Goal: Information Seeking & Learning: Learn about a topic

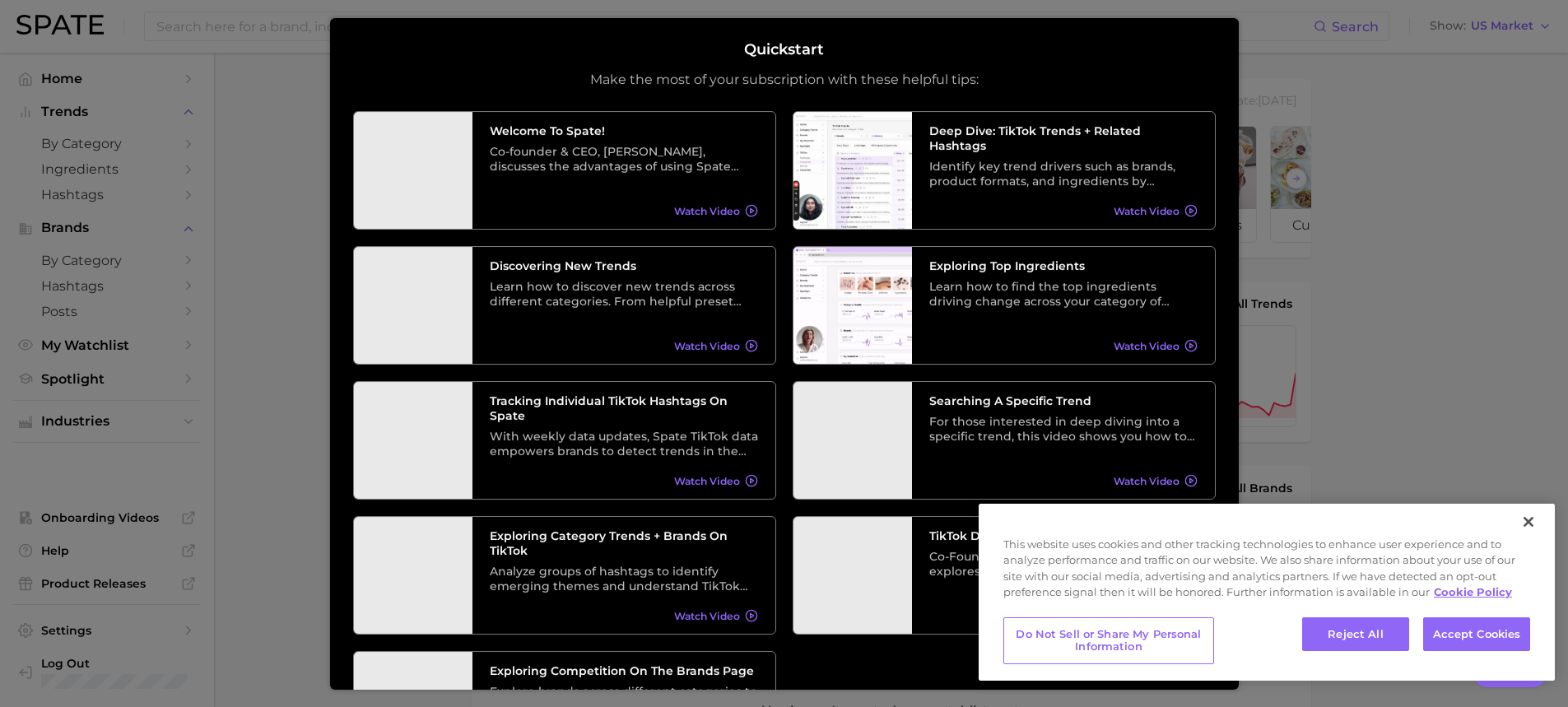
click at [145, 145] on div at bounding box center [784, 662] width 1568 height 1326
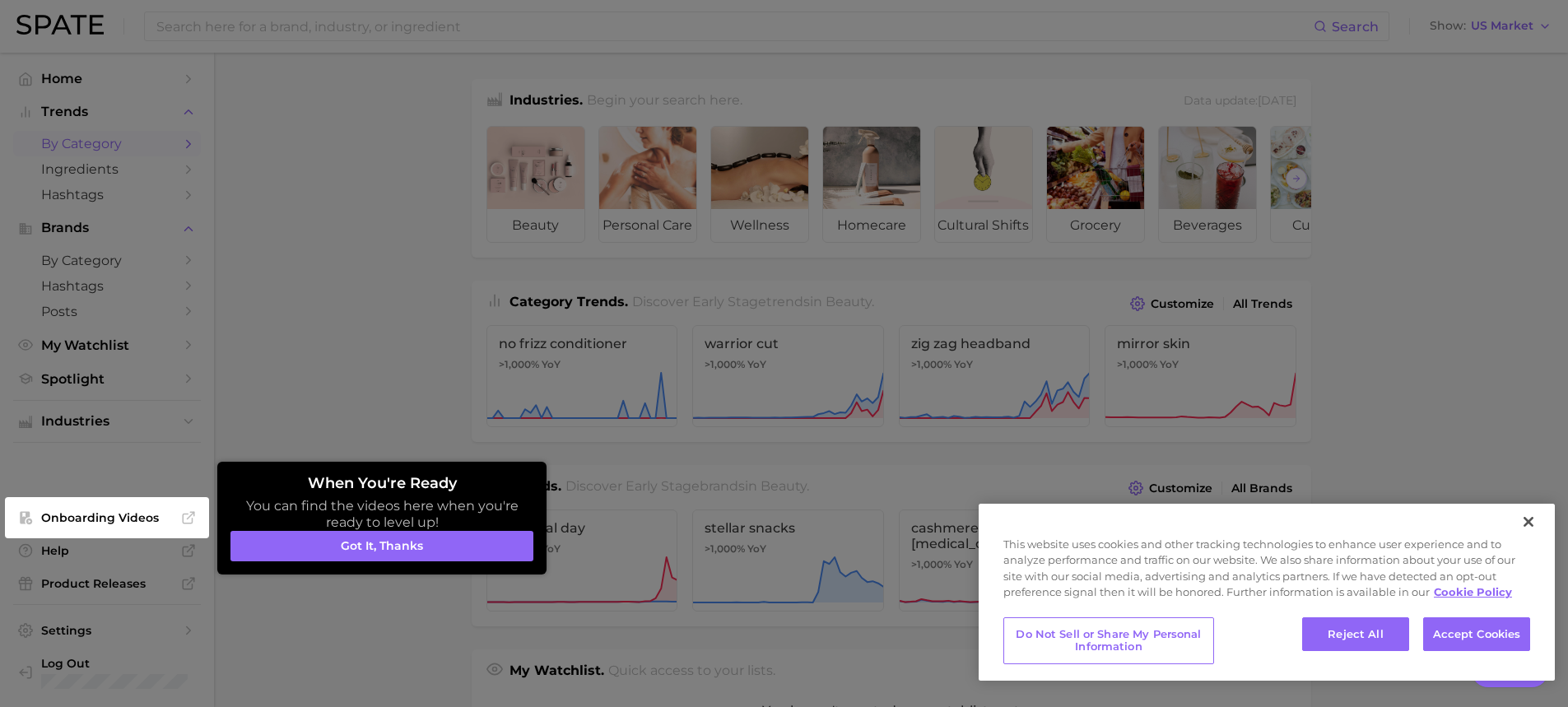
click at [133, 139] on div at bounding box center [784, 662] width 1568 height 1326
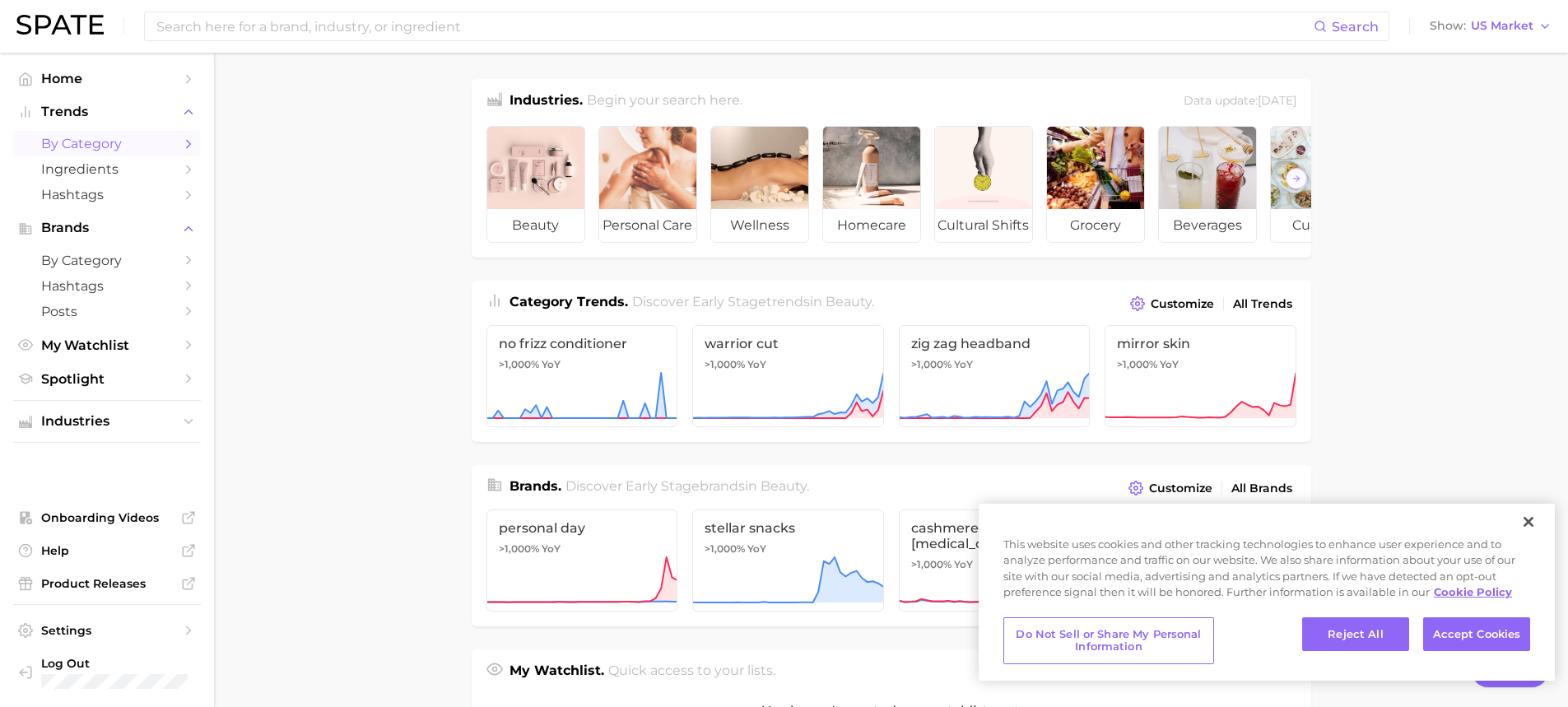
click at [86, 145] on span "by Category" at bounding box center [106, 143] width 132 height 15
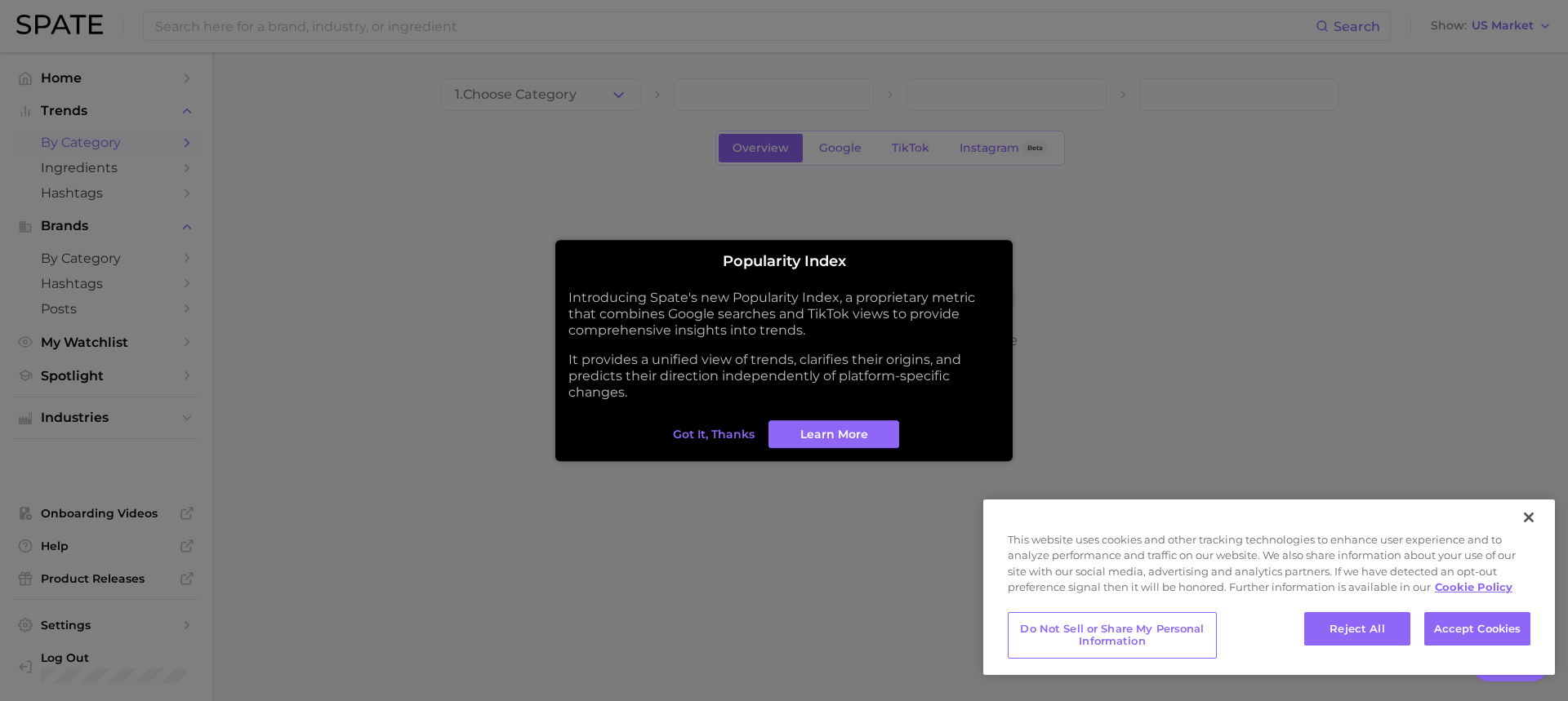
drag, startPoint x: 740, startPoint y: 428, endPoint x: 739, endPoint y: 417, distance: 11.0
click at [740, 424] on button "Got it, thanks" at bounding box center [713, 433] width 90 height 27
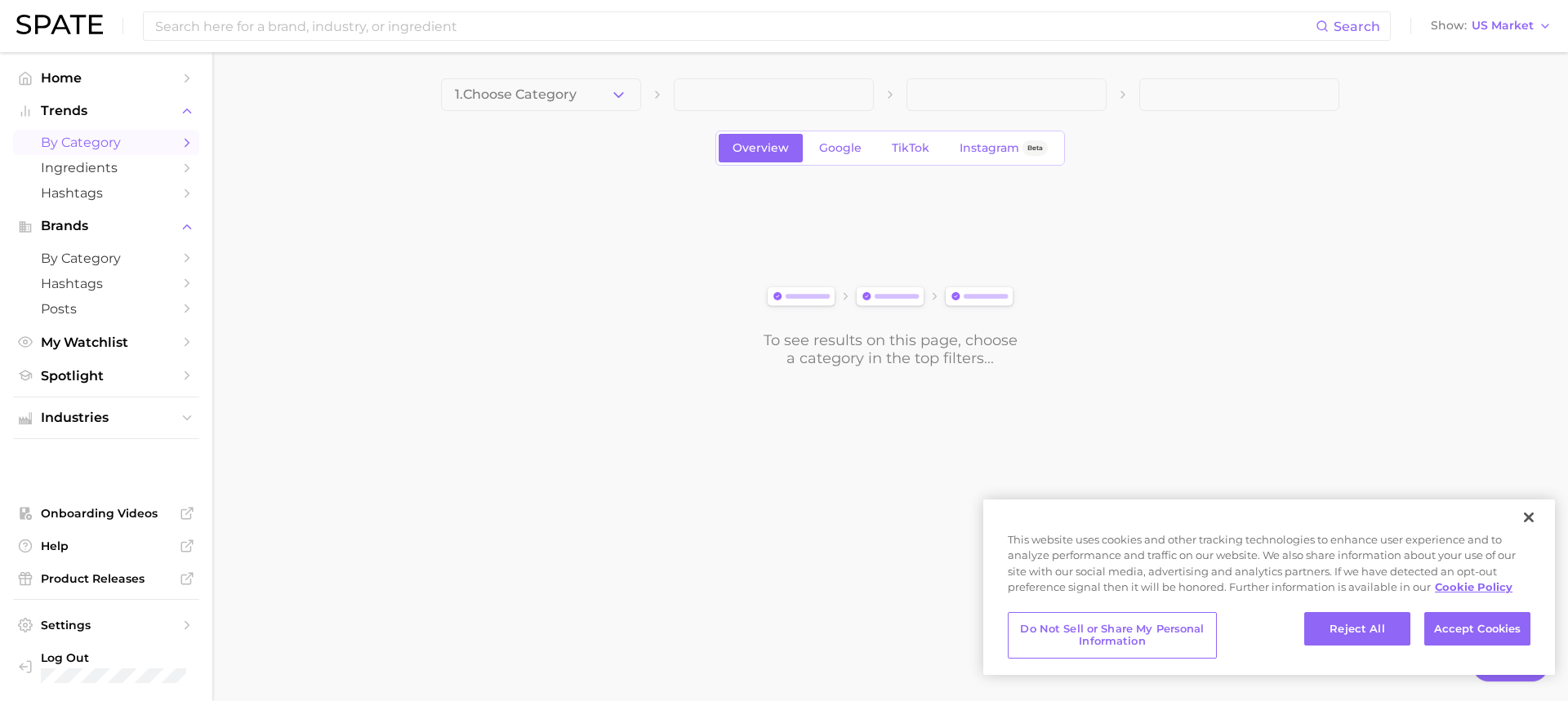
click at [485, 101] on button "1. Choose Category" at bounding box center [541, 94] width 200 height 33
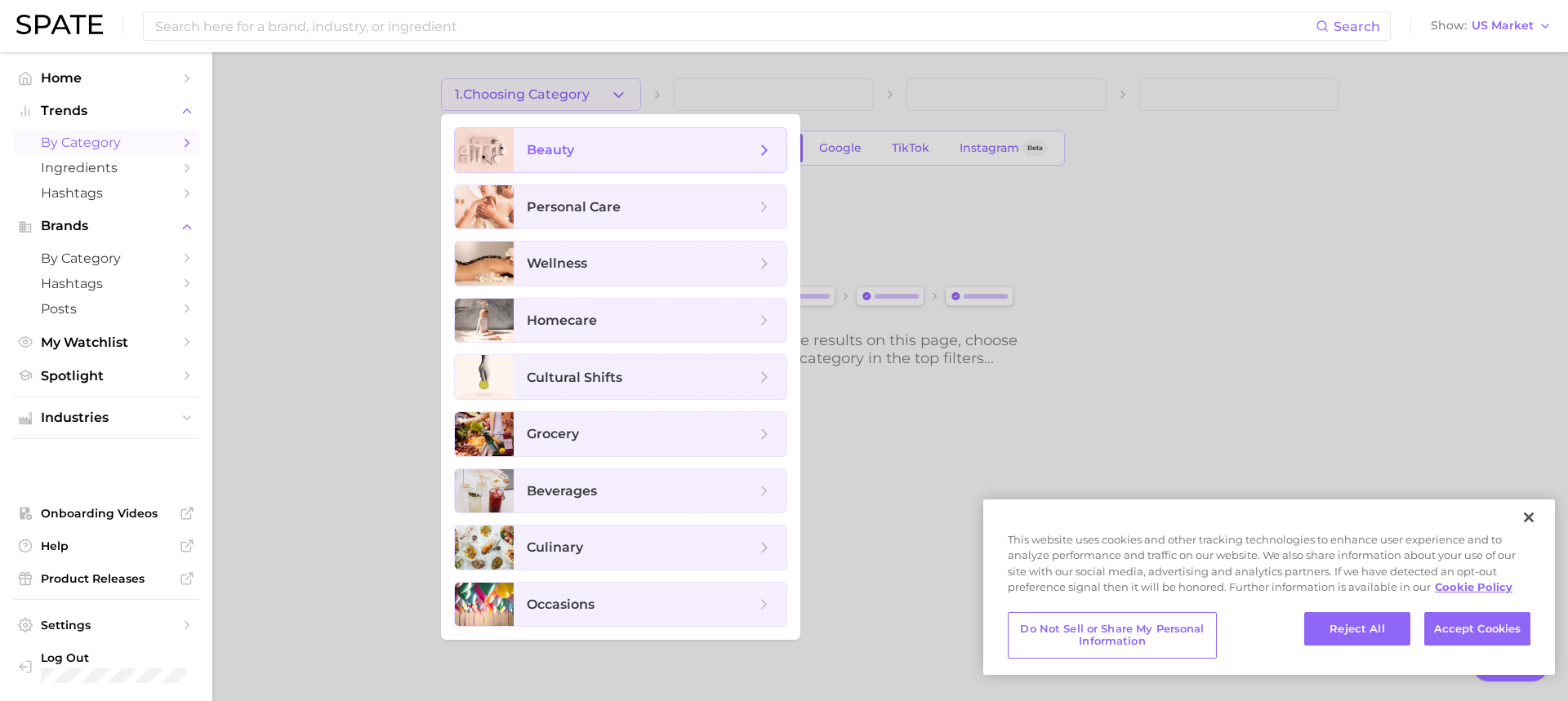
click at [572, 142] on span "beauty" at bounding box center [550, 150] width 47 height 15
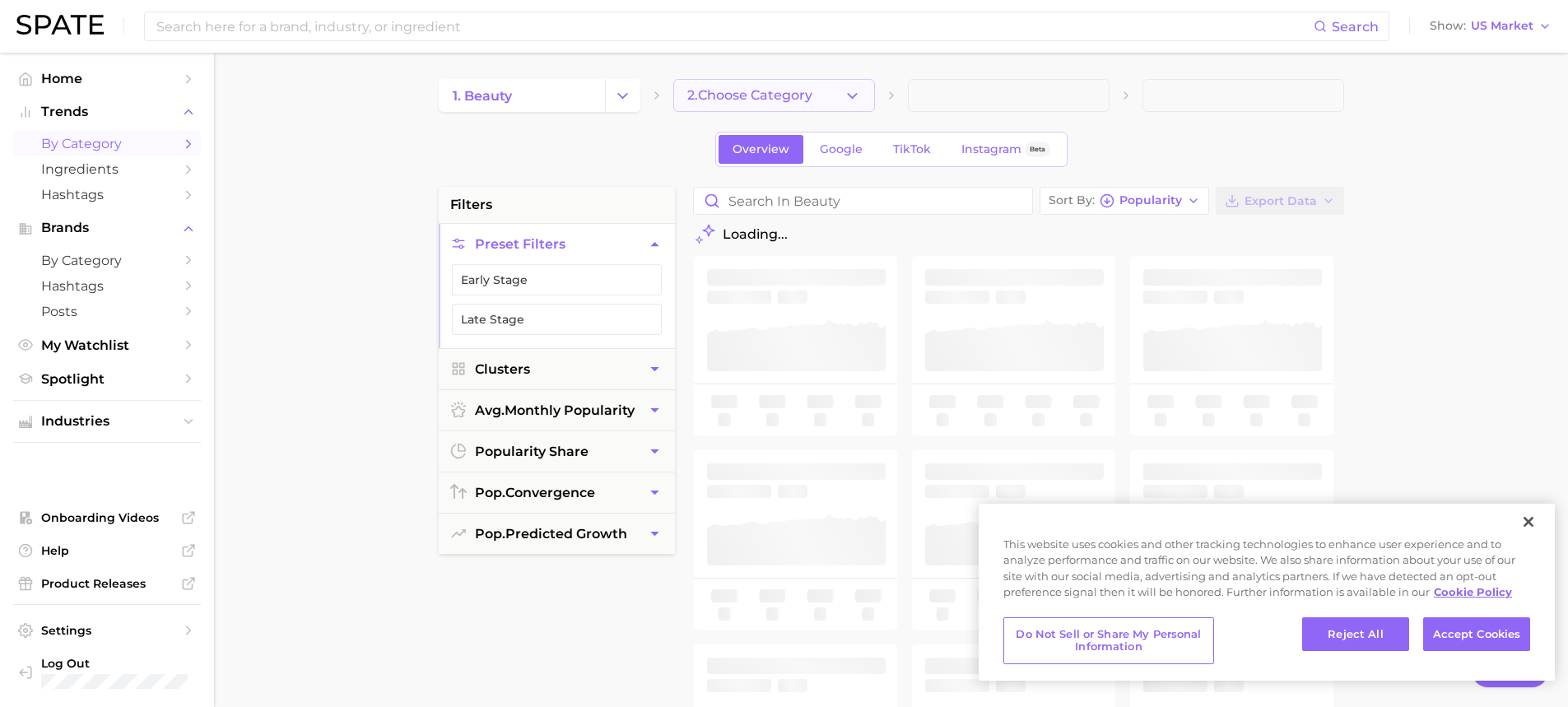
click at [859, 96] on icon "button" at bounding box center [852, 96] width 17 height 17
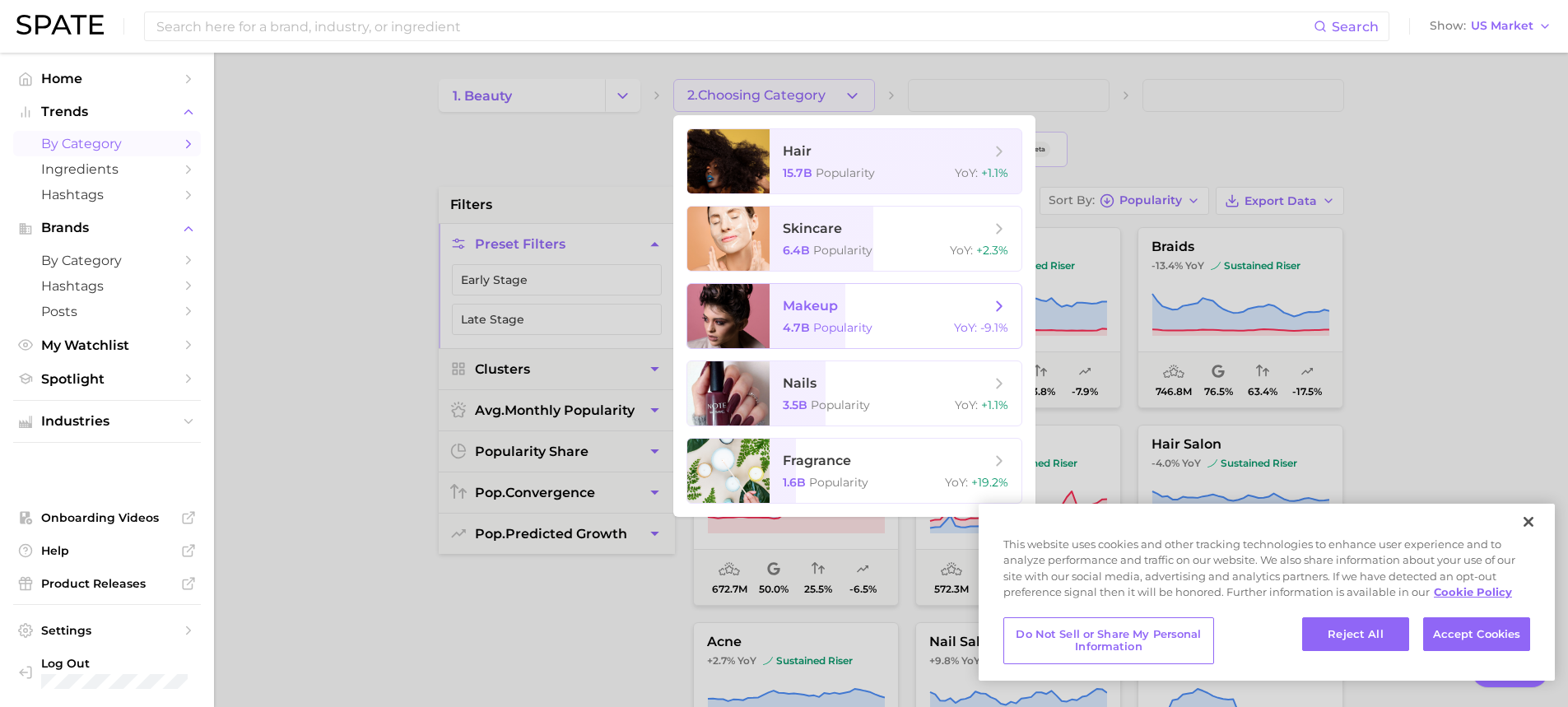
click at [834, 307] on span "makeup" at bounding box center [810, 306] width 55 height 15
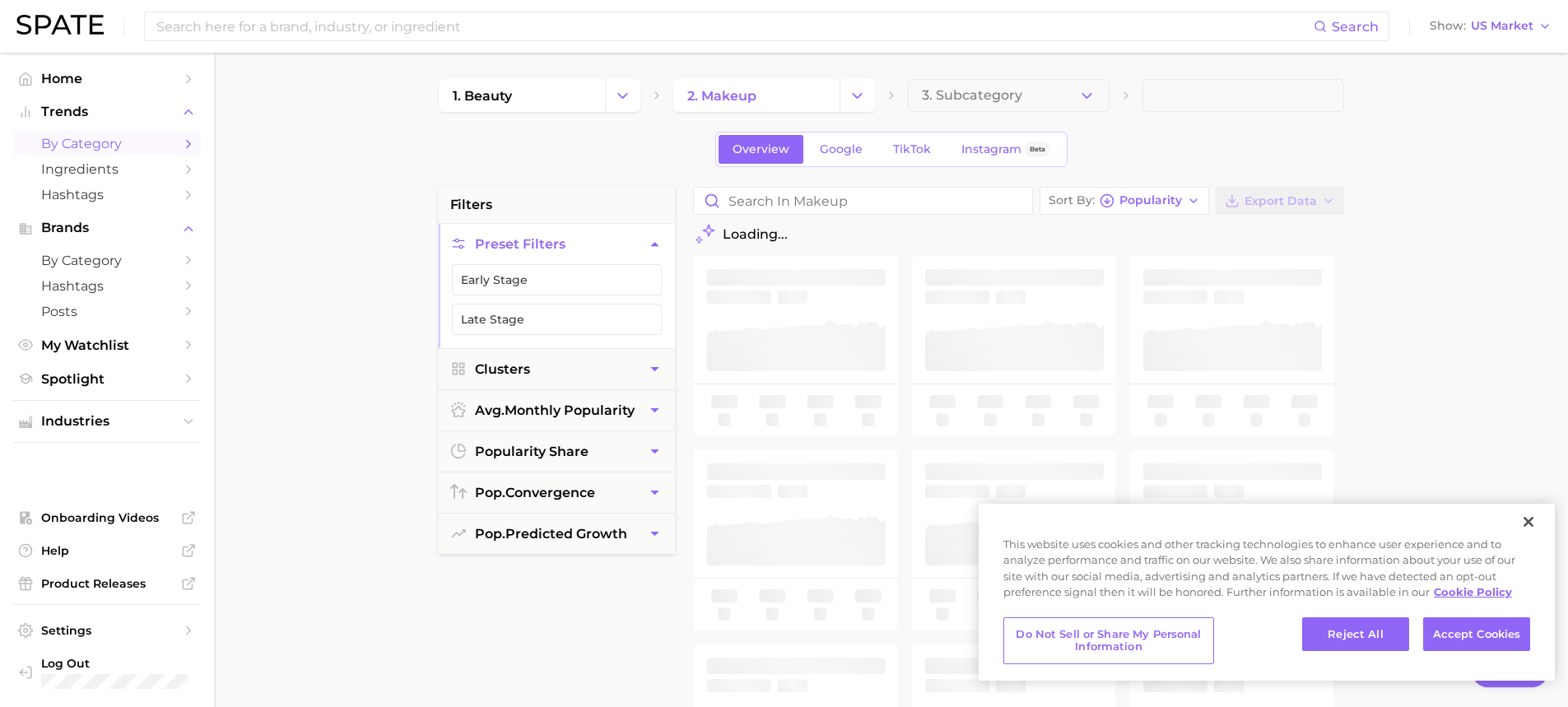
click at [981, 95] on span "3. Subcategory" at bounding box center [973, 96] width 101 height 15
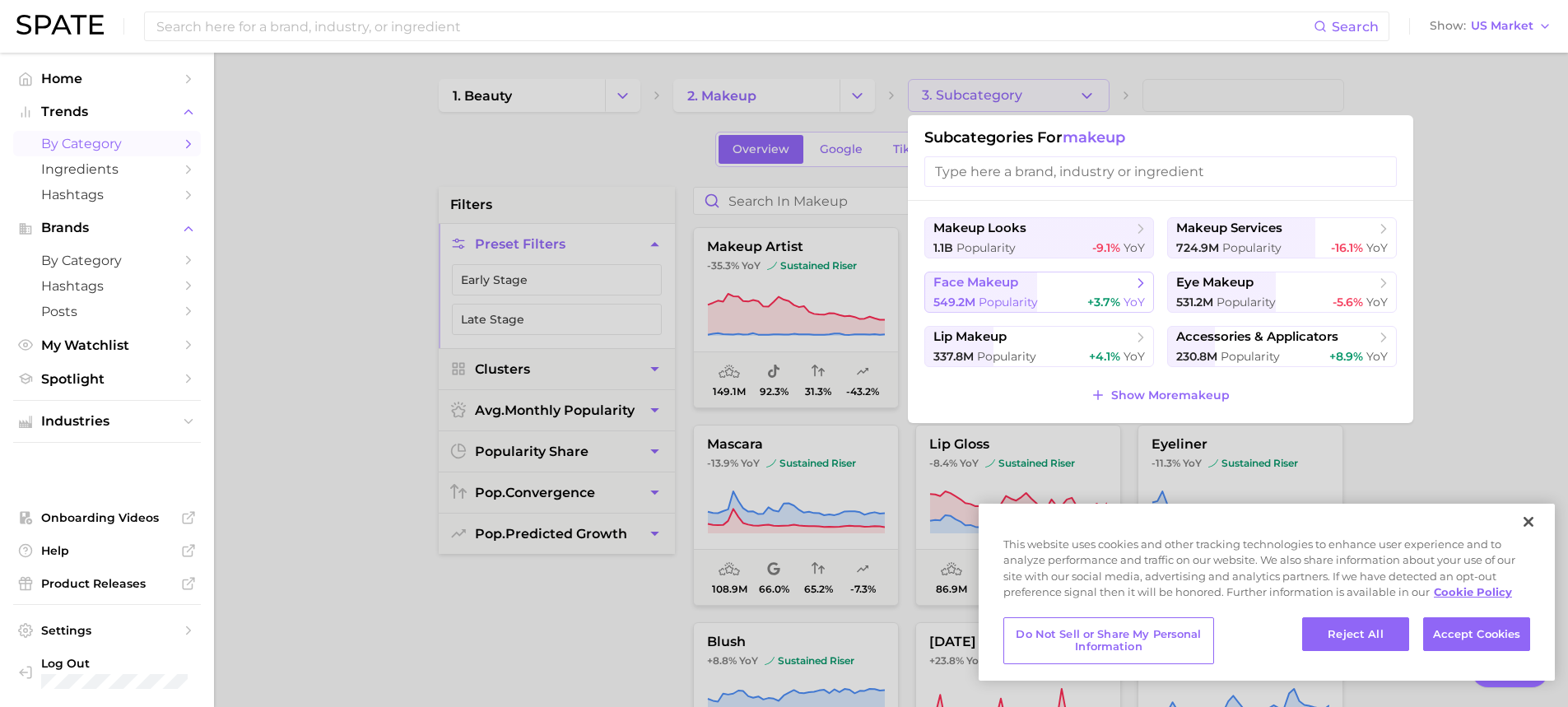
click at [1012, 291] on span "face makeup" at bounding box center [1033, 282] width 200 height 16
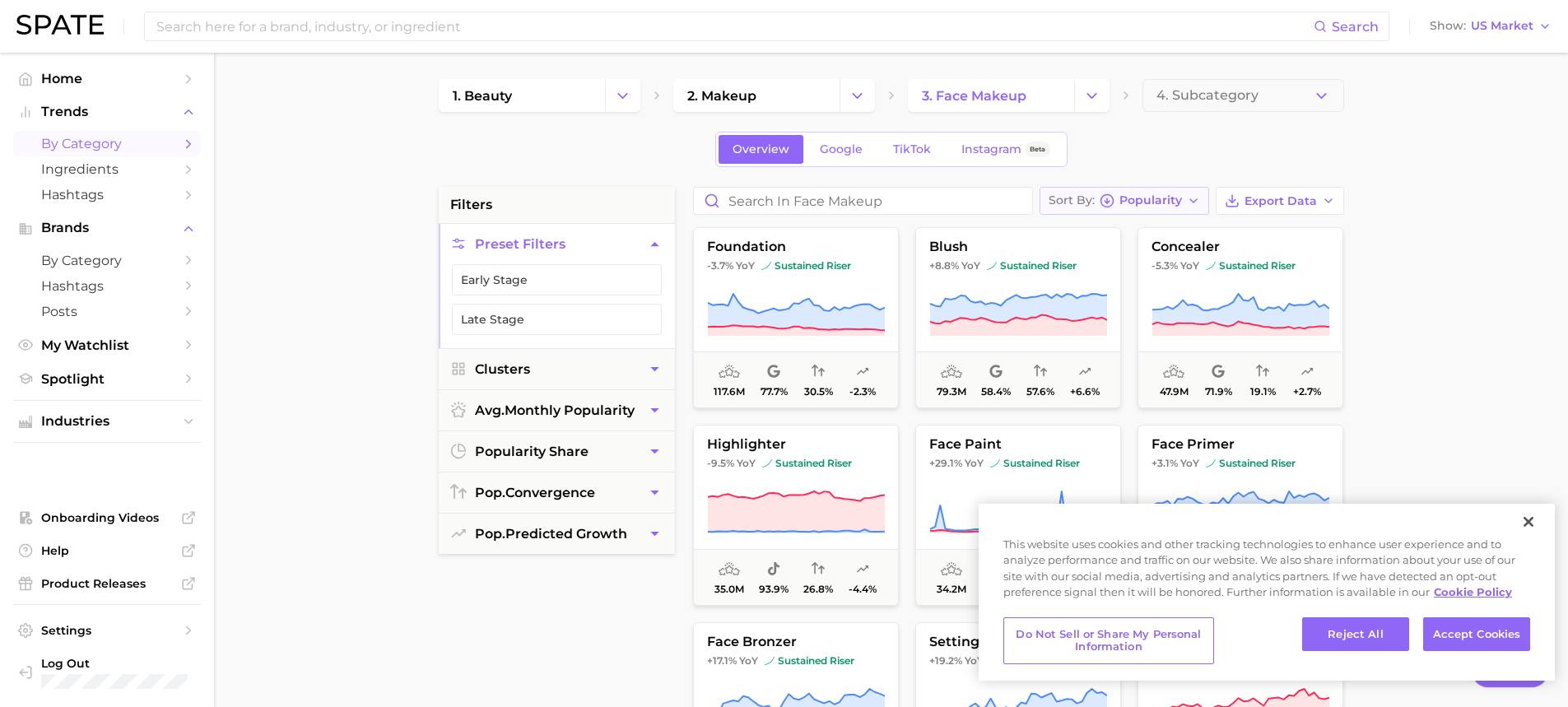
click at [1182, 213] on button "Sort By Popularity" at bounding box center [1124, 201] width 170 height 28
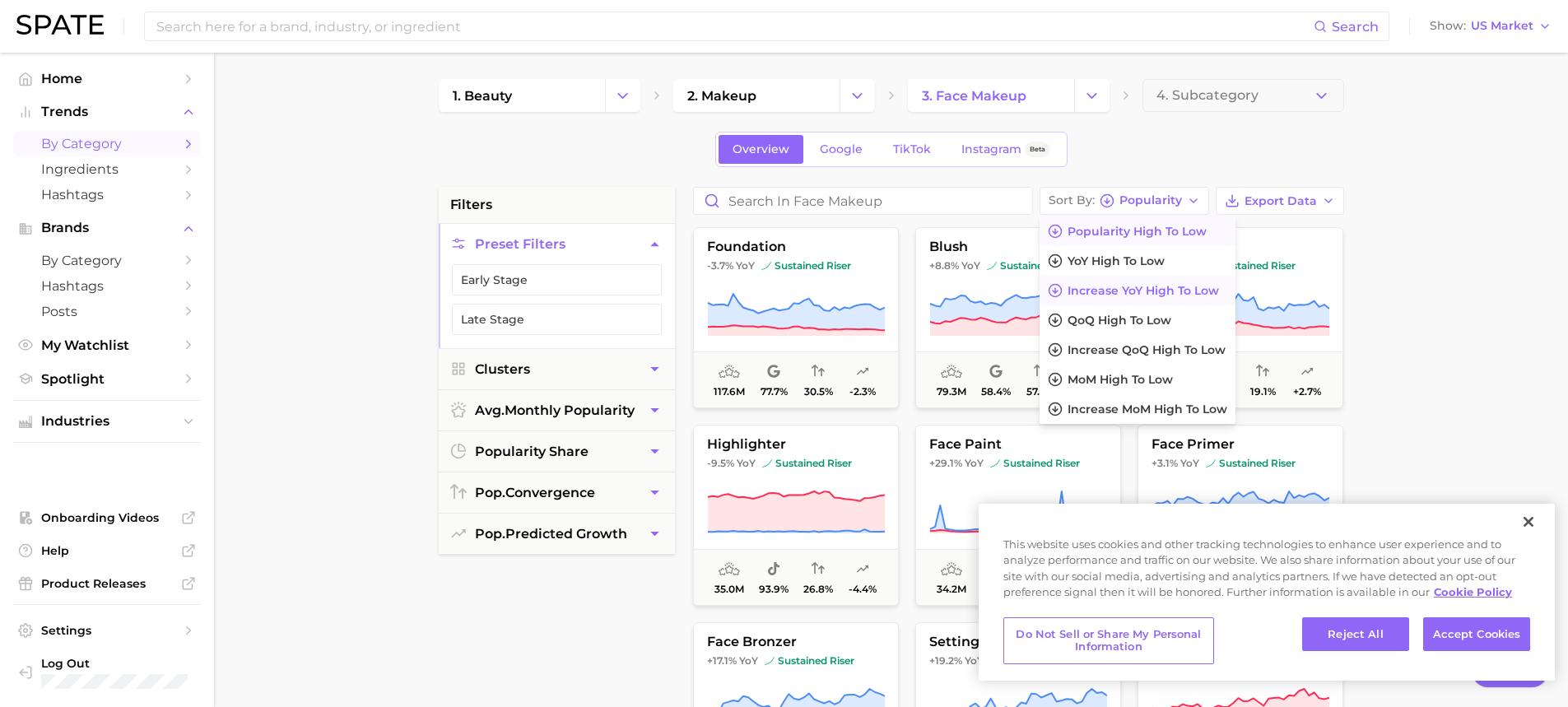
click at [1168, 285] on span "Increase YoY high to low" at bounding box center [1143, 291] width 151 height 14
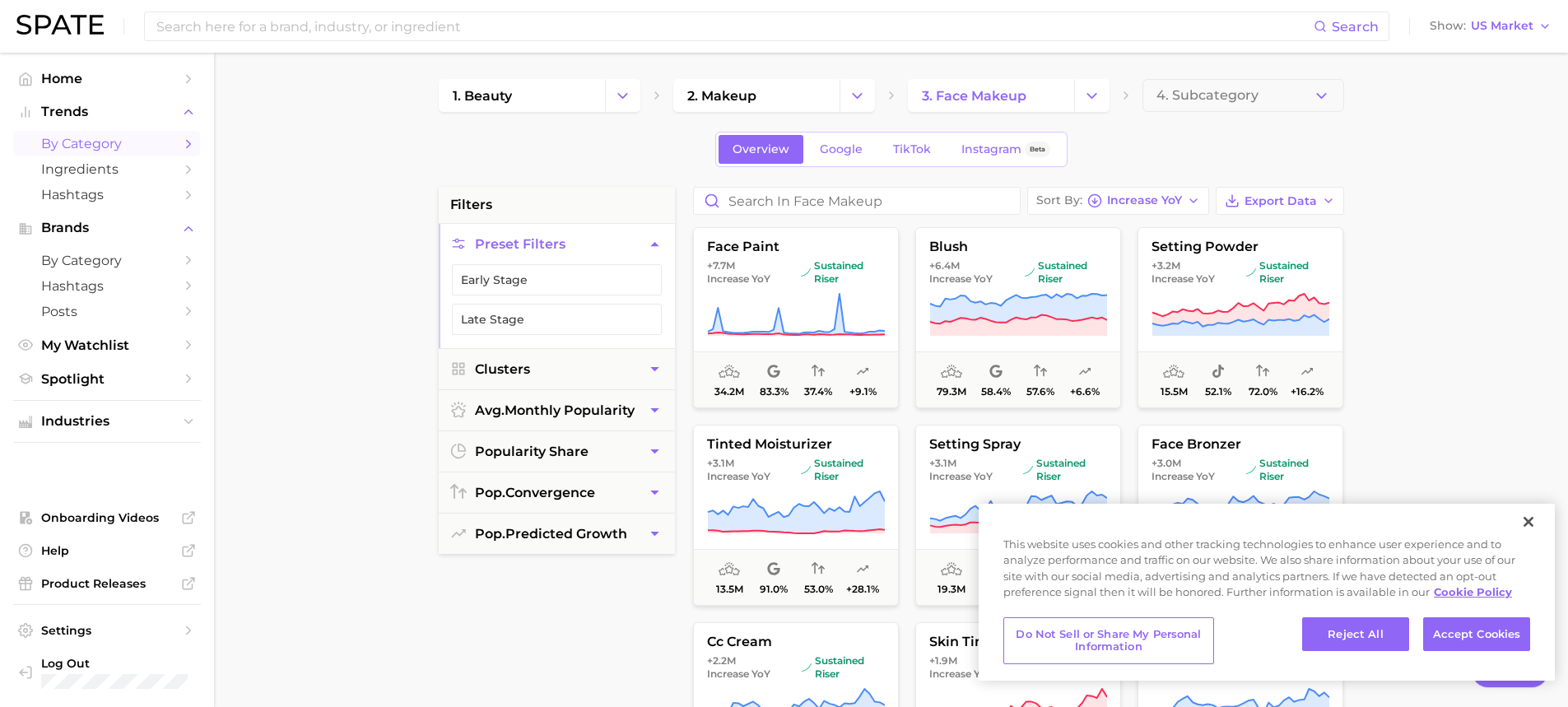
click at [1446, 284] on main "1. beauty 2. makeup 3. face makeup 4. Subcategory Overview Google TikTok Instag…" at bounding box center [891, 677] width 1354 height 1250
click at [1313, 195] on span "Export Data" at bounding box center [1280, 201] width 72 height 14
click at [1276, 225] on button "Card Data CSV" at bounding box center [1254, 231] width 181 height 29
click at [1444, 298] on main "1. beauty 2. makeup 3. face makeup 4. Subcategory Overview Google TikTok Instag…" at bounding box center [891, 677] width 1354 height 1250
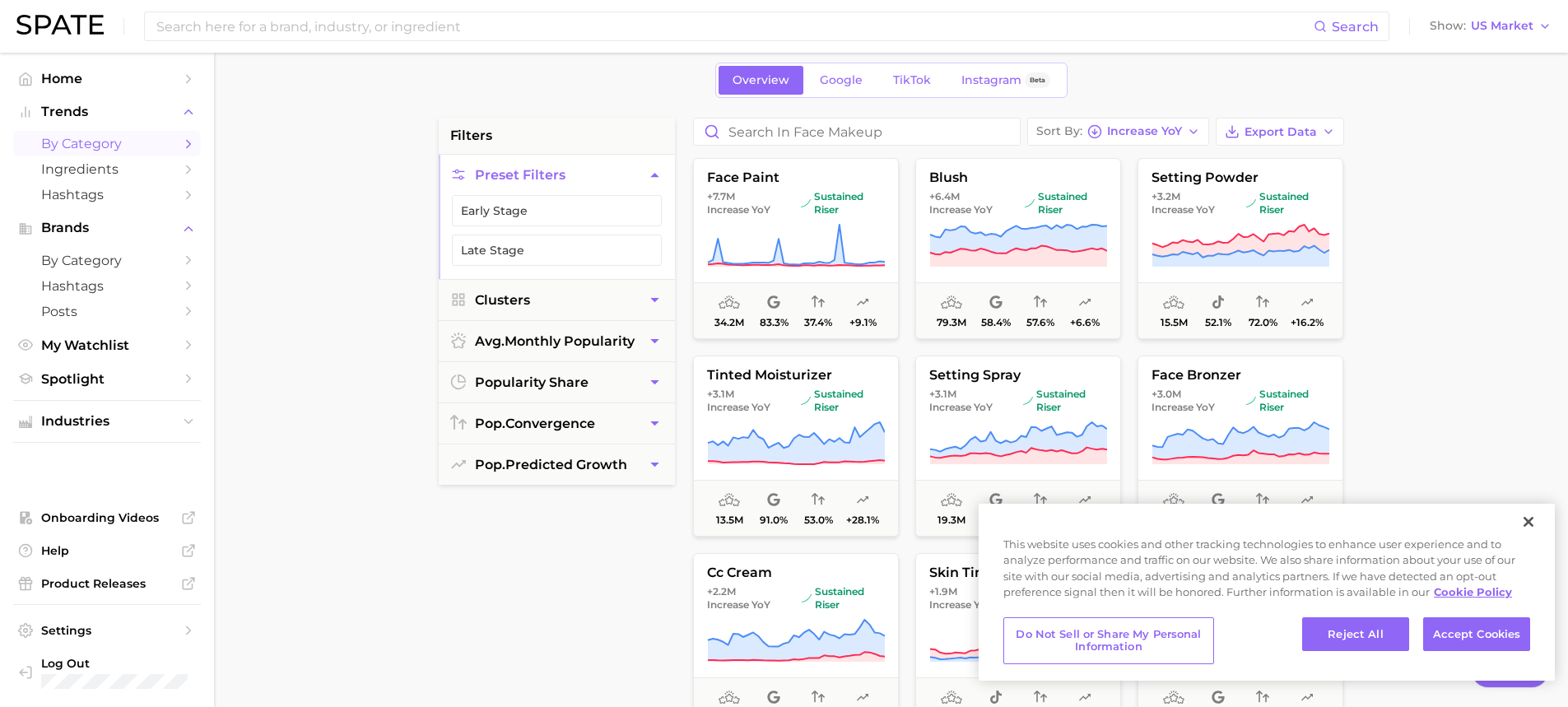
scroll to position [164, 0]
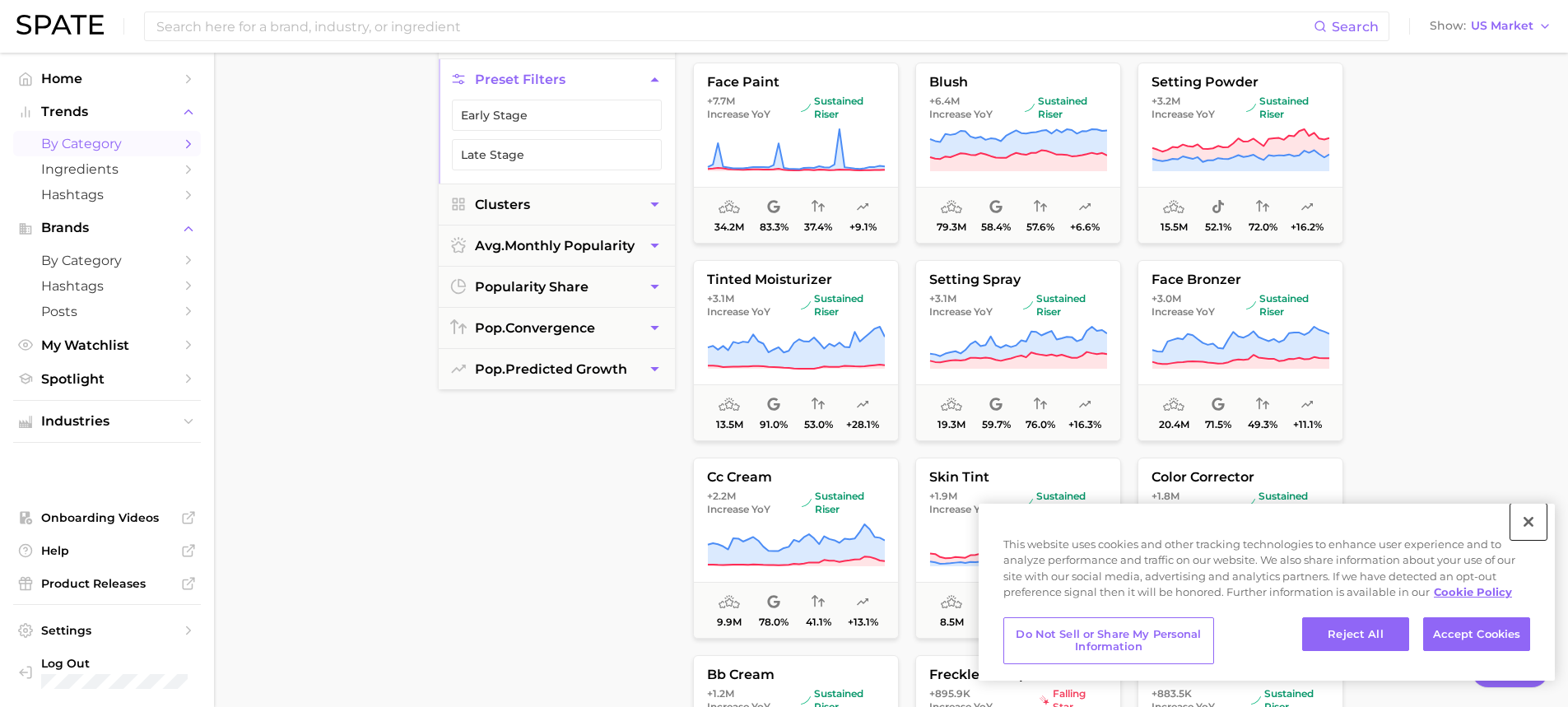
click at [1531, 520] on button "Close" at bounding box center [1528, 522] width 36 height 36
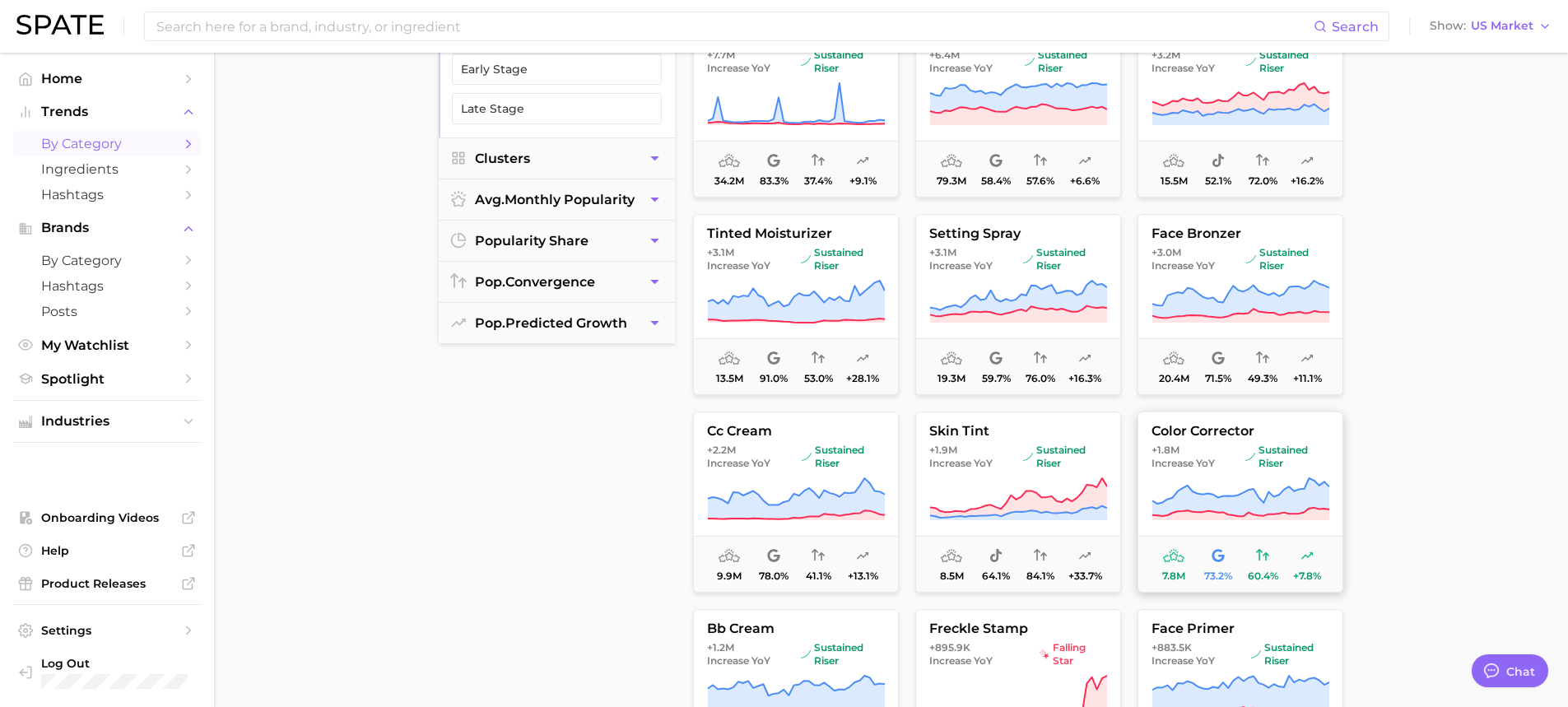
scroll to position [0, 0]
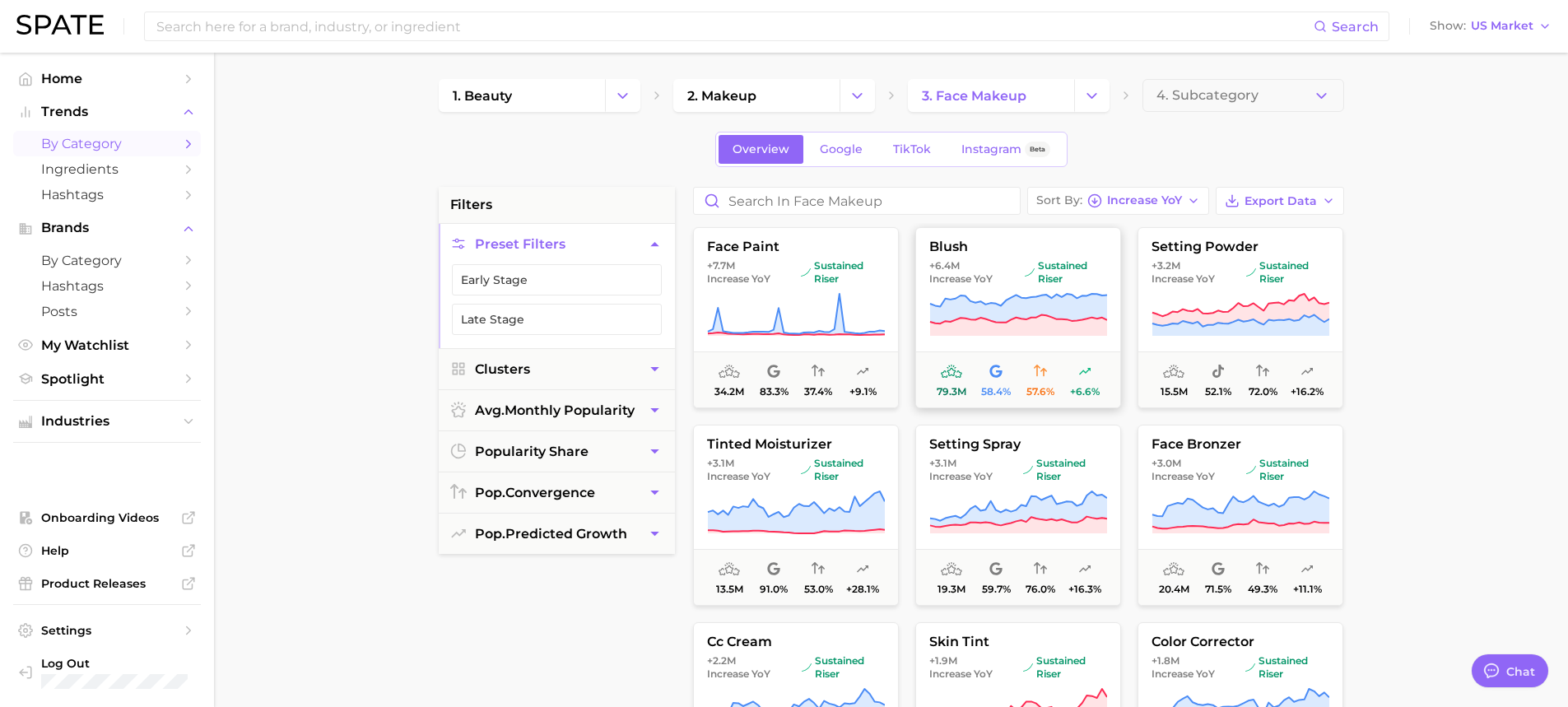
click at [1052, 302] on icon at bounding box center [1017, 308] width 177 height 29
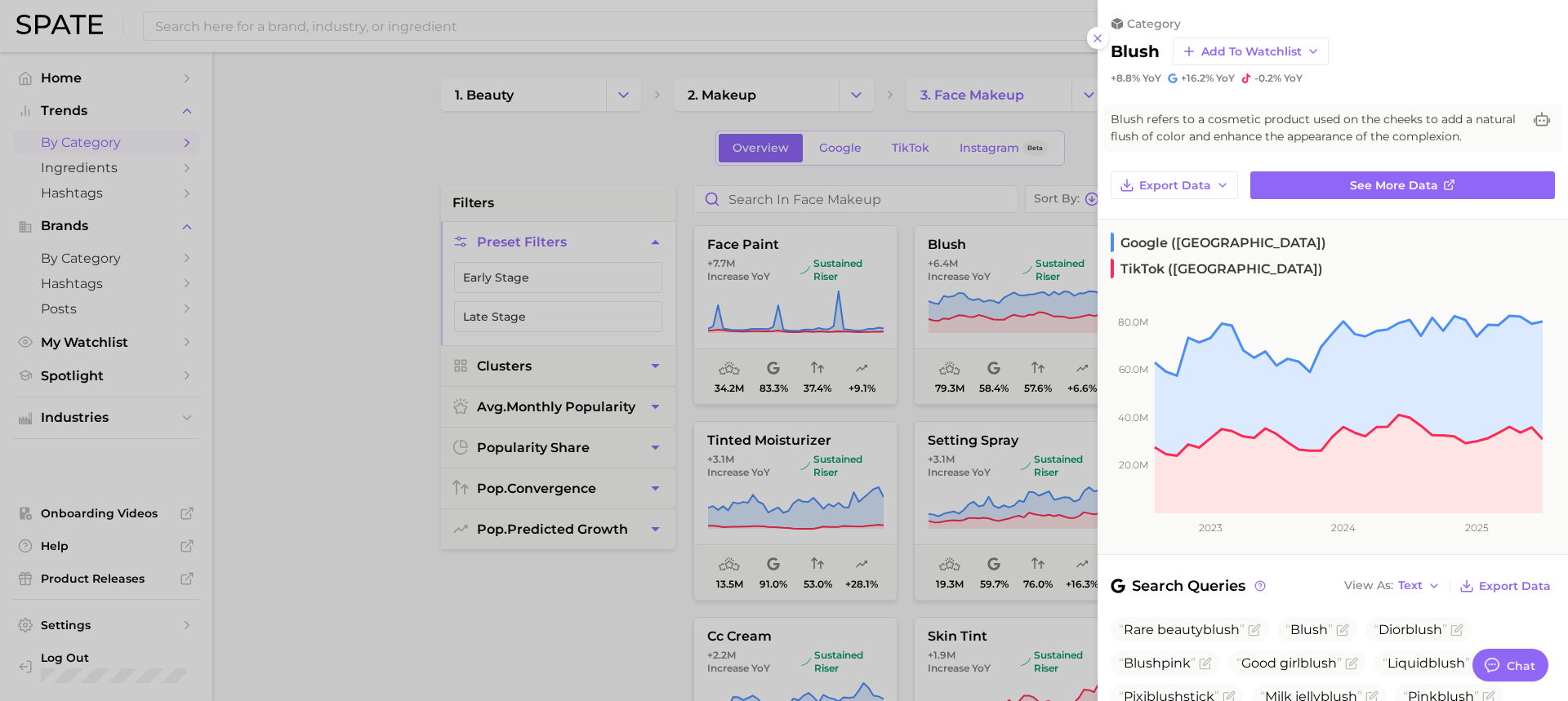
click at [972, 341] on div at bounding box center [784, 350] width 1568 height 701
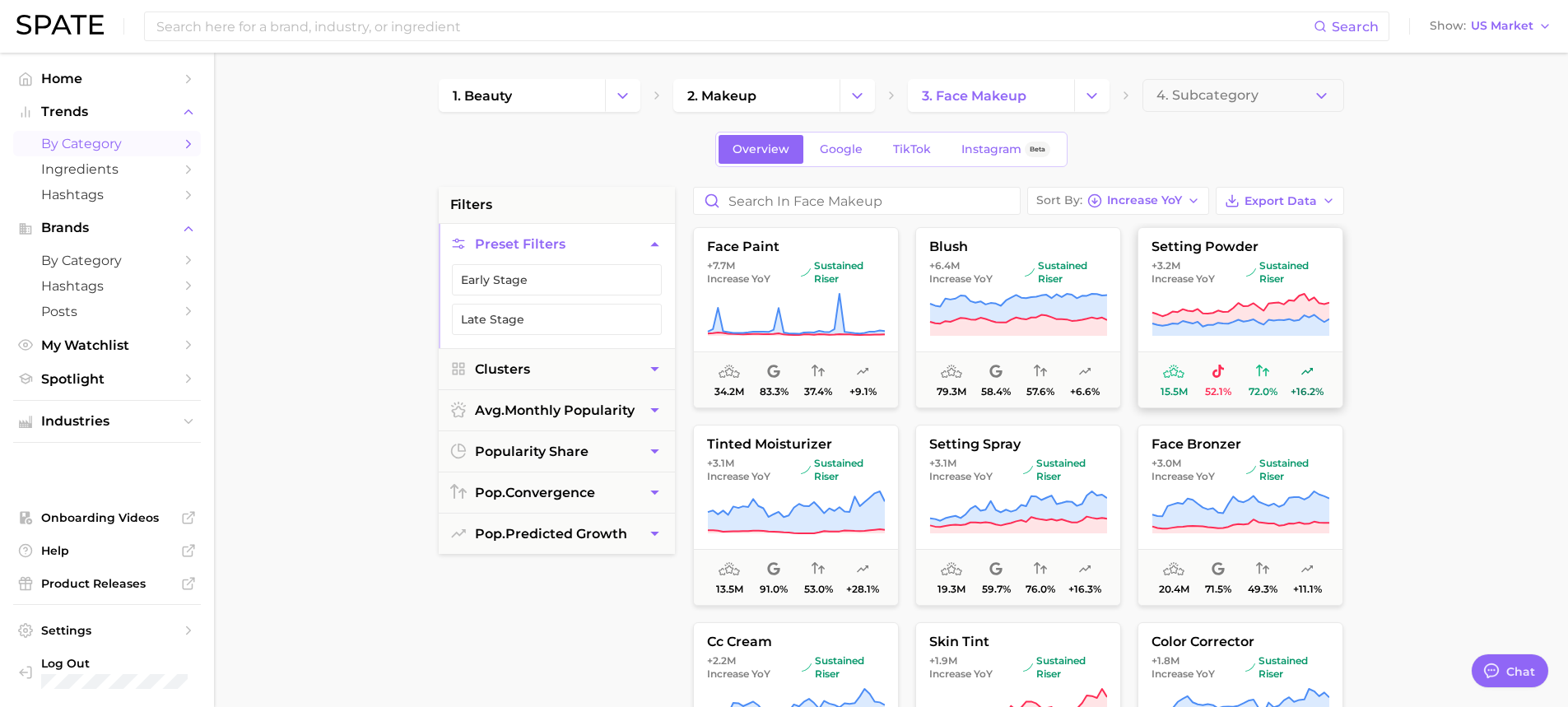
click at [1152, 302] on icon at bounding box center [1240, 315] width 178 height 47
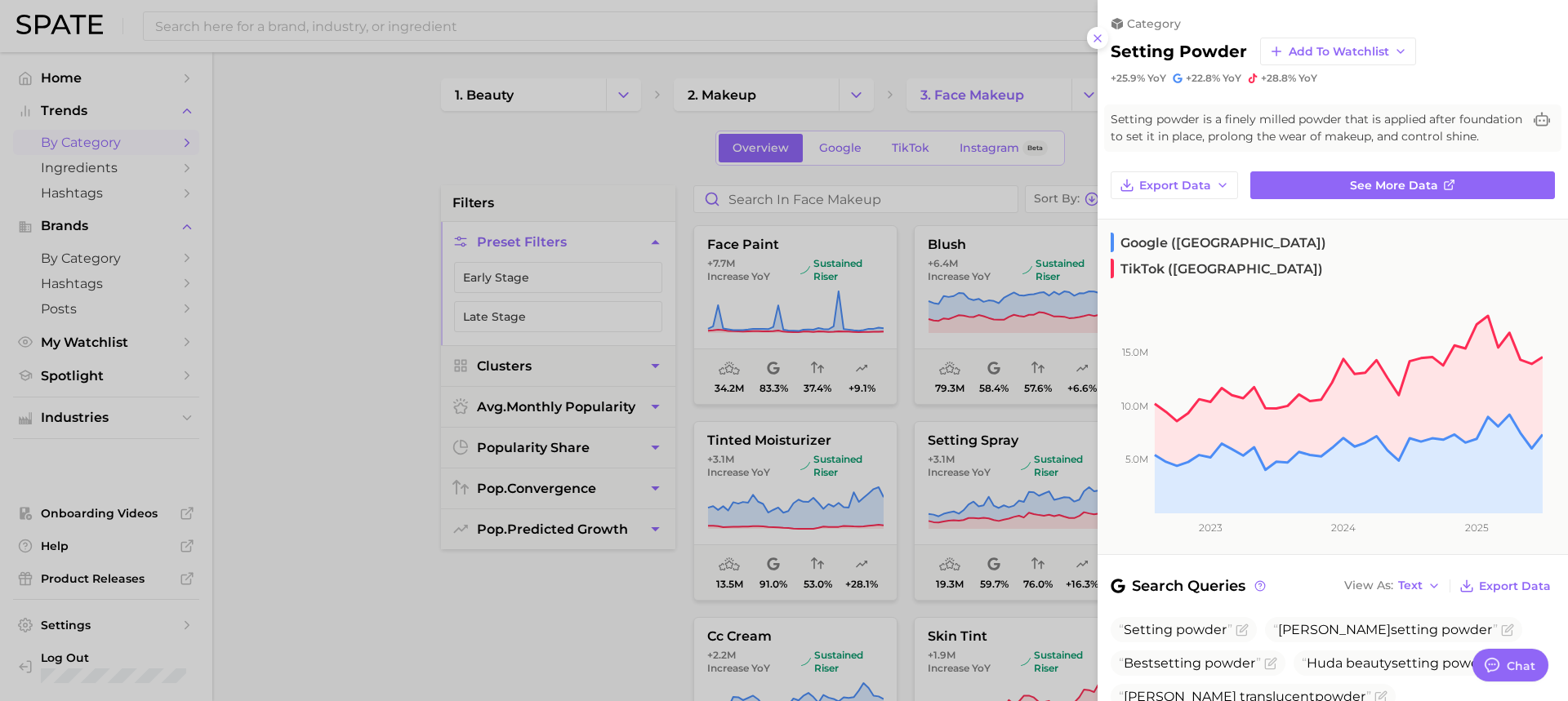
click at [799, 367] on div at bounding box center [784, 350] width 1568 height 701
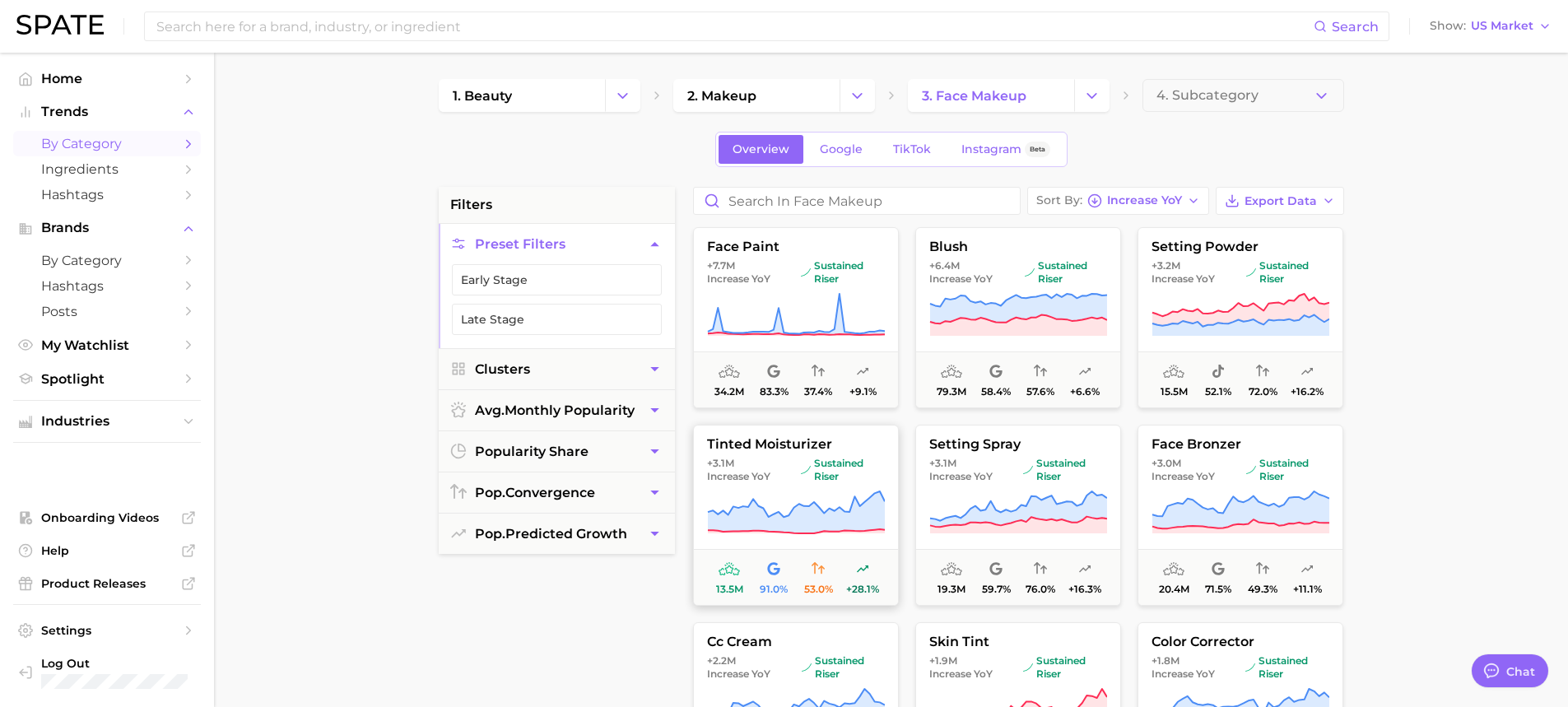
click at [762, 524] on icon at bounding box center [795, 512] width 177 height 42
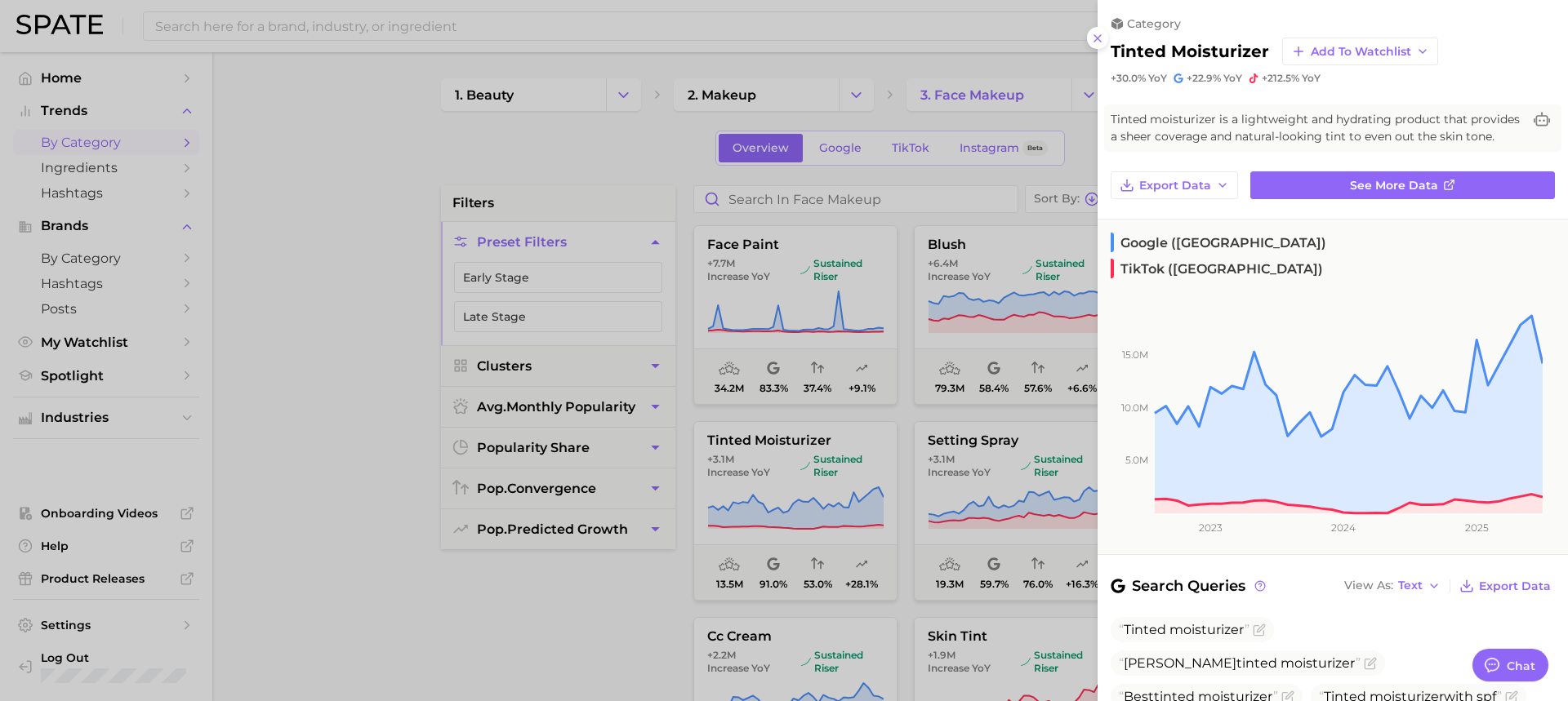
click at [923, 414] on div at bounding box center [784, 350] width 1568 height 701
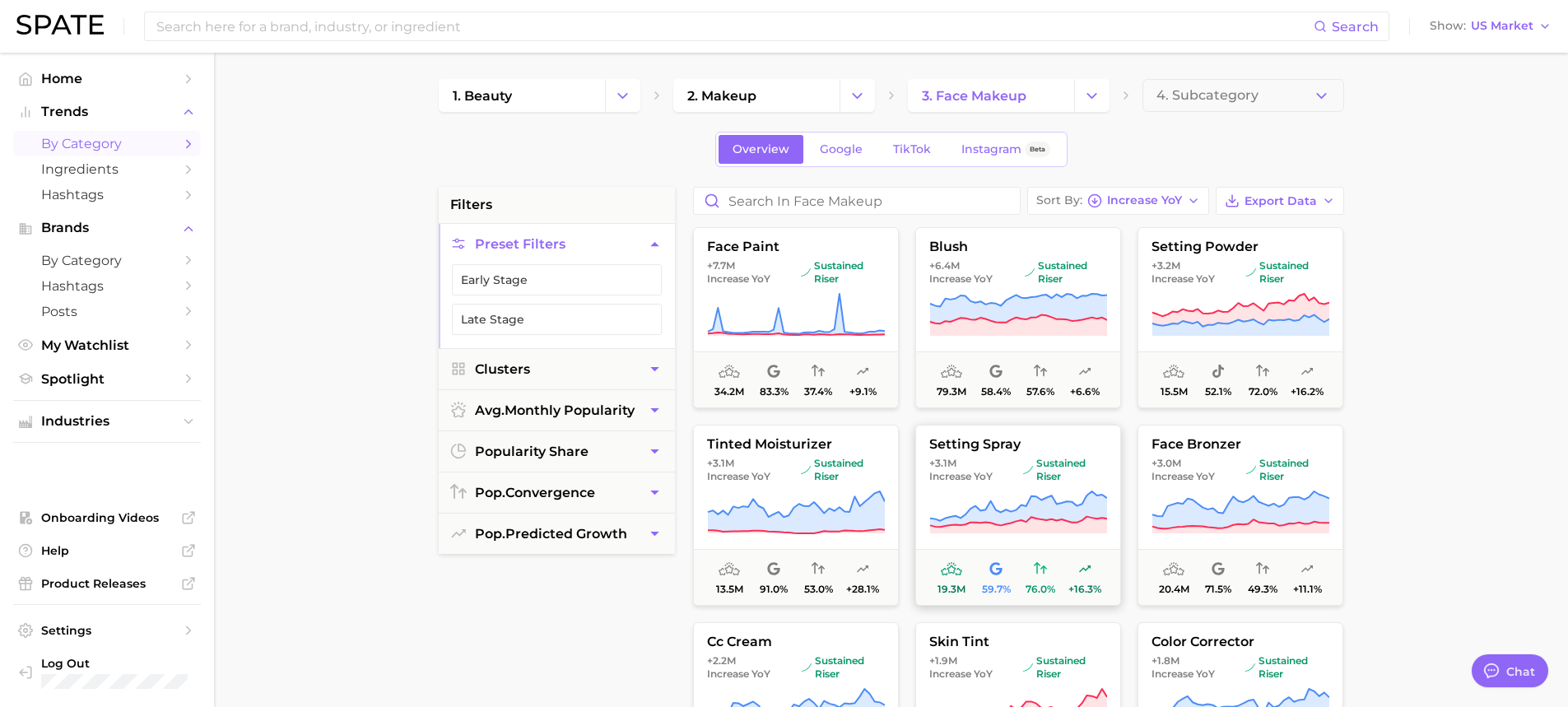
click at [1006, 448] on span "setting spray" at bounding box center [1018, 445] width 204 height 15
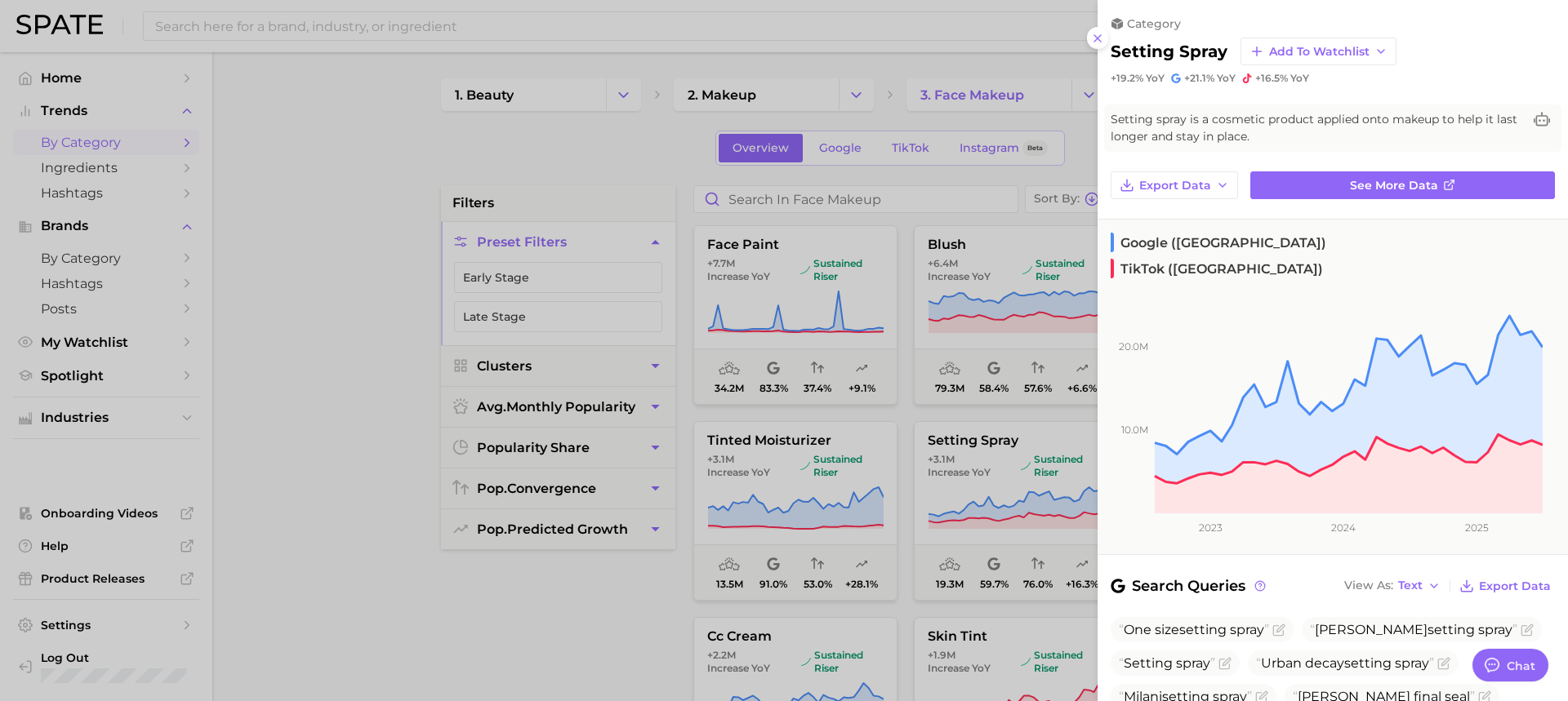
click at [944, 482] on div at bounding box center [784, 350] width 1568 height 701
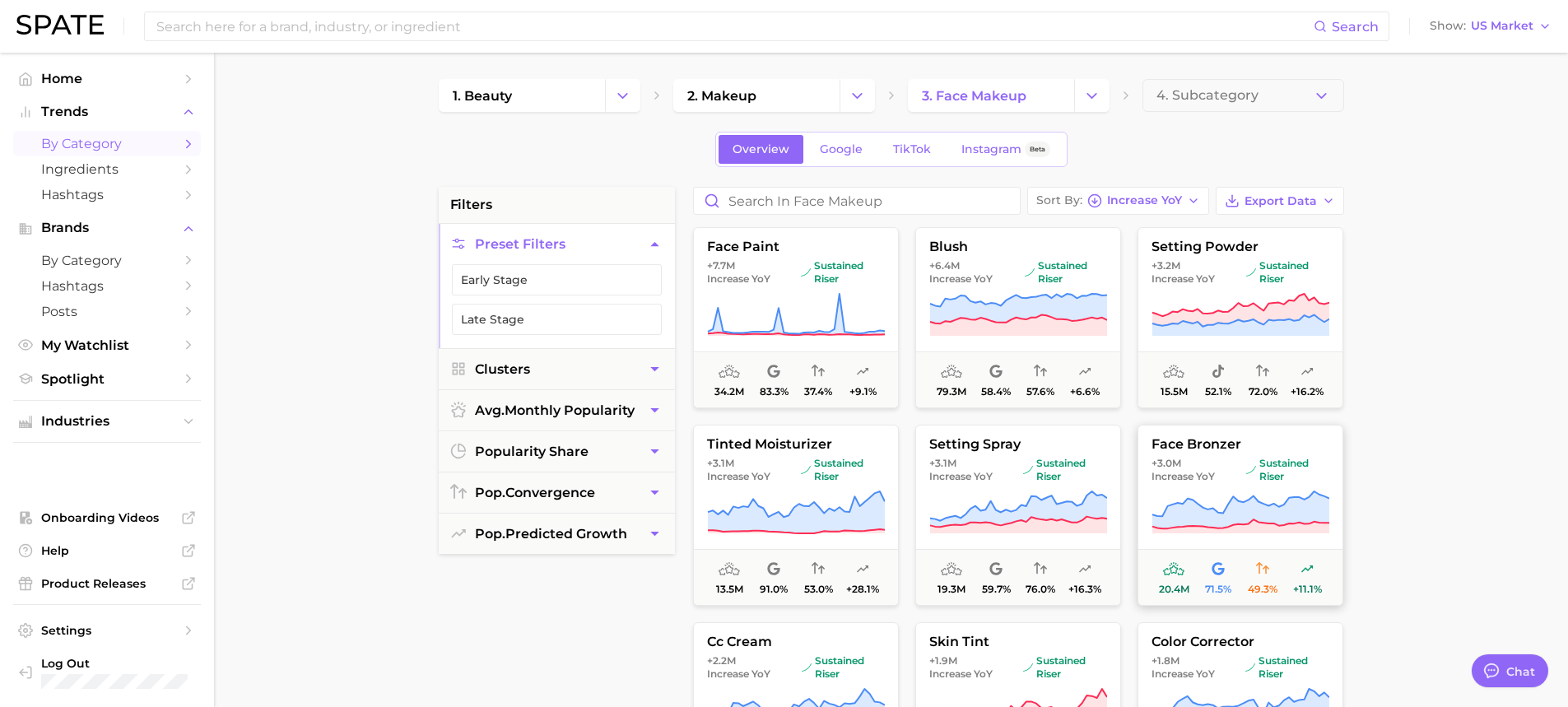
click at [1216, 488] on button "face bronzer +3.0m Increase YoY sustained riser 20.4m 71.5% 49.3% +11.1%" at bounding box center [1240, 515] width 206 height 182
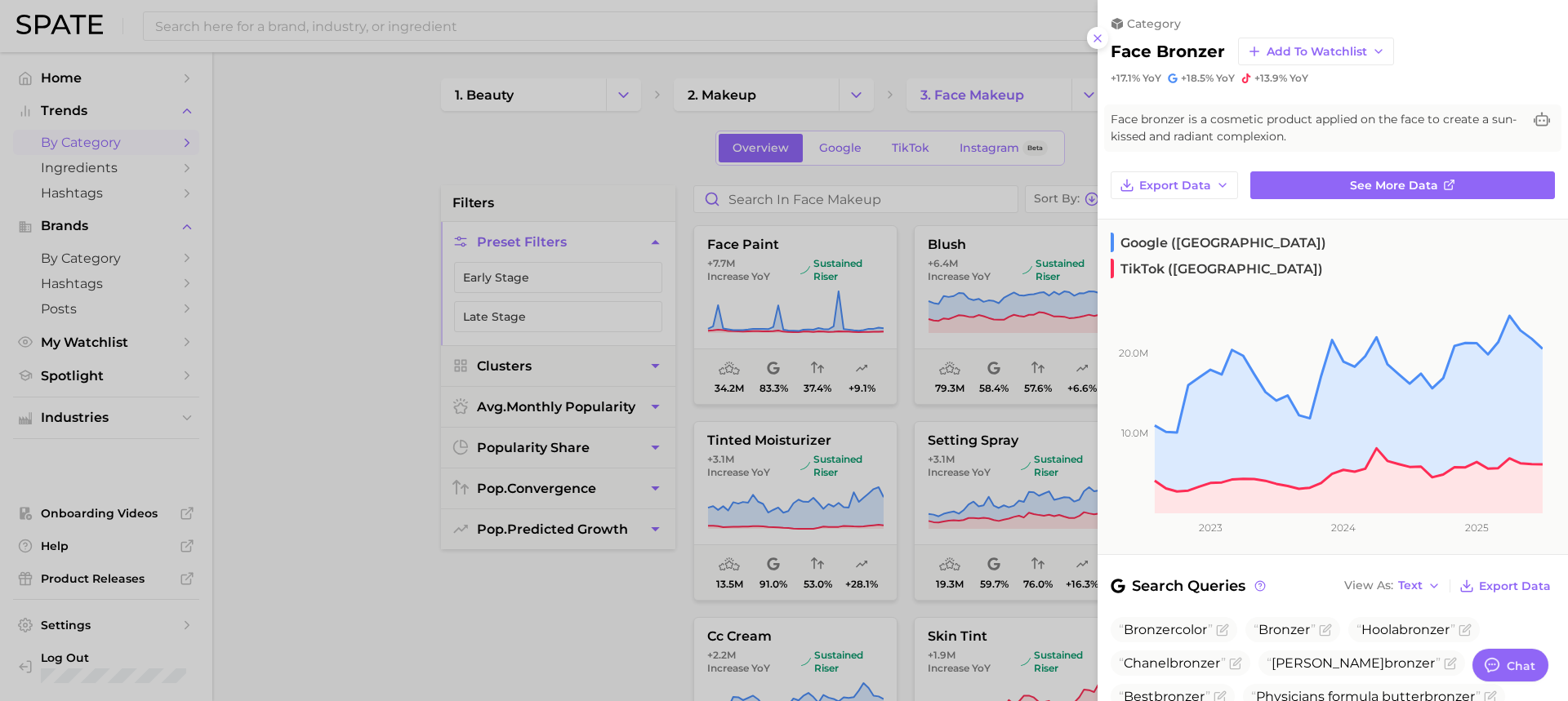
click at [790, 465] on div at bounding box center [784, 350] width 1568 height 701
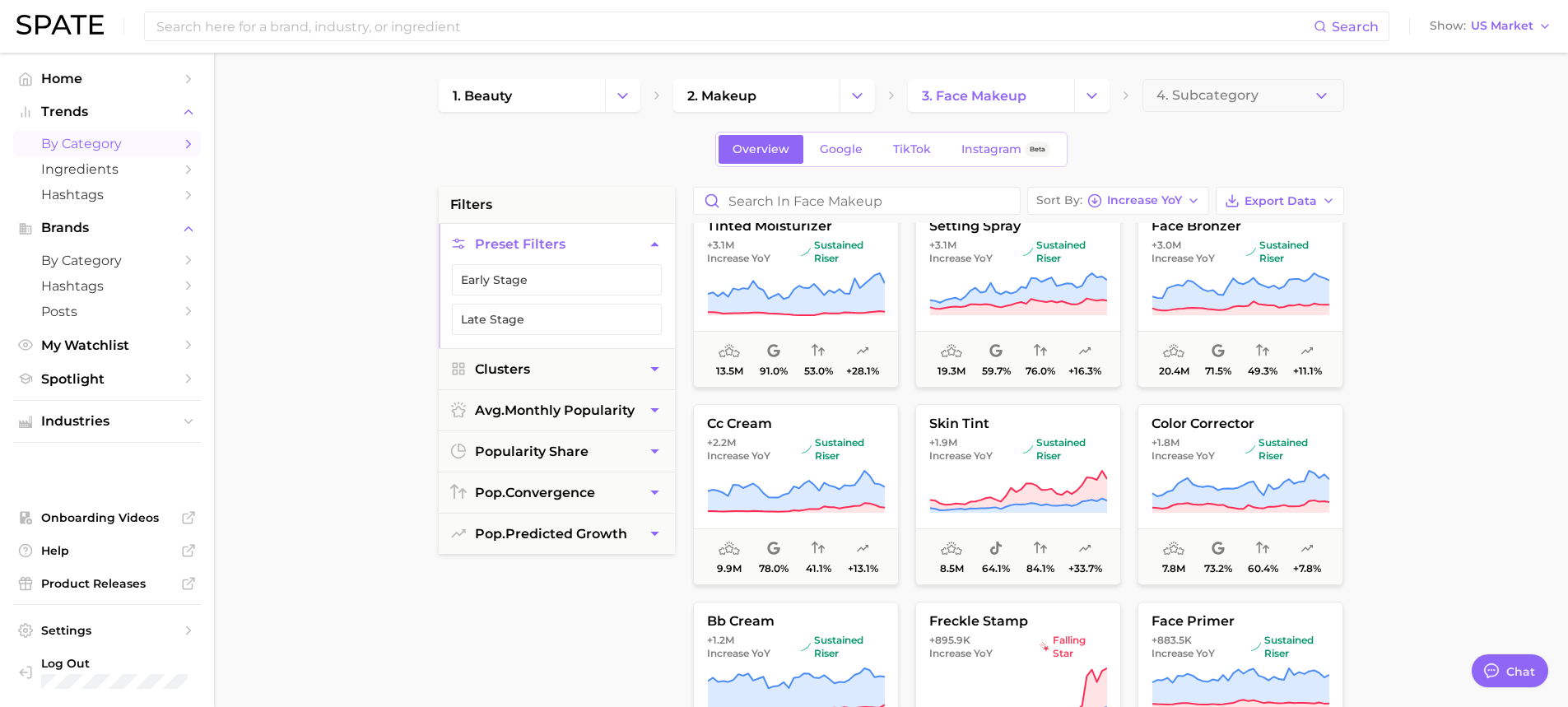
scroll to position [247, 0]
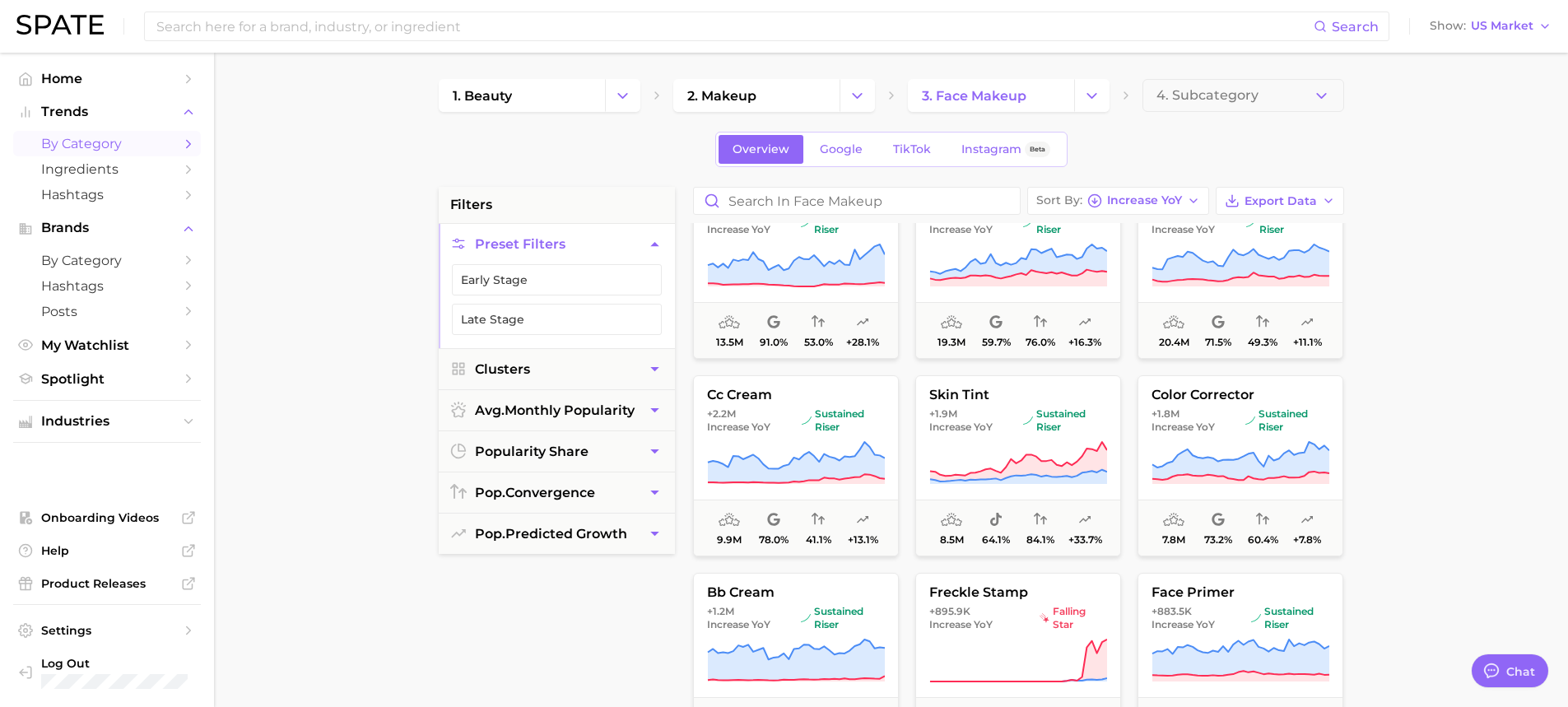
click at [792, 477] on icon at bounding box center [795, 462] width 177 height 41
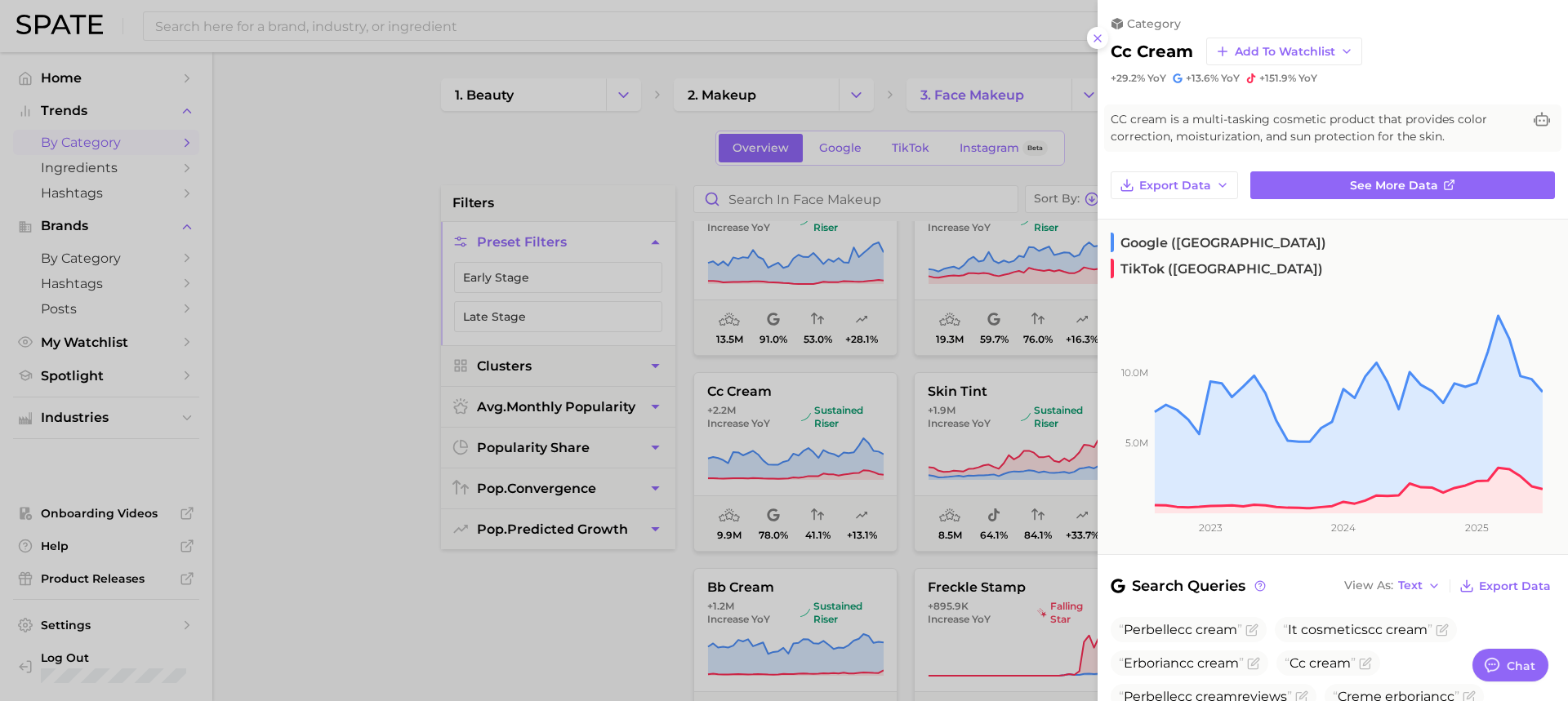
click at [1006, 347] on div at bounding box center [784, 350] width 1568 height 701
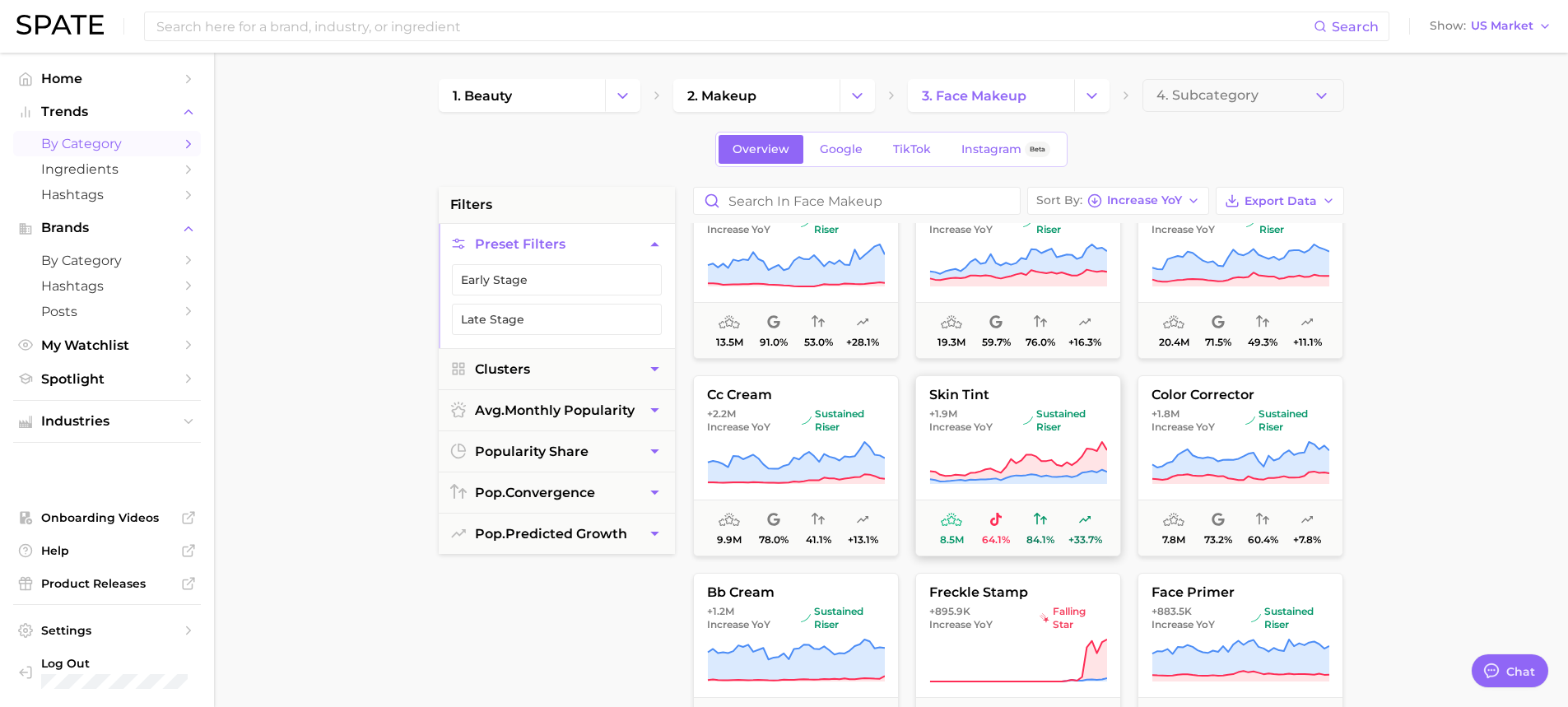
click at [1067, 503] on span "8.5m 64.1% 84.1% +33.7%" at bounding box center [1018, 527] width 204 height 56
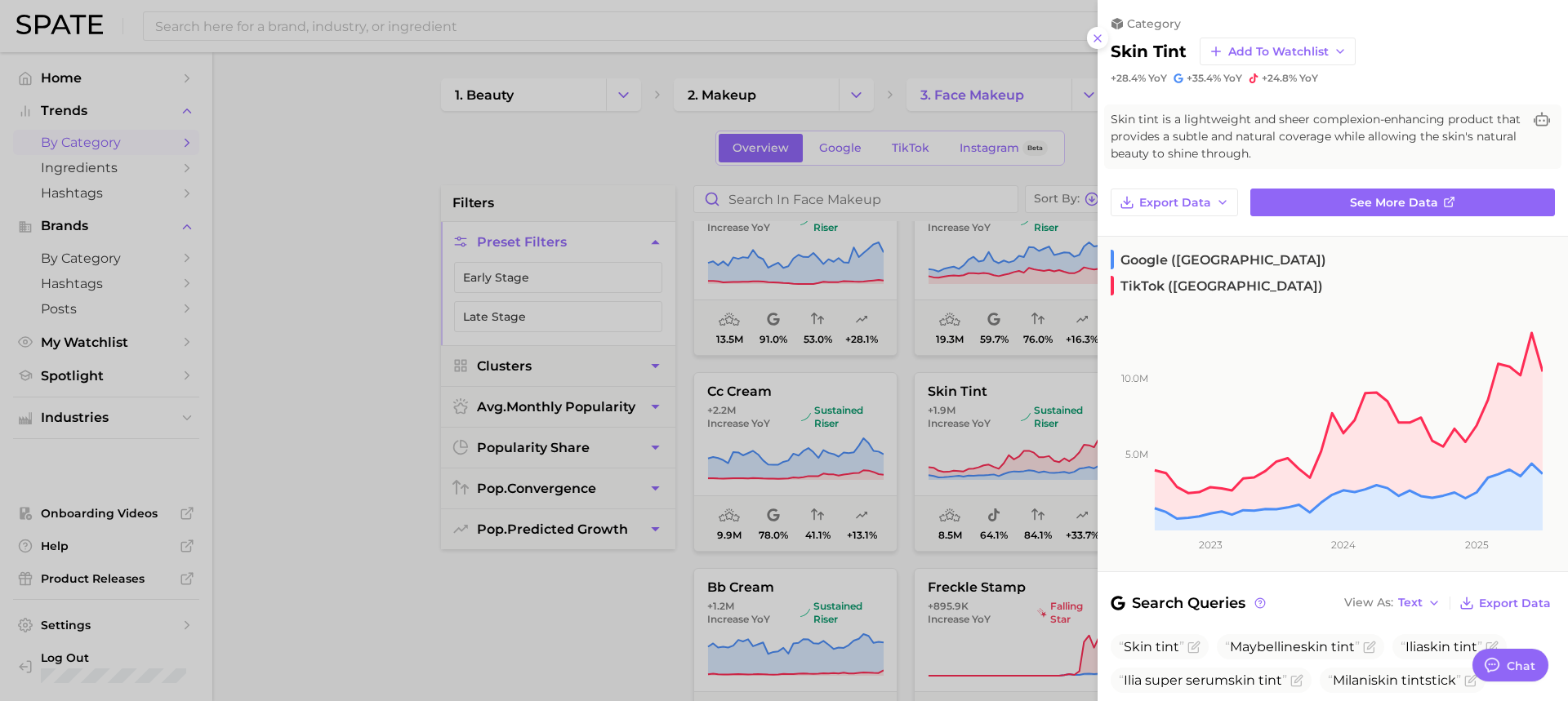
click at [932, 549] on div at bounding box center [784, 350] width 1568 height 701
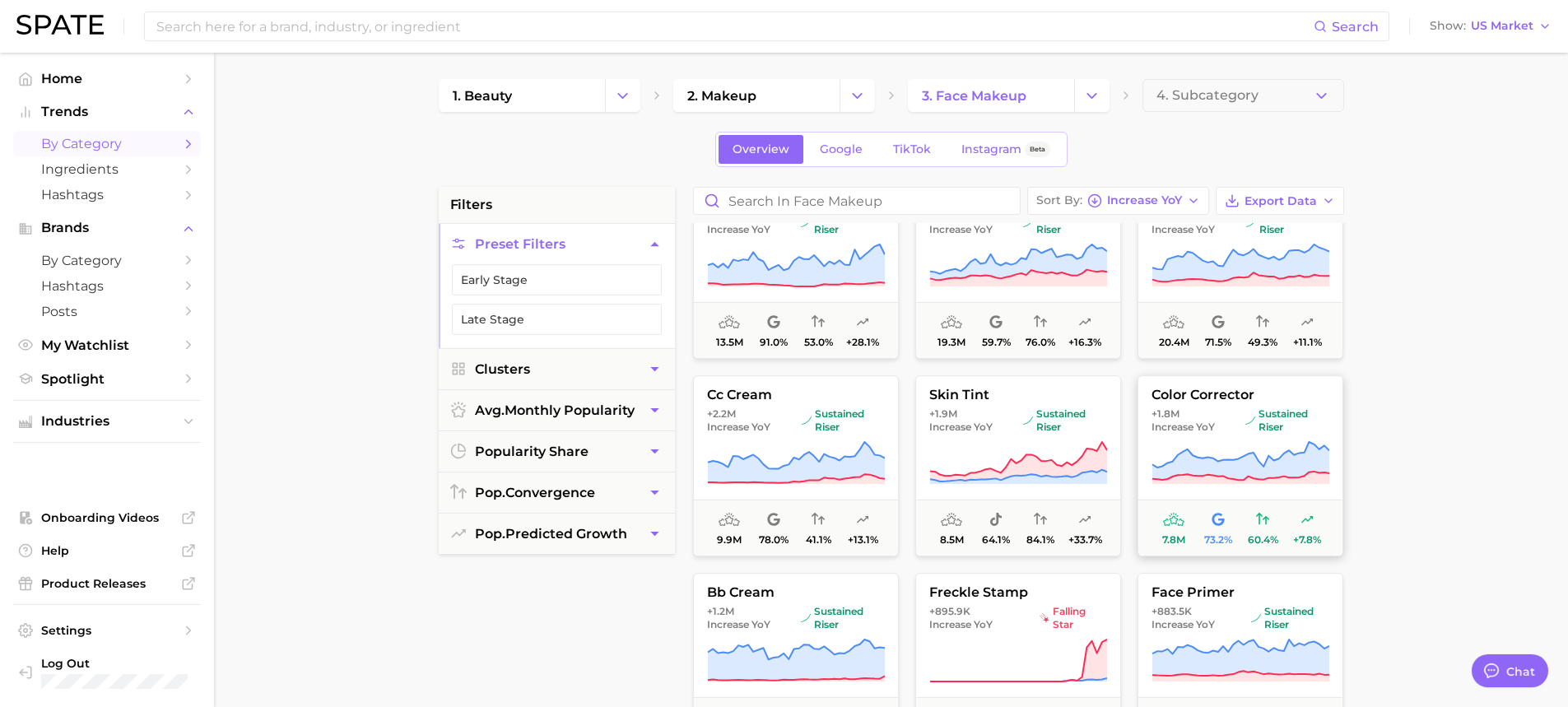
click at [1184, 430] on span "Increase YoY" at bounding box center [1183, 428] width 64 height 13
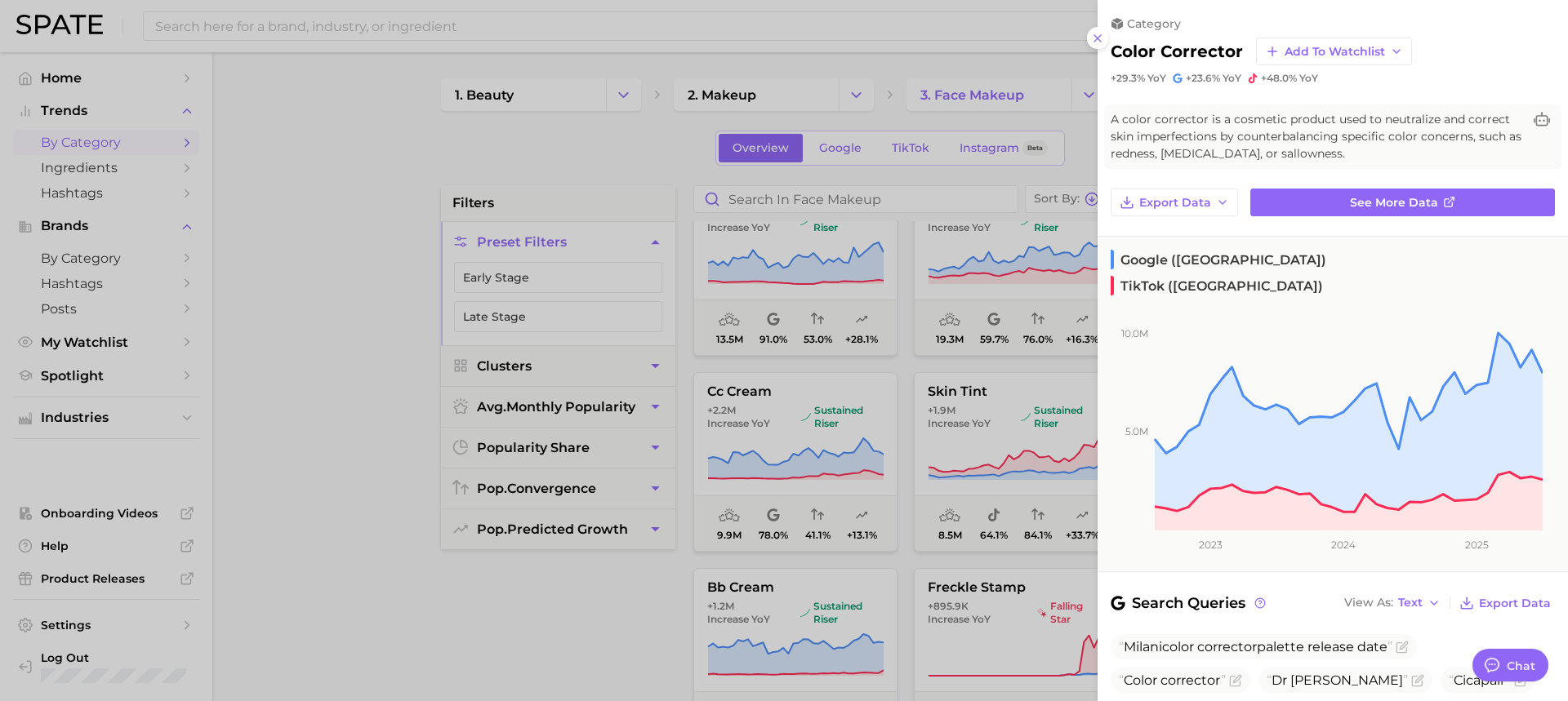
click at [760, 505] on div at bounding box center [784, 350] width 1568 height 701
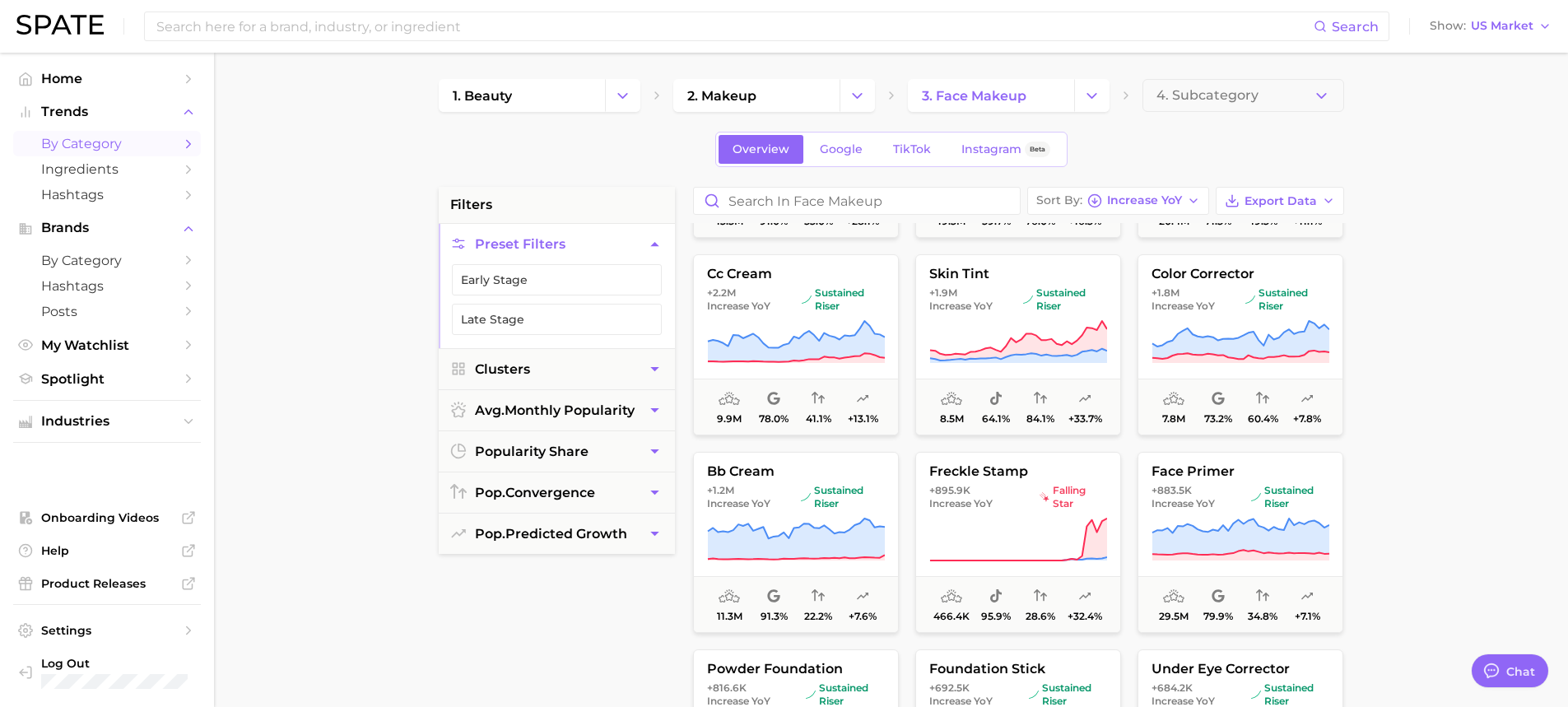
scroll to position [411, 0]
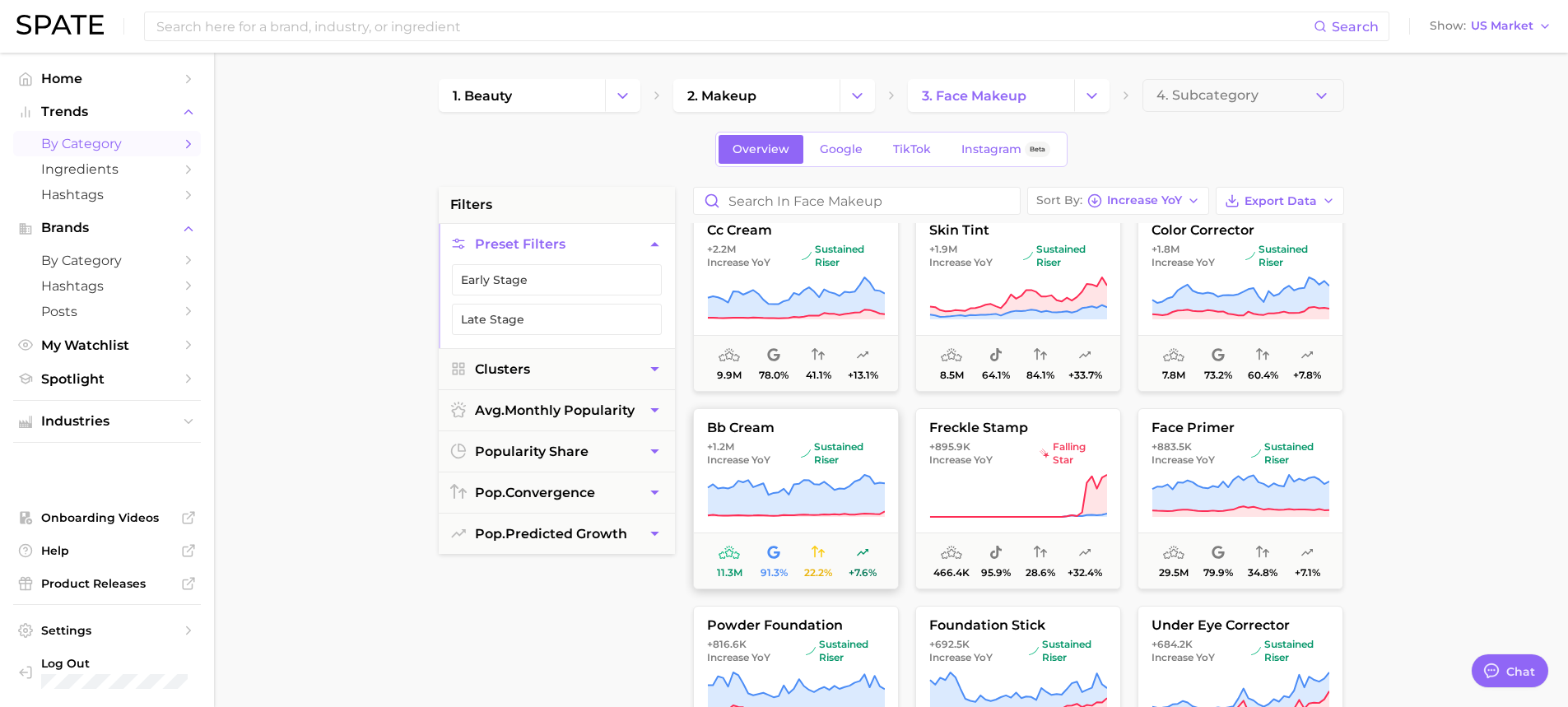
click at [806, 521] on button "bb cream +1.2m Increase YoY sustained riser 11.3m 91.3% 22.2% +7.6%" at bounding box center [796, 499] width 206 height 182
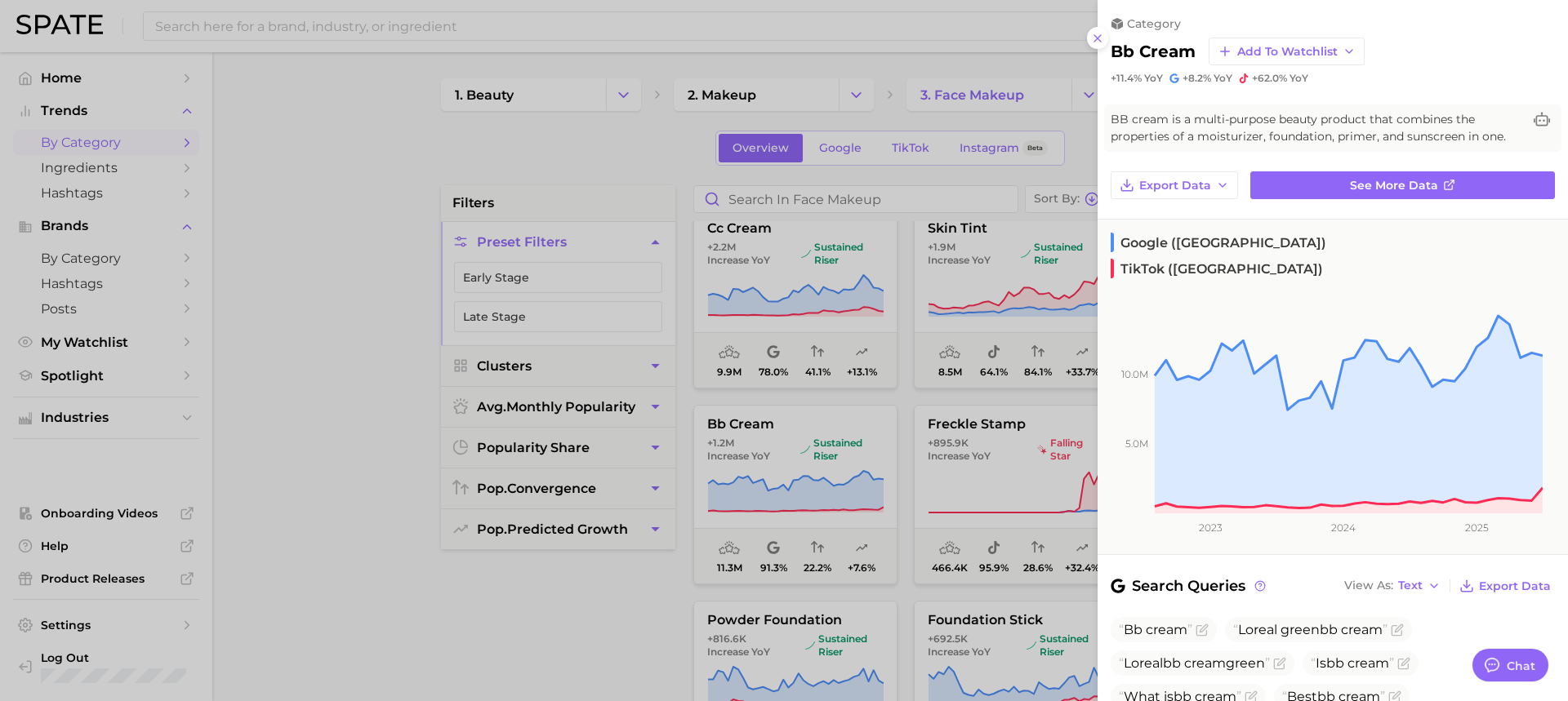
click at [943, 579] on div at bounding box center [784, 350] width 1568 height 701
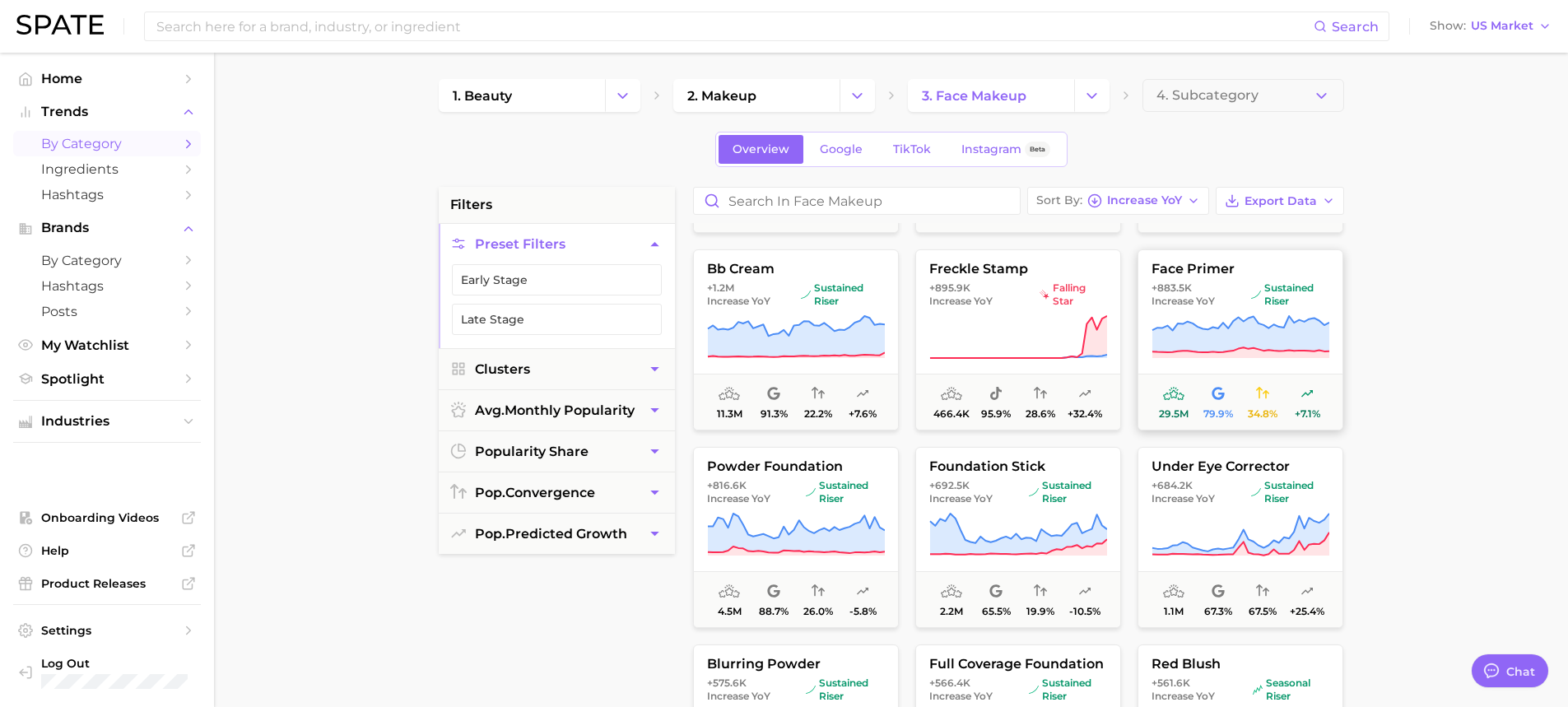
scroll to position [577, 0]
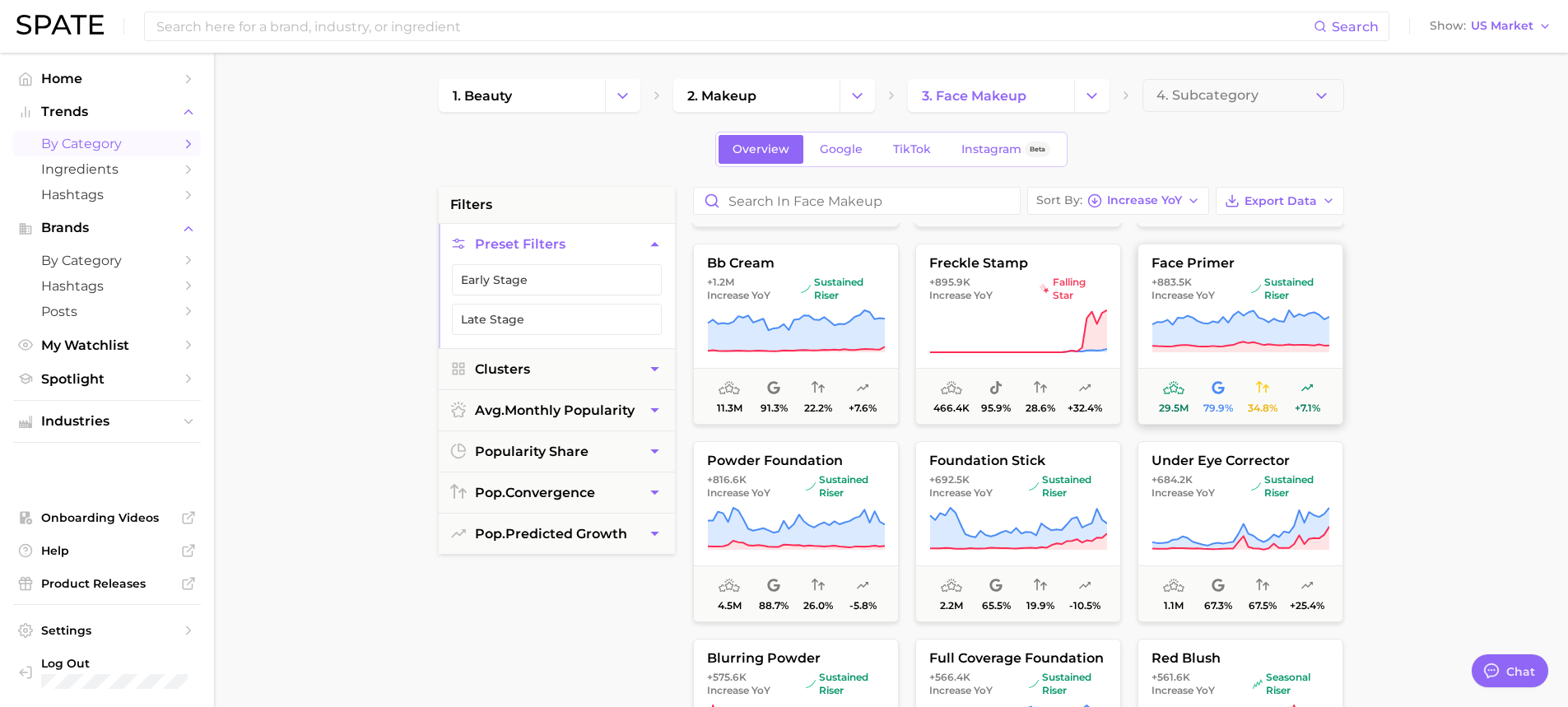
click at [1264, 315] on icon at bounding box center [1240, 332] width 178 height 47
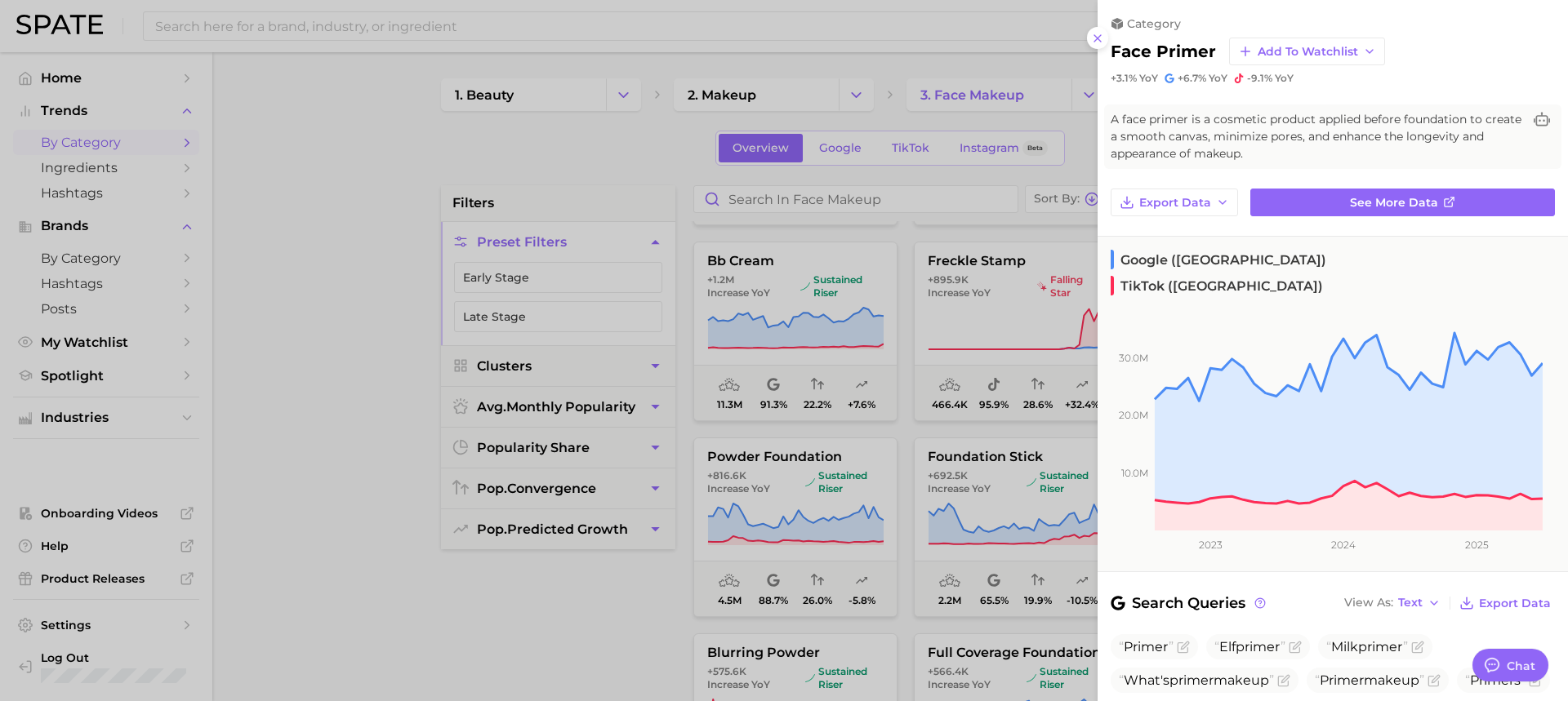
click at [799, 230] on div at bounding box center [784, 350] width 1568 height 701
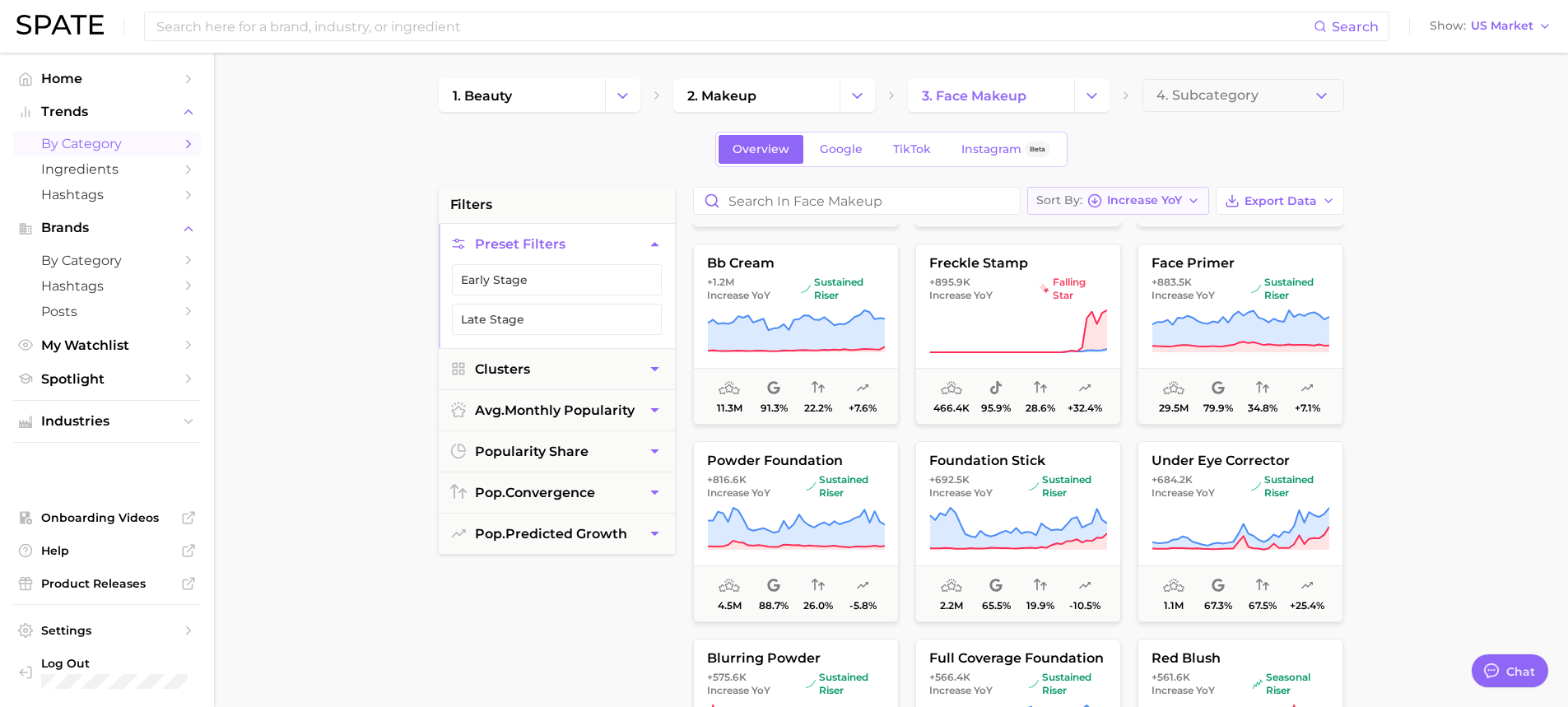
click at [1200, 194] on button "Sort By Increase YoY" at bounding box center [1119, 201] width 182 height 28
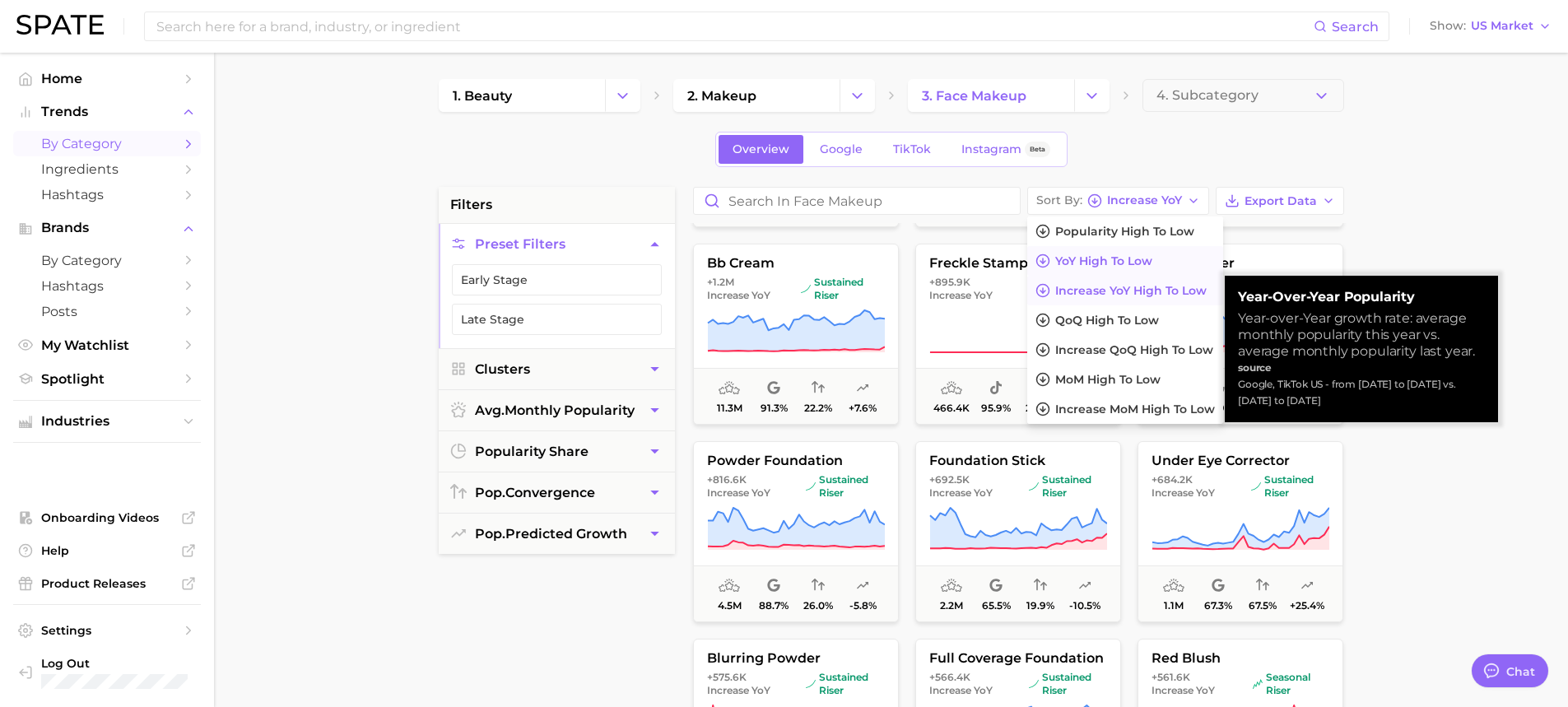
click at [1185, 258] on button "YoY high to low" at bounding box center [1125, 260] width 196 height 29
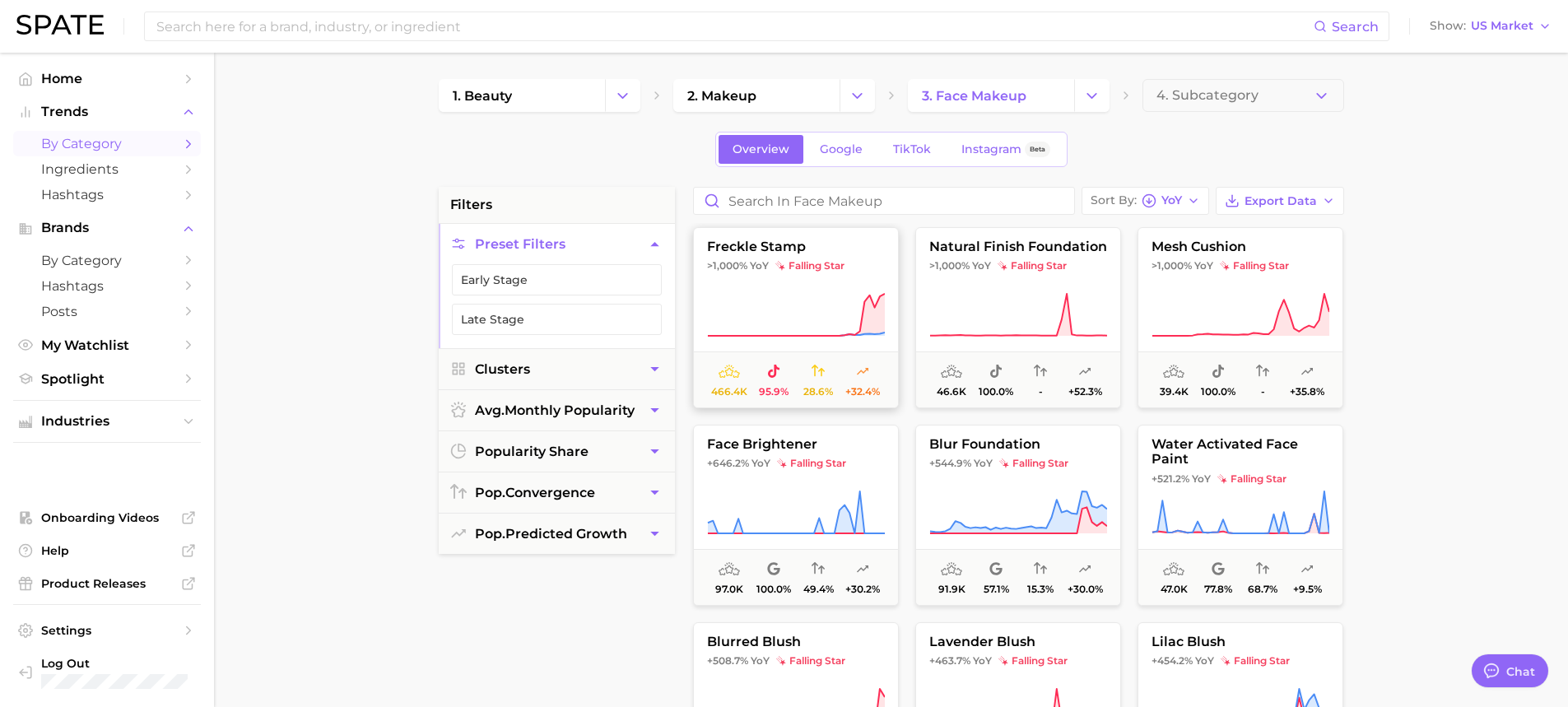
click at [842, 285] on button "freckle stamp >1,000% YoY falling star 466.4k 95.9% 28.6% +32.4%" at bounding box center [796, 317] width 206 height 182
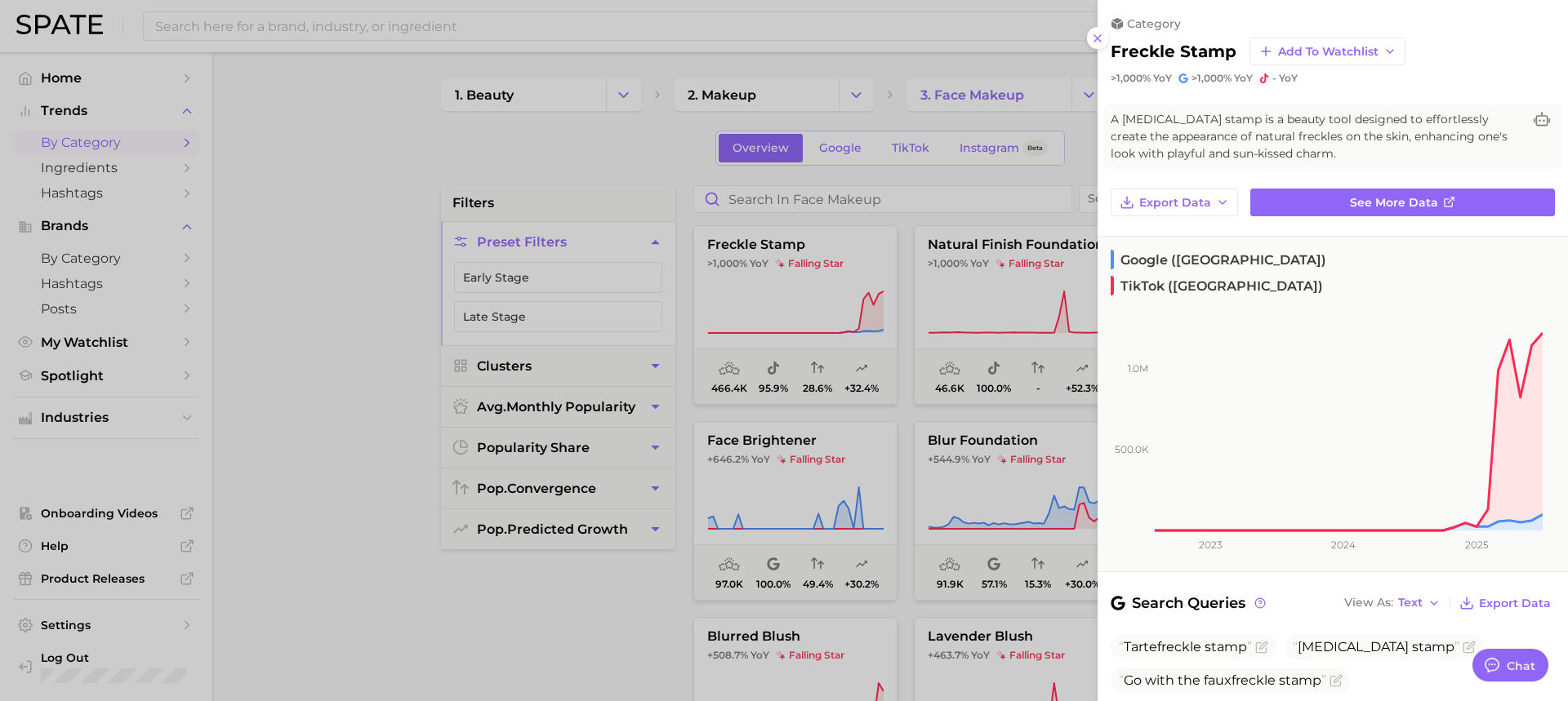
click at [885, 386] on div at bounding box center [784, 350] width 1568 height 701
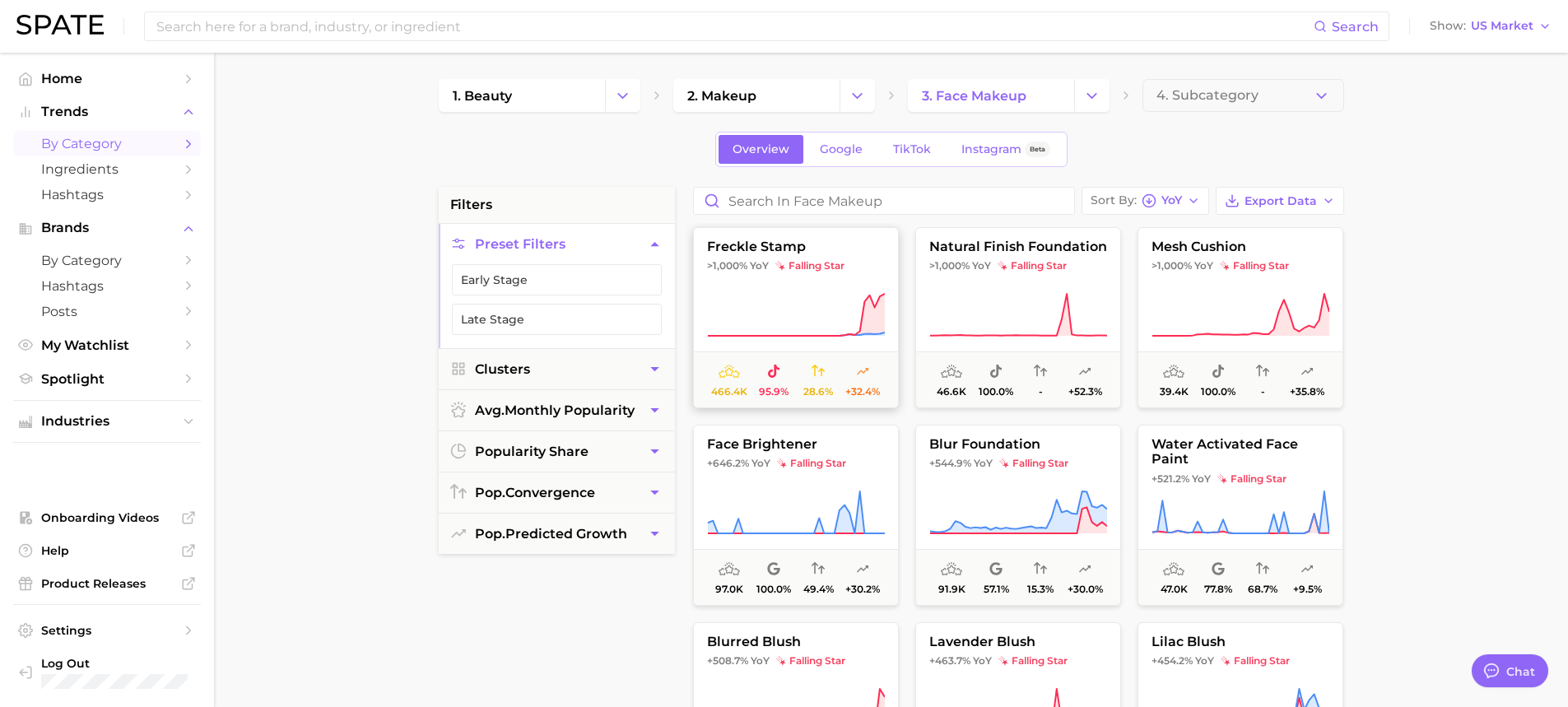
click at [818, 309] on icon at bounding box center [795, 315] width 178 height 47
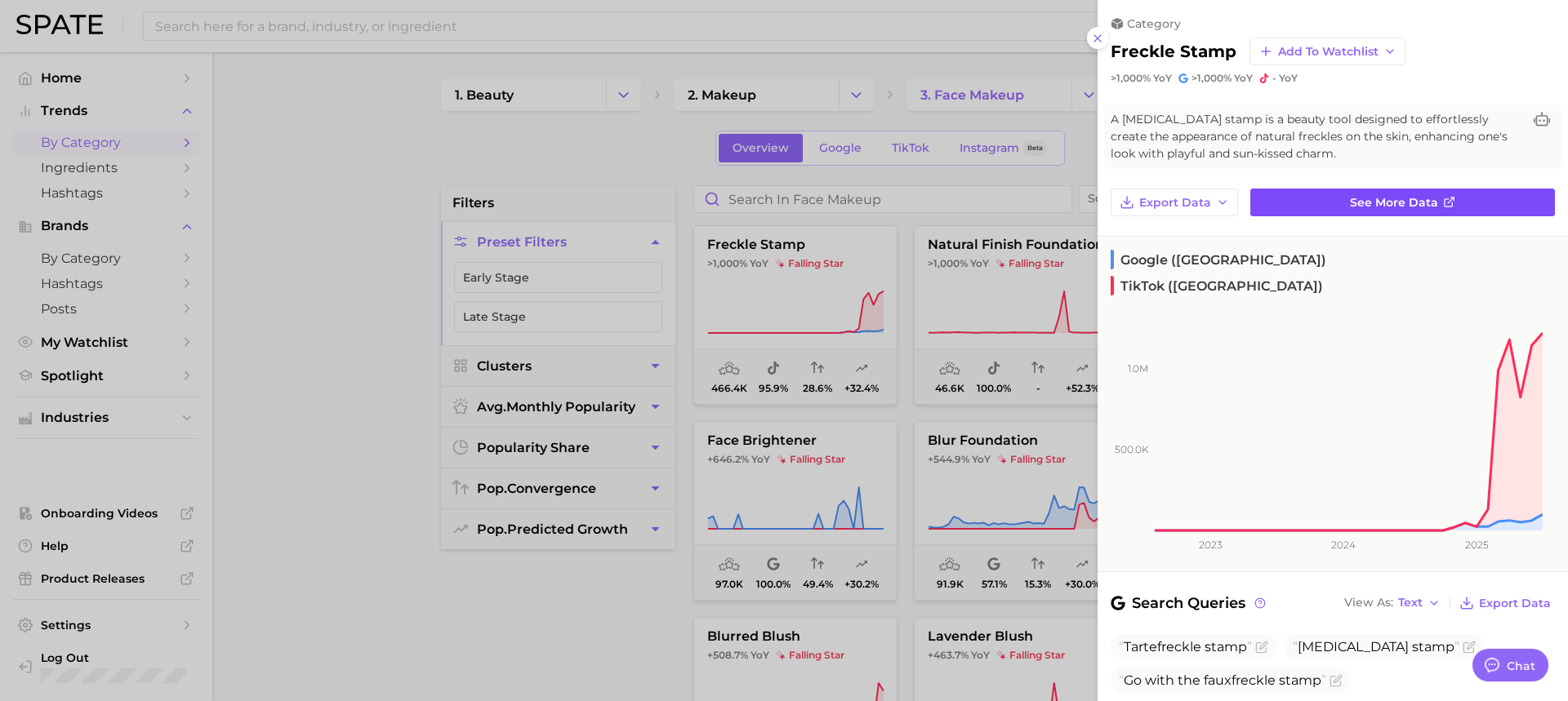
click at [1308, 204] on link "See more data" at bounding box center [1402, 202] width 304 height 27
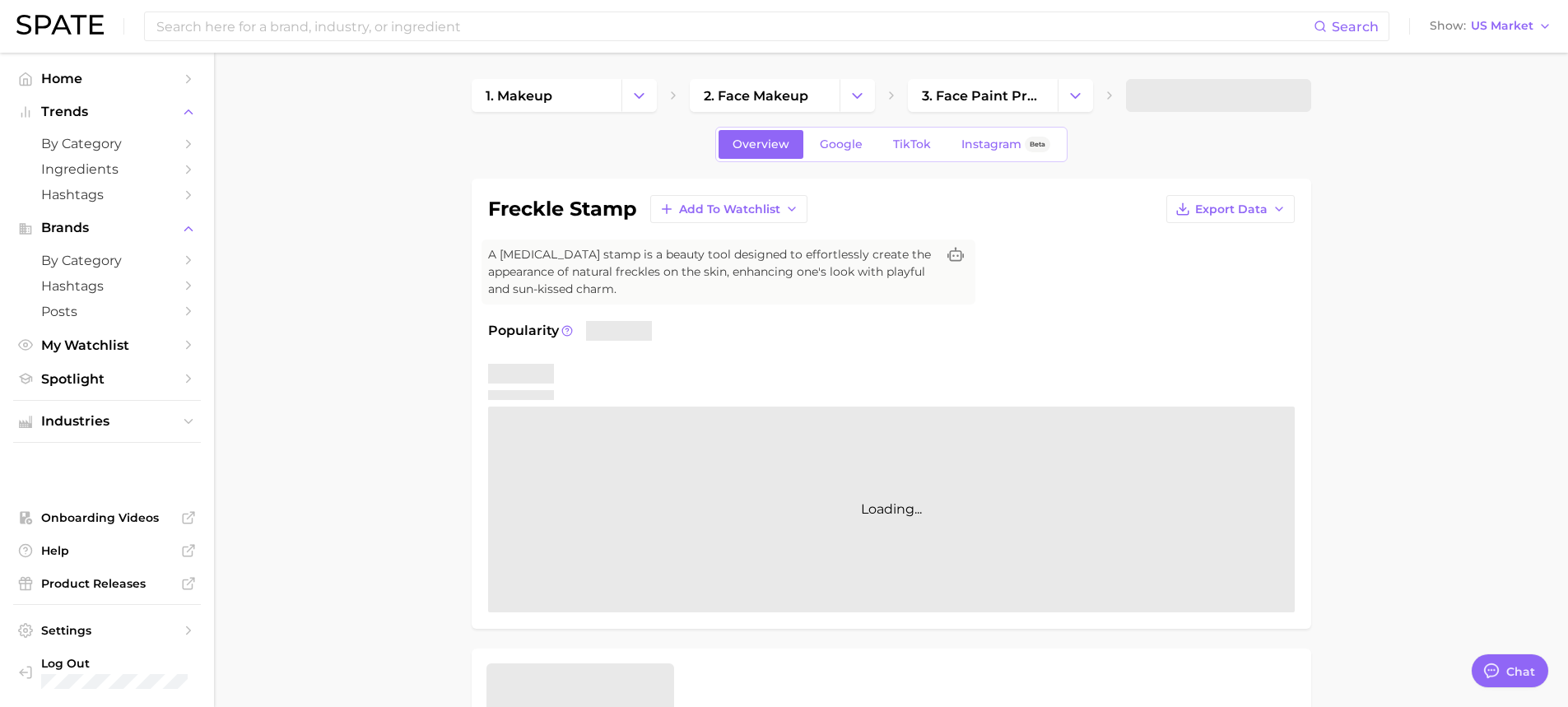
type textarea "x"
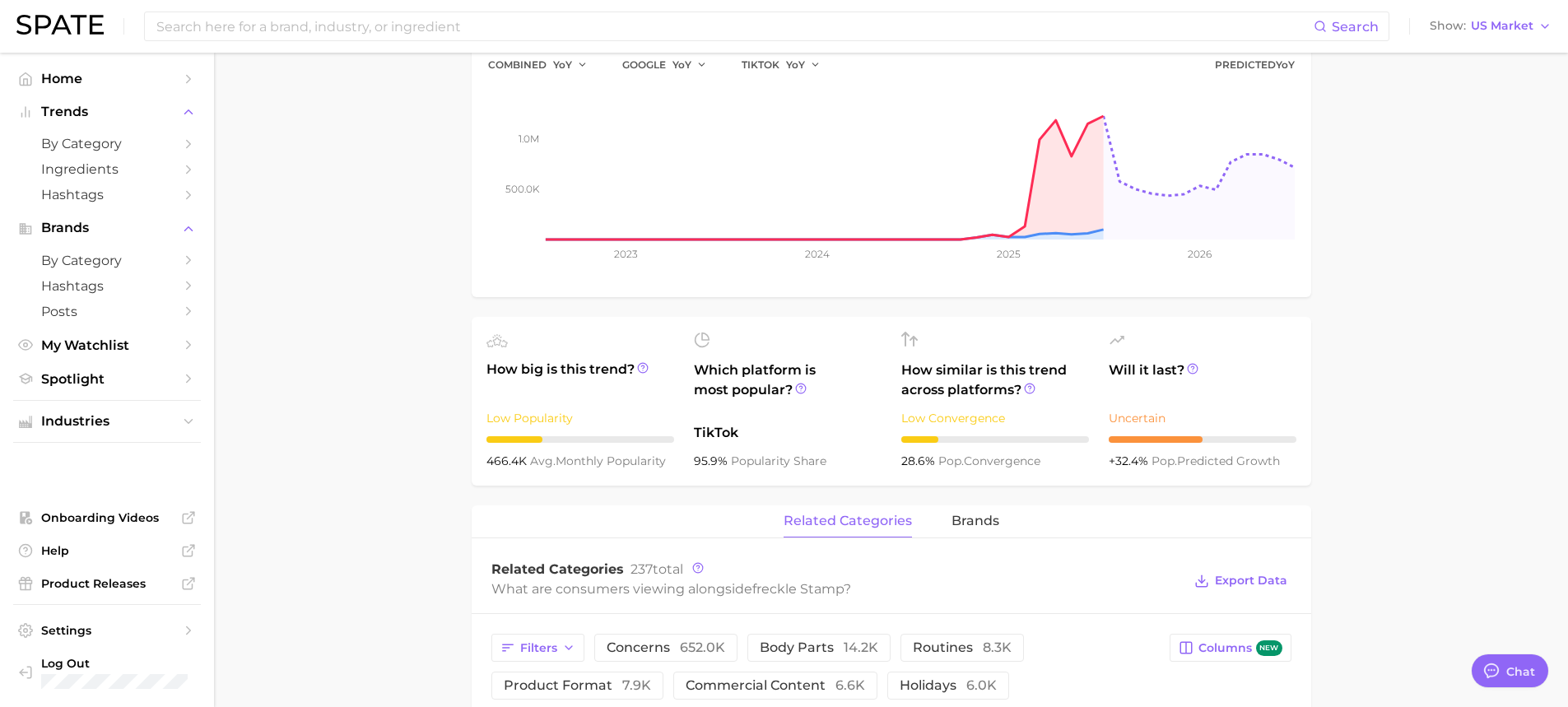
scroll to position [411, 0]
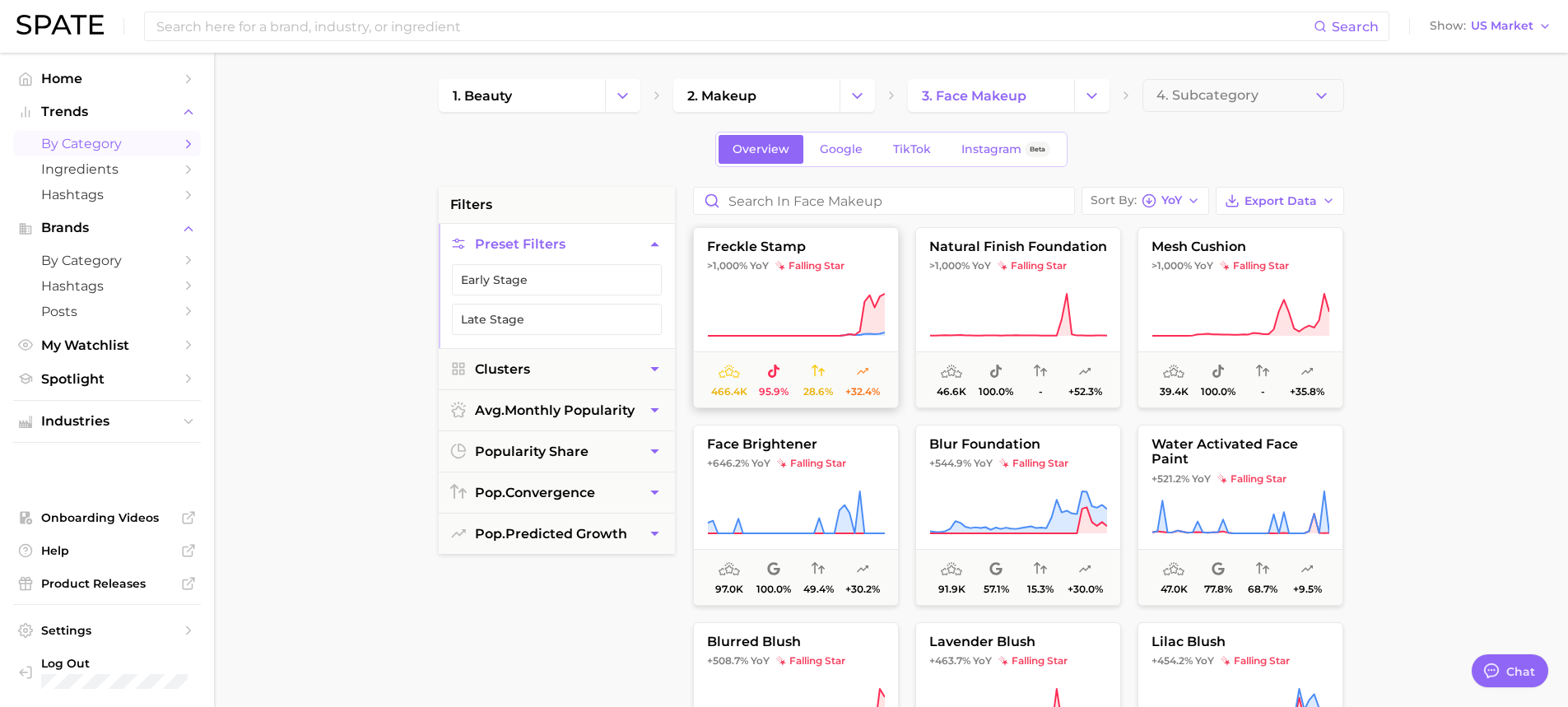
click at [802, 304] on icon at bounding box center [795, 315] width 178 height 47
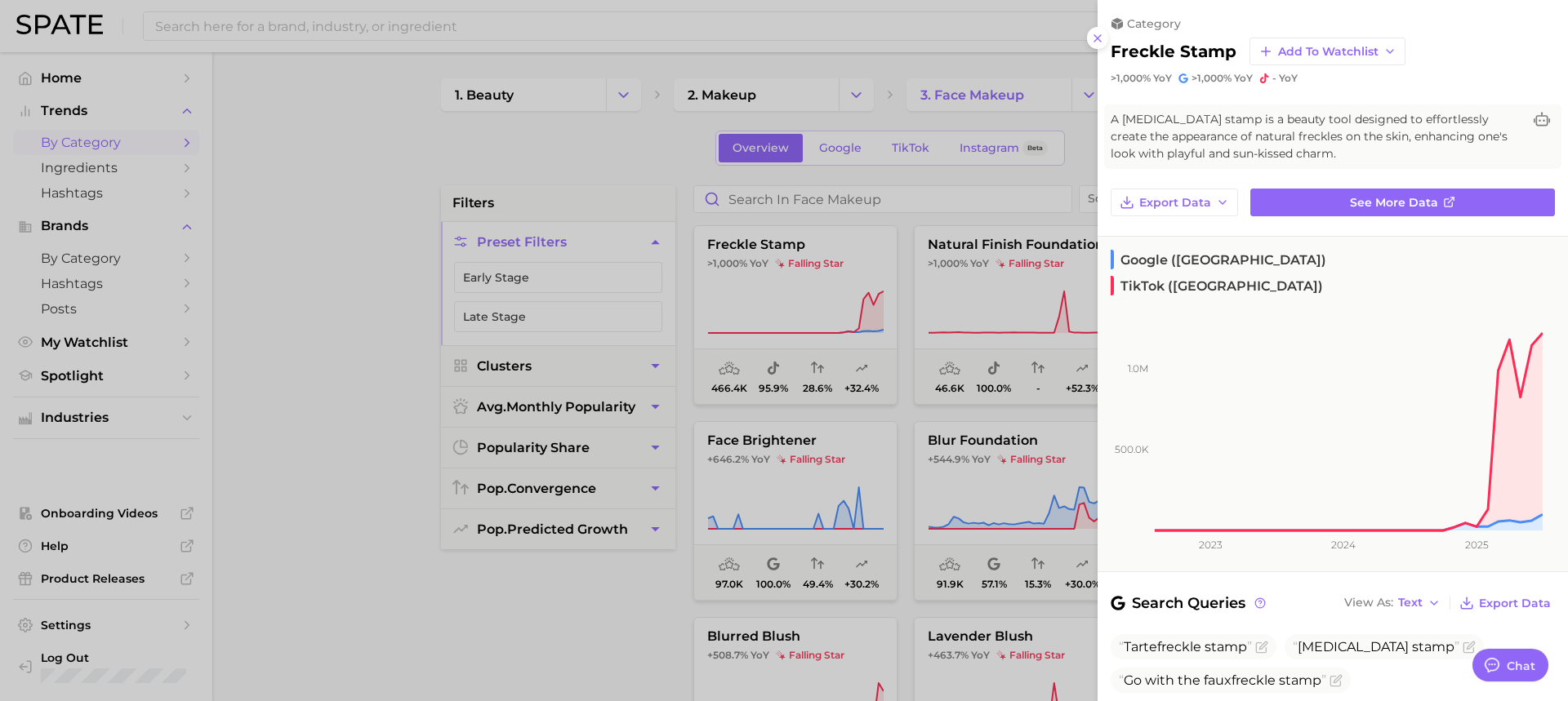
click at [895, 309] on div at bounding box center [784, 350] width 1568 height 701
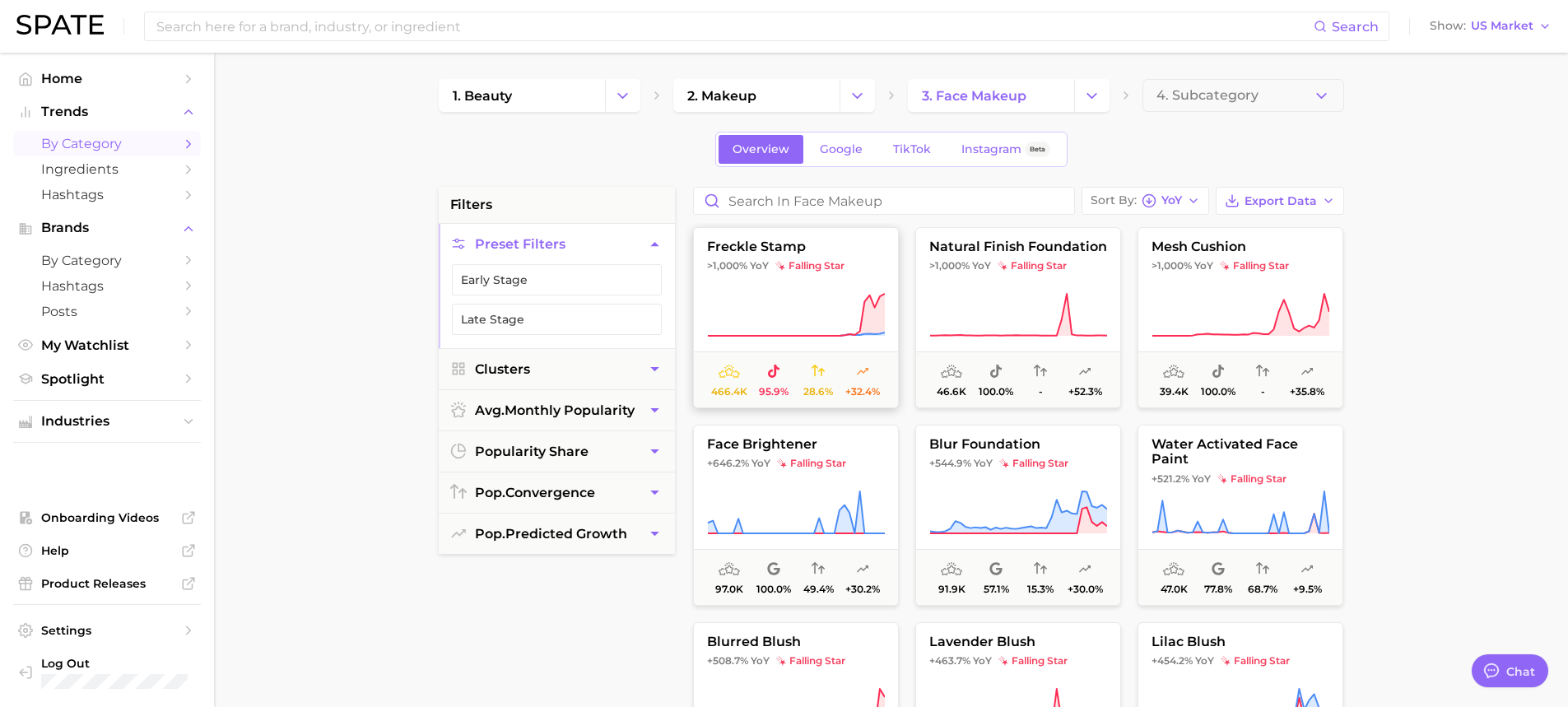
click at [809, 328] on icon at bounding box center [795, 315] width 178 height 47
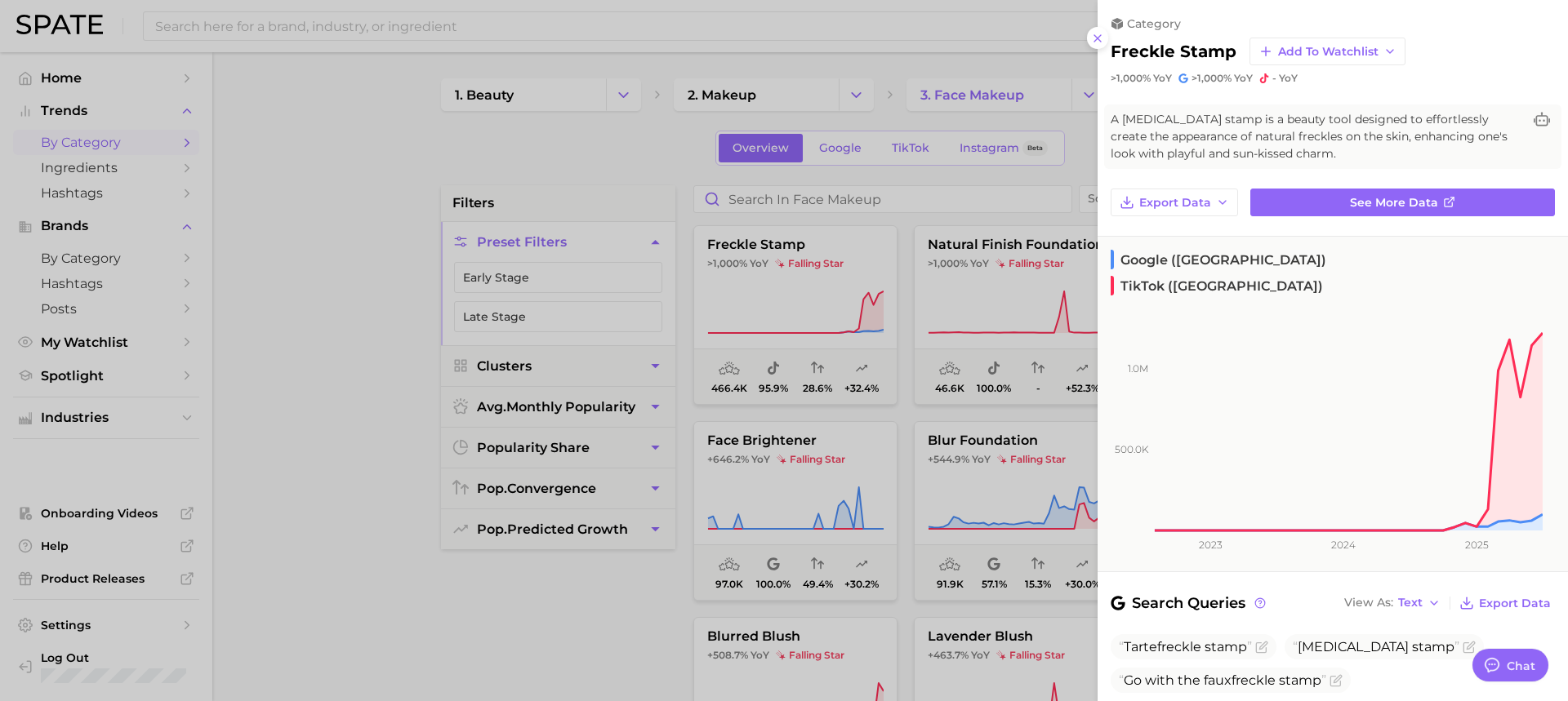
click at [793, 401] on div at bounding box center [784, 350] width 1568 height 701
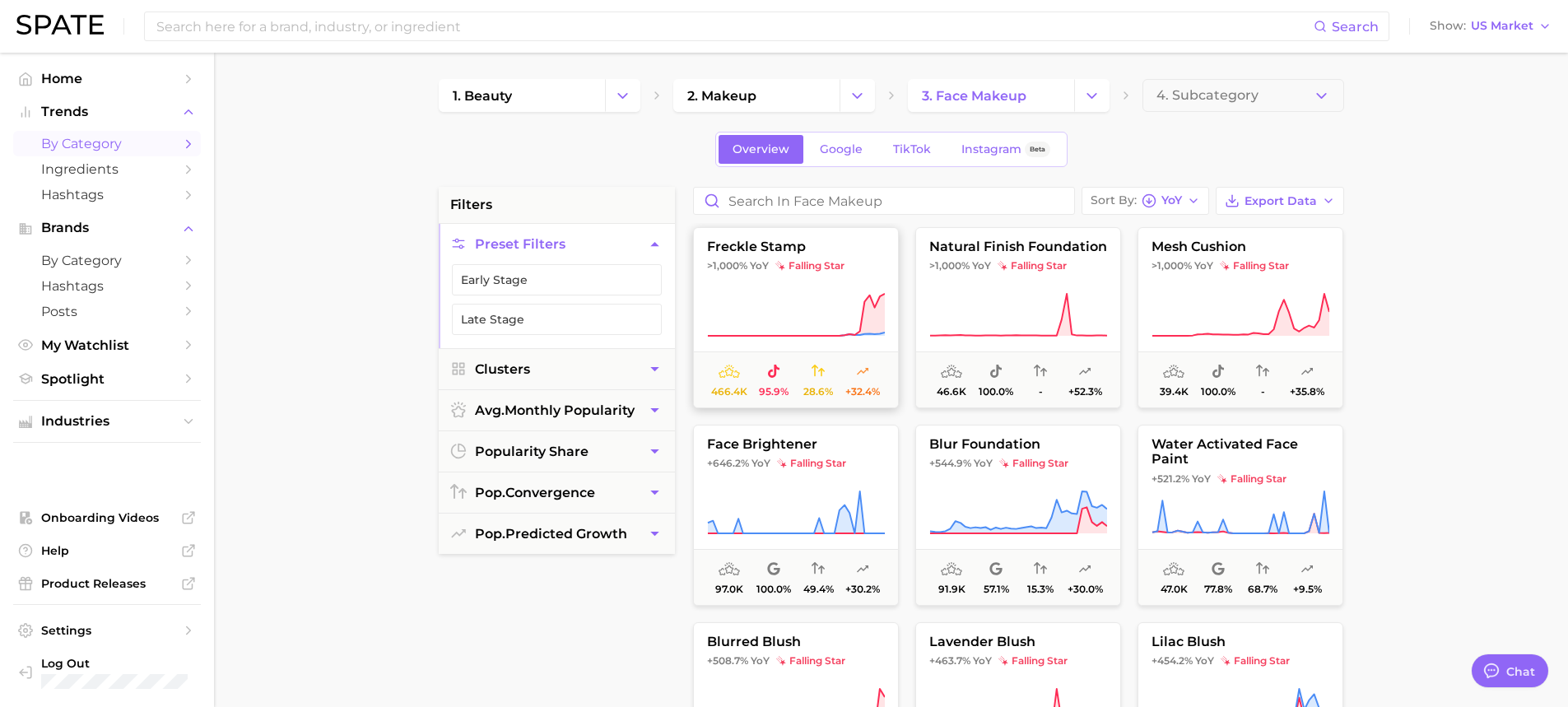
click at [747, 377] on span "466.4k" at bounding box center [728, 379] width 45 height 35
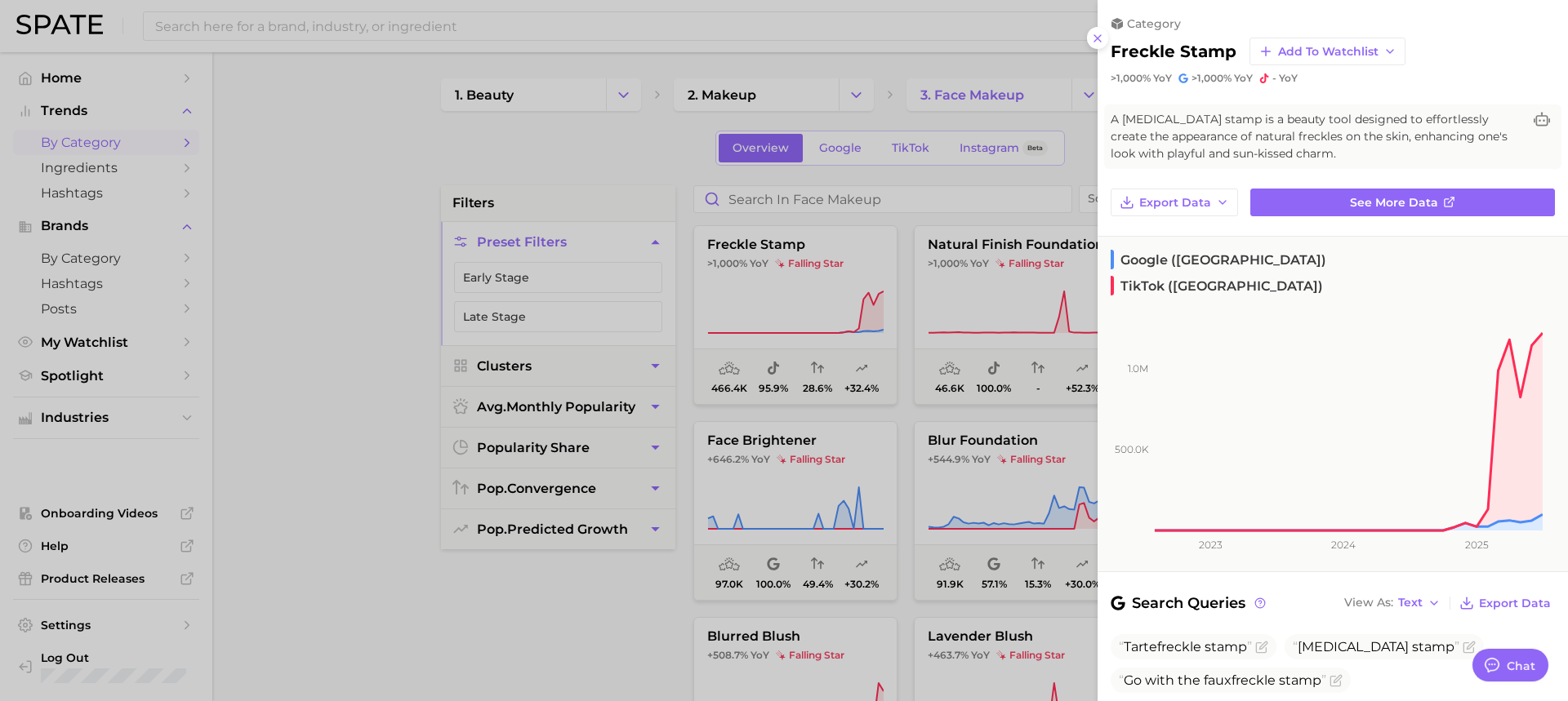
click at [853, 320] on div at bounding box center [784, 350] width 1568 height 701
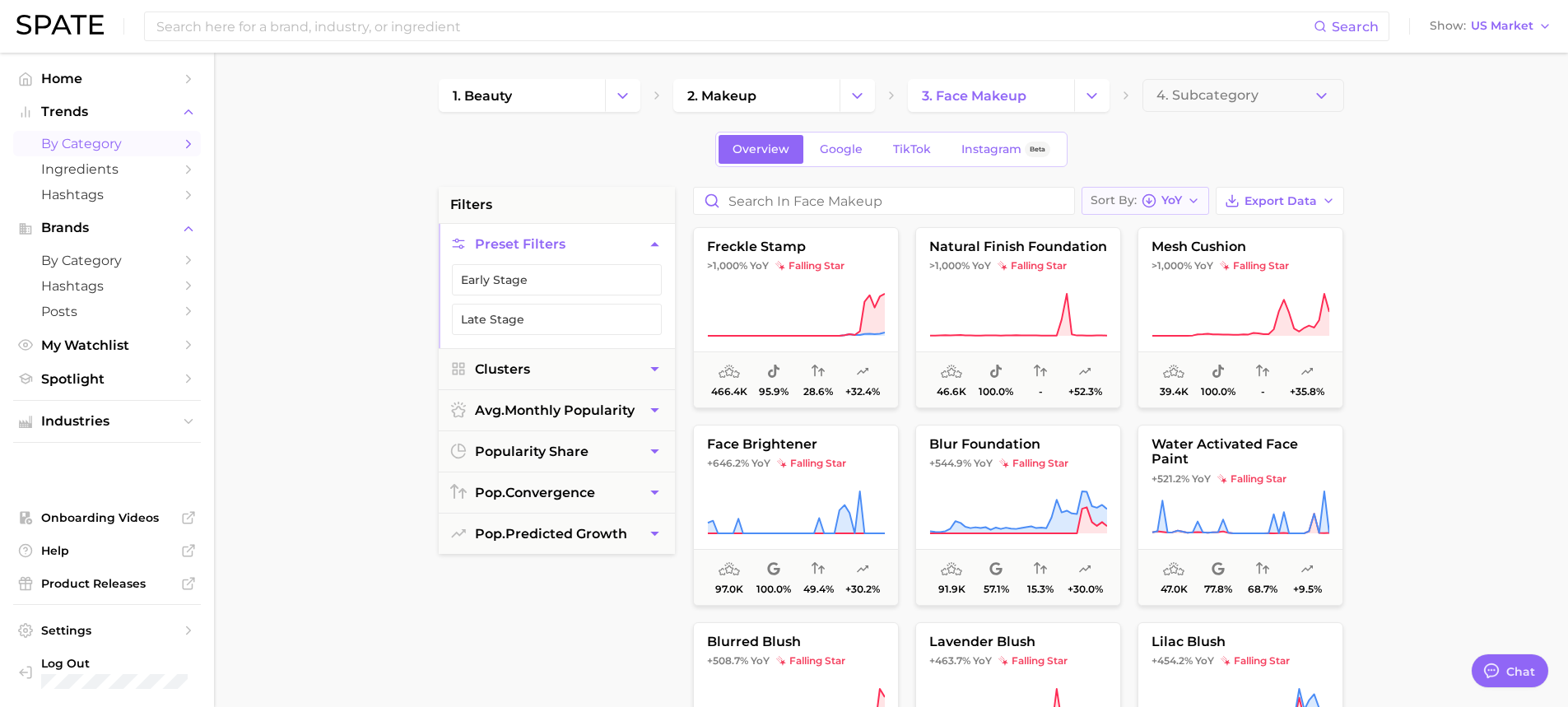
click at [1163, 190] on button "Sort By YoY" at bounding box center [1145, 201] width 127 height 28
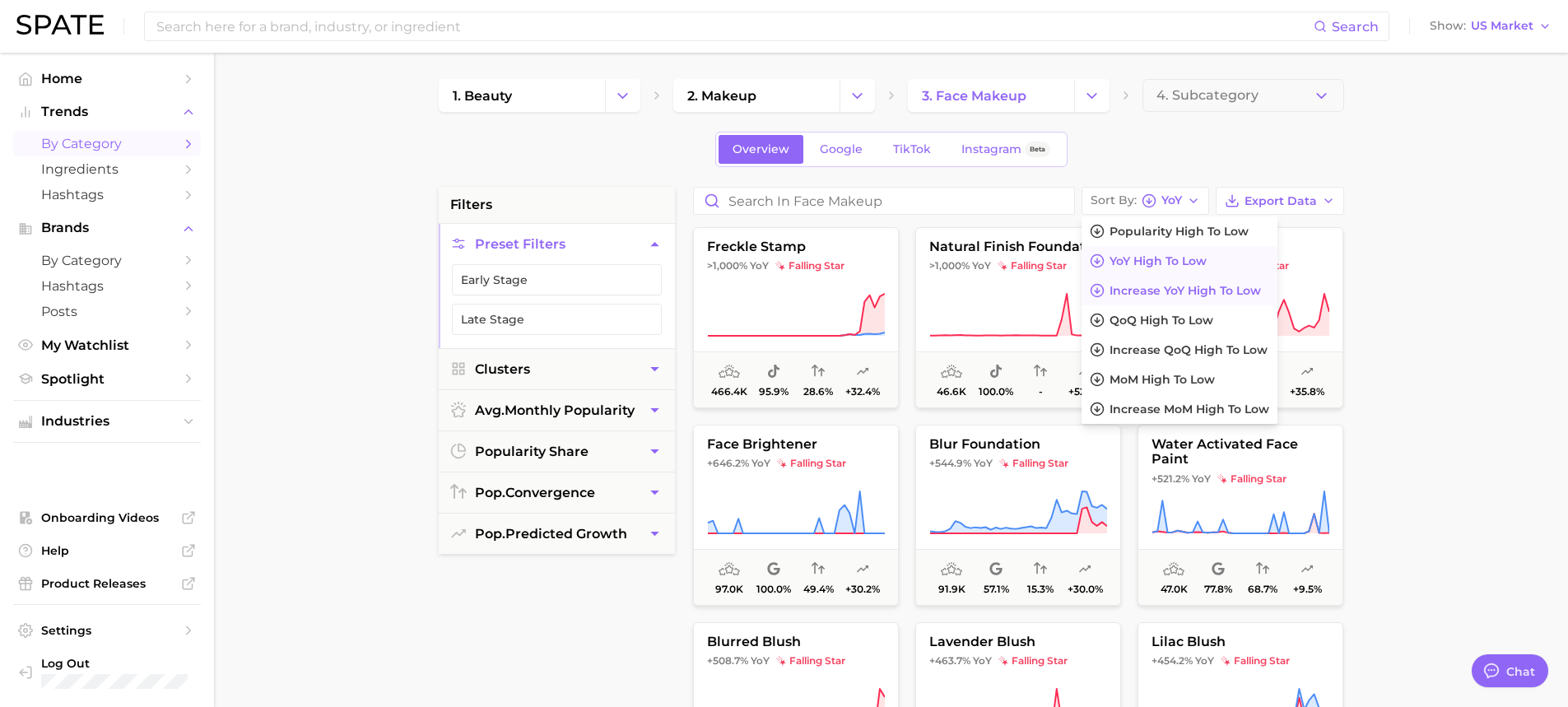
click at [1158, 286] on span "Increase YoY high to low" at bounding box center [1184, 291] width 151 height 14
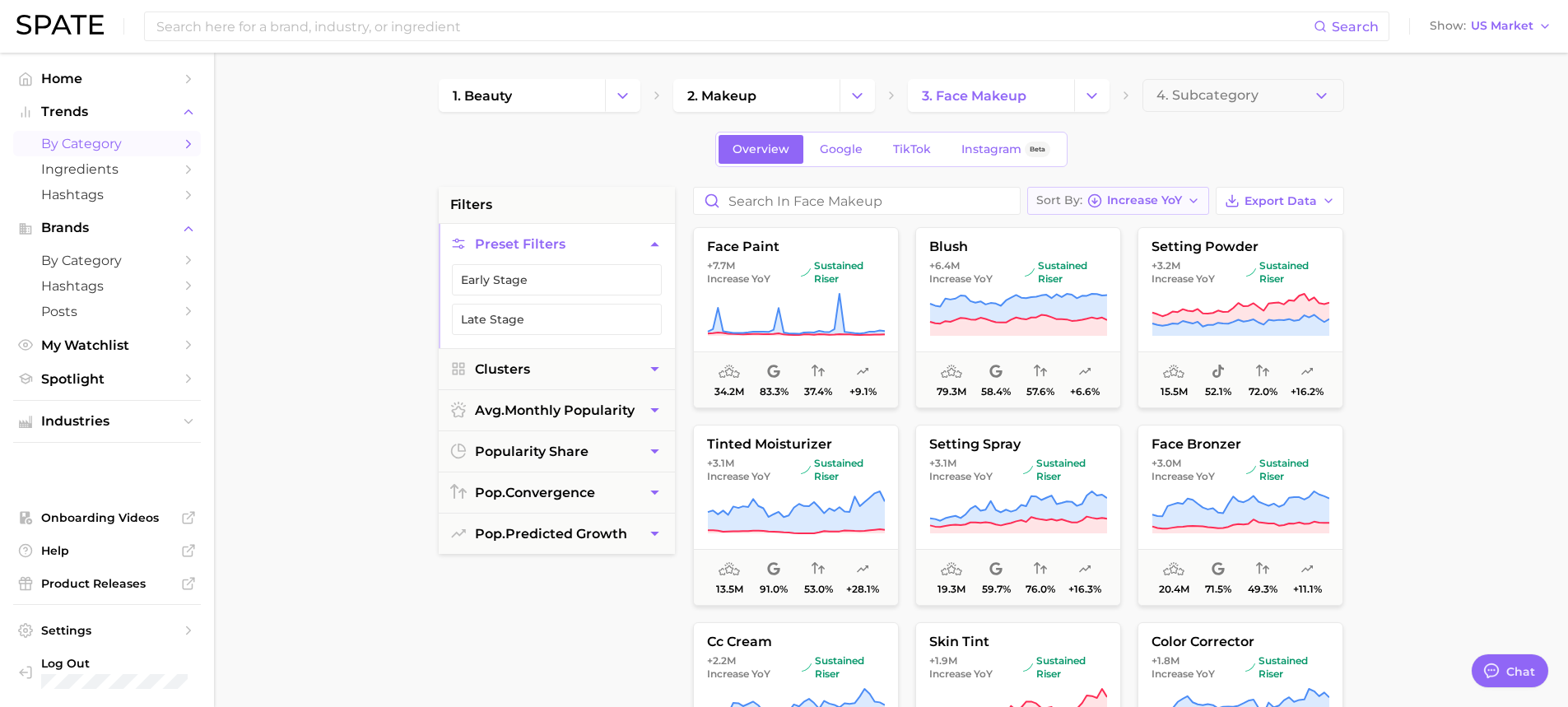
click at [1175, 196] on span "Increase YoY" at bounding box center [1144, 201] width 75 height 10
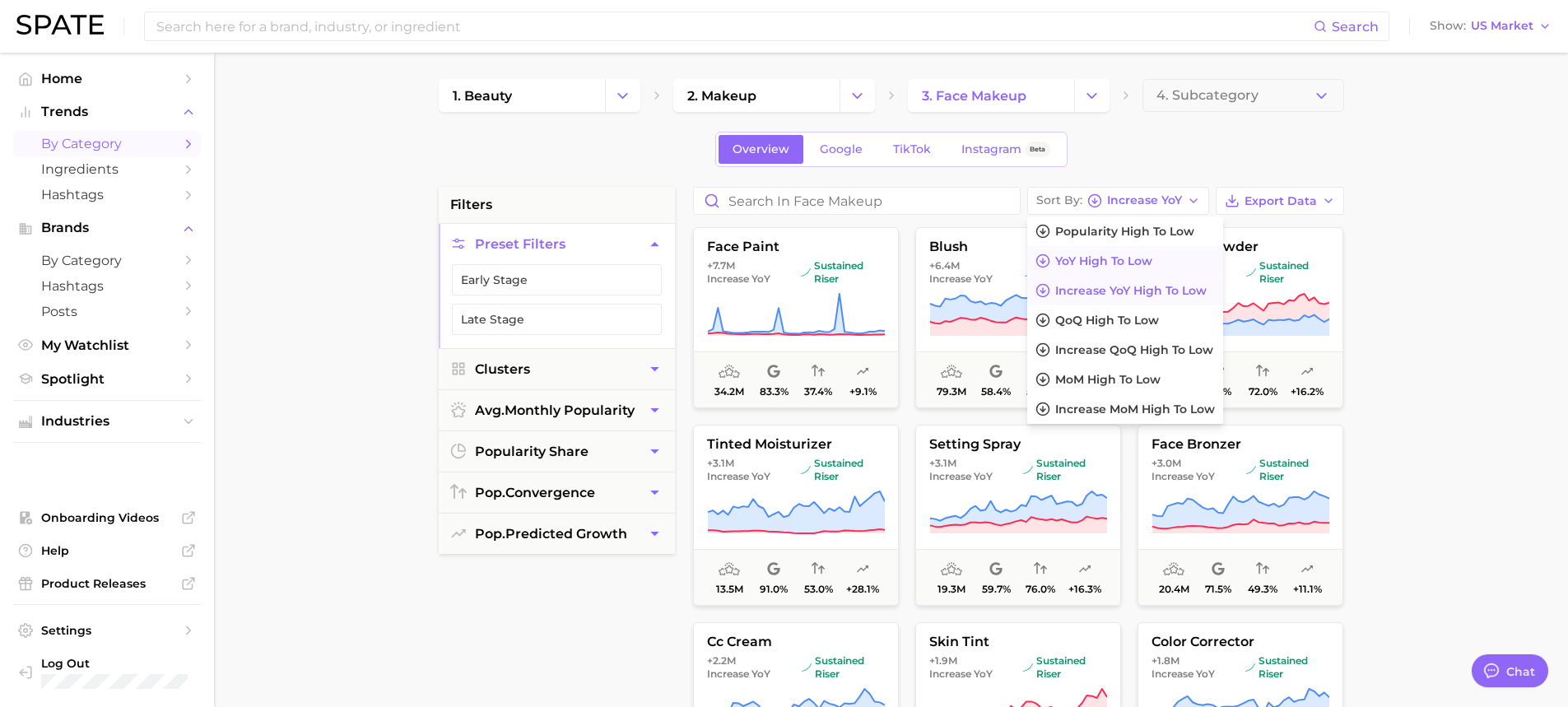
click at [1178, 257] on button "YoY high to low" at bounding box center [1125, 260] width 196 height 29
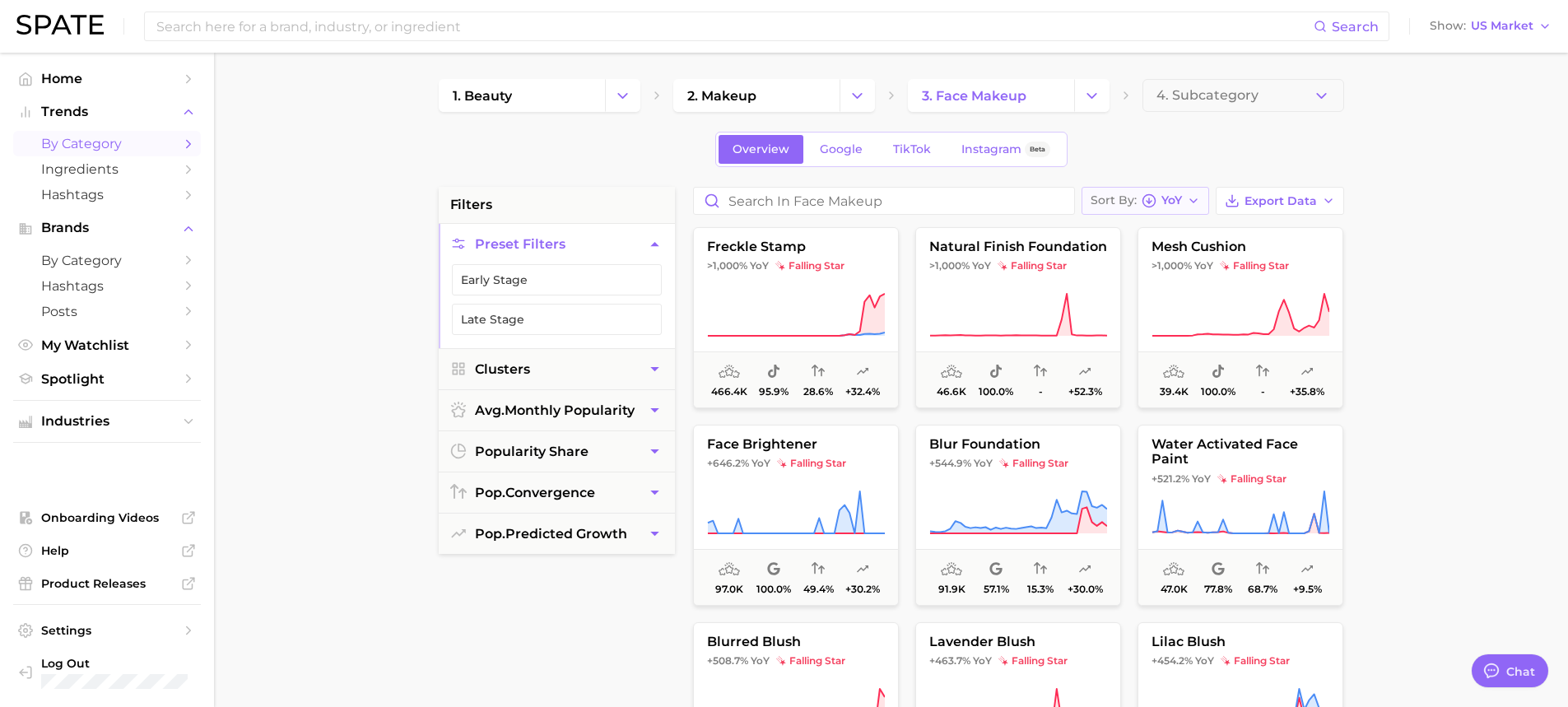
click at [1180, 196] on span "YoY" at bounding box center [1172, 201] width 21 height 10
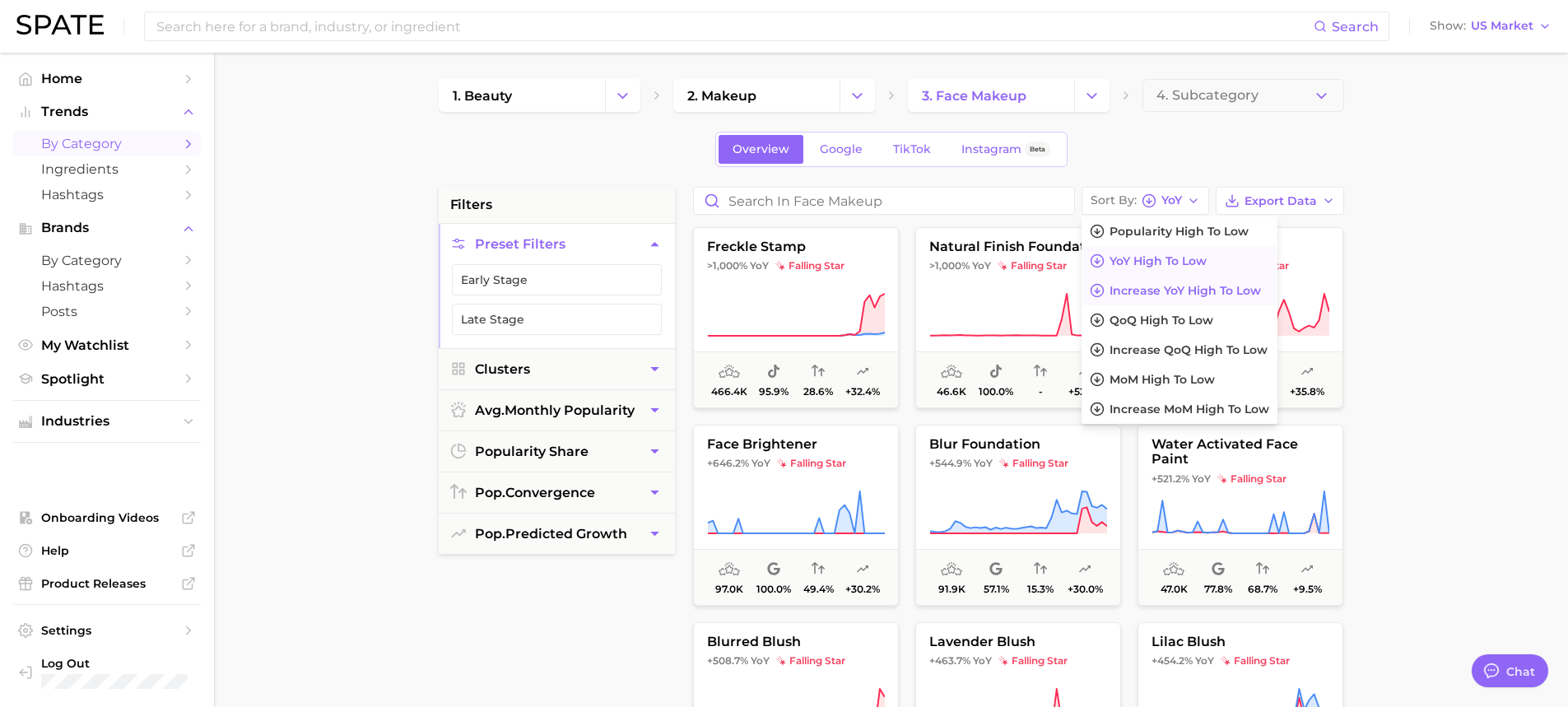
click at [1173, 284] on span "Increase YoY high to low" at bounding box center [1184, 291] width 151 height 14
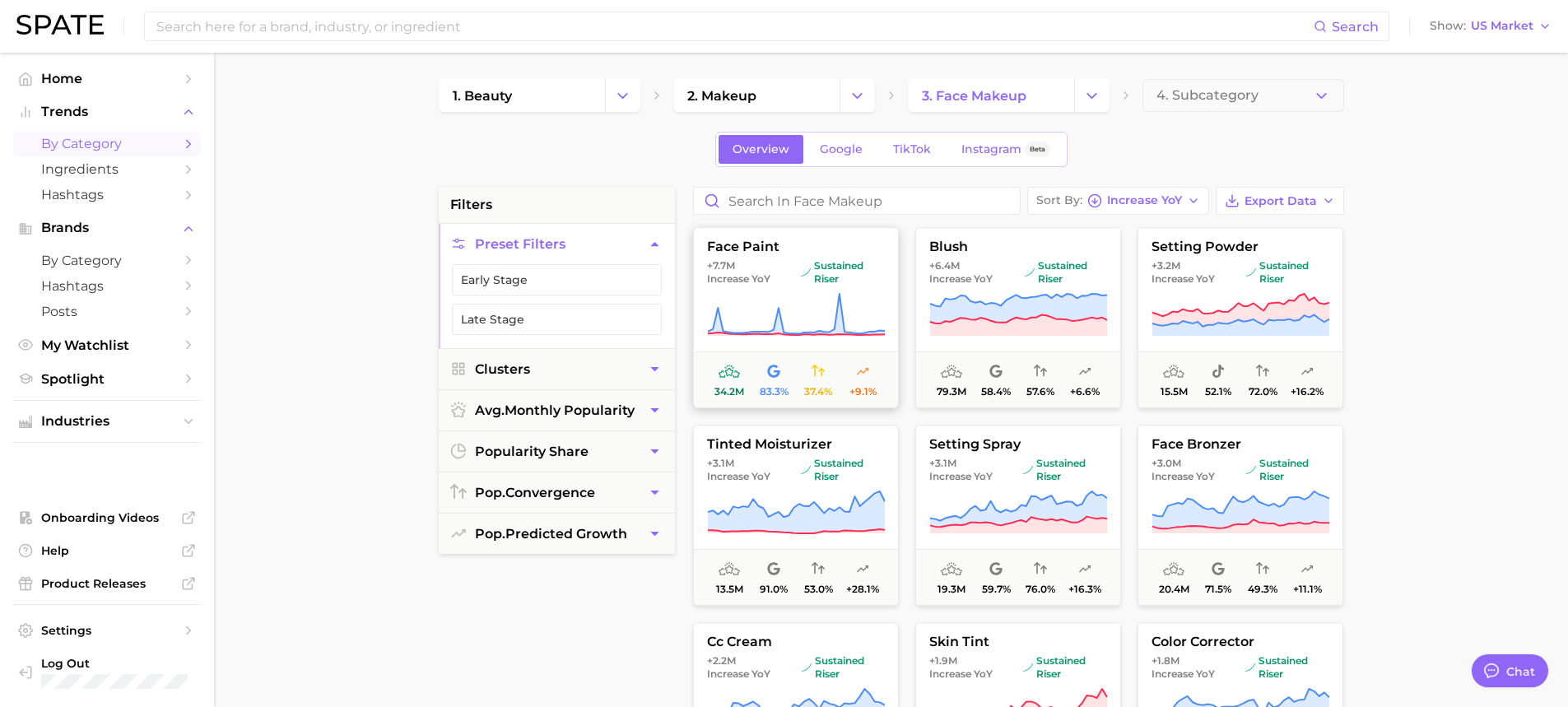
click at [819, 394] on span "37.4%" at bounding box center [818, 392] width 28 height 11
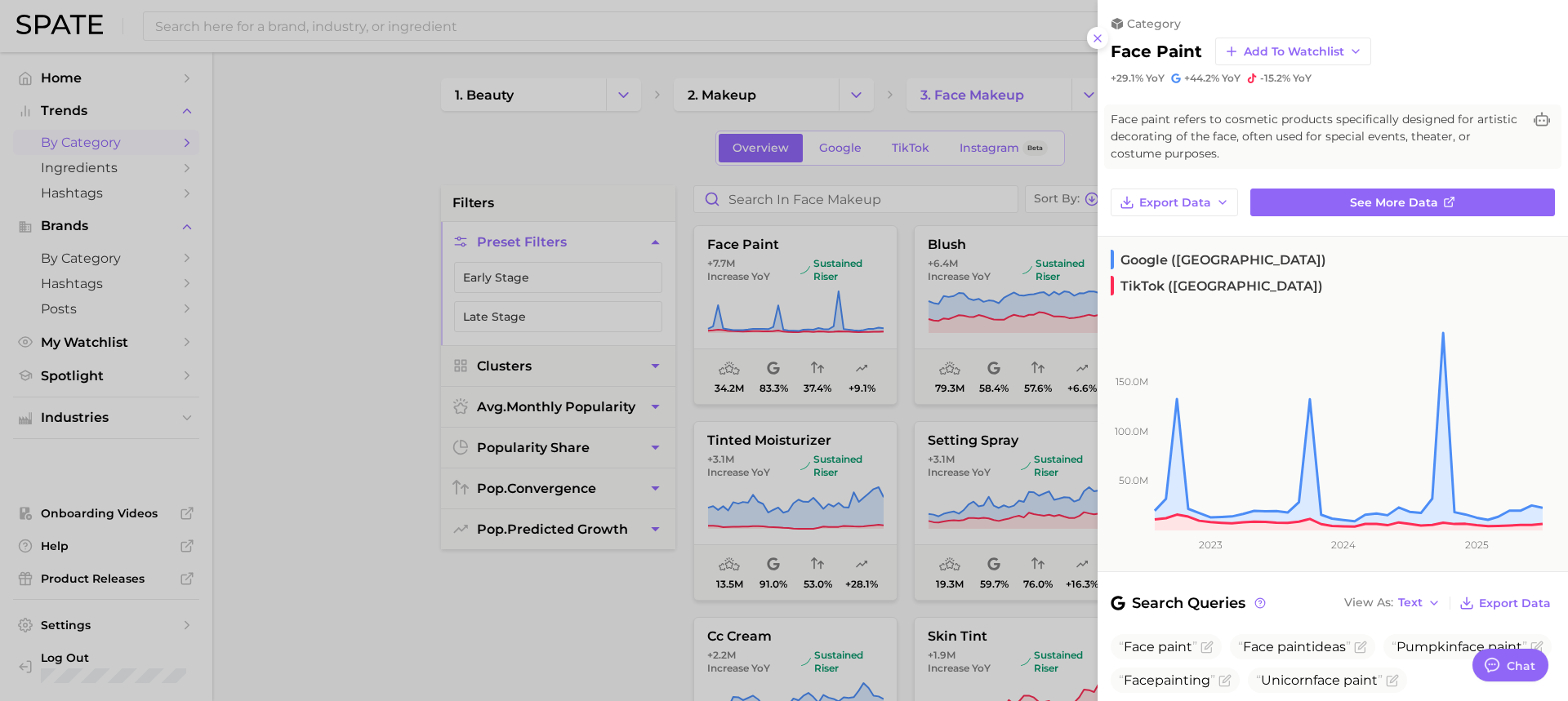
click at [841, 294] on div at bounding box center [784, 350] width 1568 height 701
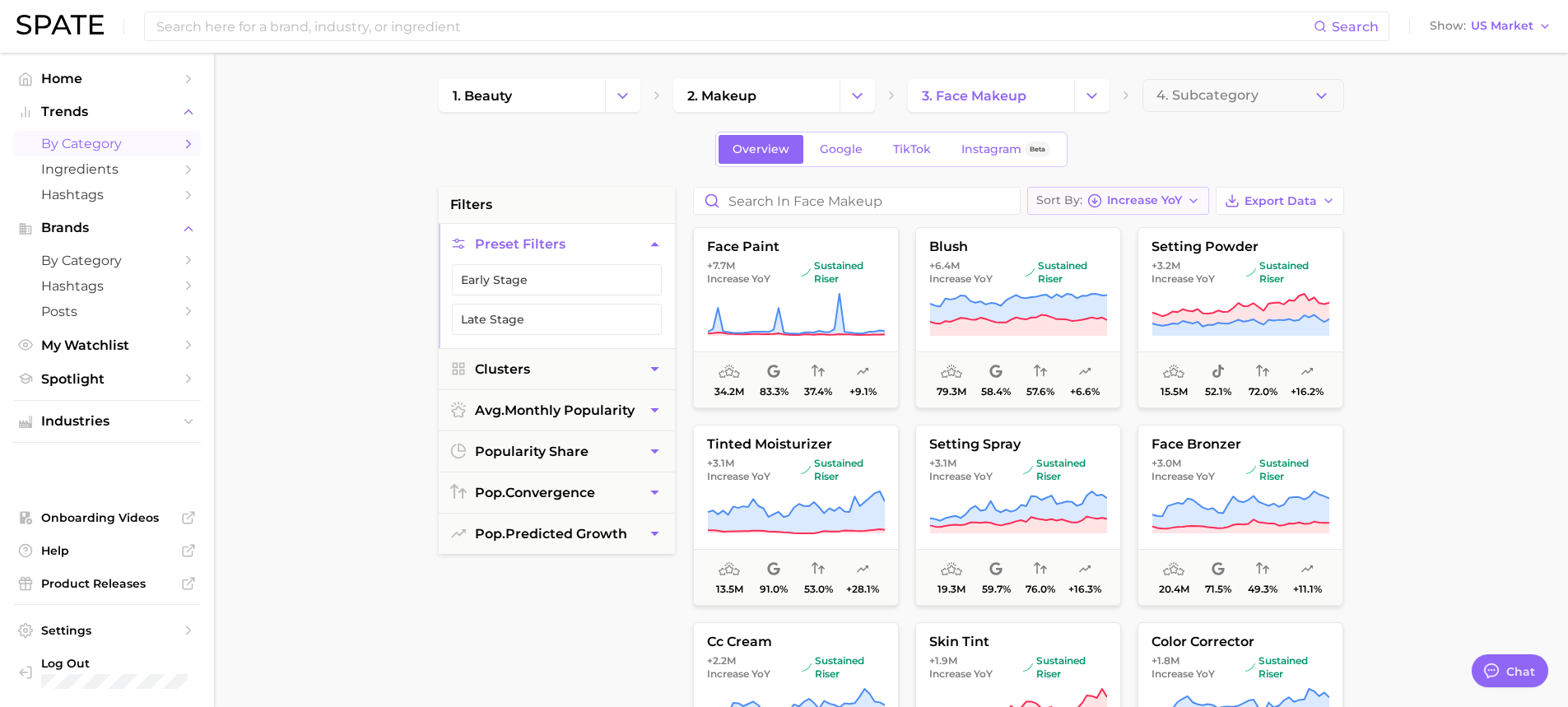
click at [1087, 198] on div "Sort By Increase YoY" at bounding box center [1108, 201] width 145 height 15
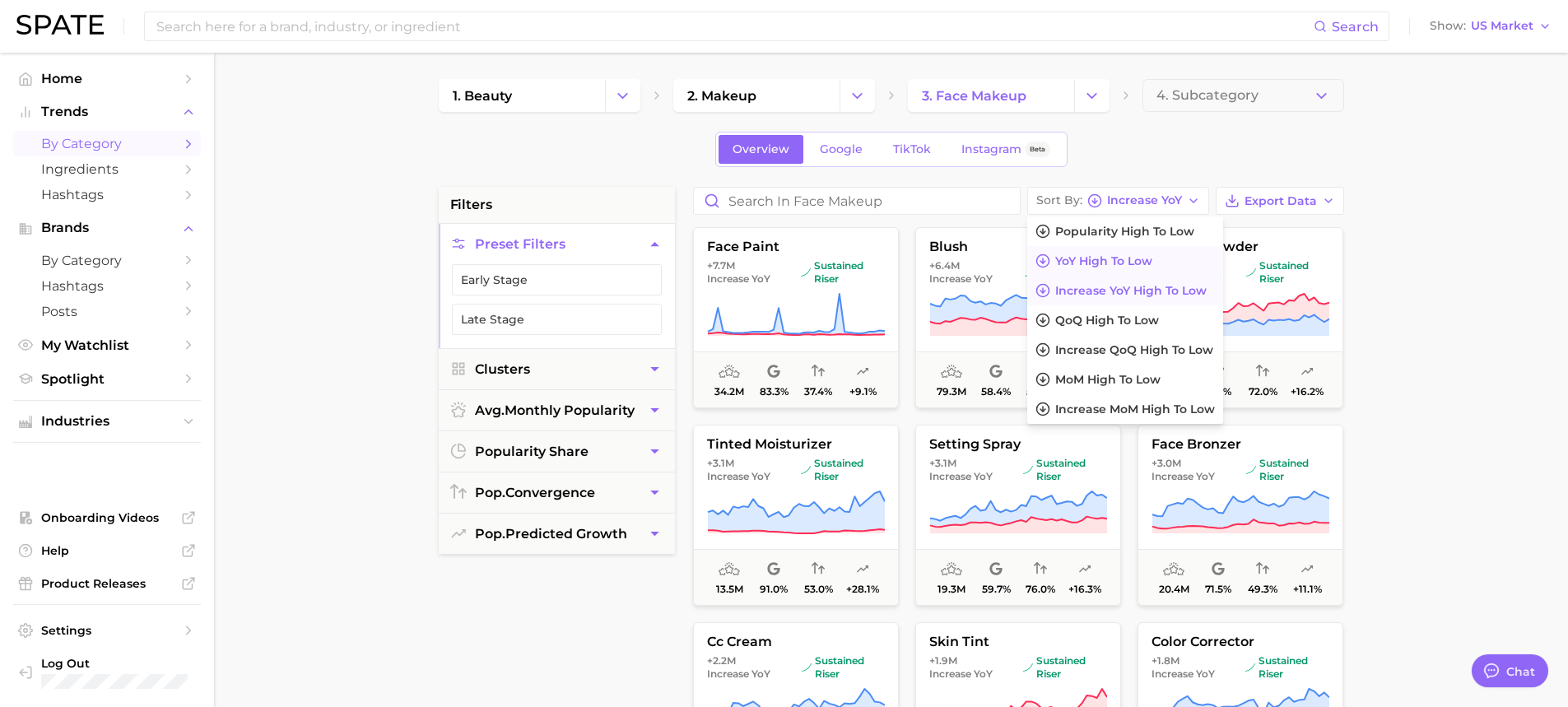
click at [1133, 259] on span "YoY high to low" at bounding box center [1104, 261] width 97 height 14
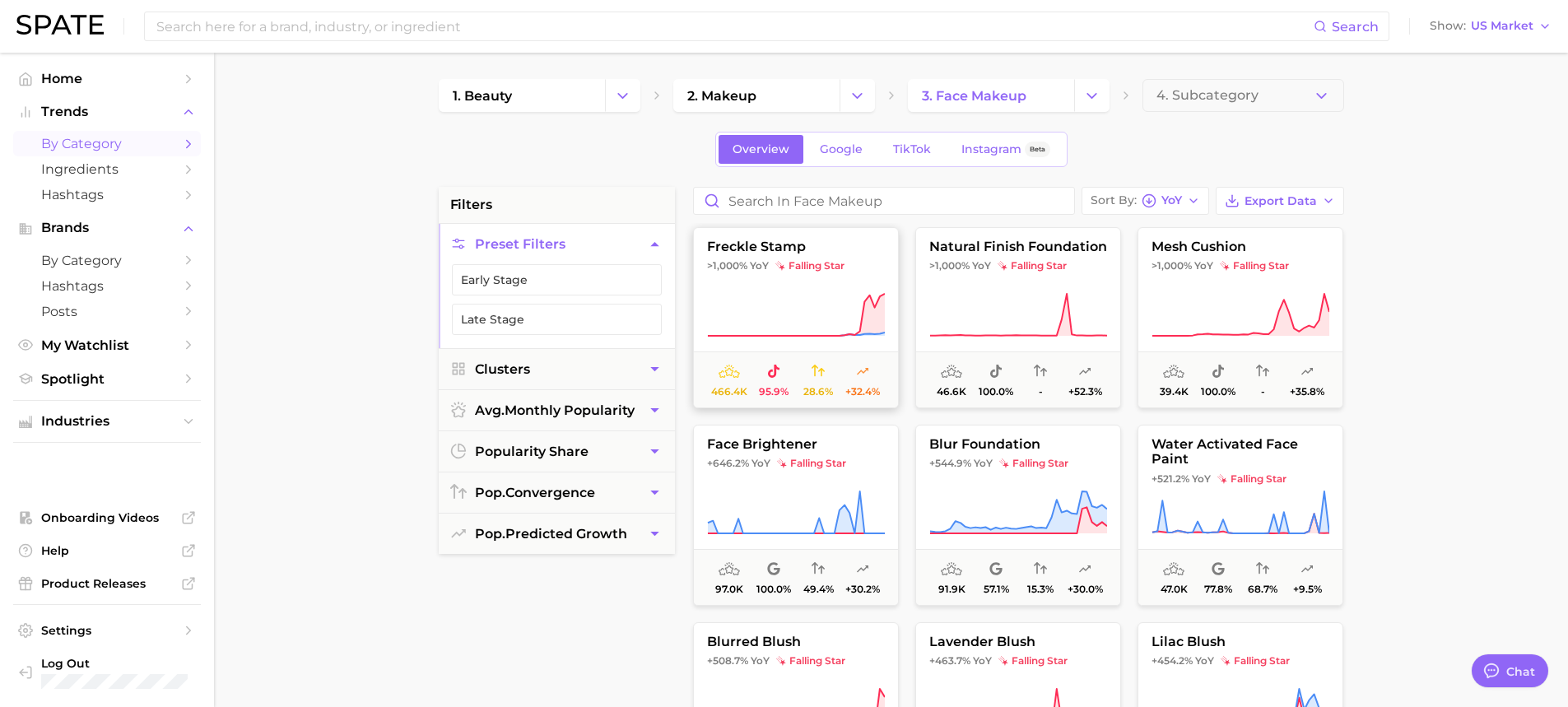
click at [843, 313] on icon at bounding box center [795, 315] width 178 height 47
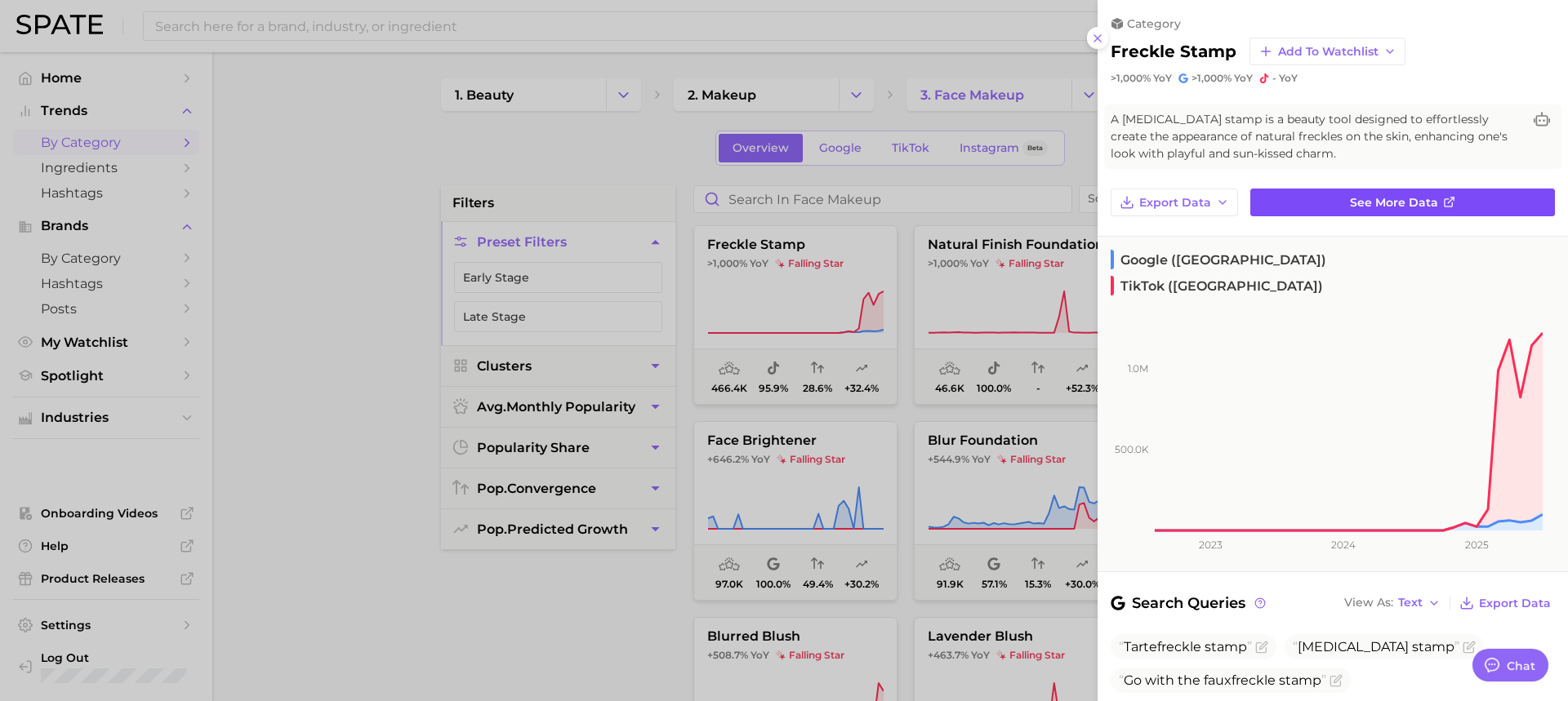
click at [1324, 198] on link "See more data" at bounding box center [1402, 202] width 304 height 27
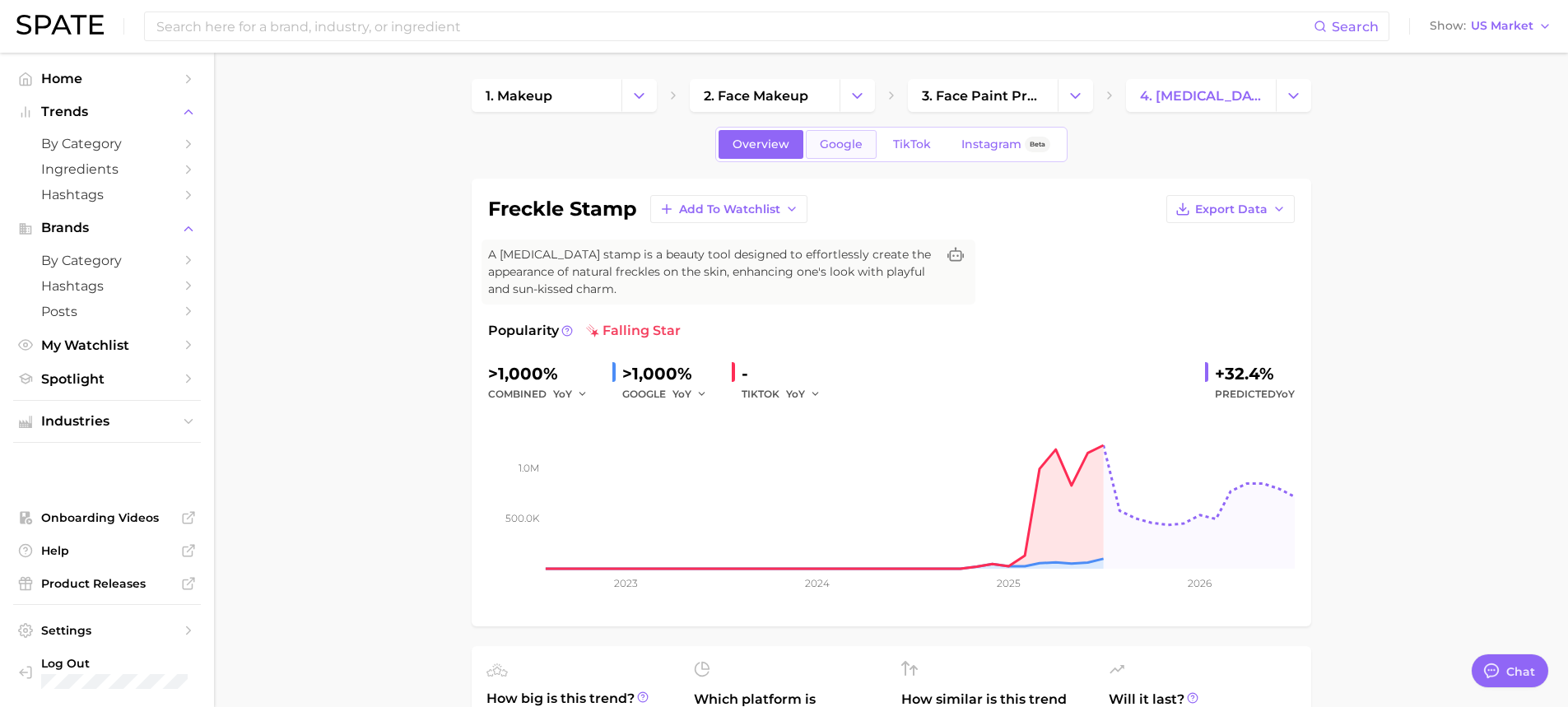
click at [854, 142] on span "Google" at bounding box center [841, 144] width 43 height 14
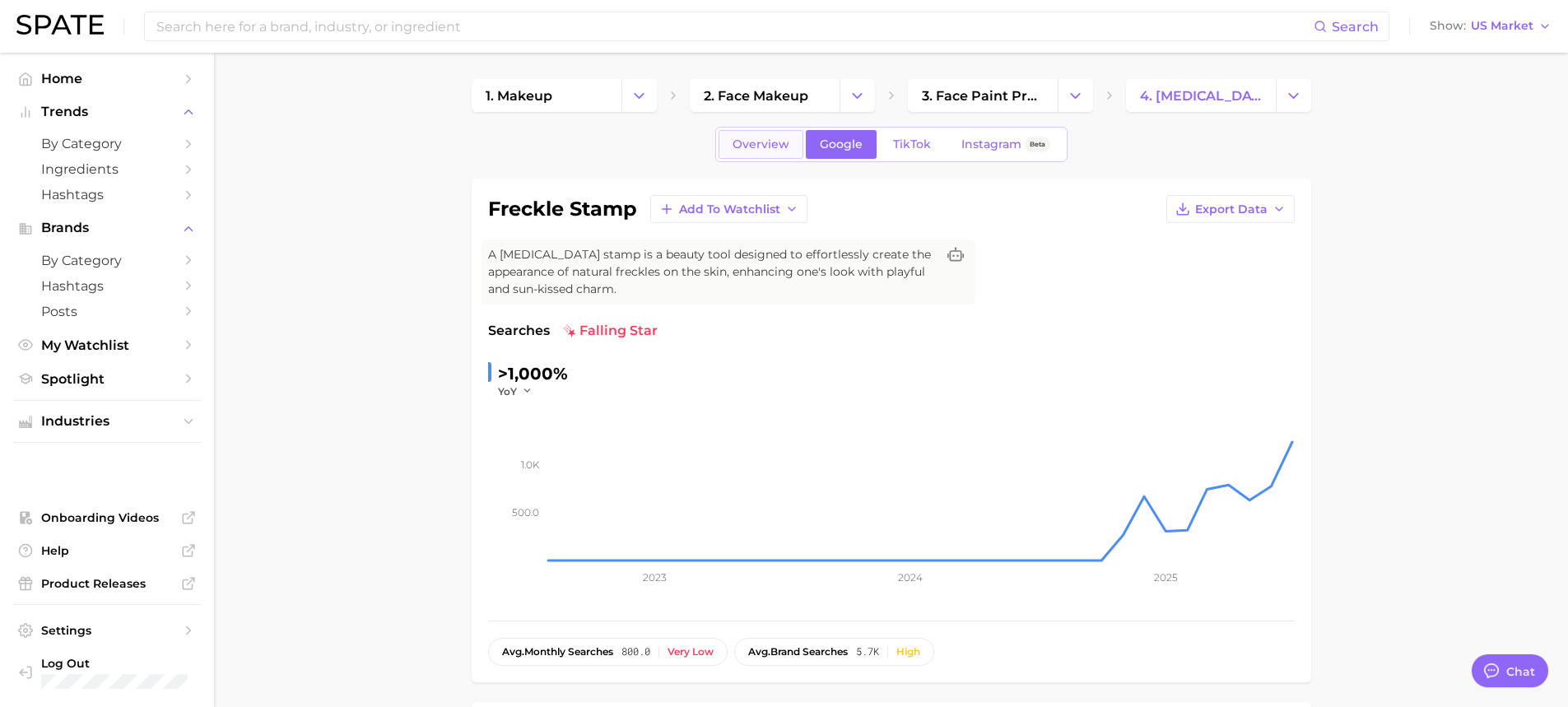
click at [755, 145] on span "Overview" at bounding box center [761, 144] width 57 height 14
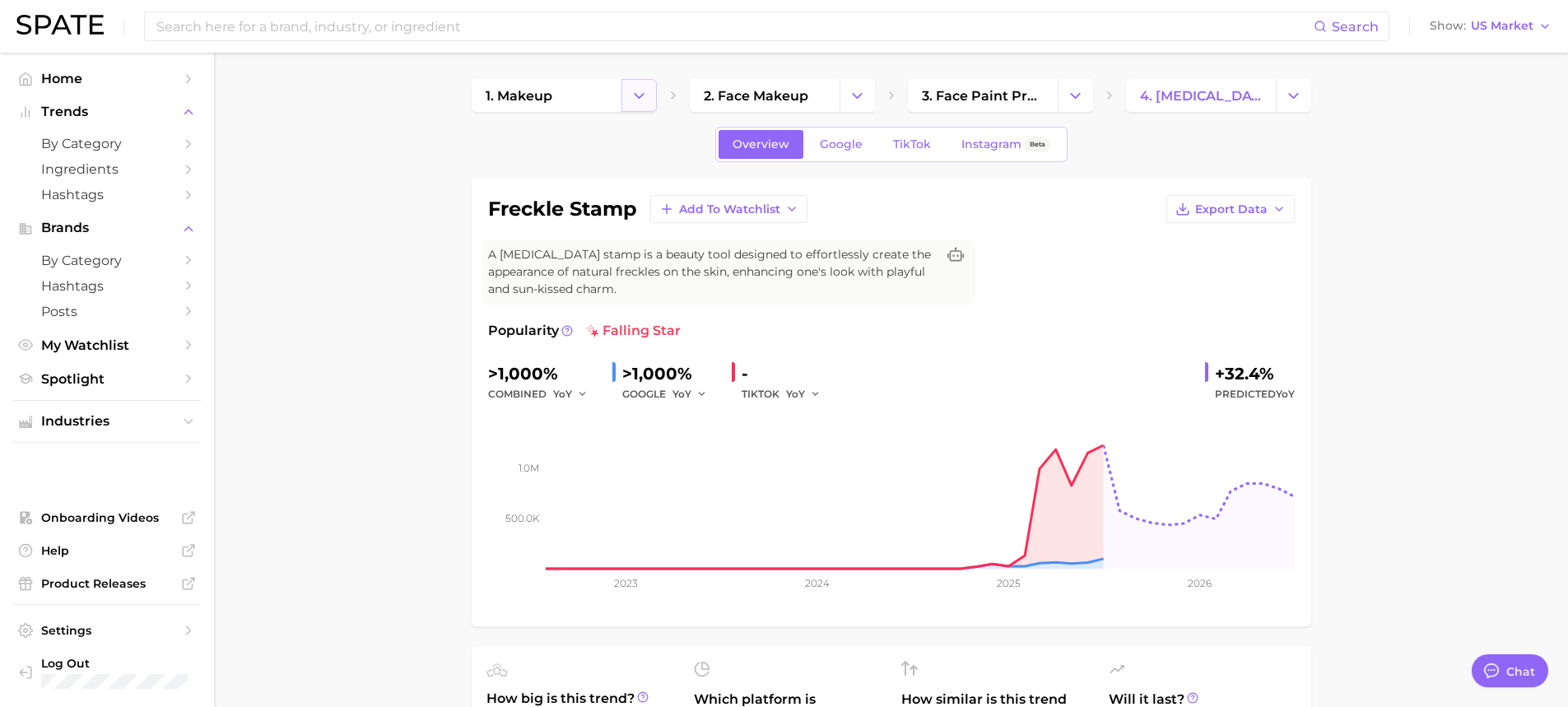
click at [637, 102] on icon "Change Category" at bounding box center [639, 96] width 17 height 17
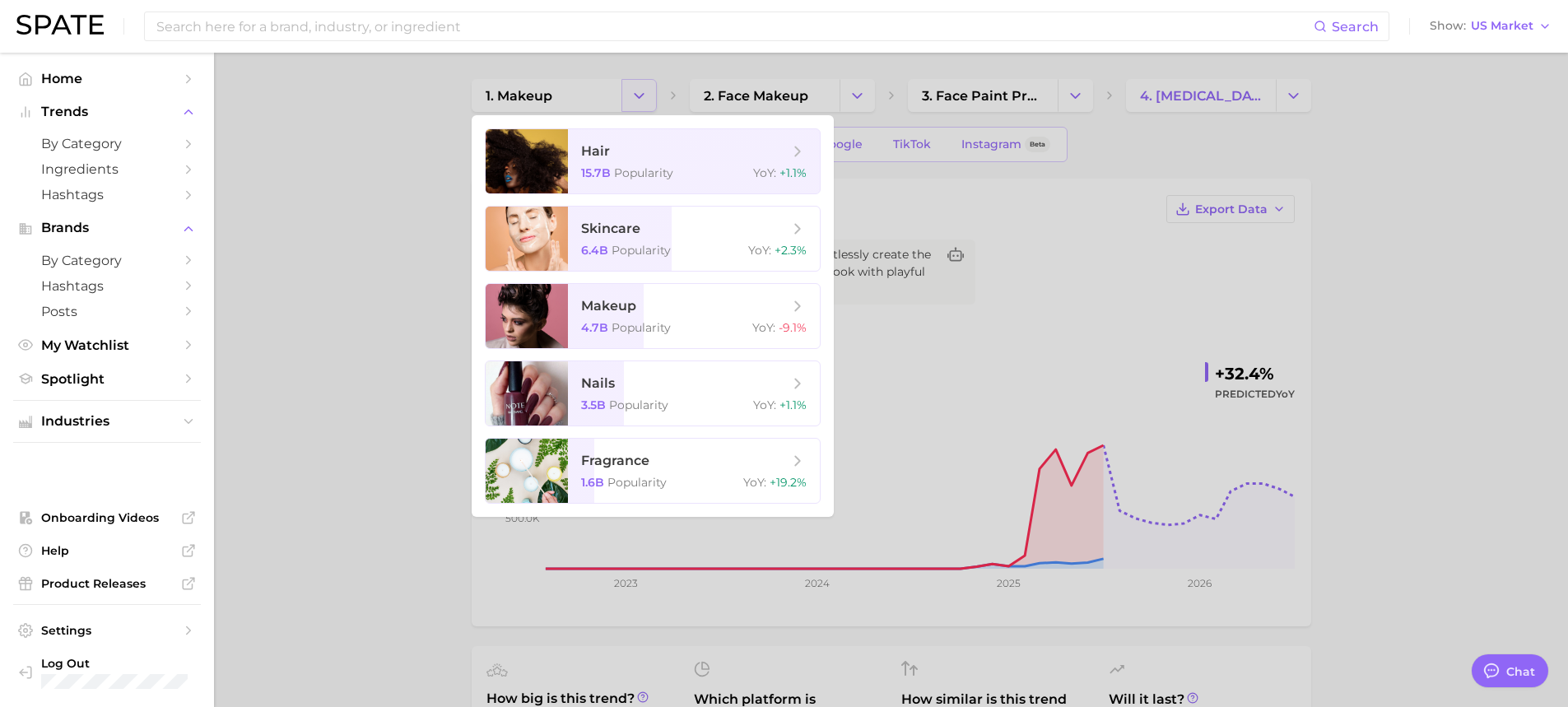
click at [637, 102] on div at bounding box center [784, 354] width 1568 height 707
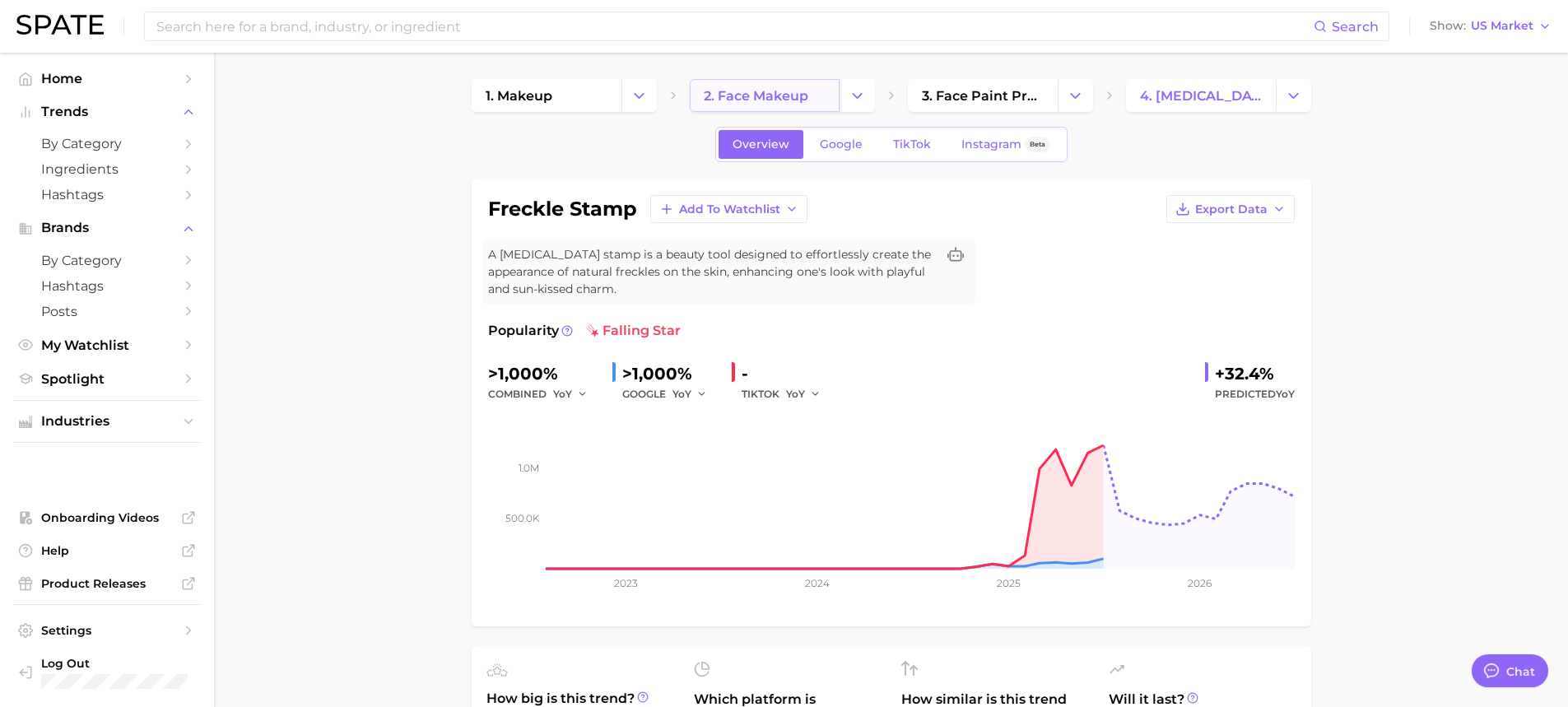
click at [794, 85] on link "2. face makeup" at bounding box center [765, 95] width 150 height 33
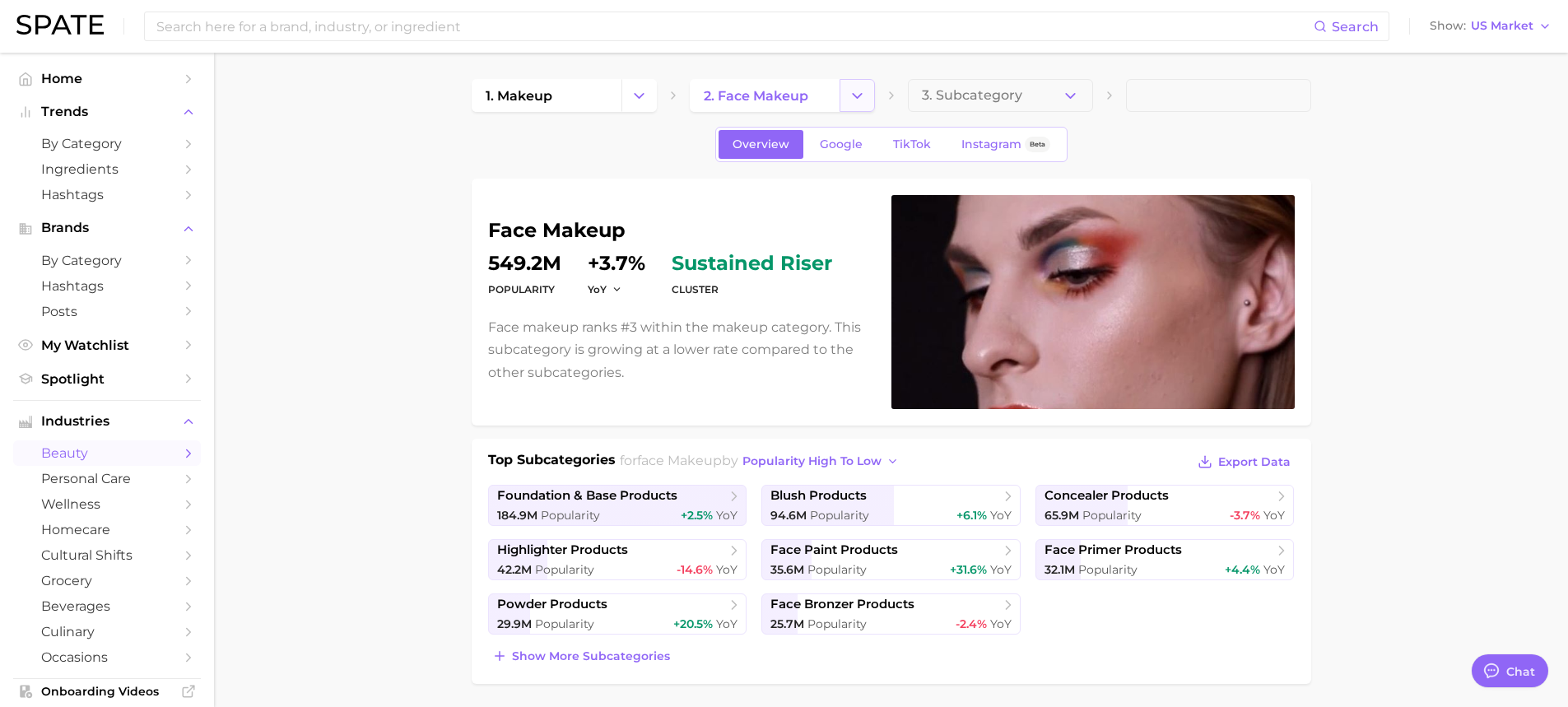
click at [873, 96] on button "Change Category" at bounding box center [857, 95] width 35 height 33
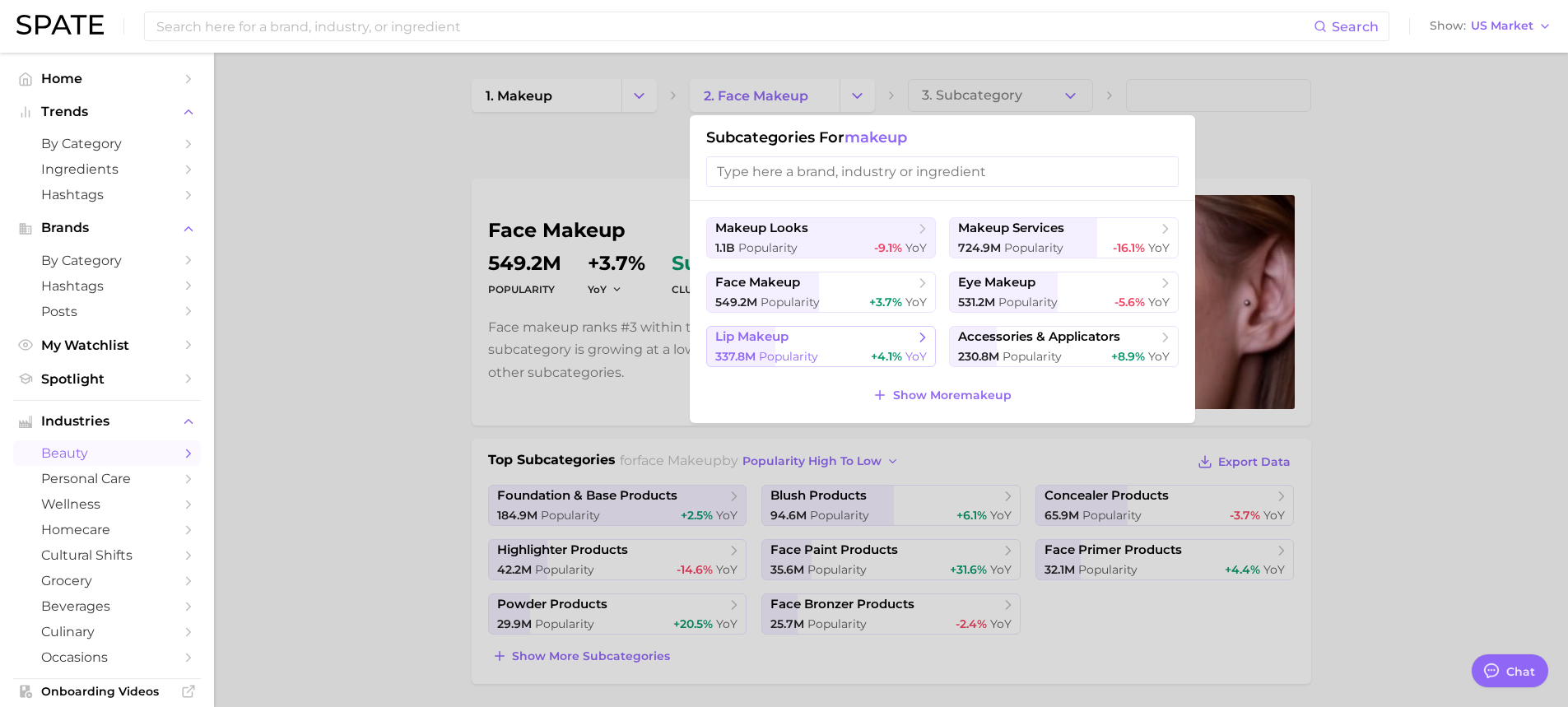
click at [867, 346] on body "Search Show US Market Home Trends by Category Ingredients Hashtags Brands by Ca…" at bounding box center [784, 354] width 1568 height 707
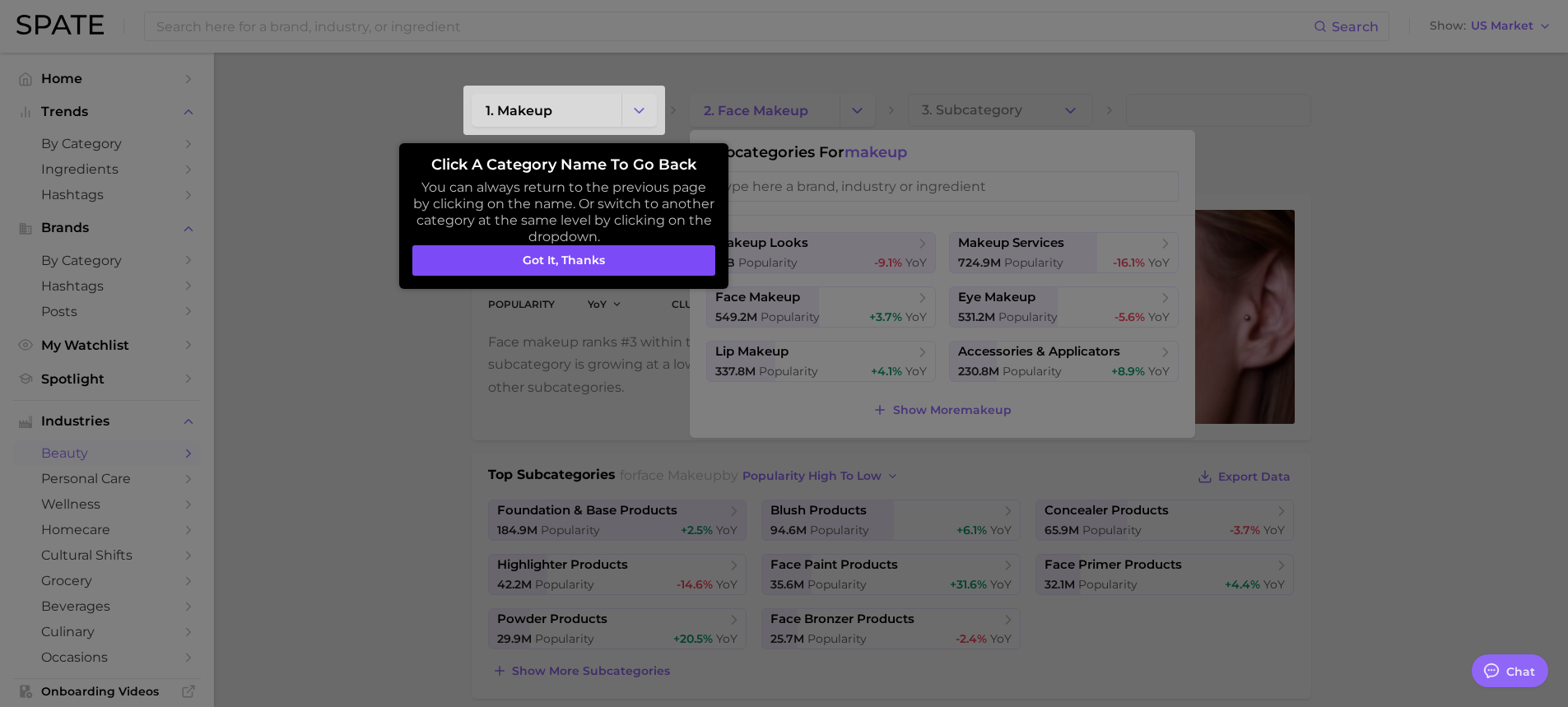
click at [567, 264] on button "Got it, thanks" at bounding box center [563, 260] width 303 height 31
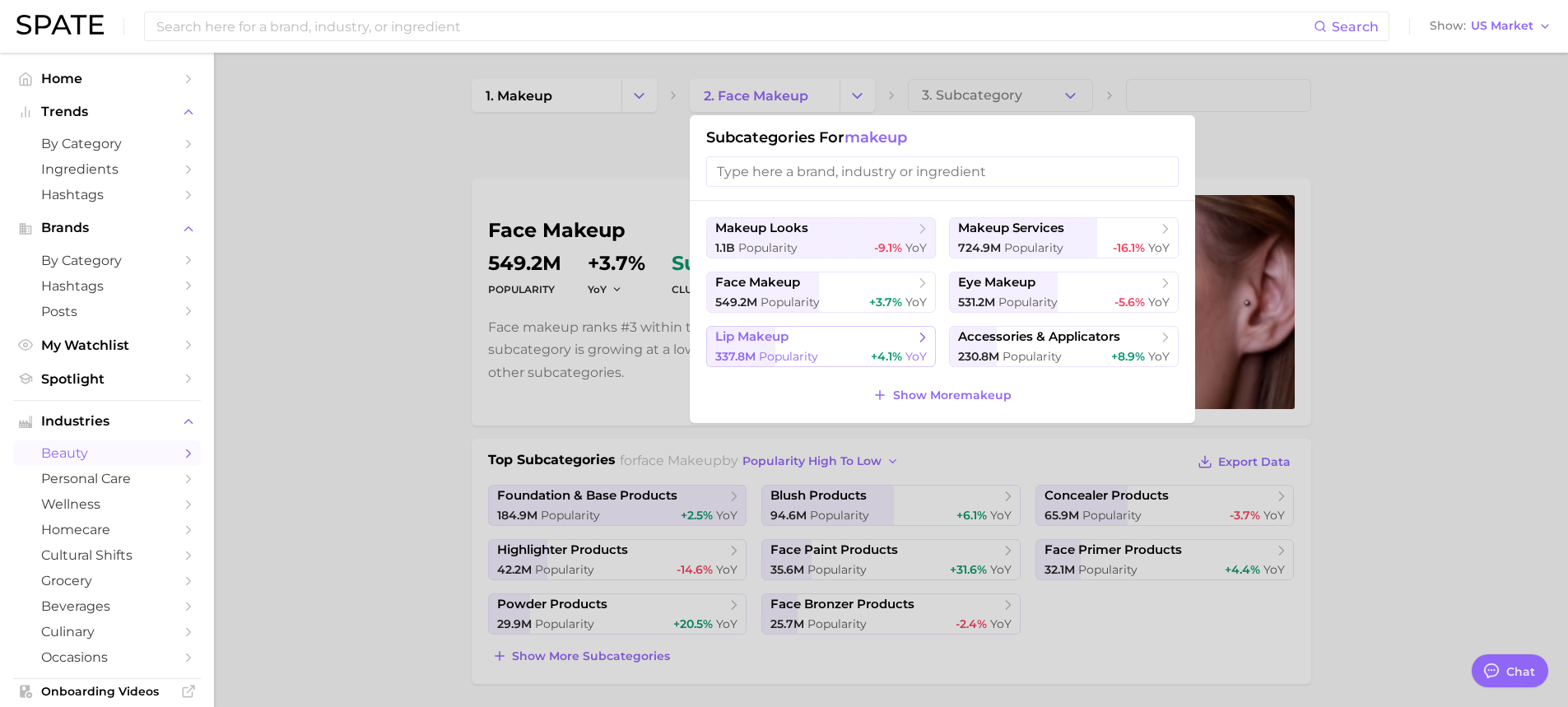
click at [824, 355] on div "337.8m Popularity +4.1% YoY" at bounding box center [821, 356] width 212 height 15
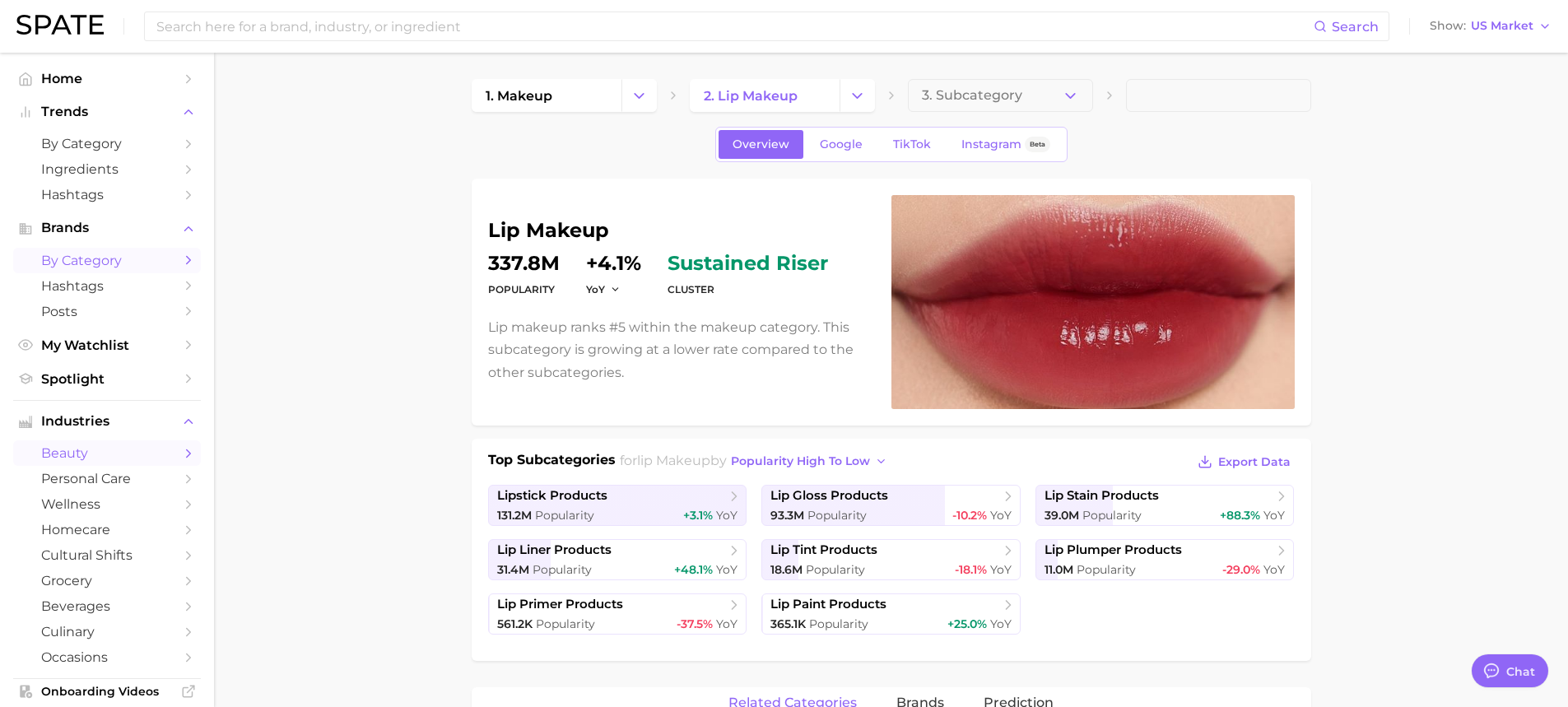
click at [83, 257] on span "by Category" at bounding box center [106, 260] width 132 height 15
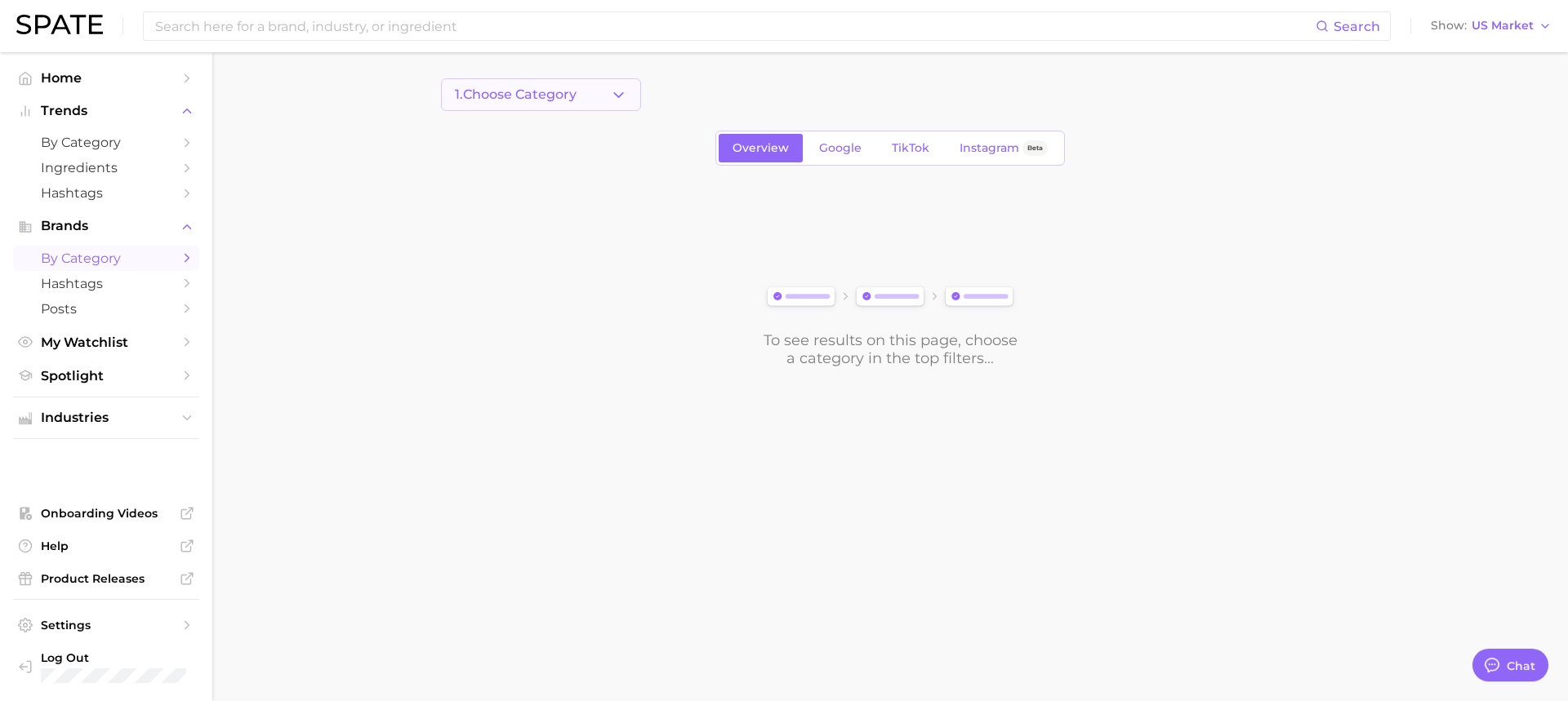
click at [609, 90] on button "1. Choose Category" at bounding box center [541, 94] width 200 height 33
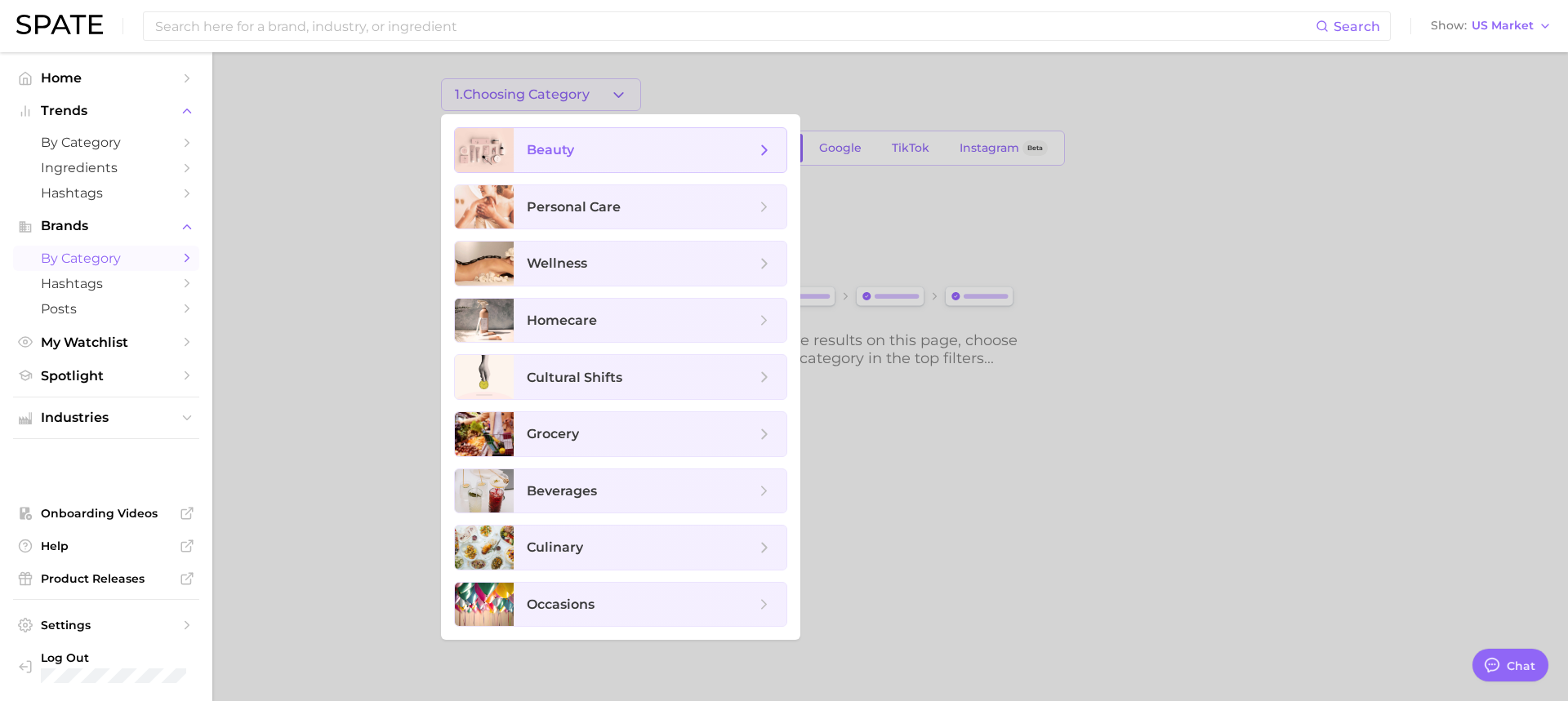
click at [646, 152] on span "beauty" at bounding box center [641, 150] width 229 height 18
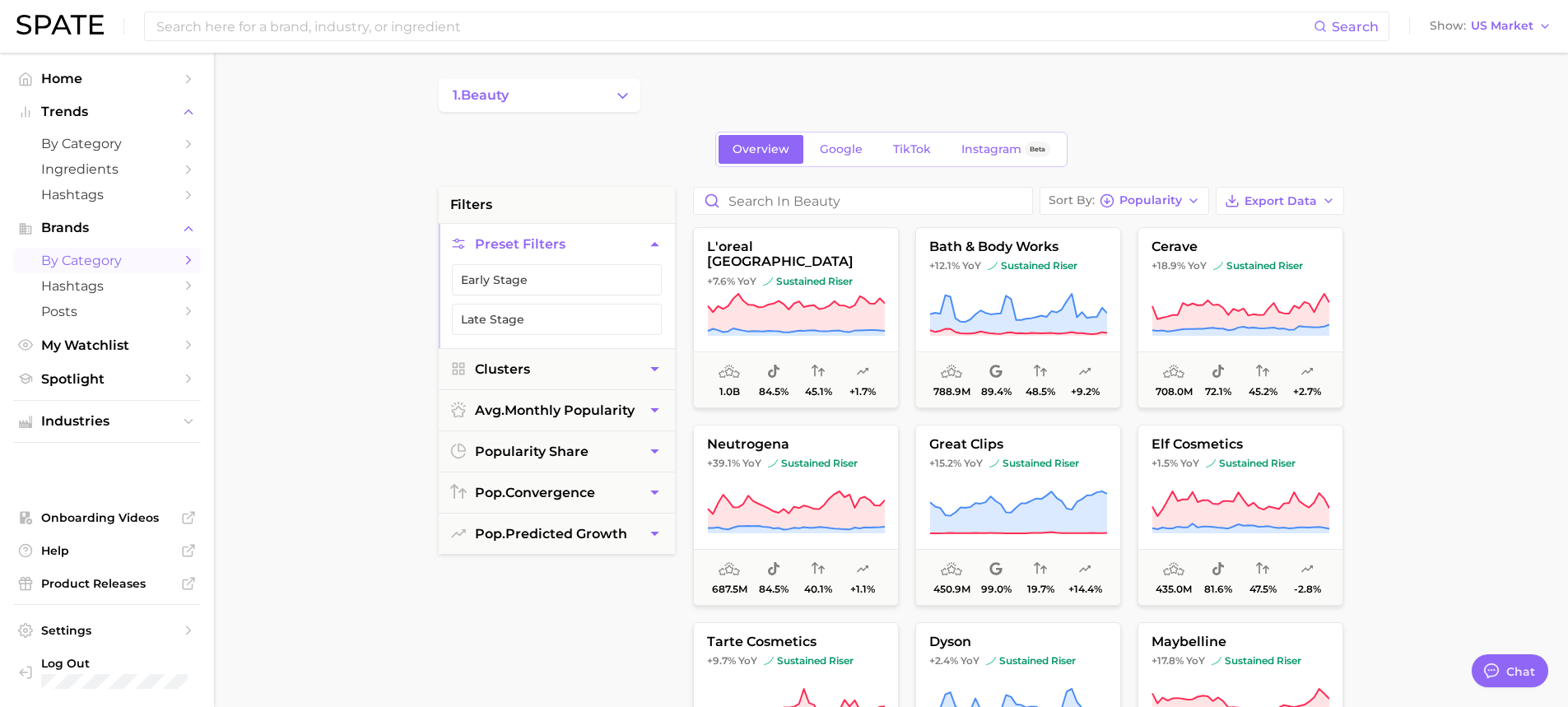
click at [608, 95] on button "1. beauty" at bounding box center [539, 95] width 201 height 33
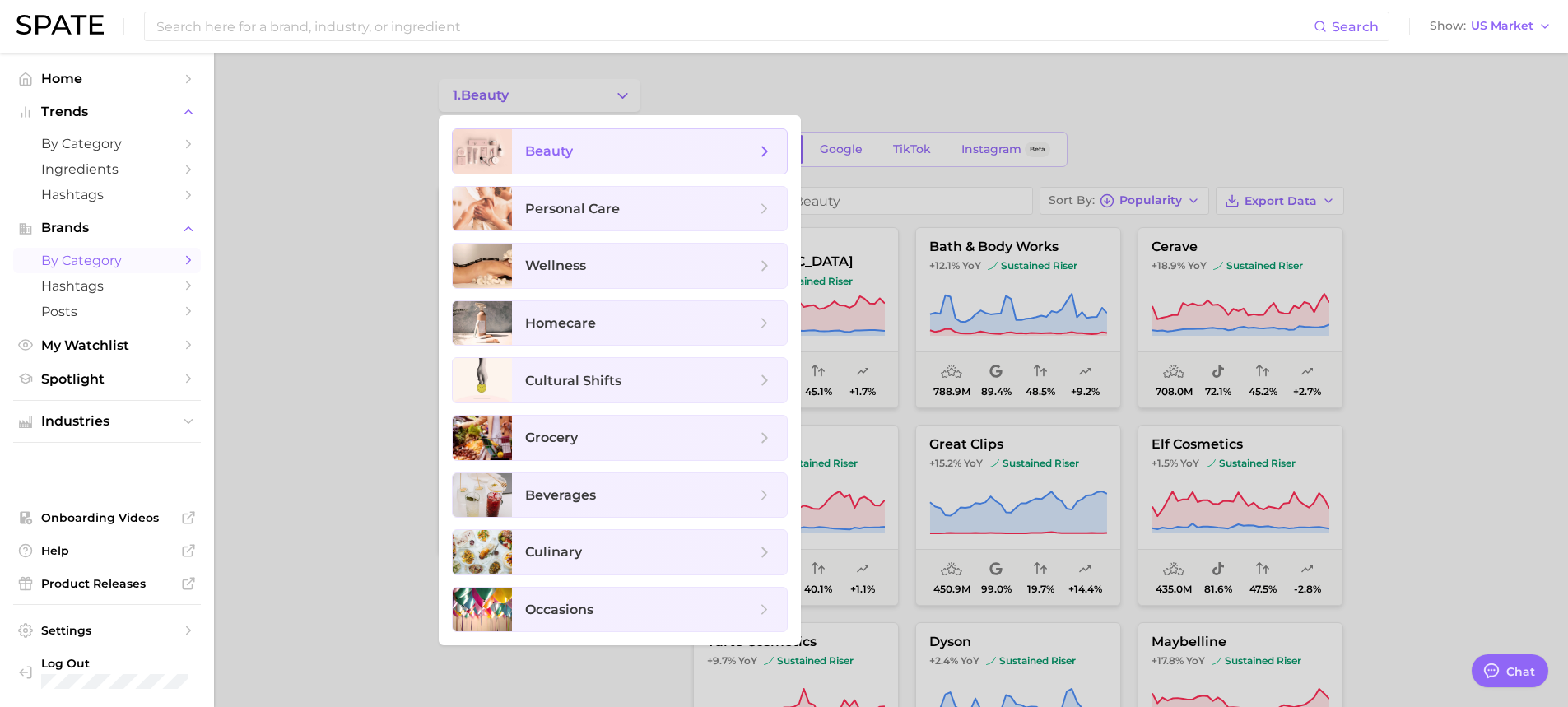
click at [762, 145] on icon at bounding box center [765, 151] width 18 height 18
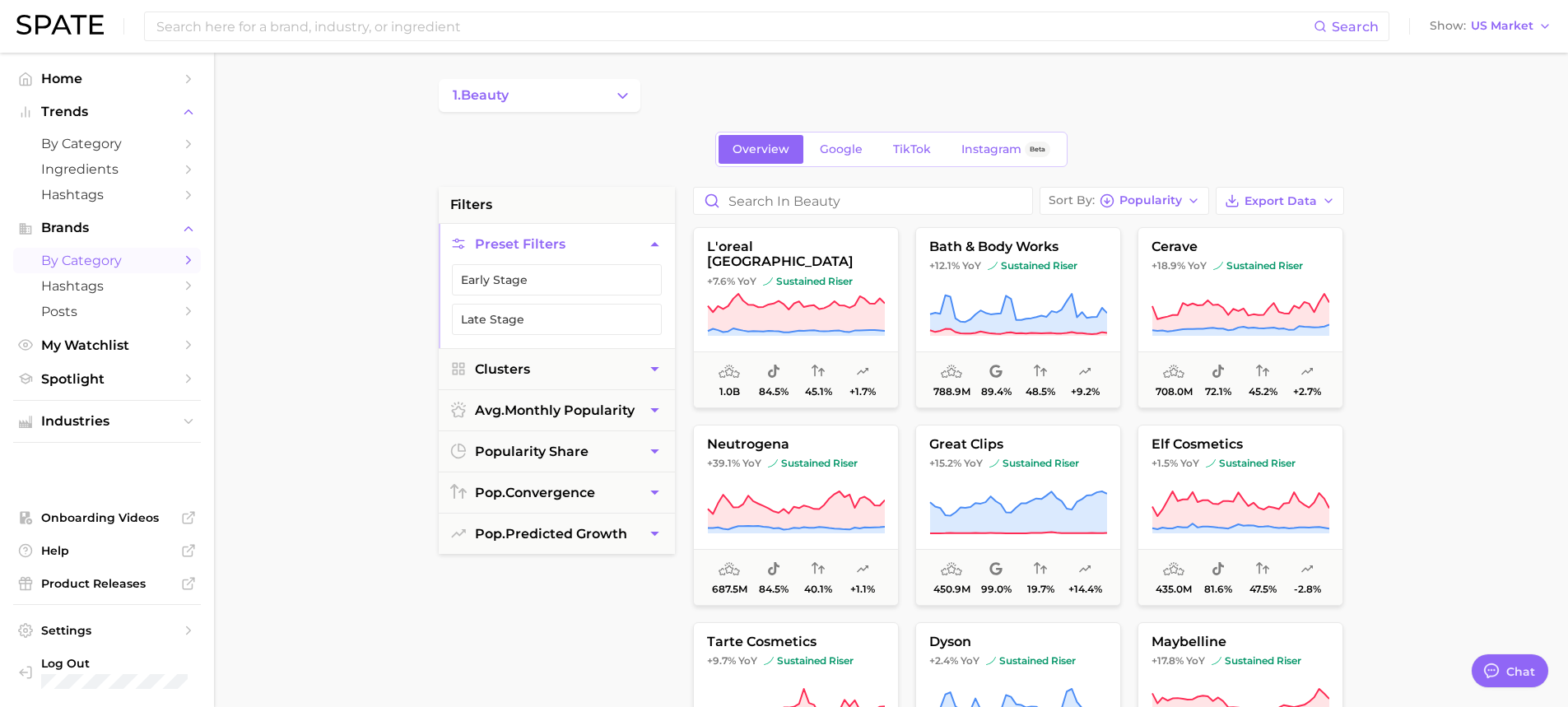
click at [680, 114] on div "1. beauty Overview Google TikTok Instagram Beta filters Preset Filters Early St…" at bounding box center [891, 649] width 905 height 1140
click at [77, 136] on span "by Category" at bounding box center [106, 143] width 132 height 15
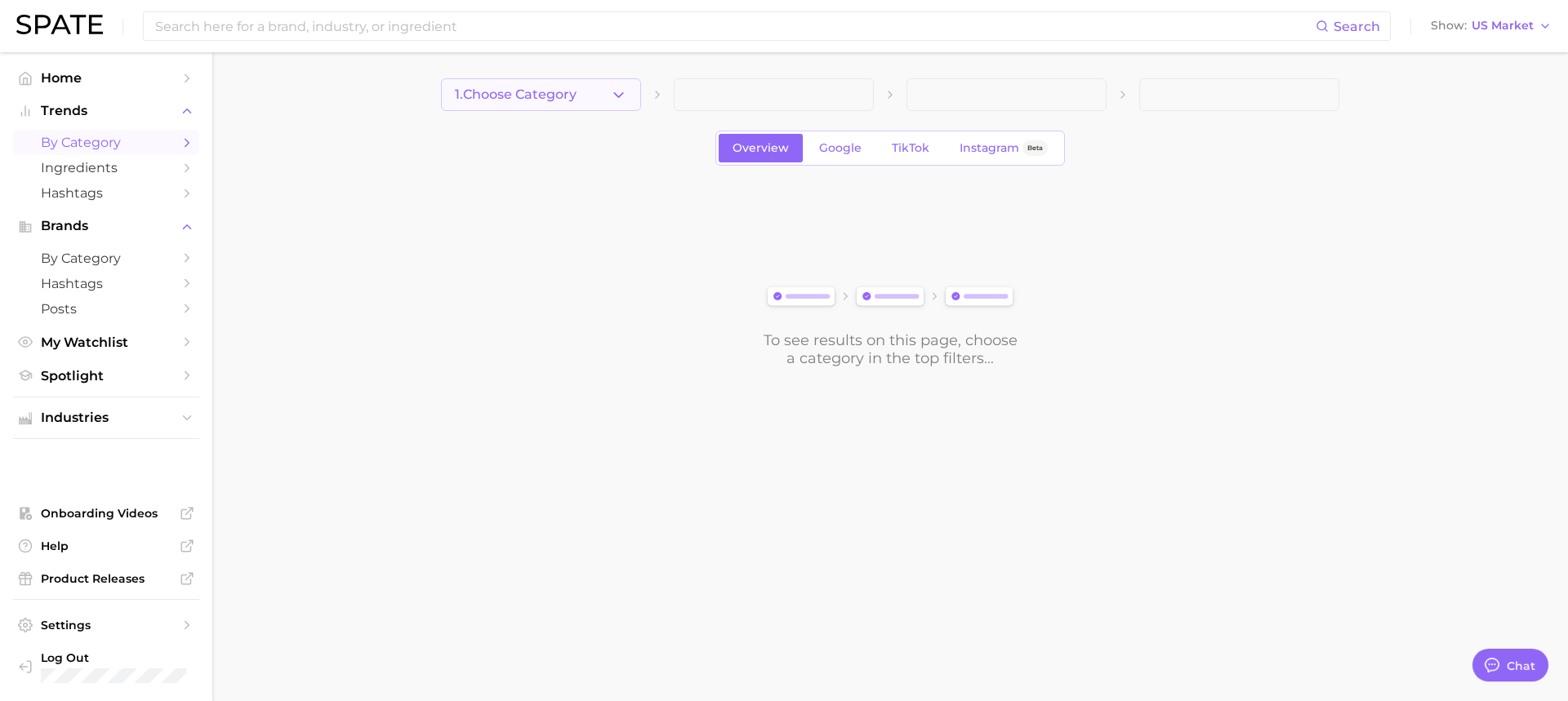
click at [610, 101] on button "1. Choose Category" at bounding box center [541, 94] width 200 height 33
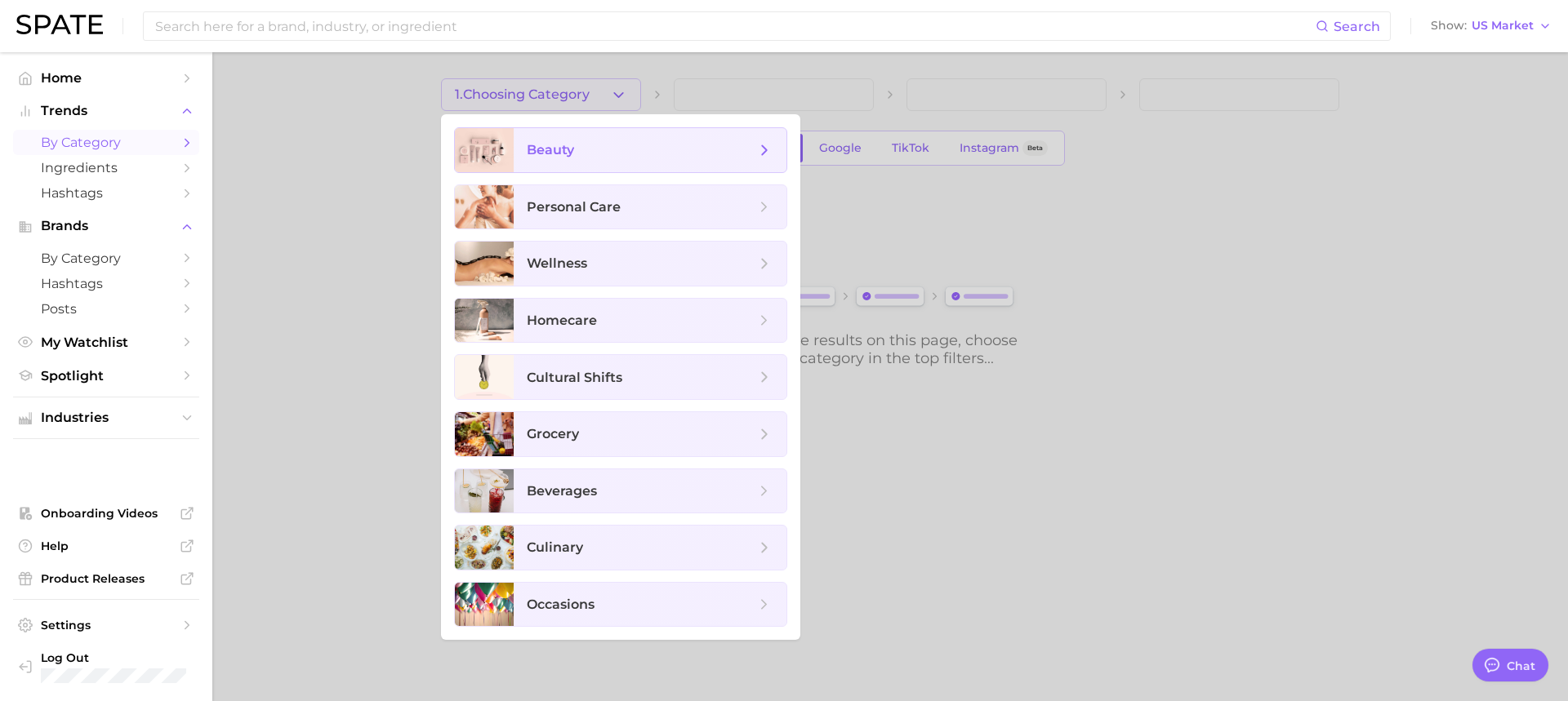
click at [643, 160] on span "beauty" at bounding box center [649, 150] width 272 height 44
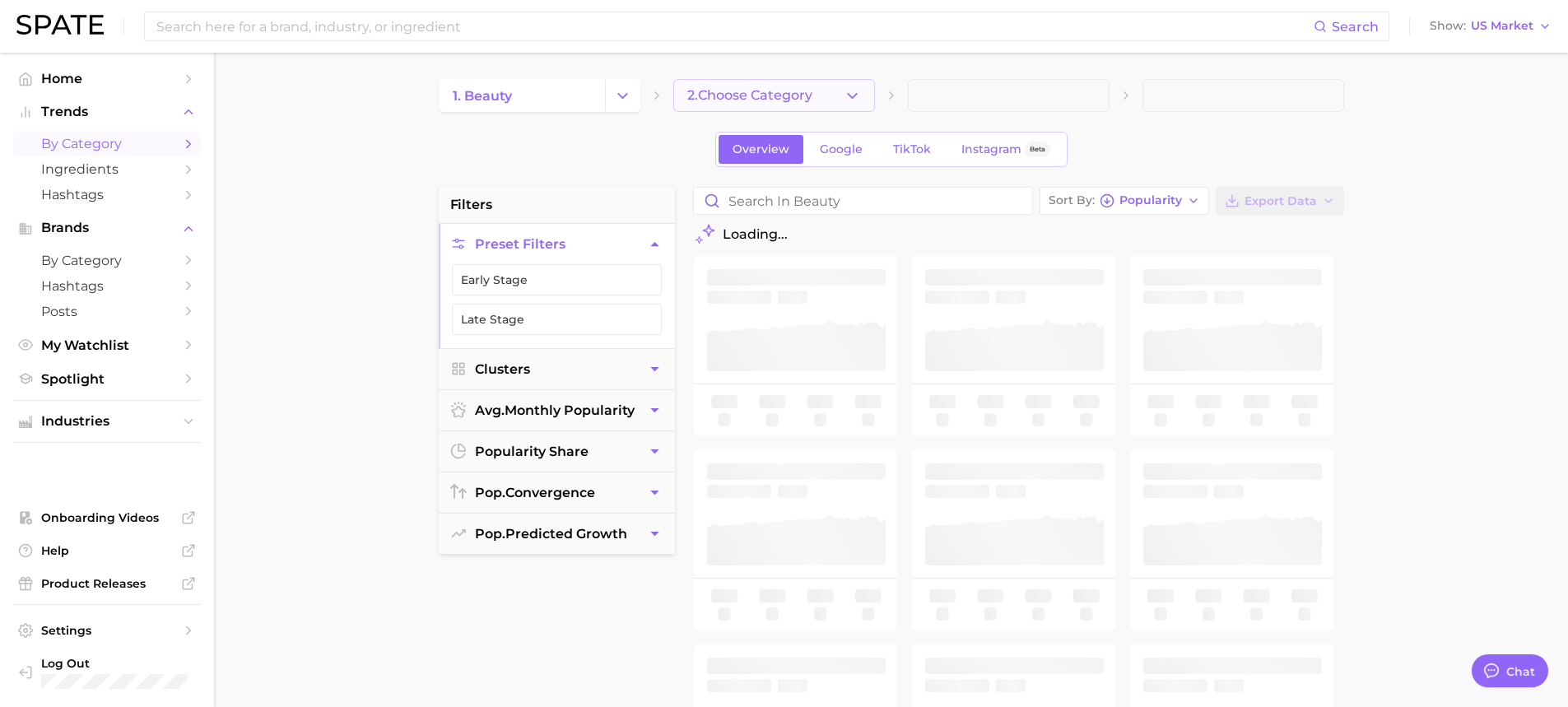
click at [760, 91] on span "2. Choose Category" at bounding box center [750, 96] width 125 height 15
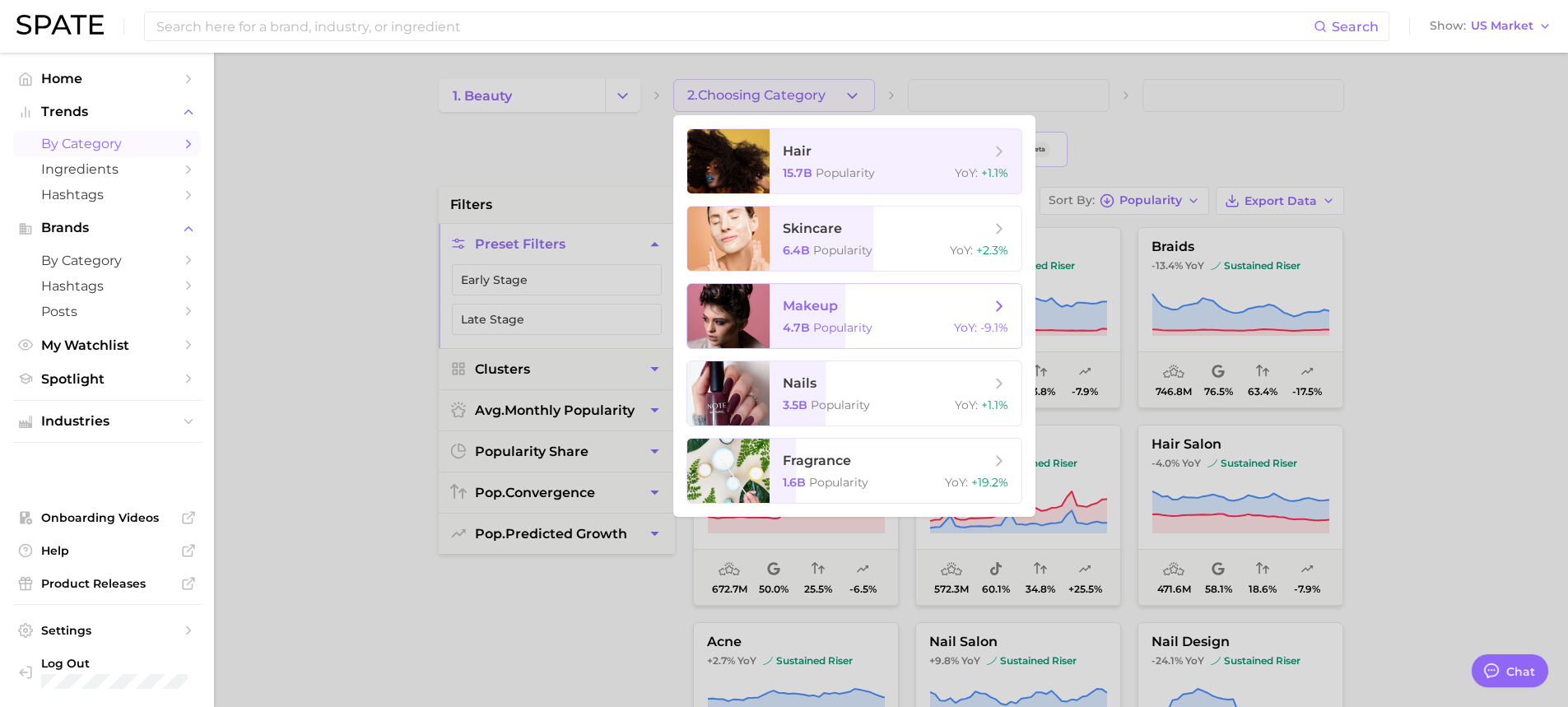
click at [887, 315] on span "makeup 4.7b Popularity YoY : -9.1%" at bounding box center [895, 316] width 252 height 65
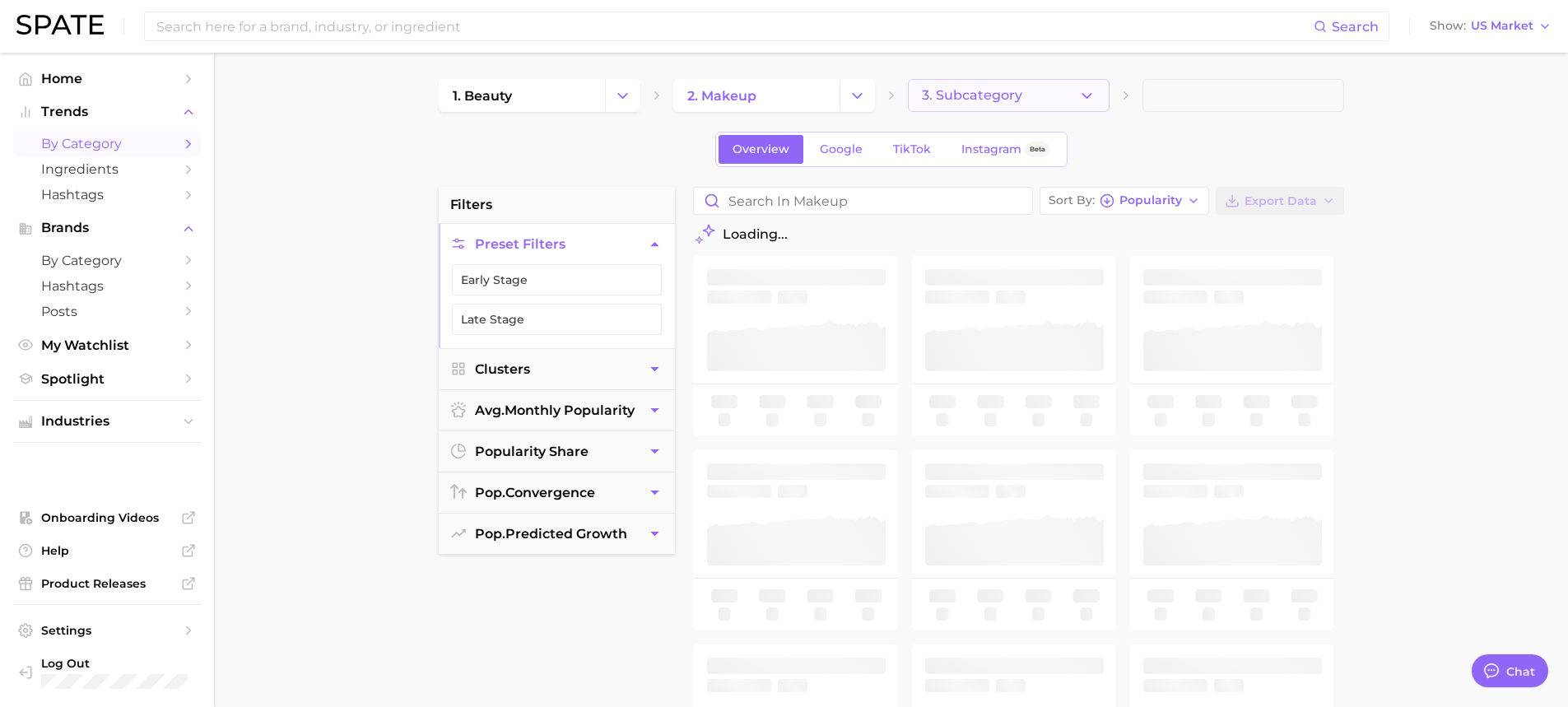
click at [966, 93] on span "3. Subcategory" at bounding box center [973, 96] width 101 height 15
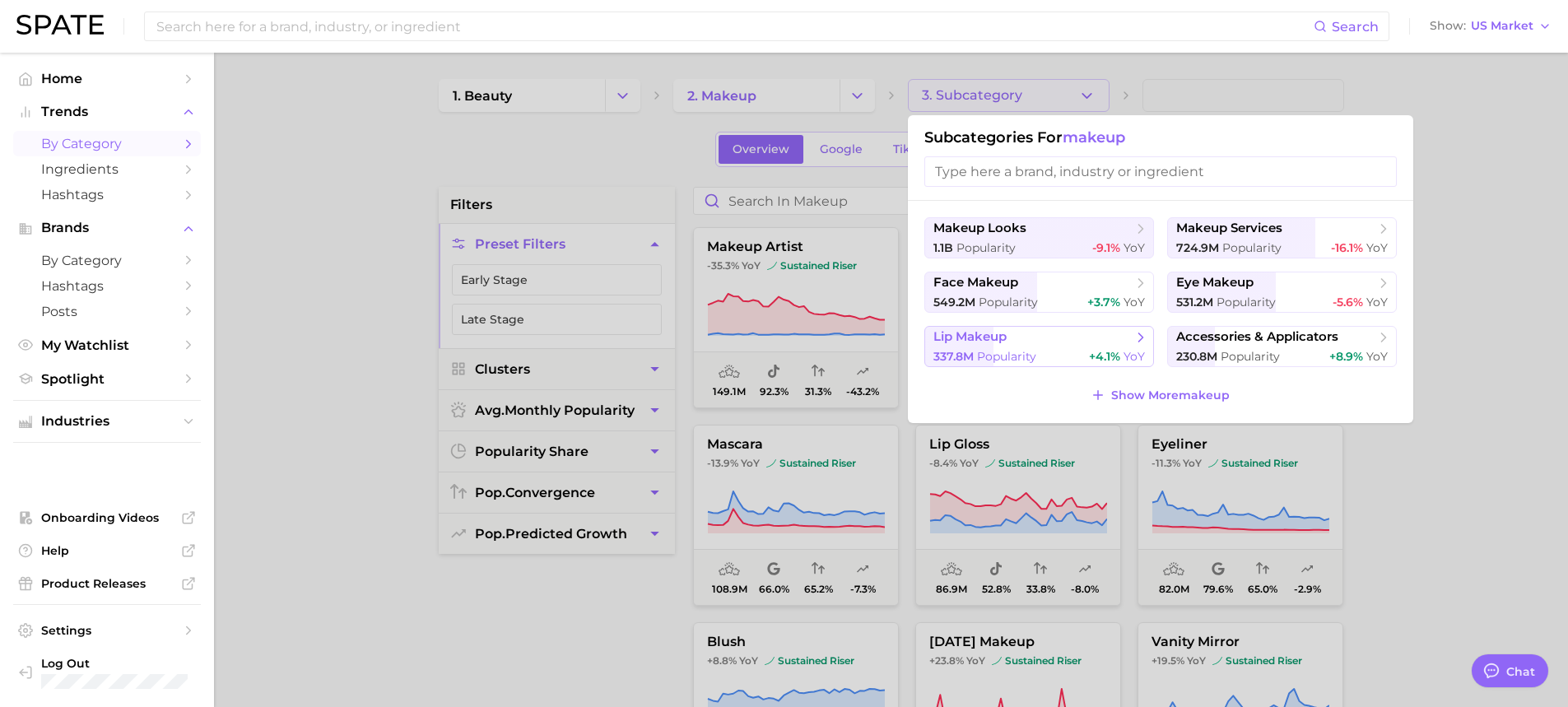
click at [1025, 330] on span "lip makeup" at bounding box center [1033, 337] width 200 height 16
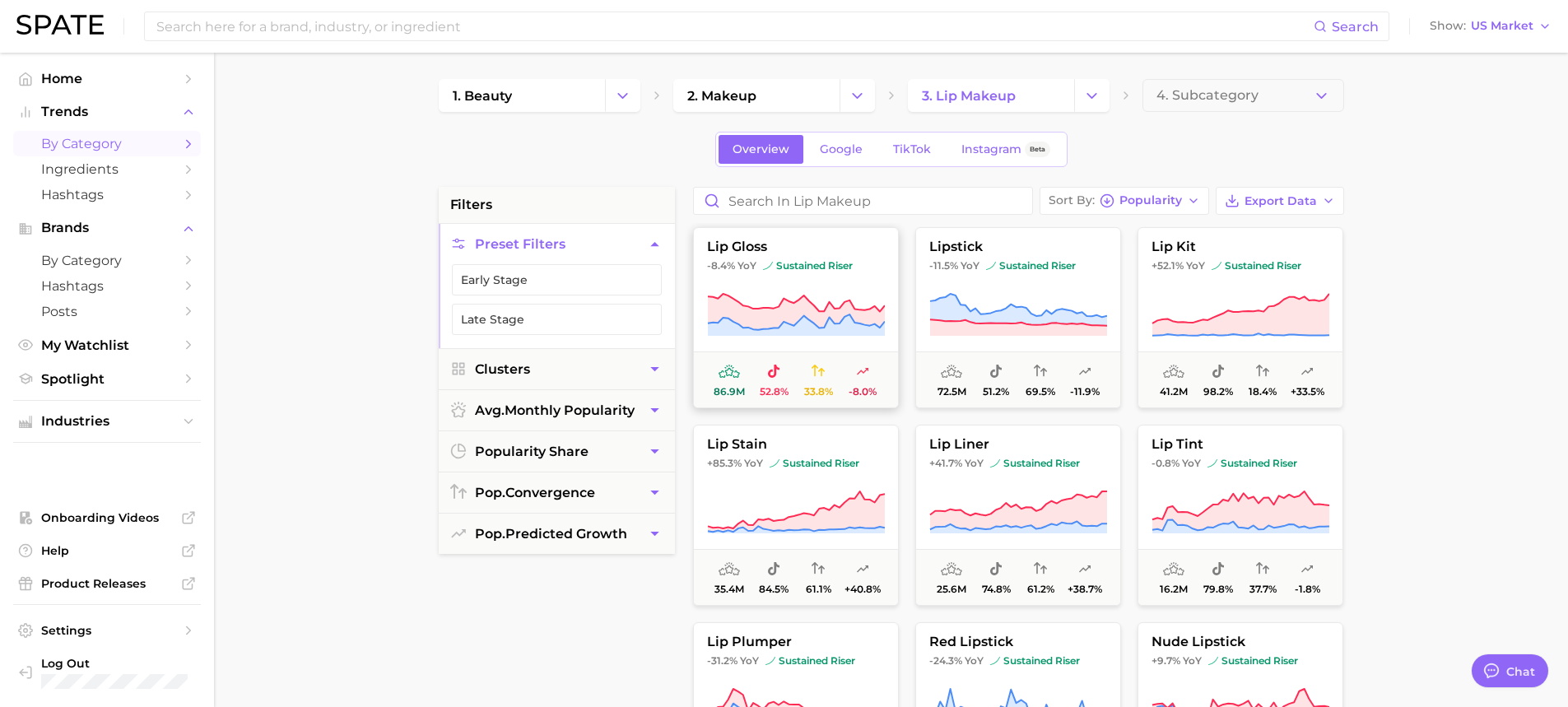
click at [822, 369] on icon at bounding box center [819, 371] width 13 height 11
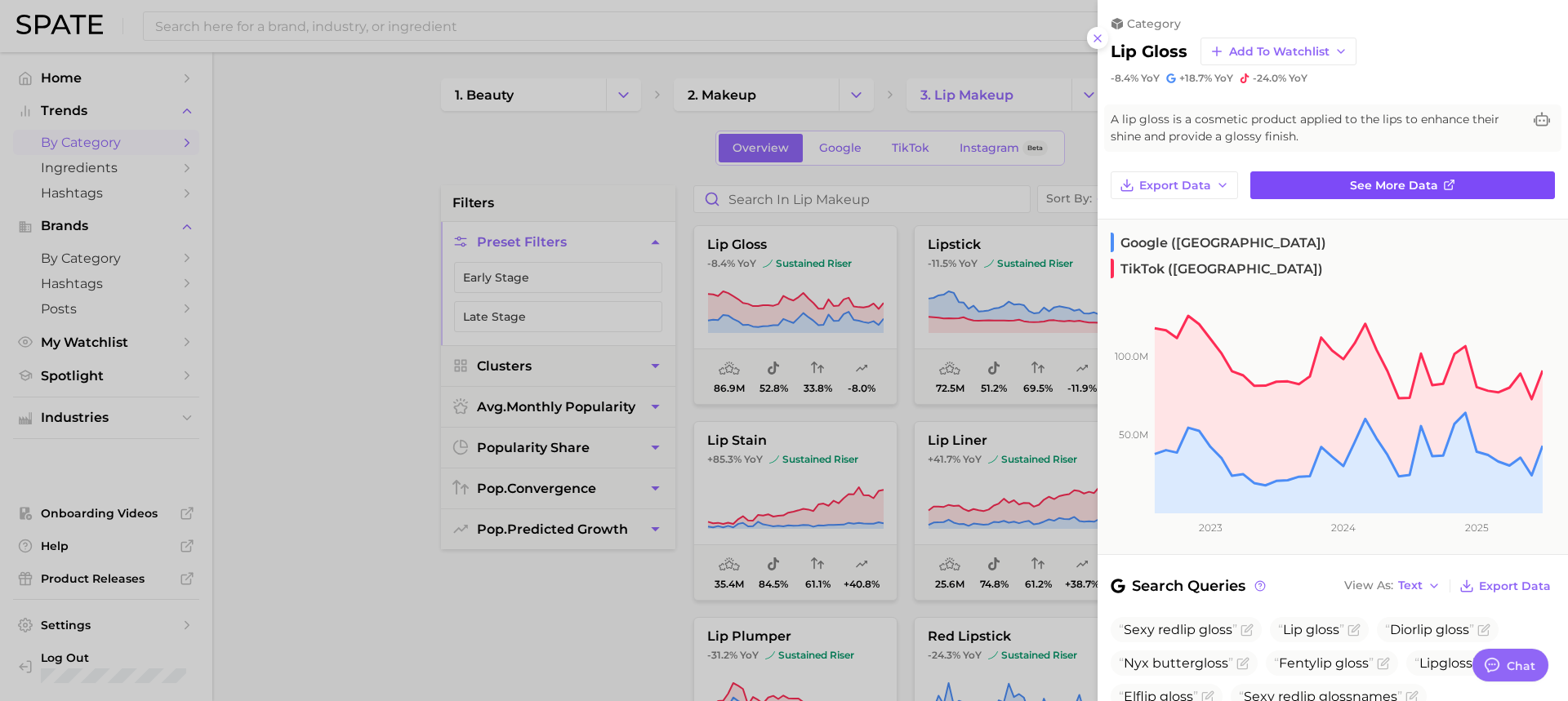
click at [1417, 171] on link "See more data" at bounding box center [1402, 185] width 304 height 27
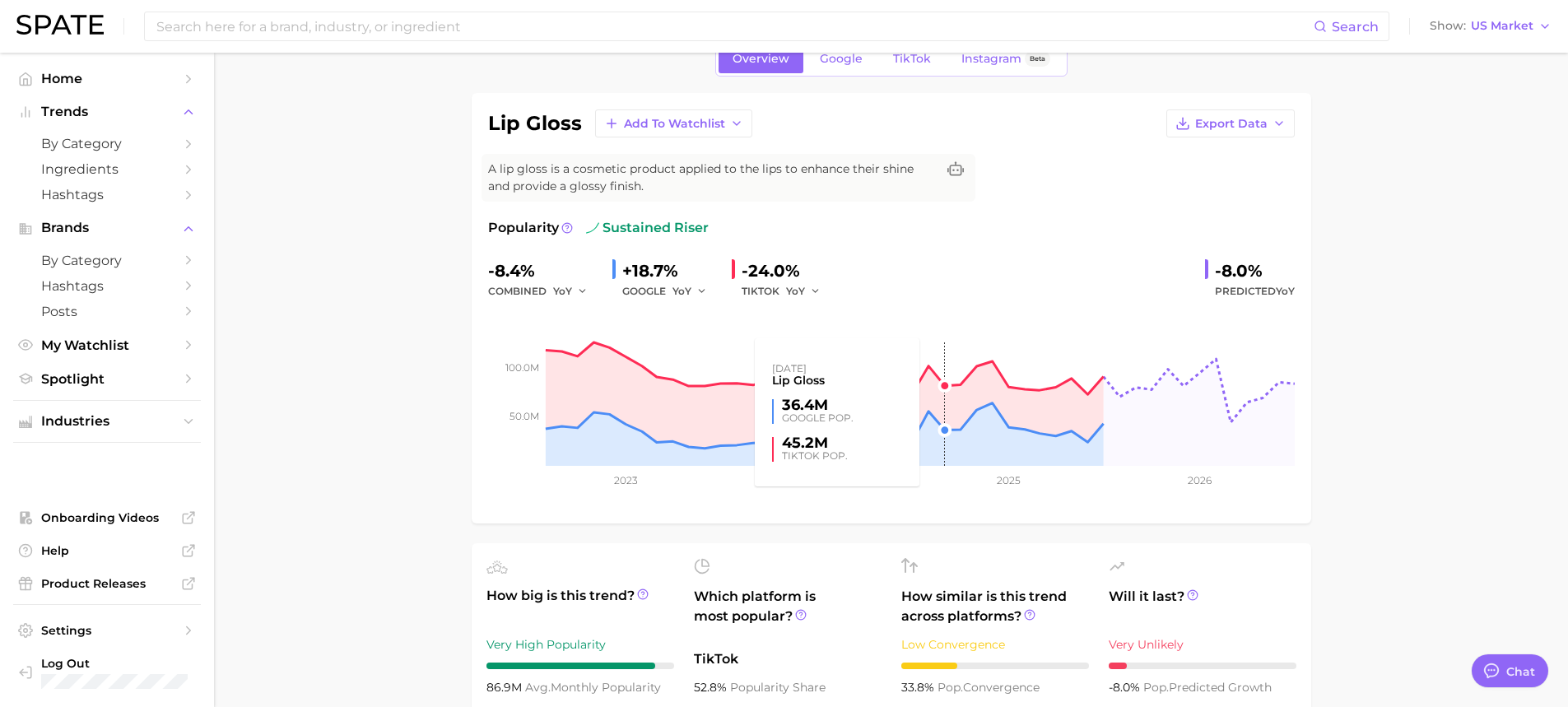
scroll to position [330, 0]
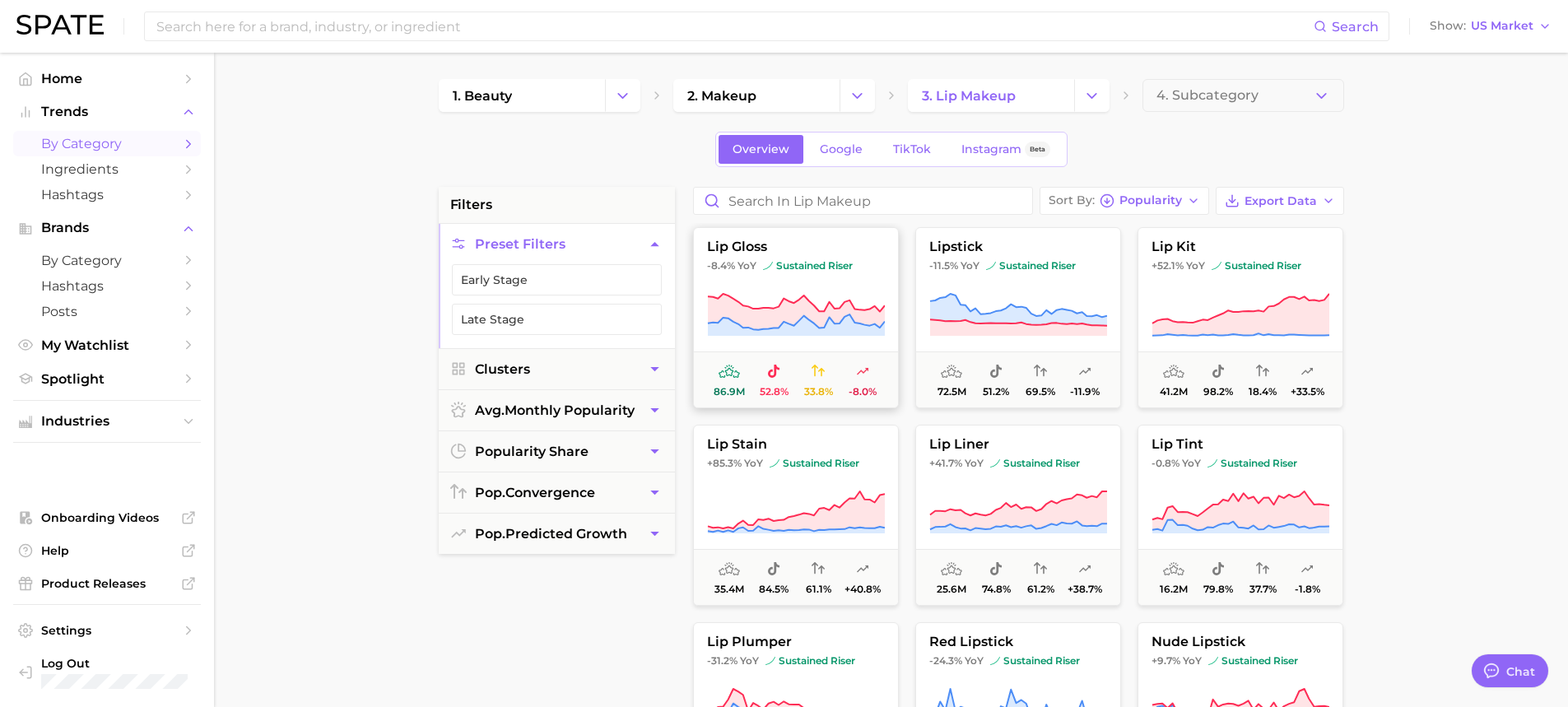
click at [761, 287] on button "lip gloss -8.4% YoY sustained riser 86.9m 52.8% 33.8% -8.0%" at bounding box center [796, 317] width 206 height 182
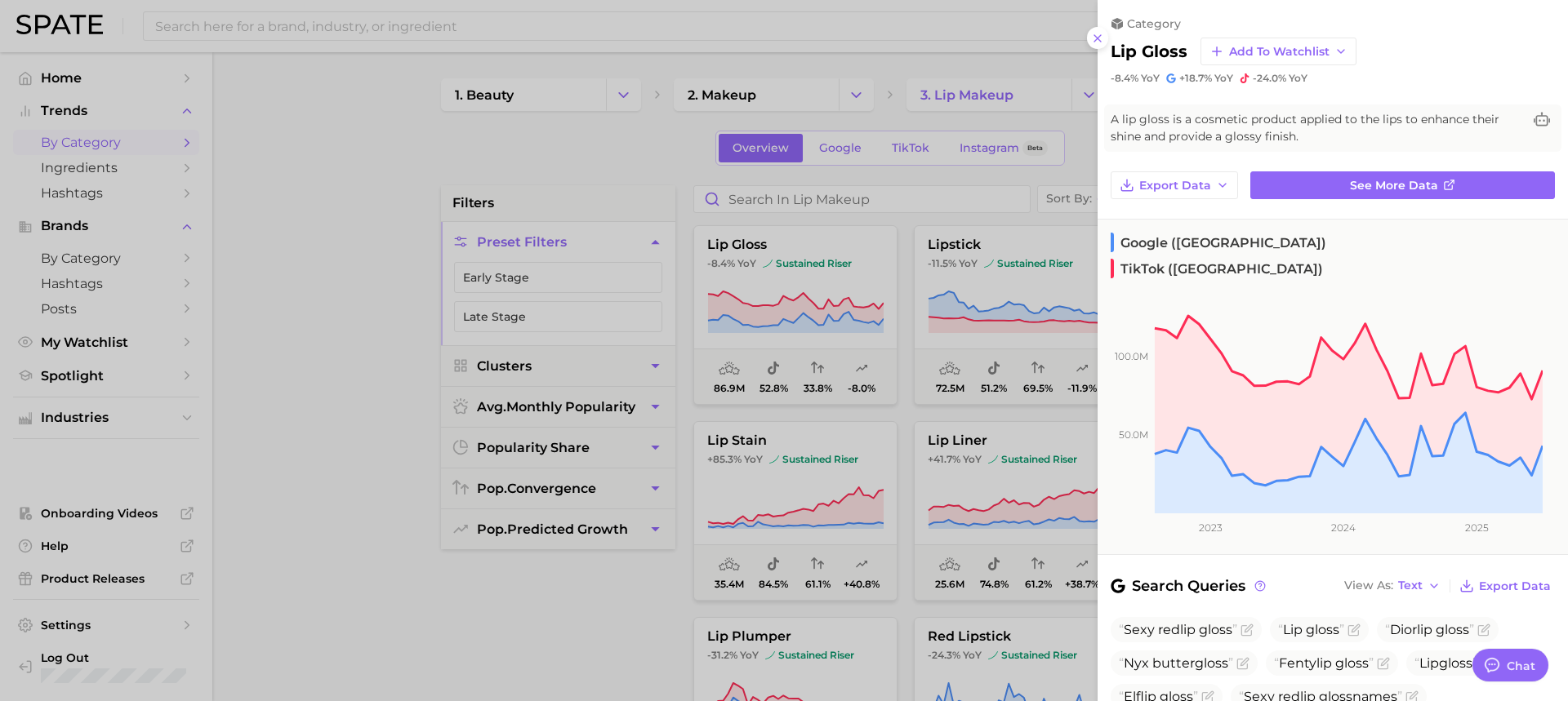
click at [868, 411] on div at bounding box center [784, 350] width 1568 height 701
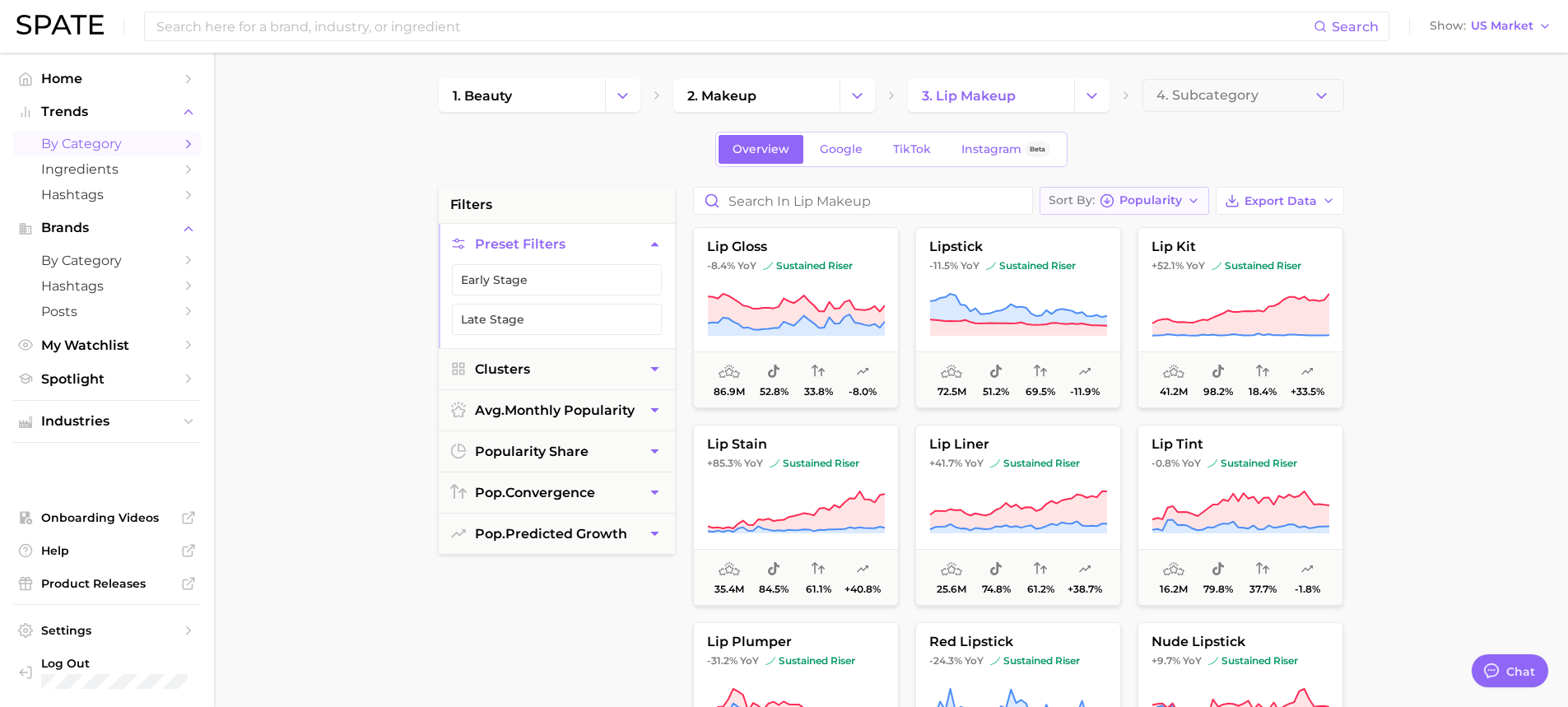
click at [1106, 204] on icon "button" at bounding box center [1107, 201] width 15 height 15
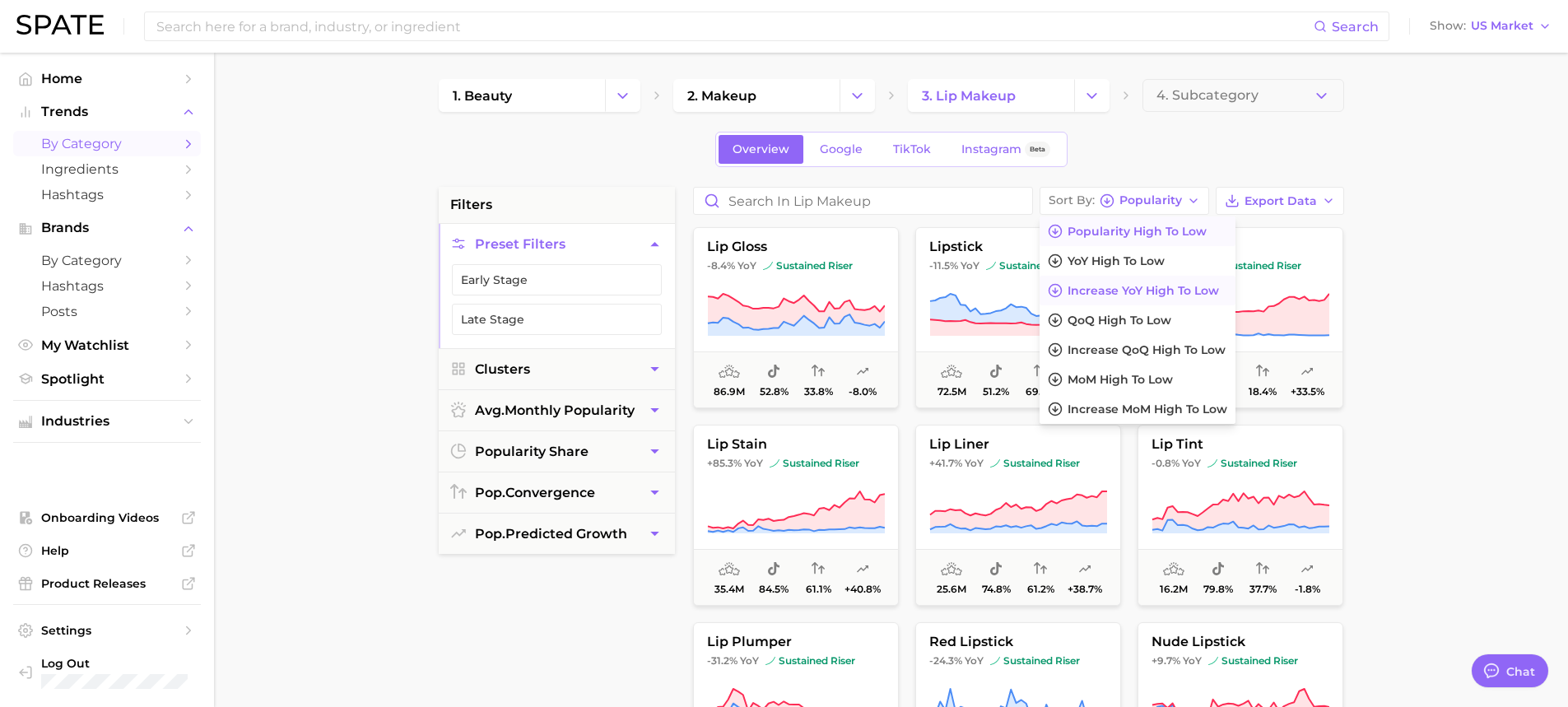
click at [1120, 287] on span "Increase YoY high to low" at bounding box center [1143, 291] width 151 height 14
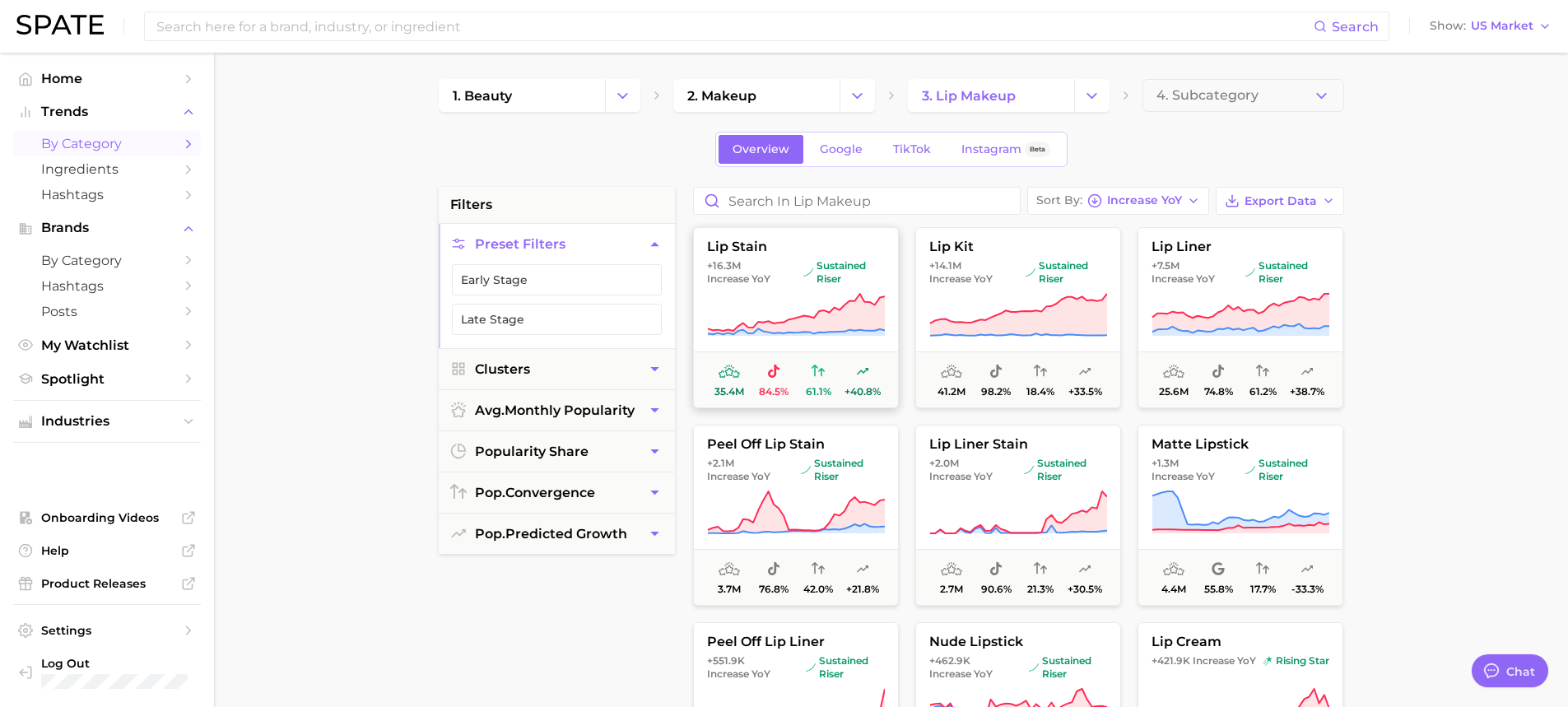
click at [775, 289] on button "lip stain +16.3m Increase YoY sustained riser 35.4m 84.5% 61.1% +40.8%" at bounding box center [796, 317] width 206 height 182
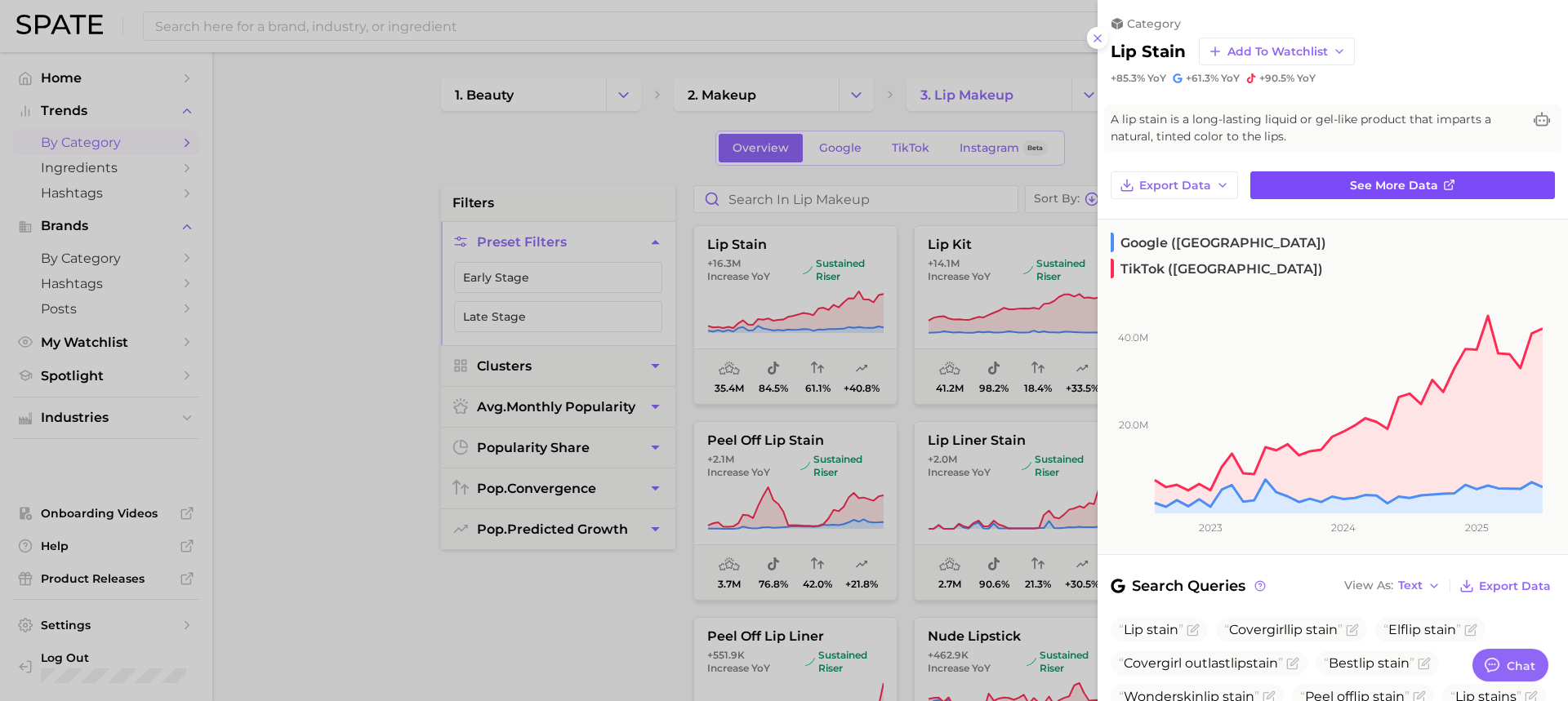
click at [1260, 184] on link "See more data" at bounding box center [1402, 185] width 304 height 27
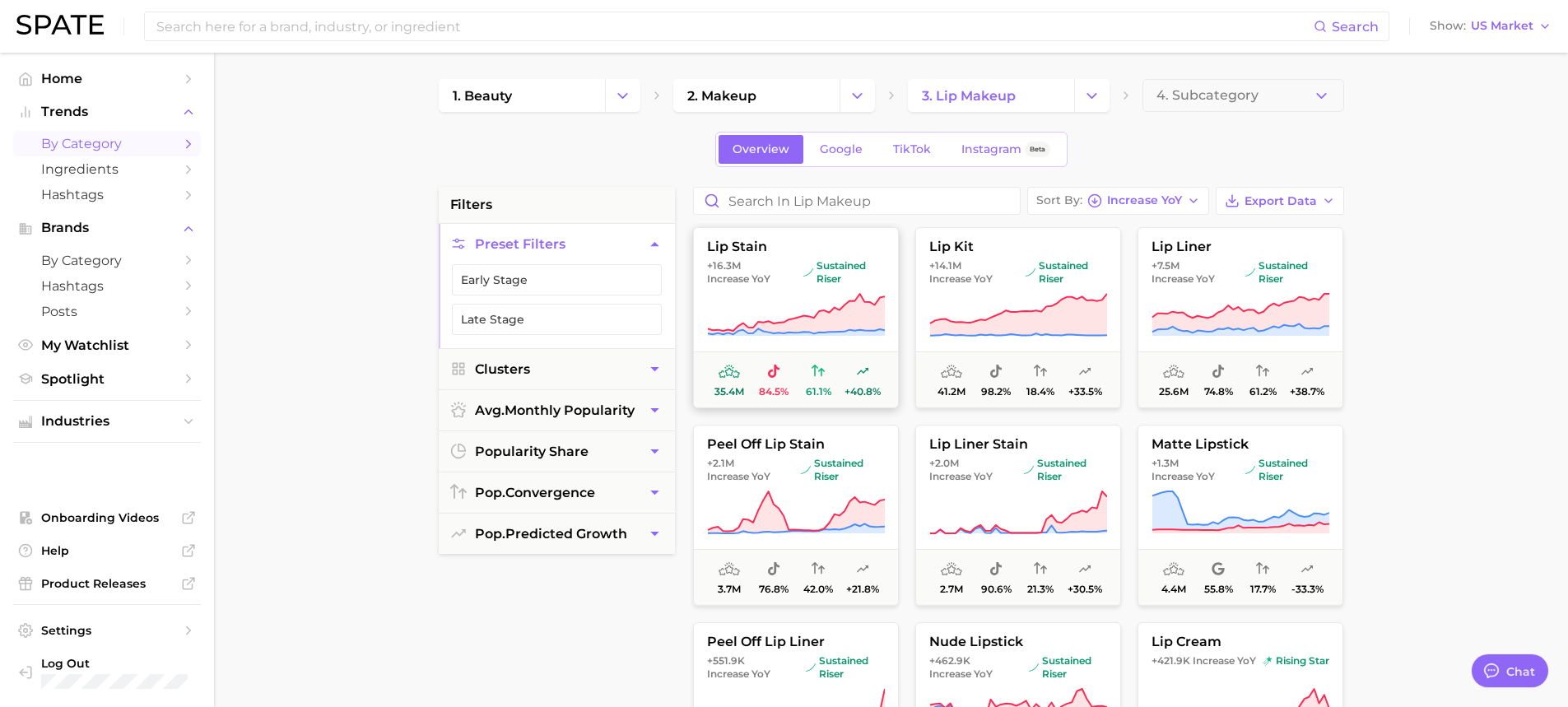
click at [736, 294] on icon at bounding box center [795, 315] width 178 height 47
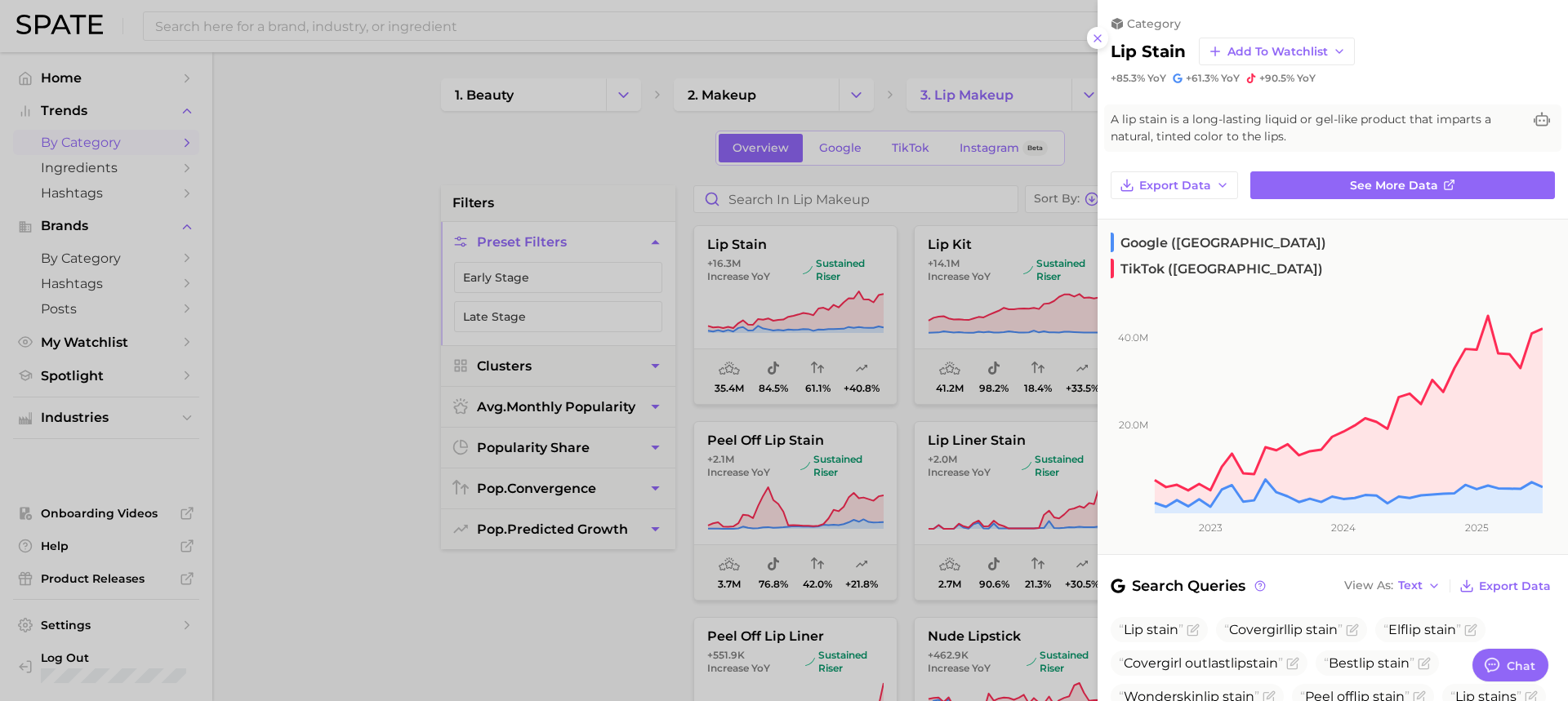
click at [806, 280] on div at bounding box center [784, 350] width 1568 height 701
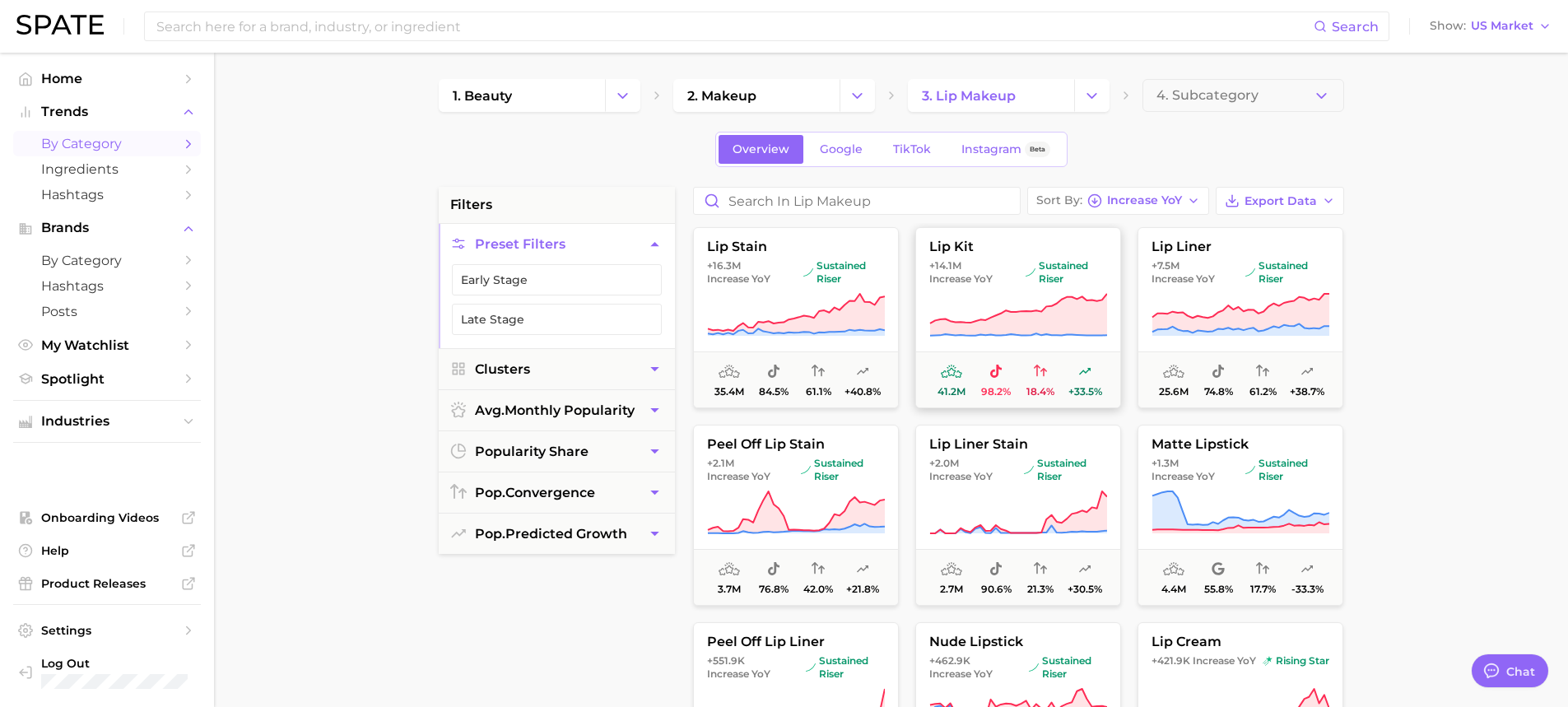
click at [976, 303] on icon at bounding box center [1017, 315] width 178 height 47
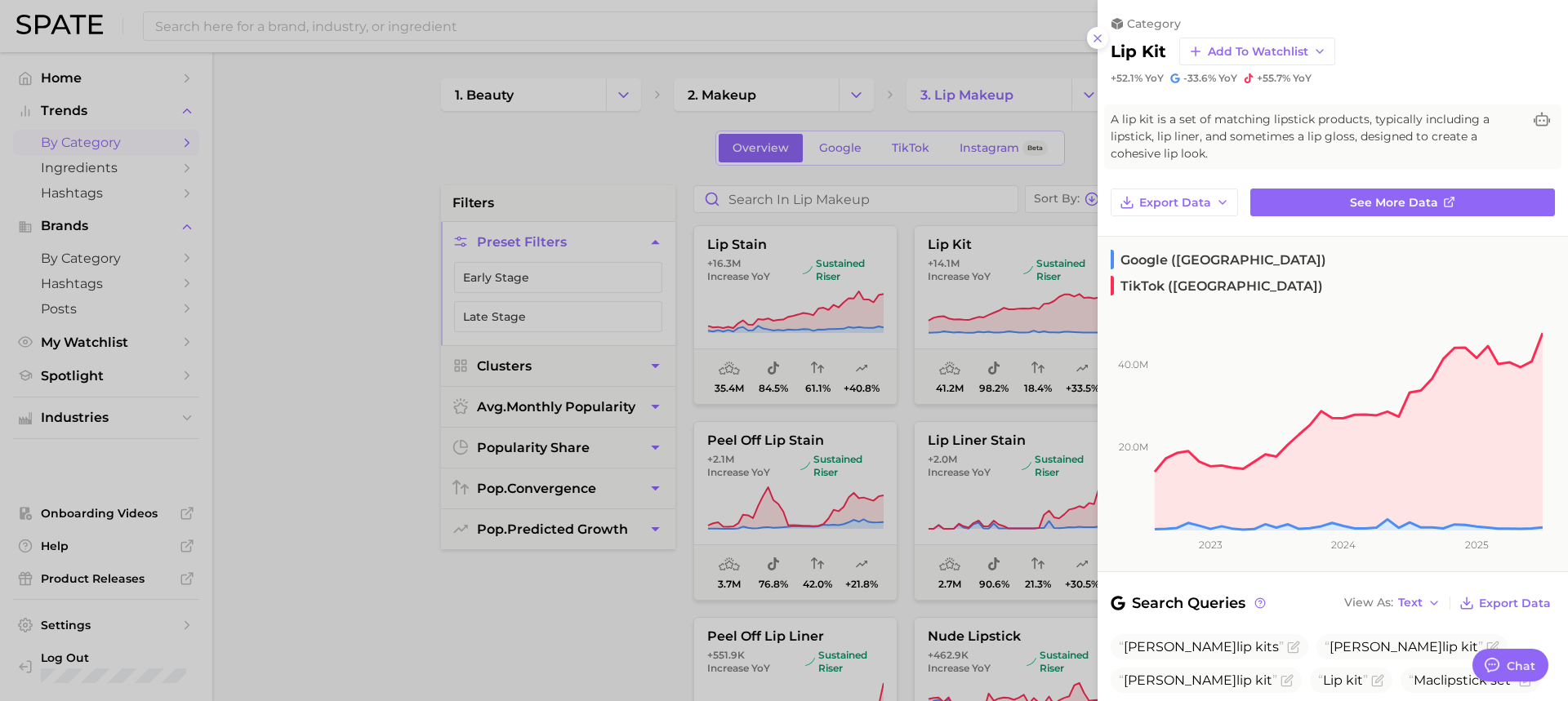
click at [1049, 334] on div at bounding box center [784, 350] width 1568 height 701
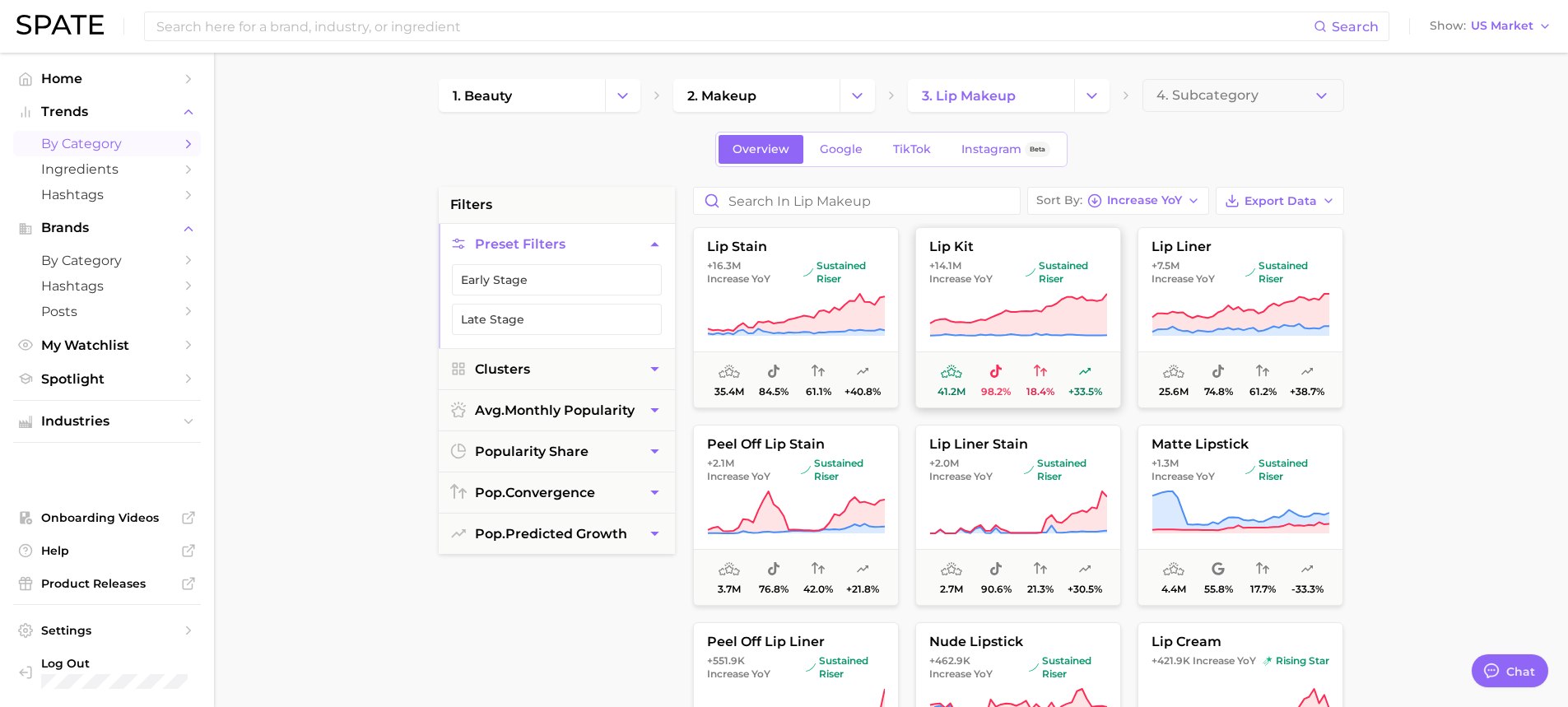
click at [1063, 326] on icon at bounding box center [1017, 315] width 177 height 42
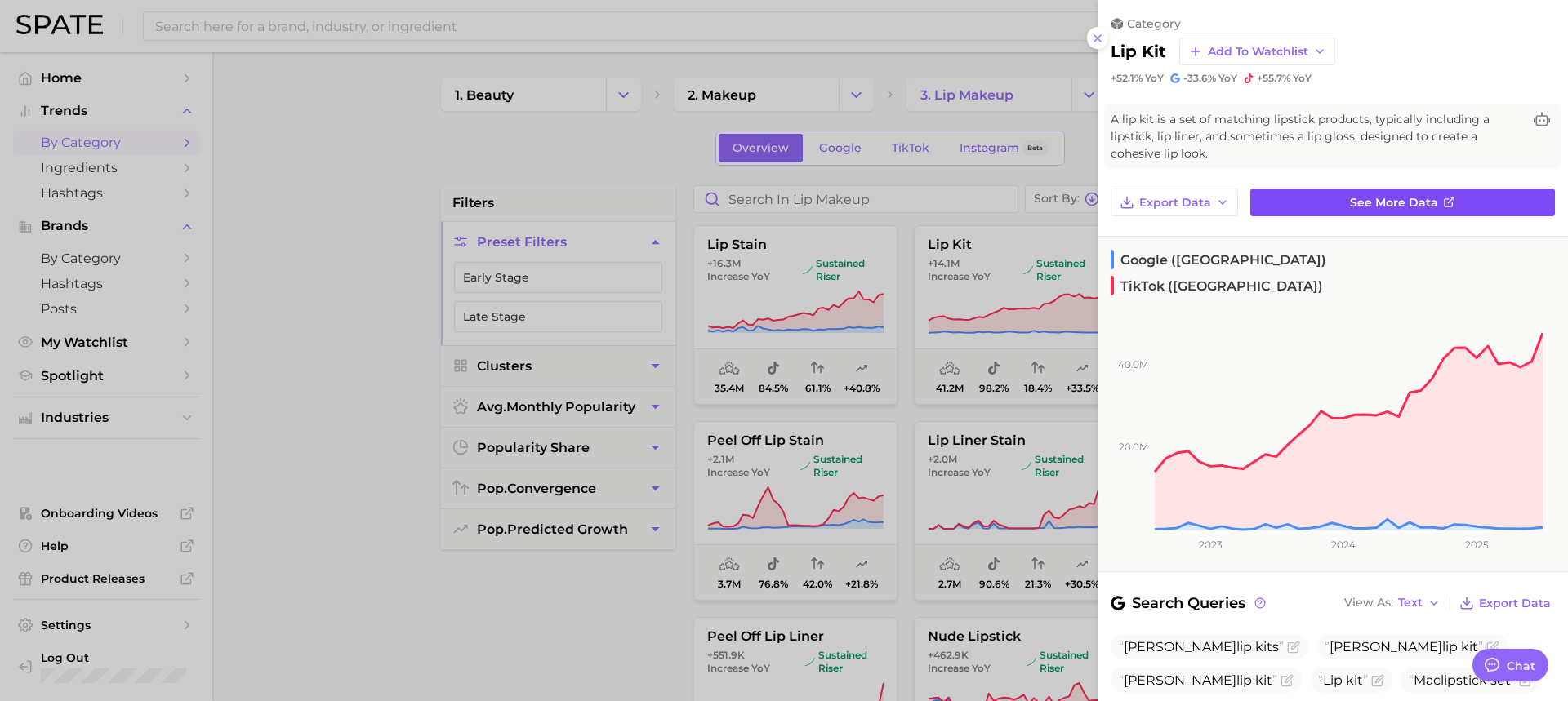
click at [1350, 203] on span "See more data" at bounding box center [1395, 203] width 89 height 14
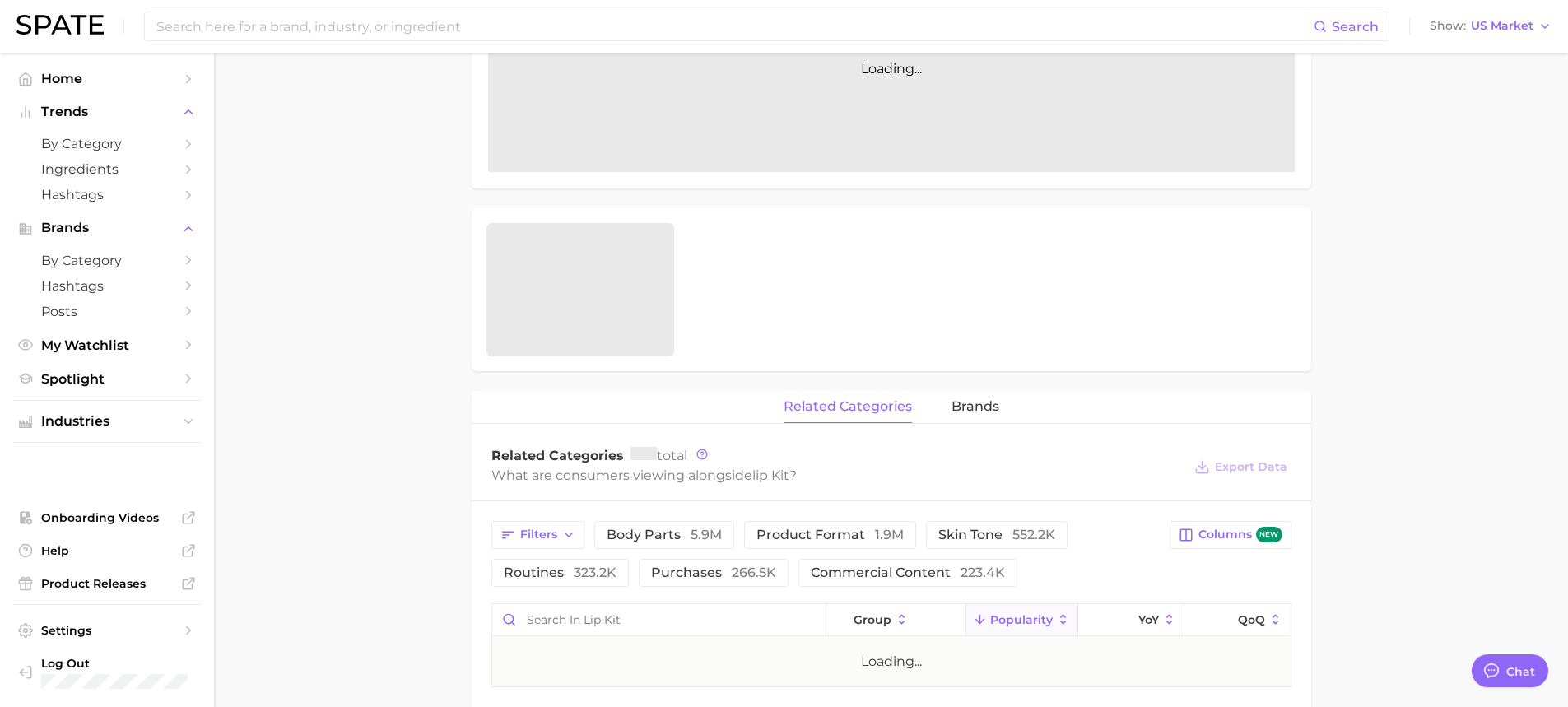
scroll to position [330, 0]
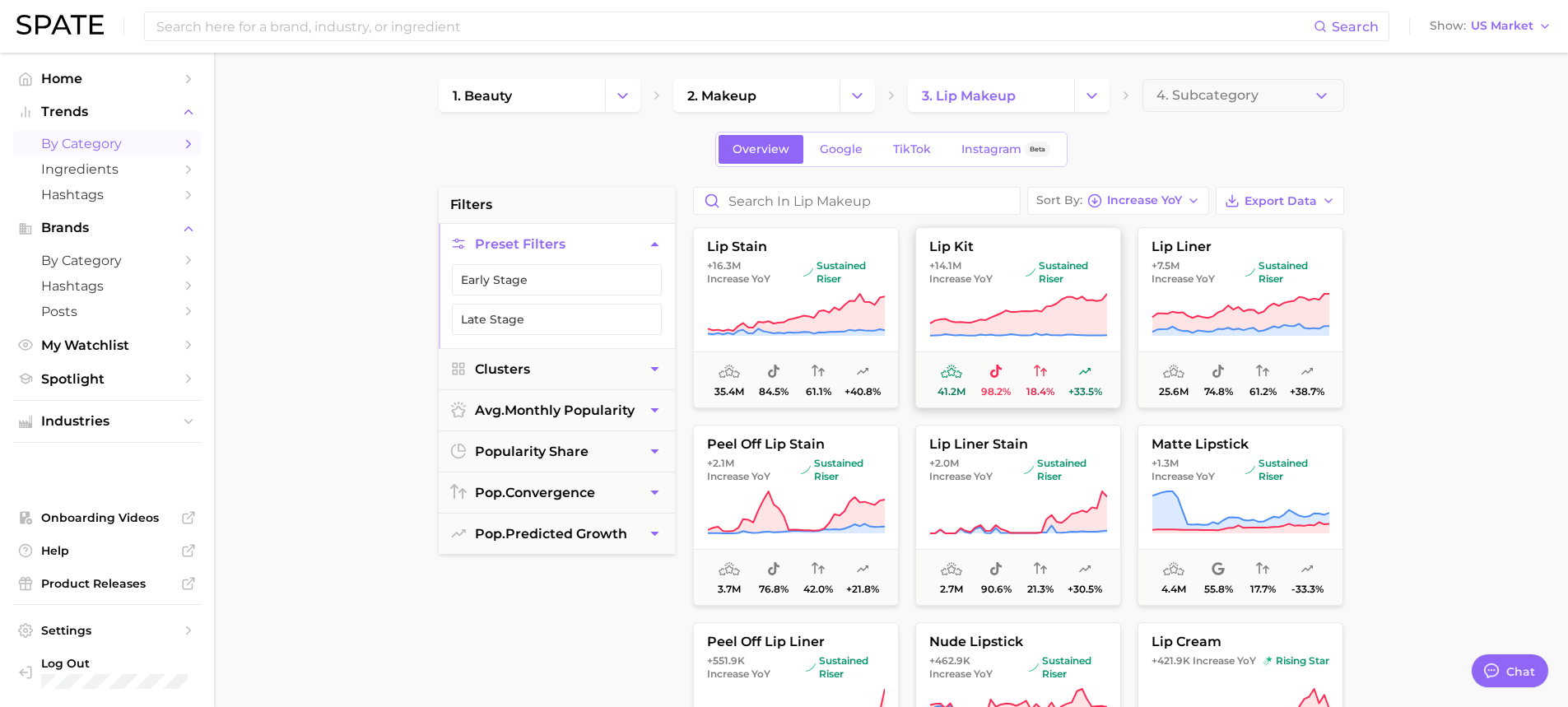
click at [973, 258] on button "lip kit +14.1m Increase YoY sustained riser 41.2m 98.2% 18.4% +33.5%" at bounding box center [1018, 317] width 206 height 182
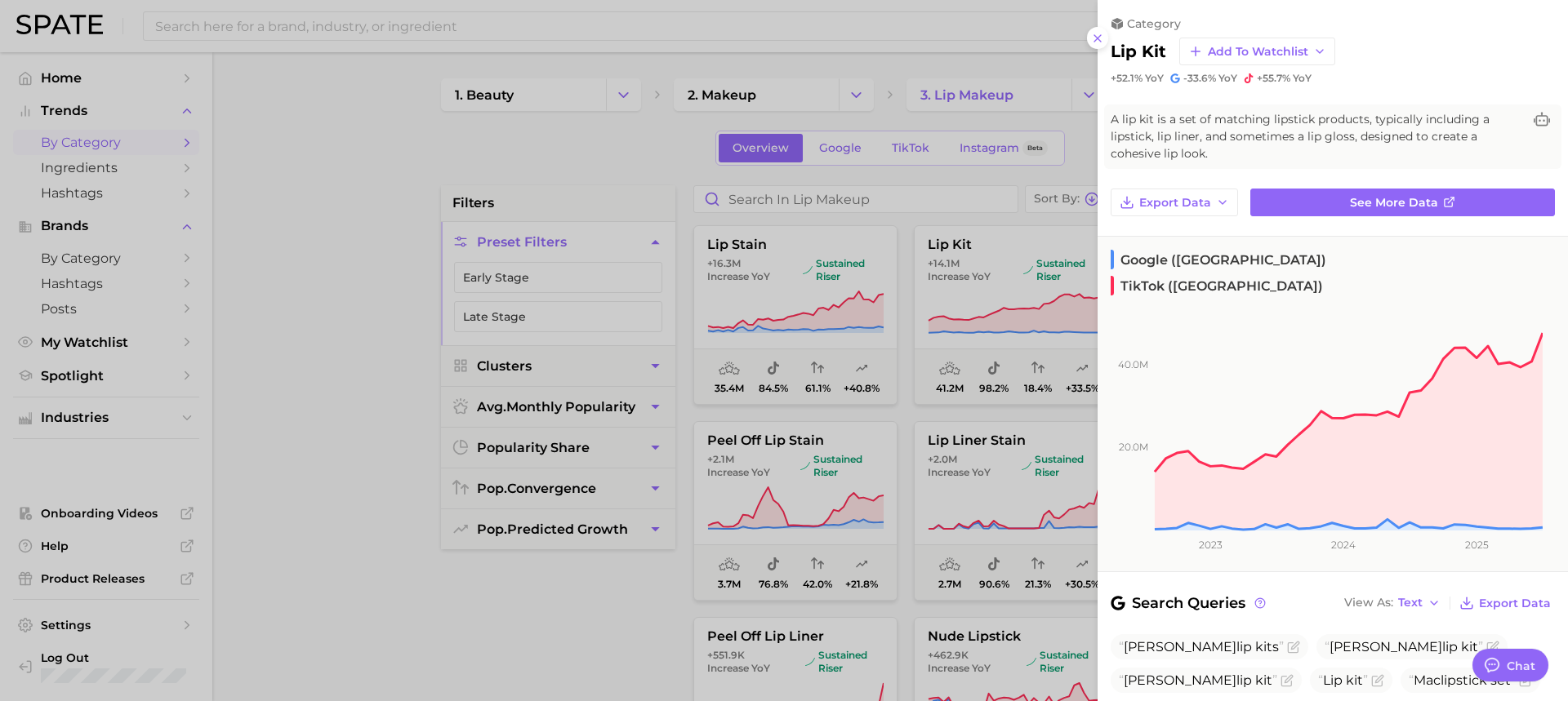
click at [931, 406] on div at bounding box center [784, 350] width 1568 height 701
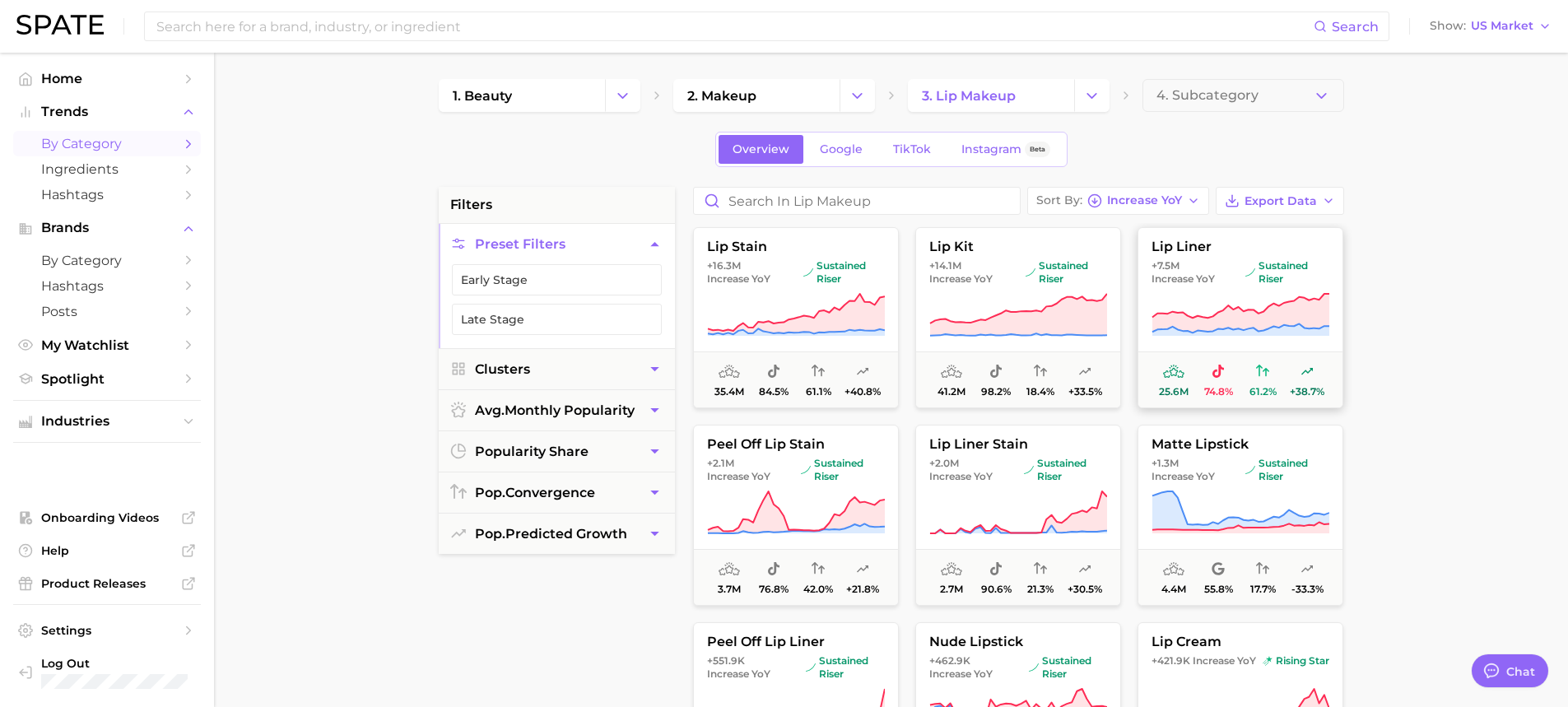
click at [1269, 288] on button "lip liner +7.5m Increase YoY sustained riser 25.6m 74.8% 61.2% +38.7%" at bounding box center [1240, 317] width 206 height 182
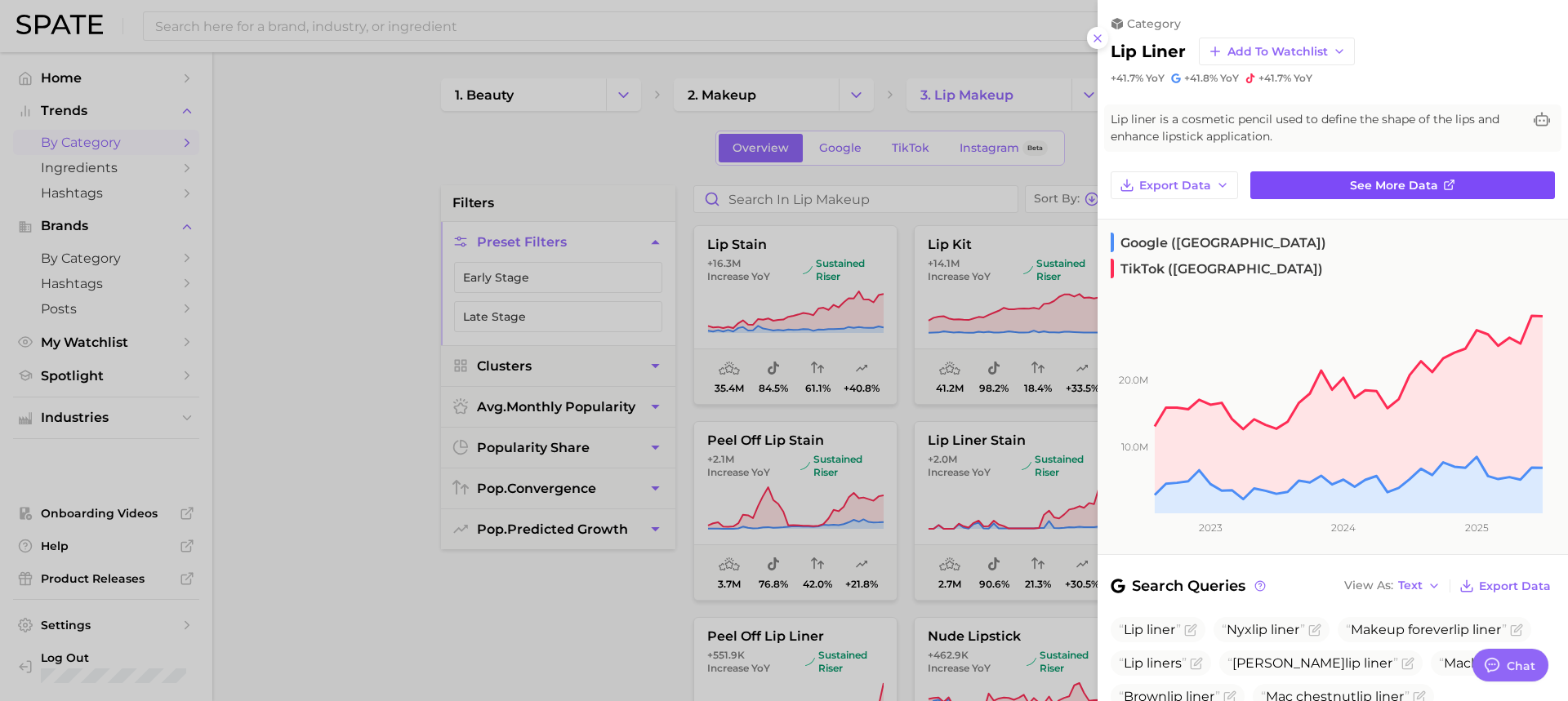
click at [1296, 176] on link "See more data" at bounding box center [1402, 185] width 304 height 27
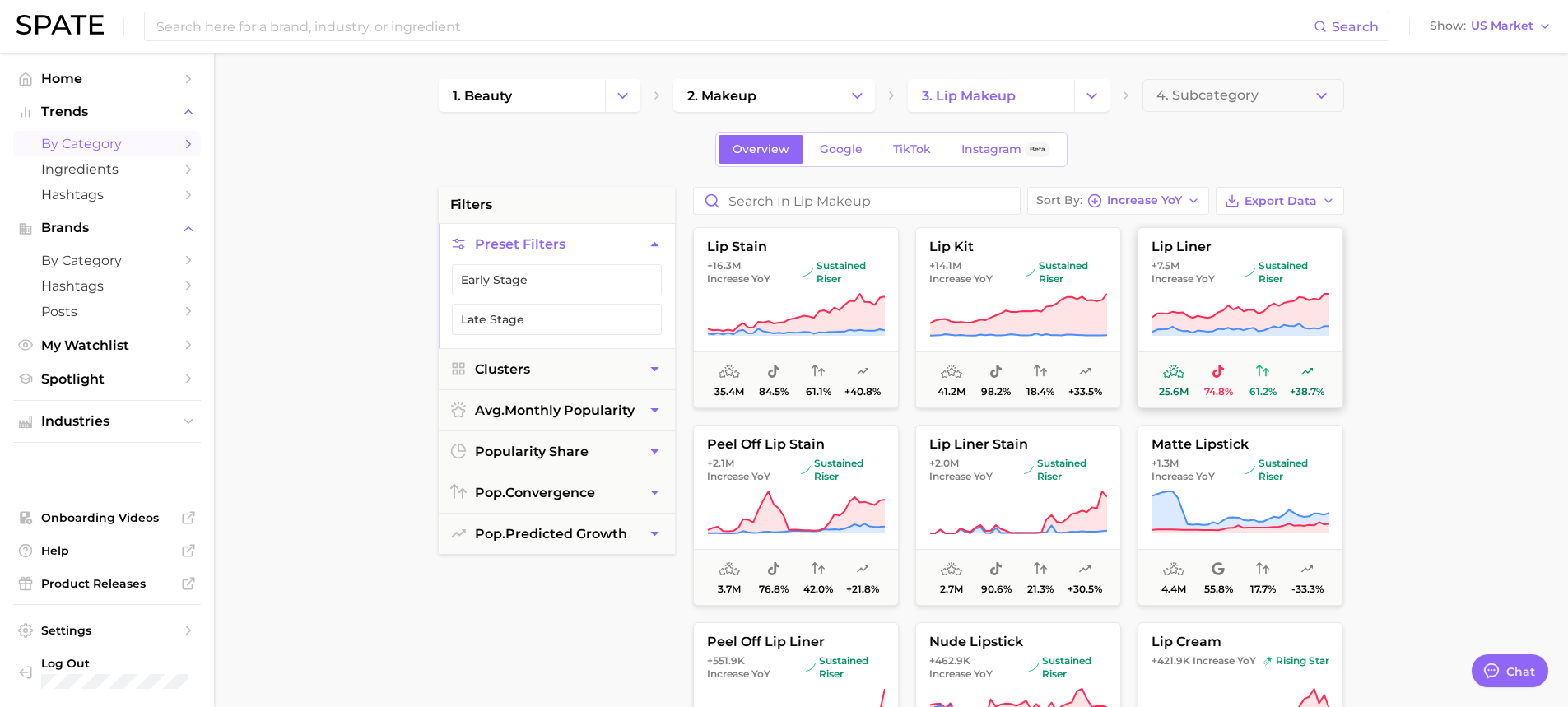
click at [1216, 267] on span "+7.5m Increase YoY" at bounding box center [1196, 273] width 87 height 27
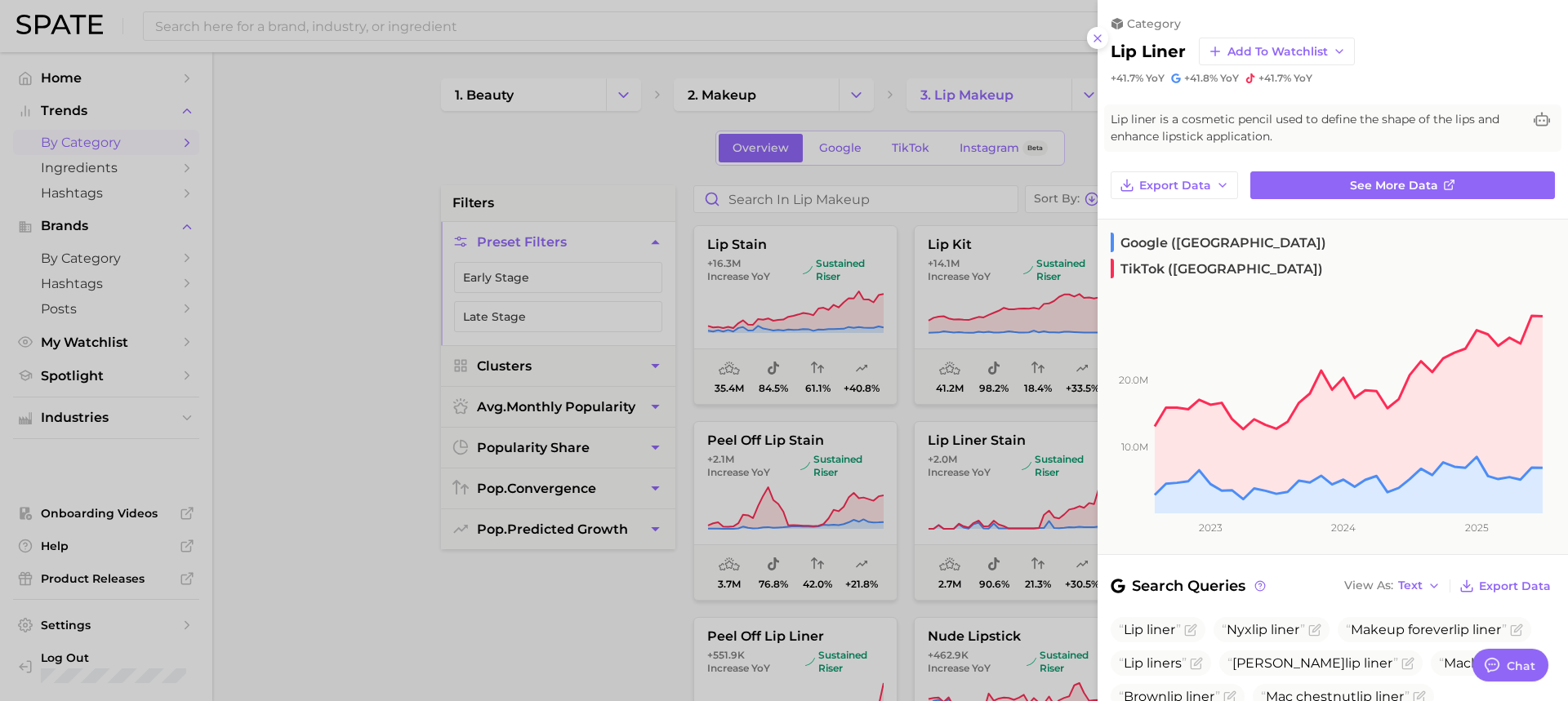
click at [1016, 371] on div at bounding box center [784, 350] width 1568 height 701
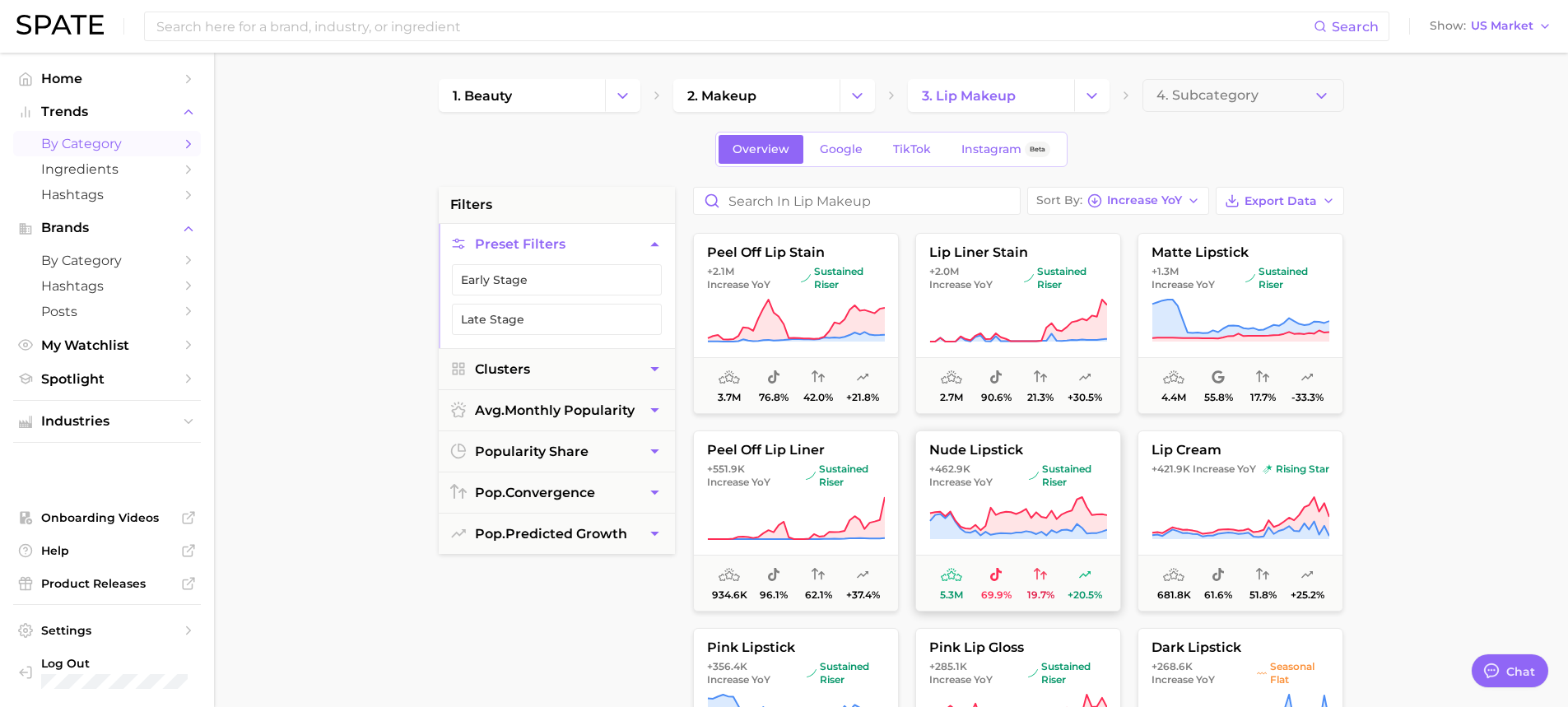
scroll to position [164, 0]
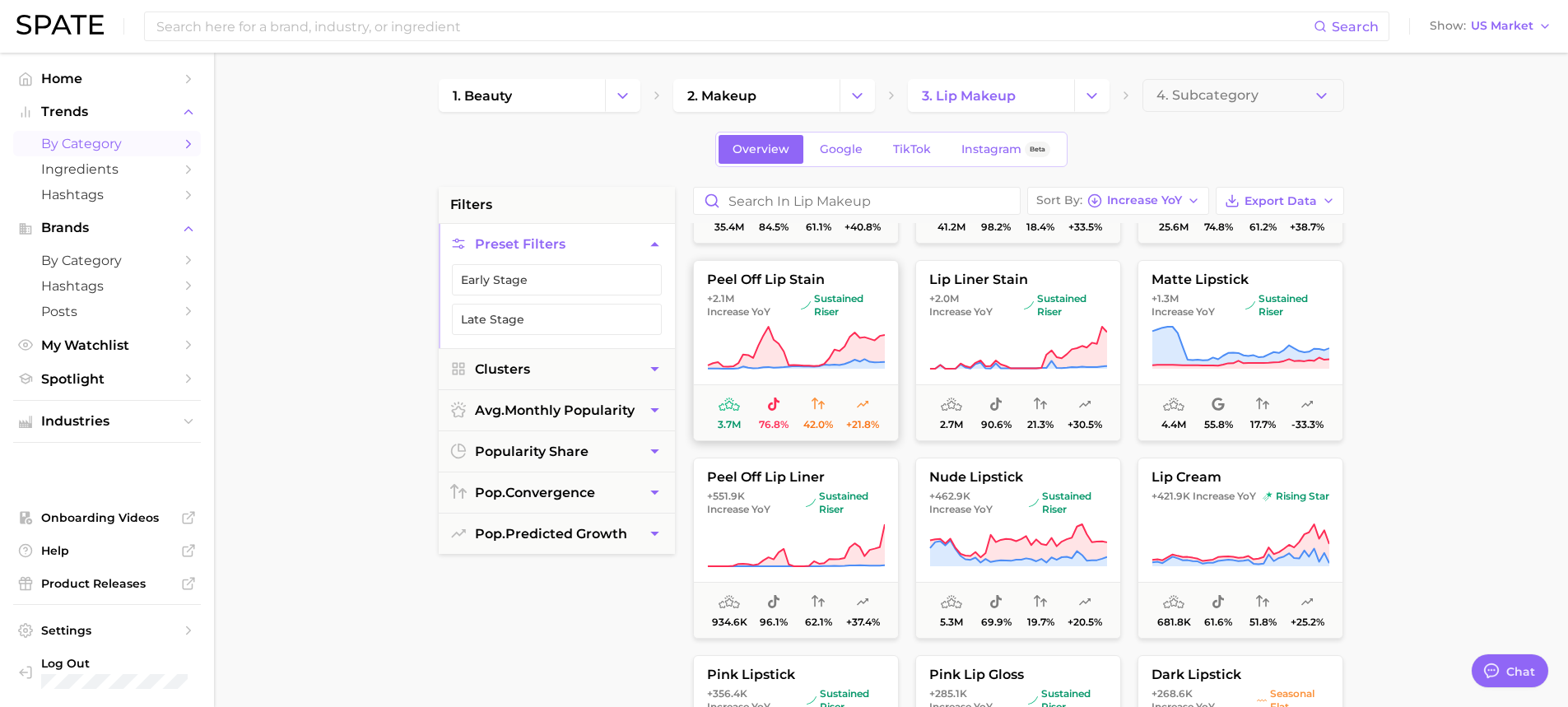
click at [845, 332] on icon at bounding box center [795, 348] width 178 height 47
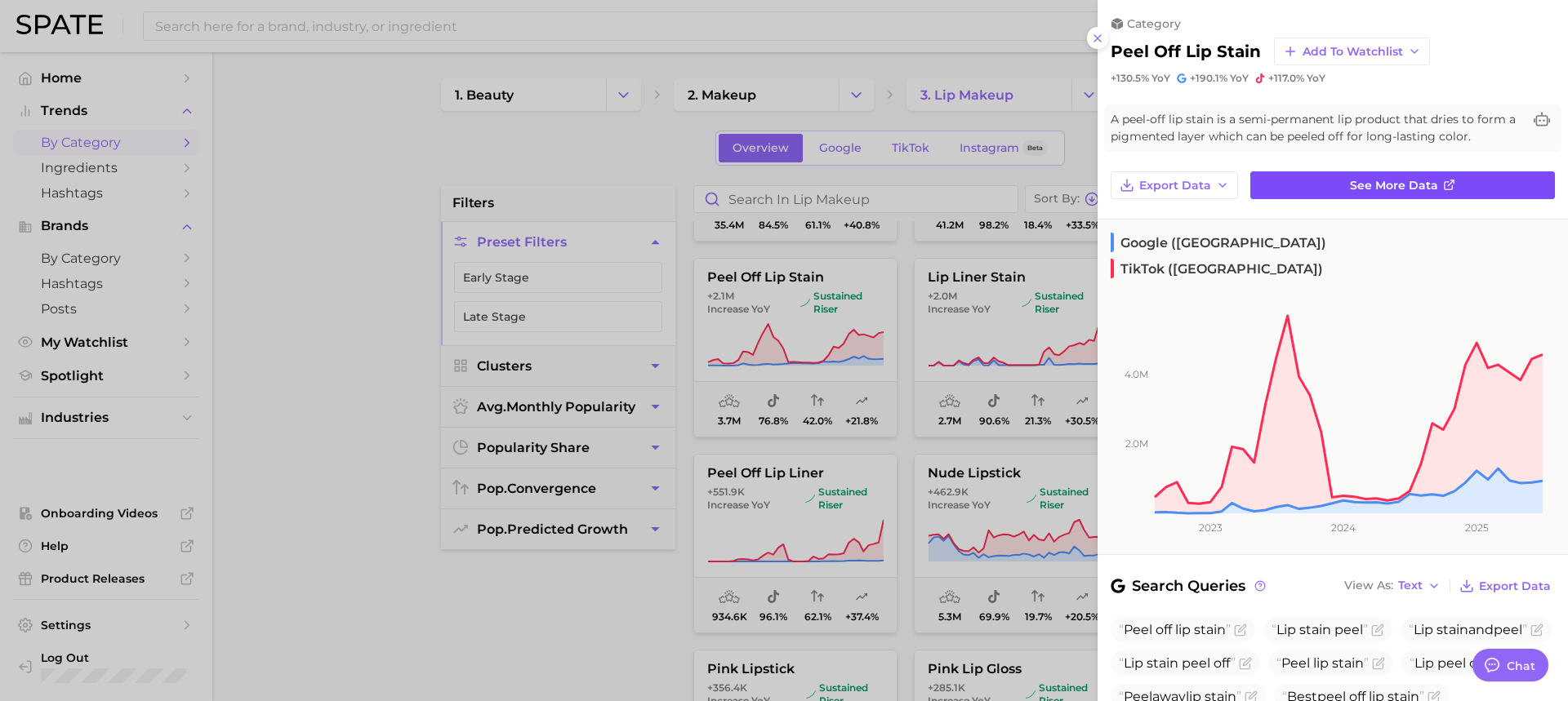
click at [1329, 187] on link "See more data" at bounding box center [1402, 185] width 304 height 27
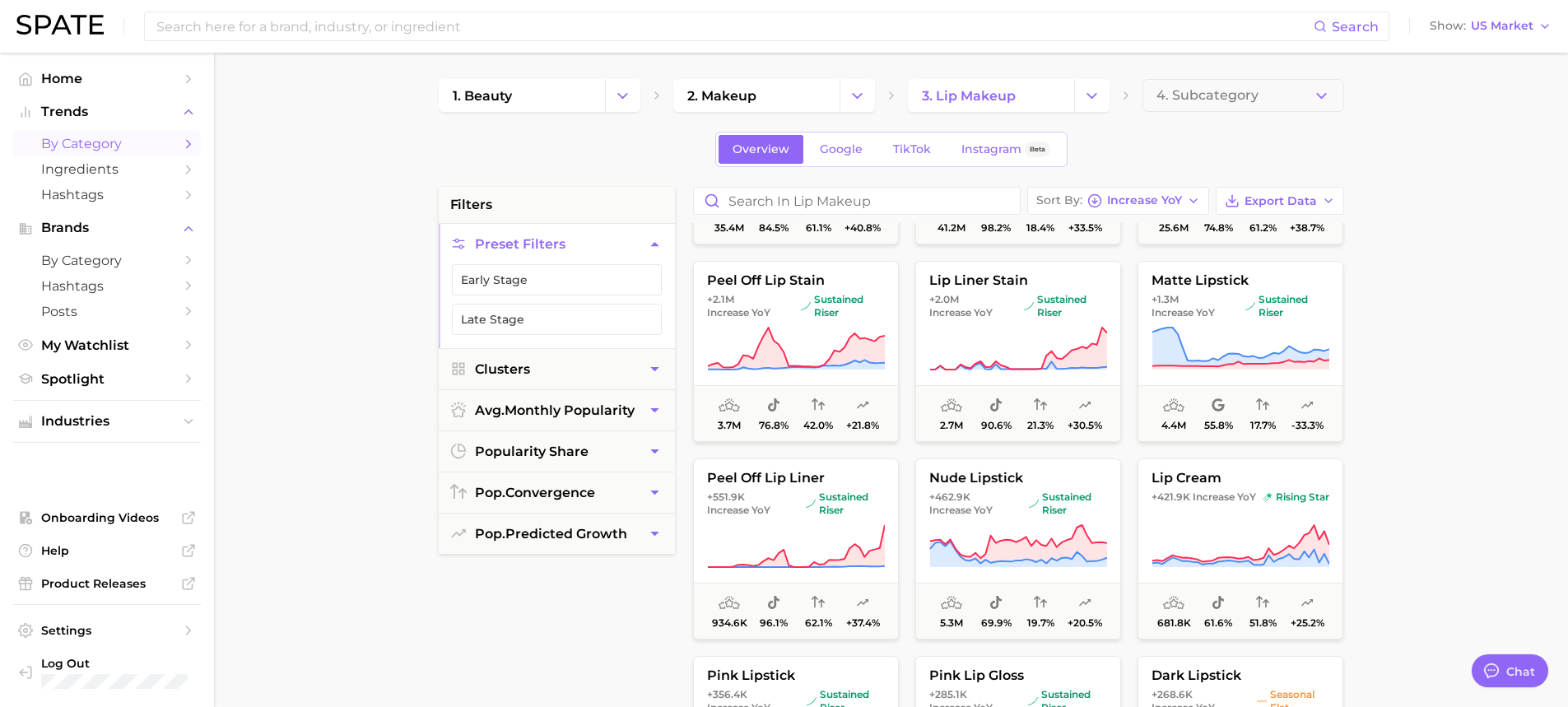
scroll to position [164, 0]
click at [999, 330] on icon at bounding box center [1017, 348] width 178 height 47
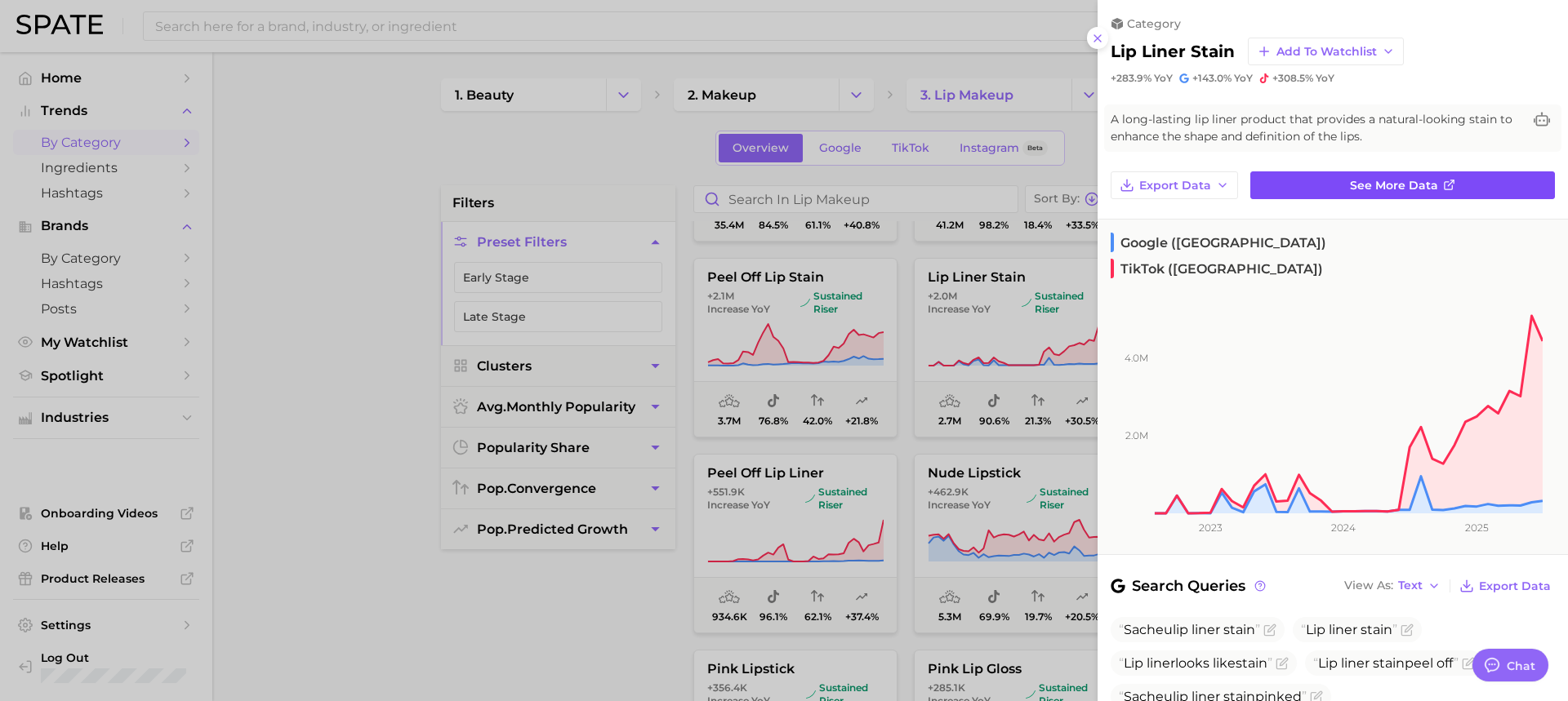
click at [1355, 187] on span "See more data" at bounding box center [1395, 186] width 89 height 14
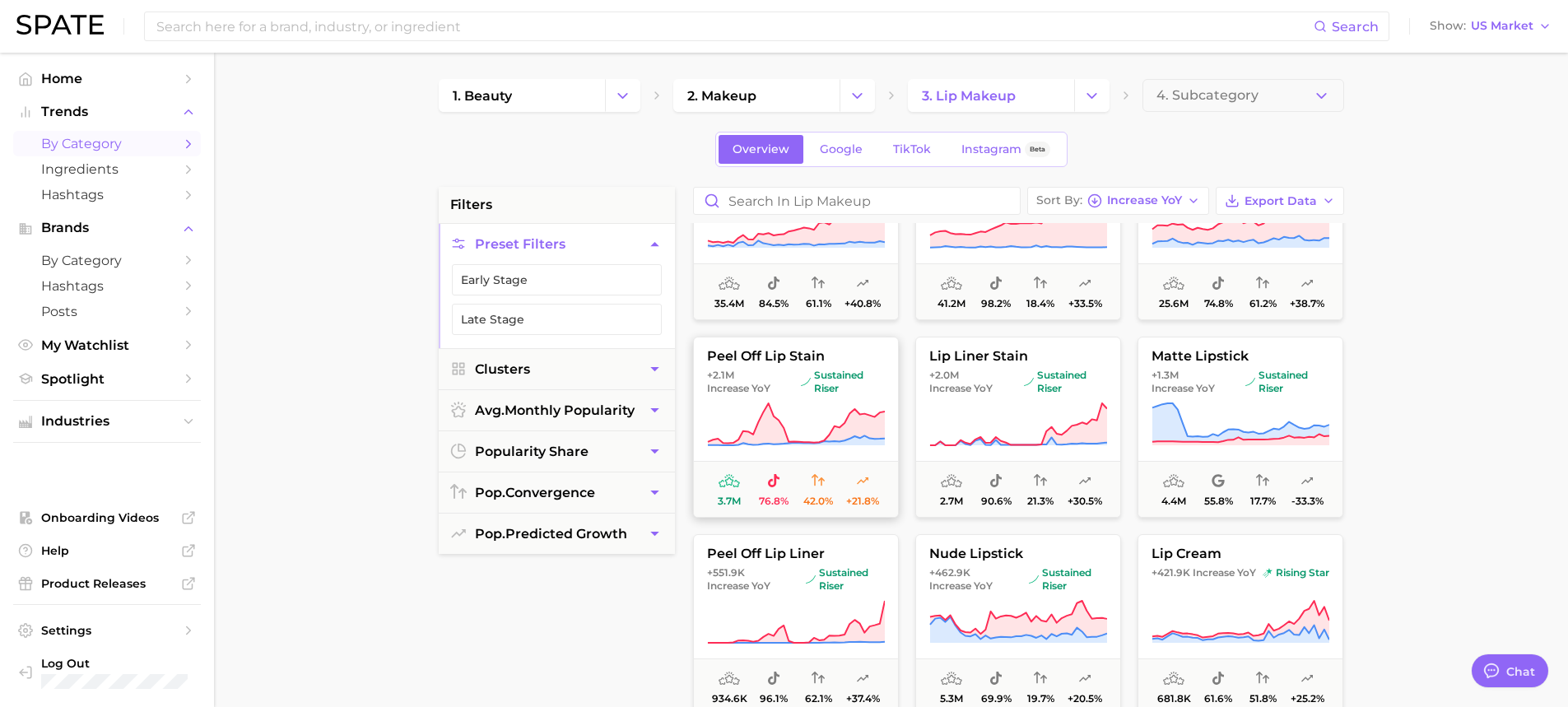
scroll to position [83, 0]
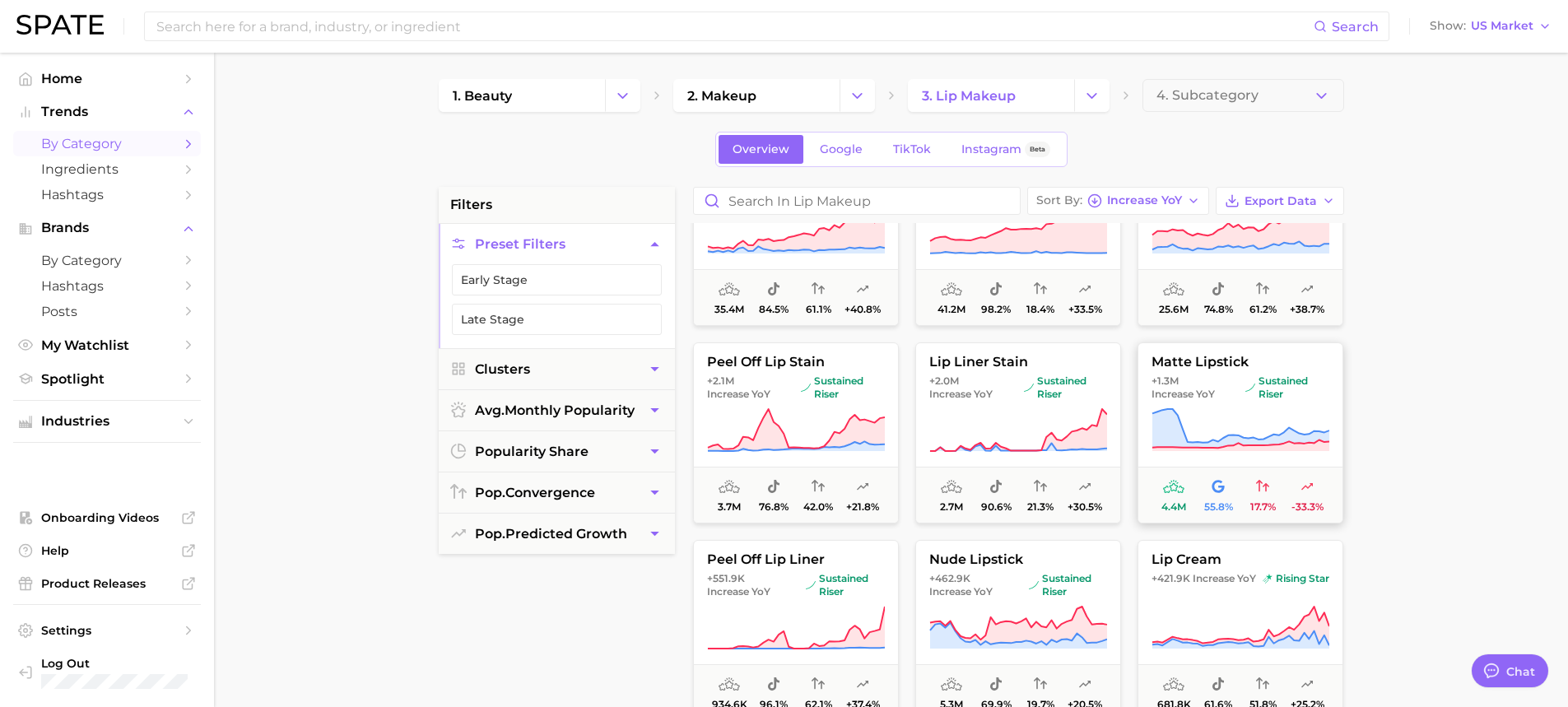
click at [1172, 417] on icon at bounding box center [1240, 429] width 177 height 39
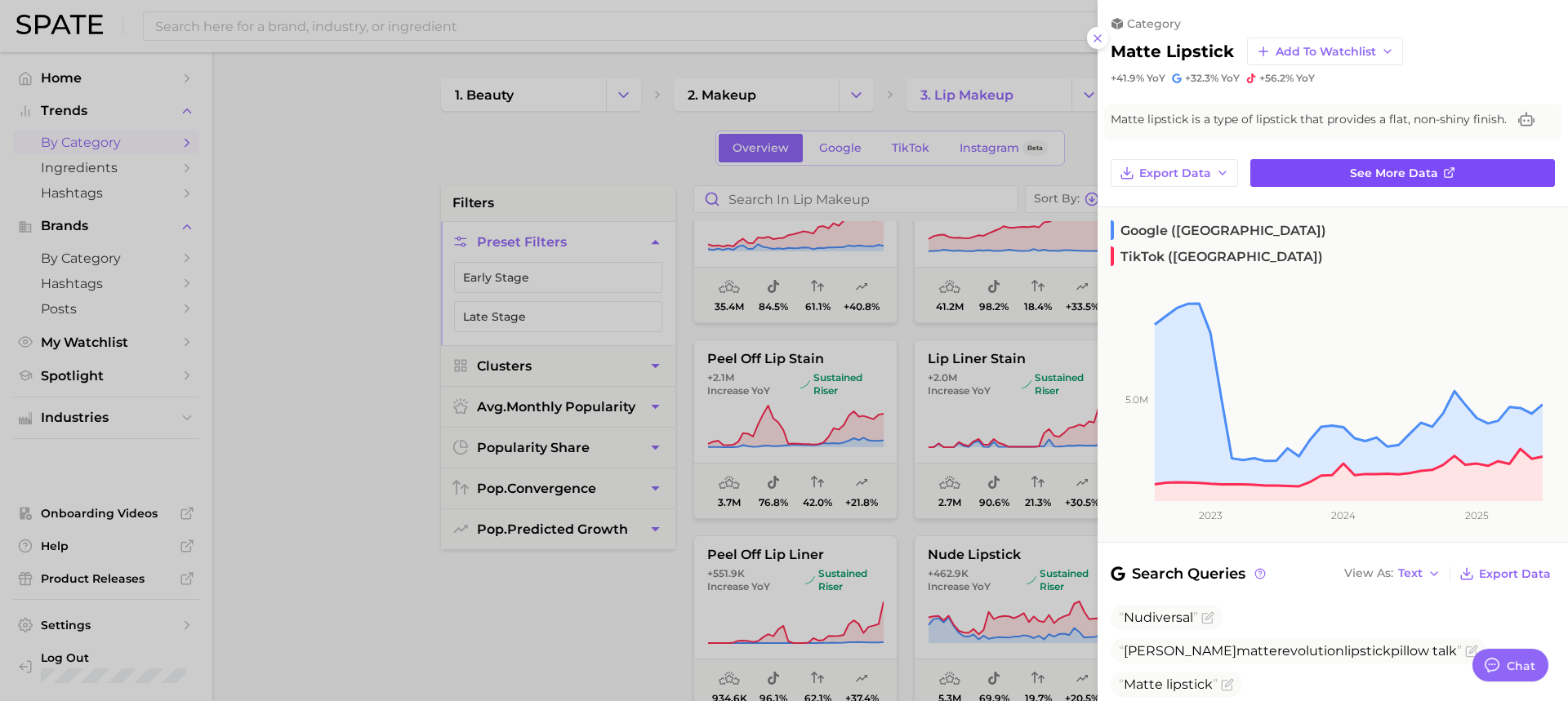
click at [1329, 174] on link "See more data" at bounding box center [1402, 172] width 304 height 27
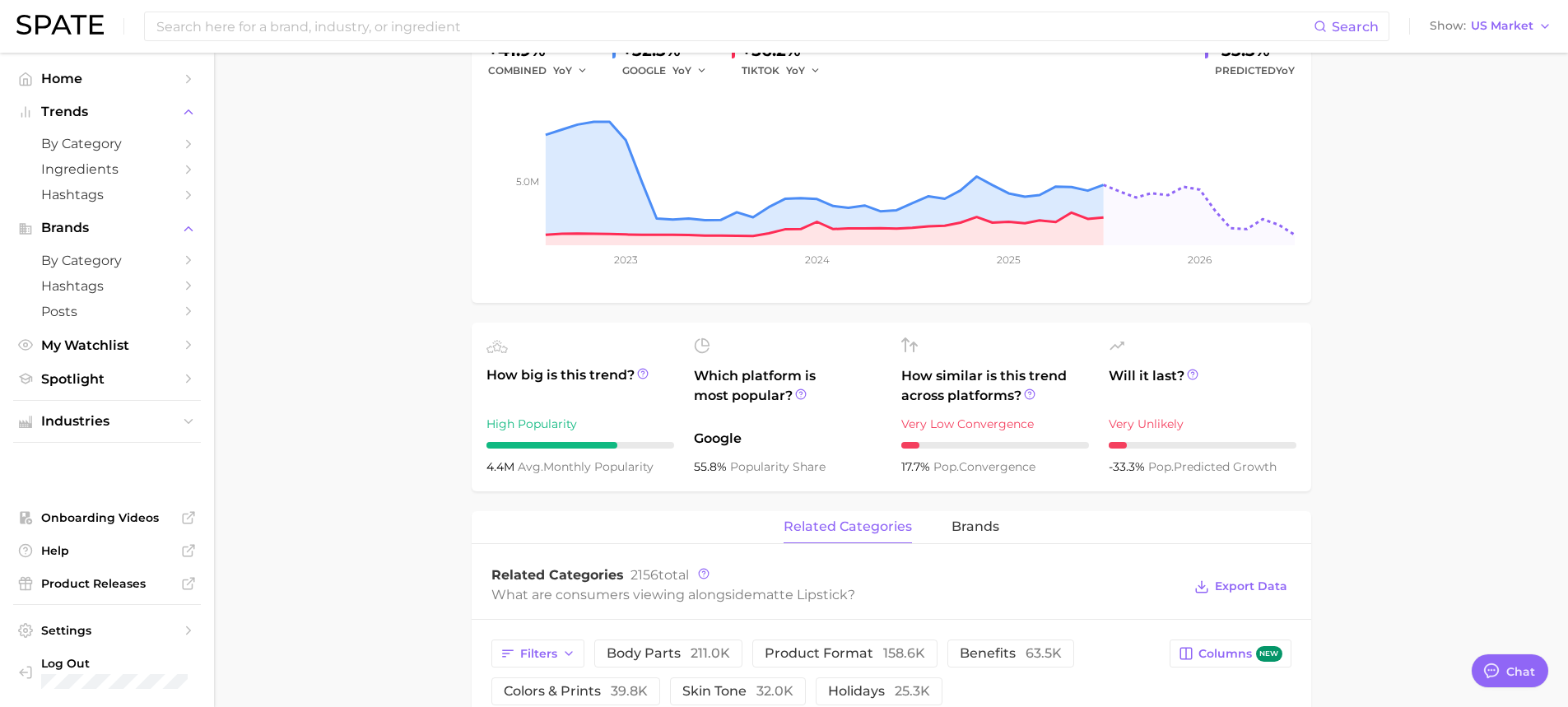
scroll to position [330, 0]
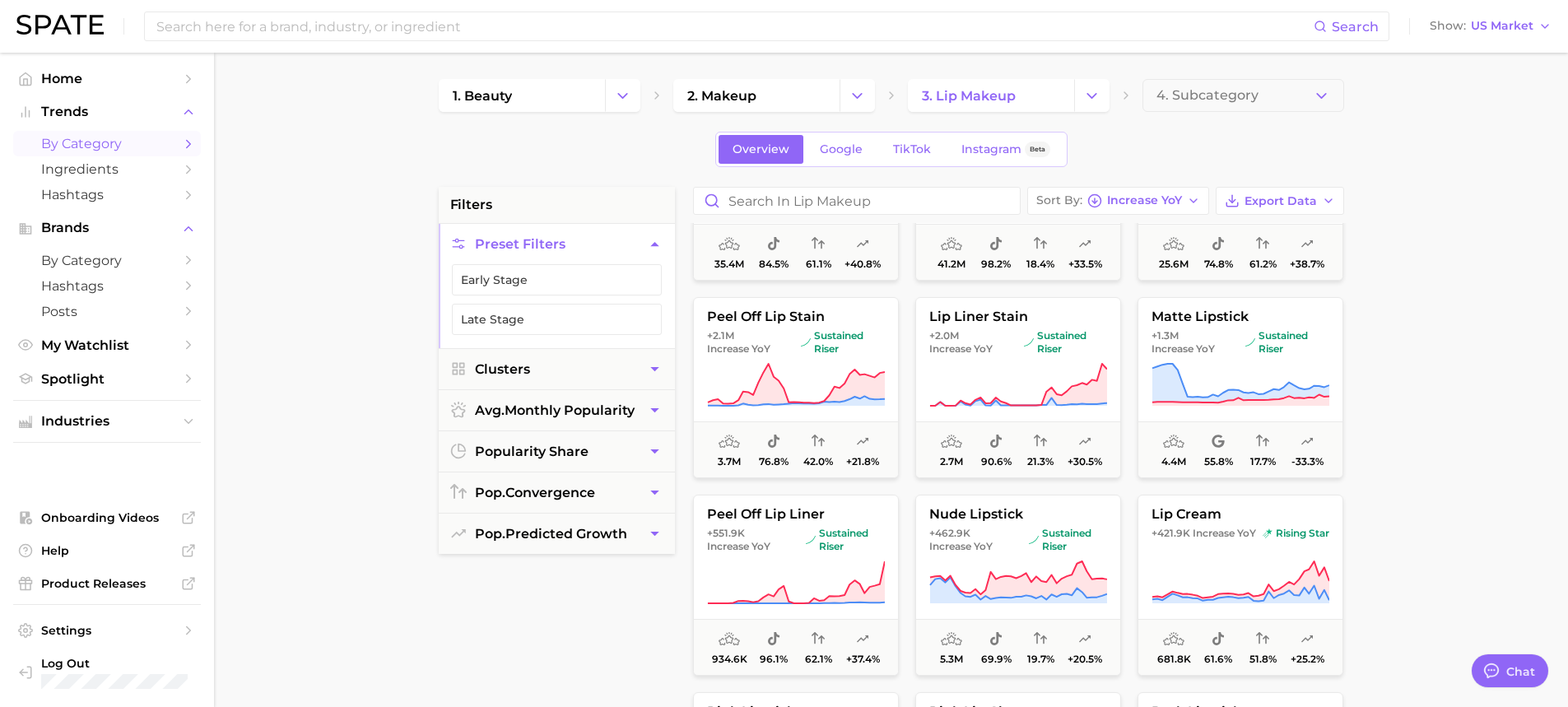
scroll to position [247, 0]
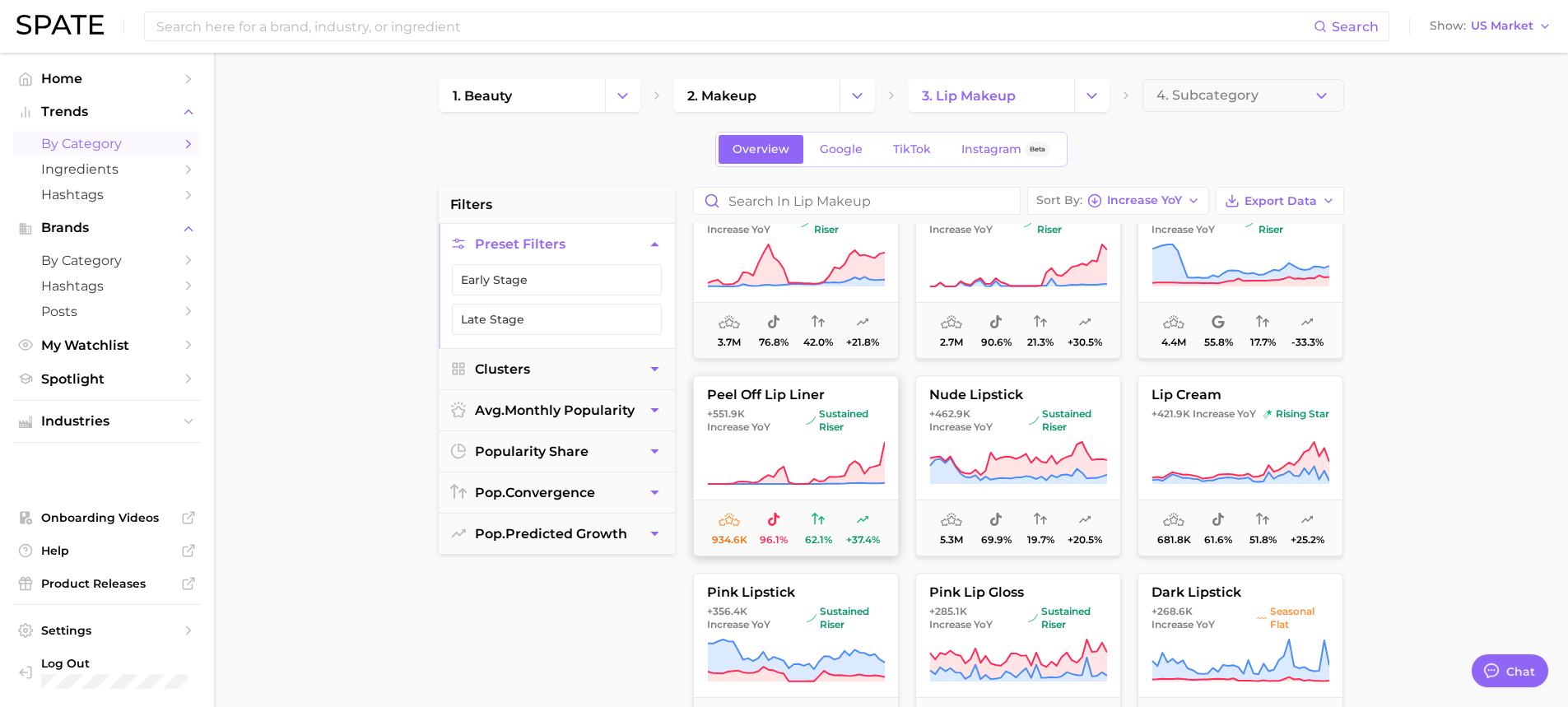
click at [867, 468] on icon at bounding box center [795, 464] width 178 height 47
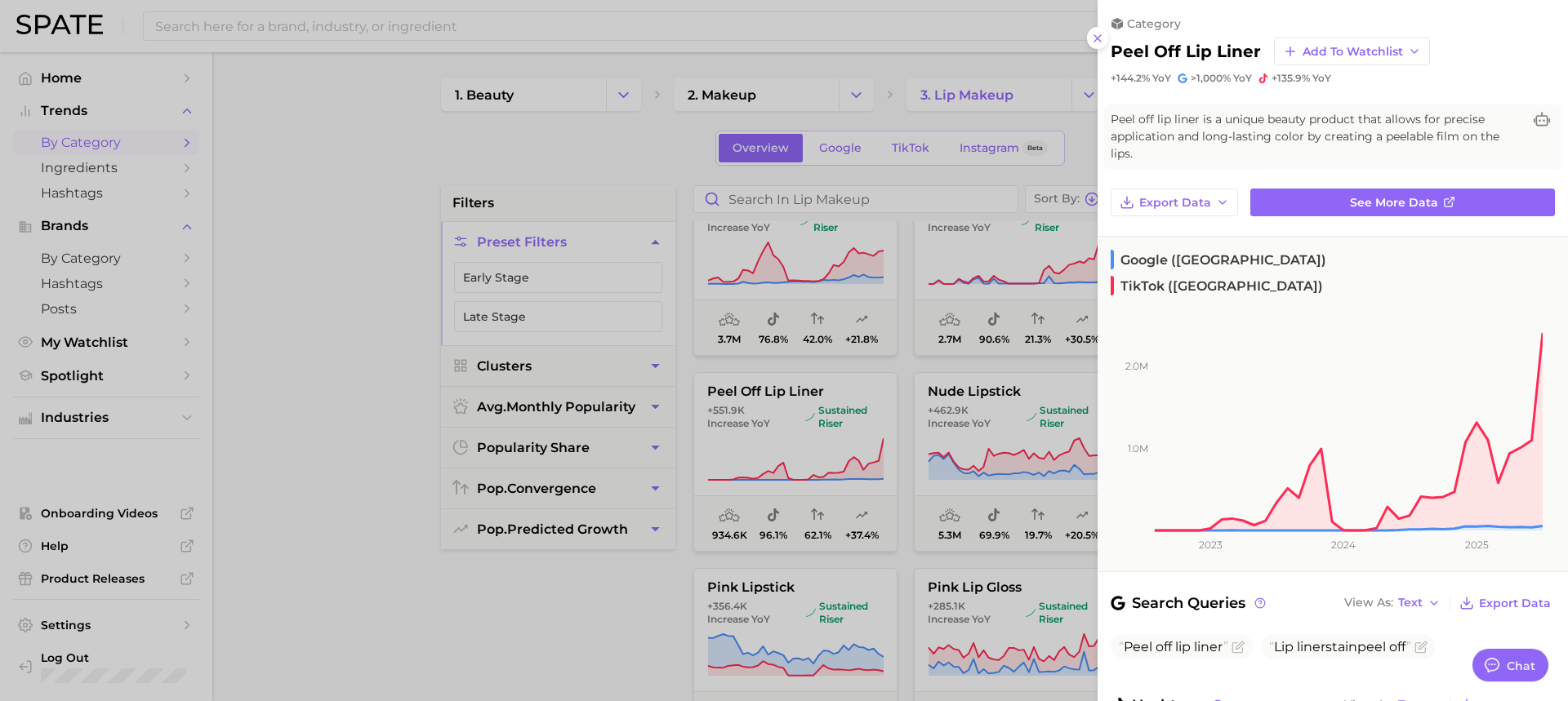
click at [685, 611] on div at bounding box center [784, 350] width 1568 height 701
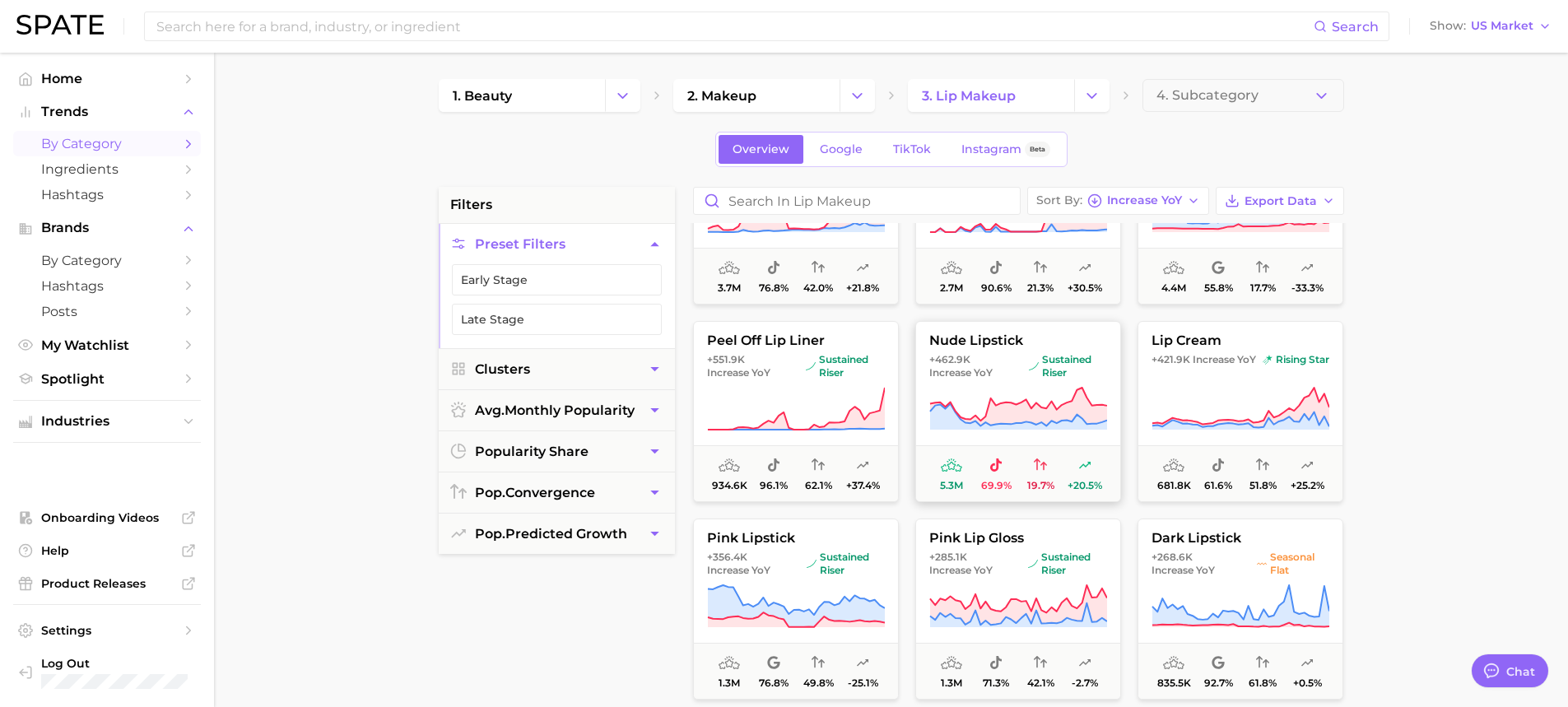
scroll to position [330, 0]
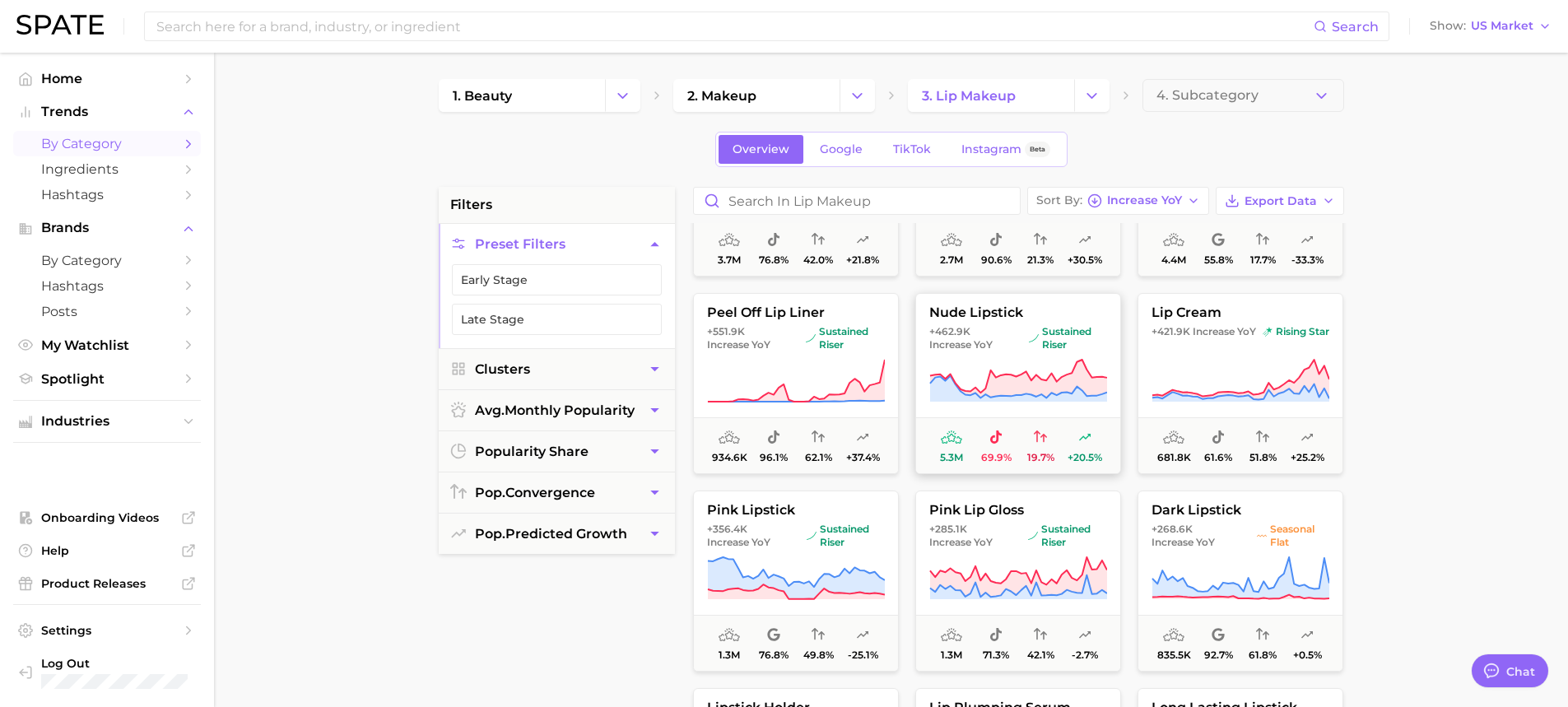
click at [997, 388] on icon at bounding box center [1017, 379] width 177 height 38
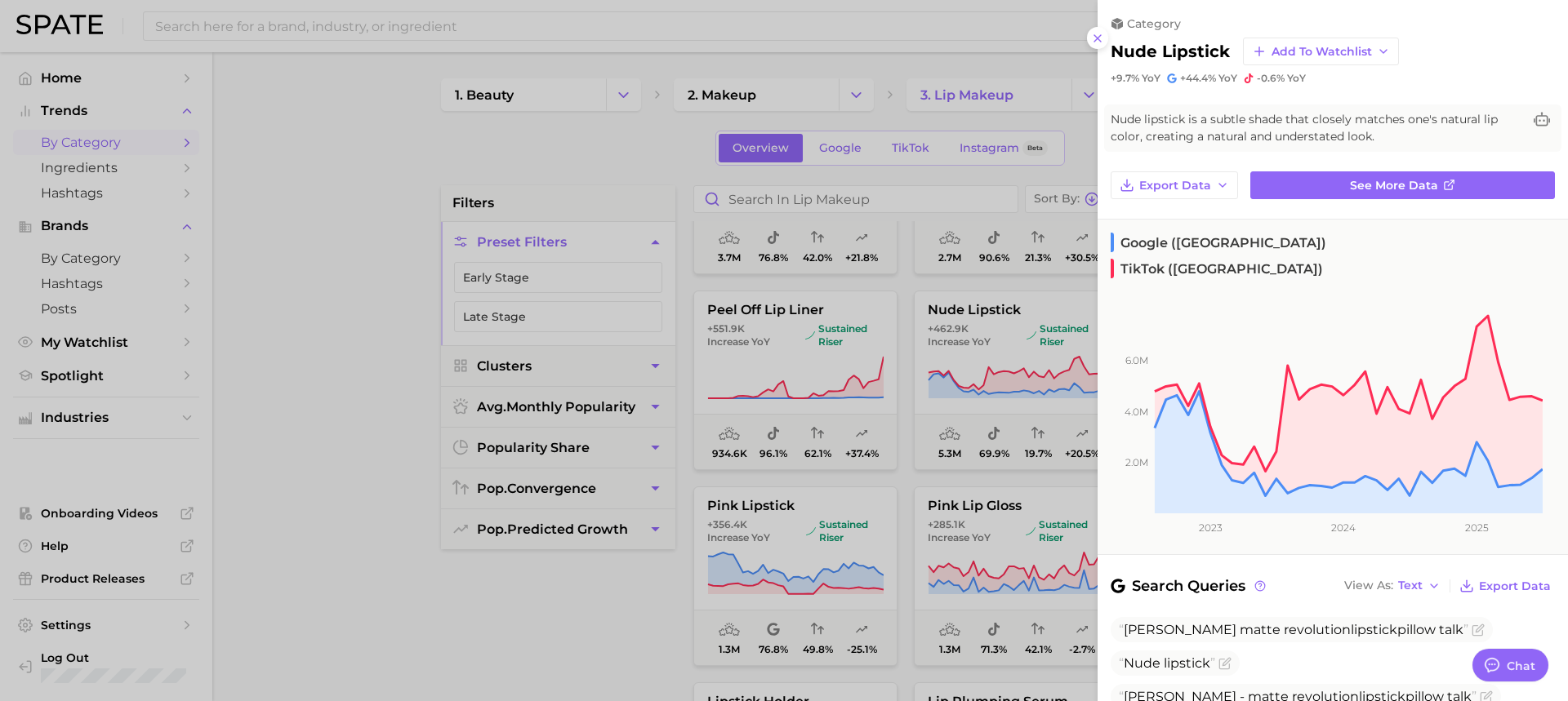
click at [838, 553] on div at bounding box center [784, 350] width 1568 height 701
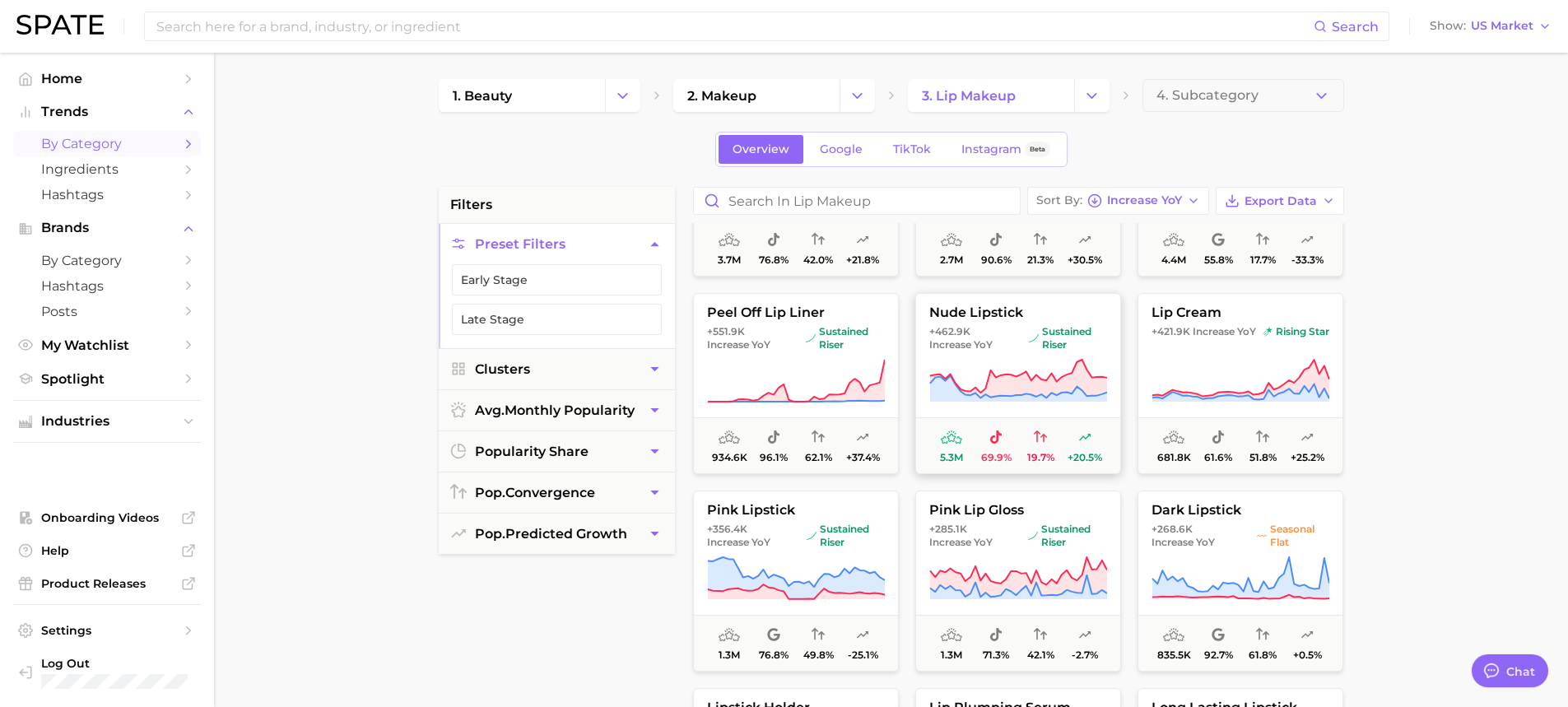
click at [1065, 333] on span "sustained riser" at bounding box center [1067, 338] width 78 height 27
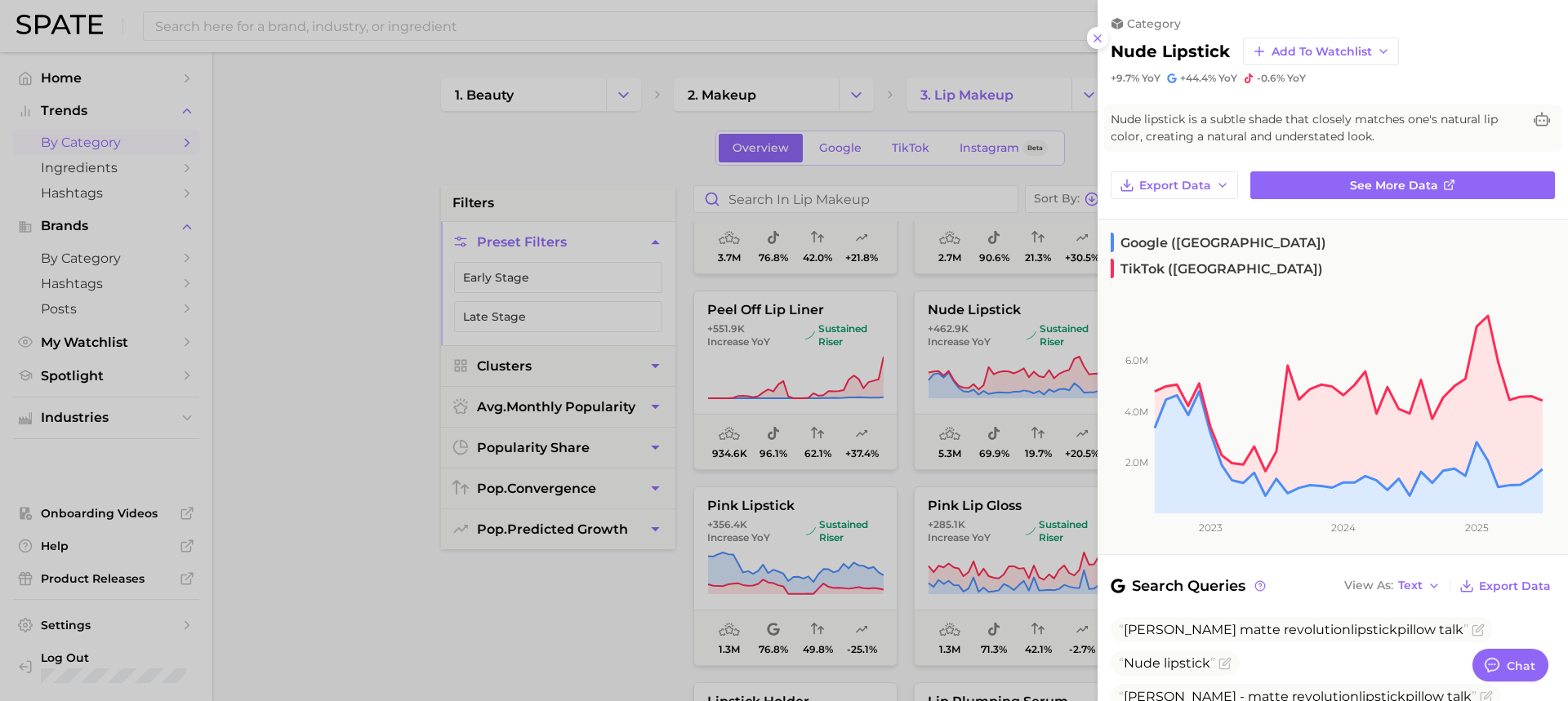
click at [974, 354] on div at bounding box center [784, 350] width 1568 height 701
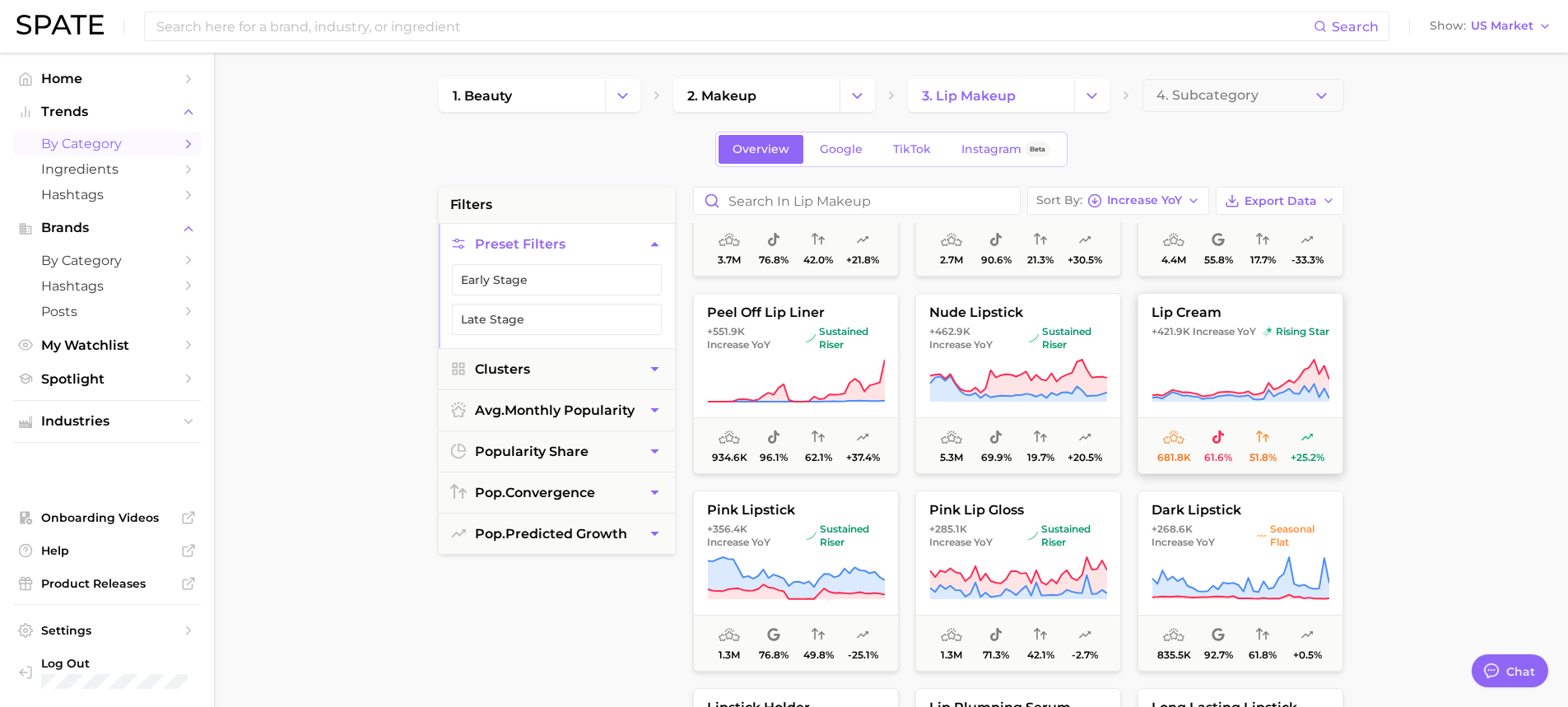
click at [1219, 361] on icon at bounding box center [1240, 381] width 178 height 47
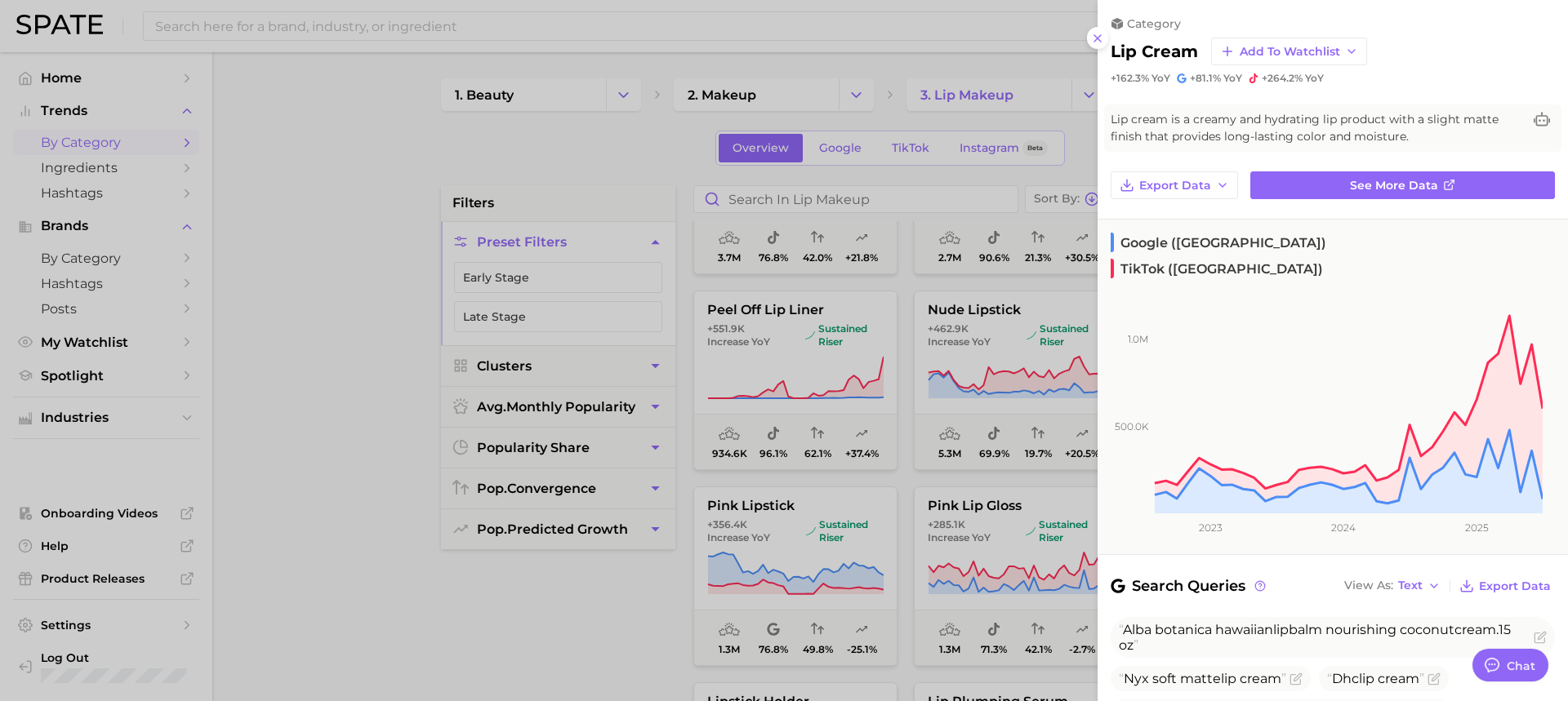
click at [499, 525] on div at bounding box center [784, 350] width 1568 height 701
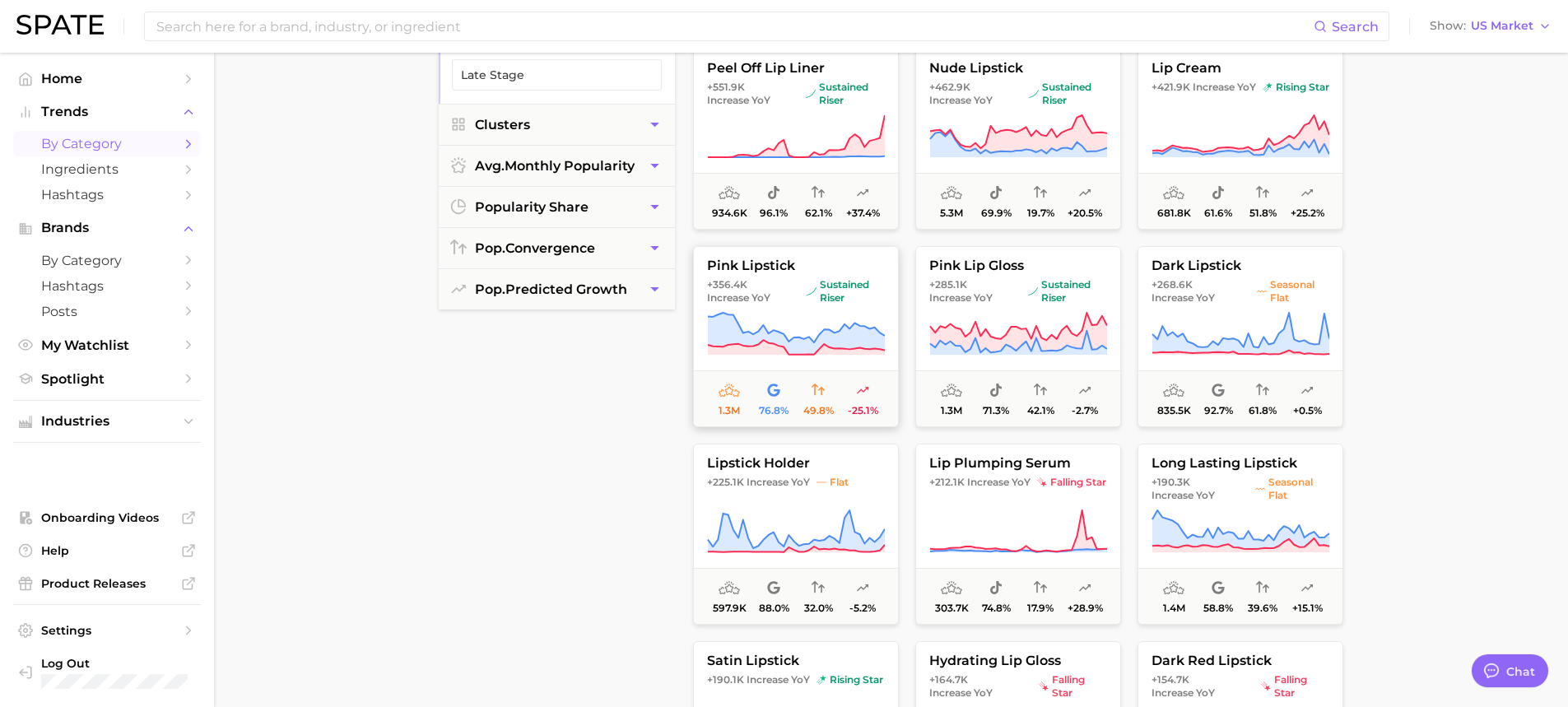
scroll to position [247, 0]
click at [848, 316] on icon at bounding box center [795, 332] width 178 height 47
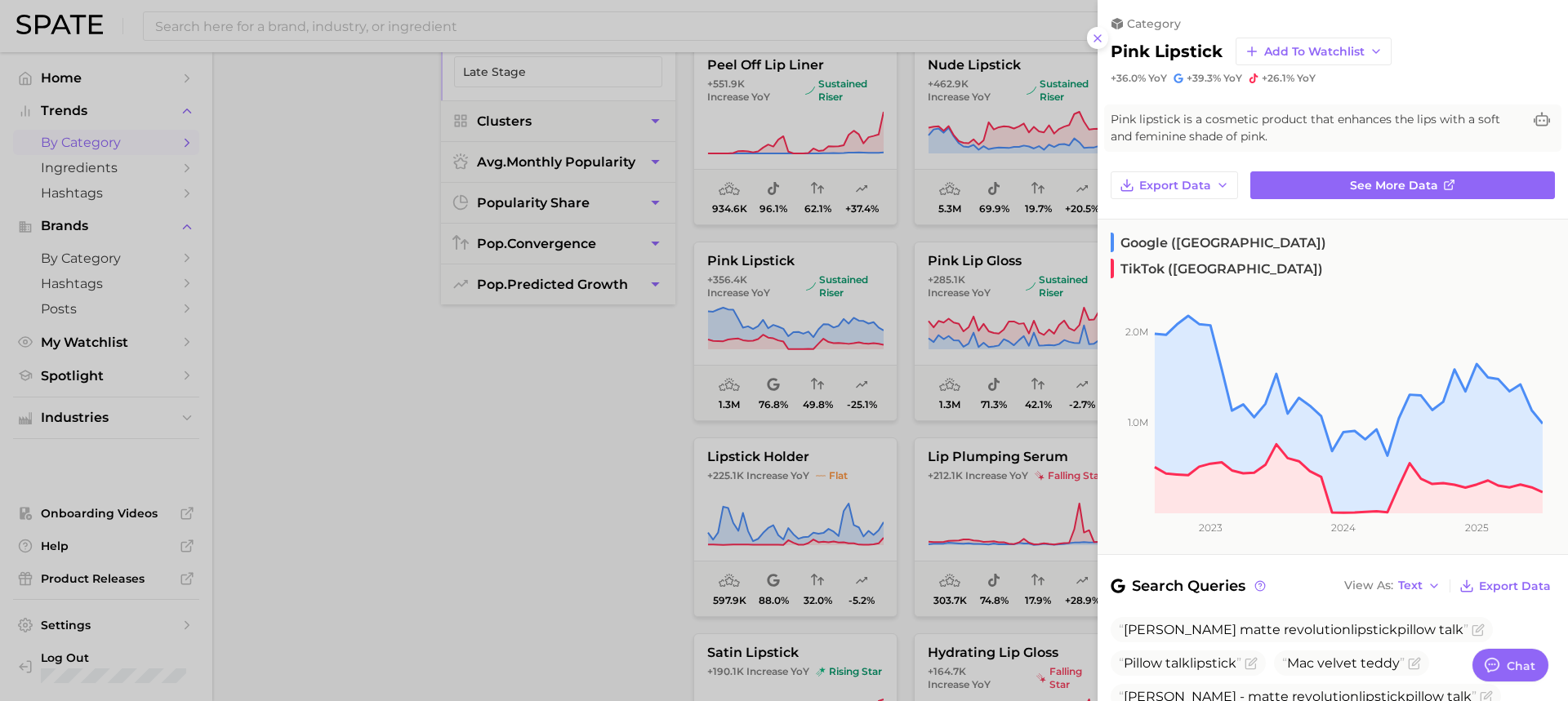
click at [906, 279] on div at bounding box center [784, 350] width 1568 height 701
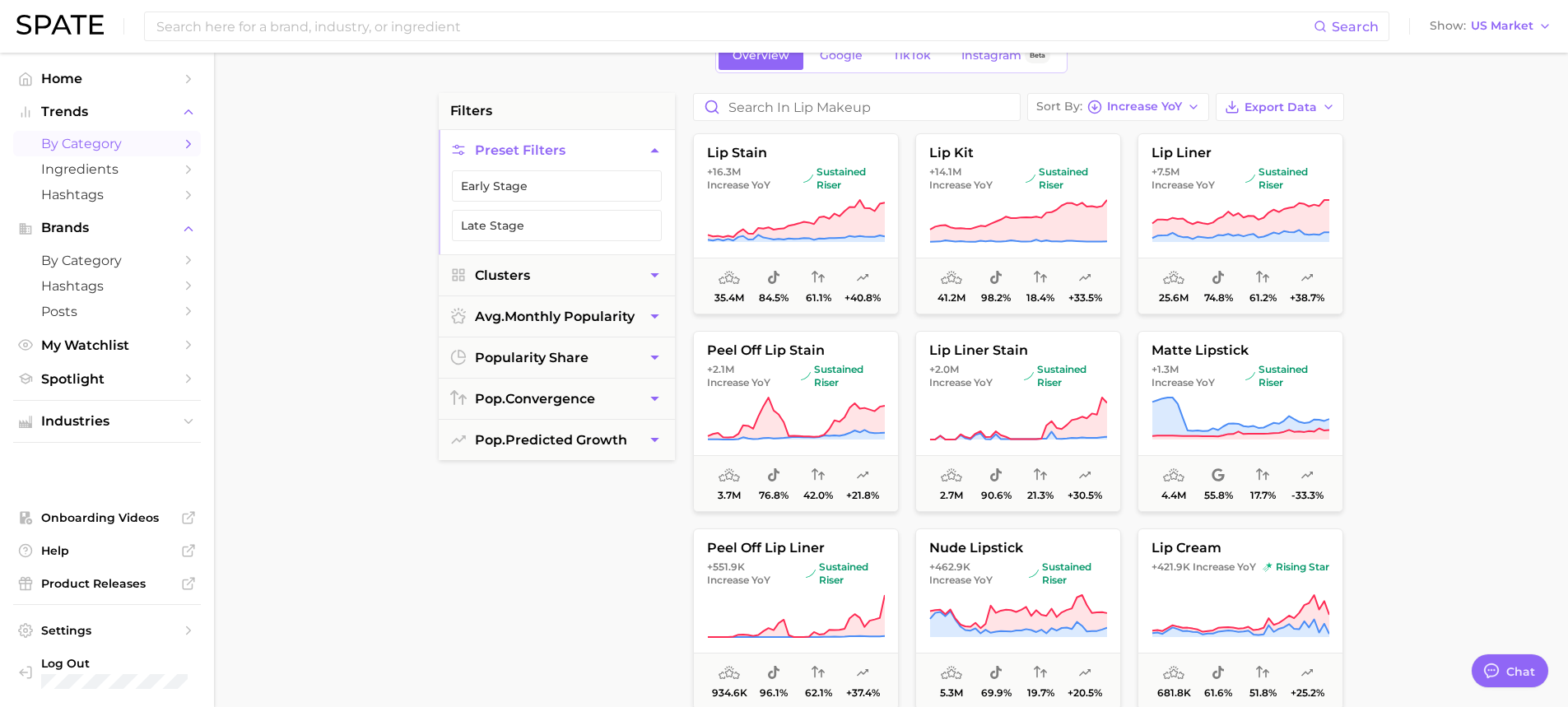
scroll to position [0, 0]
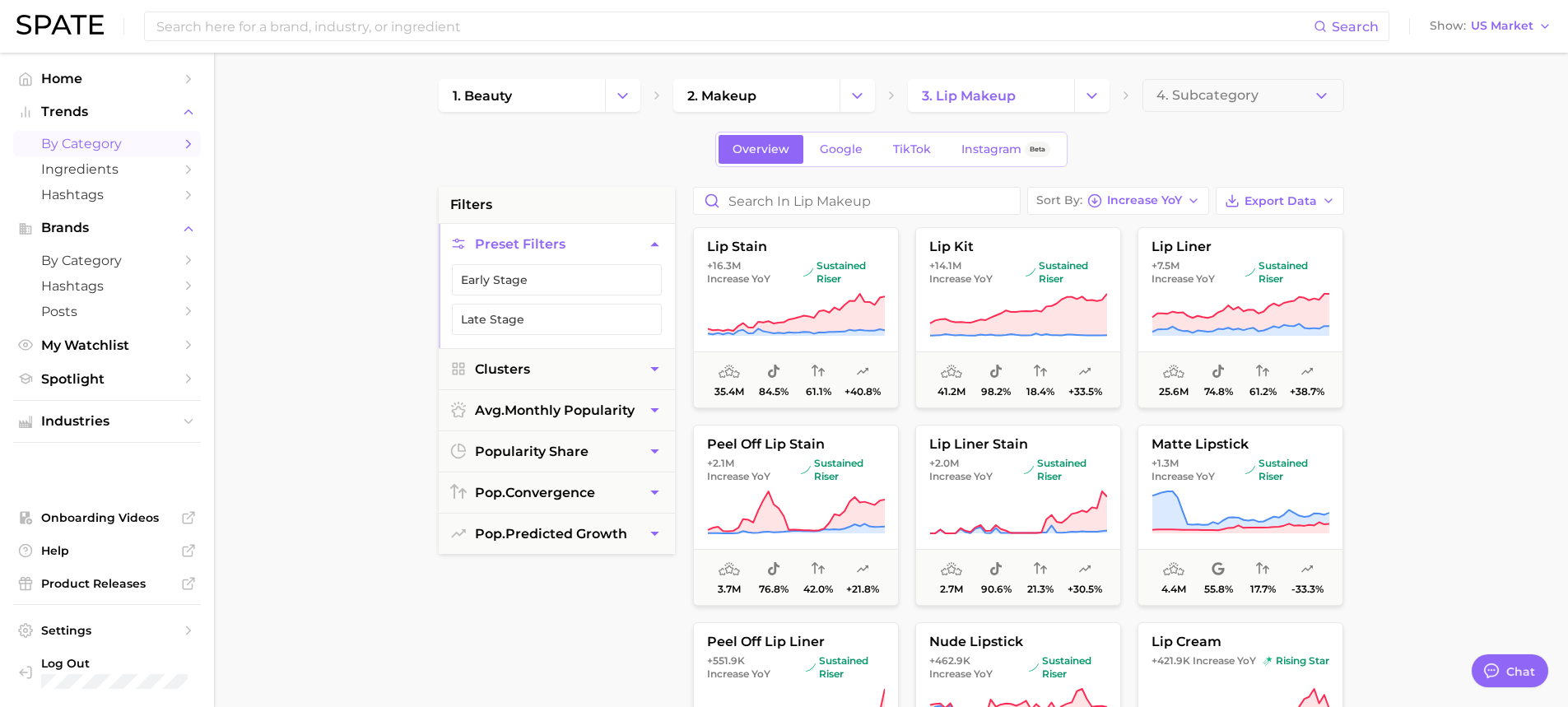
click at [1026, 75] on main "1. beauty 2. makeup 3. lip makeup 4. Subcategory Overview Google TikTok Instagr…" at bounding box center [891, 677] width 1354 height 1250
click at [1089, 92] on icon "Change Category" at bounding box center [1092, 96] width 17 height 17
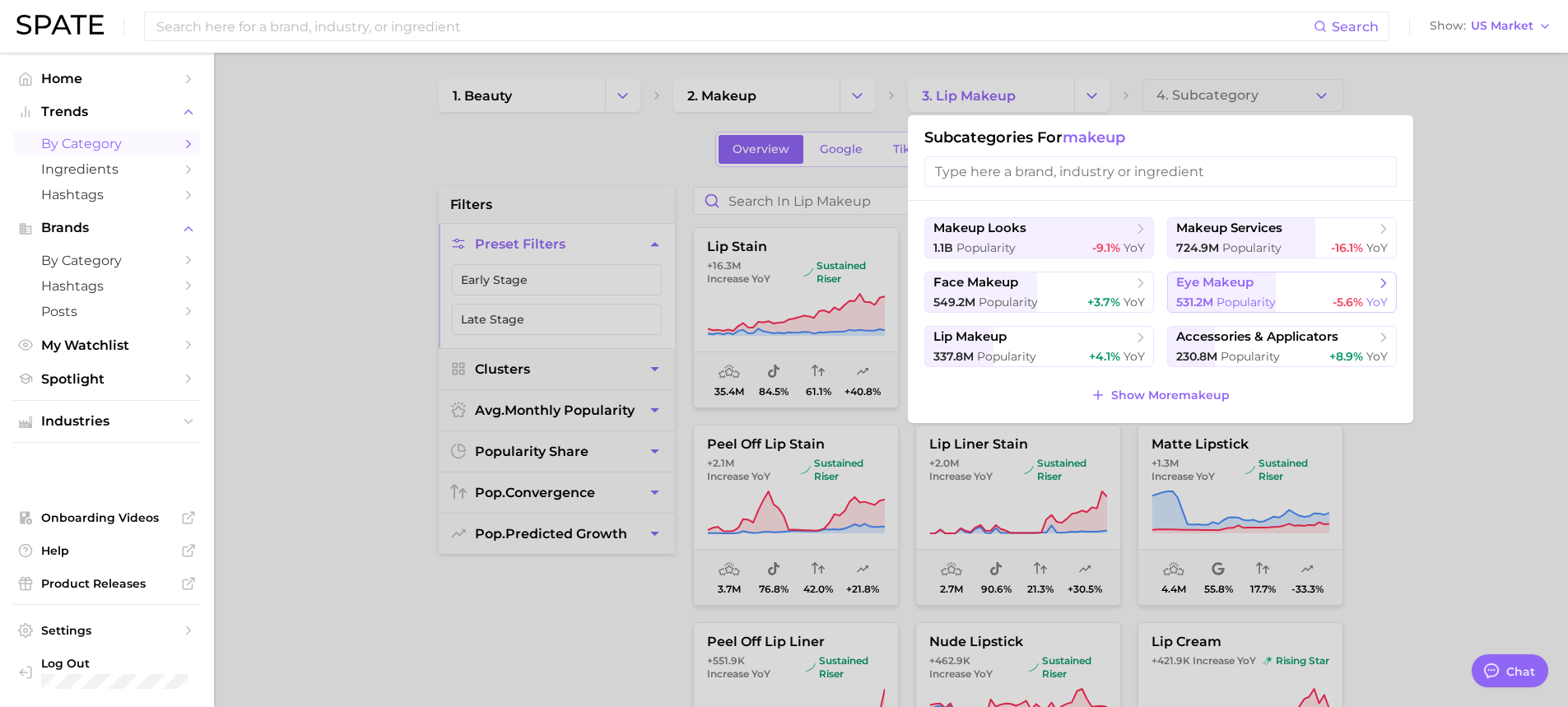
click at [1229, 287] on span "eye makeup" at bounding box center [1215, 282] width 77 height 15
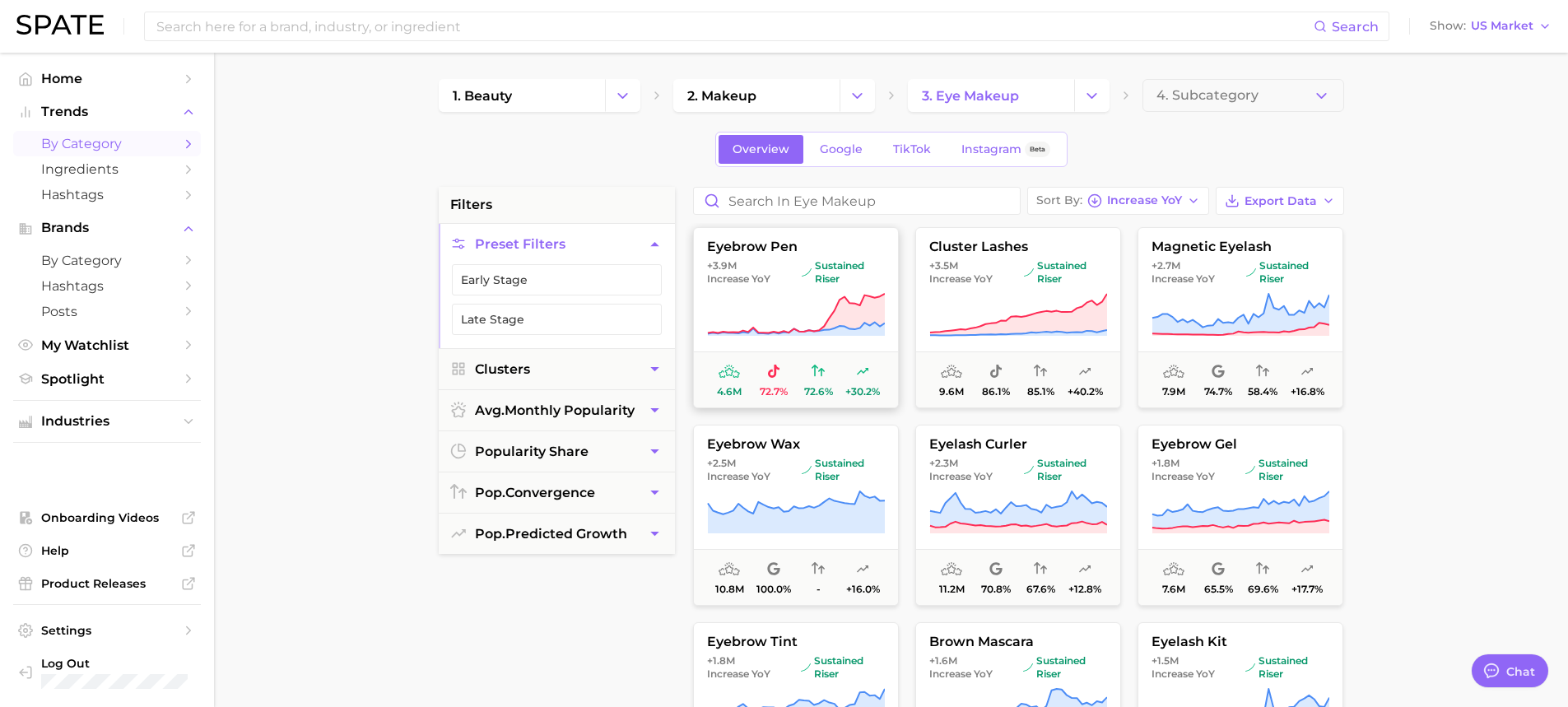
click at [810, 258] on button "eyebrow pen +3.9m Increase YoY sustained riser 4.6m 72.7% 72.6% +30.2%" at bounding box center [796, 317] width 206 height 182
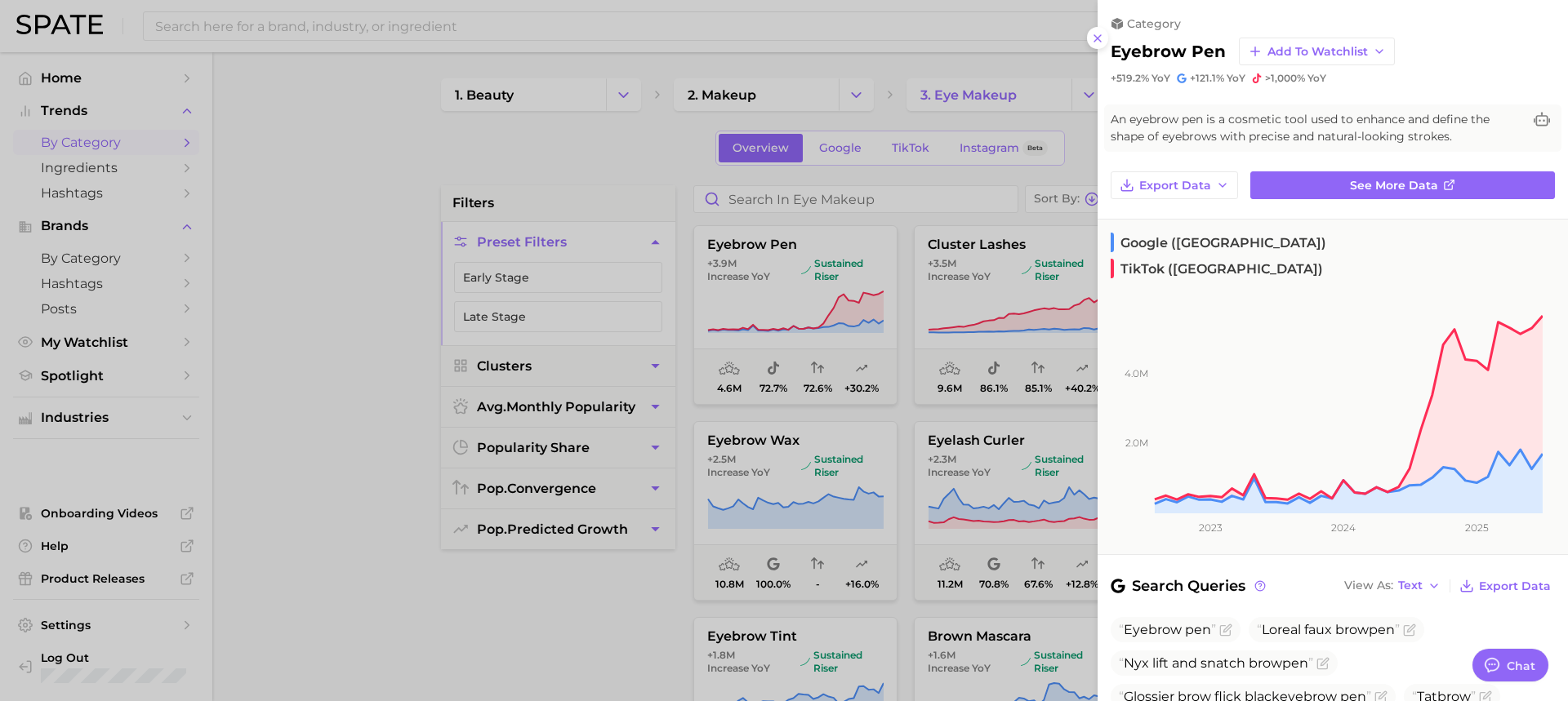
click at [958, 358] on div at bounding box center [784, 350] width 1568 height 701
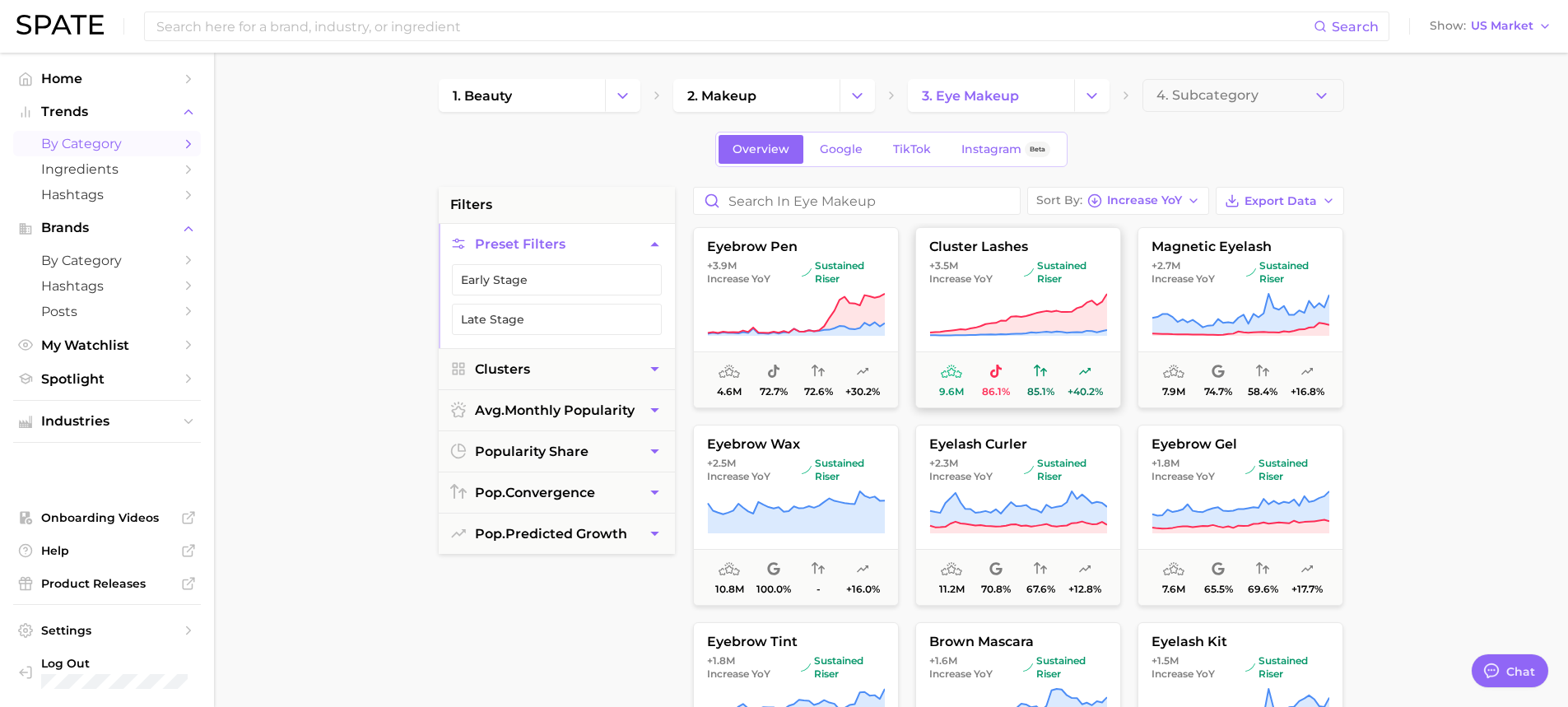
click at [999, 314] on icon at bounding box center [1017, 315] width 178 height 47
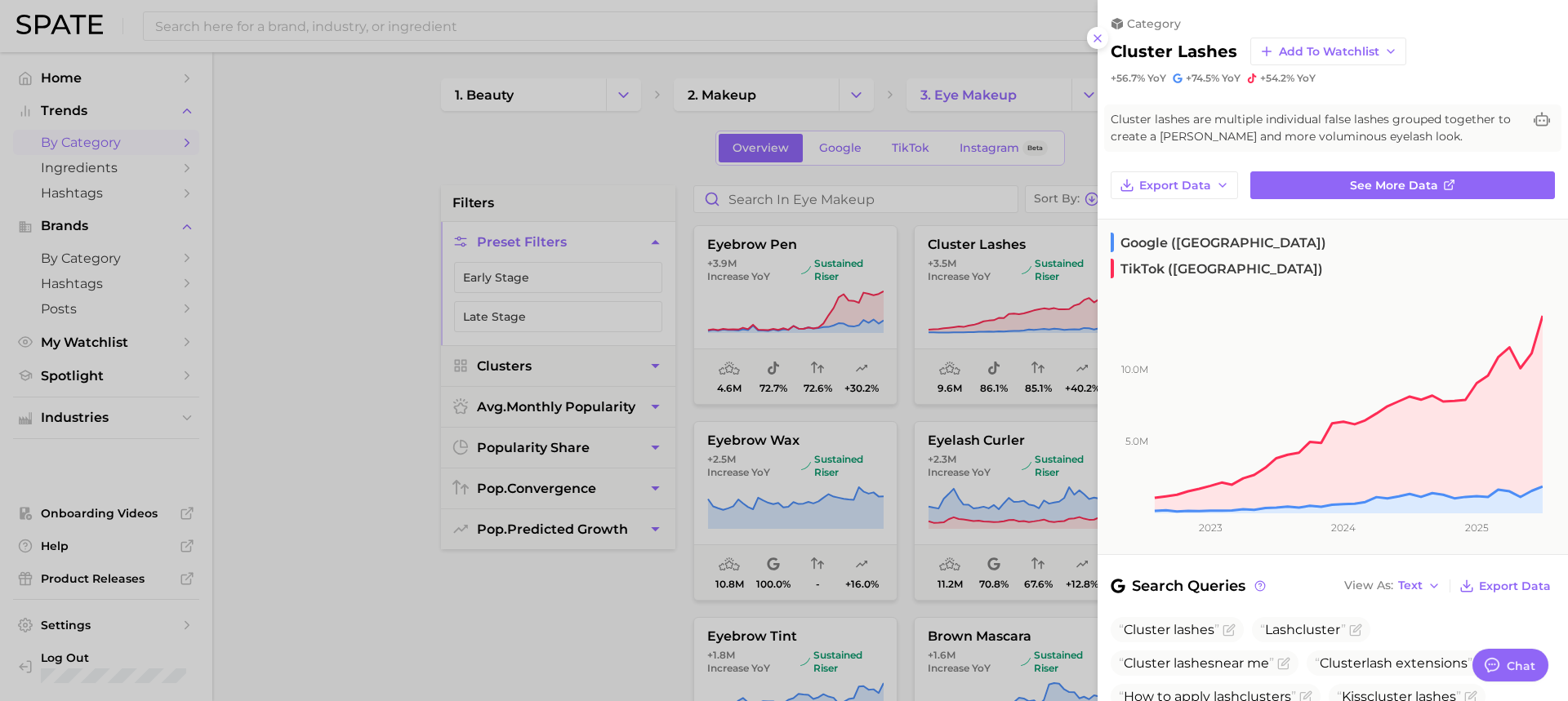
click at [907, 261] on div at bounding box center [784, 350] width 1568 height 701
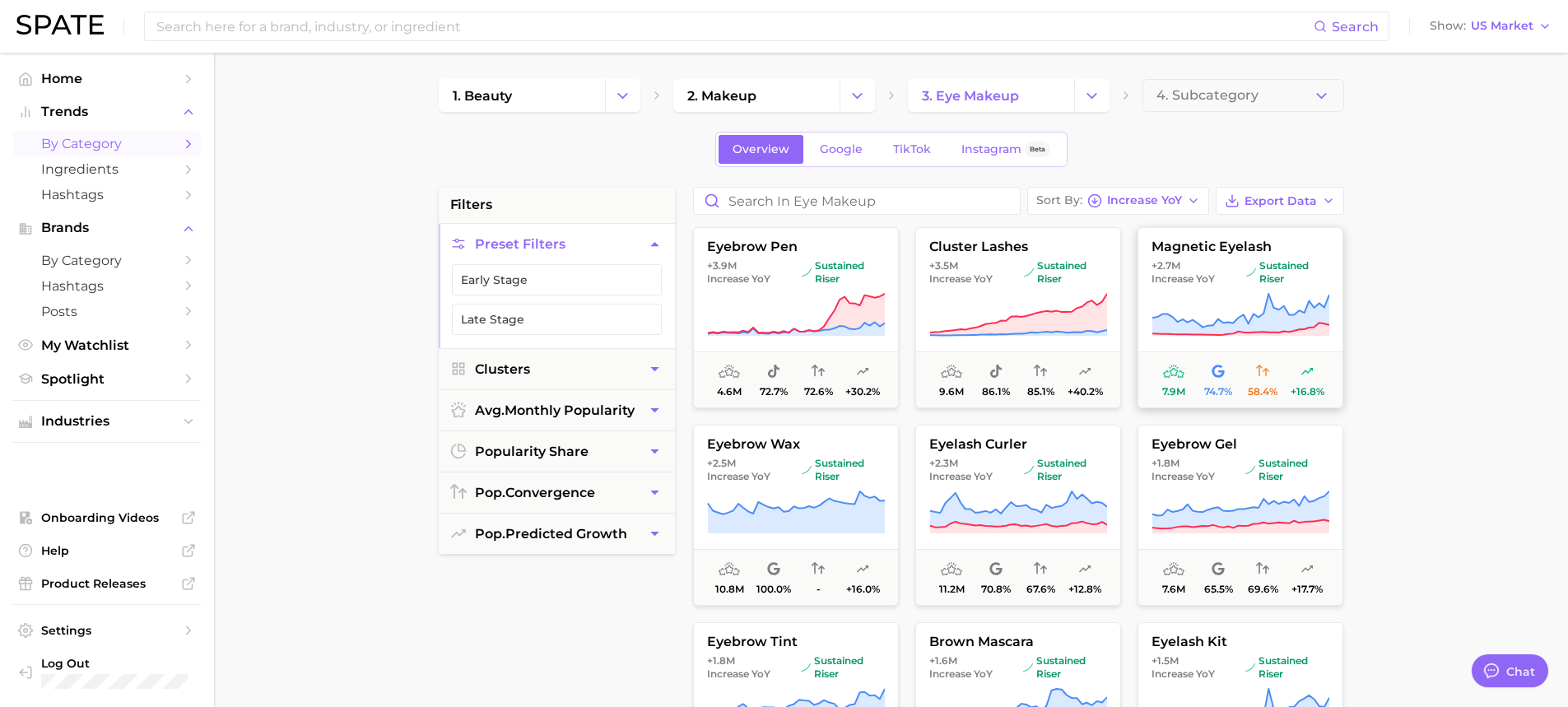
click at [1299, 293] on icon at bounding box center [1240, 315] width 178 height 47
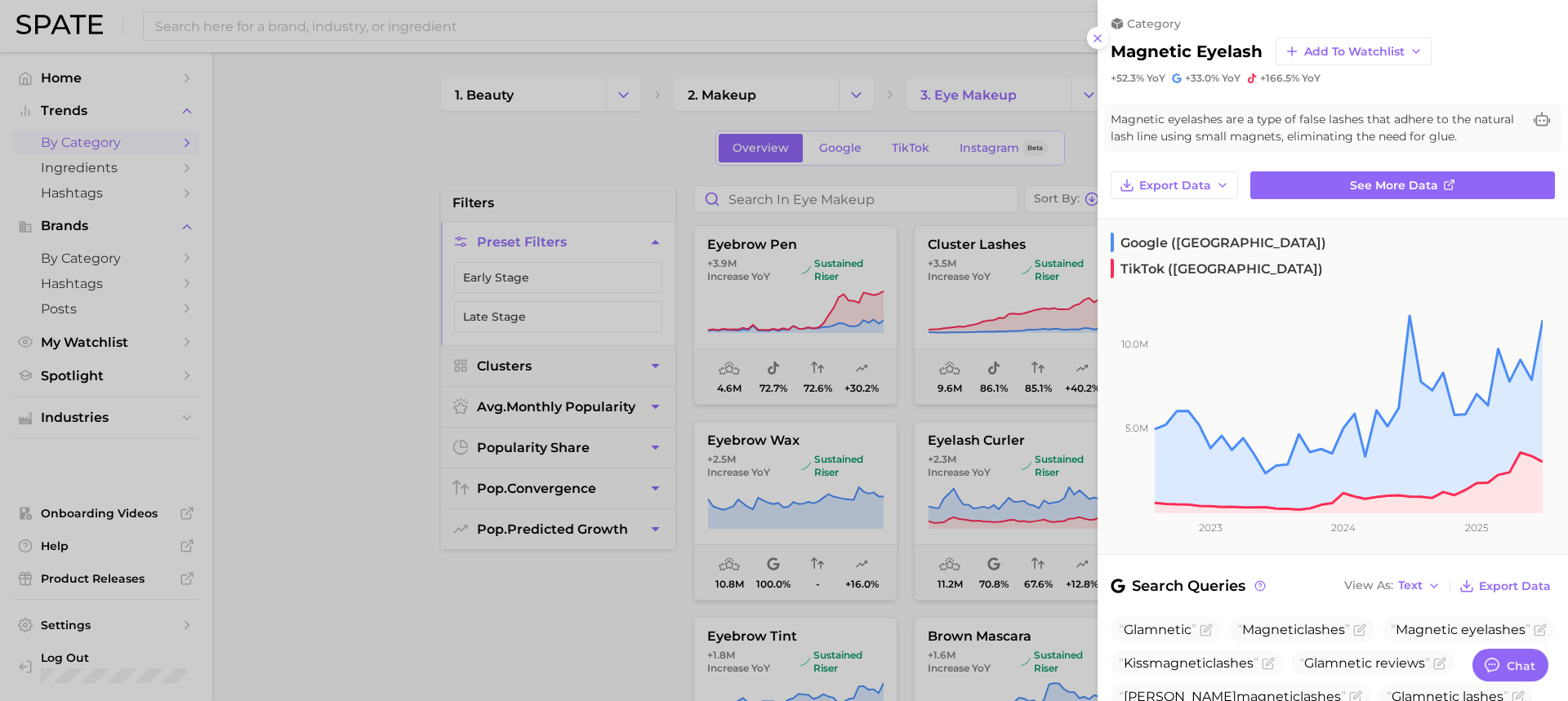
click at [935, 369] on div at bounding box center [784, 350] width 1568 height 701
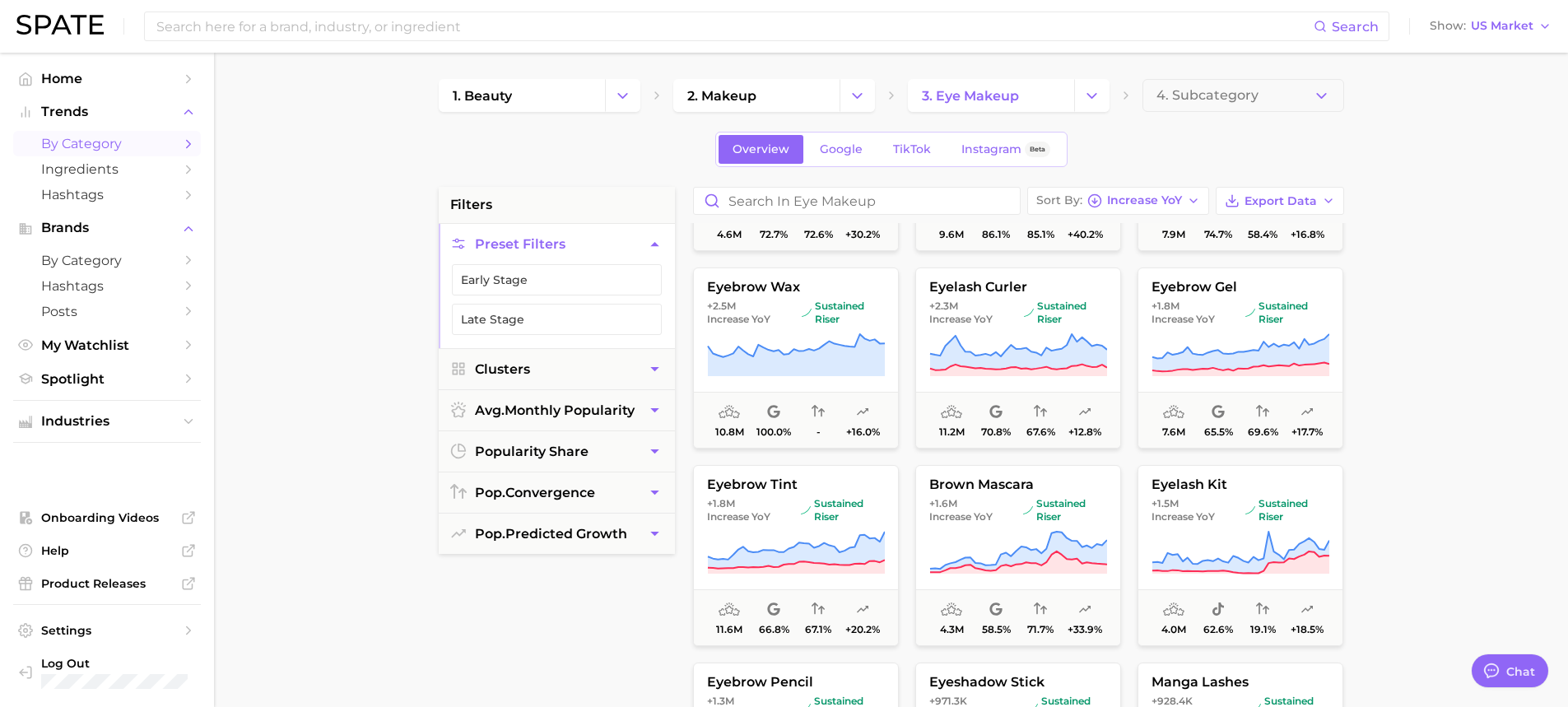
scroll to position [164, 0]
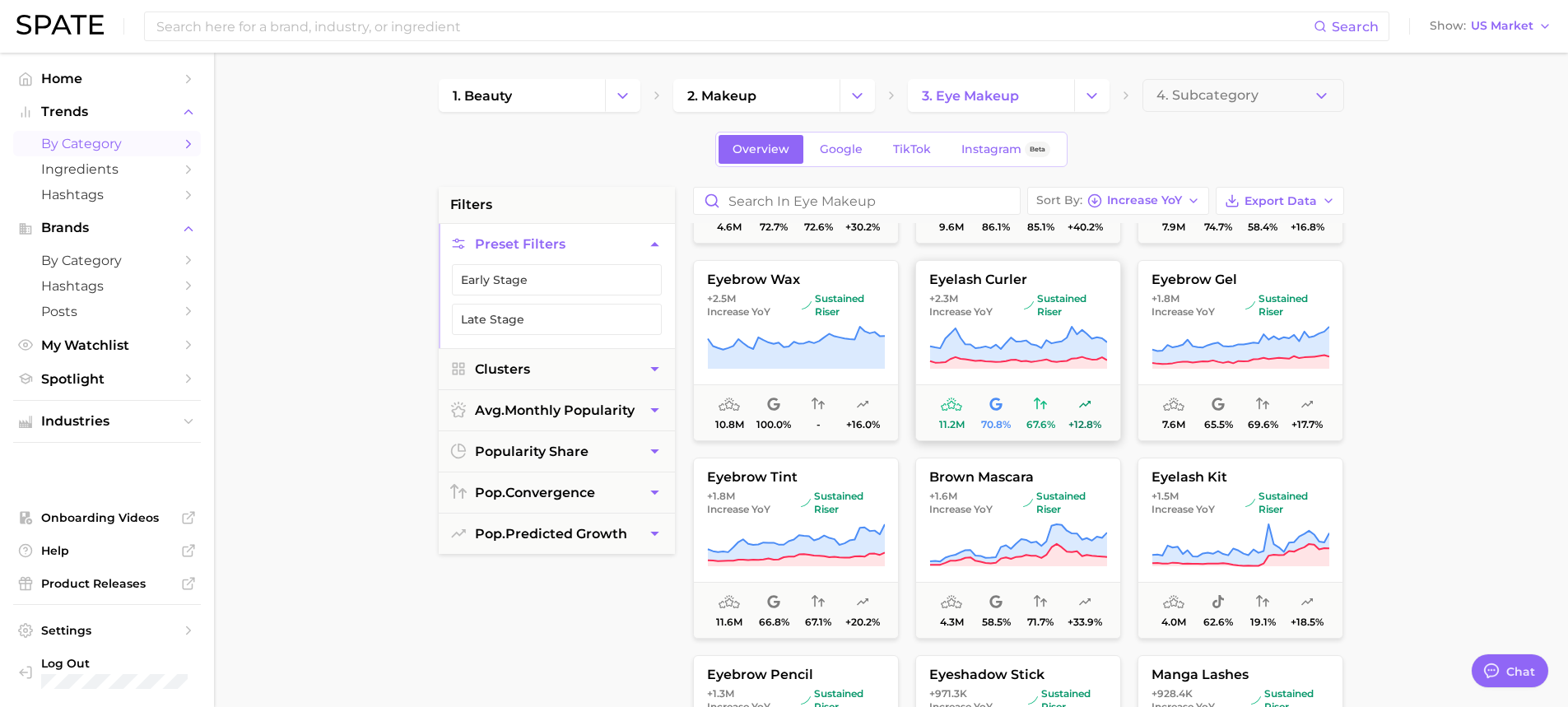
click at [1061, 340] on icon at bounding box center [1017, 348] width 178 height 47
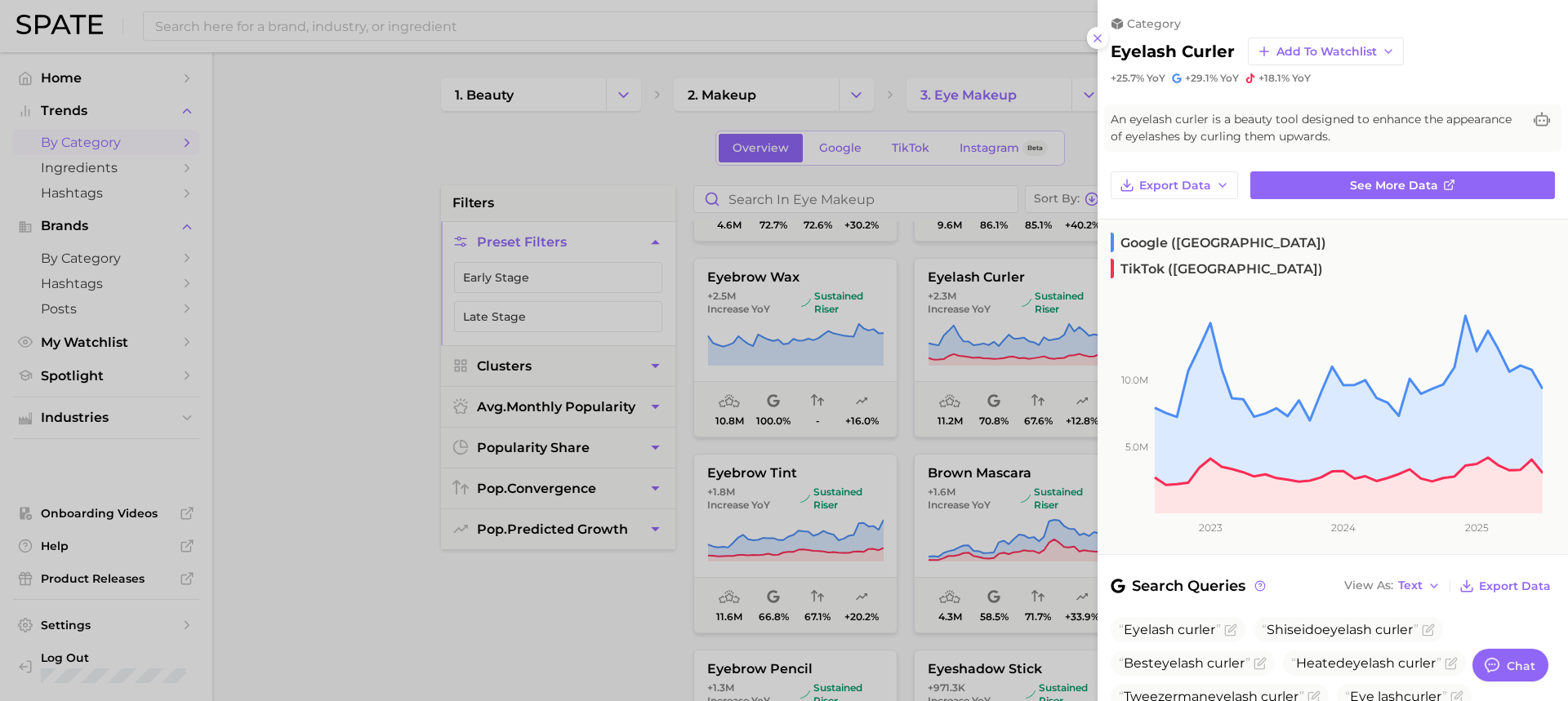
click at [665, 628] on div at bounding box center [784, 350] width 1568 height 701
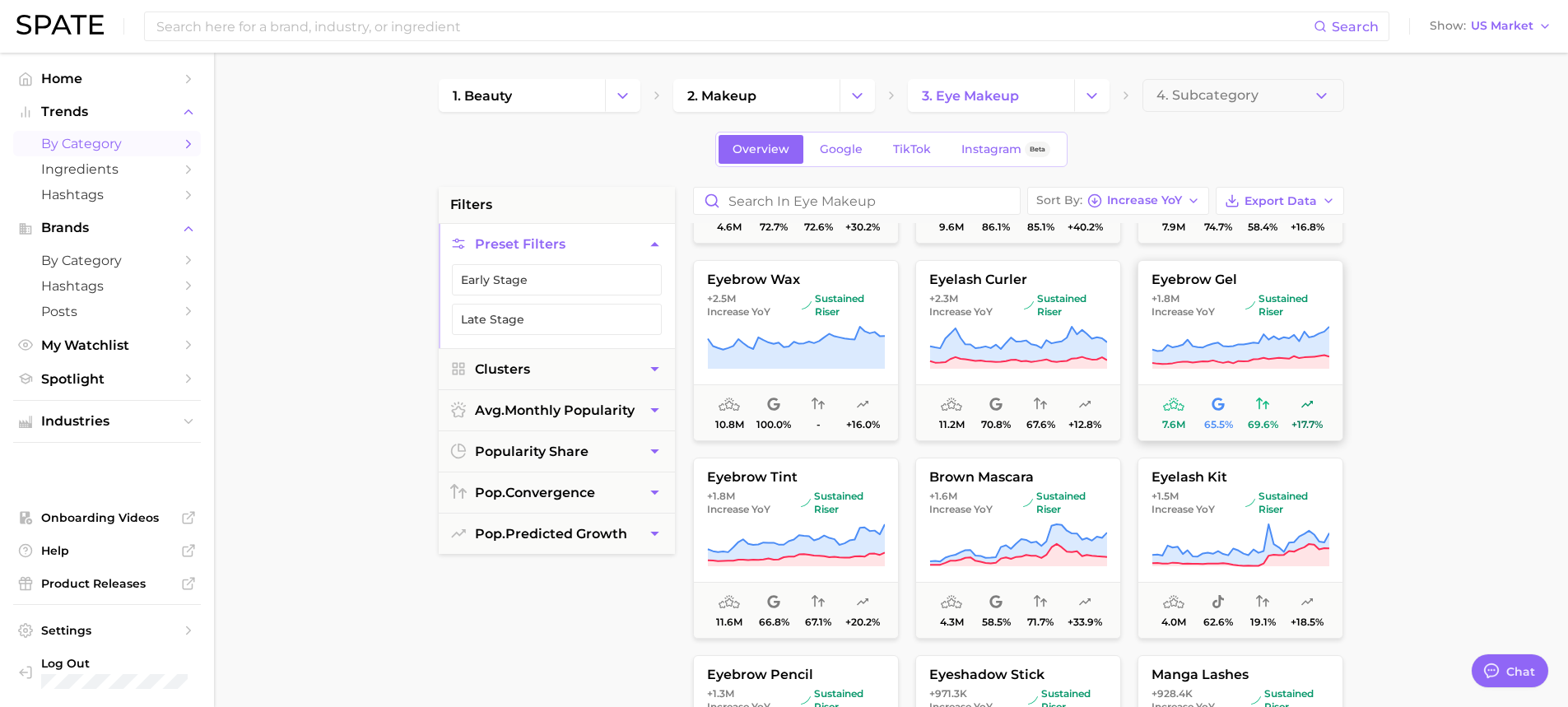
click at [1208, 318] on span "Increase YoY" at bounding box center [1183, 313] width 64 height 13
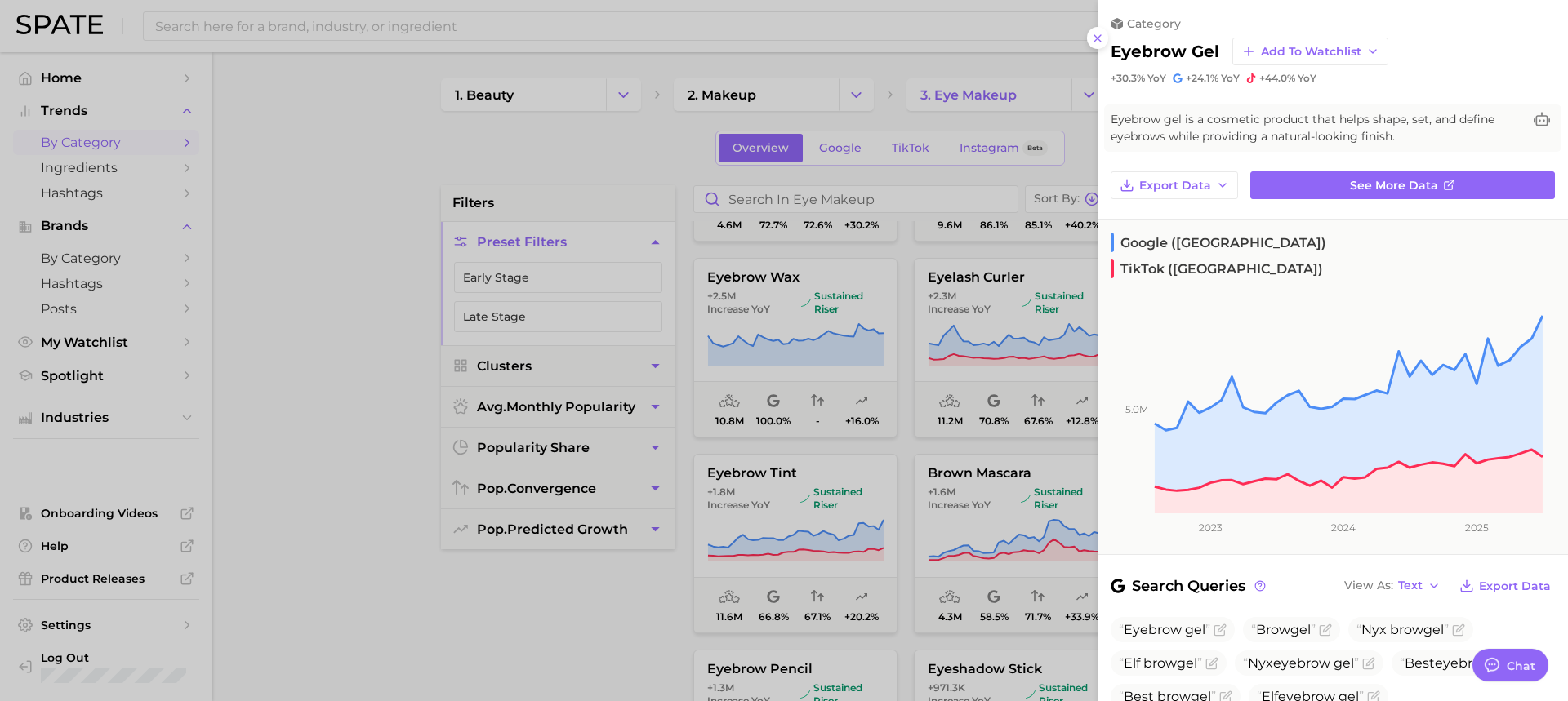
click at [1042, 378] on div at bounding box center [784, 350] width 1568 height 701
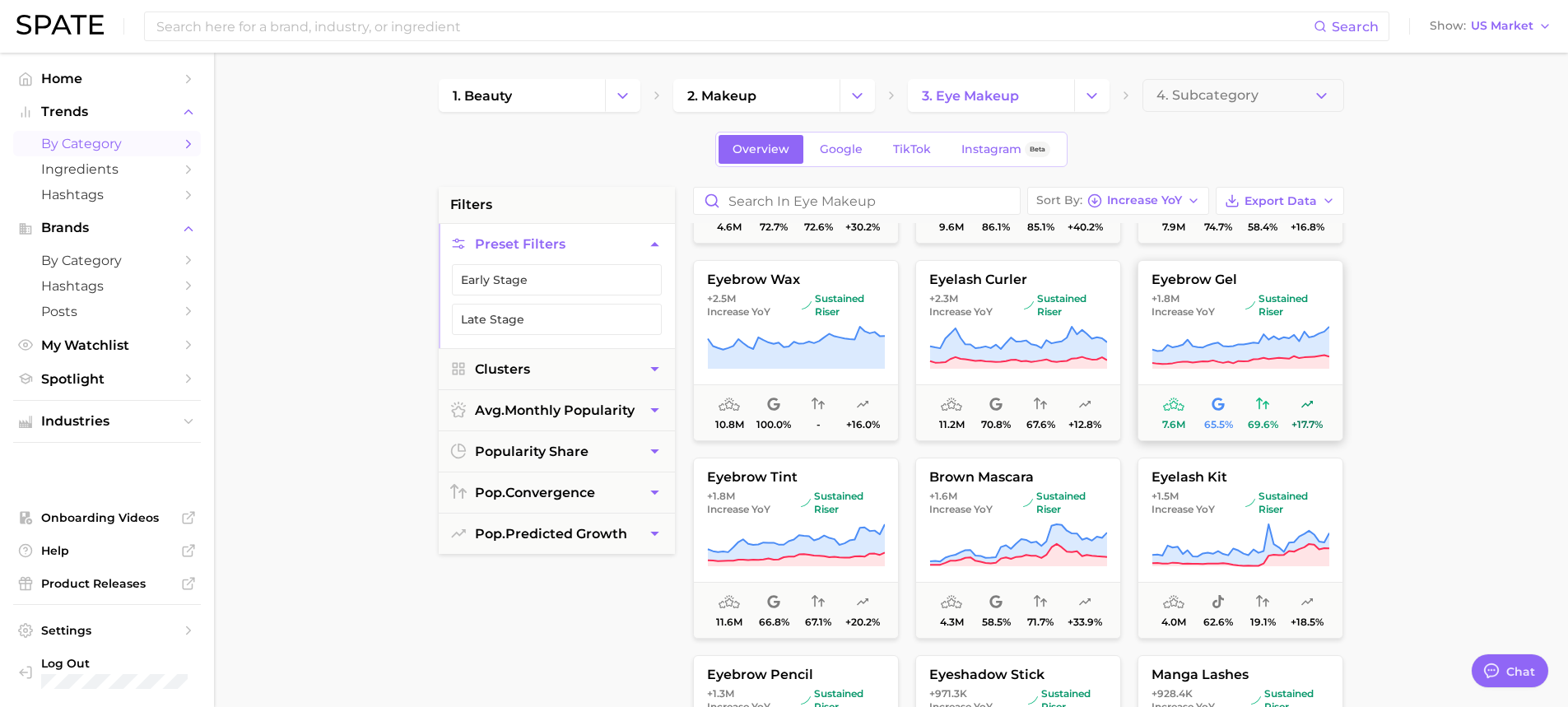
click at [1282, 374] on button "eyebrow gel +1.8m Increase YoY sustained riser 7.6m 65.5% 69.6% +17.7%" at bounding box center [1240, 351] width 206 height 182
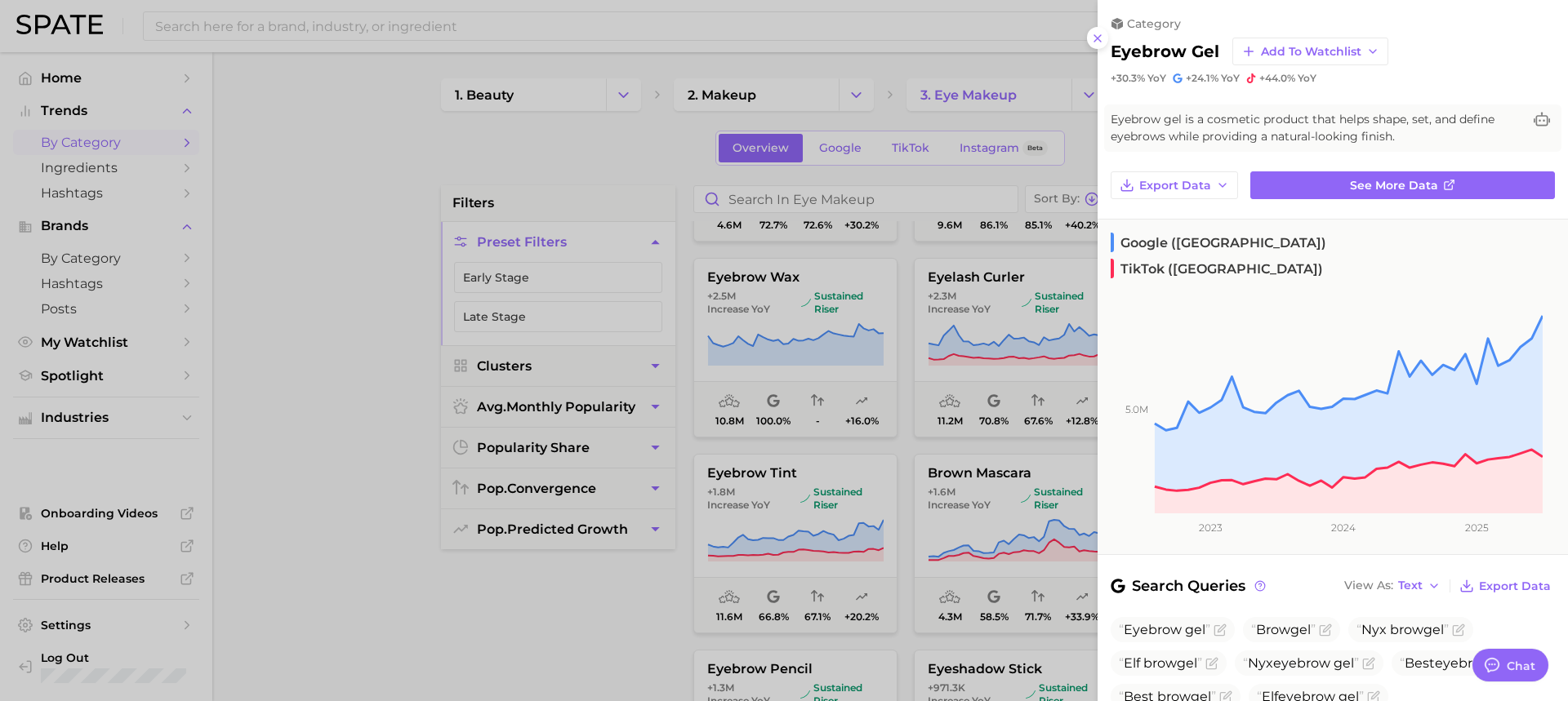
click at [922, 450] on div at bounding box center [784, 350] width 1568 height 701
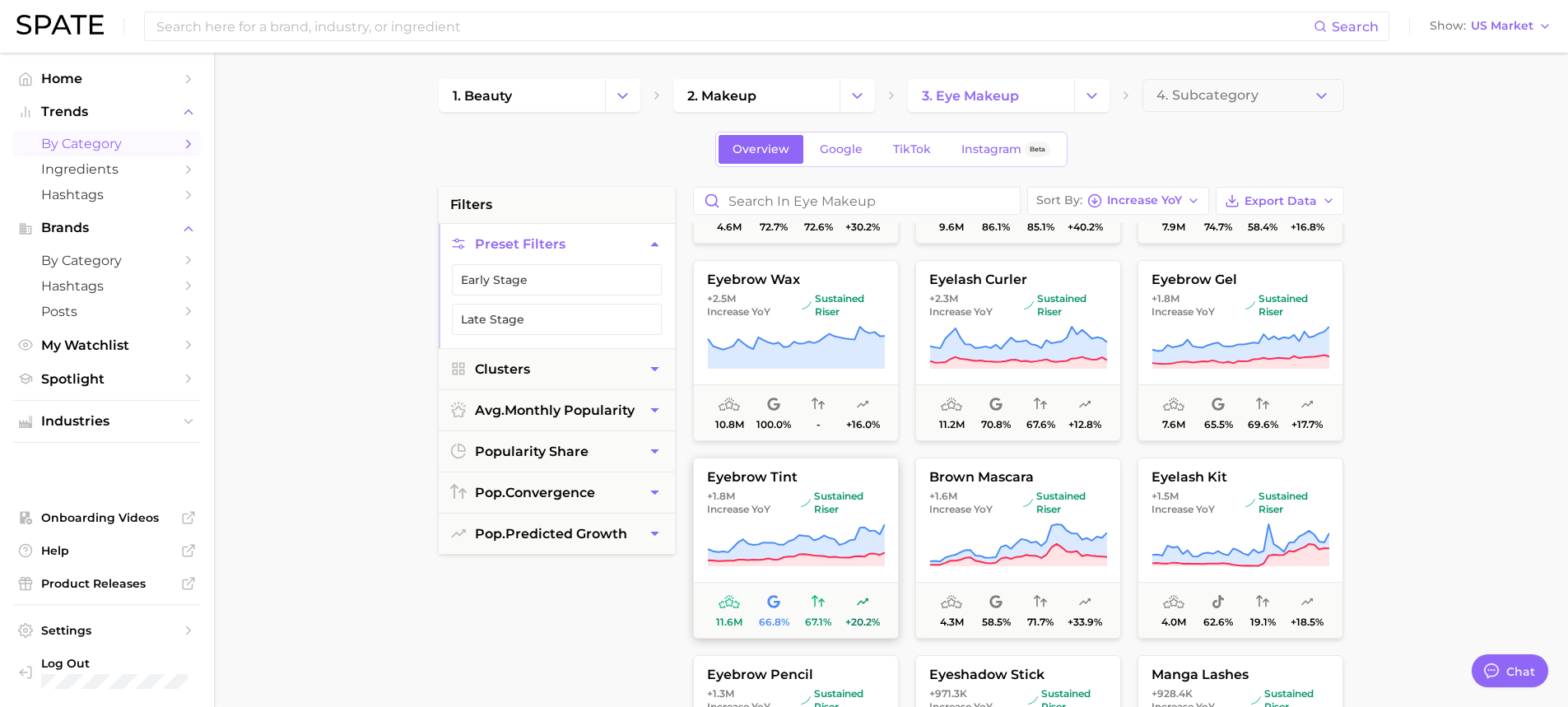
scroll to position [330, 0]
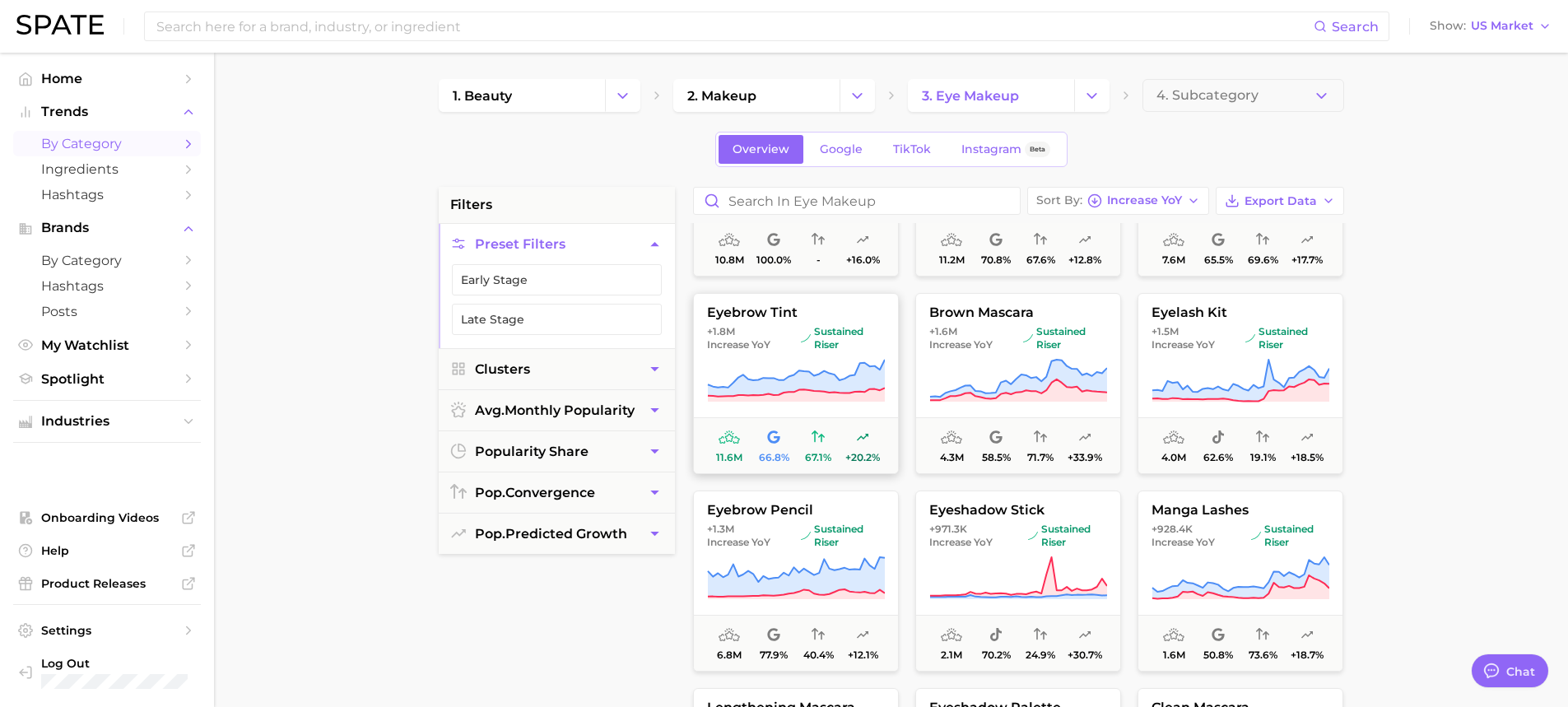
click at [784, 390] on icon at bounding box center [795, 378] width 177 height 37
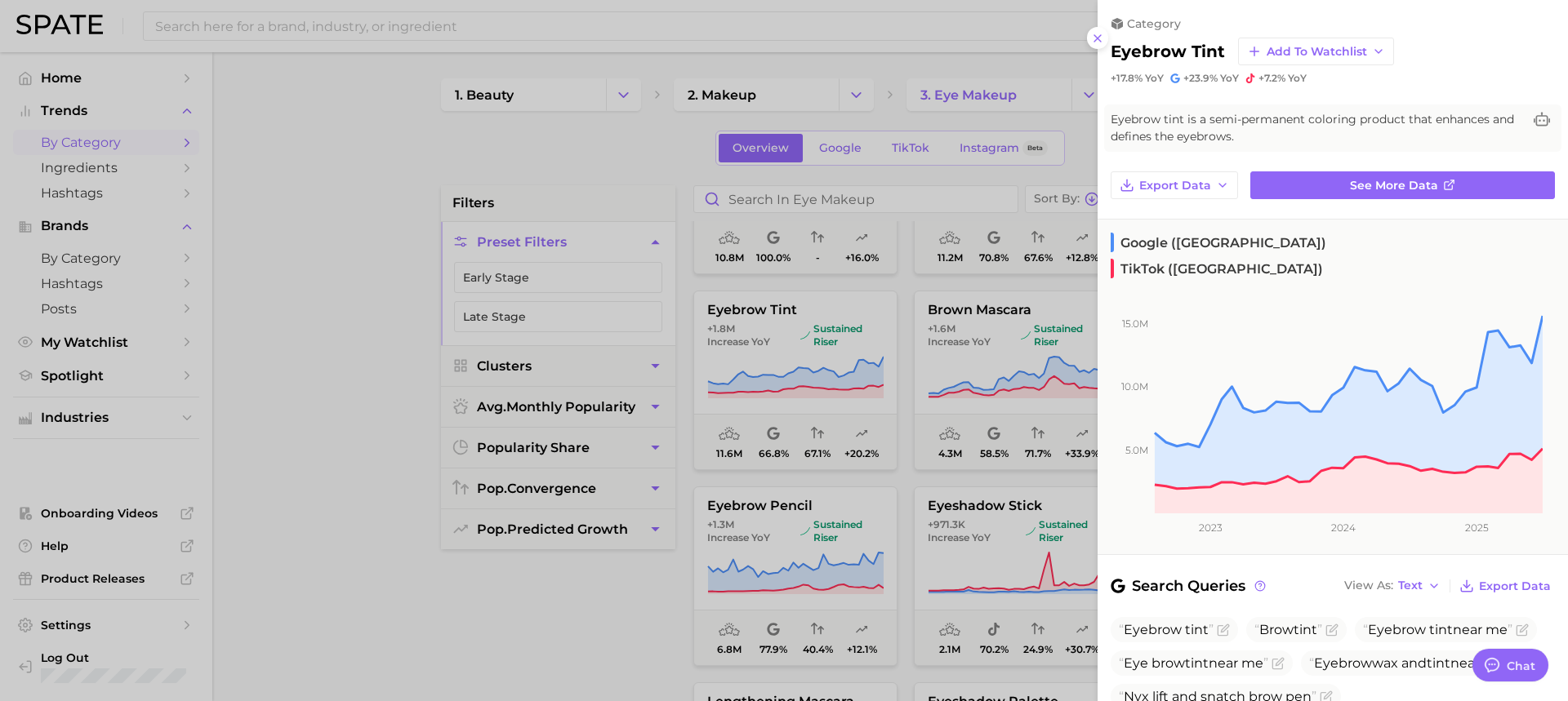
click at [847, 532] on div at bounding box center [784, 350] width 1568 height 701
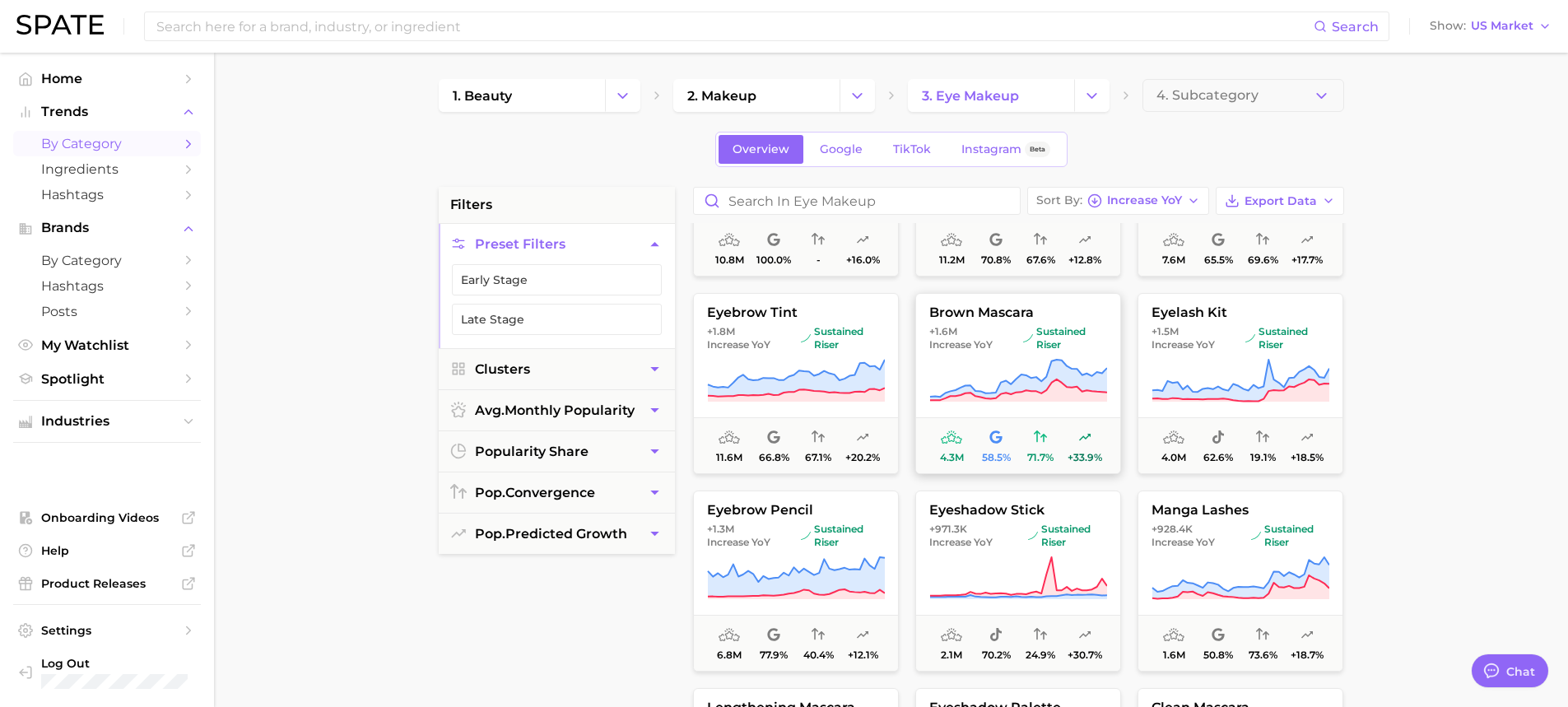
click at [1016, 343] on span "+1.6m Increase YoY sustained riser" at bounding box center [1018, 338] width 204 height 27
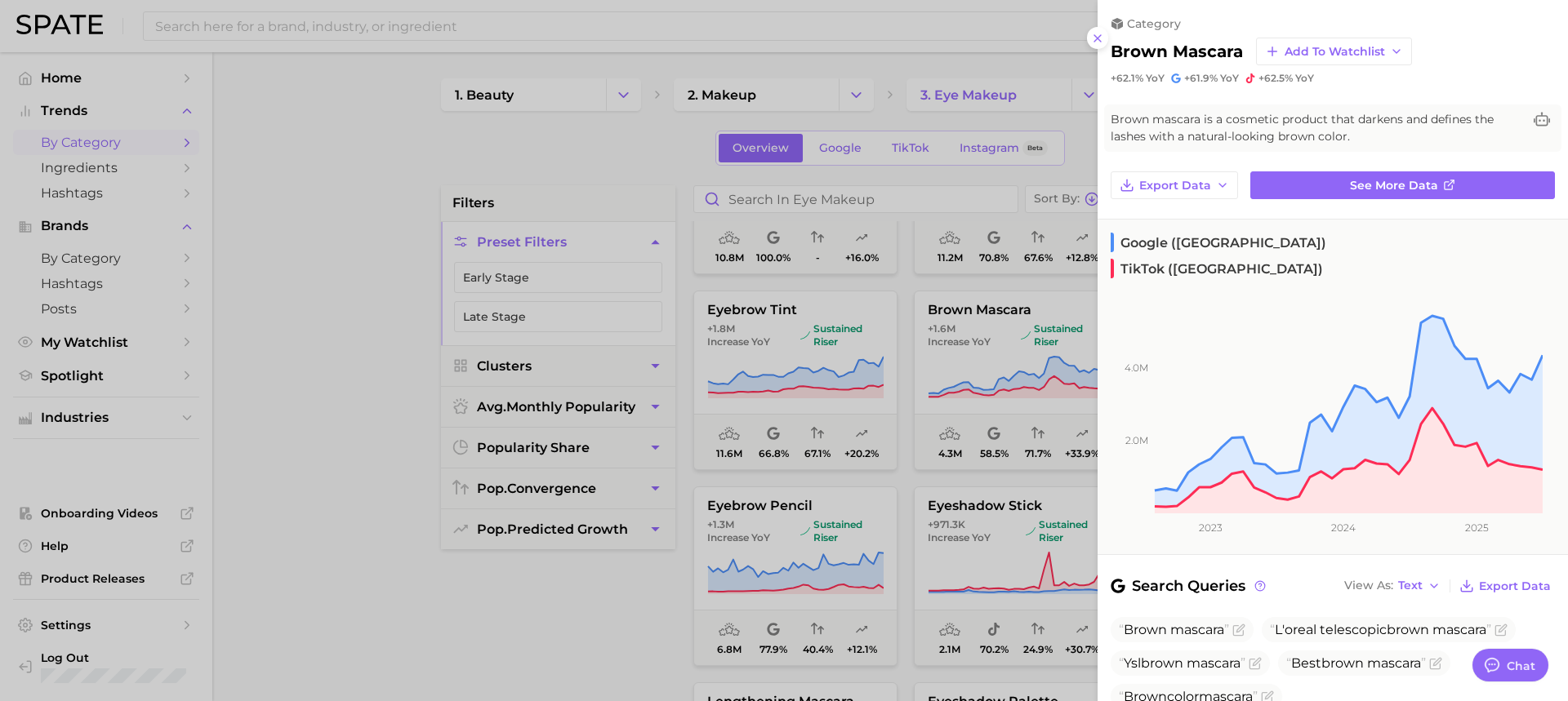
click at [969, 475] on div at bounding box center [784, 350] width 1568 height 701
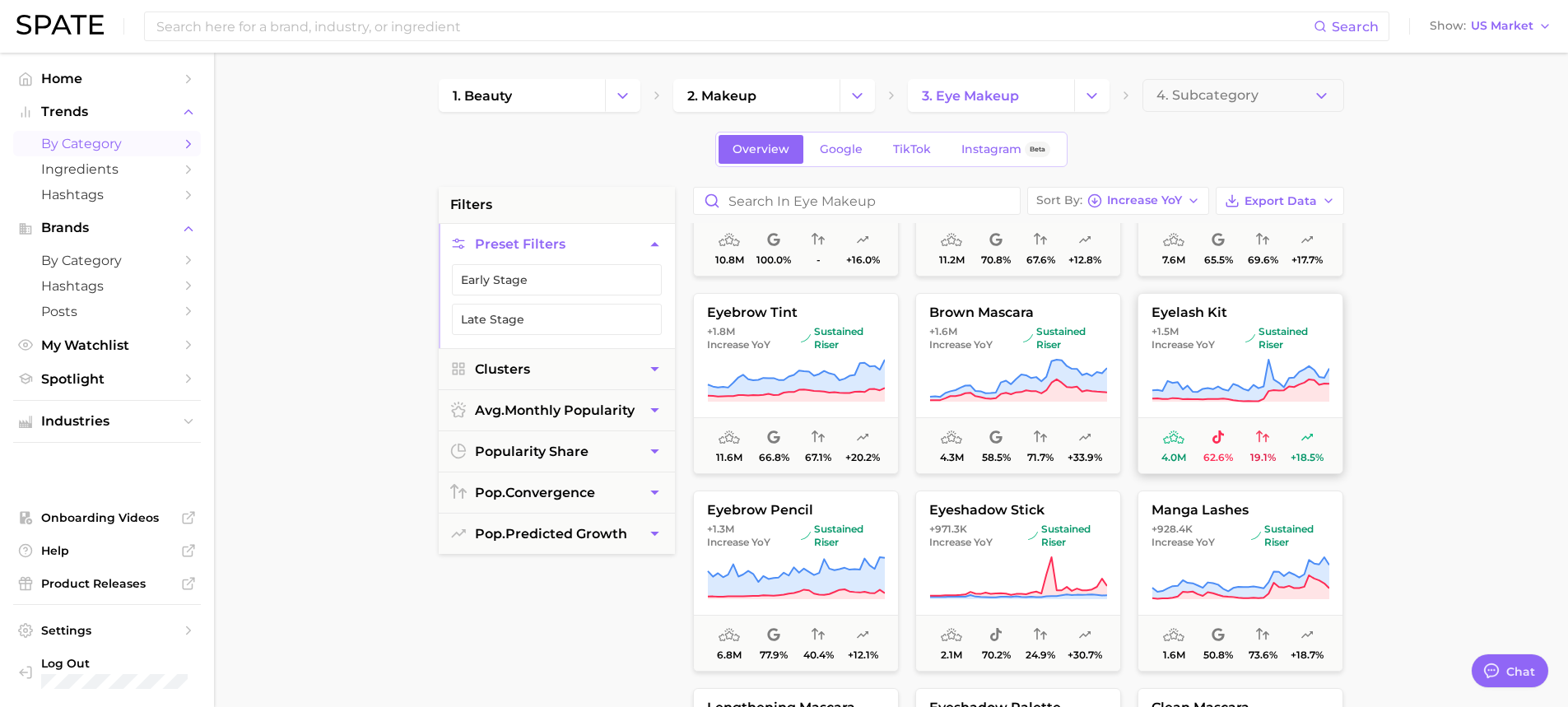
click at [1198, 363] on icon at bounding box center [1240, 381] width 178 height 47
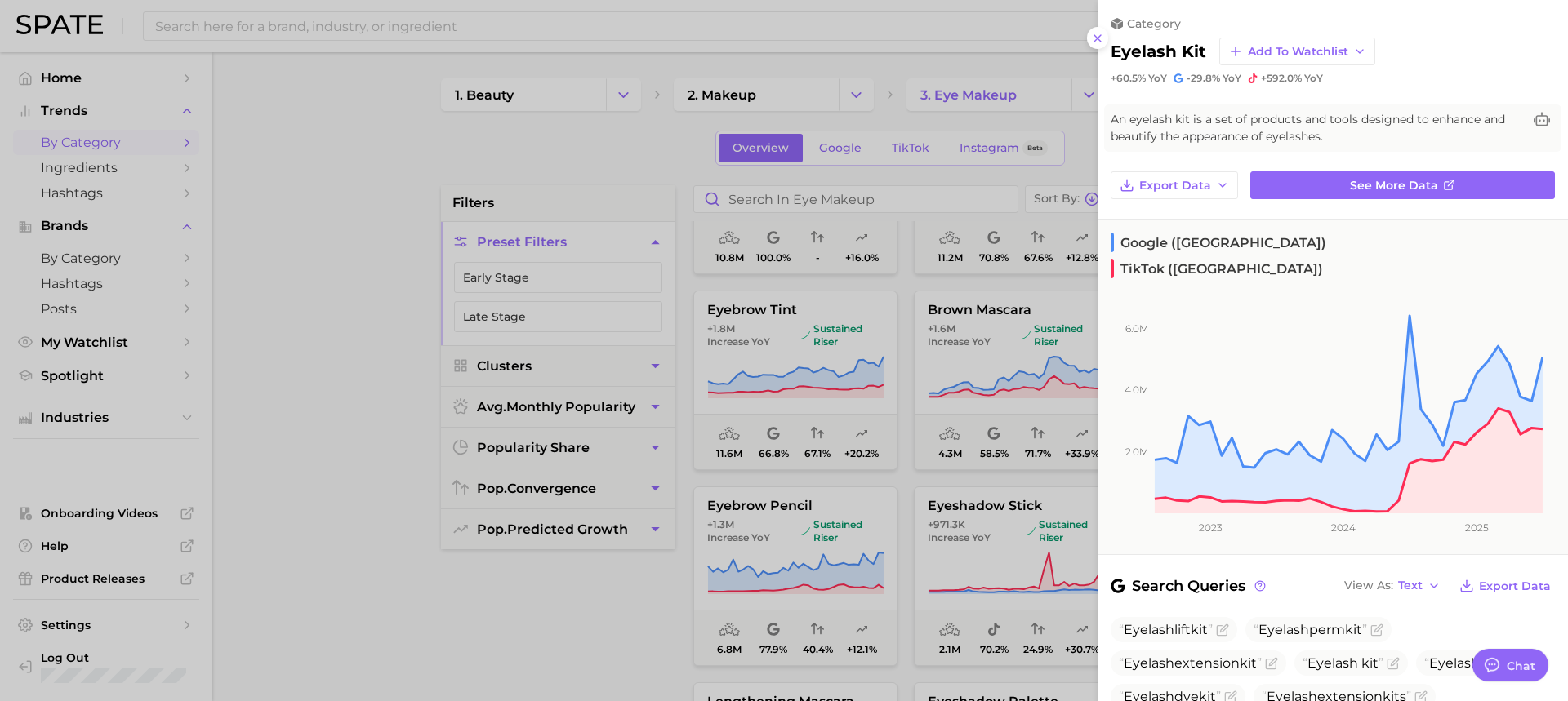
drag, startPoint x: 851, startPoint y: 507, endPoint x: 905, endPoint y: 496, distance: 55.1
click at [855, 507] on div at bounding box center [784, 350] width 1568 height 701
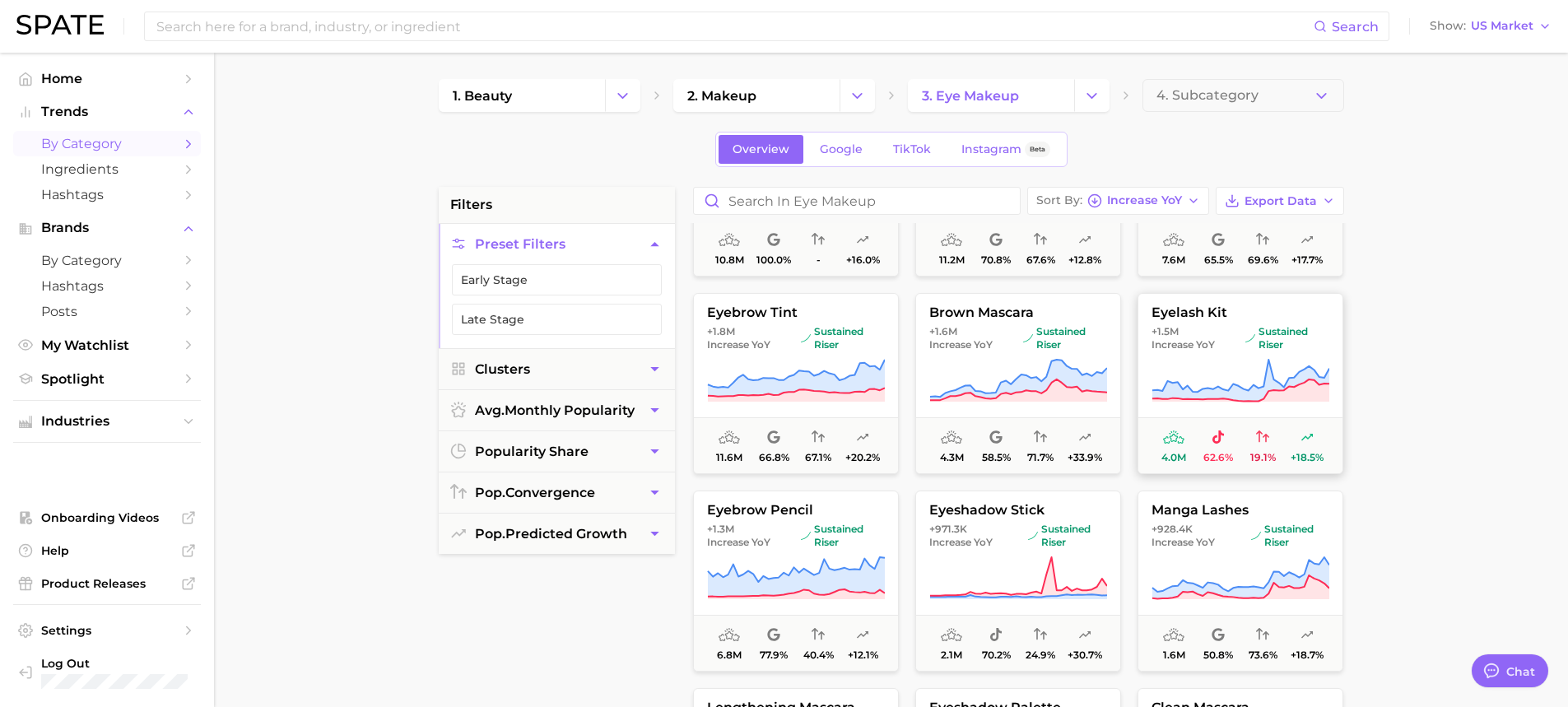
click at [1247, 366] on icon at bounding box center [1240, 381] width 178 height 47
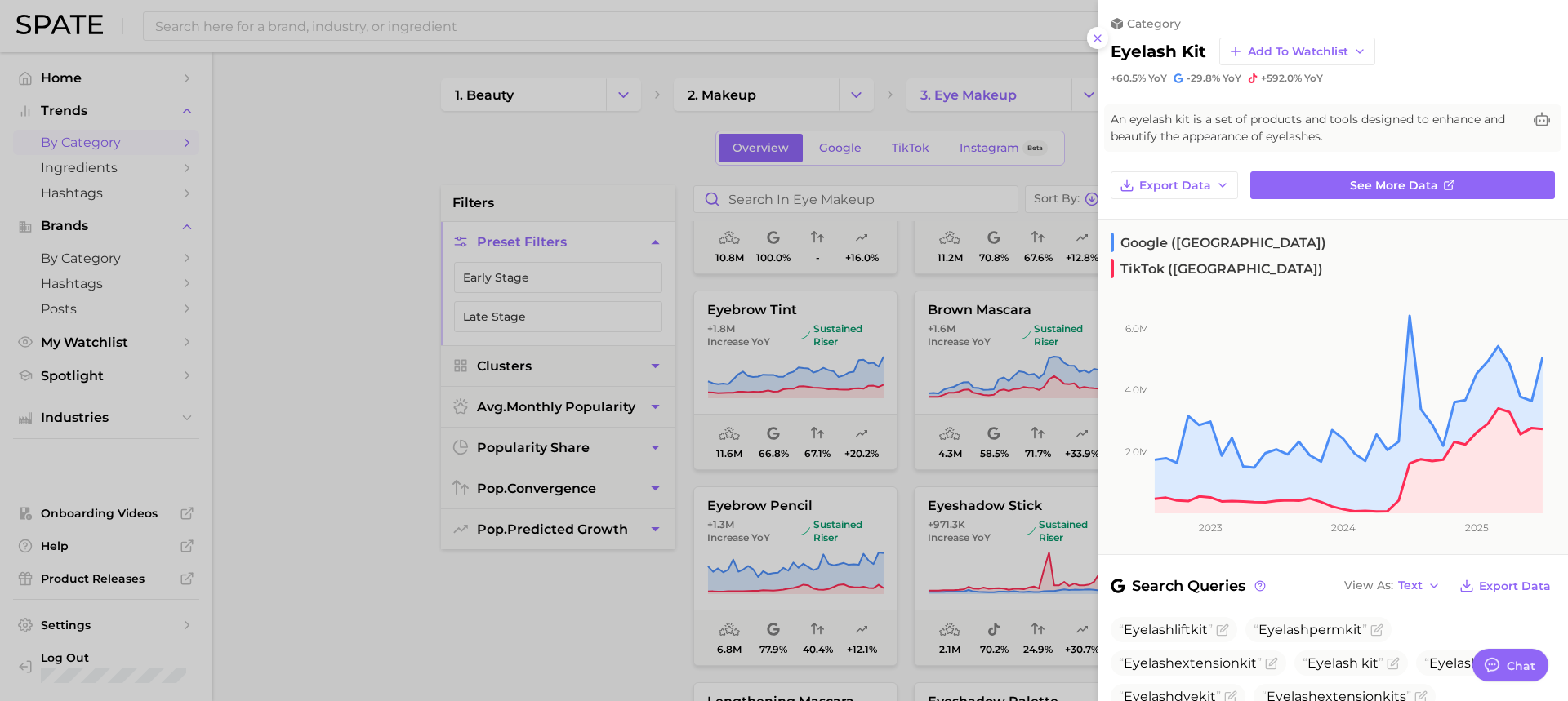
click at [944, 512] on div at bounding box center [784, 350] width 1568 height 701
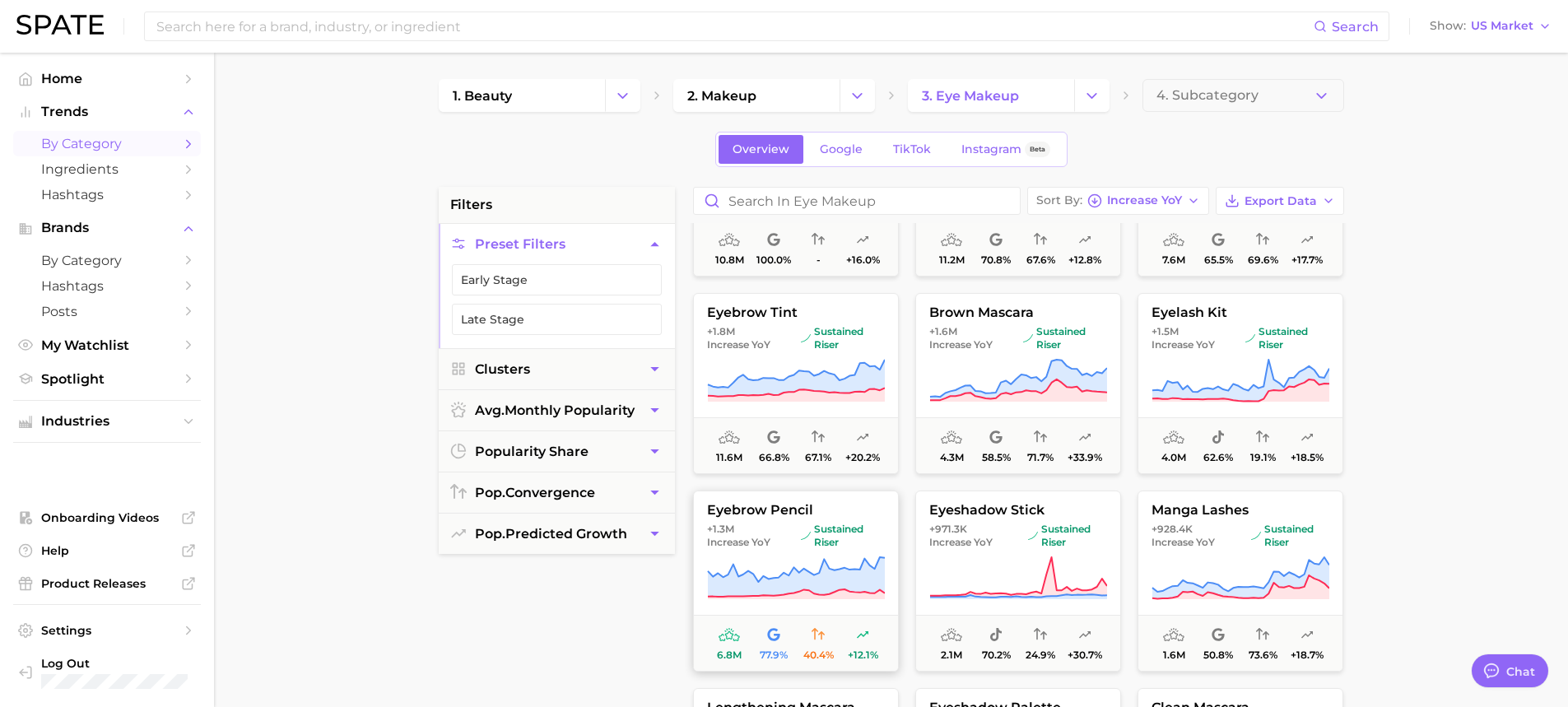
click at [773, 567] on icon at bounding box center [795, 579] width 178 height 47
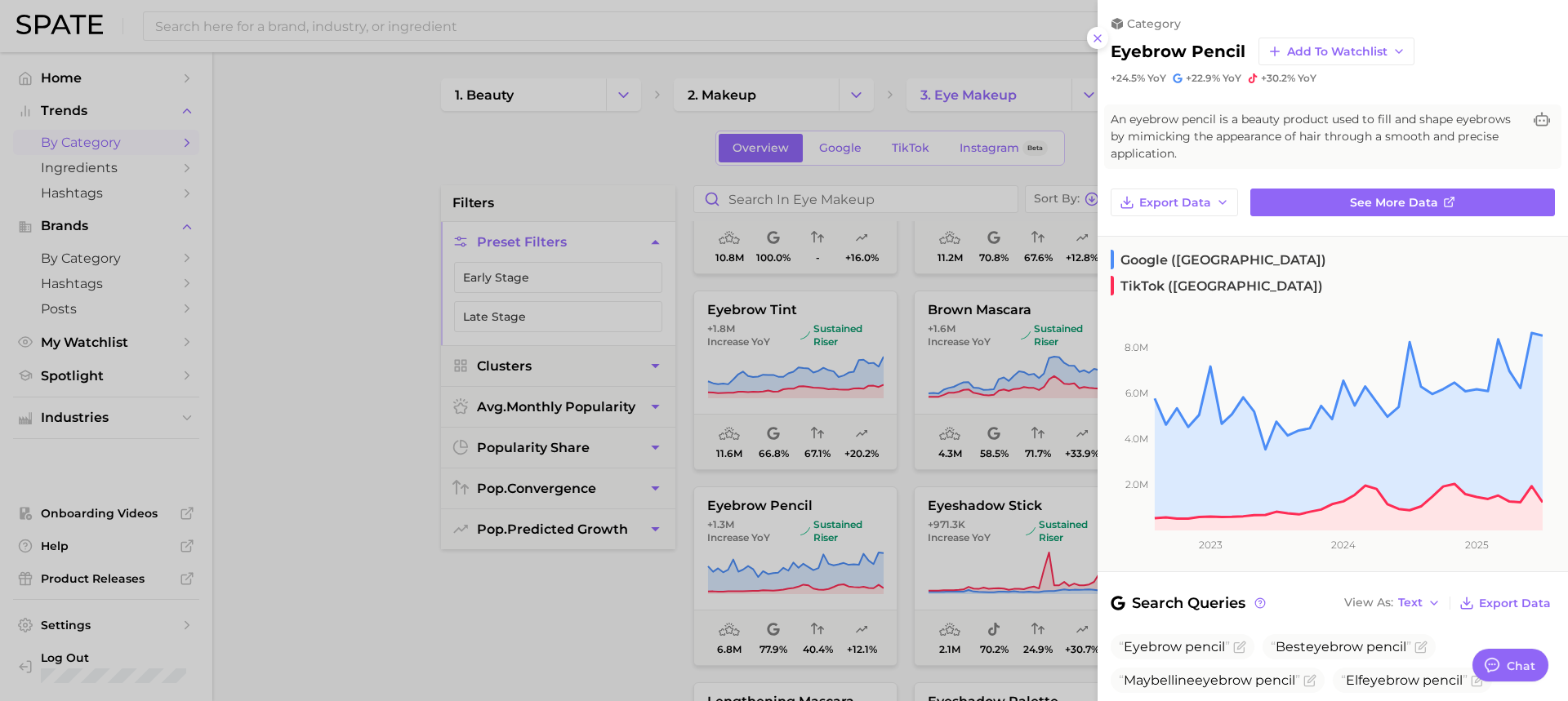
click at [916, 491] on div at bounding box center [784, 350] width 1568 height 701
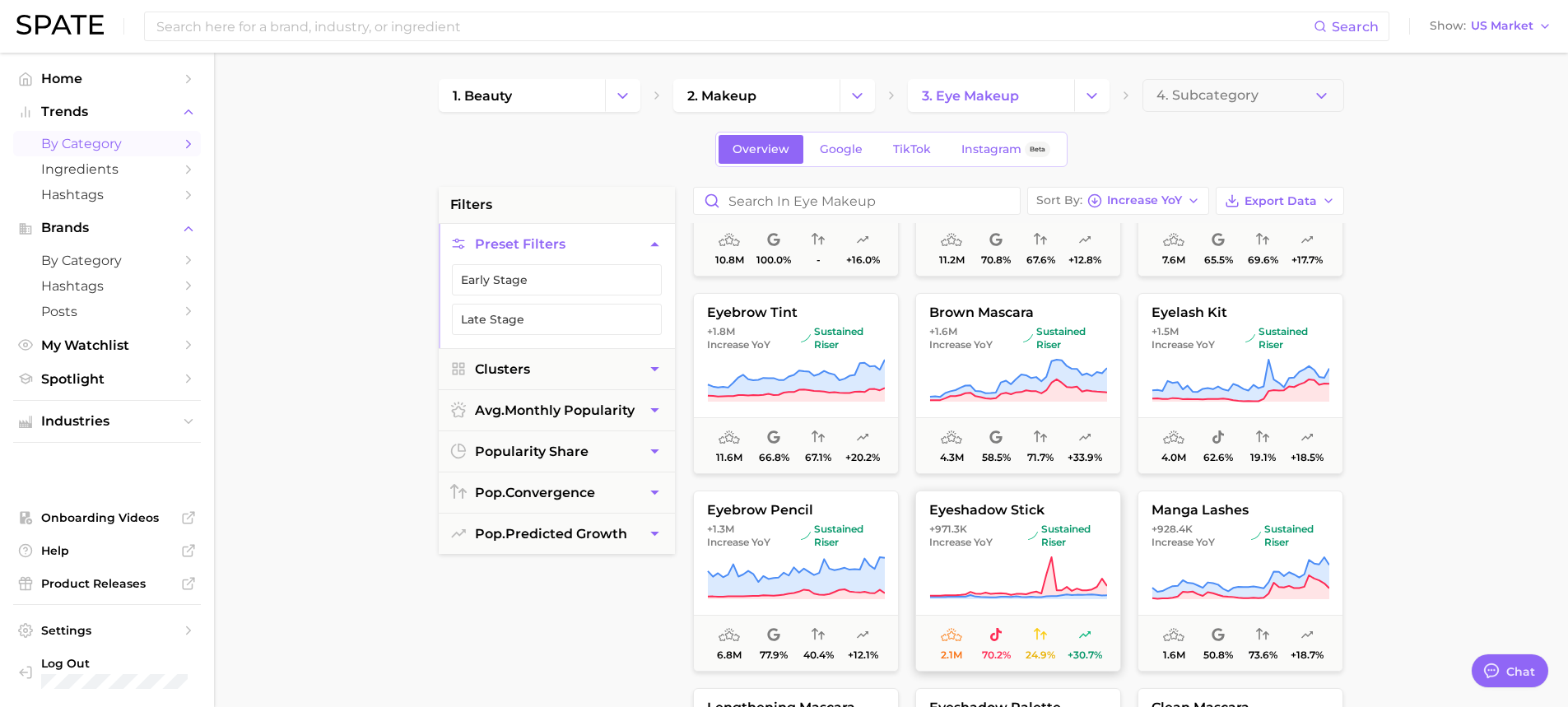
click at [1011, 561] on icon at bounding box center [1017, 579] width 178 height 47
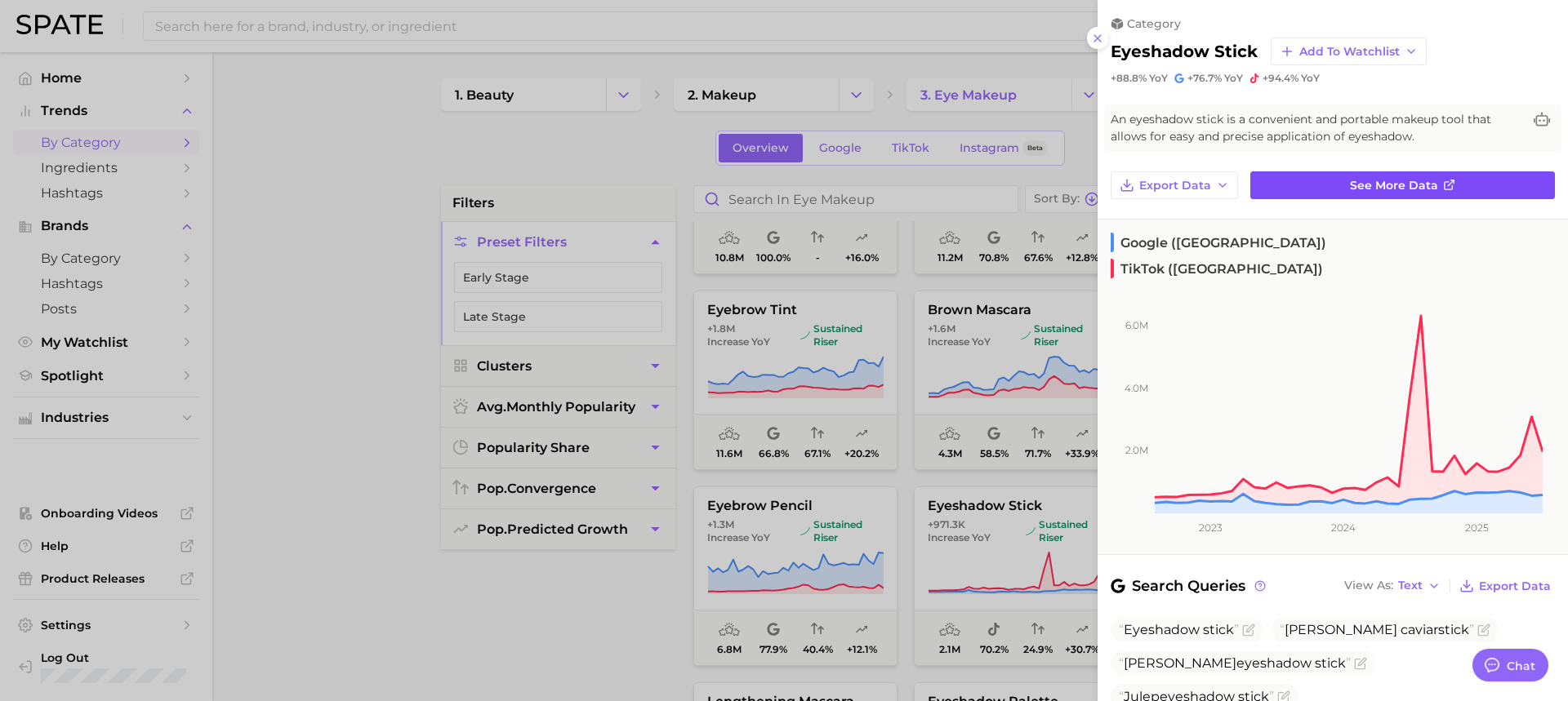
click at [1290, 187] on link "See more data" at bounding box center [1402, 185] width 304 height 27
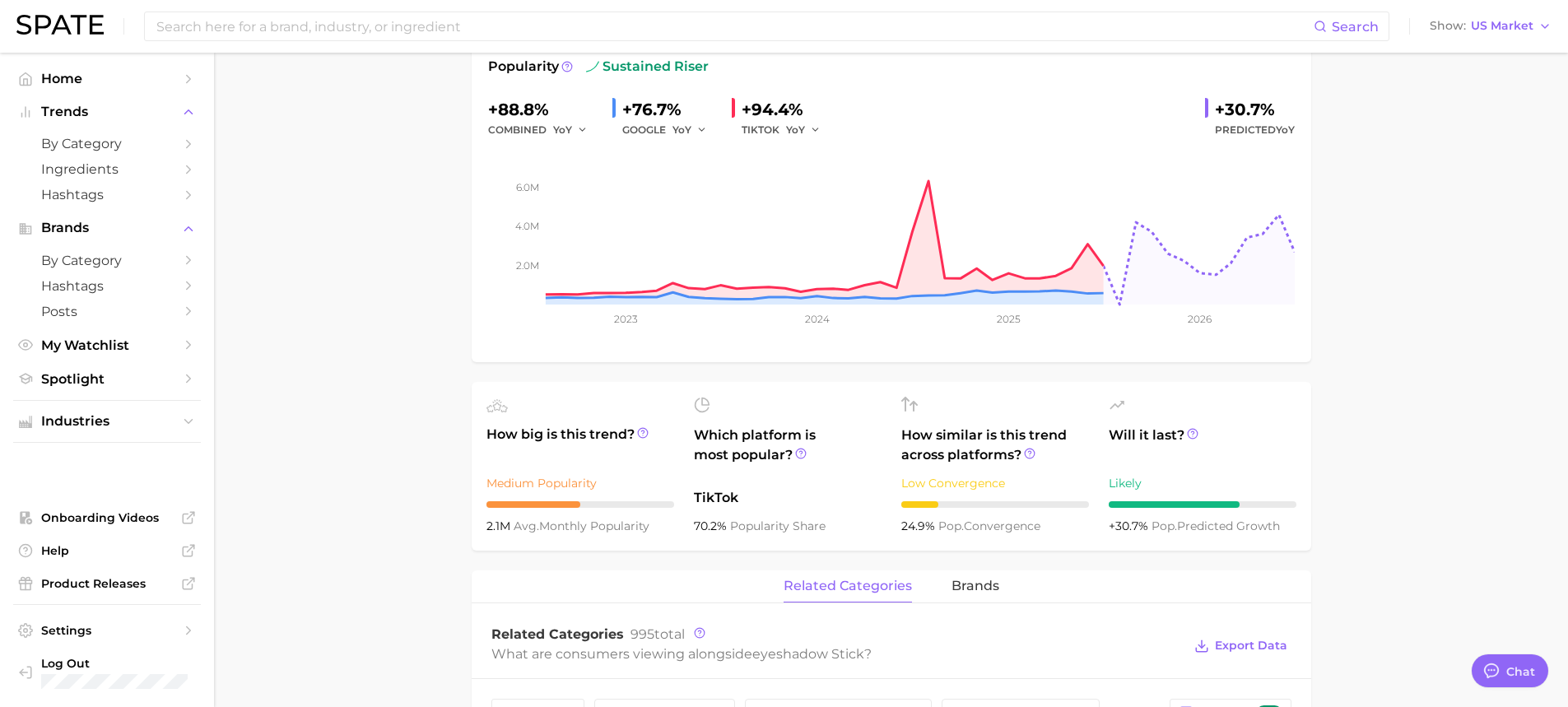
scroll to position [164, 0]
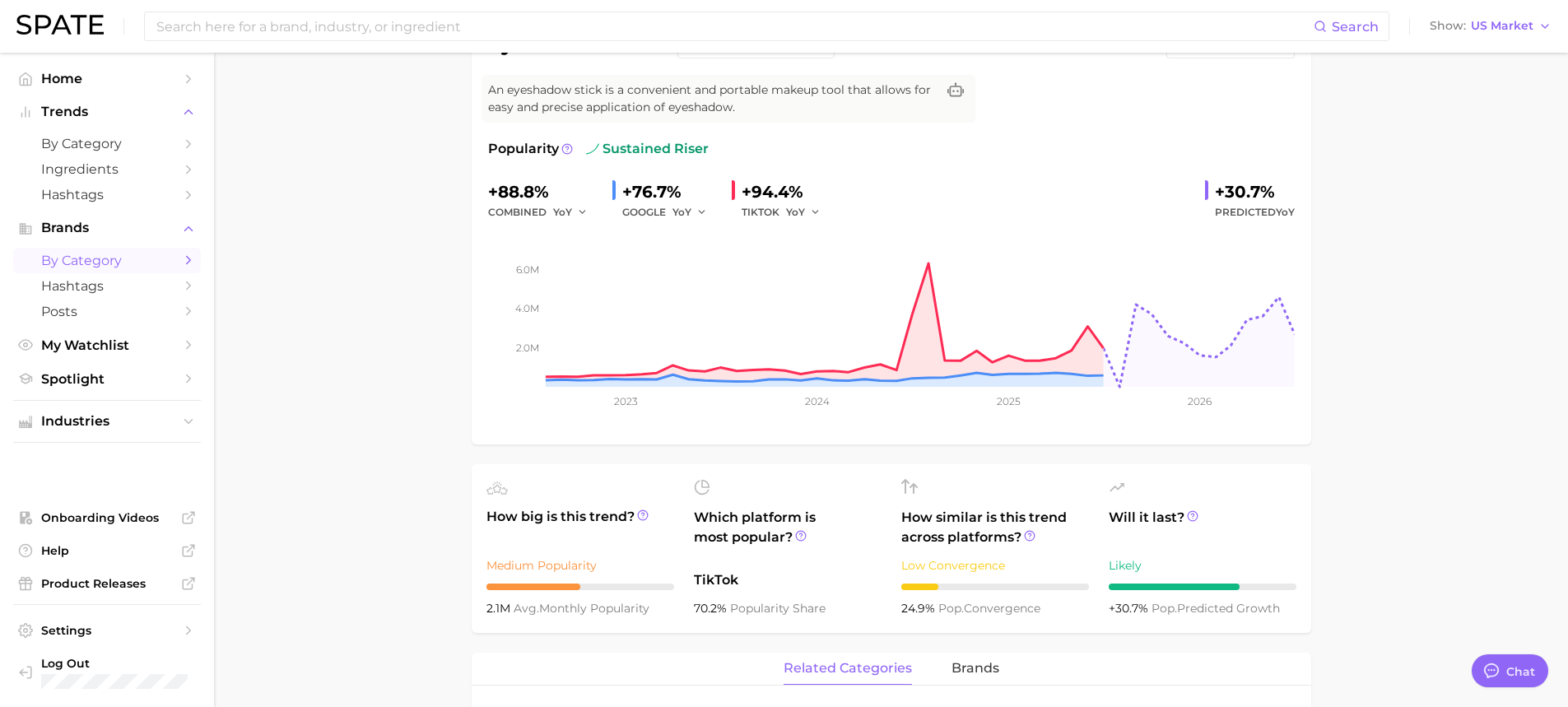
click at [91, 267] on span "by Category" at bounding box center [106, 260] width 132 height 15
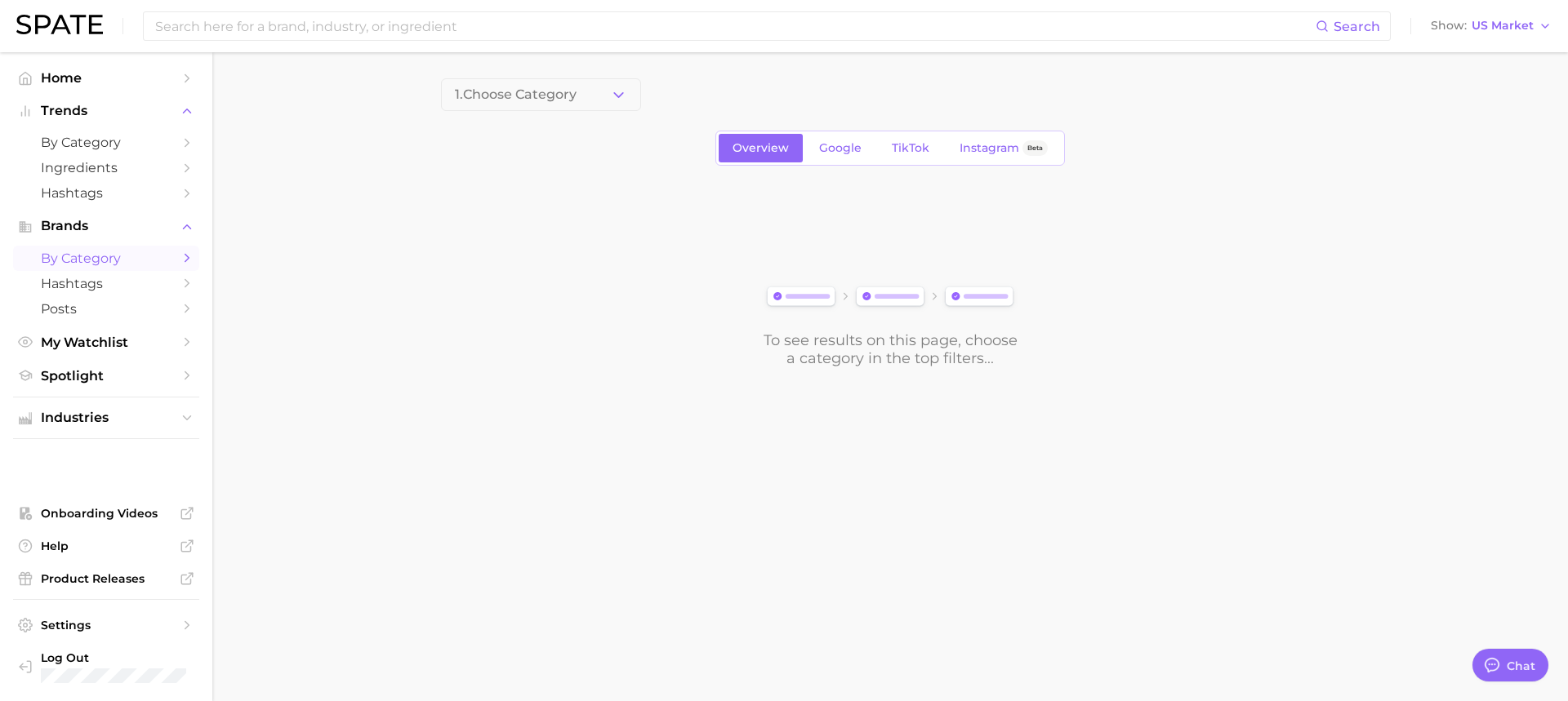
click at [536, 83] on button "1. Choose Category" at bounding box center [541, 94] width 200 height 33
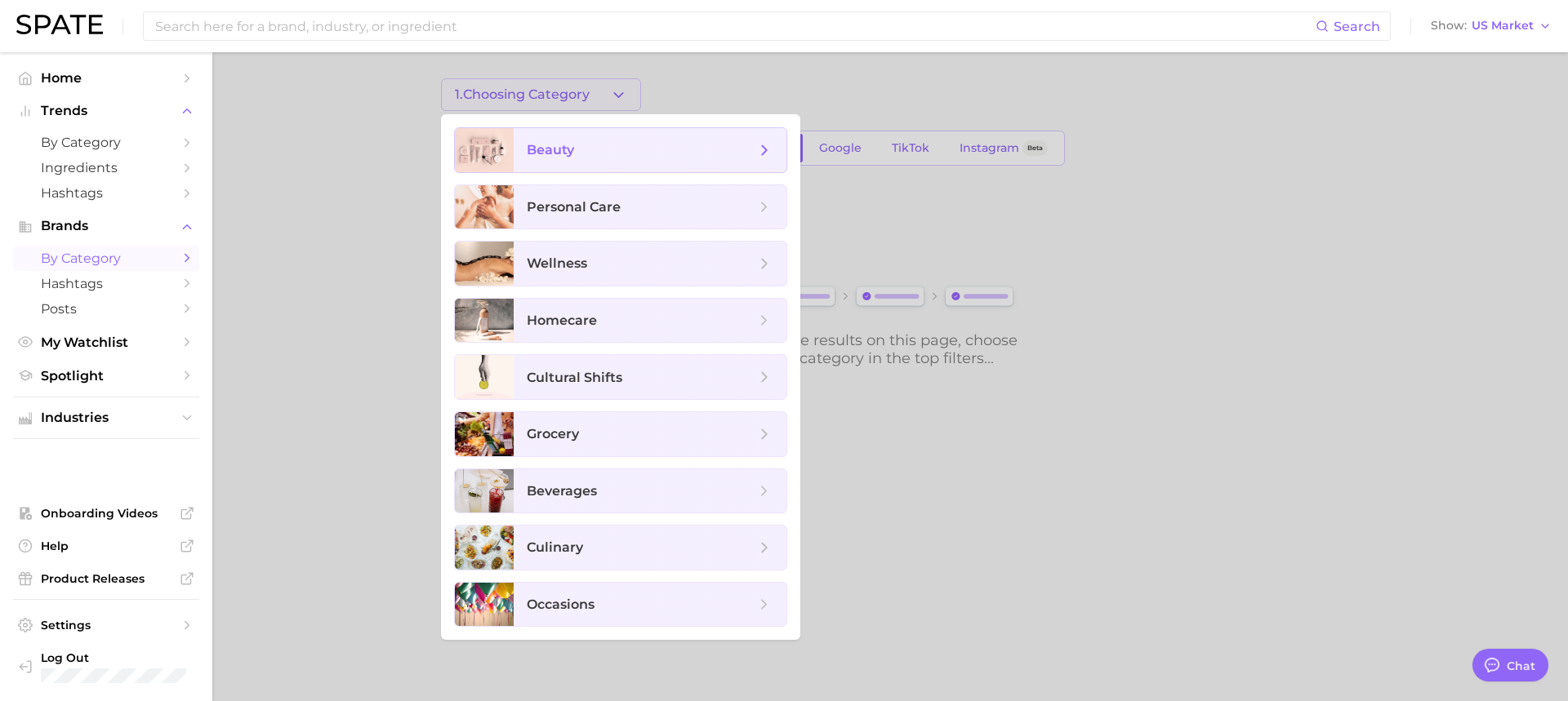
click at [544, 160] on span "beauty" at bounding box center [649, 150] width 272 height 44
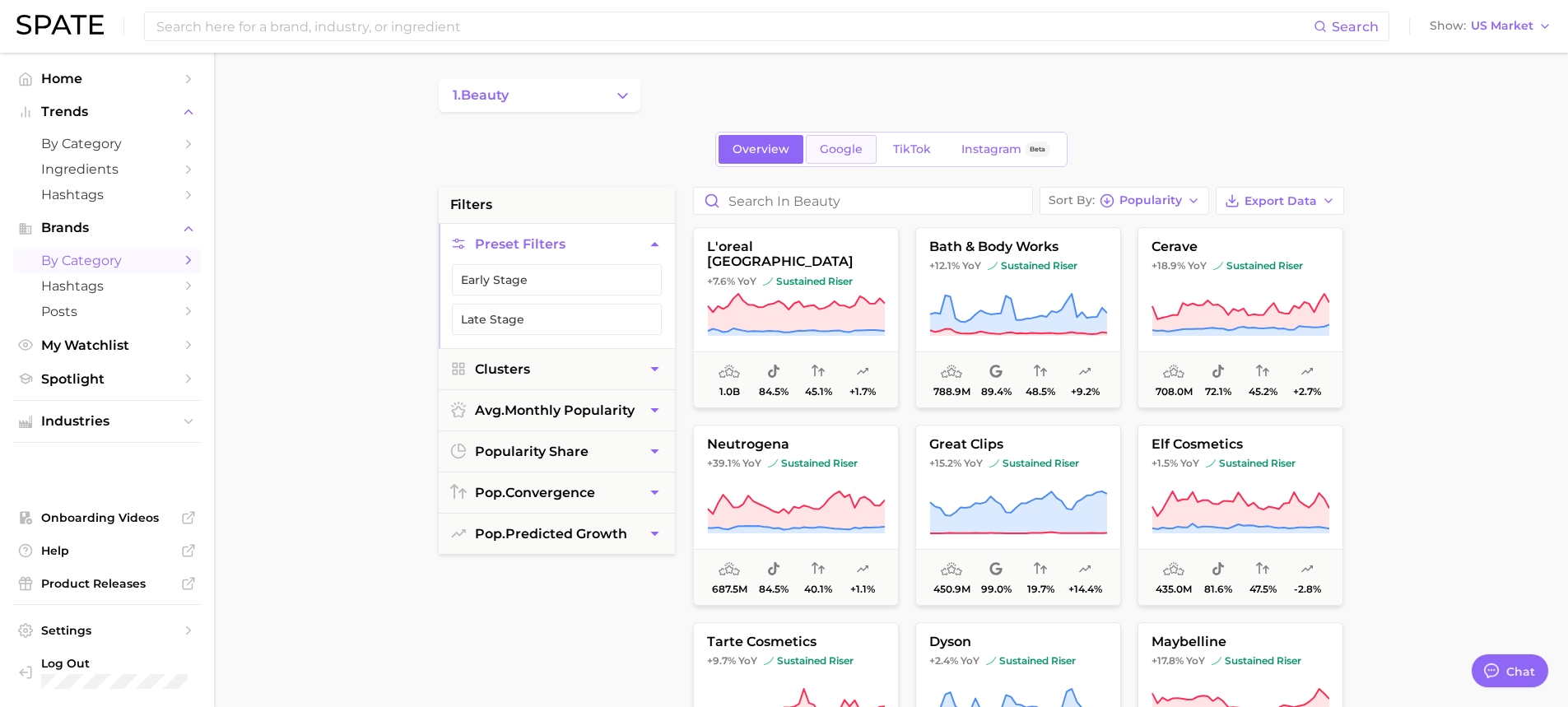
click at [830, 149] on span "Google" at bounding box center [841, 149] width 43 height 14
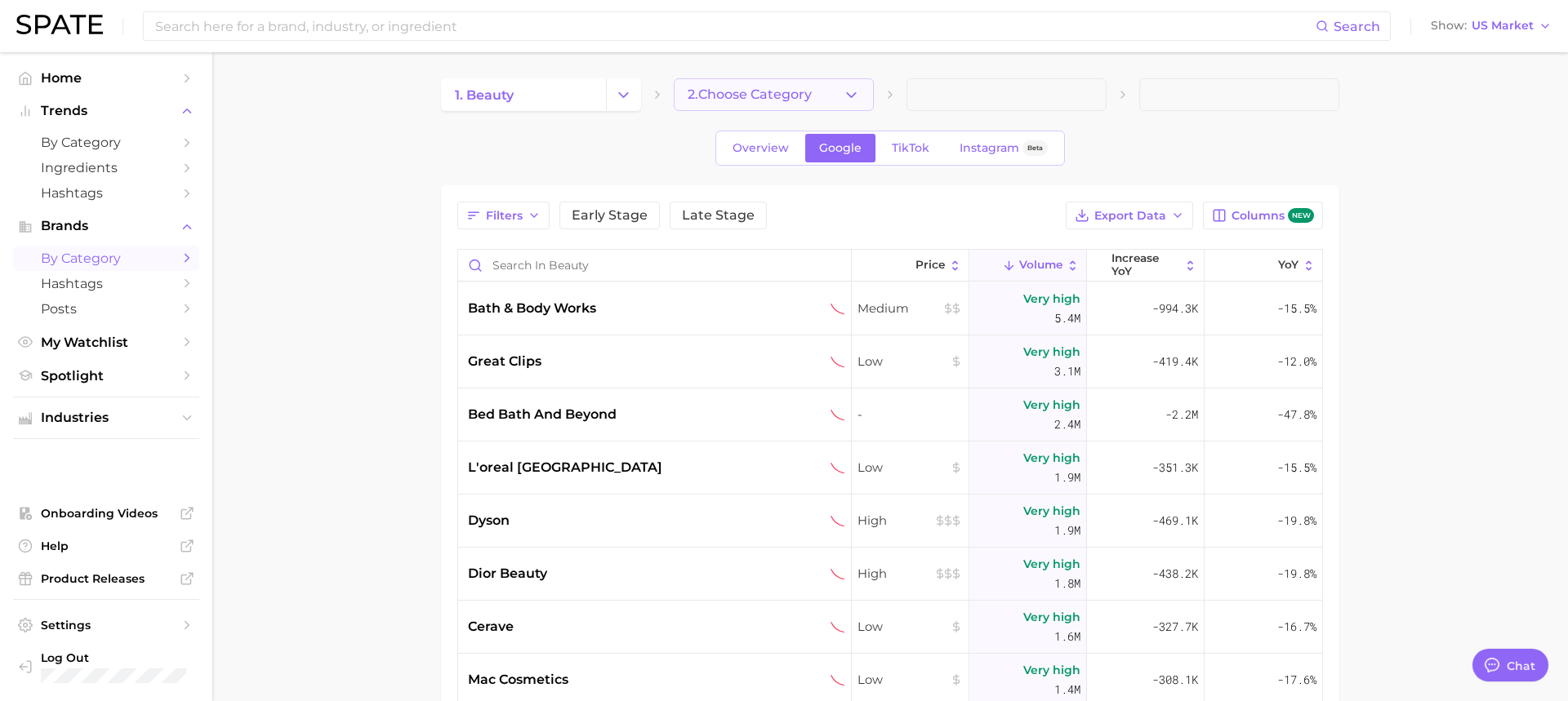
click at [794, 85] on button "2. Choose Category" at bounding box center [774, 94] width 200 height 33
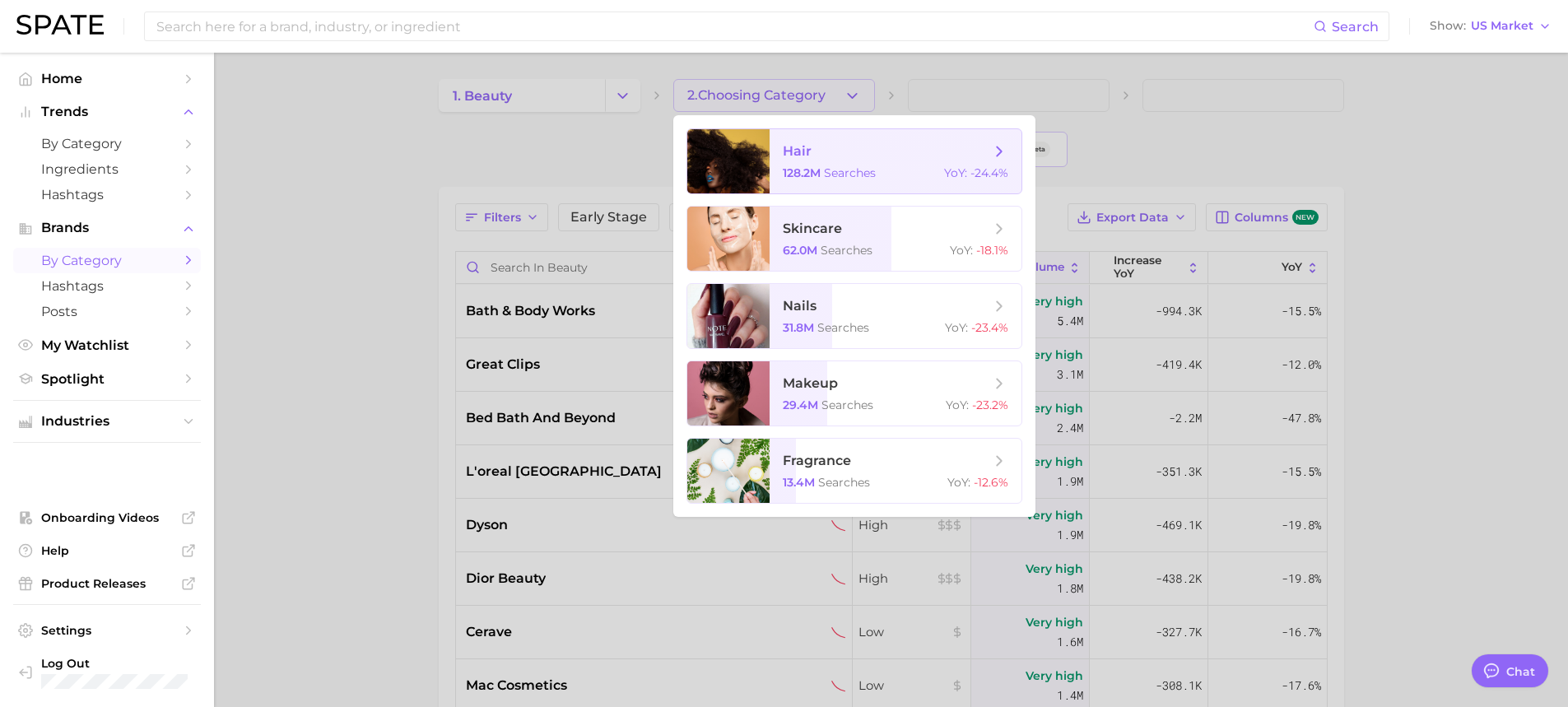
click at [951, 173] on span "YoY :" at bounding box center [955, 173] width 23 height 15
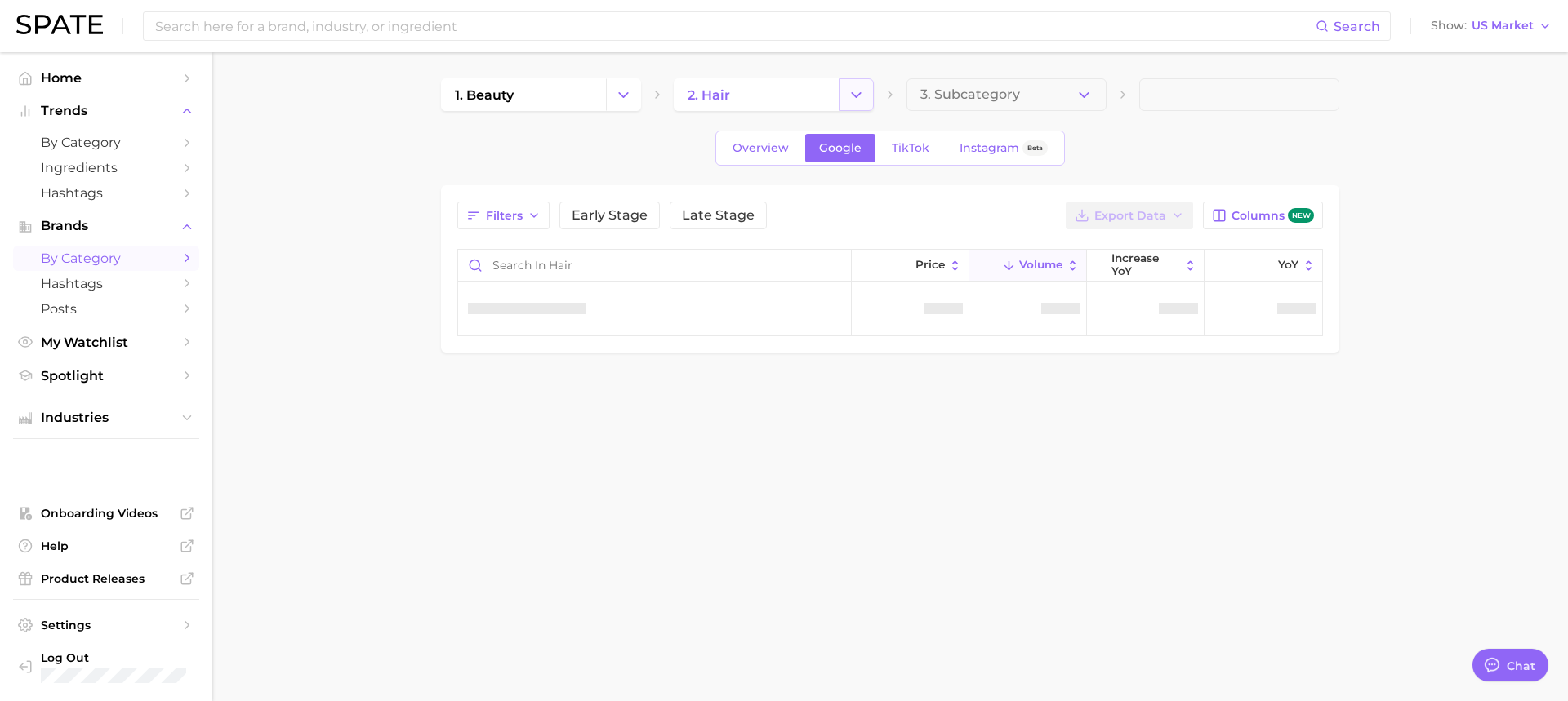
click at [841, 90] on button "Change Category" at bounding box center [856, 94] width 35 height 33
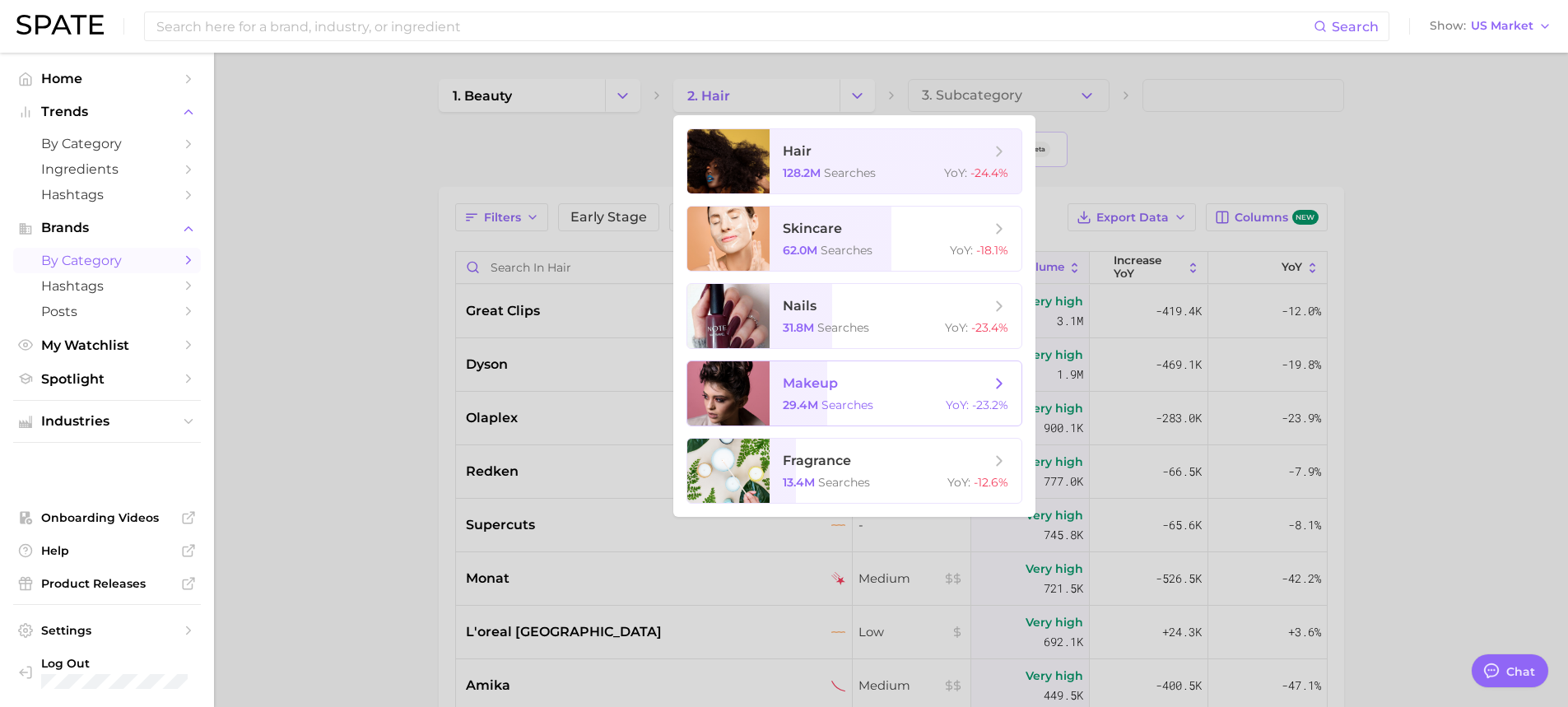
click at [839, 386] on span "makeup" at bounding box center [886, 383] width 207 height 18
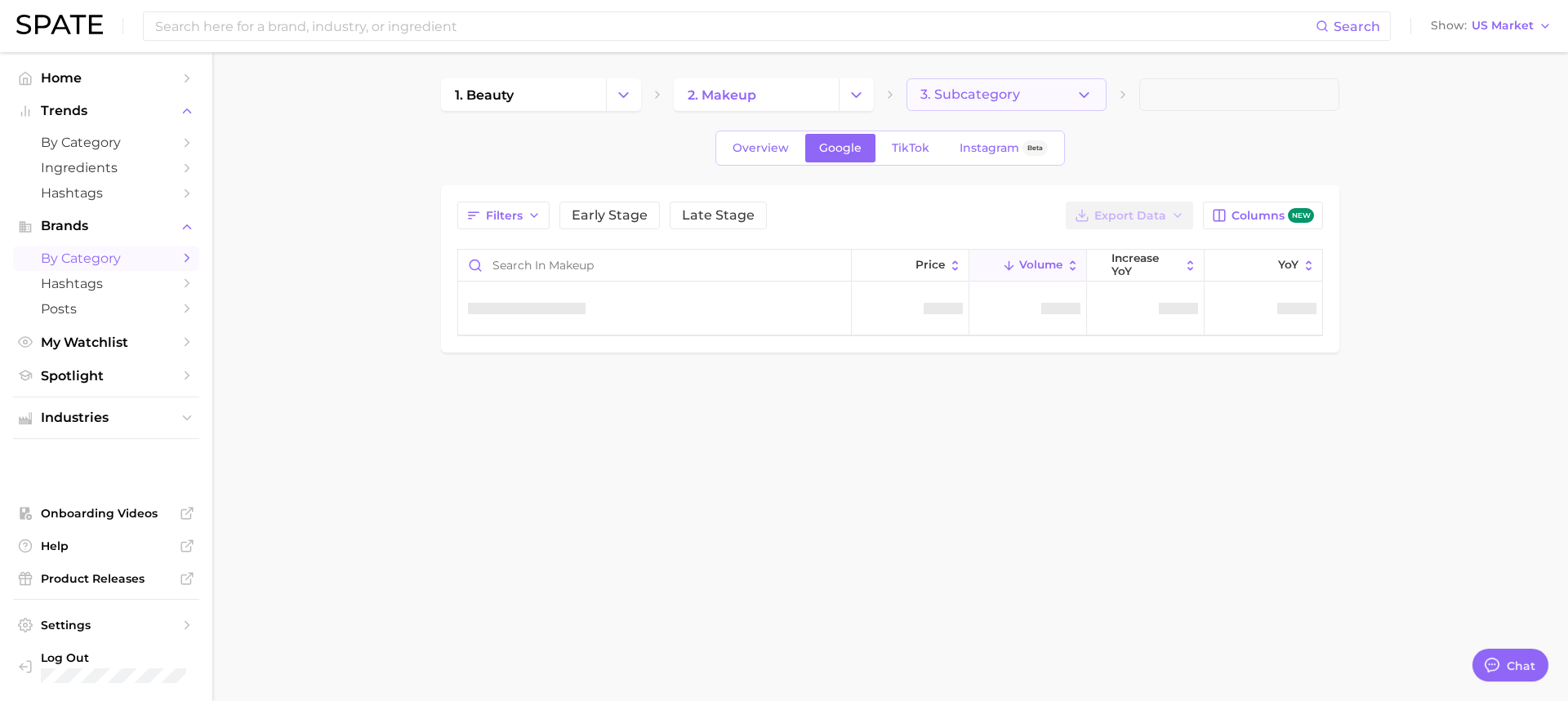
click at [957, 89] on span "3. Subcategory" at bounding box center [971, 95] width 100 height 15
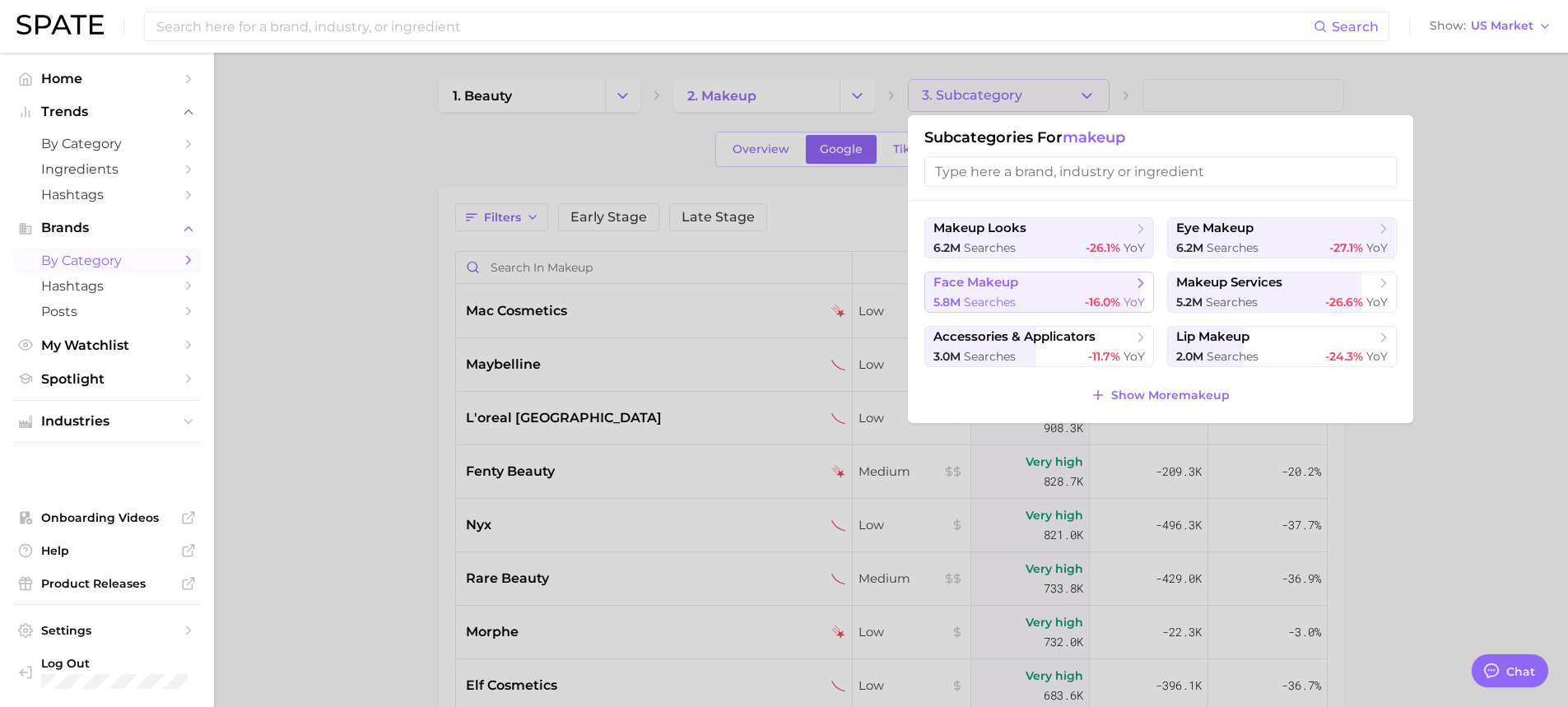
click at [1027, 276] on span "face makeup" at bounding box center [1033, 282] width 200 height 16
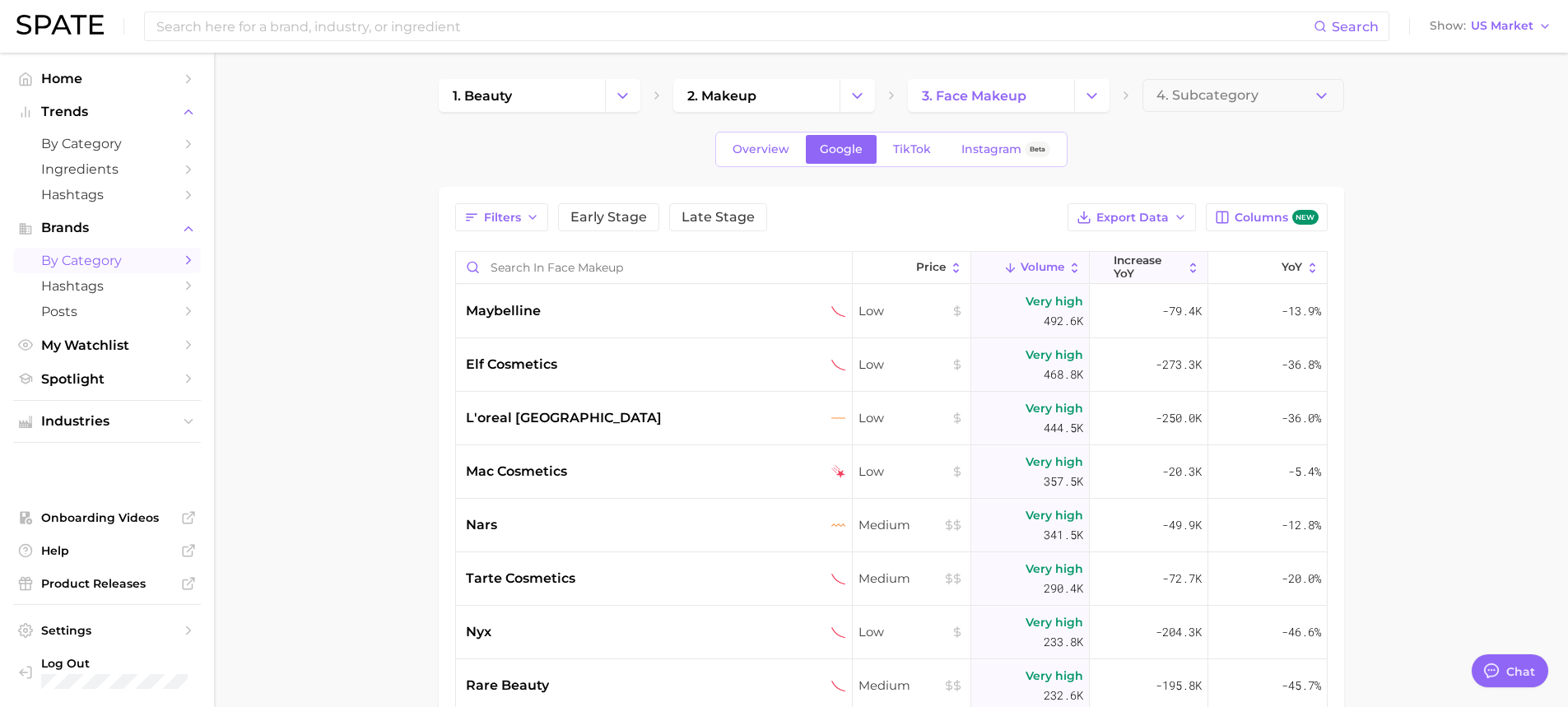
click at [1158, 261] on span "increase YoY" at bounding box center [1148, 267] width 69 height 26
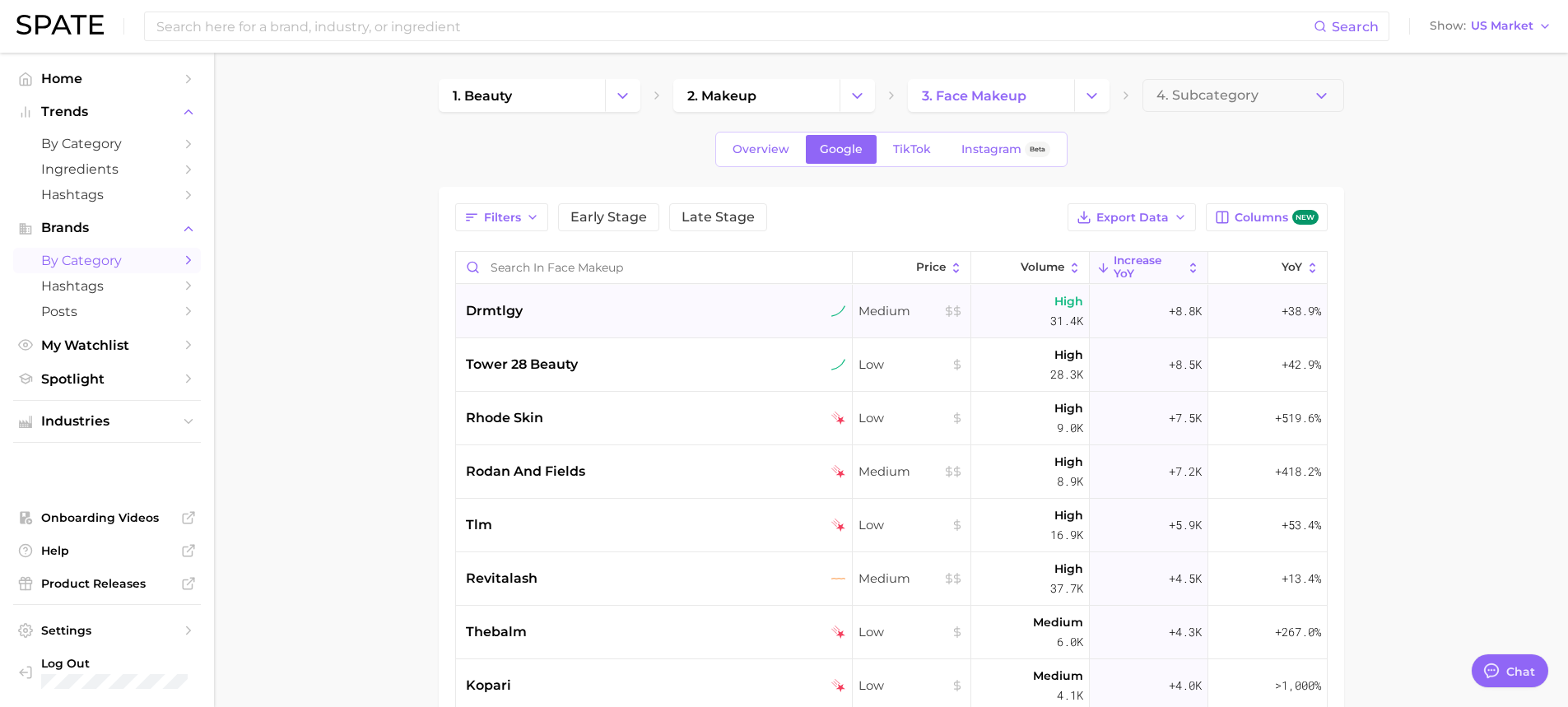
click at [629, 293] on div "drmtlgy" at bounding box center [654, 312] width 397 height 53
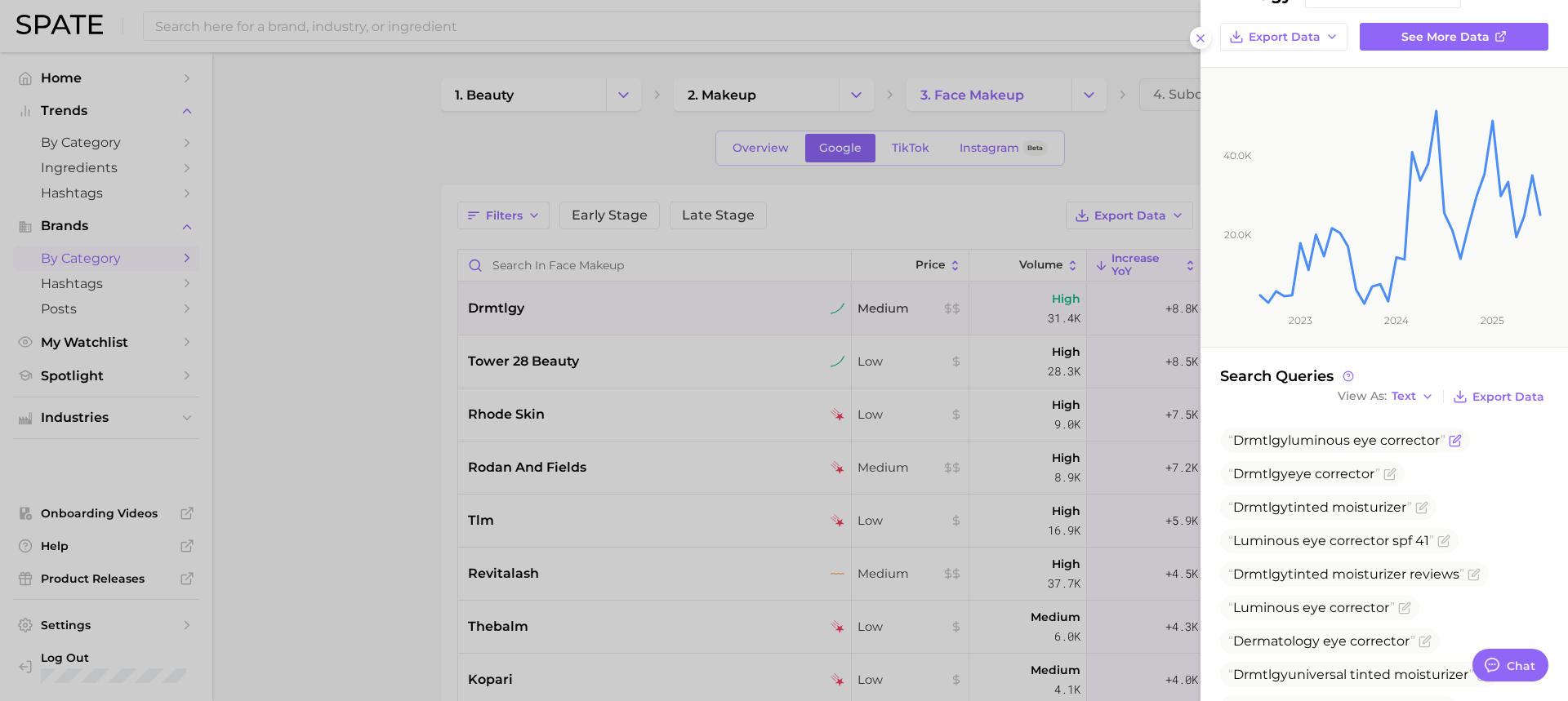
scroll to position [174, 0]
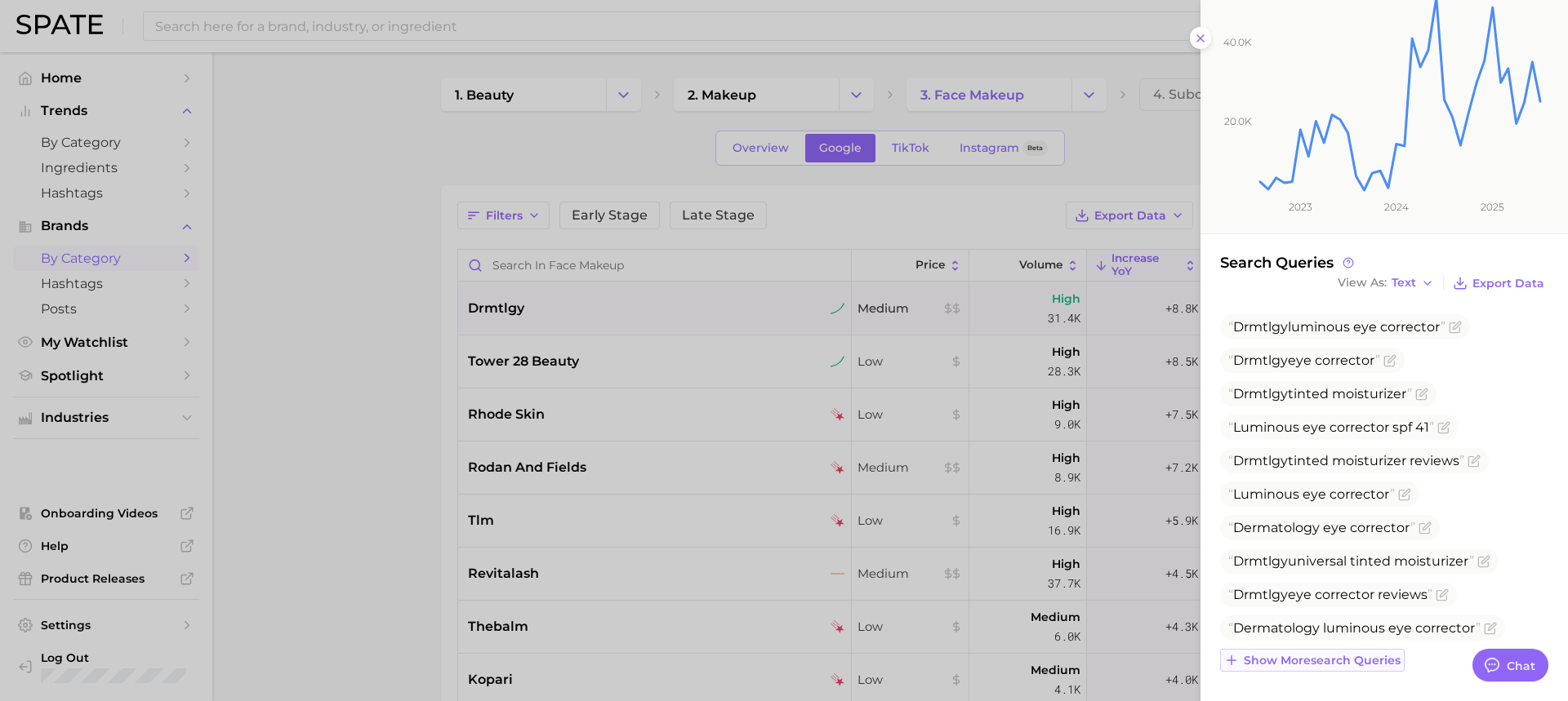
click at [1302, 659] on span "Show more search queries" at bounding box center [1322, 660] width 156 height 14
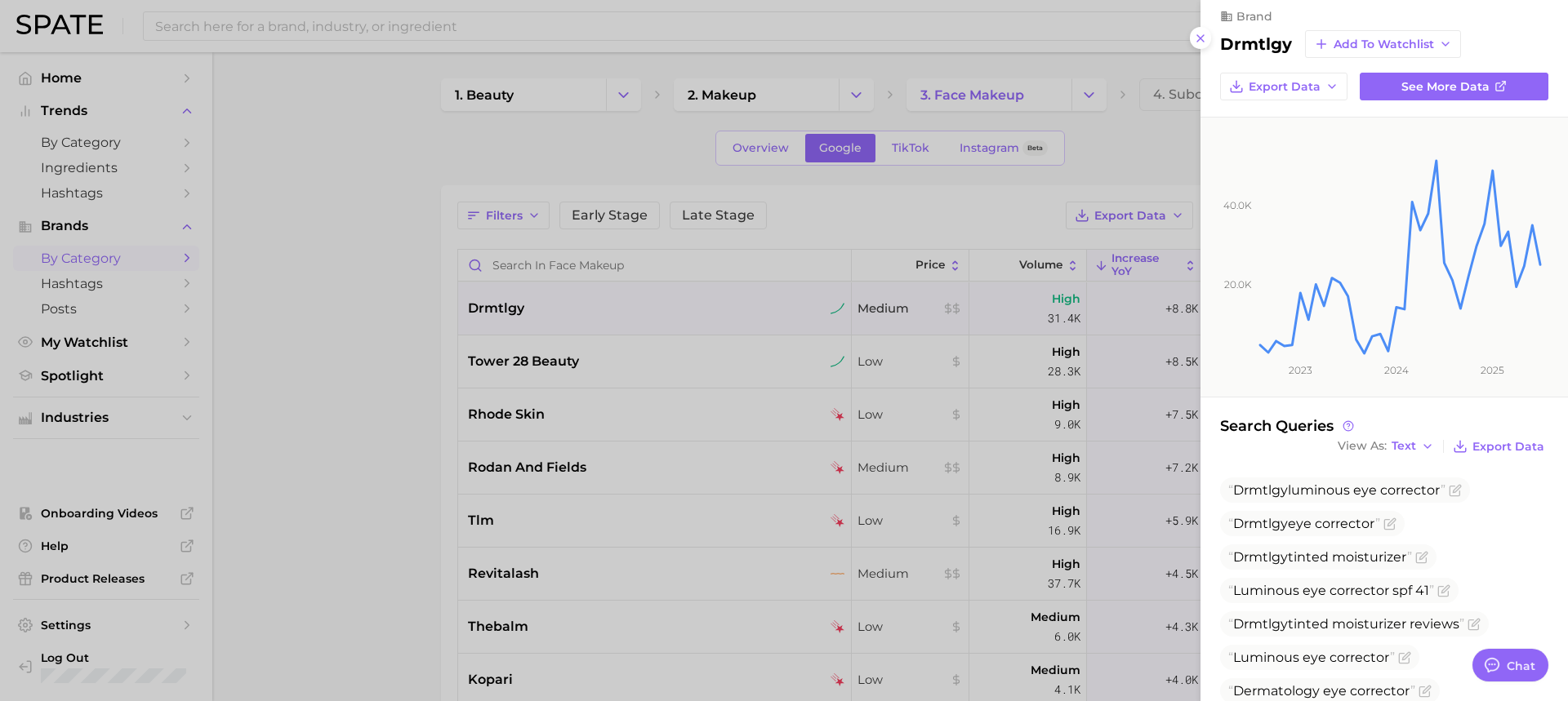
scroll to position [0, 0]
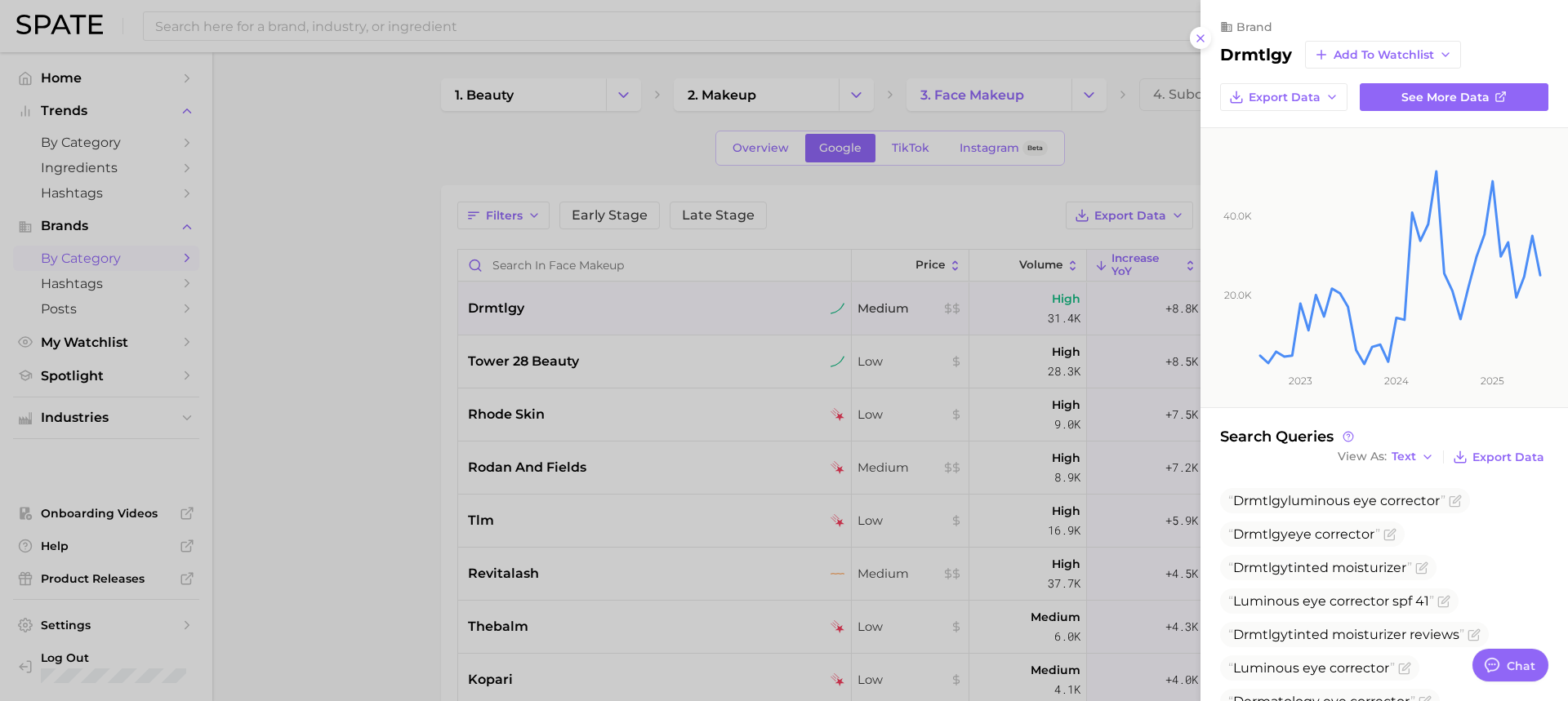
click at [529, 299] on div at bounding box center [784, 350] width 1568 height 701
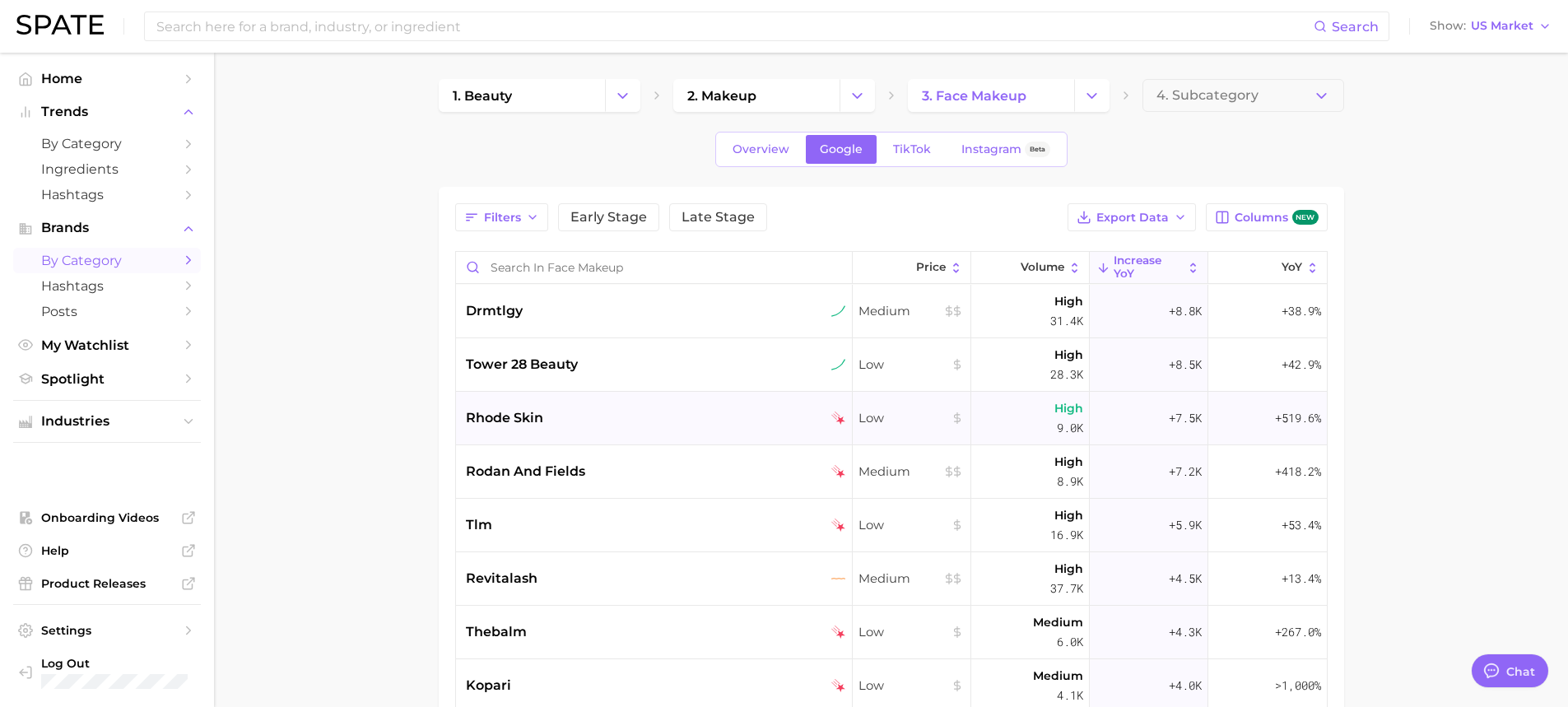
click at [693, 417] on div "rhode skin" at bounding box center [656, 418] width 380 height 20
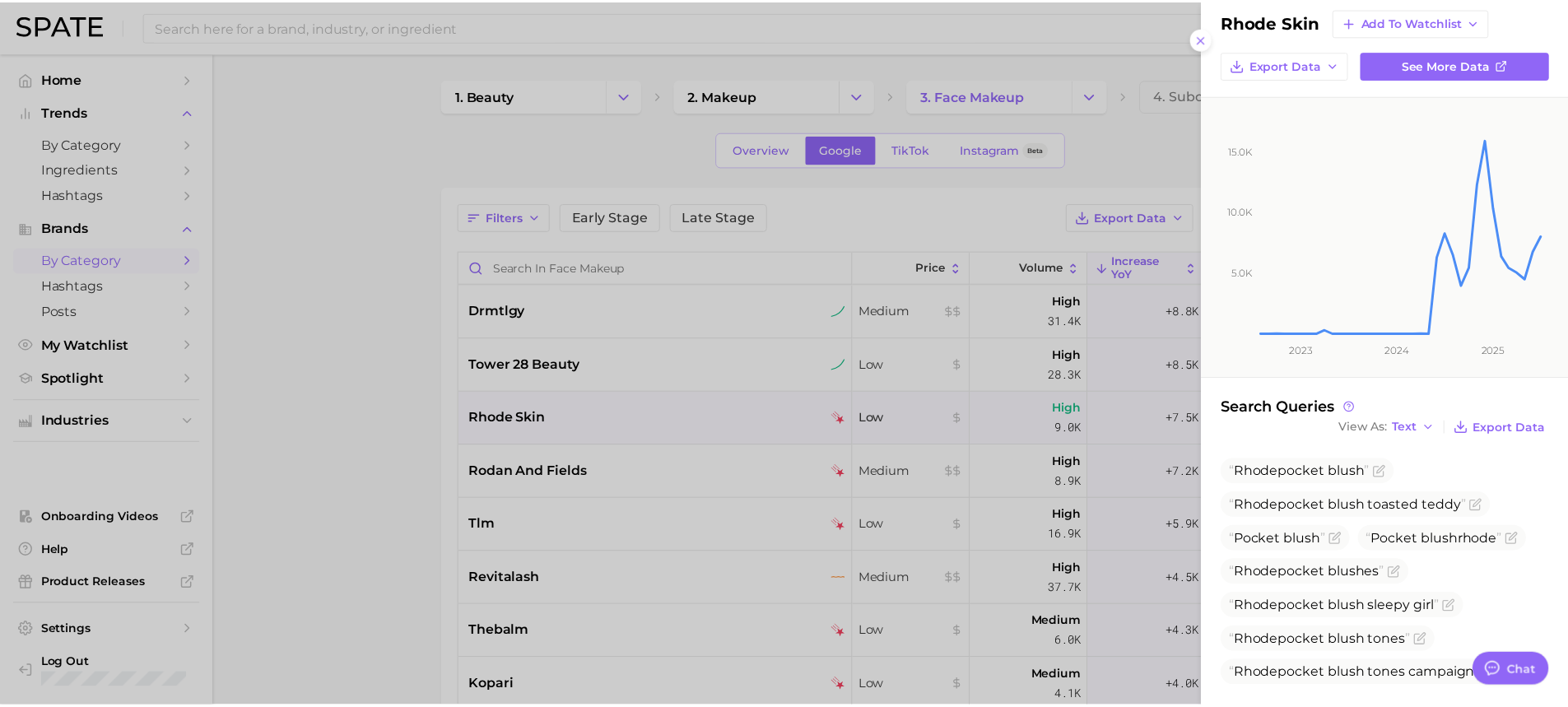
scroll to position [51, 0]
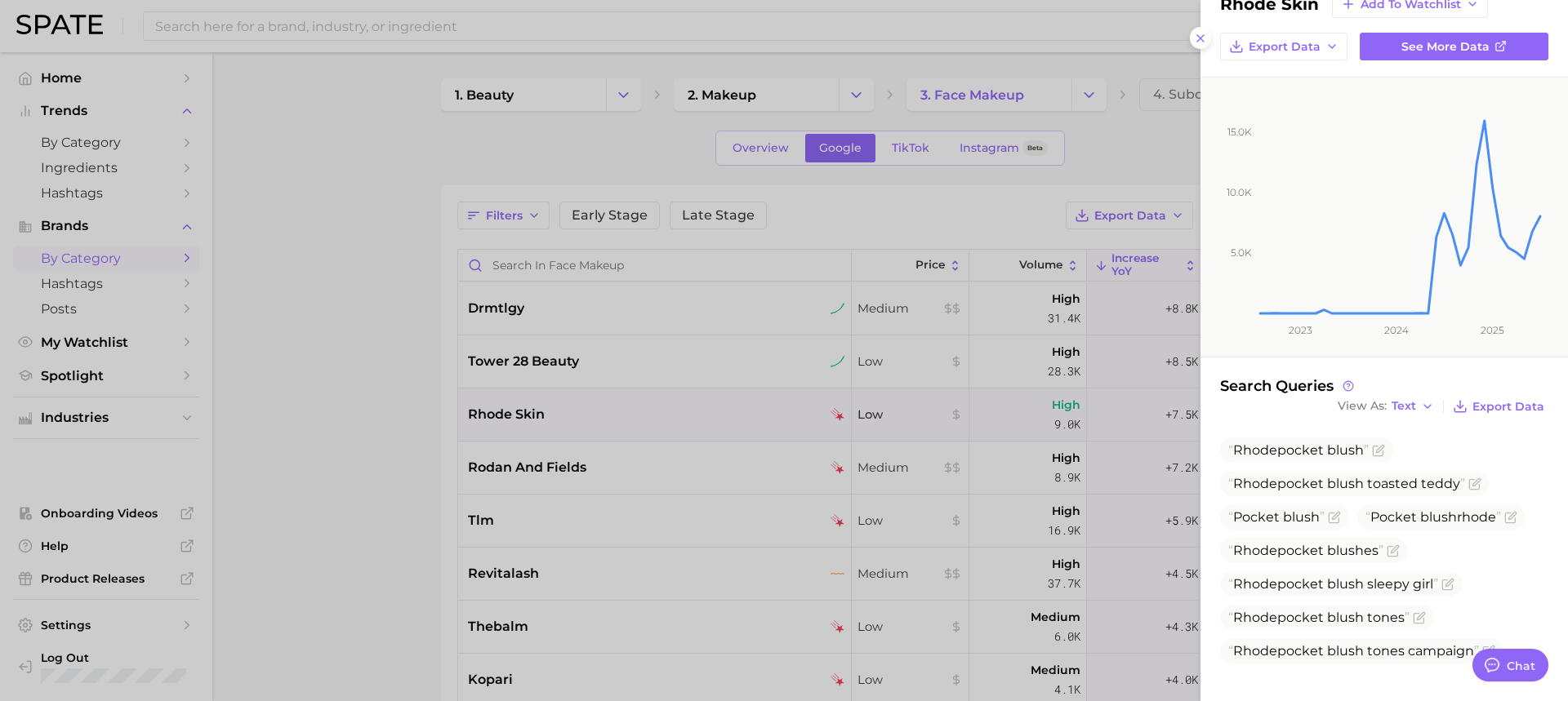
click at [794, 414] on div at bounding box center [784, 350] width 1568 height 701
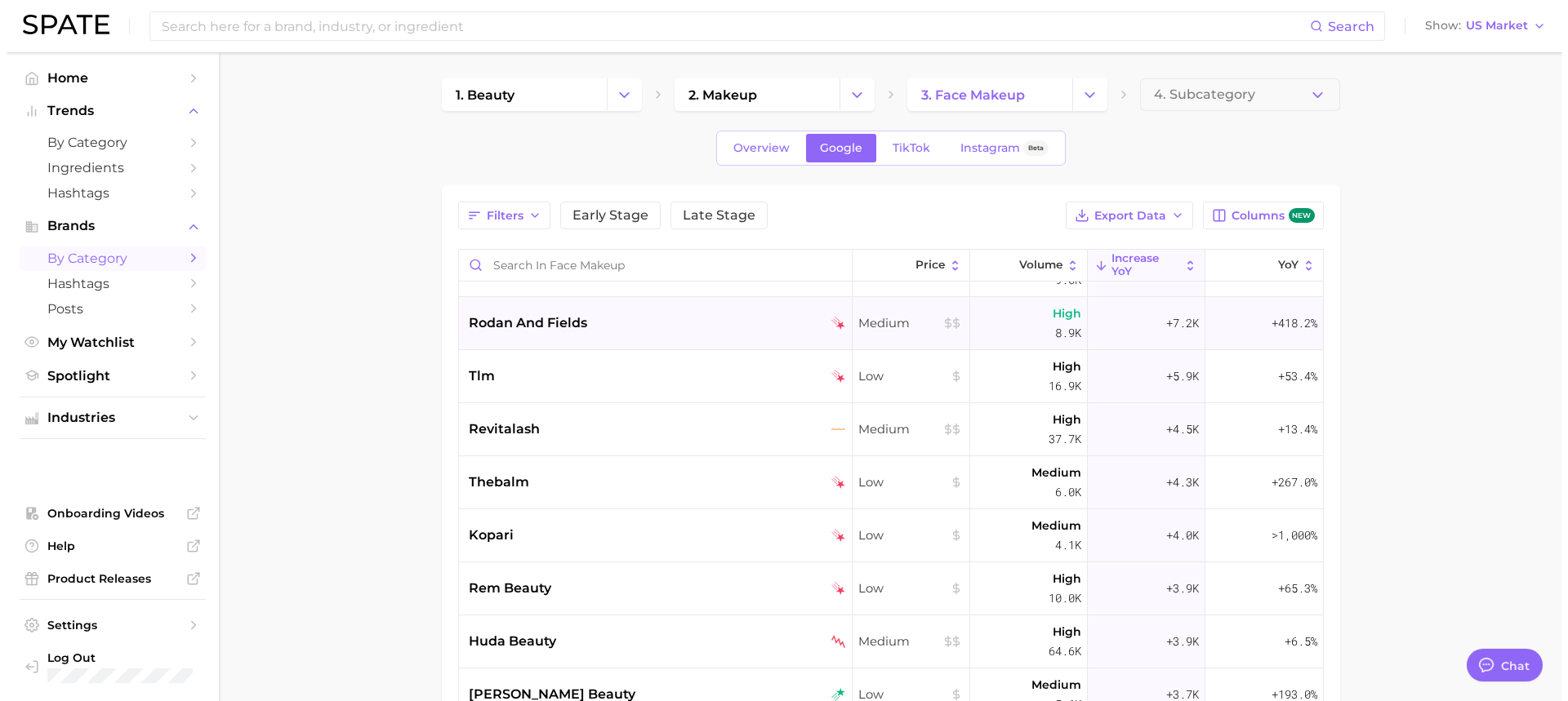
scroll to position [163, 0]
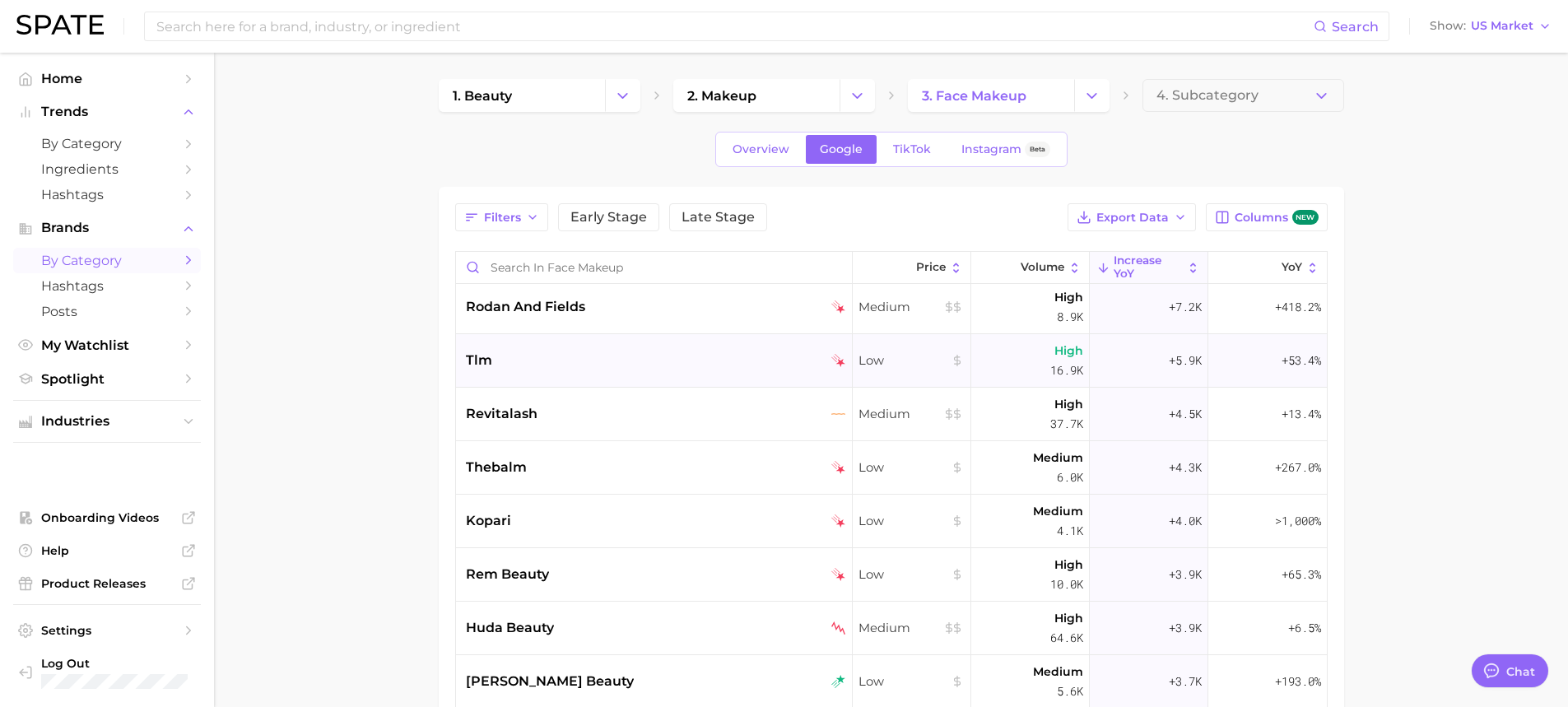
click at [731, 368] on div "tlm" at bounding box center [656, 360] width 380 height 20
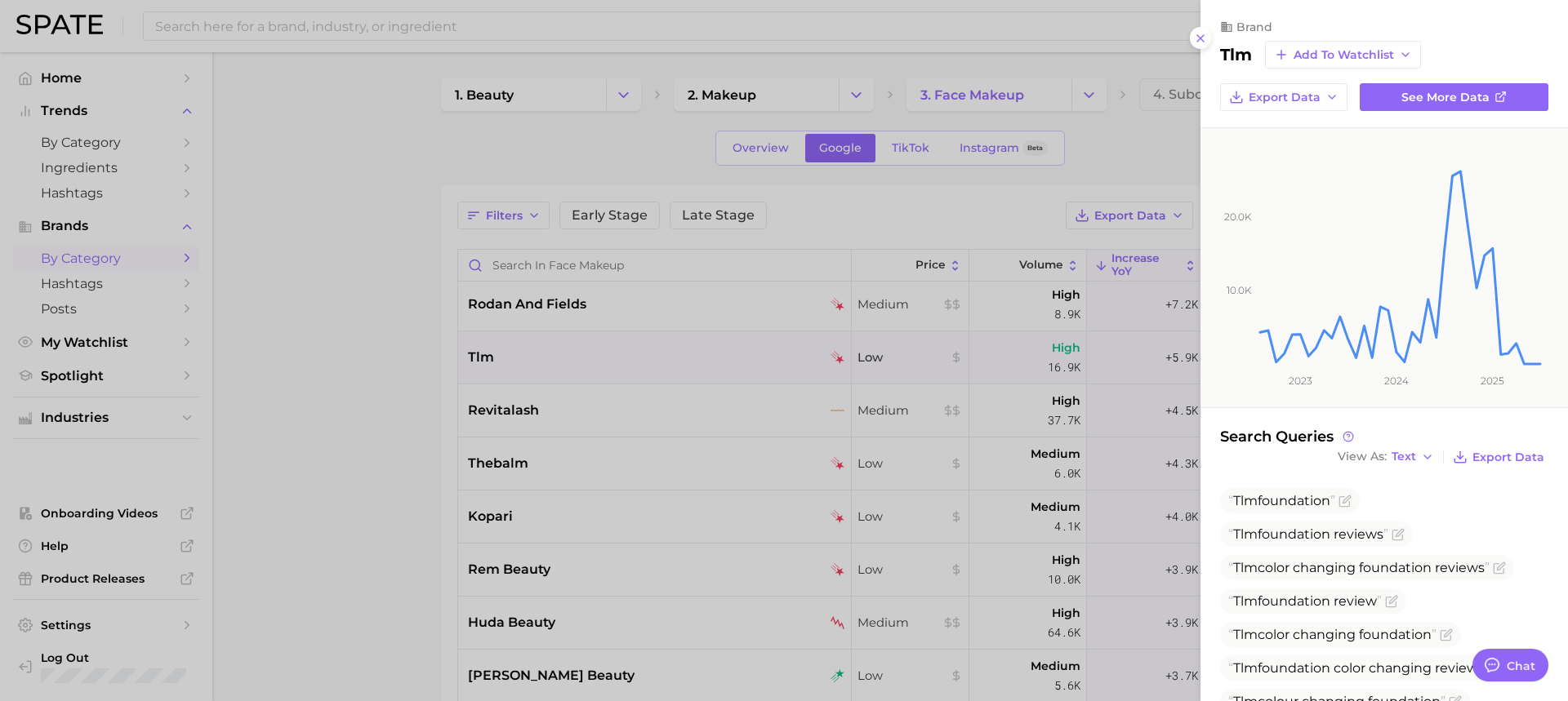
click at [721, 362] on div at bounding box center [784, 350] width 1568 height 701
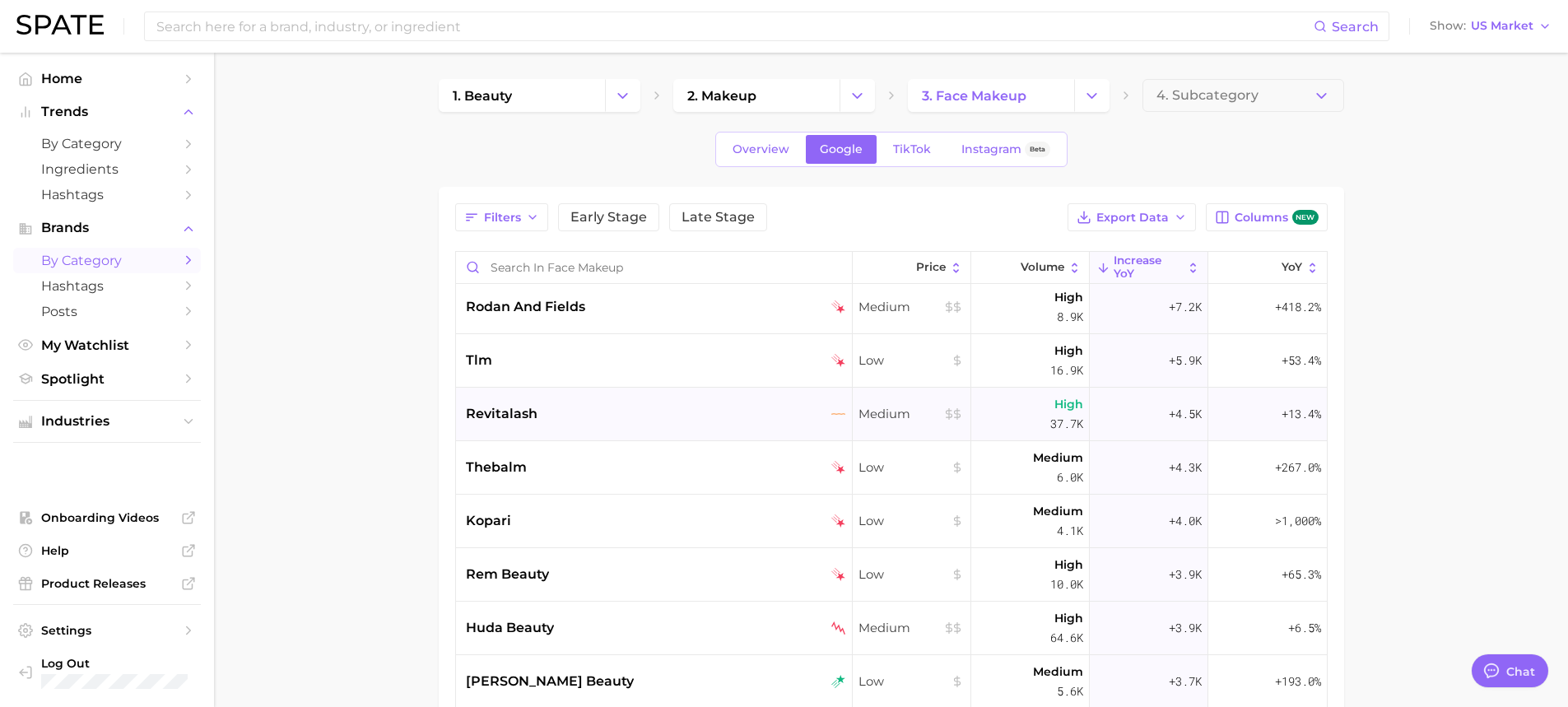
click at [568, 418] on div "revitalash" at bounding box center [656, 414] width 380 height 20
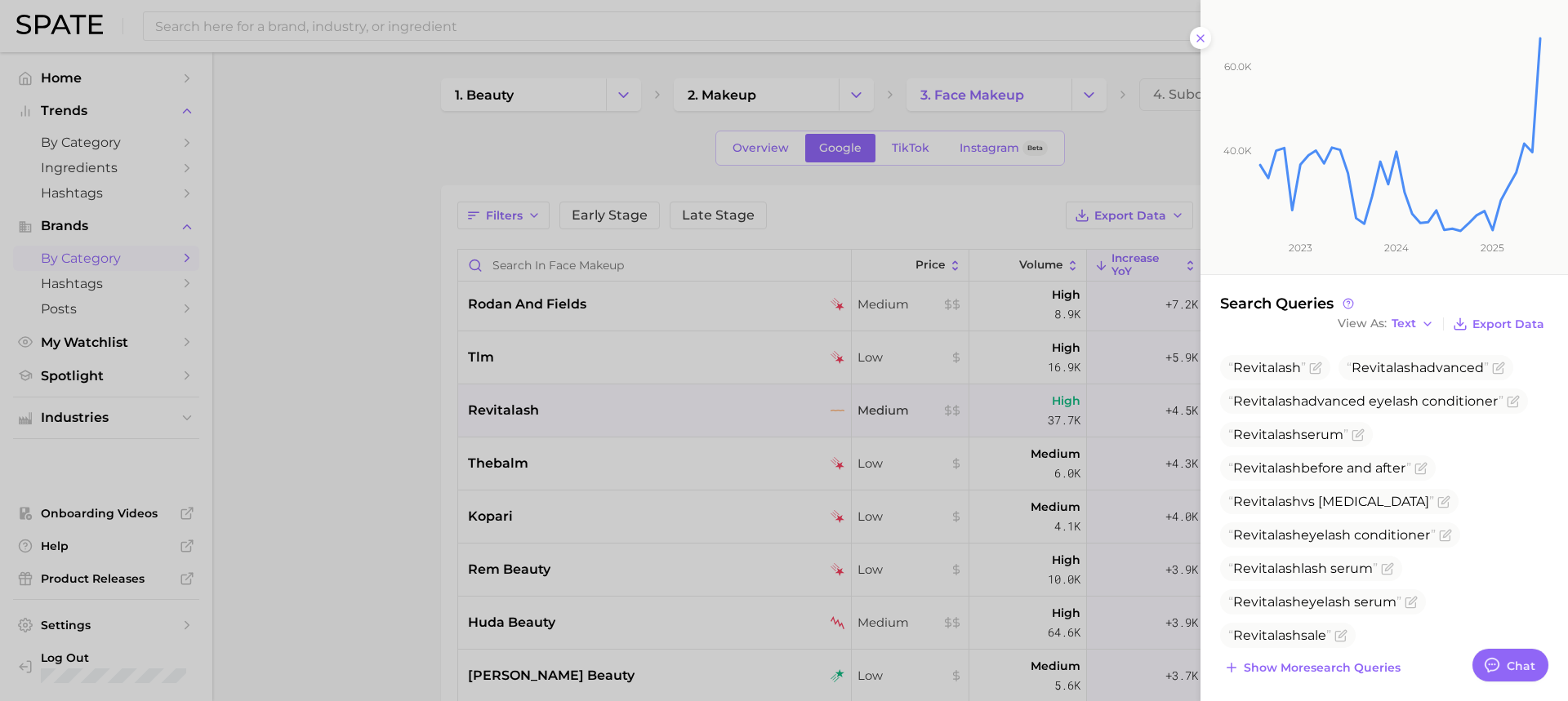
scroll to position [140, 0]
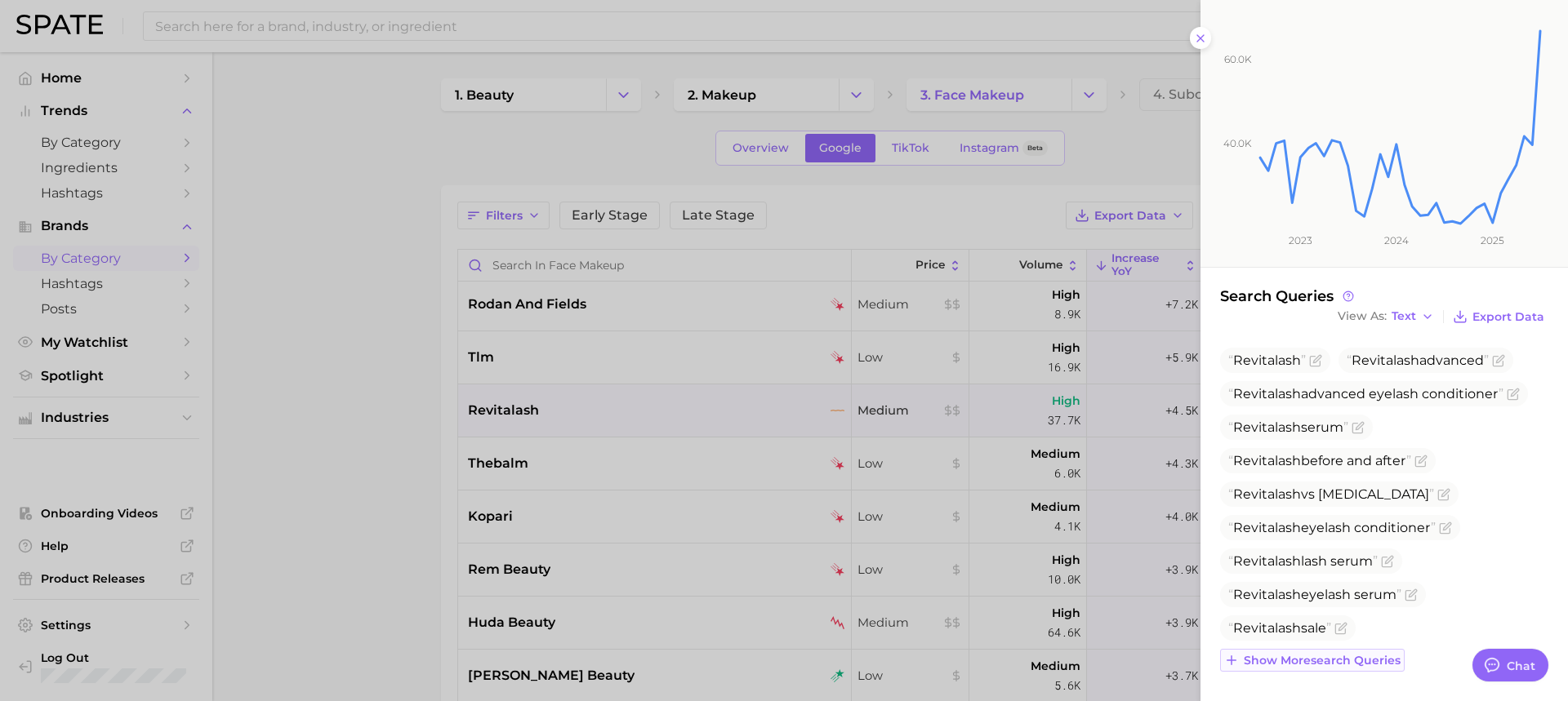
click at [1357, 655] on span "Show more search queries" at bounding box center [1322, 660] width 156 height 14
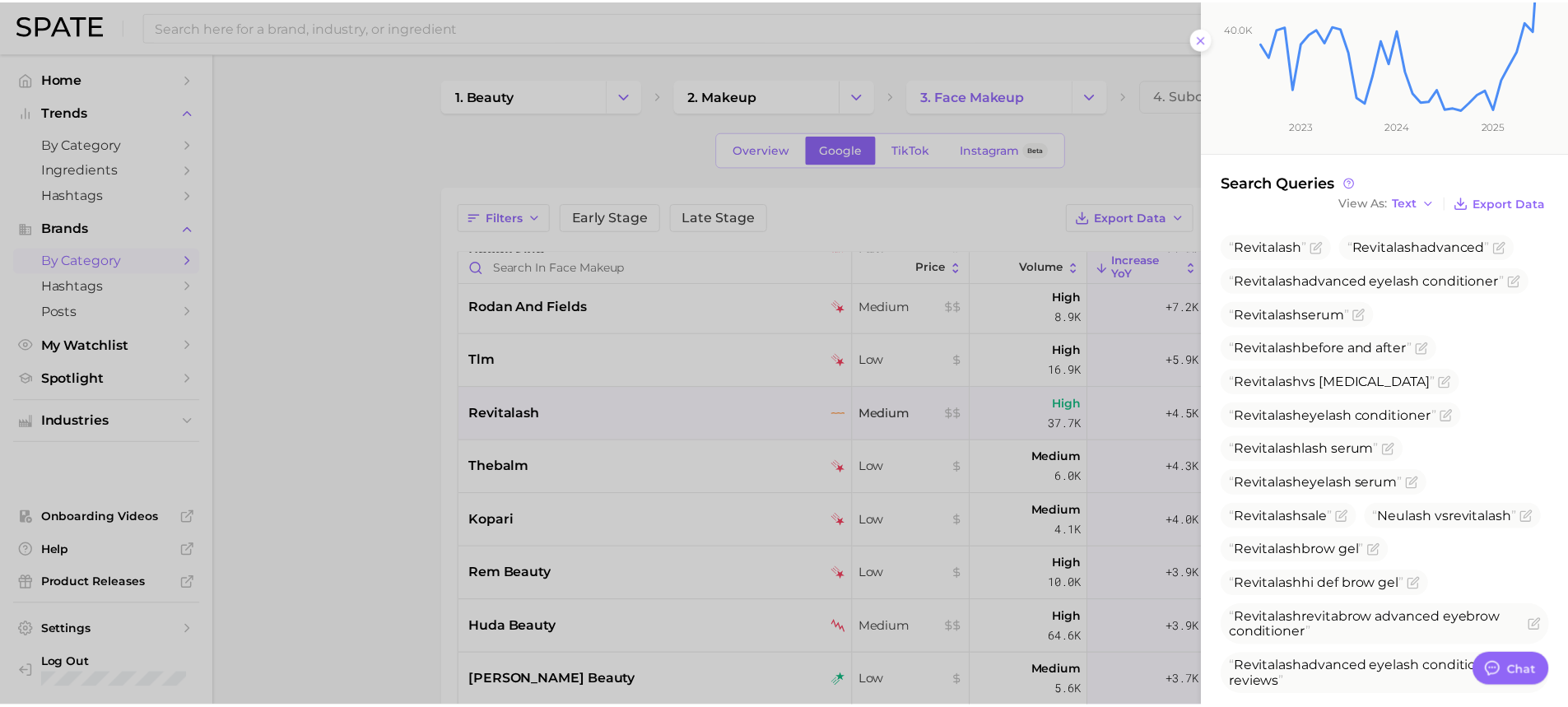
scroll to position [342, 0]
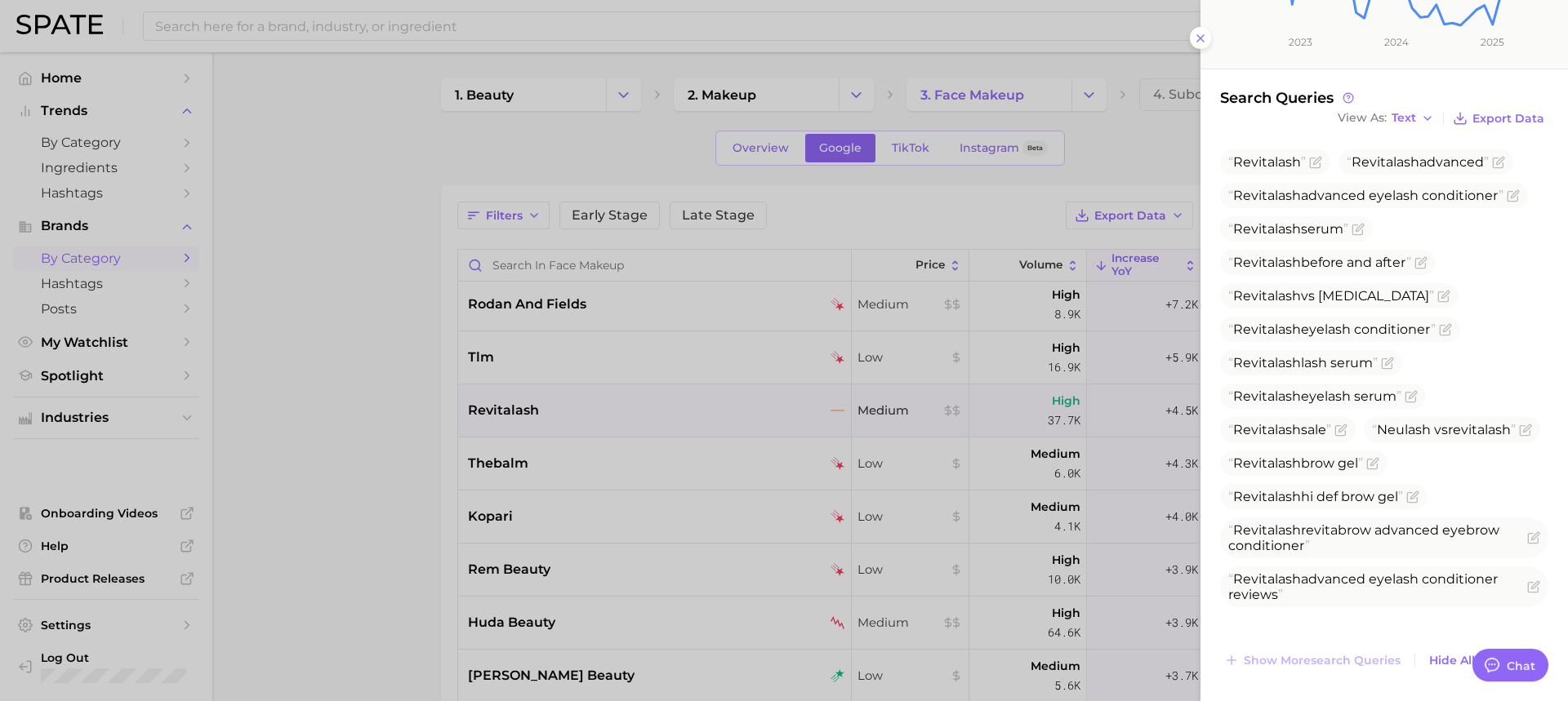
click at [635, 414] on div at bounding box center [784, 350] width 1568 height 701
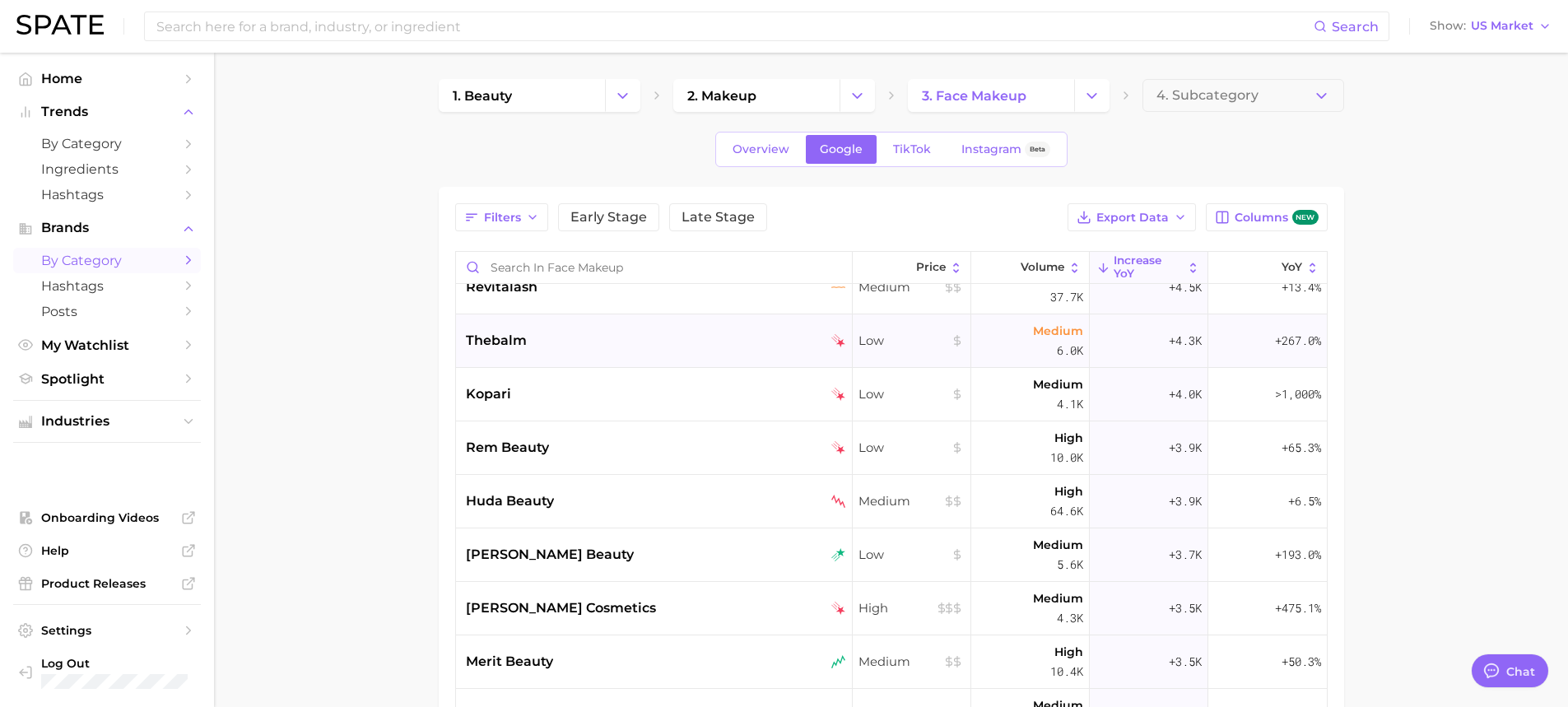
scroll to position [330, 0]
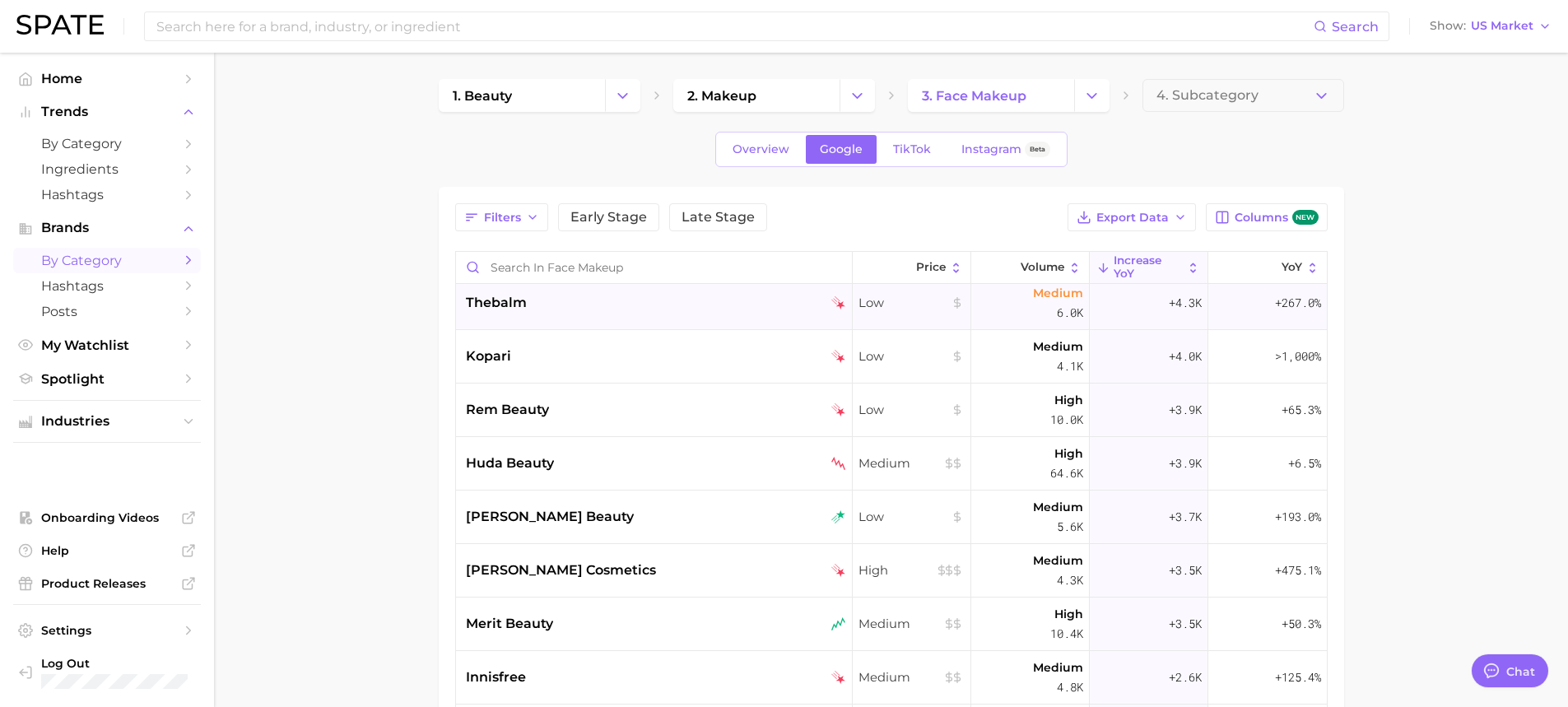
click at [650, 309] on div "thebalm" at bounding box center [656, 303] width 380 height 20
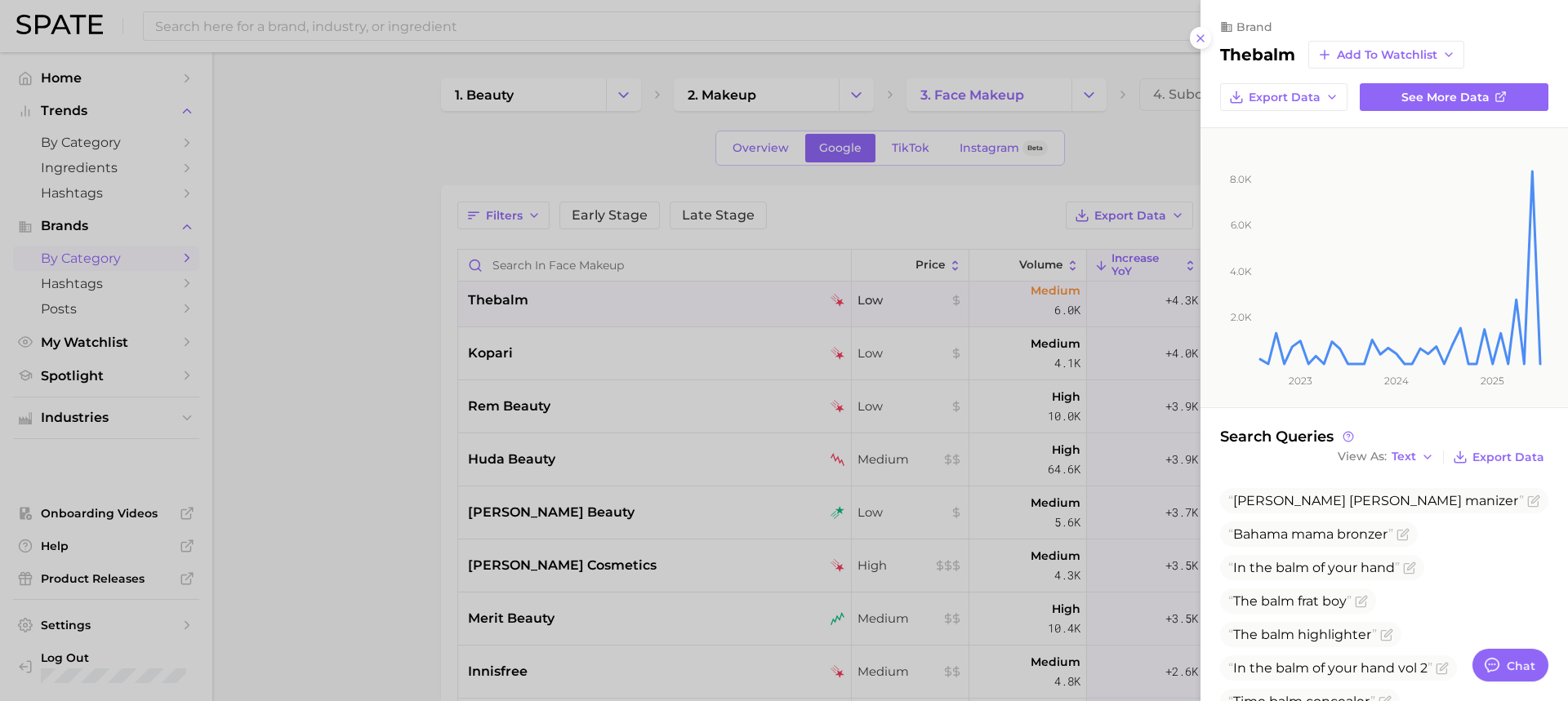
click at [866, 377] on div at bounding box center [784, 350] width 1568 height 701
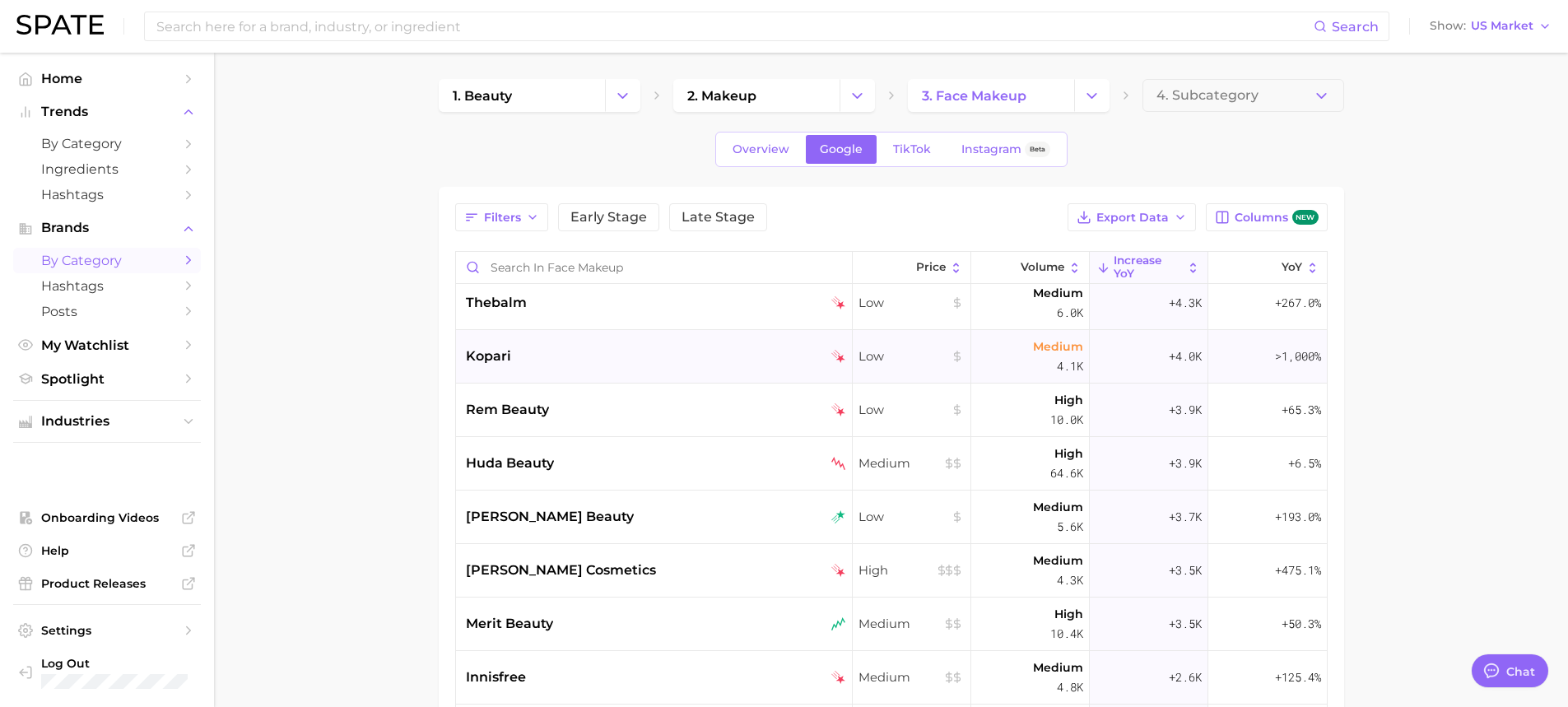
click at [651, 380] on div "kopari" at bounding box center [654, 357] width 397 height 53
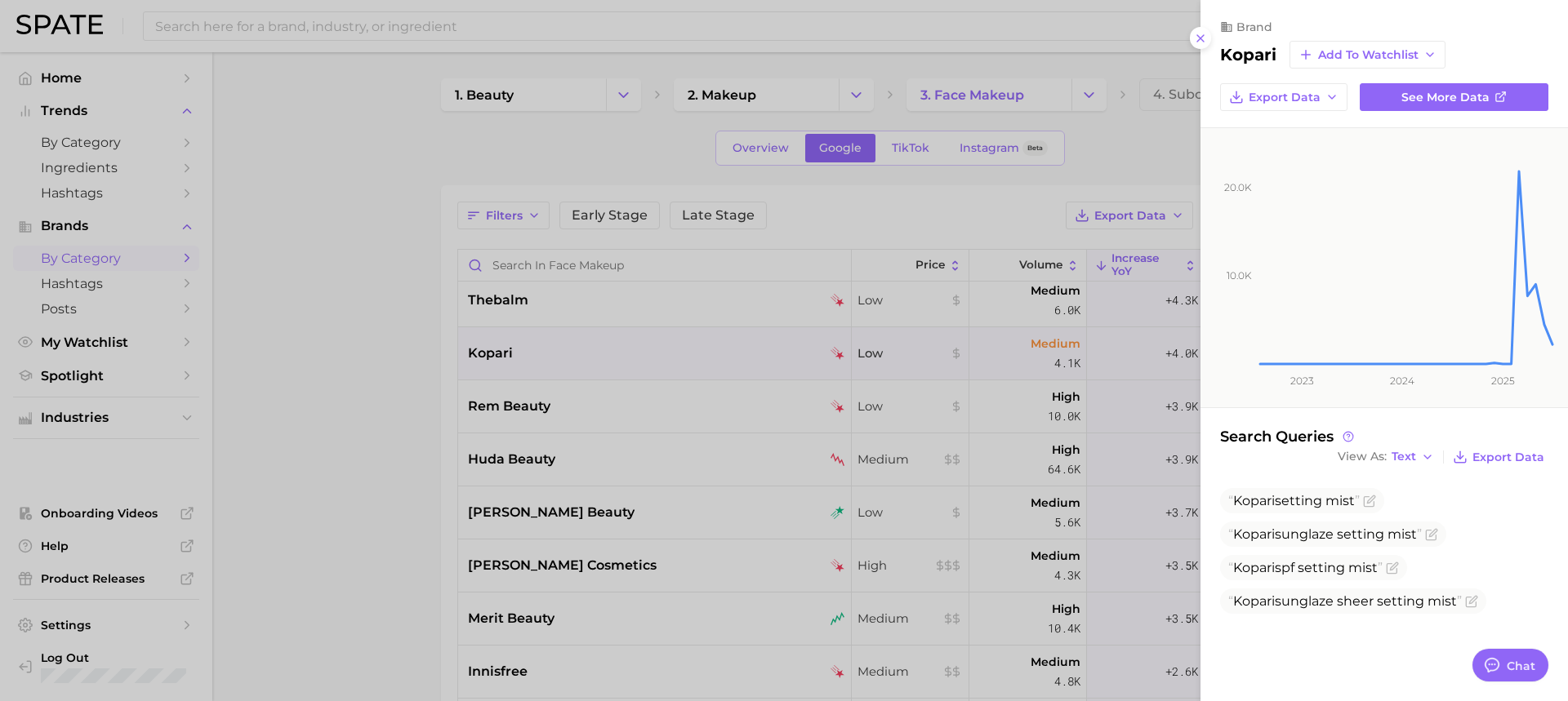
click at [473, 501] on div at bounding box center [784, 350] width 1568 height 701
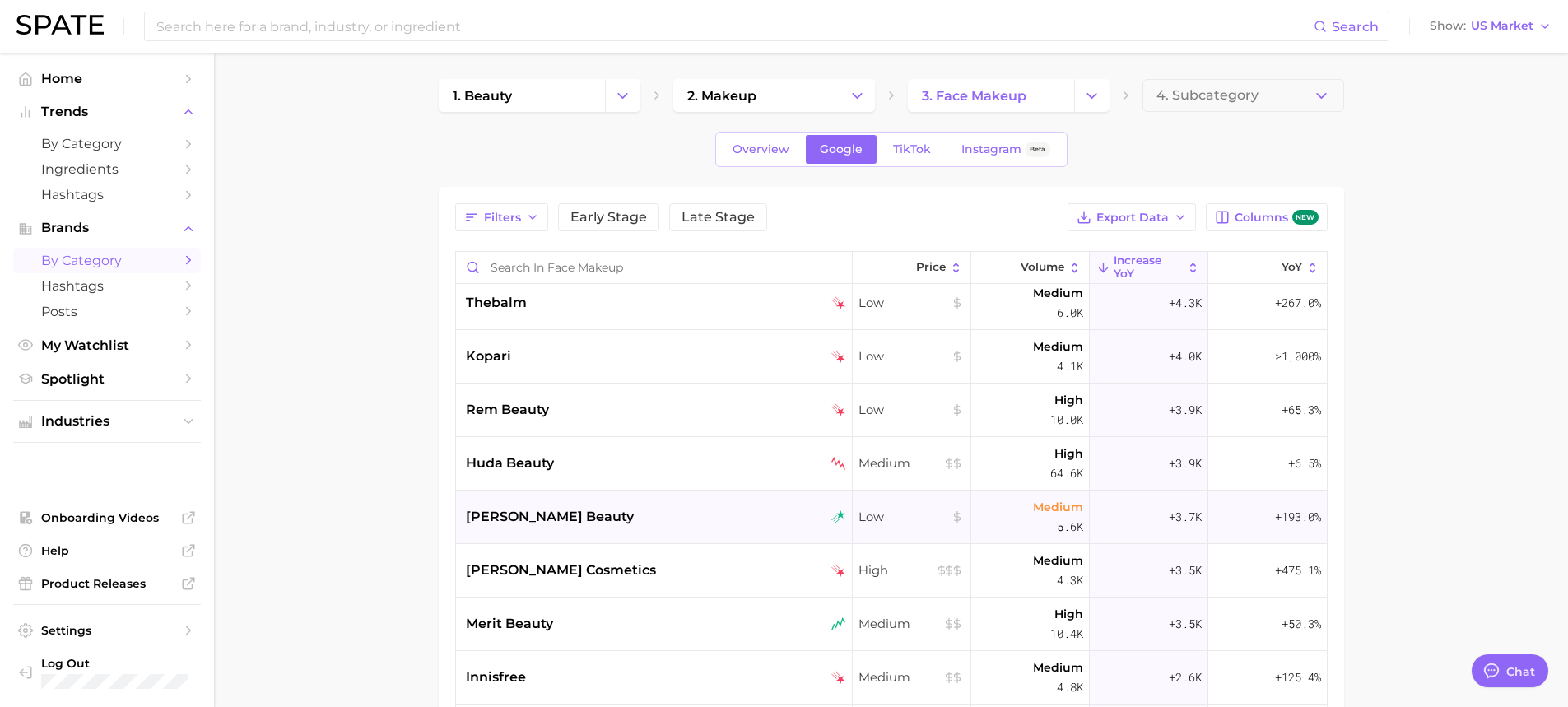
click at [630, 511] on span "danessa myricks beauty" at bounding box center [550, 517] width 168 height 20
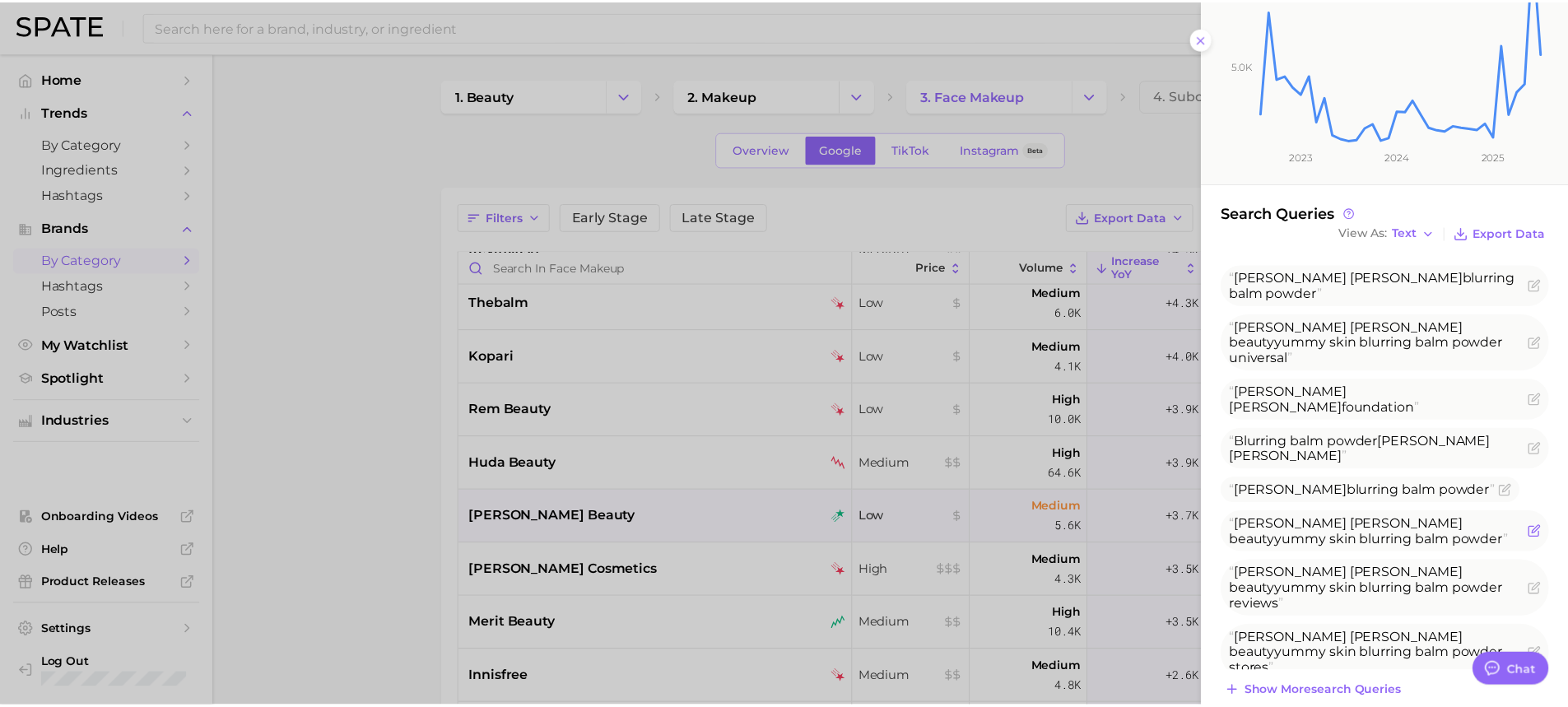
scroll to position [255, 0]
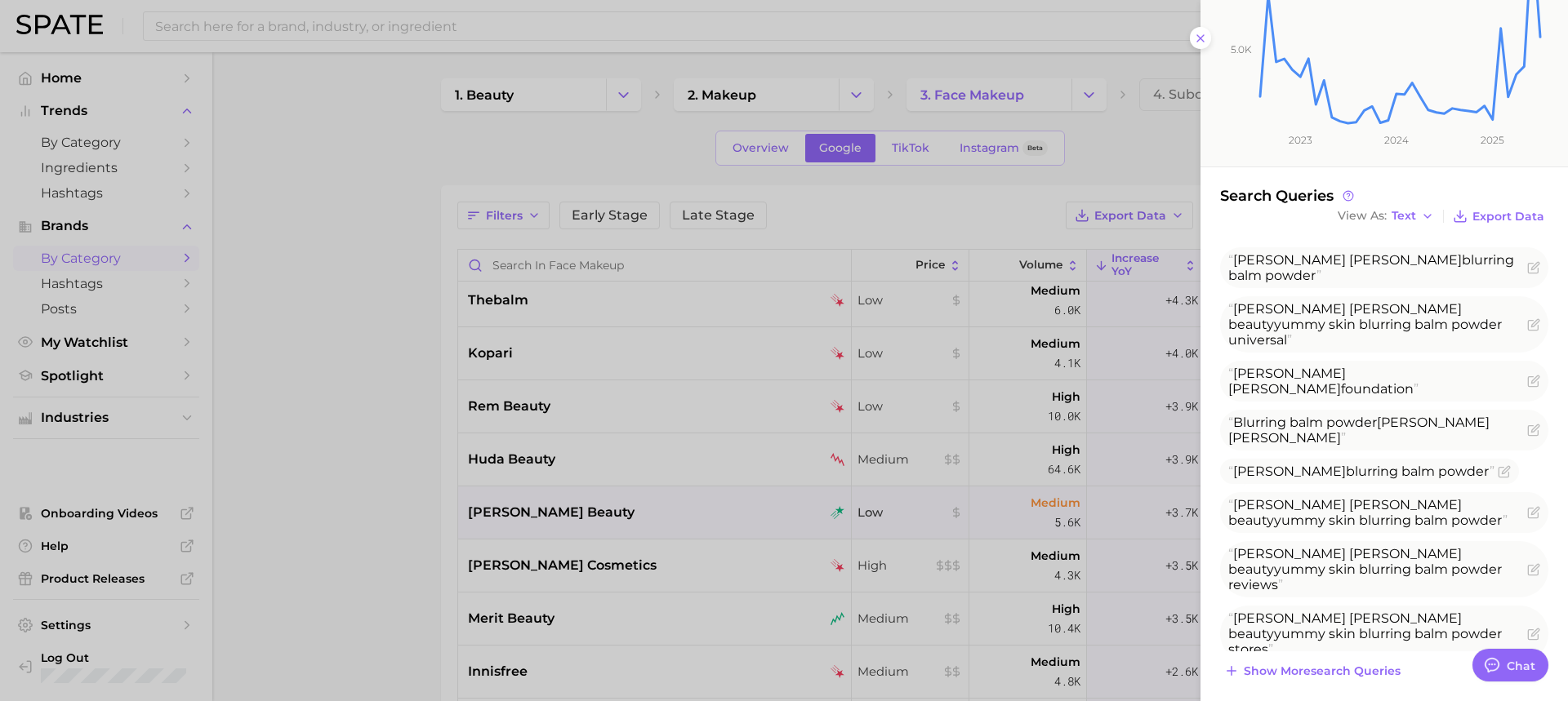
drag, startPoint x: 889, startPoint y: 540, endPoint x: 879, endPoint y: 539, distance: 10.0
click at [889, 539] on div at bounding box center [784, 350] width 1568 height 701
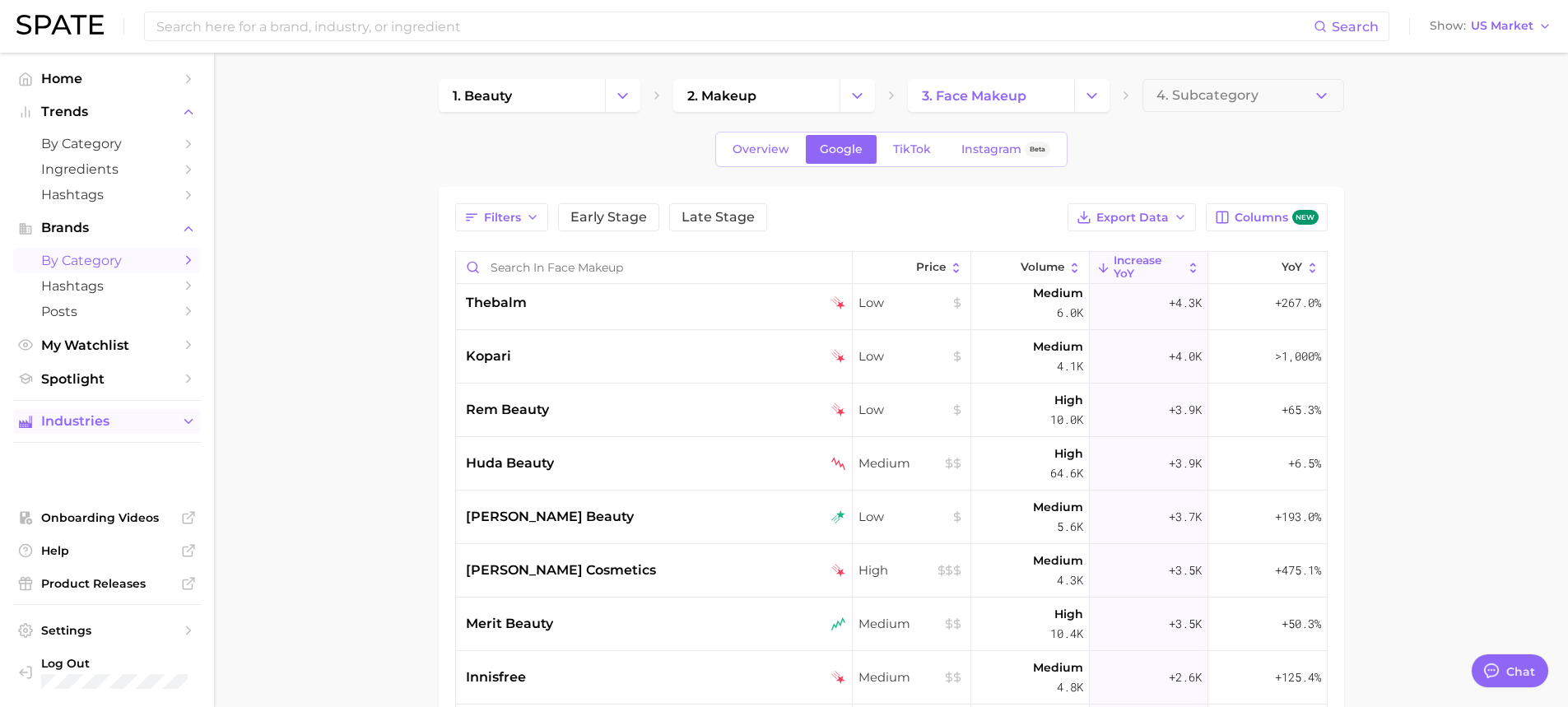
click at [193, 430] on button "Industries" at bounding box center [107, 422] width 188 height 25
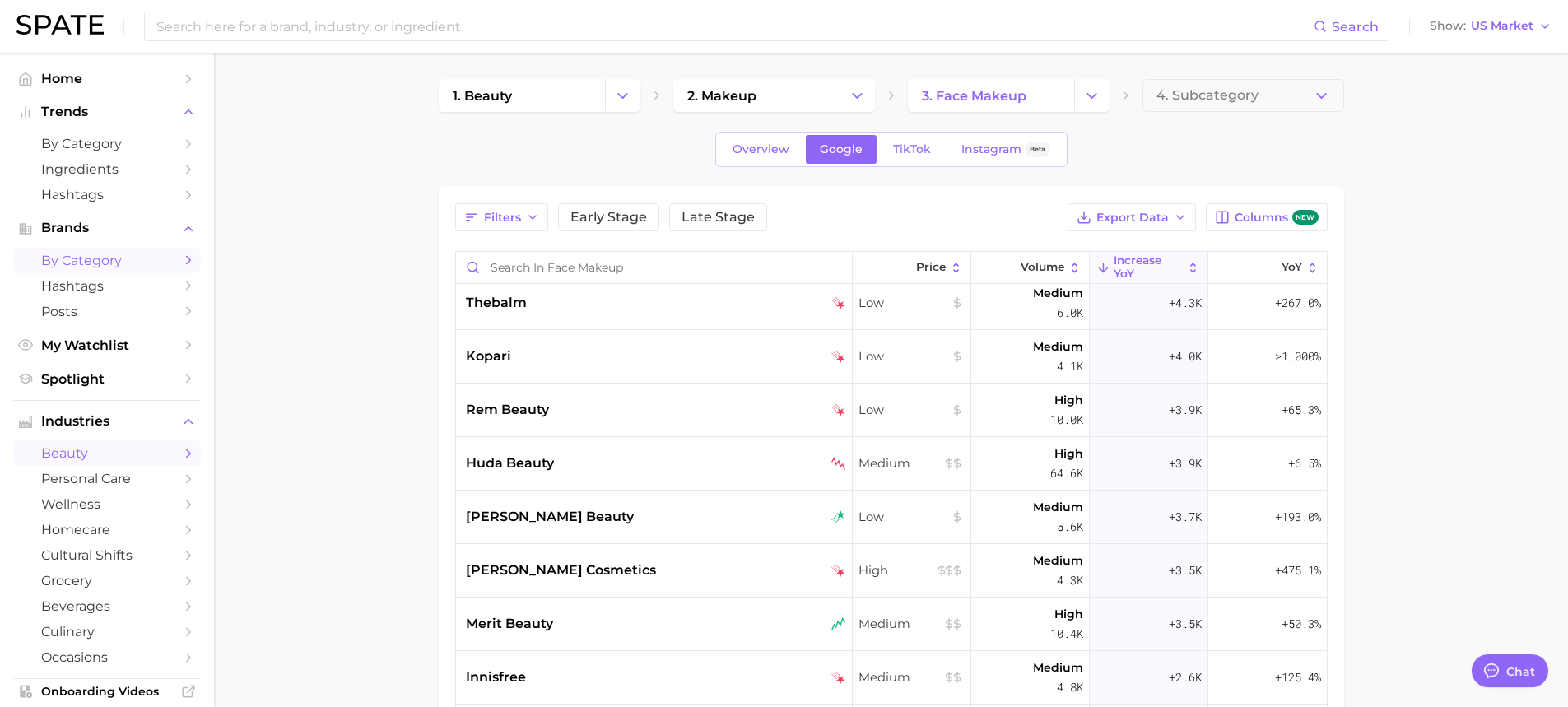
click at [150, 455] on span "beauty" at bounding box center [106, 453] width 132 height 15
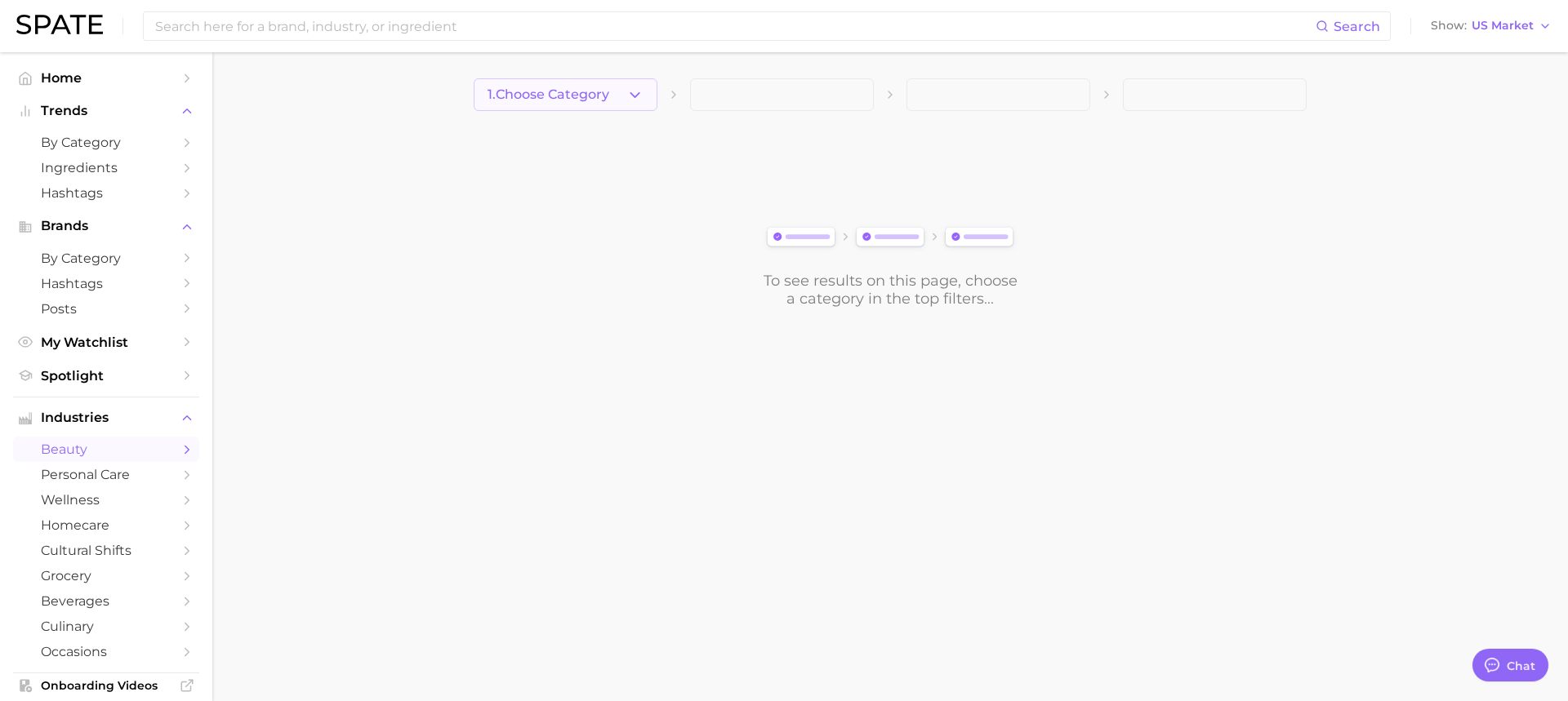
click at [645, 100] on button "1. Choose Category" at bounding box center [565, 94] width 184 height 33
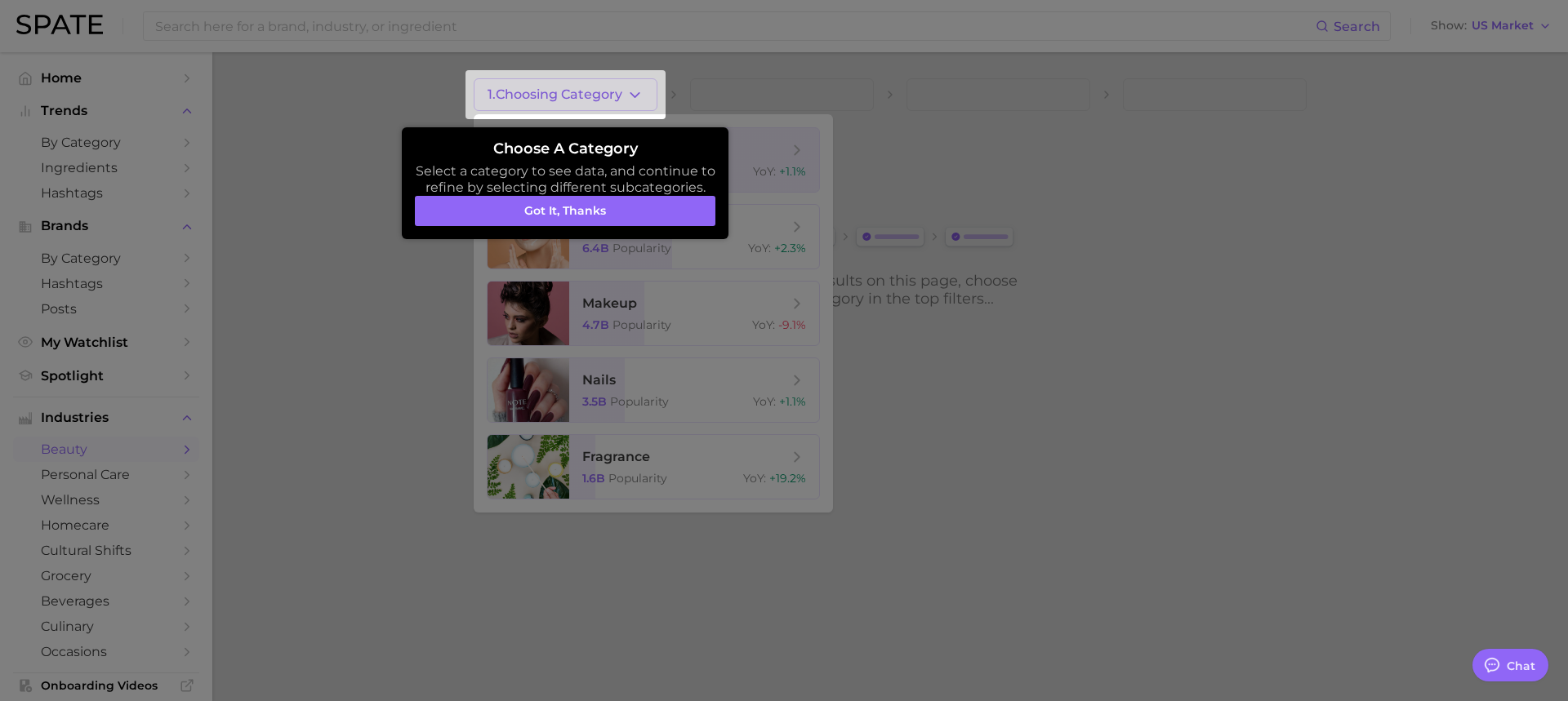
click at [407, 284] on div at bounding box center [784, 350] width 1568 height 701
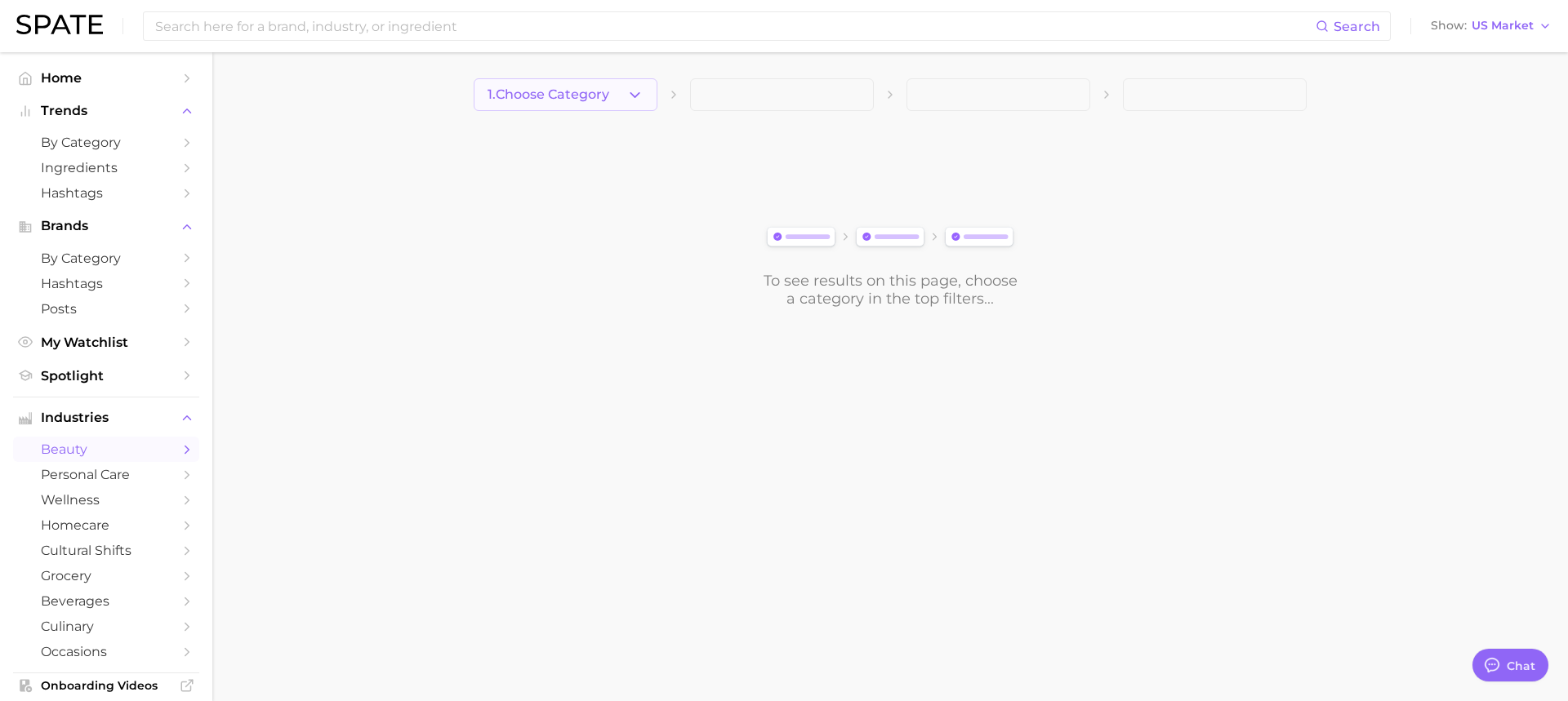
click at [631, 90] on icon "button" at bounding box center [635, 95] width 17 height 17
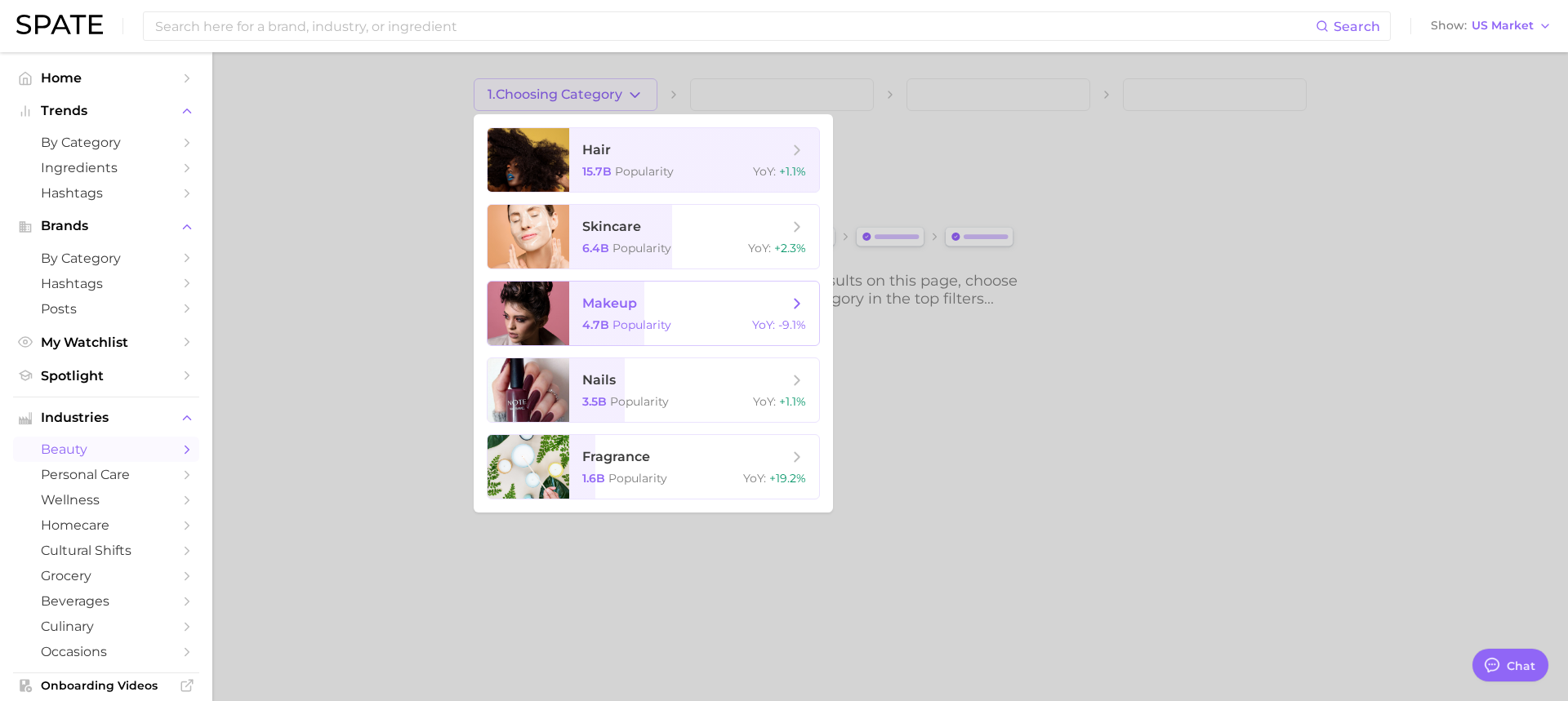
click at [709, 322] on div "4.7b Popularity YoY : -9.1%" at bounding box center [694, 325] width 223 height 15
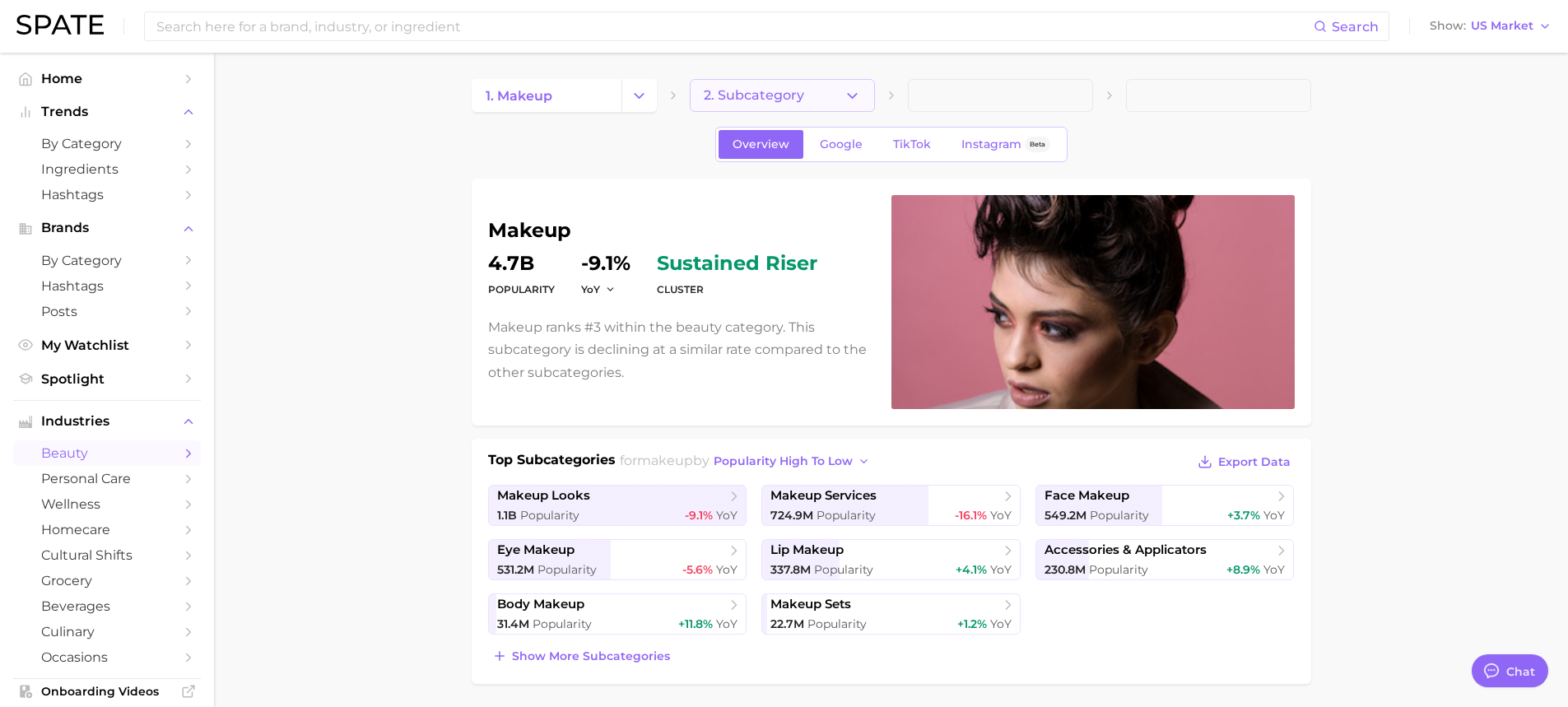
click at [830, 86] on button "2. Subcategory" at bounding box center [782, 95] width 185 height 33
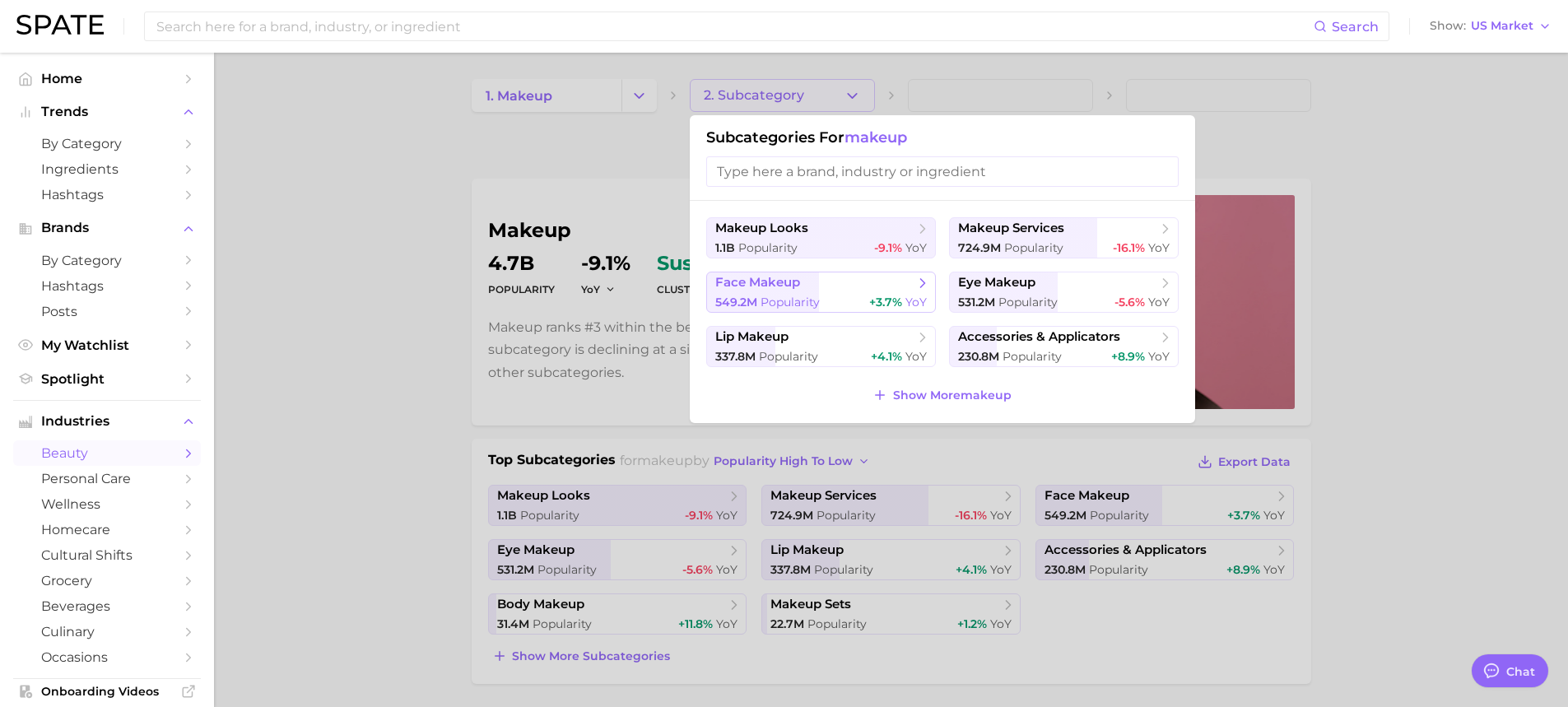
click at [903, 296] on span "+3.7% YoY" at bounding box center [897, 302] width 58 height 15
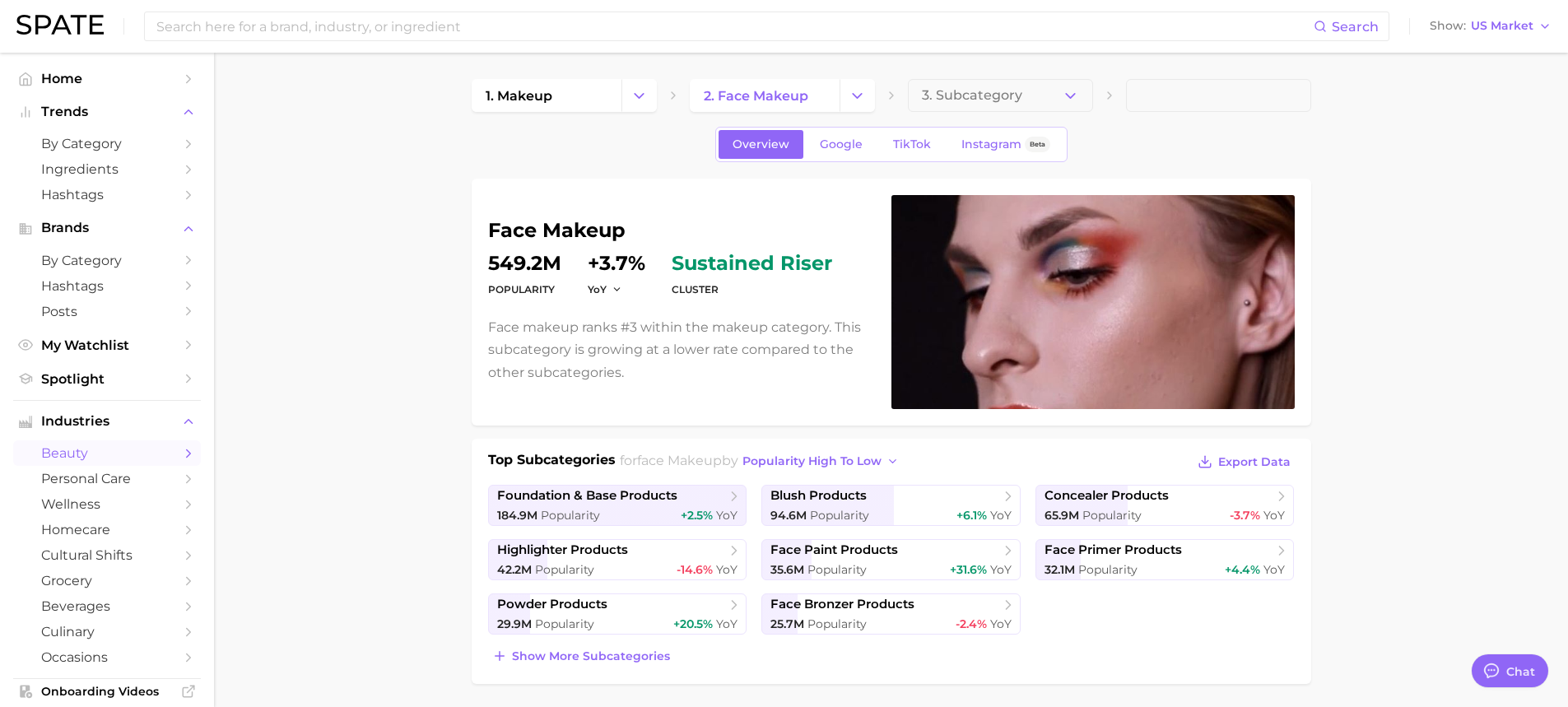
click at [912, 160] on div "Overview Google TikTok Instagram Beta" at bounding box center [891, 143] width 352 height 35
click at [916, 149] on span "TikTok" at bounding box center [912, 144] width 38 height 14
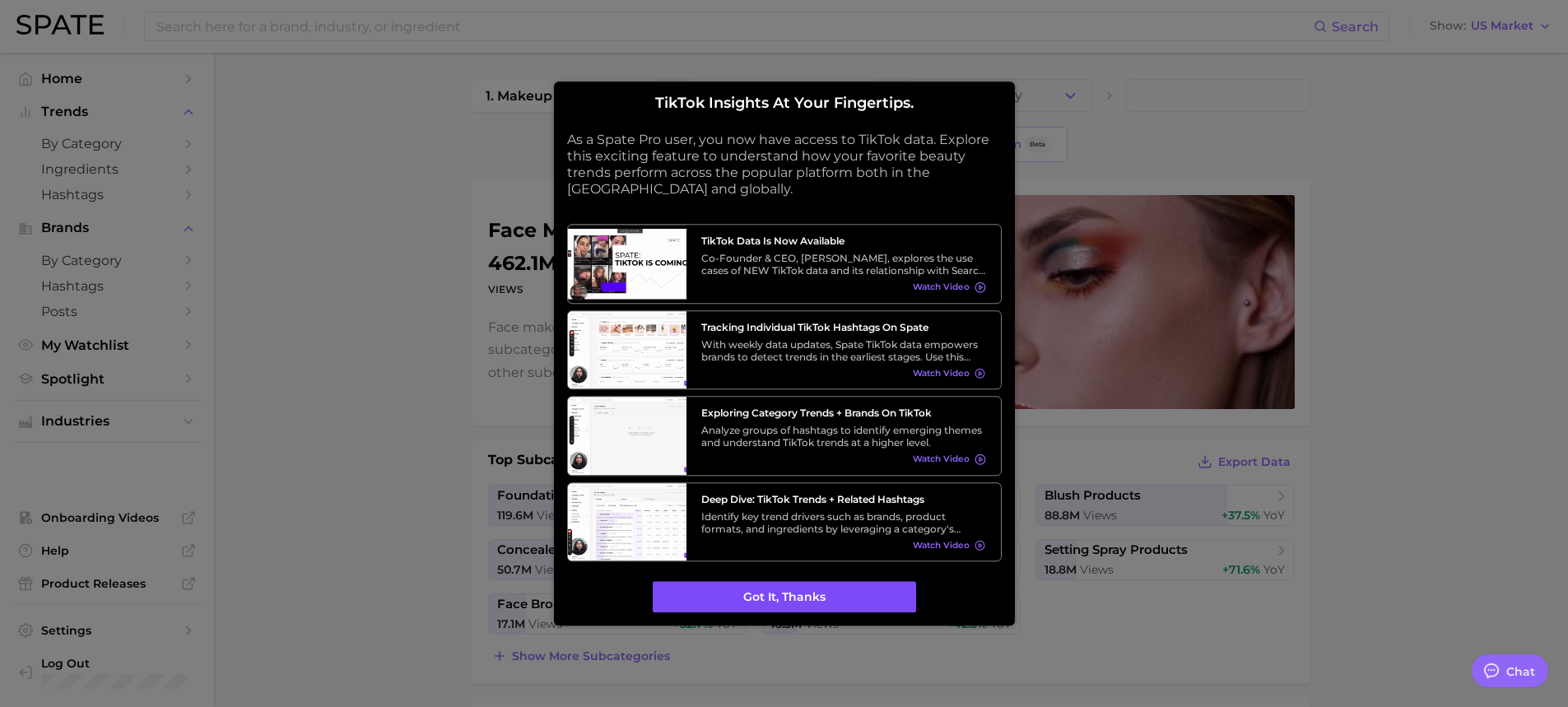
click at [859, 602] on button "Got it, thanks" at bounding box center [784, 598] width 263 height 31
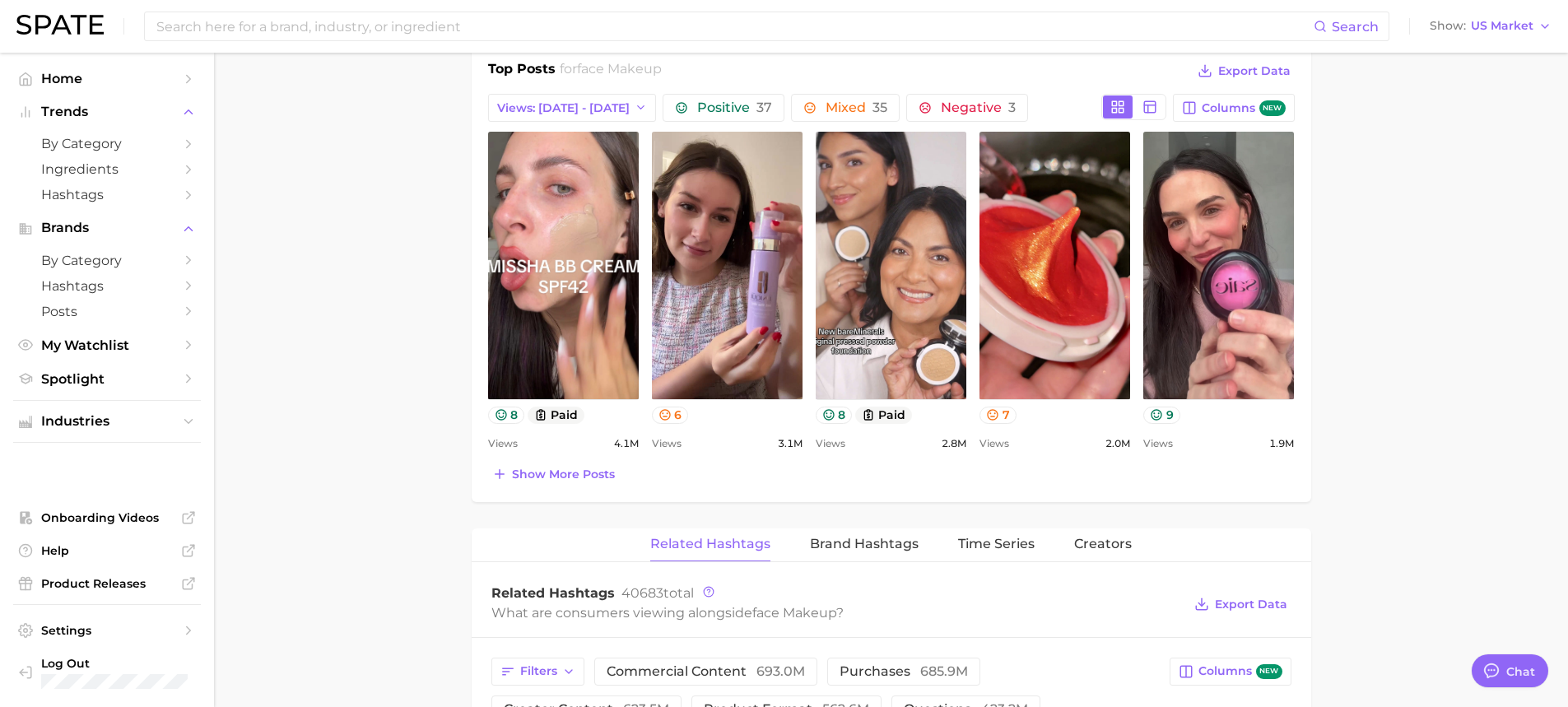
scroll to position [1071, 0]
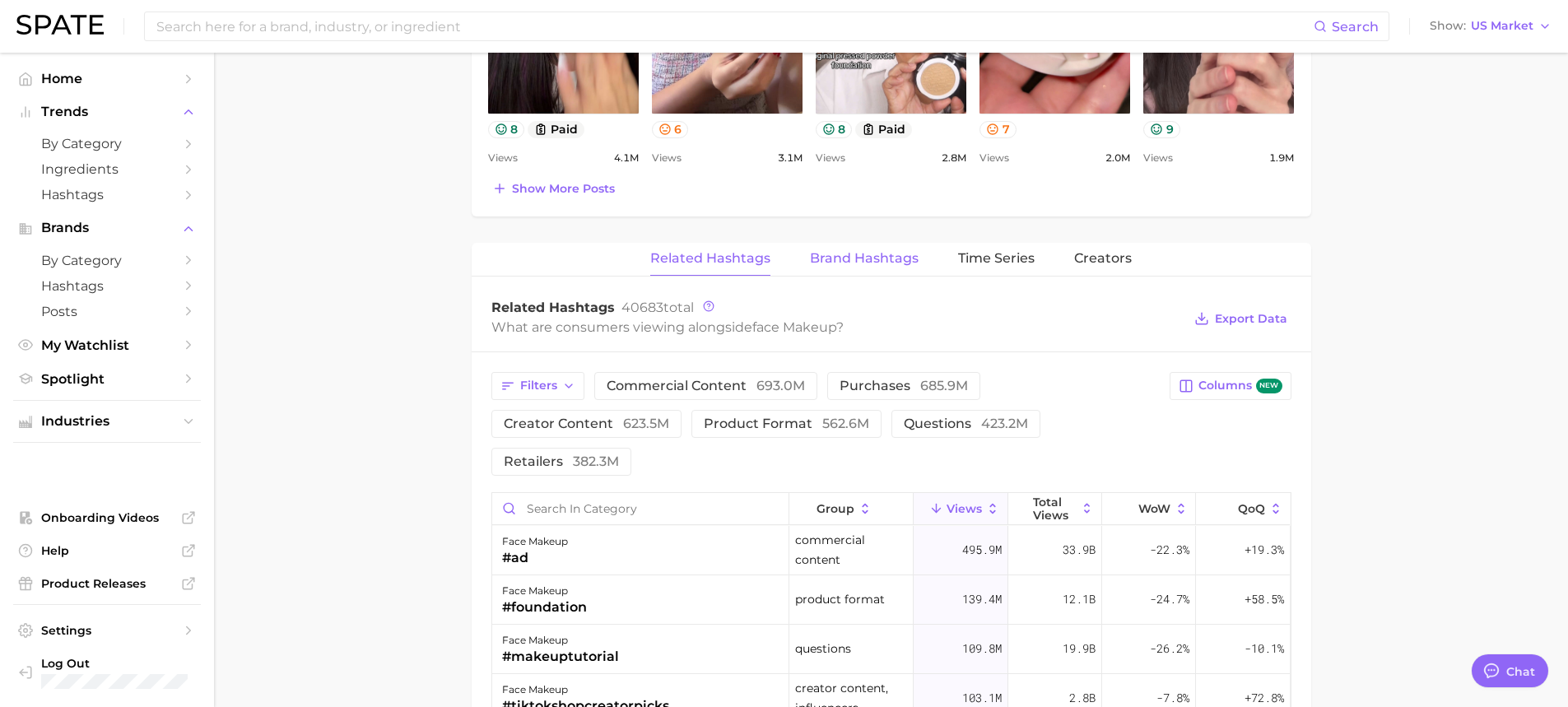
click at [881, 262] on span "Brand Hashtags" at bounding box center [864, 258] width 108 height 15
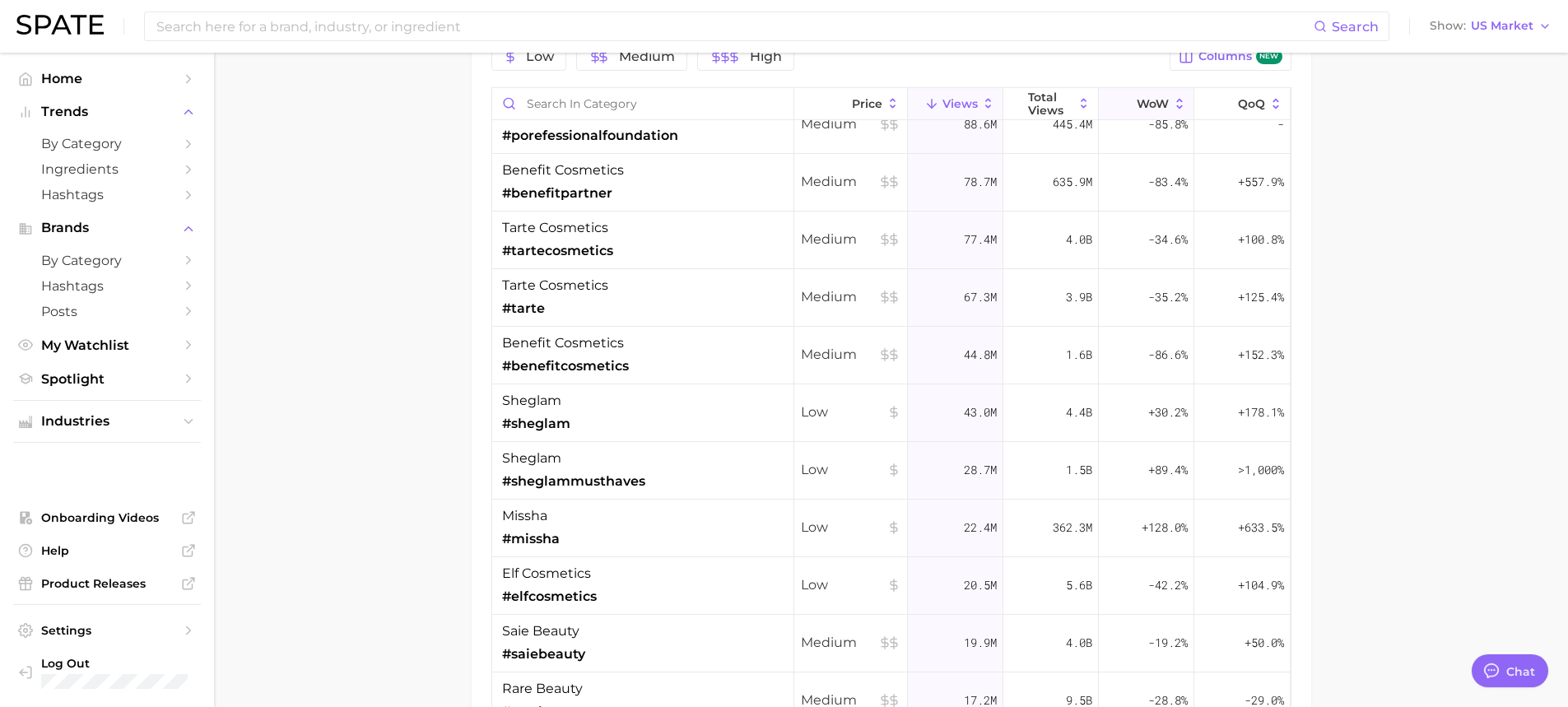
scroll to position [0, 0]
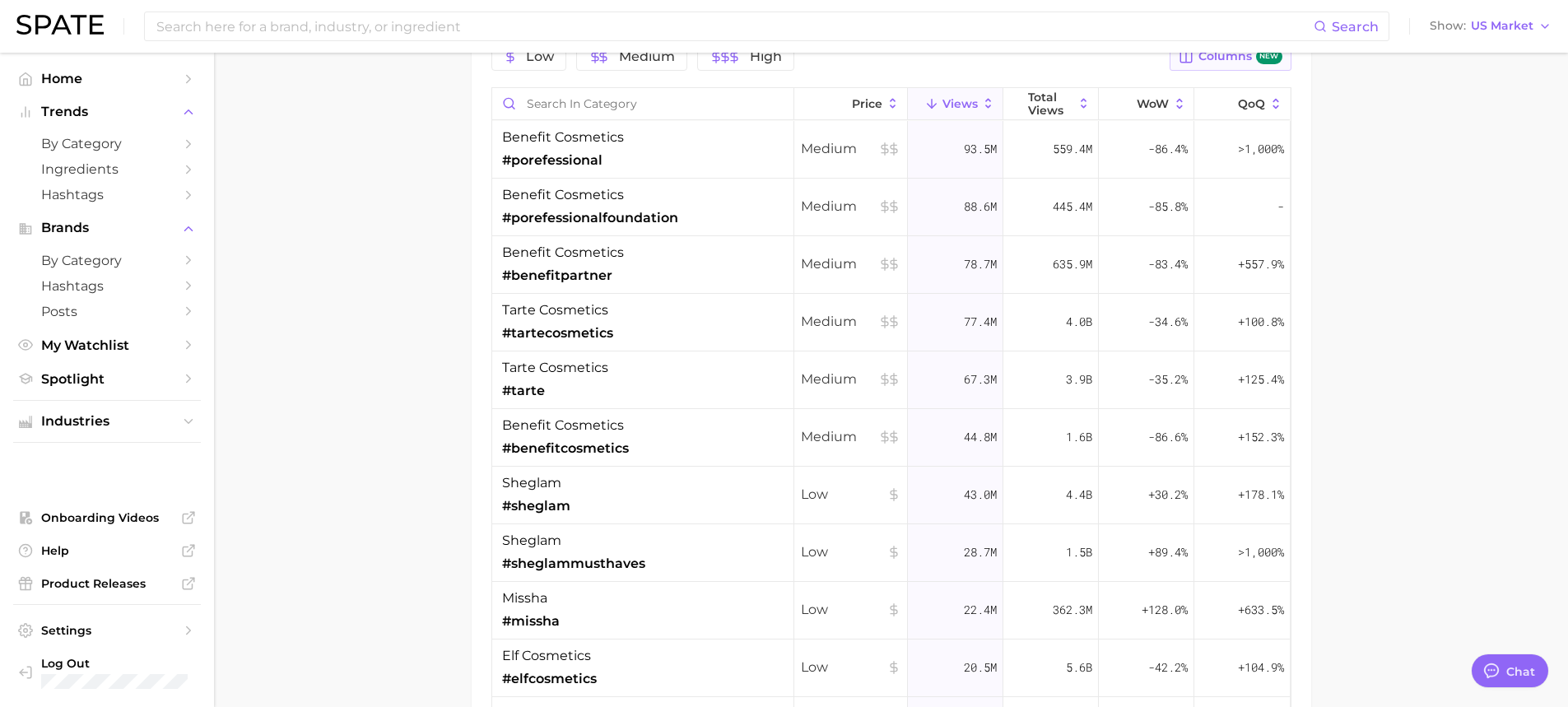
click at [1219, 64] on span "Columns new" at bounding box center [1240, 57] width 84 height 15
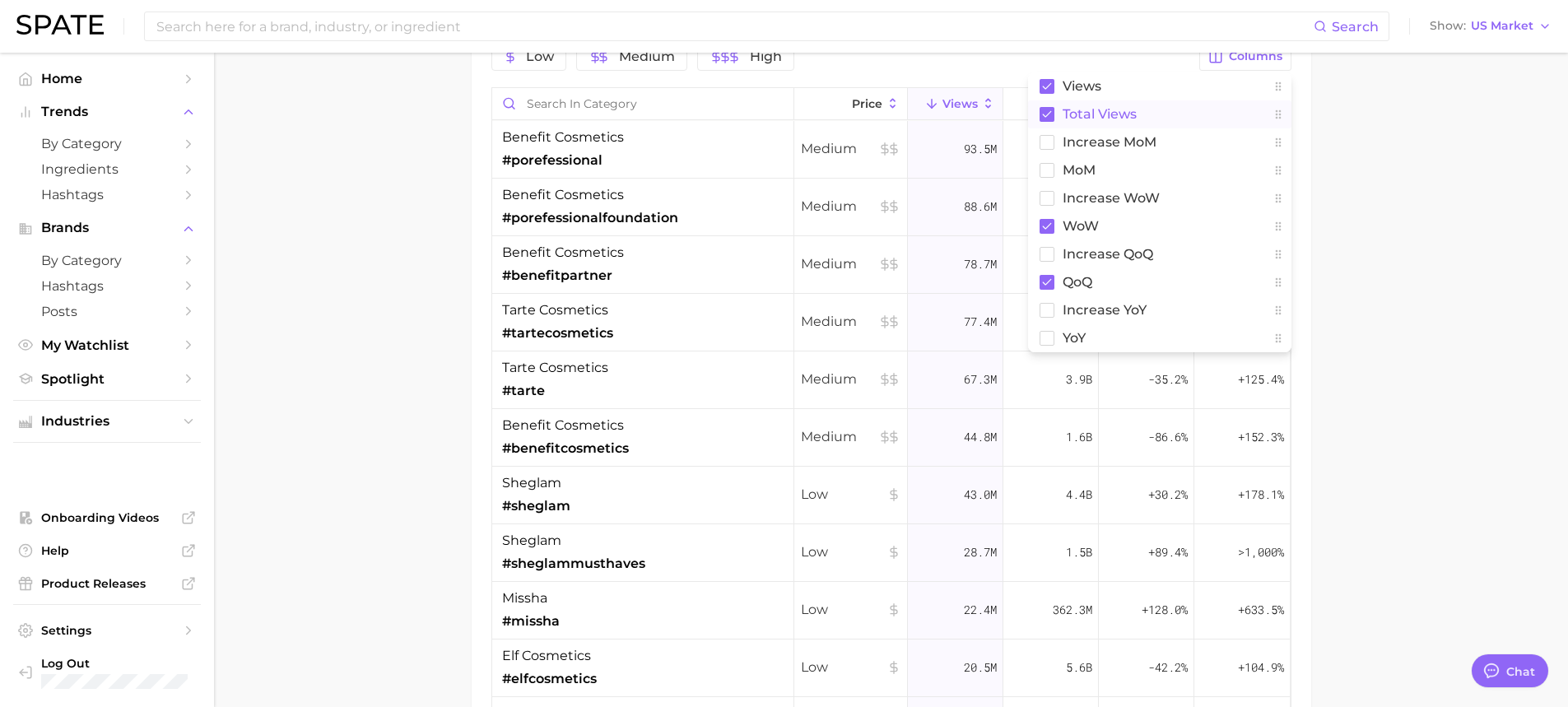
click at [1040, 113] on rect at bounding box center [1048, 115] width 15 height 15
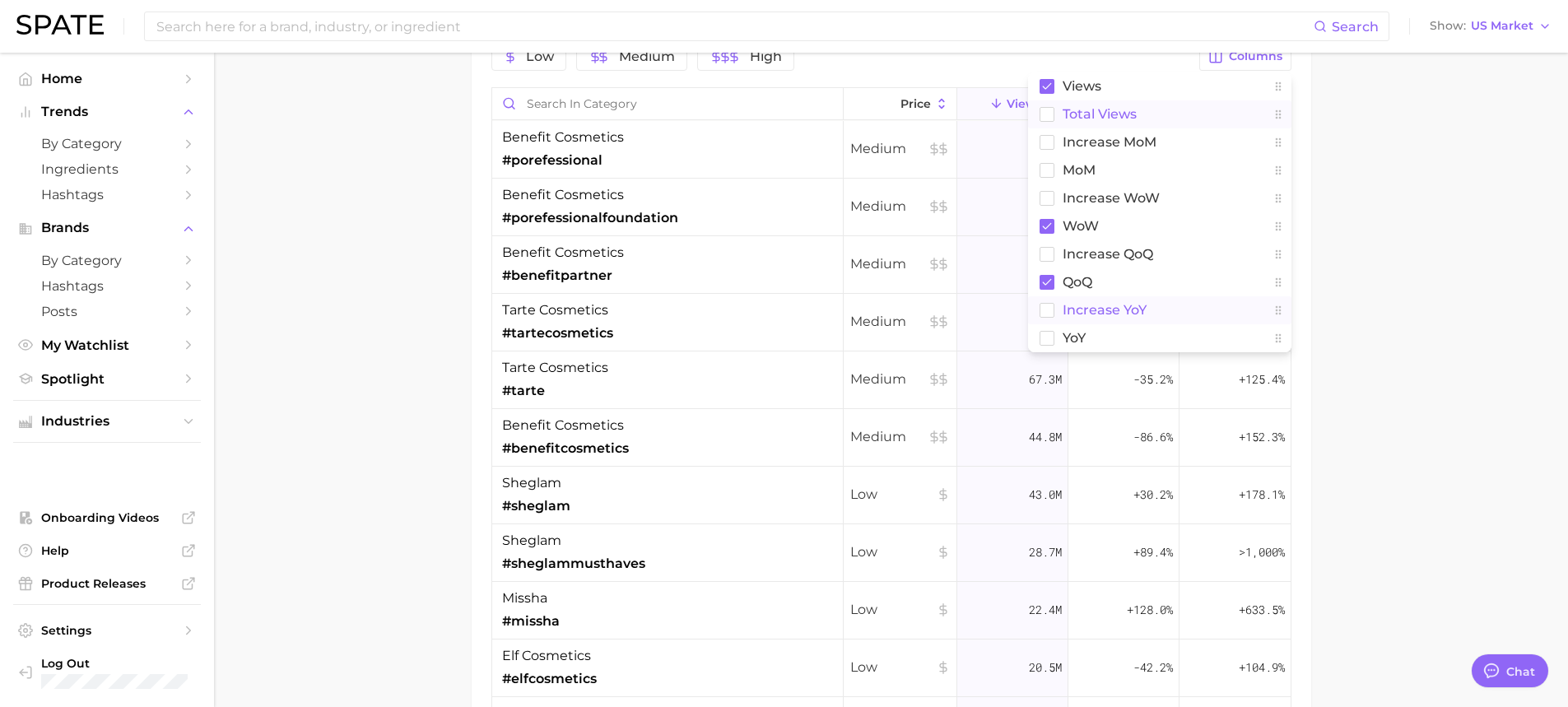
click at [1045, 309] on rect at bounding box center [1047, 310] width 14 height 14
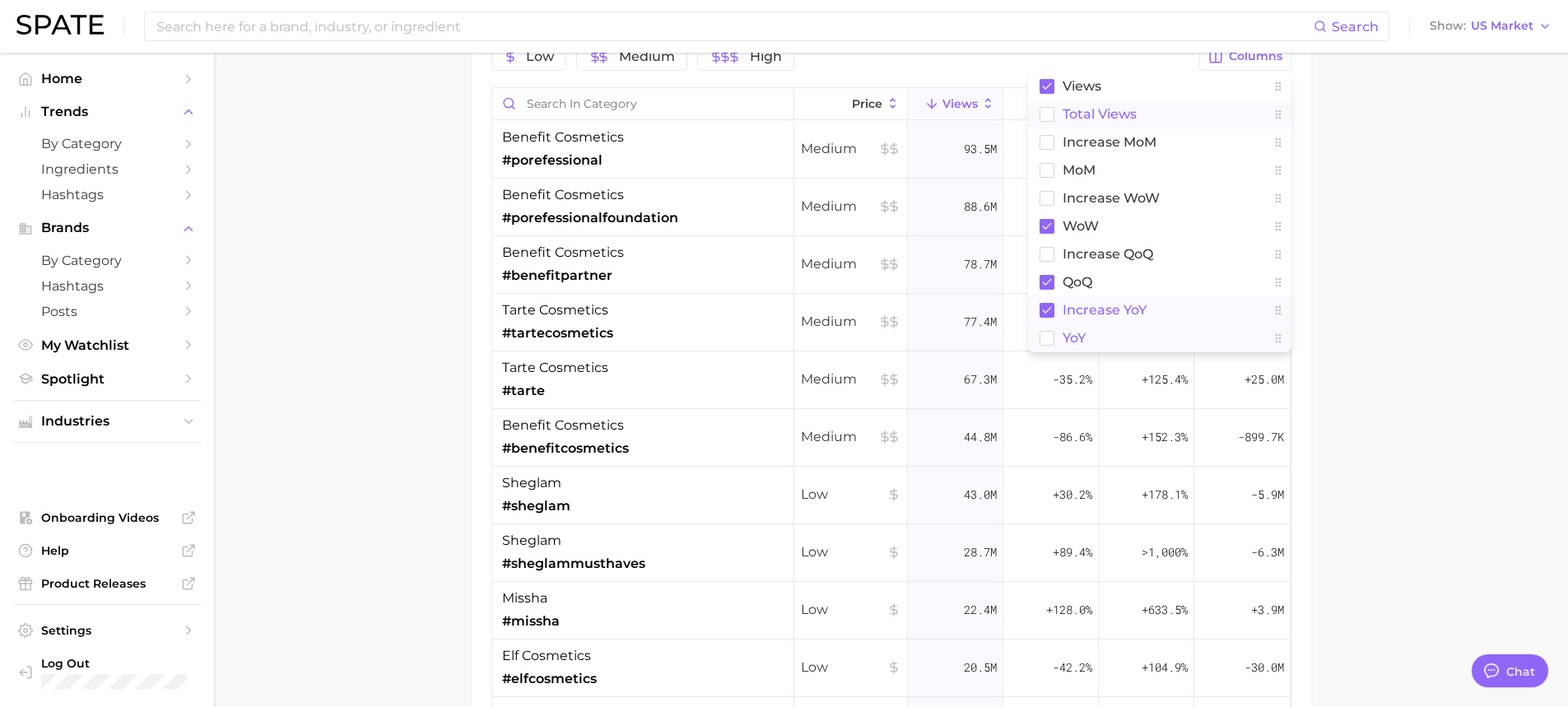
click at [1045, 333] on rect at bounding box center [1047, 337] width 14 height 14
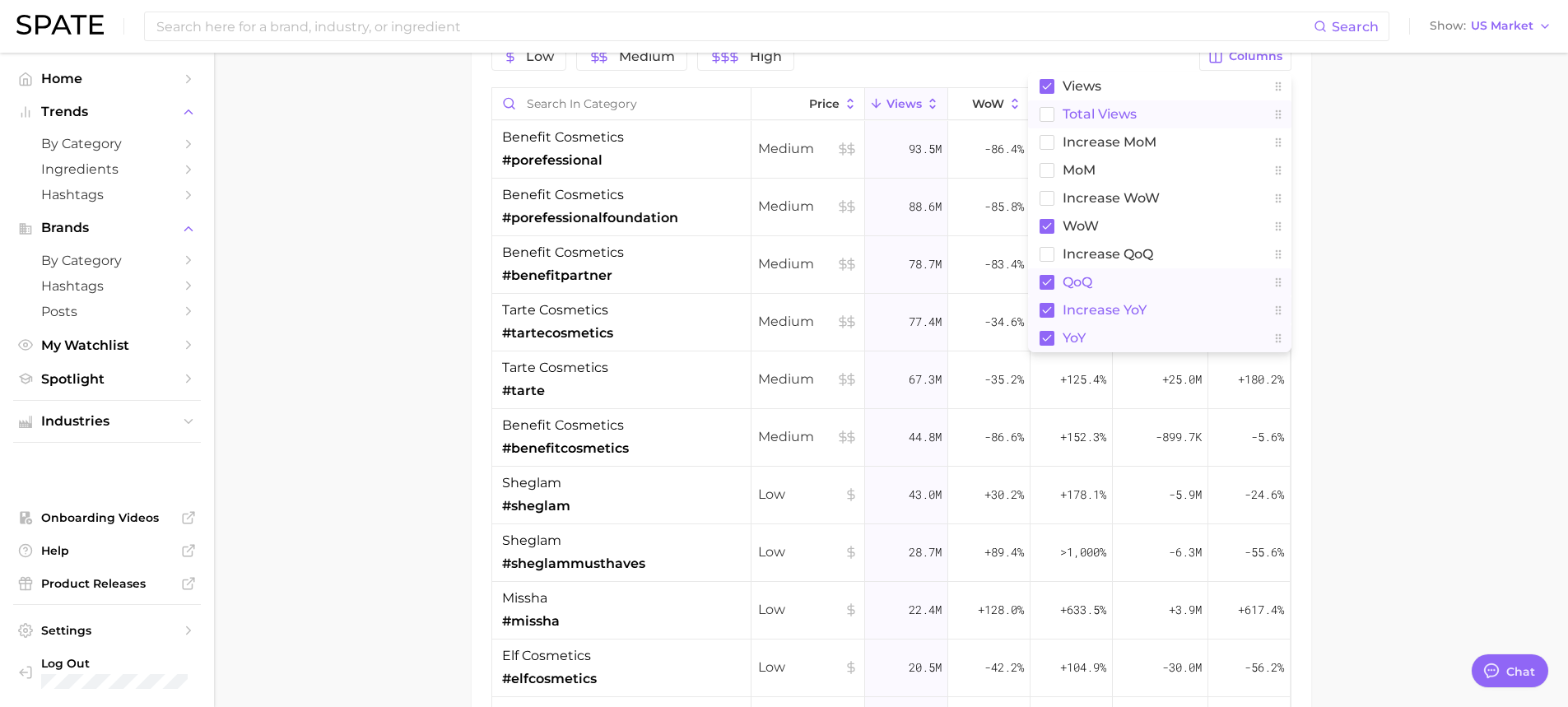
click at [1050, 282] on rect at bounding box center [1048, 282] width 15 height 15
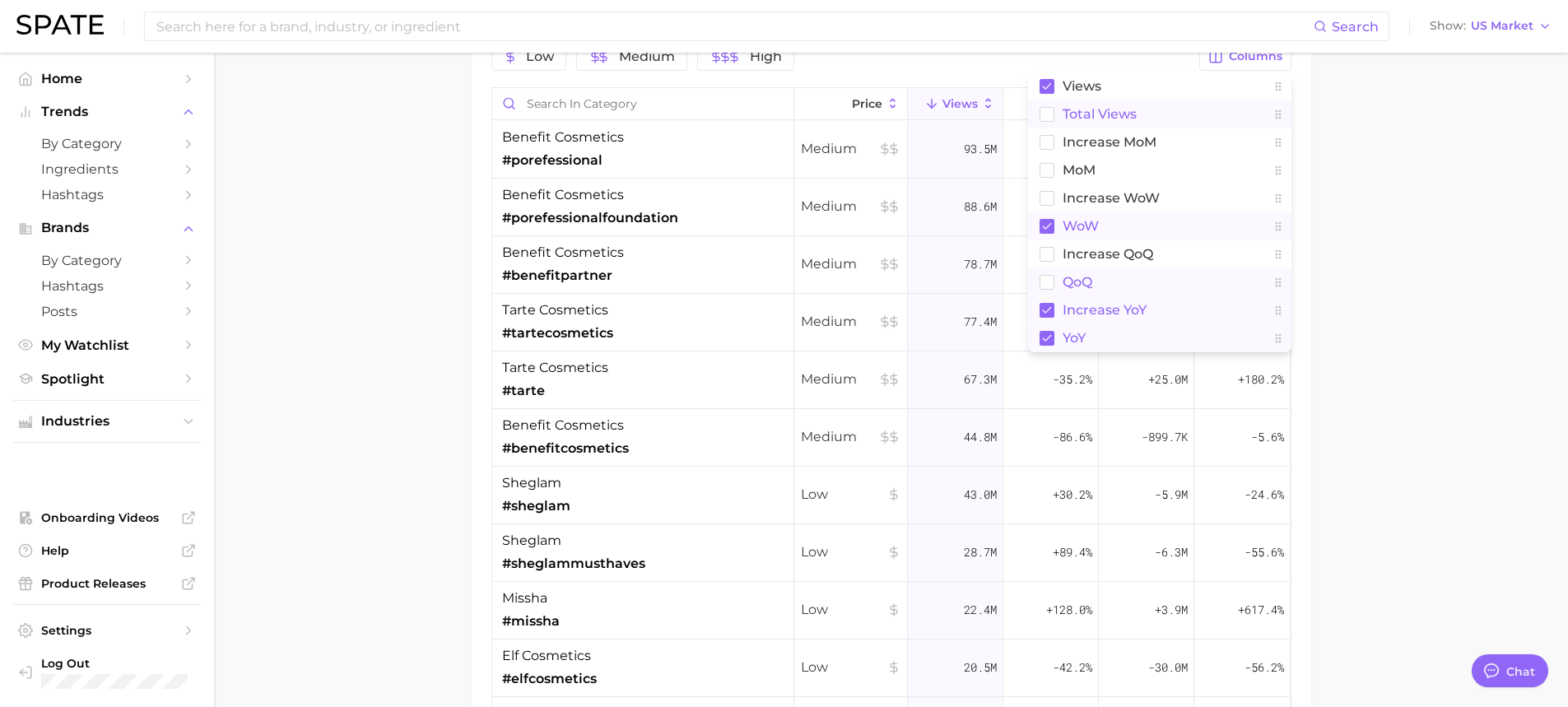
click at [1049, 220] on rect at bounding box center [1048, 227] width 15 height 15
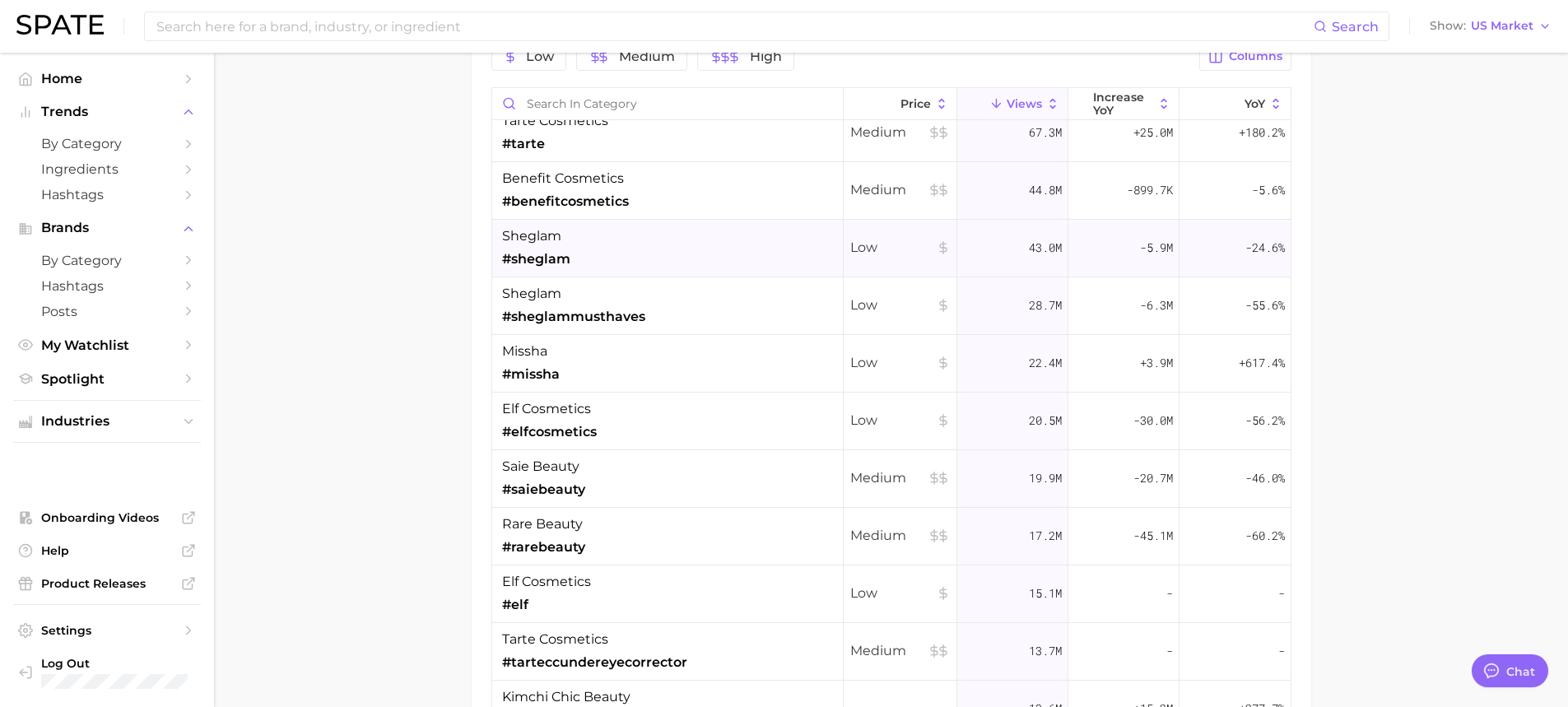
scroll to position [330, 0]
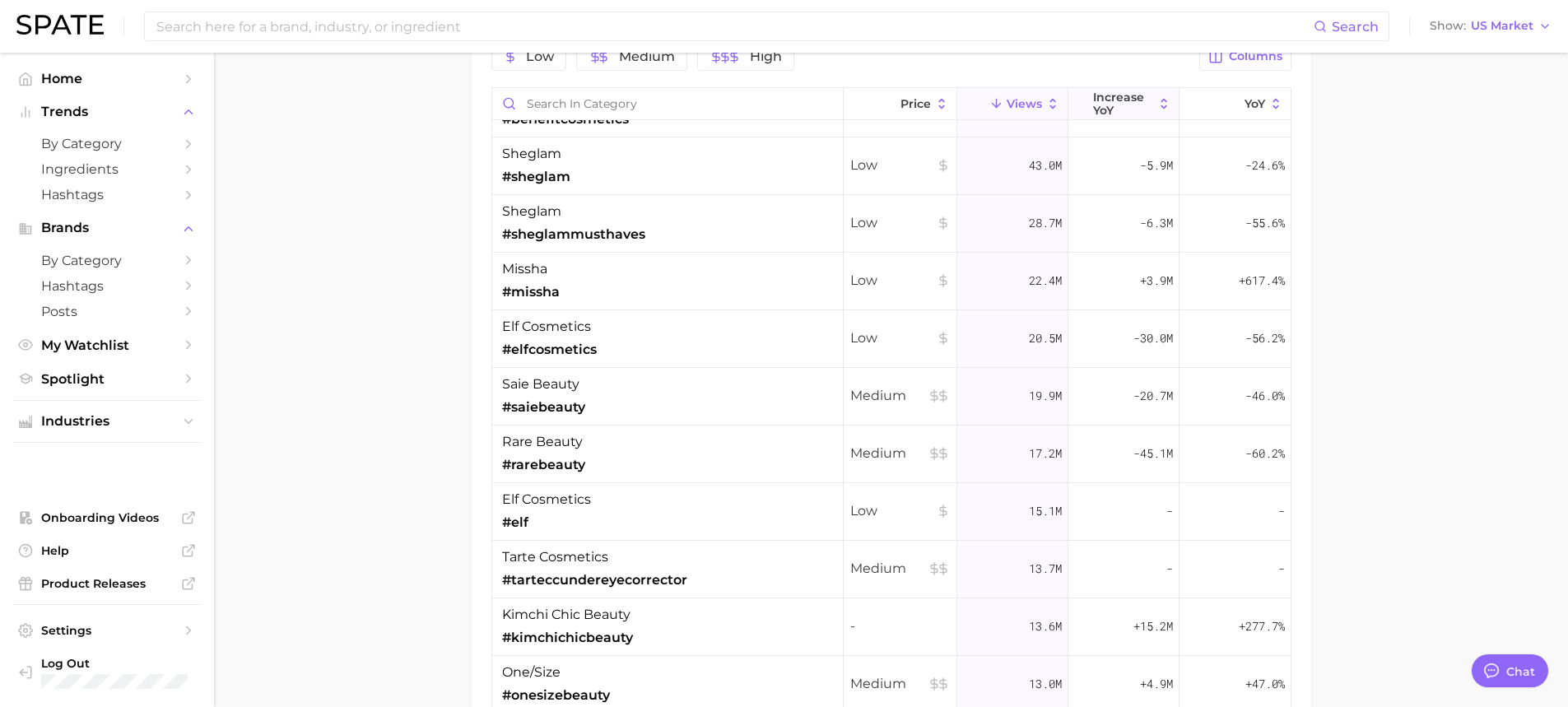
click at [1121, 103] on span "increase YoY" at bounding box center [1124, 104] width 61 height 27
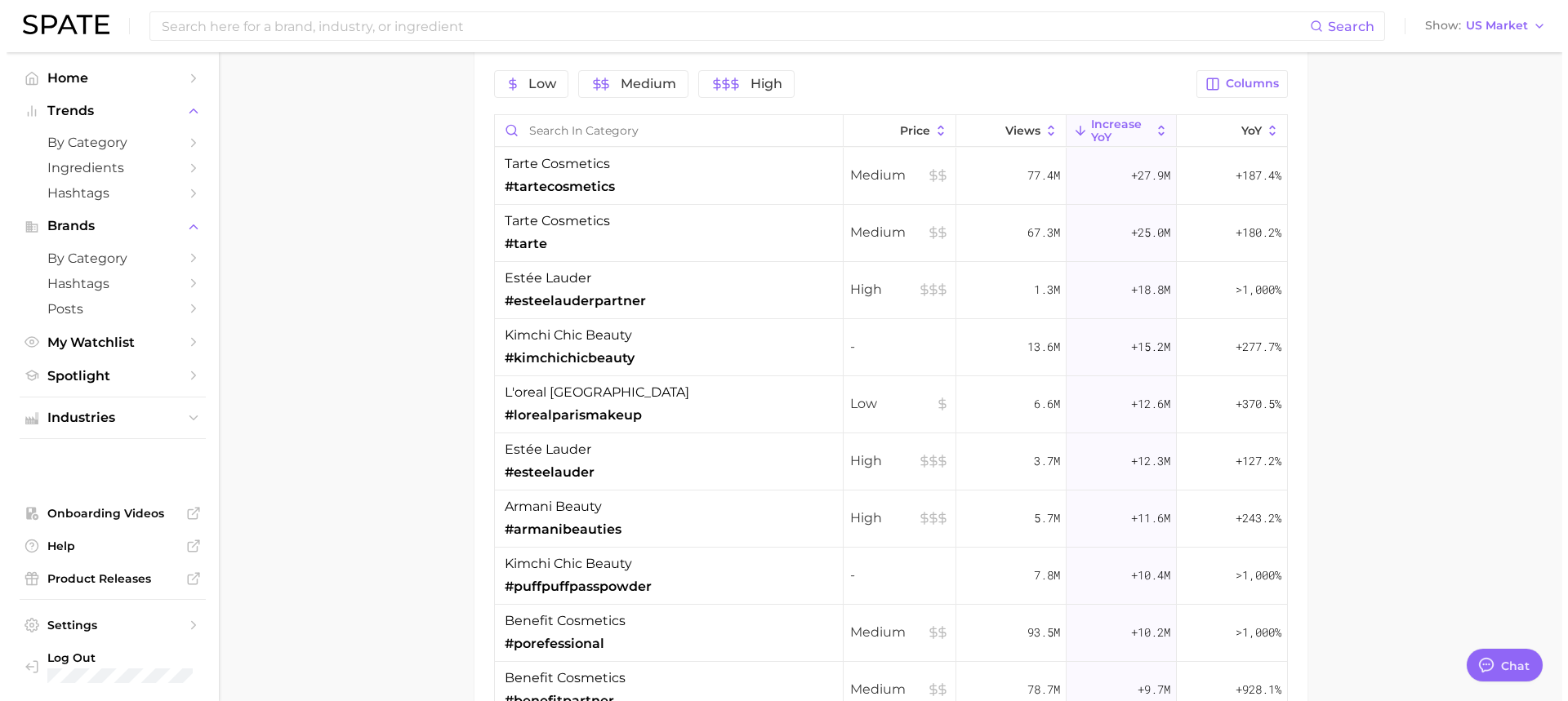
scroll to position [1388, 0]
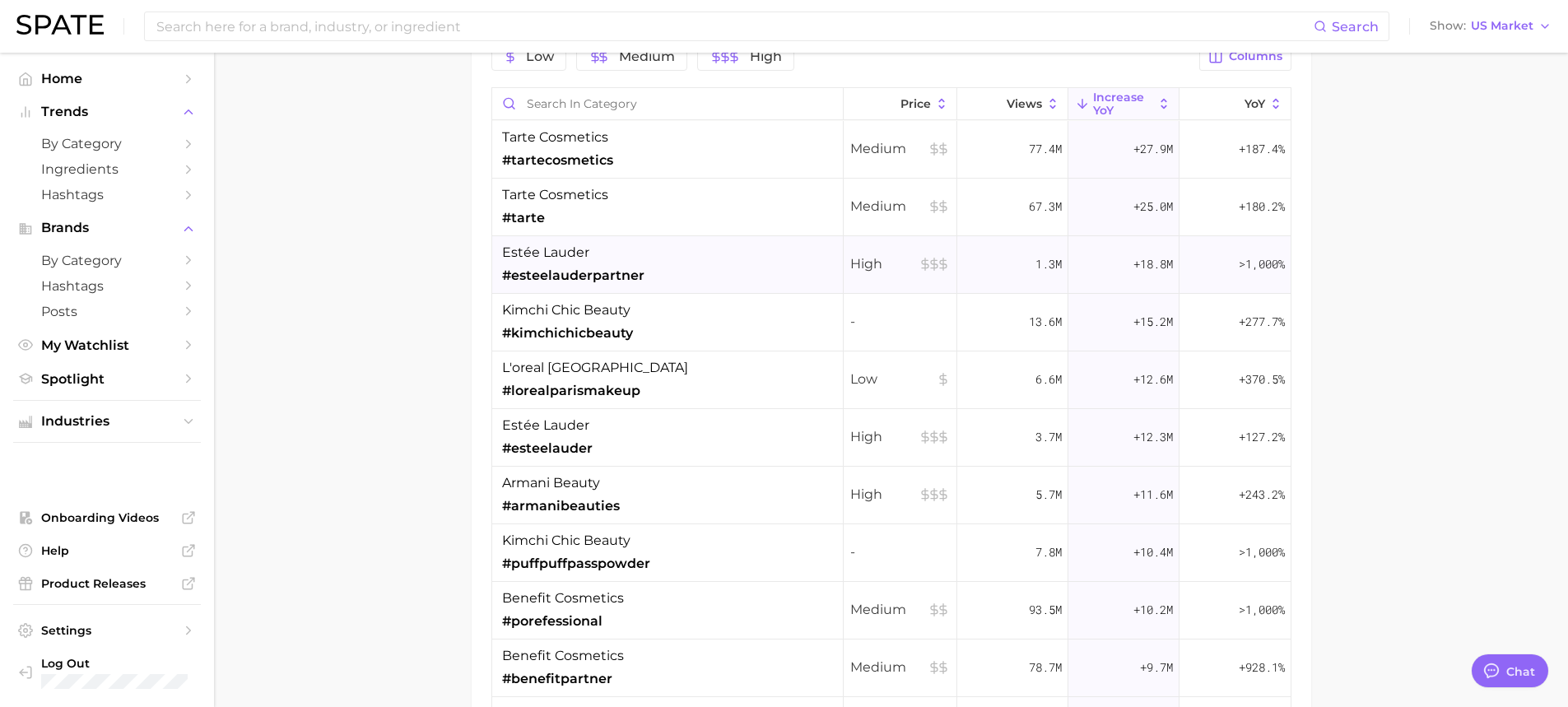
click at [595, 269] on span "#esteelauderpartner" at bounding box center [574, 276] width 142 height 20
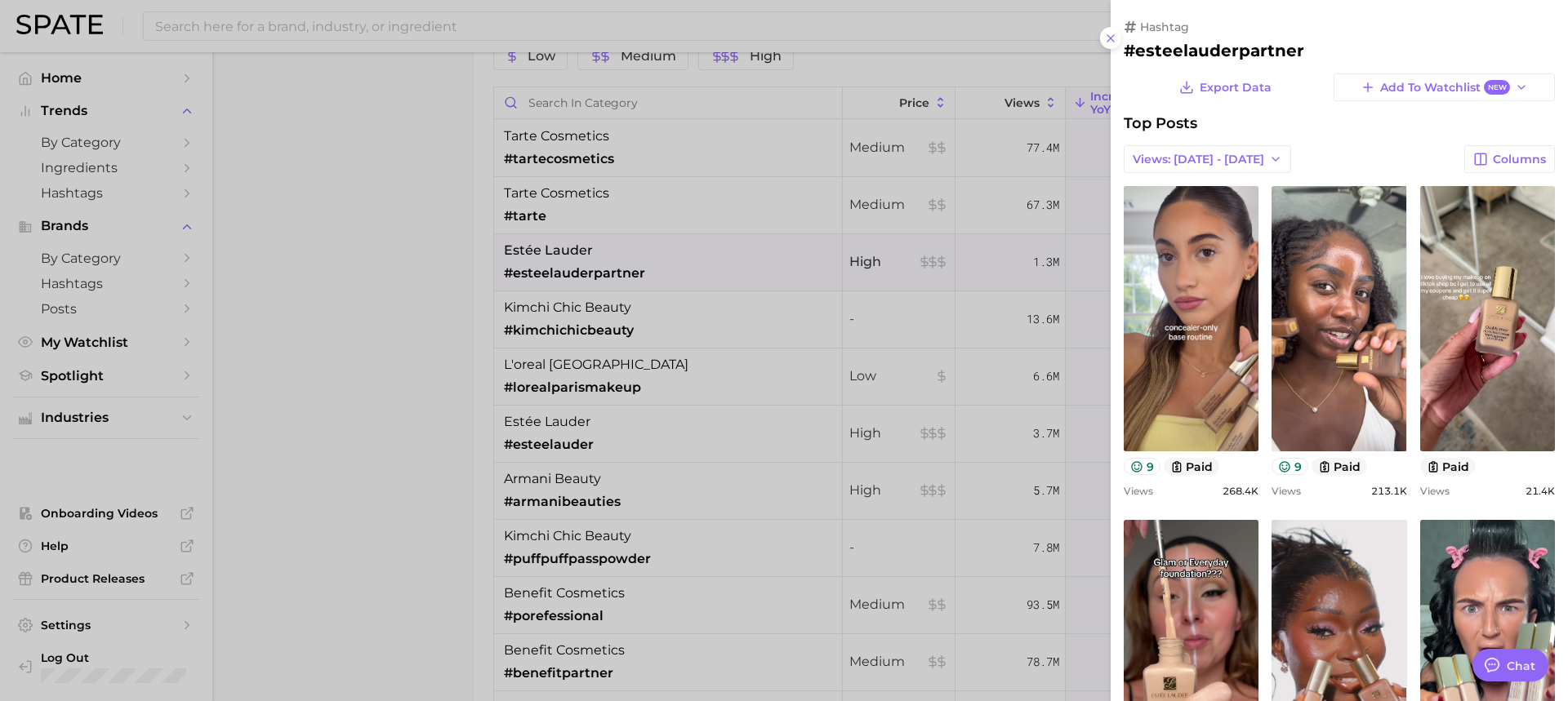
scroll to position [0, 0]
drag, startPoint x: 596, startPoint y: 287, endPoint x: 593, endPoint y: 276, distance: 11.4
click at [596, 285] on div at bounding box center [784, 350] width 1568 height 701
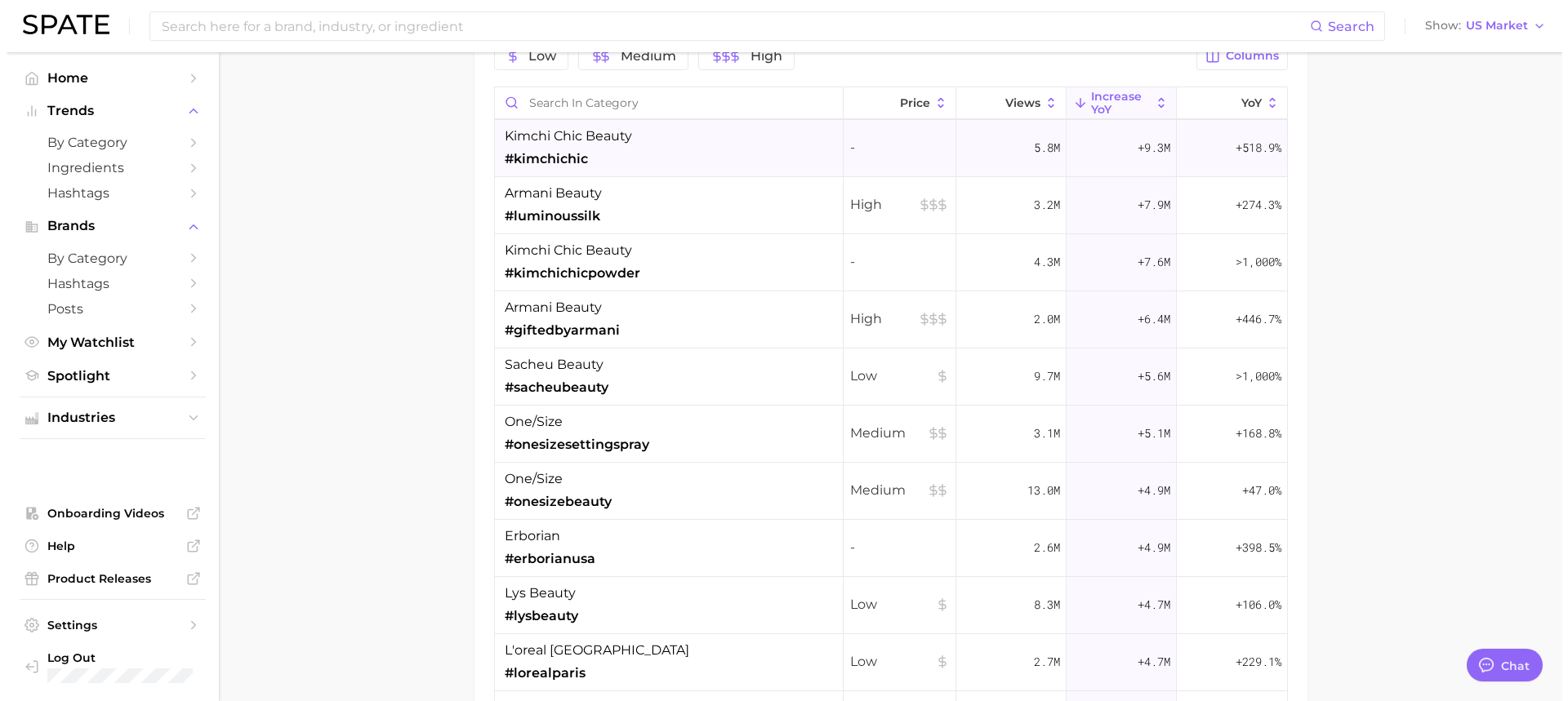
scroll to position [653, 0]
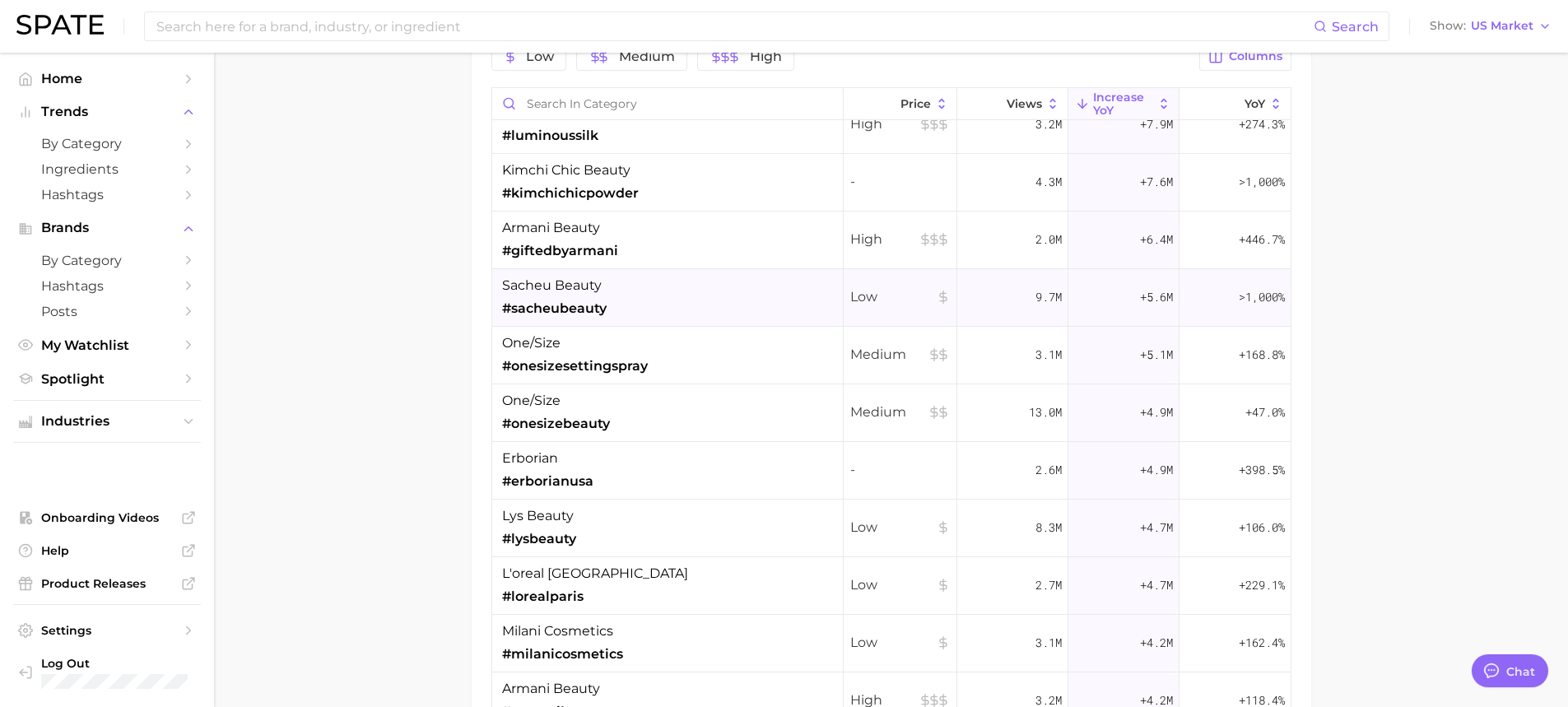
click at [721, 286] on div "sacheu beauty #sacheubeauty" at bounding box center [668, 297] width 351 height 58
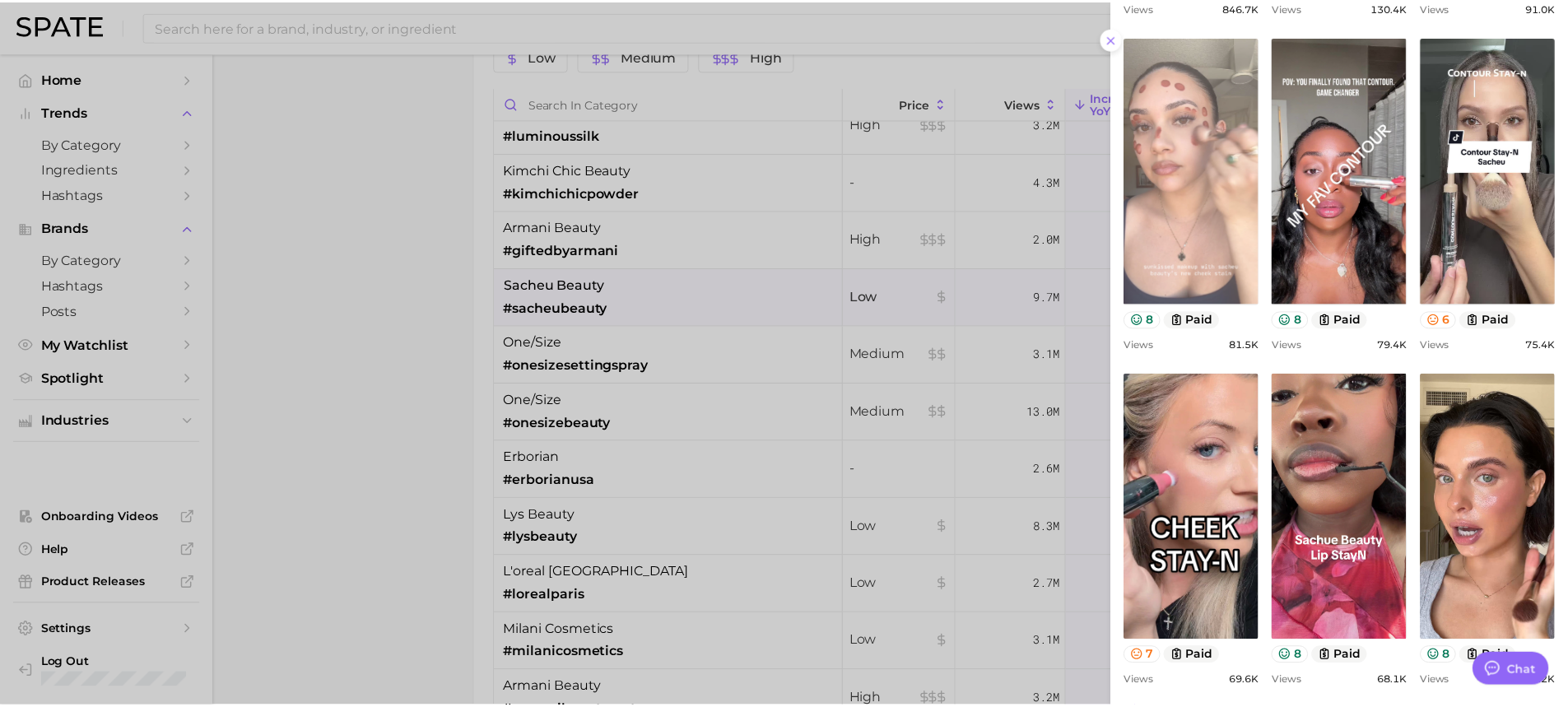
scroll to position [525, 0]
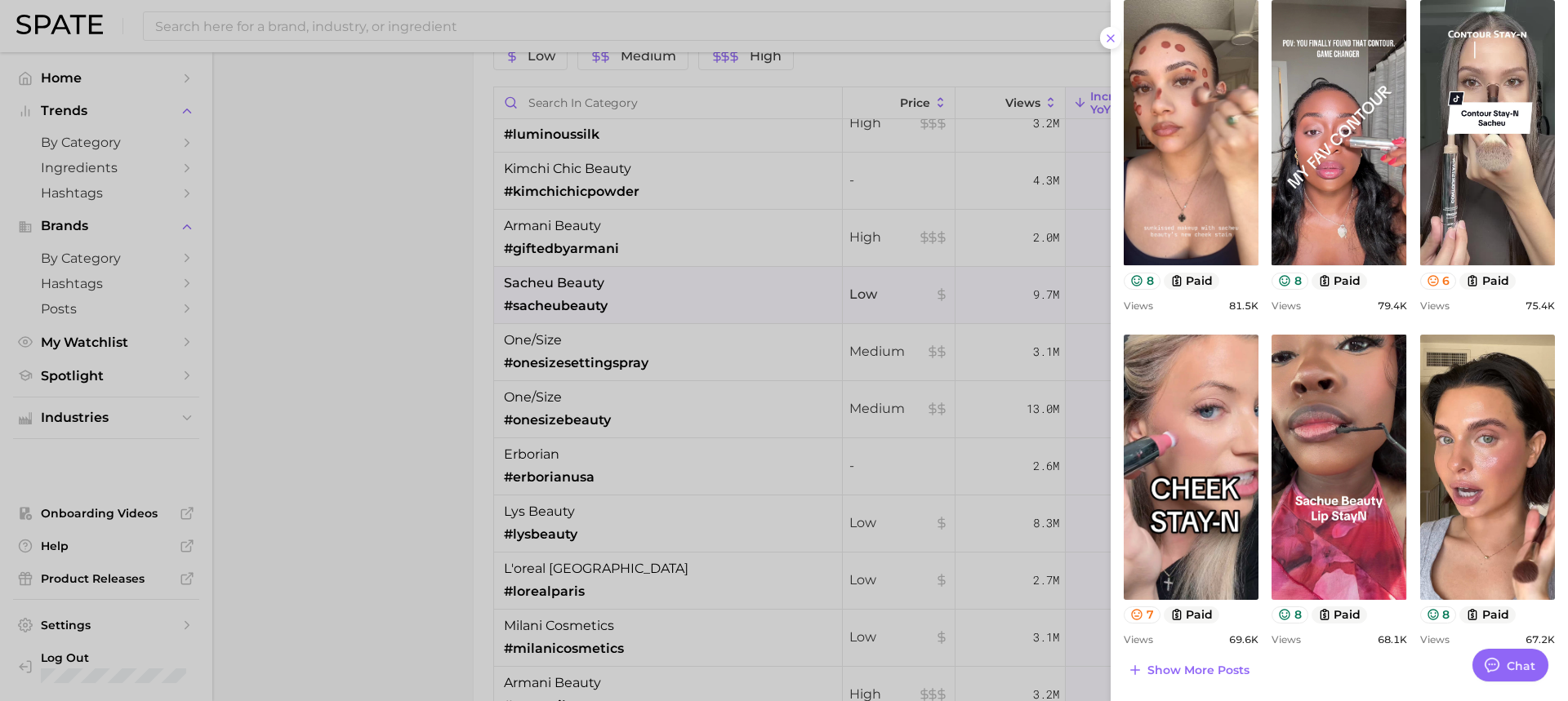
click at [612, 323] on div at bounding box center [784, 350] width 1568 height 701
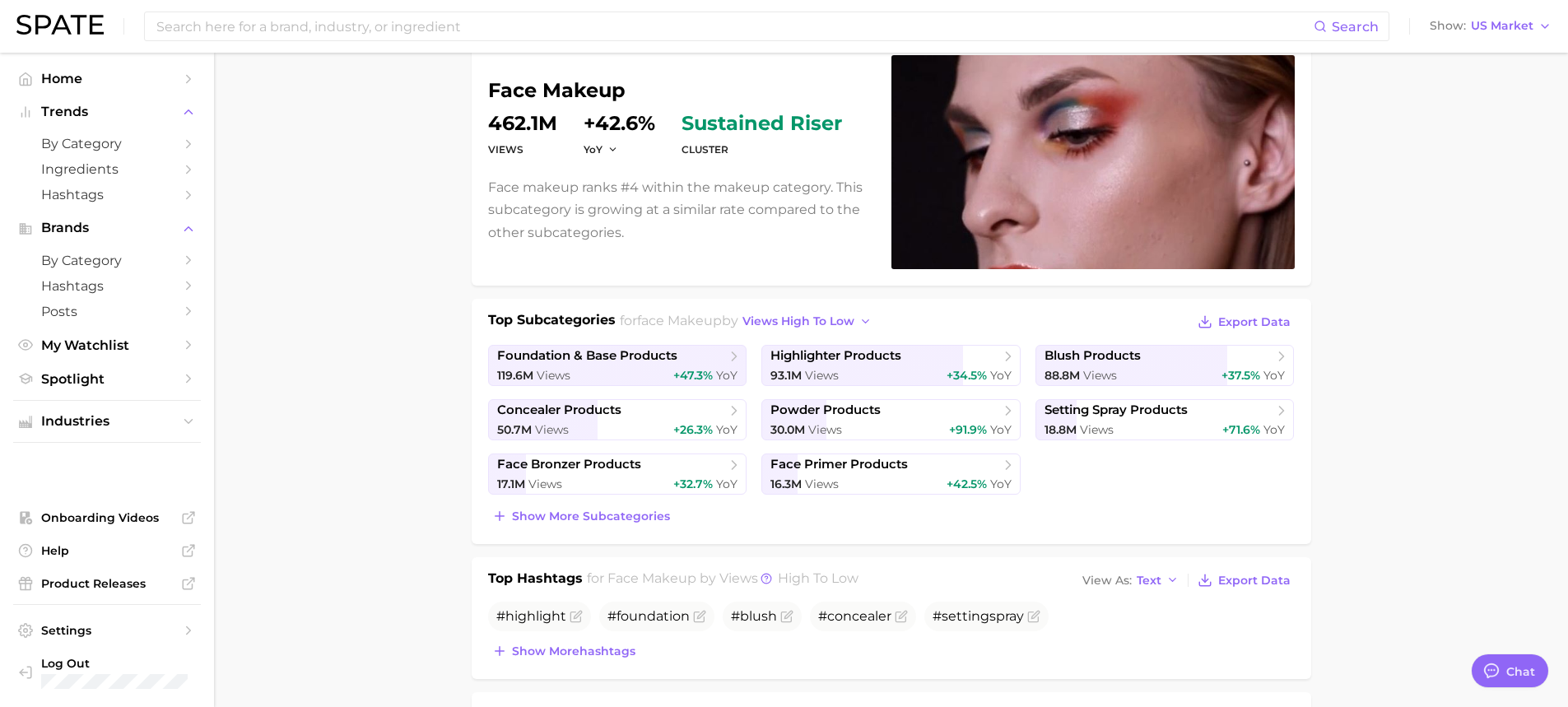
scroll to position [0, 0]
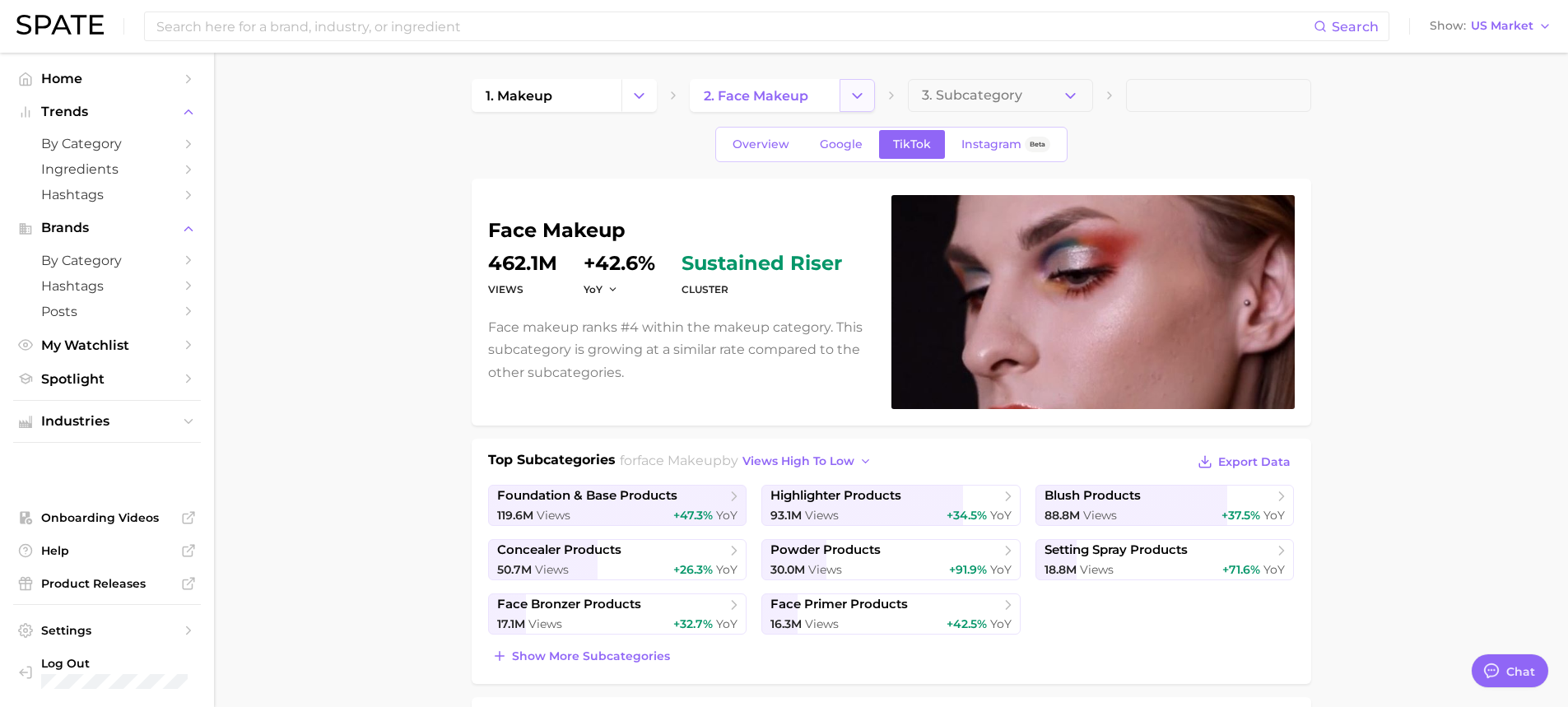
click at [849, 95] on icon "Change Category" at bounding box center [858, 96] width 17 height 17
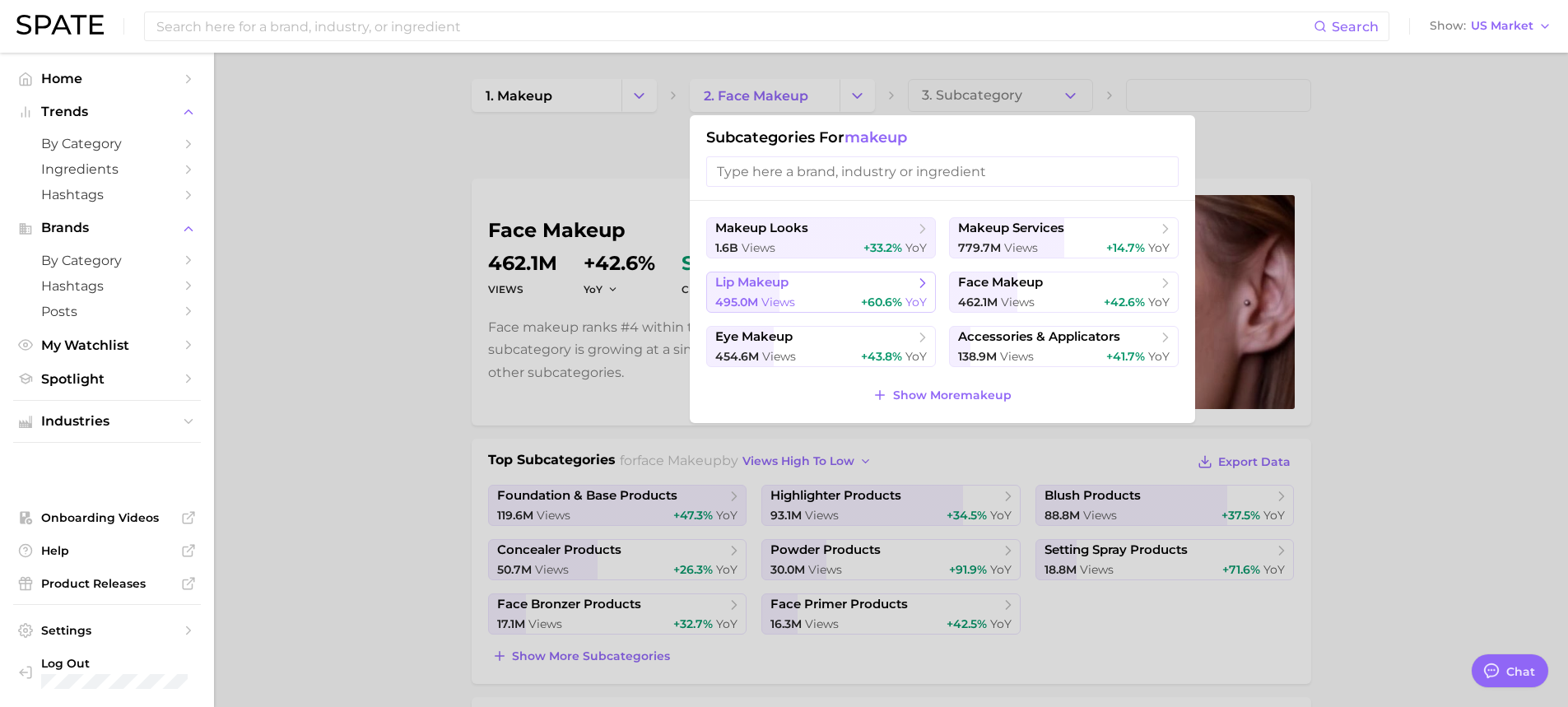
click at [857, 301] on div "495.0m views +60.6% YoY" at bounding box center [821, 302] width 212 height 15
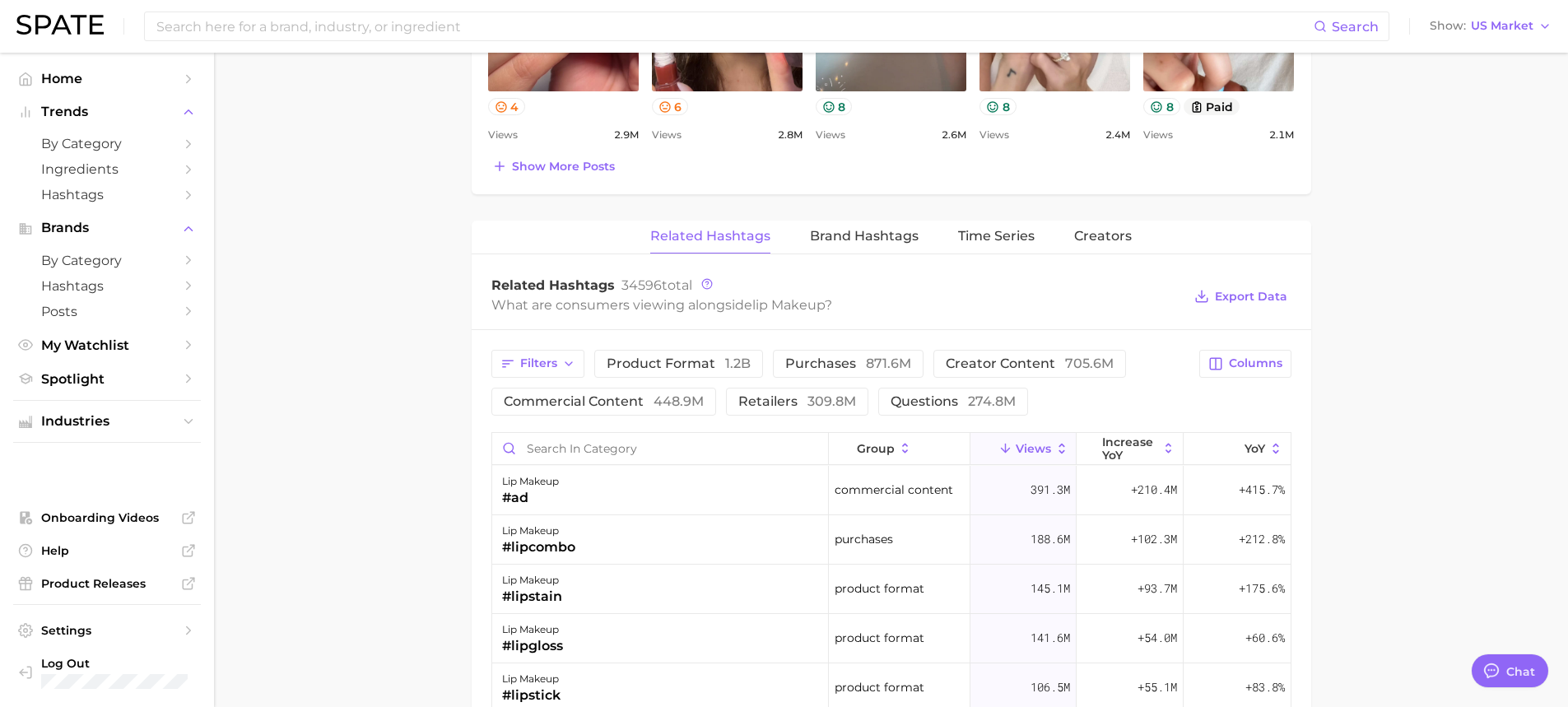
scroll to position [1071, 0]
click at [891, 245] on button "Brand Hashtags" at bounding box center [864, 236] width 108 height 32
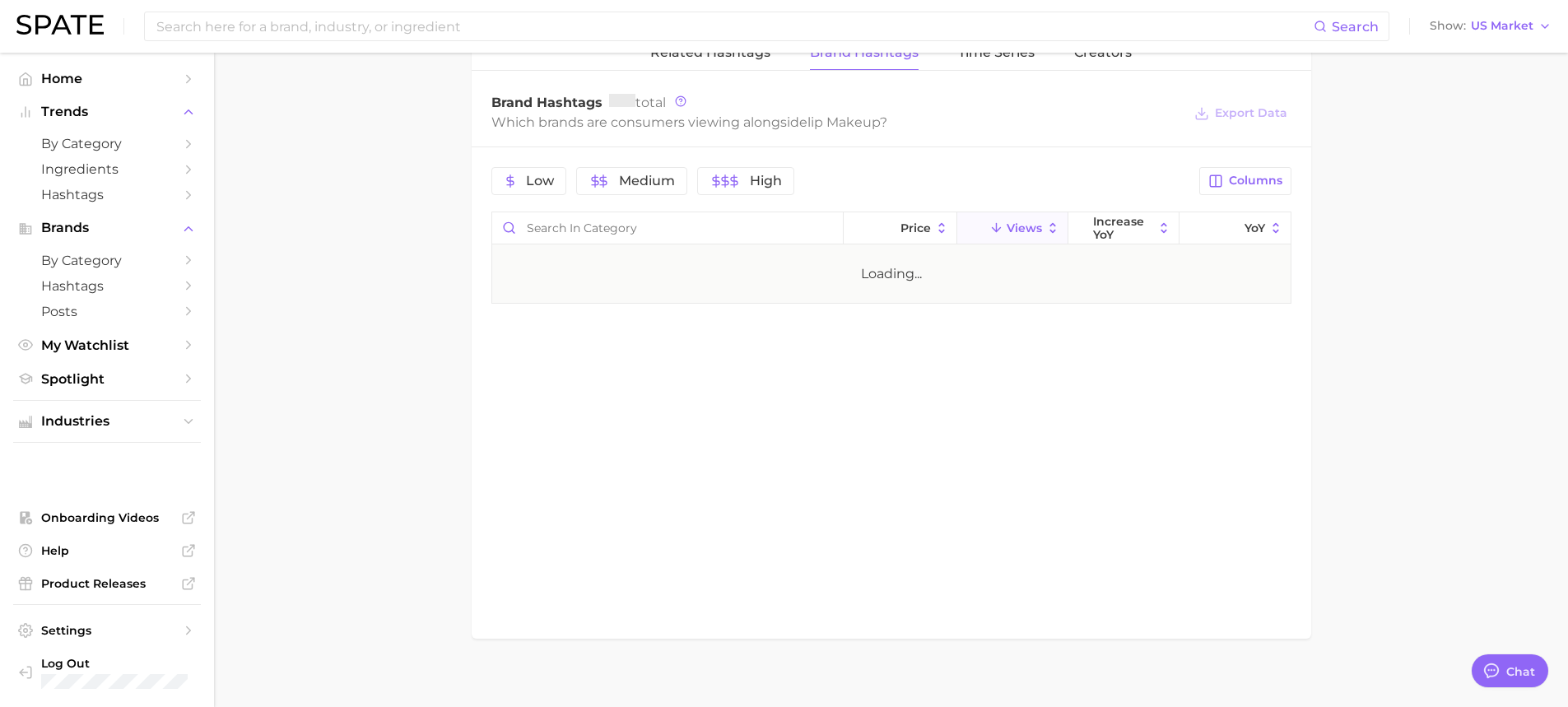
scroll to position [1268, 0]
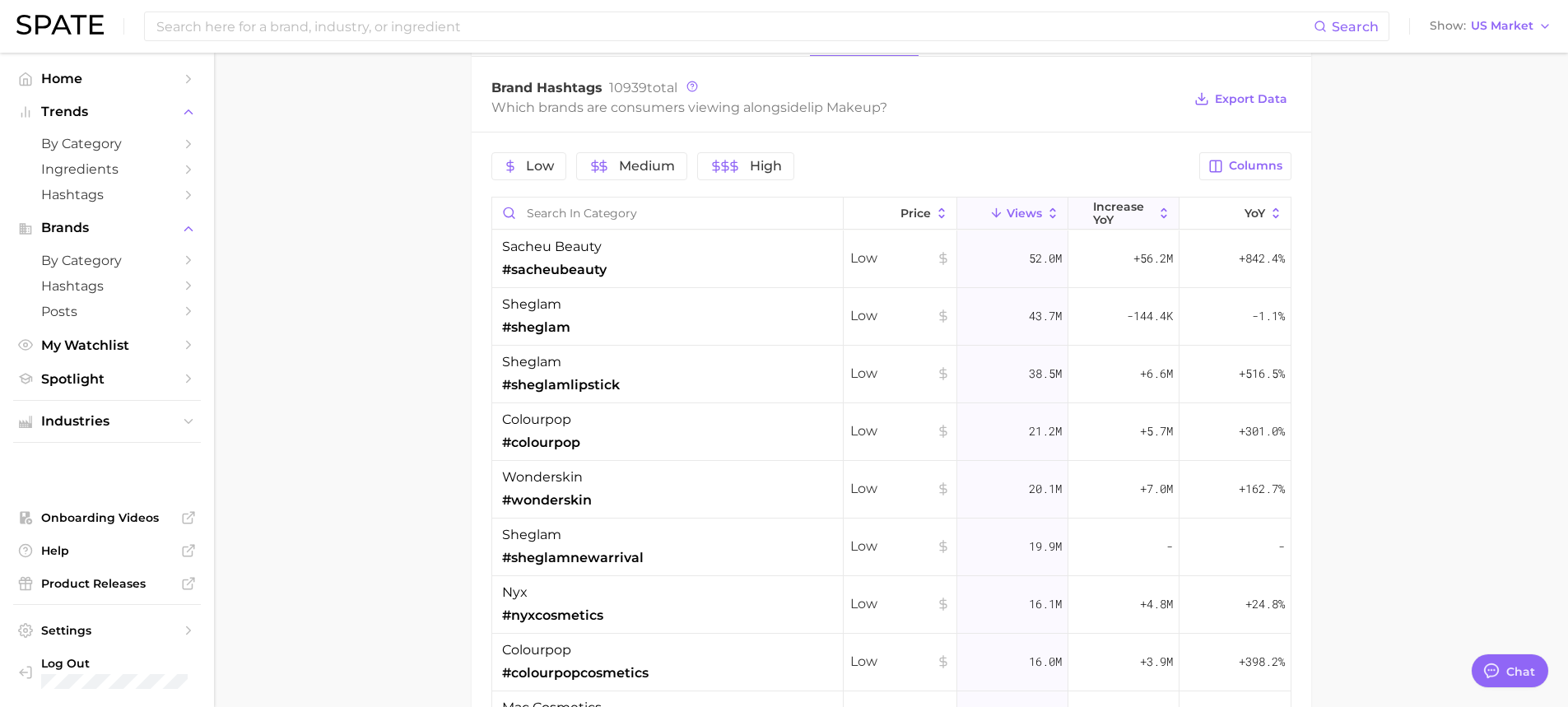
click at [1118, 207] on span "increase YoY" at bounding box center [1124, 214] width 61 height 27
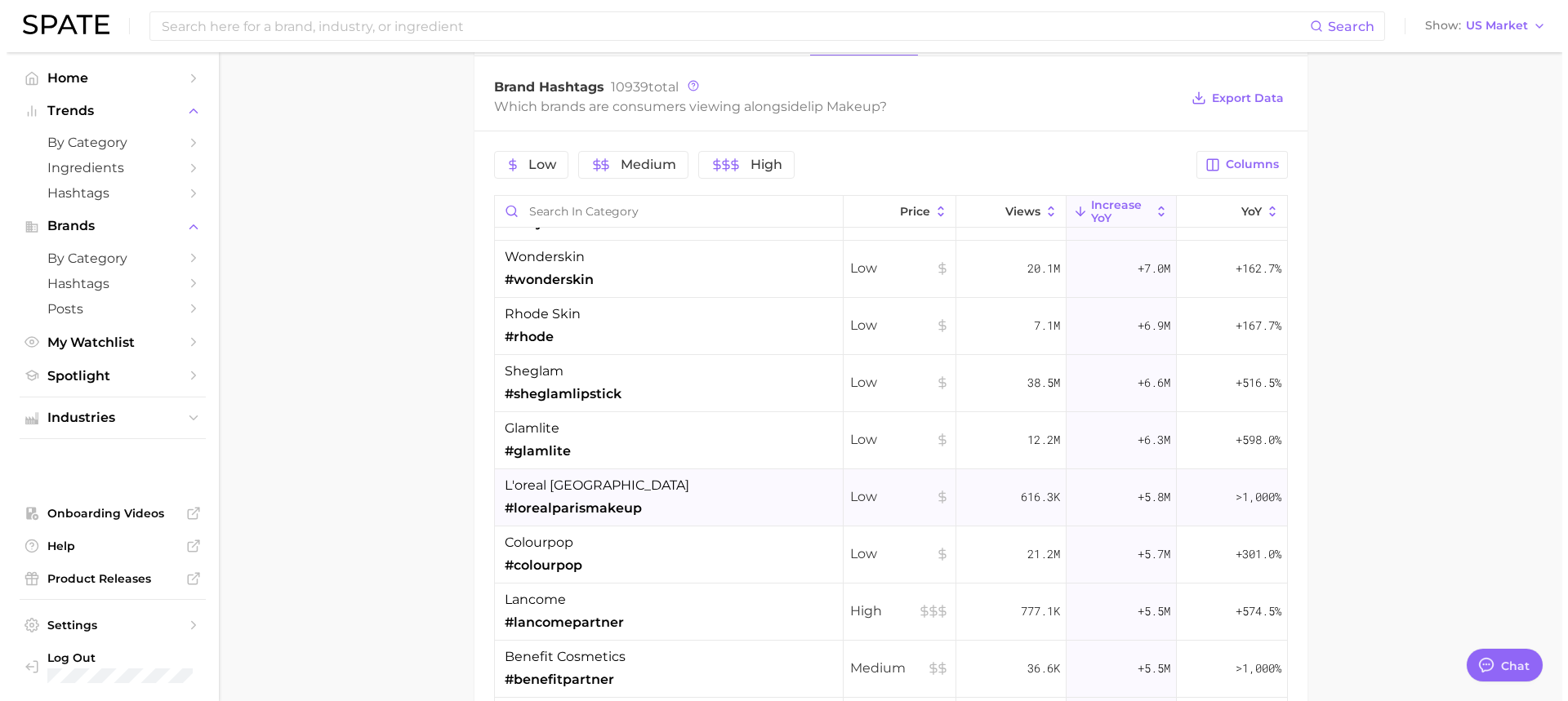
scroll to position [408, 0]
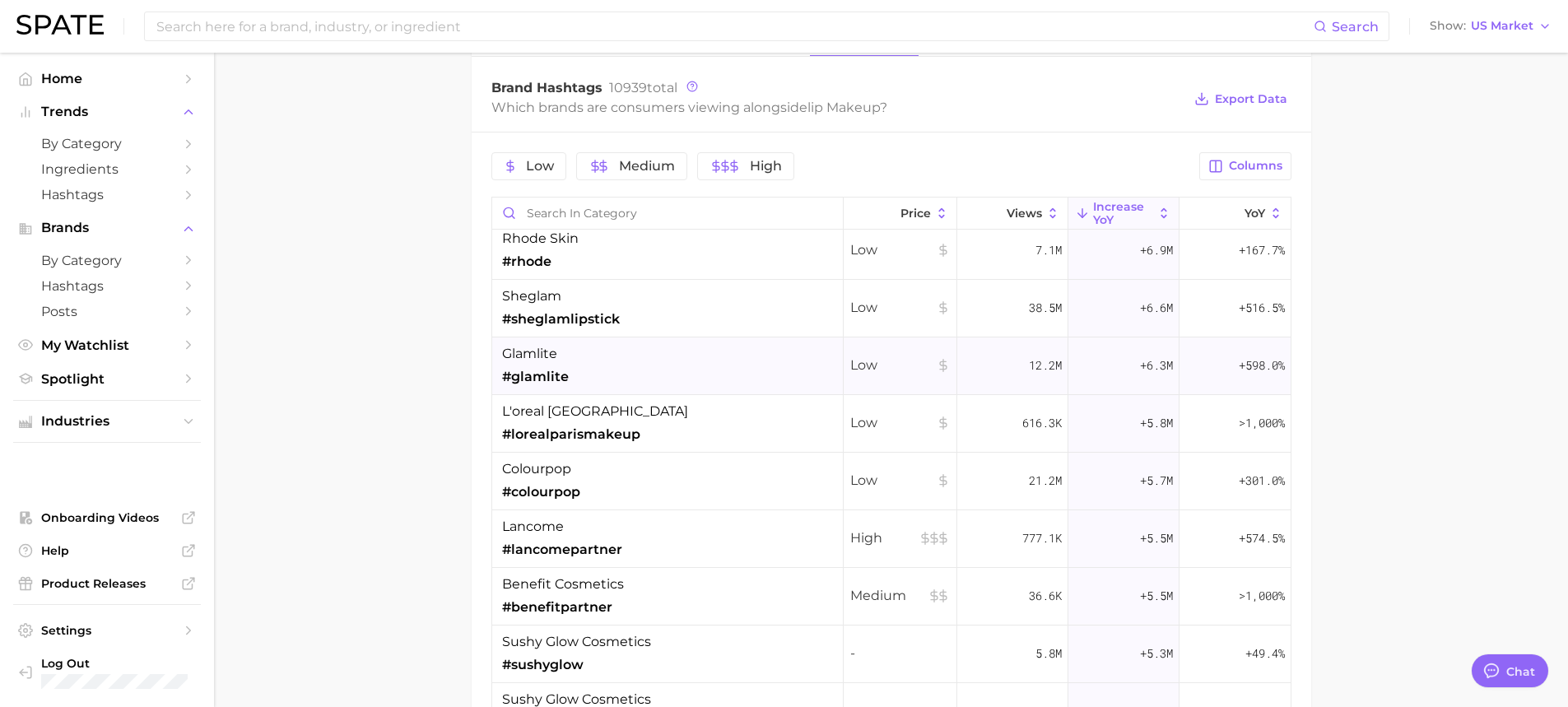
click at [605, 378] on div "glamlite #glamlite" at bounding box center [668, 366] width 351 height 58
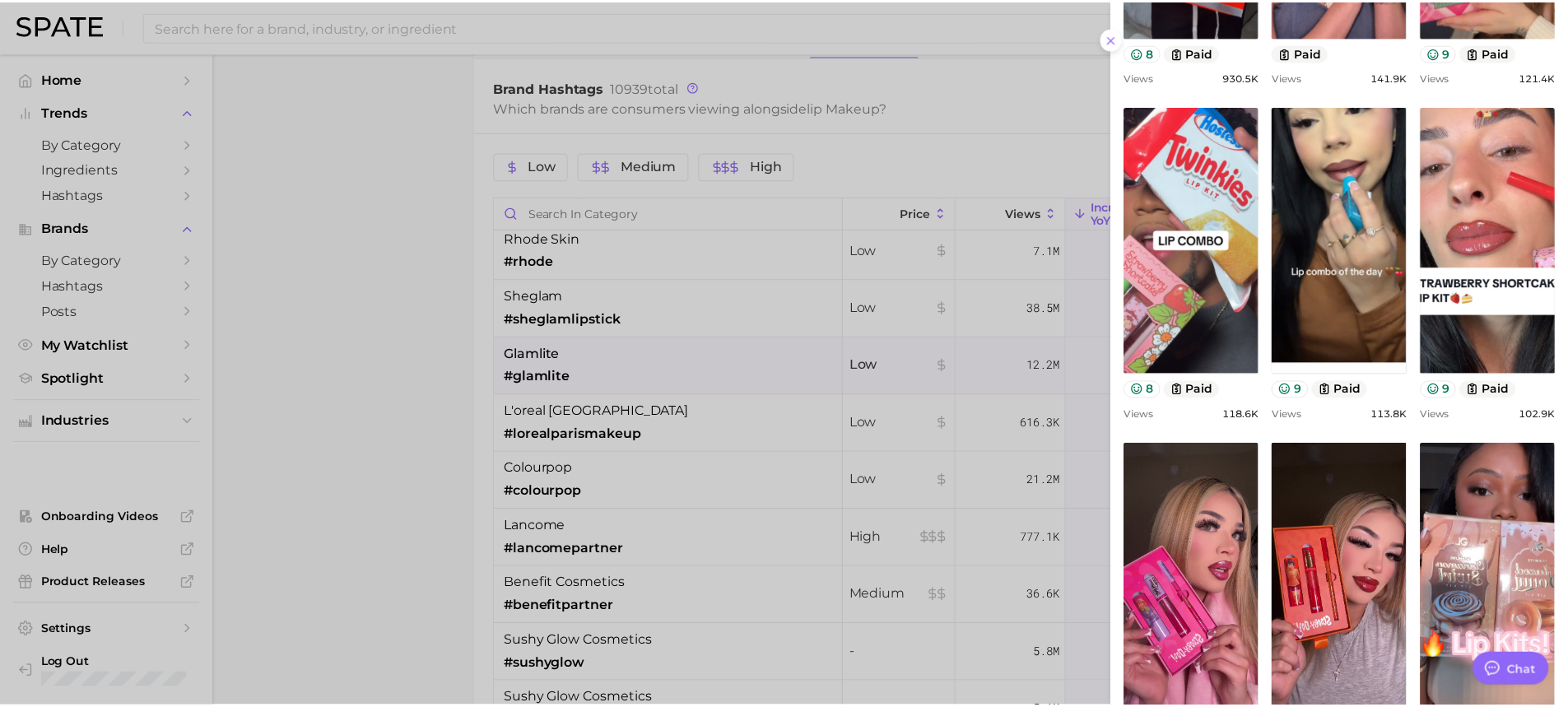
scroll to position [525, 0]
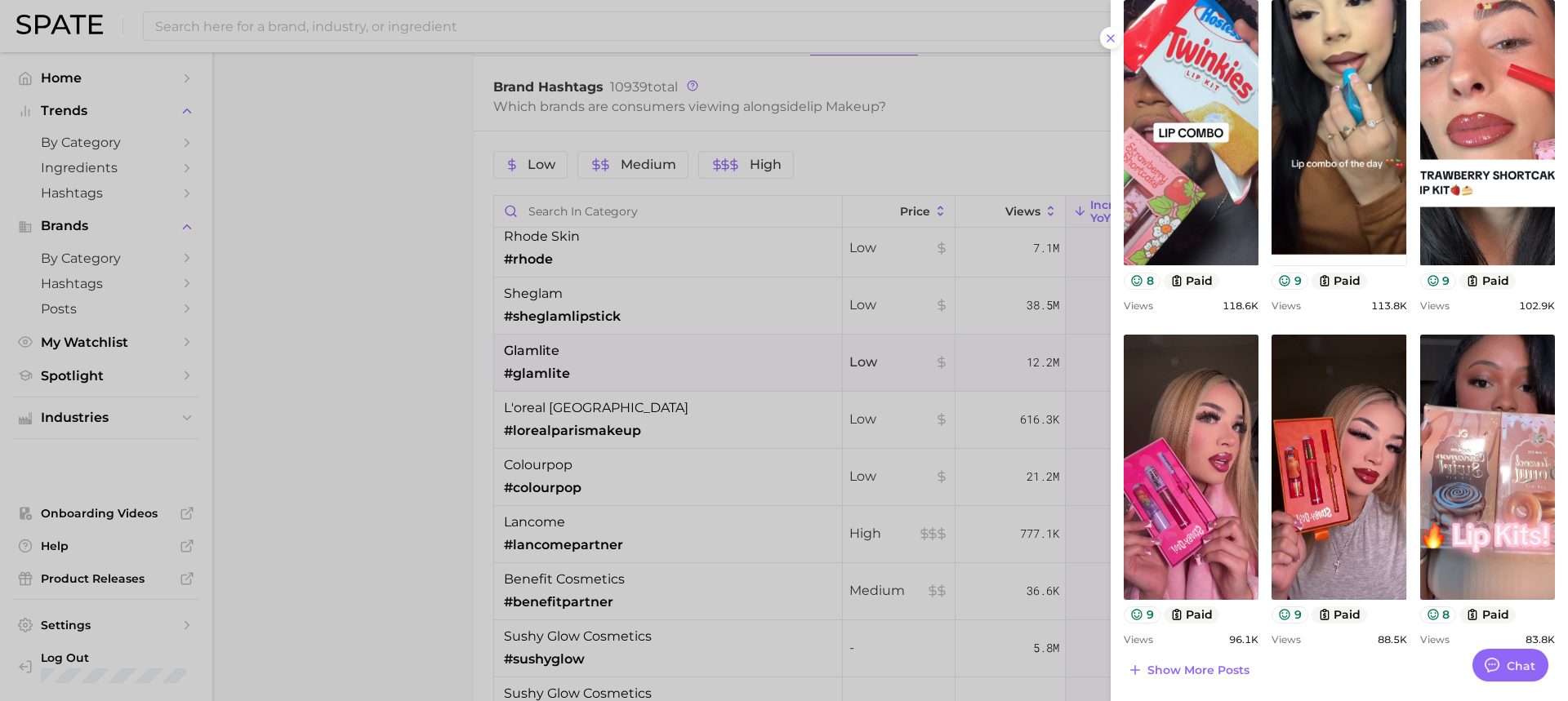
click at [755, 362] on div at bounding box center [784, 350] width 1568 height 701
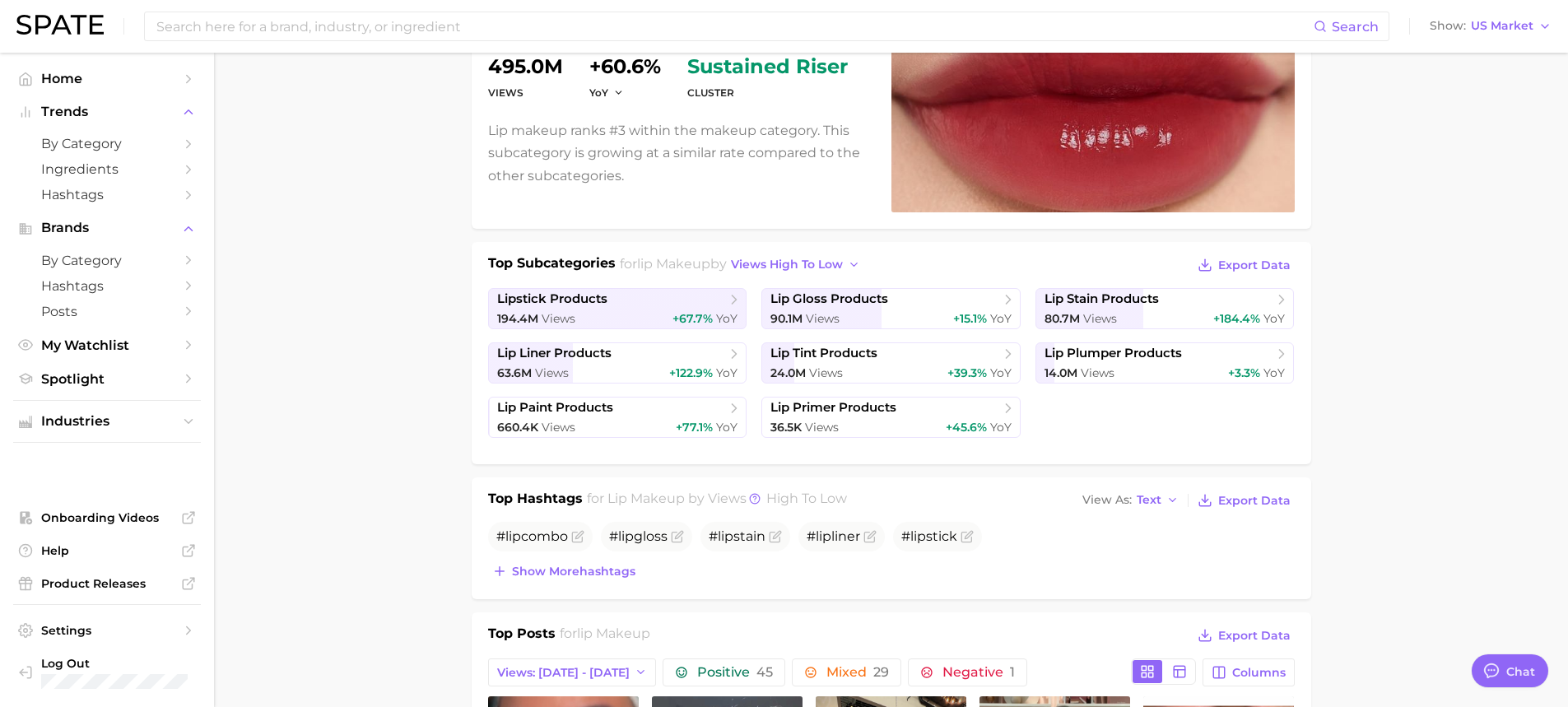
scroll to position [0, 0]
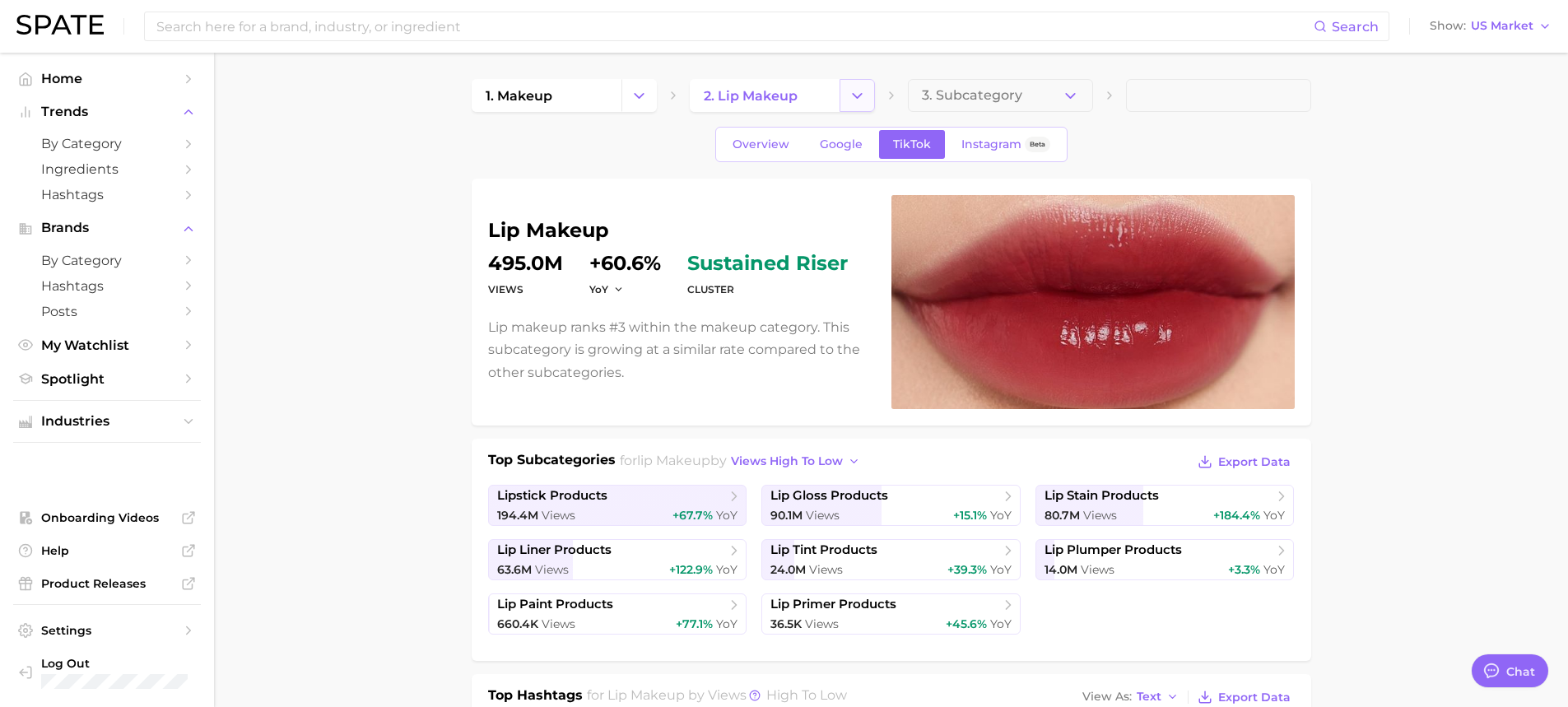
click at [859, 109] on button "Change Category" at bounding box center [857, 95] width 35 height 33
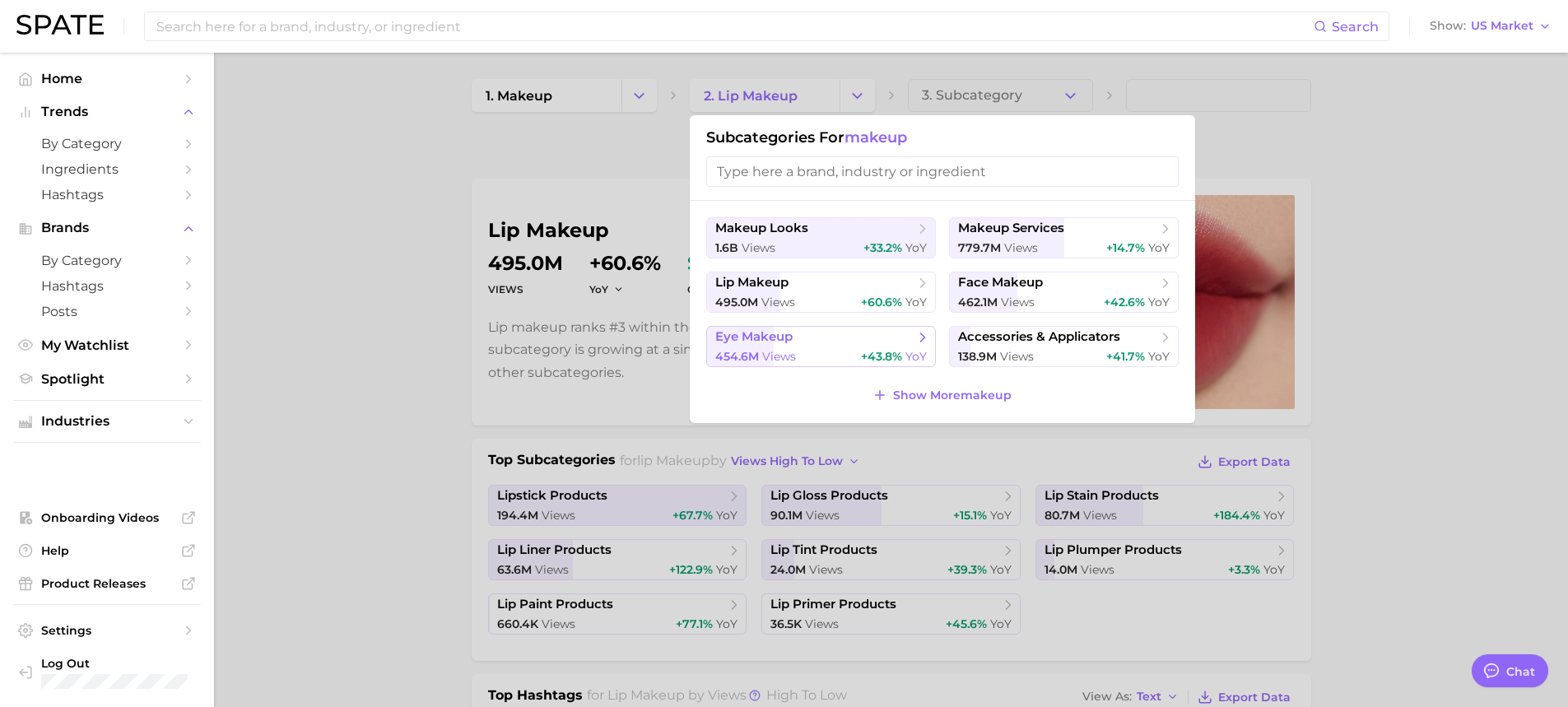
click at [903, 336] on span "eye makeup" at bounding box center [815, 337] width 200 height 16
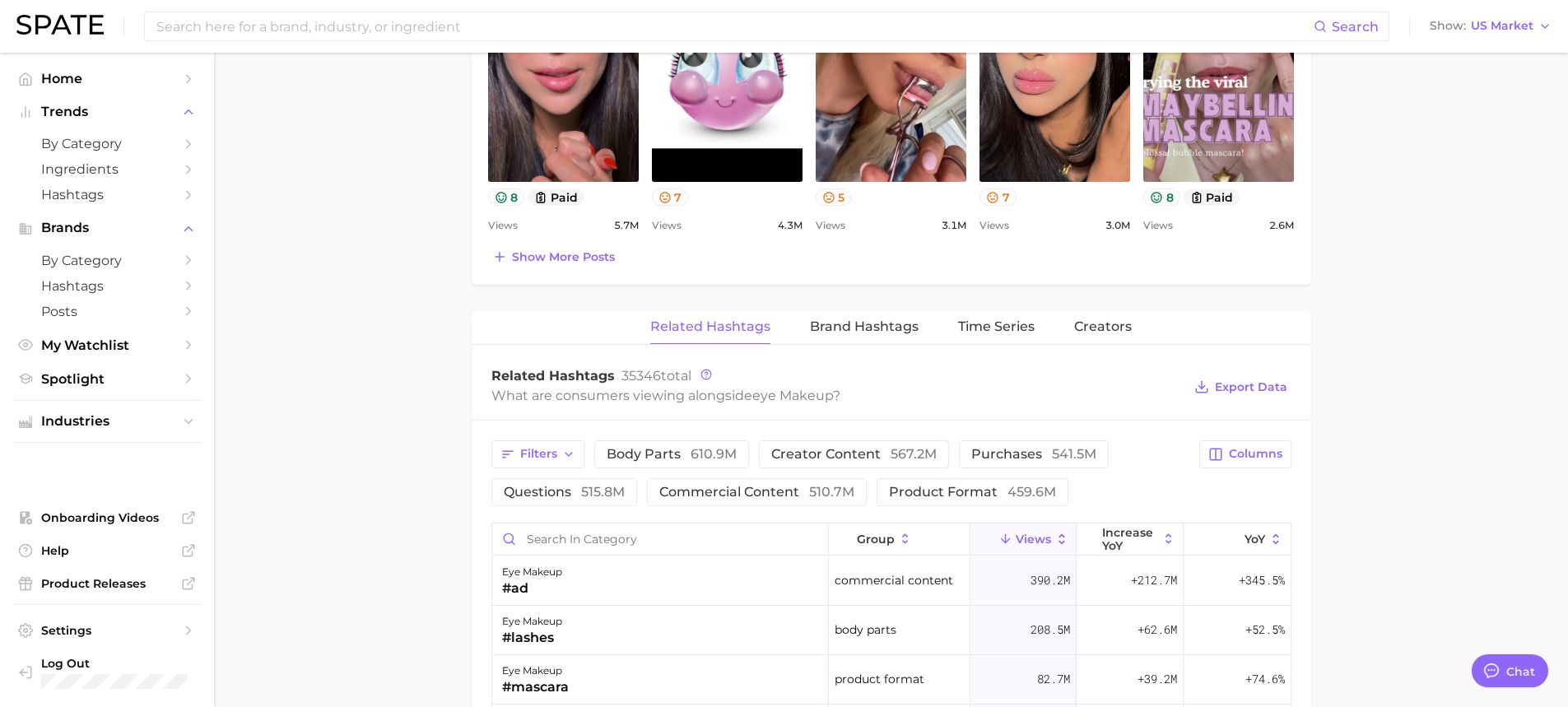
scroll to position [1071, 0]
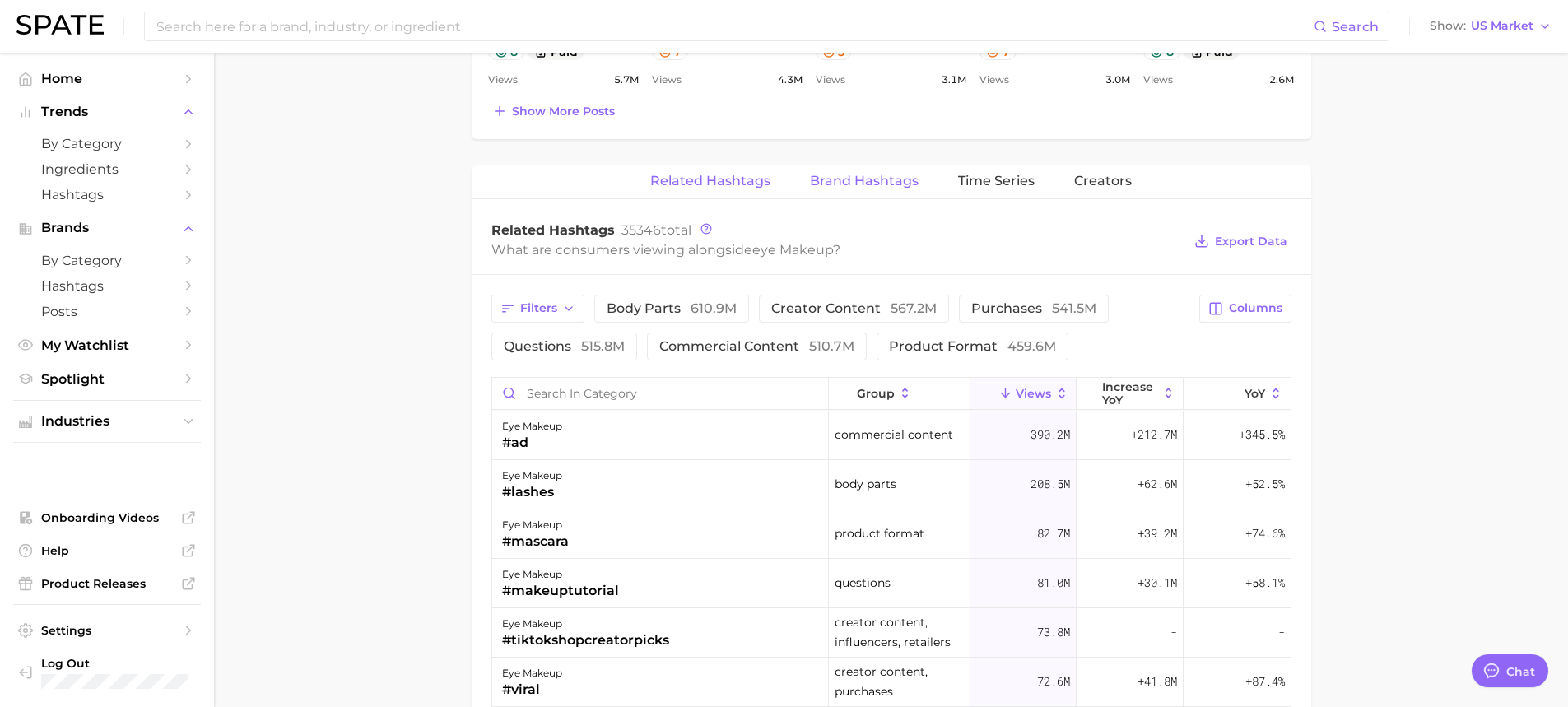
click at [898, 191] on button "Brand Hashtags" at bounding box center [864, 182] width 108 height 32
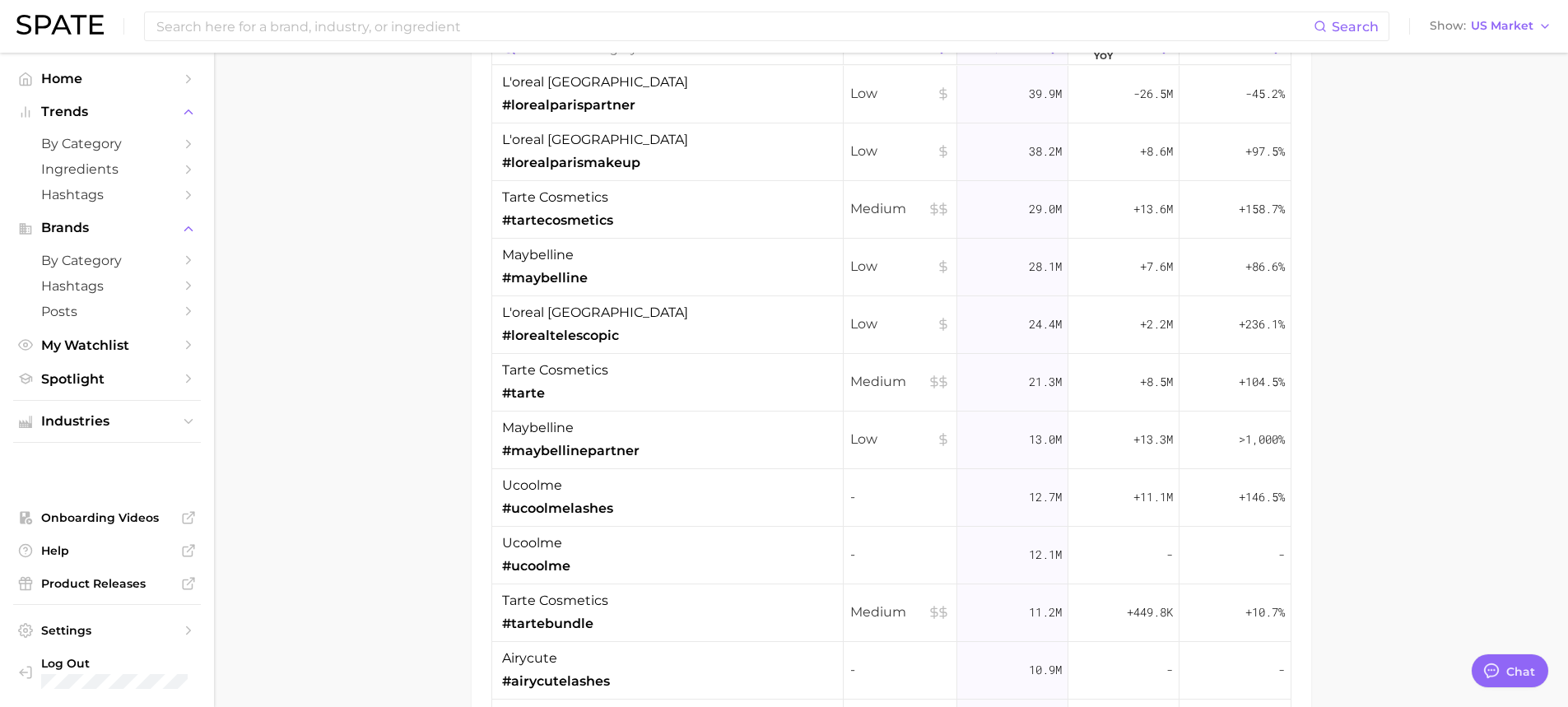
scroll to position [1295, 0]
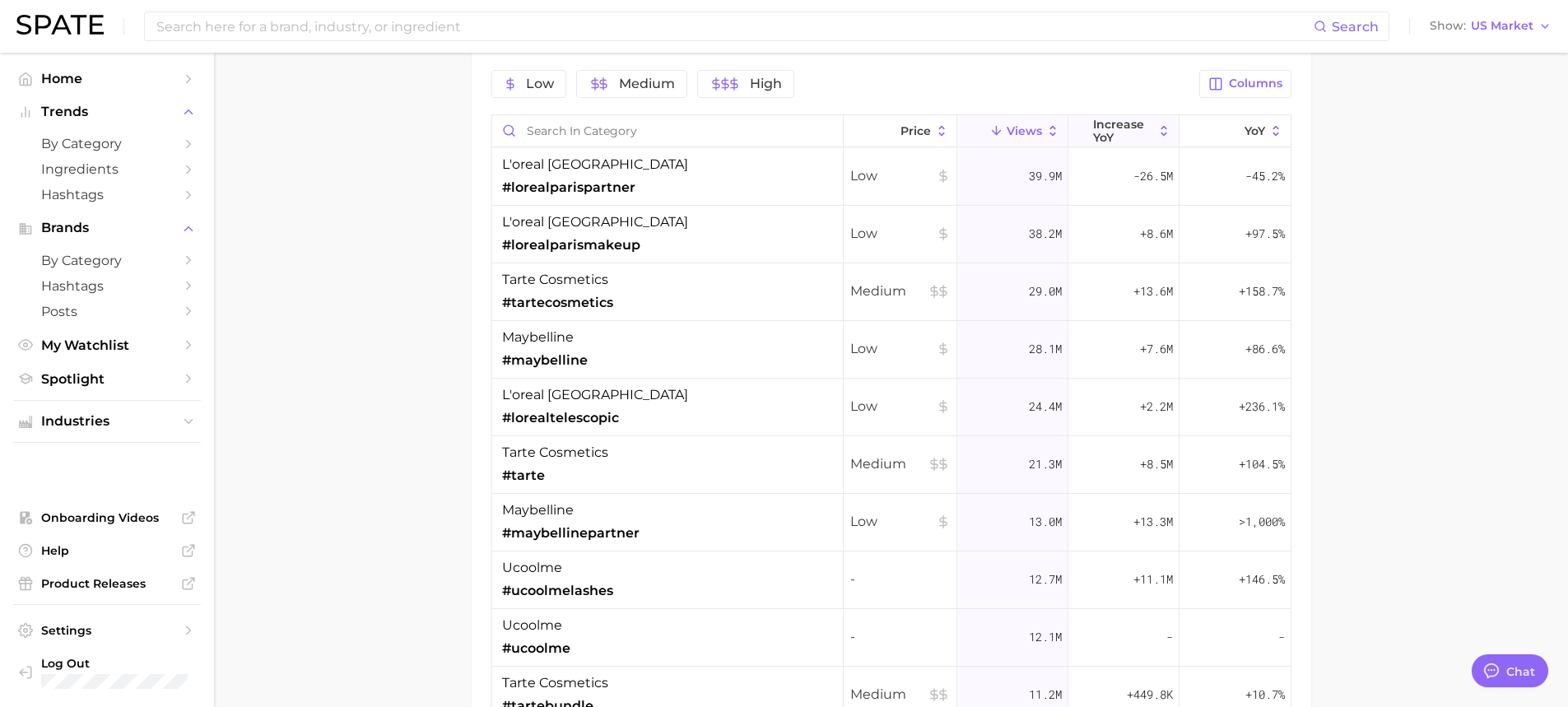
click at [1093, 144] on span "increase YoY" at bounding box center [1124, 131] width 61 height 27
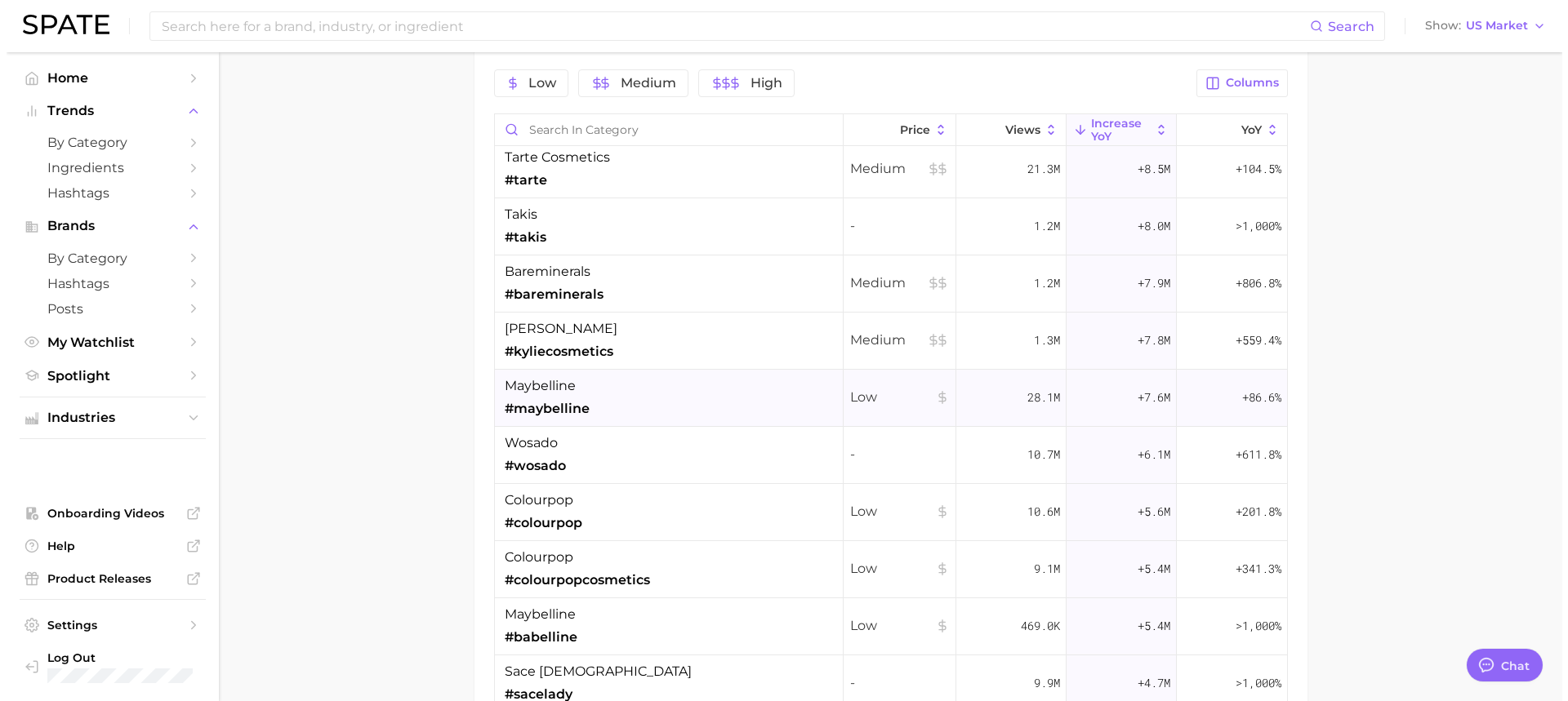
scroll to position [408, 0]
click at [697, 343] on div "kylie cosmetics #kyliecosmetics" at bounding box center [662, 338] width 349 height 57
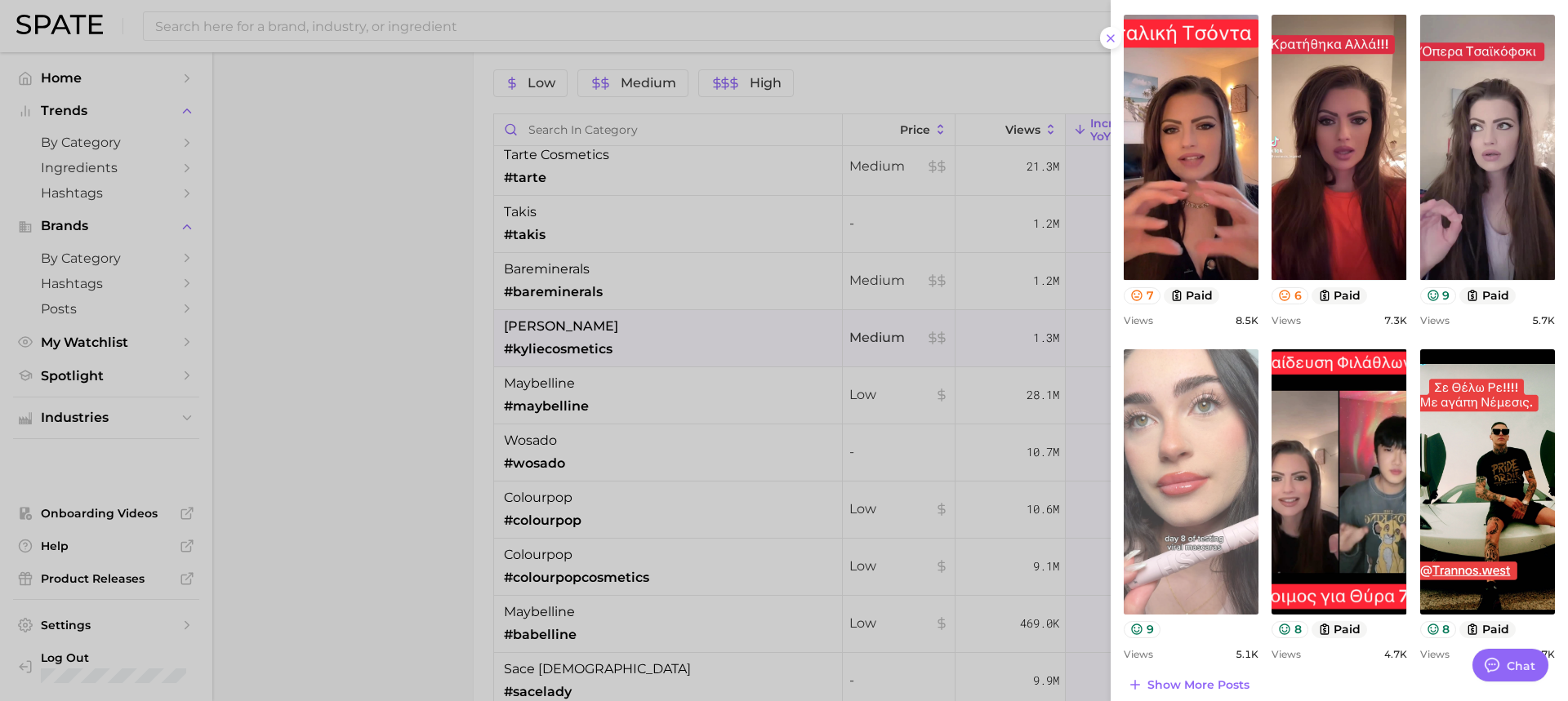
scroll to position [520, 0]
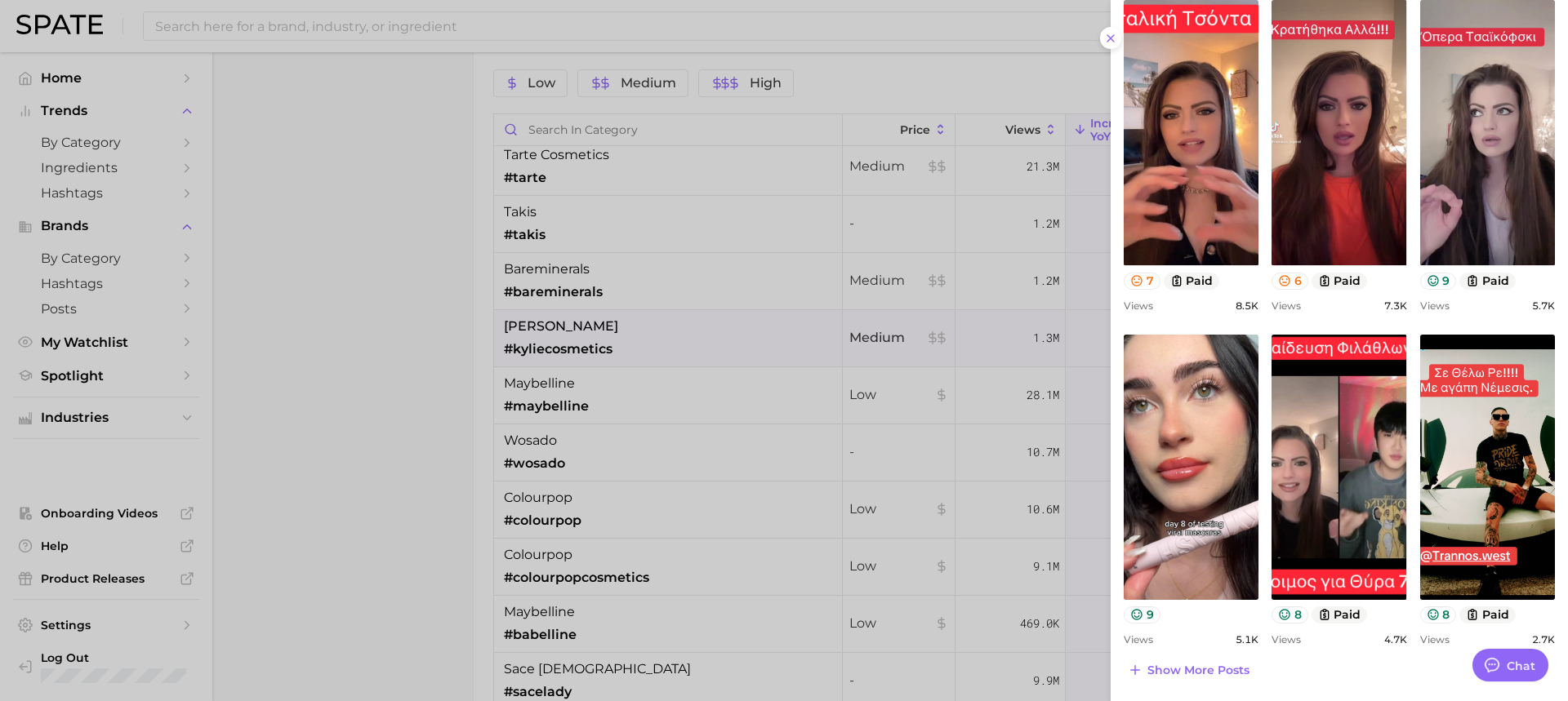
click at [460, 415] on div at bounding box center [784, 350] width 1568 height 701
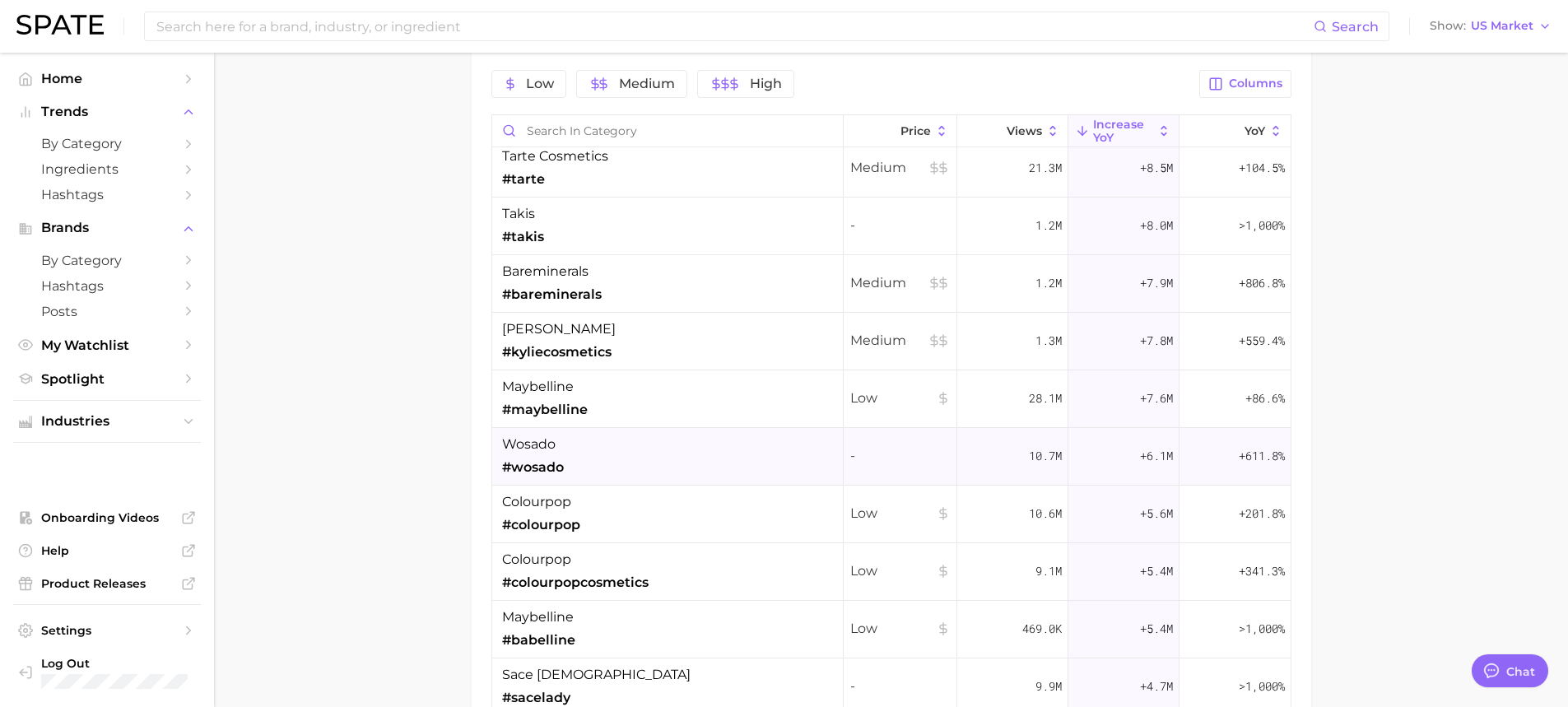
click at [585, 455] on div "wosado #wosado" at bounding box center [668, 457] width 351 height 58
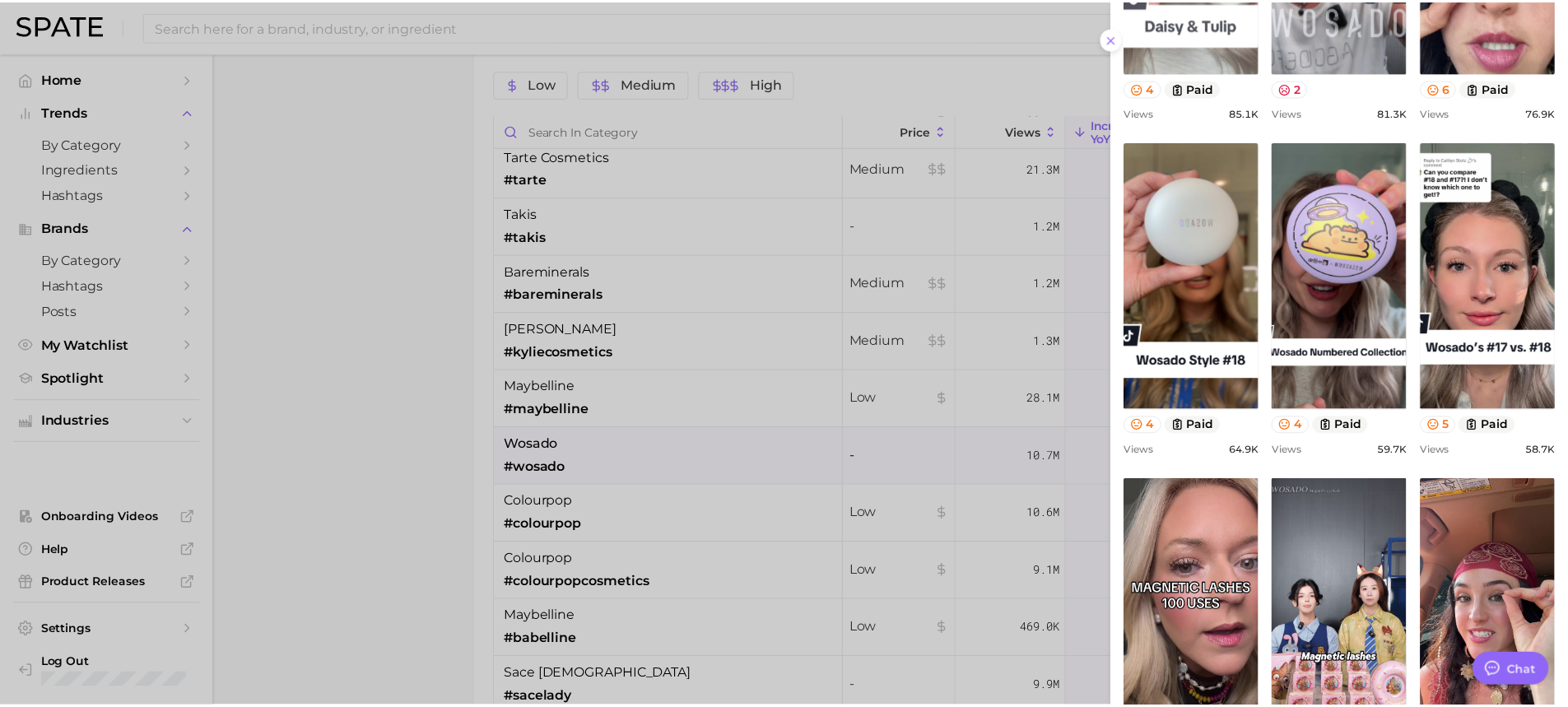
scroll to position [494, 0]
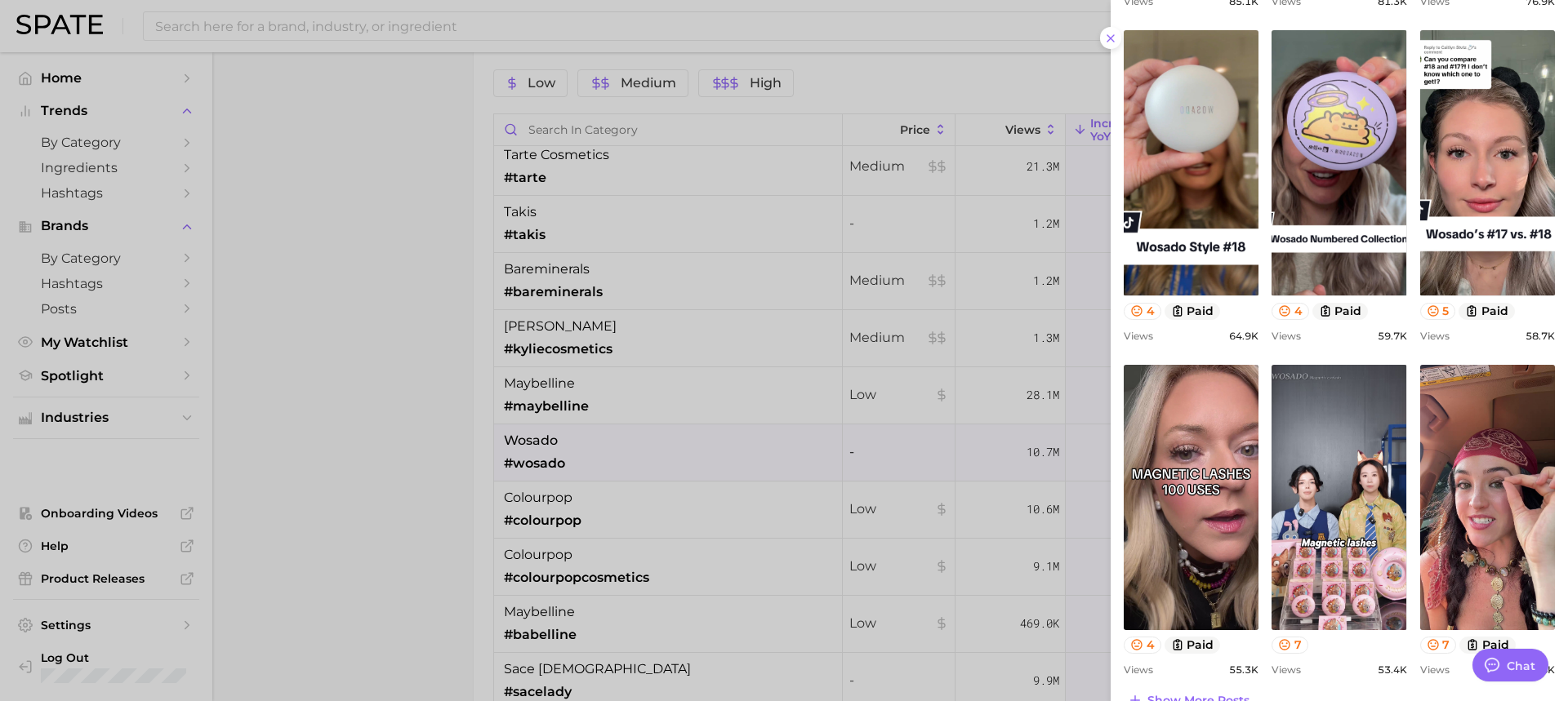
click at [579, 459] on div at bounding box center [784, 350] width 1568 height 701
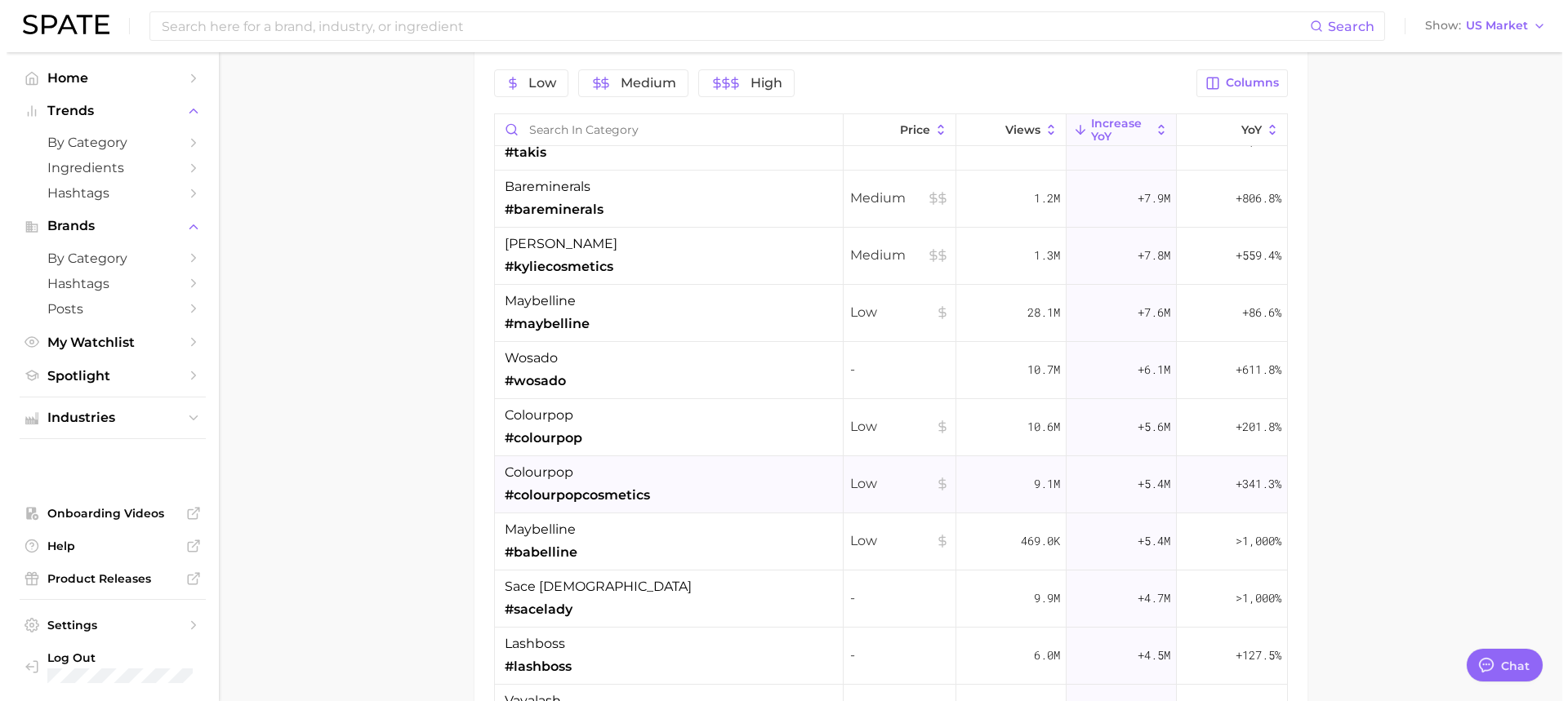
scroll to position [572, 0]
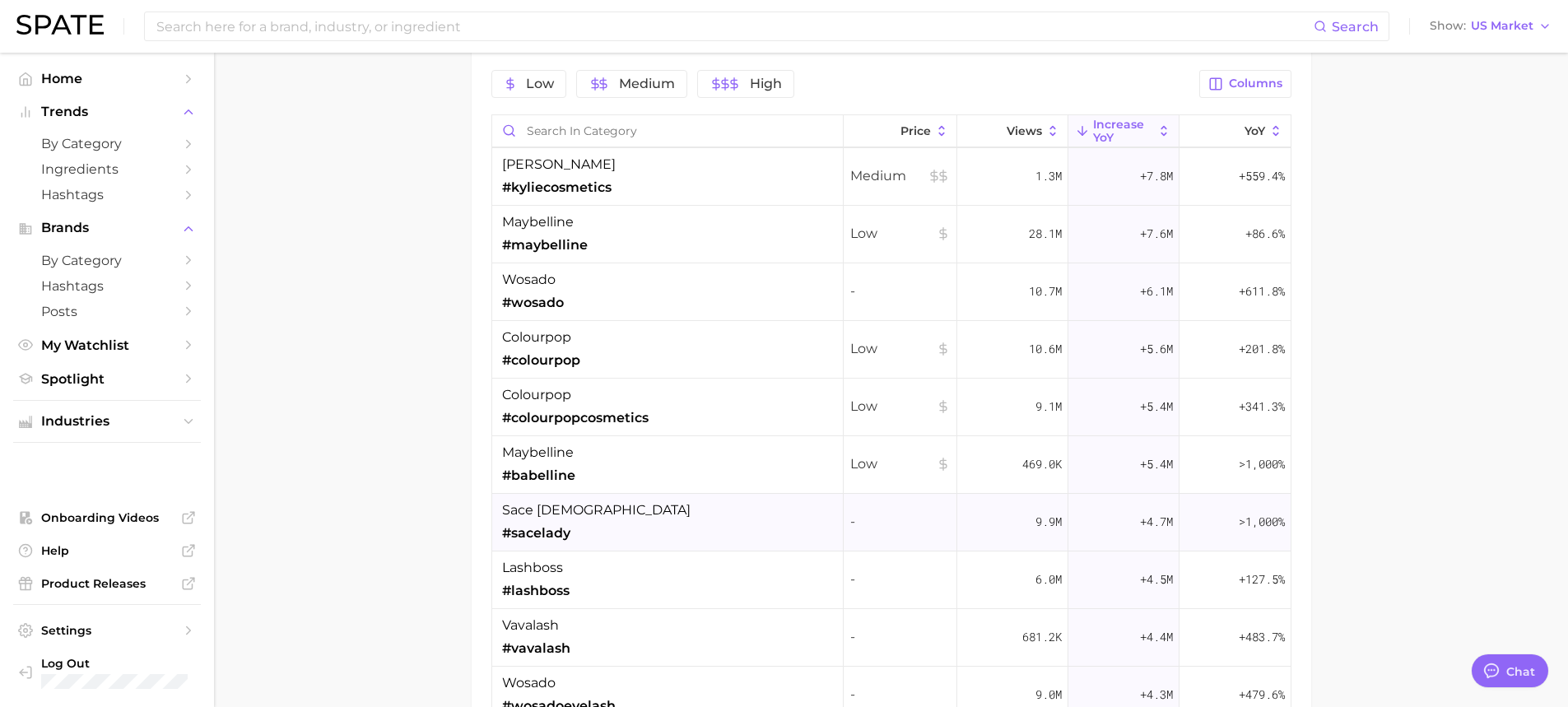
click at [652, 508] on div "sace lady #sacelady" at bounding box center [668, 523] width 351 height 58
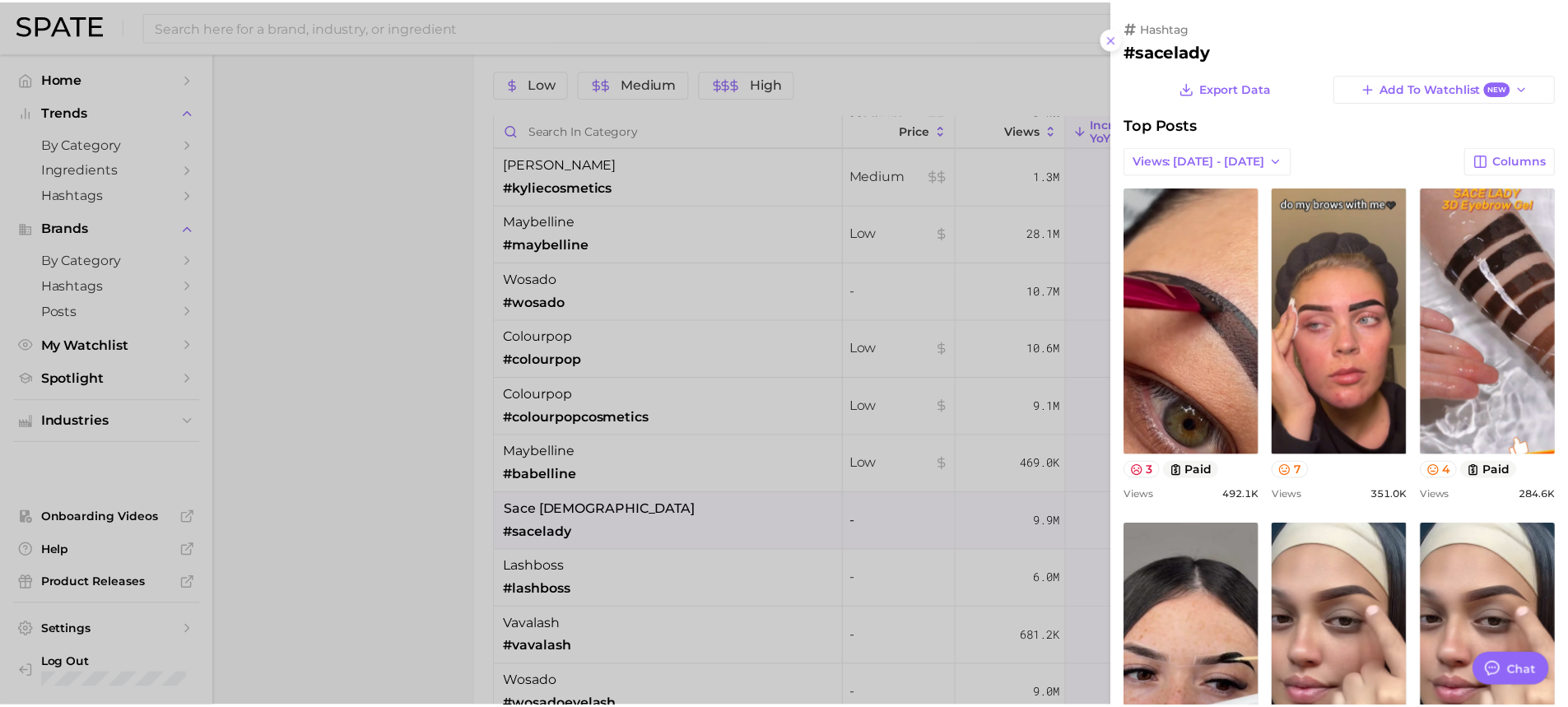
scroll to position [0, 0]
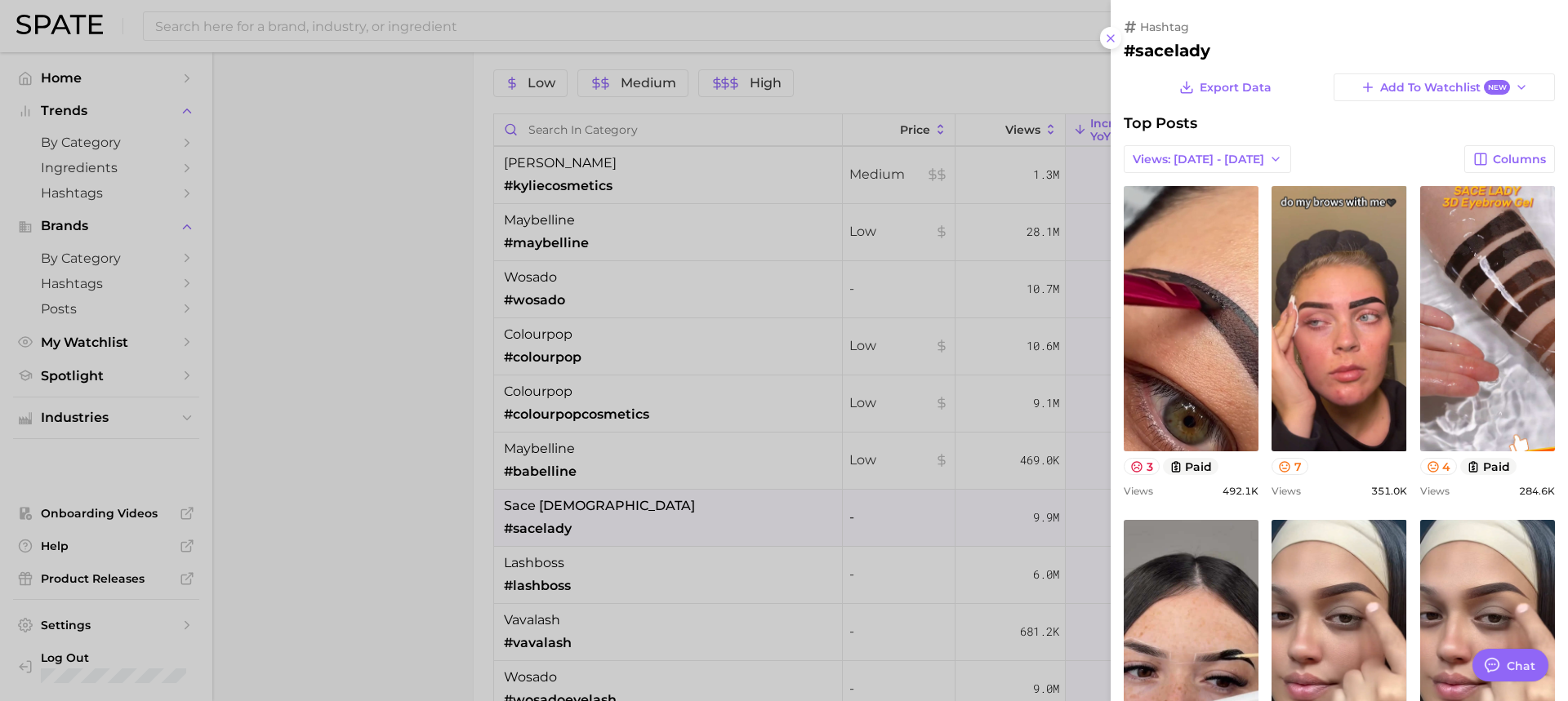
click at [646, 504] on div at bounding box center [784, 350] width 1568 height 701
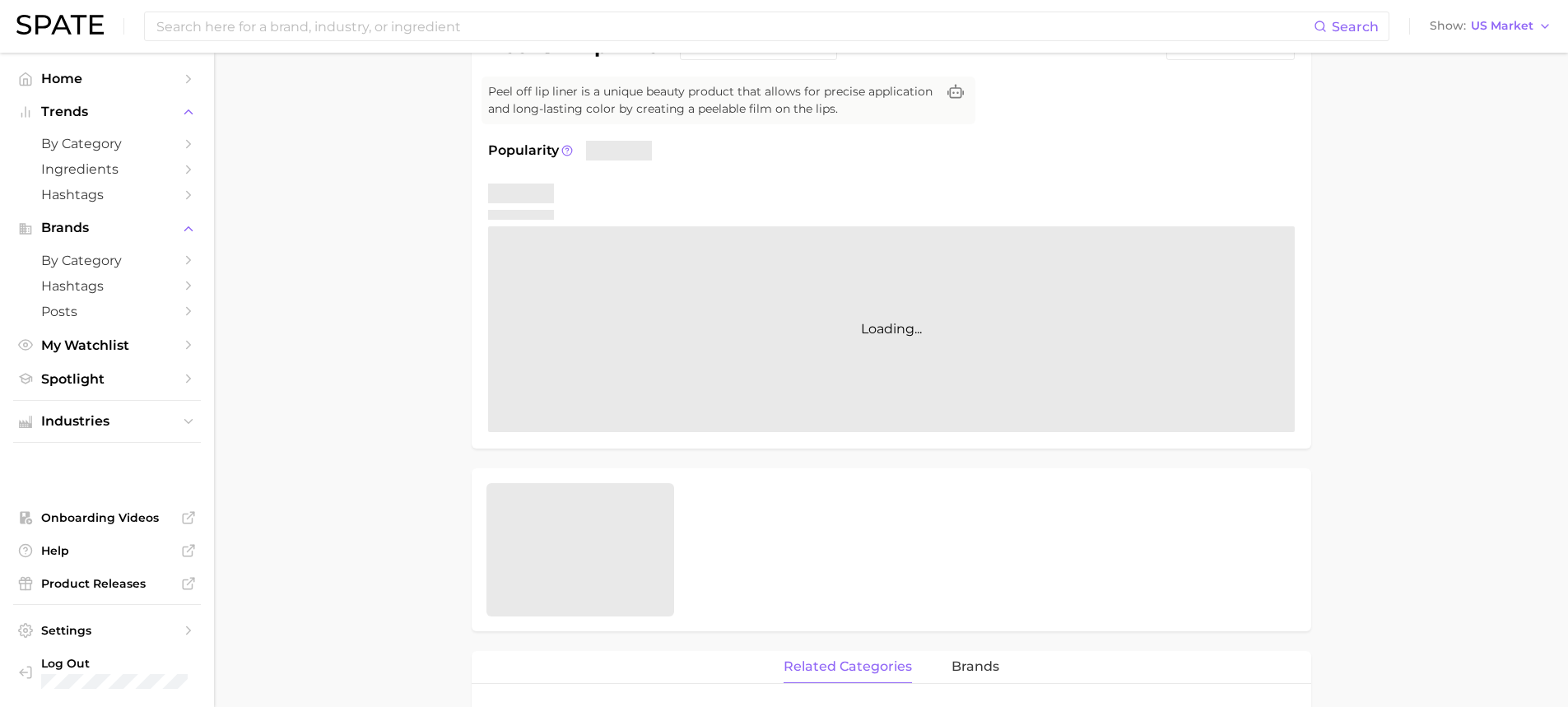
scroll to position [164, 0]
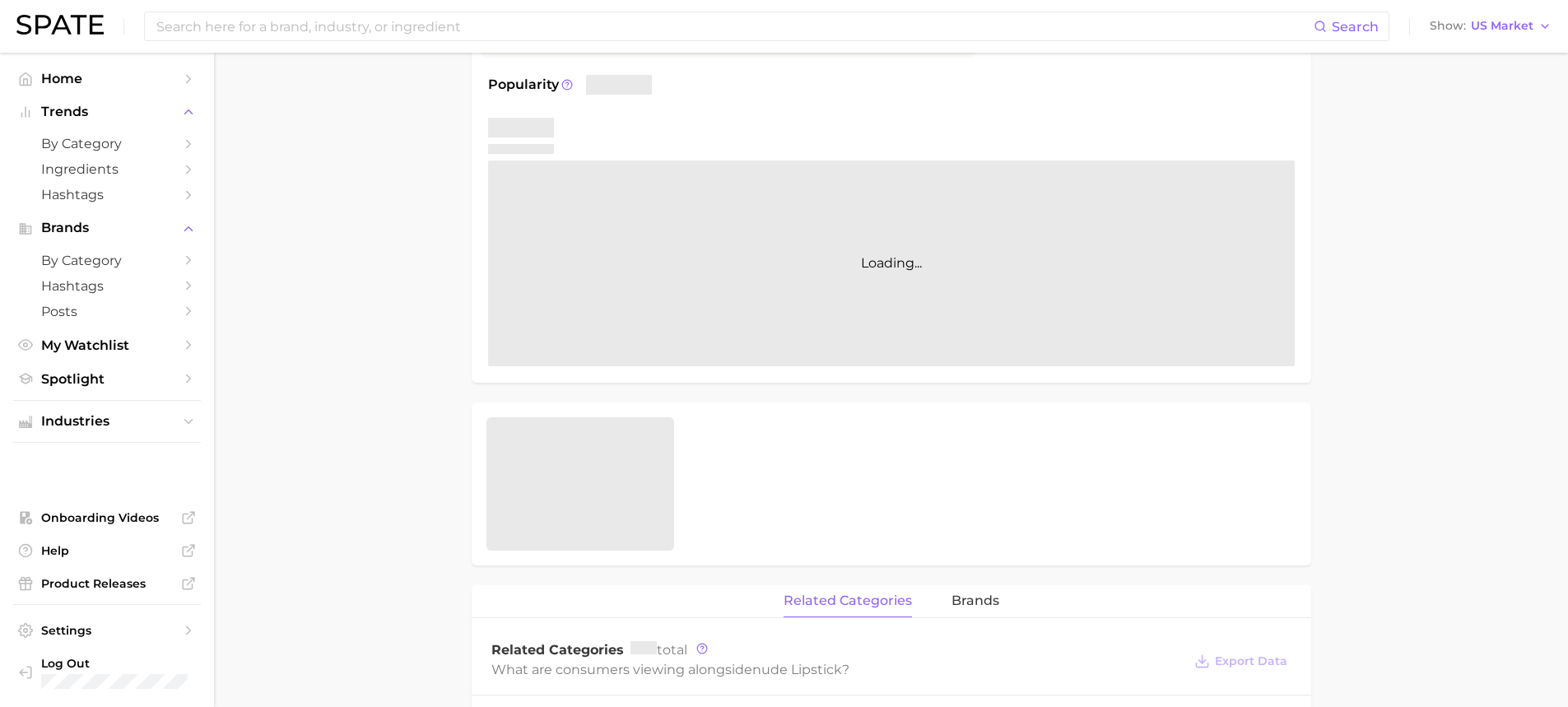
scroll to position [247, 0]
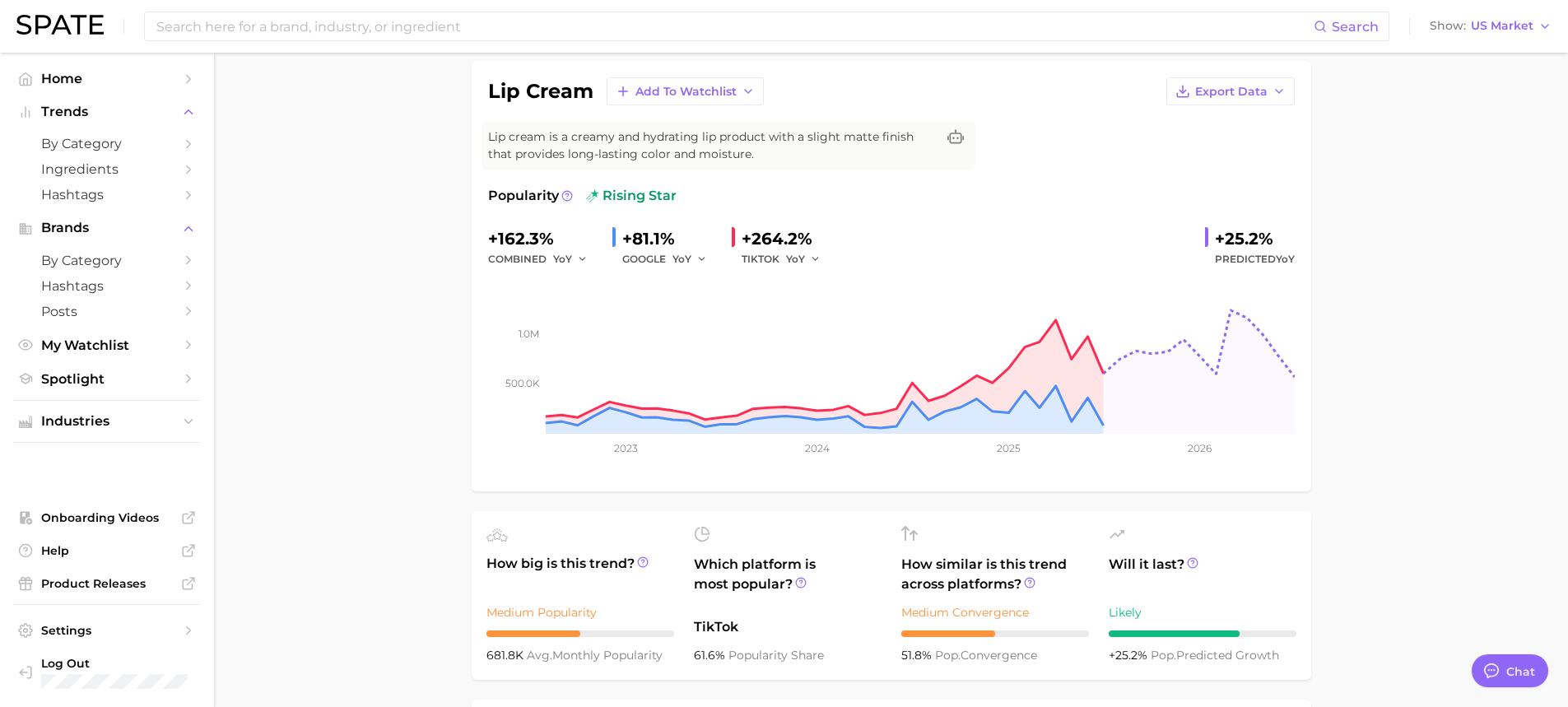
scroll to position [247, 0]
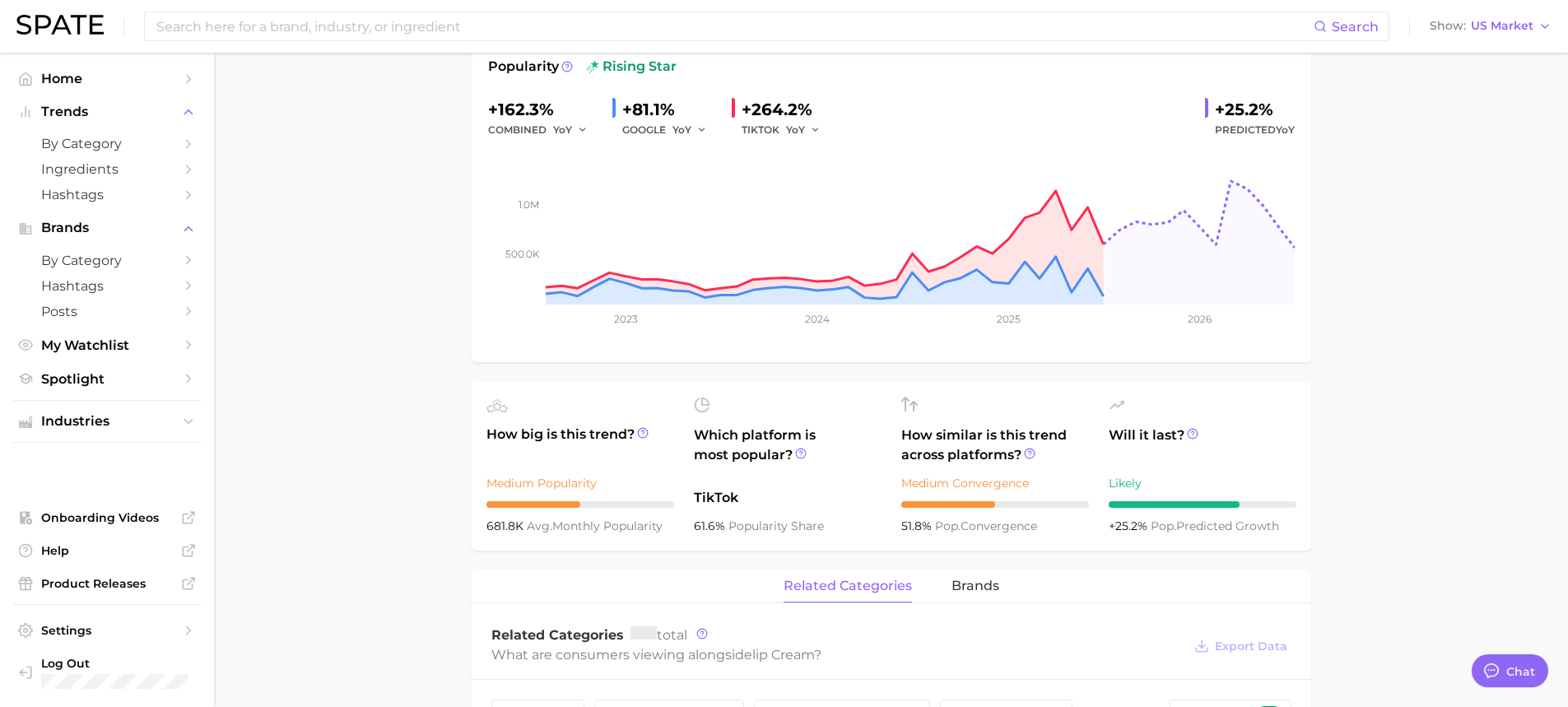
type textarea "x"
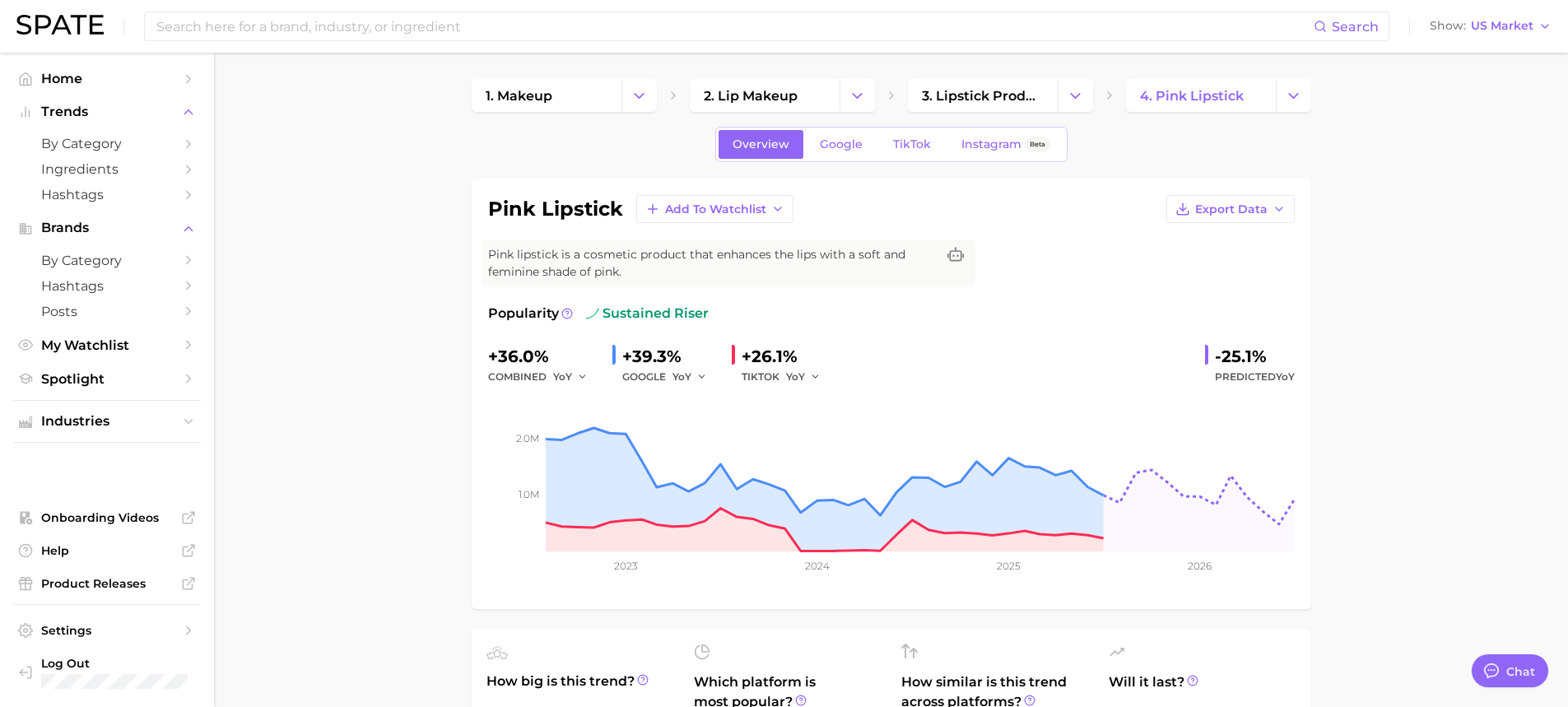
scroll to position [247, 0]
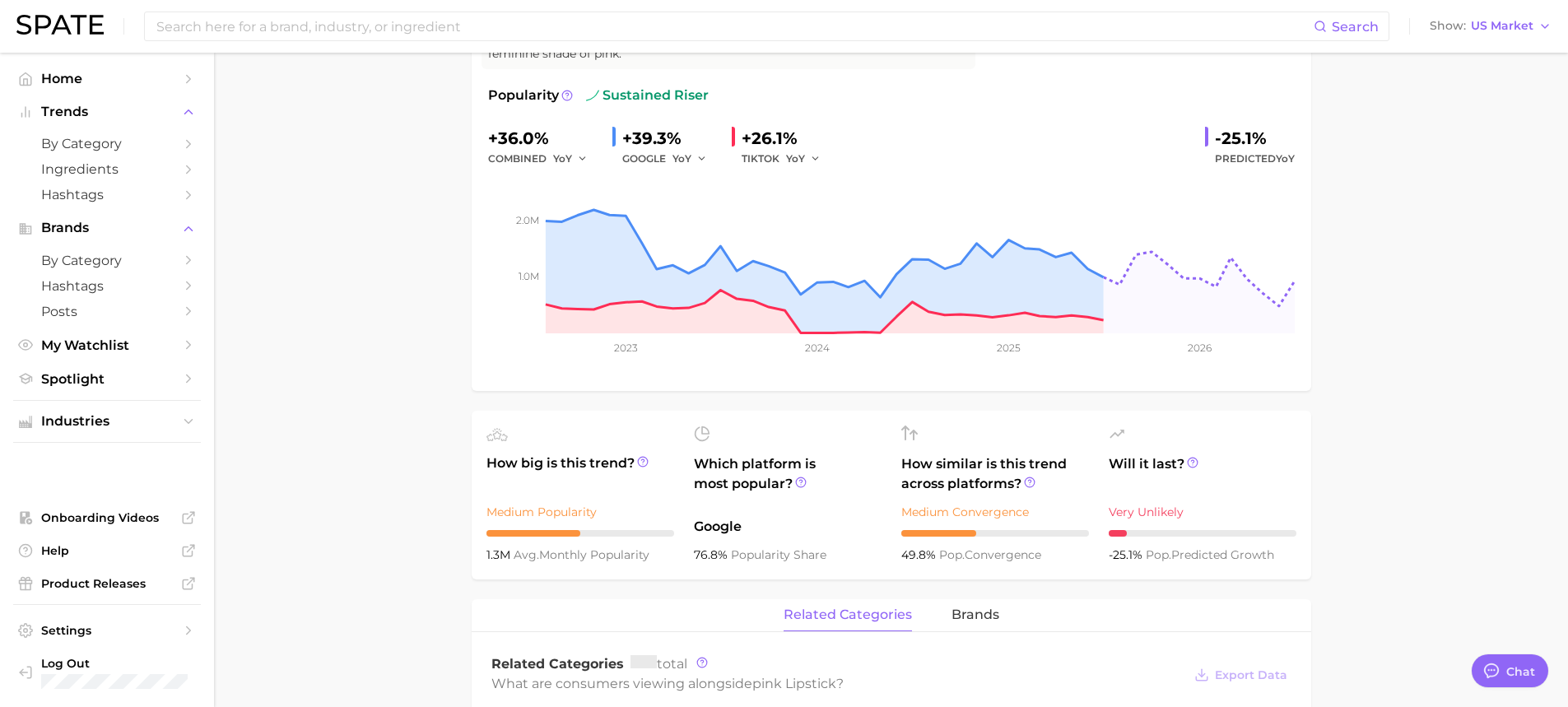
type textarea "x"
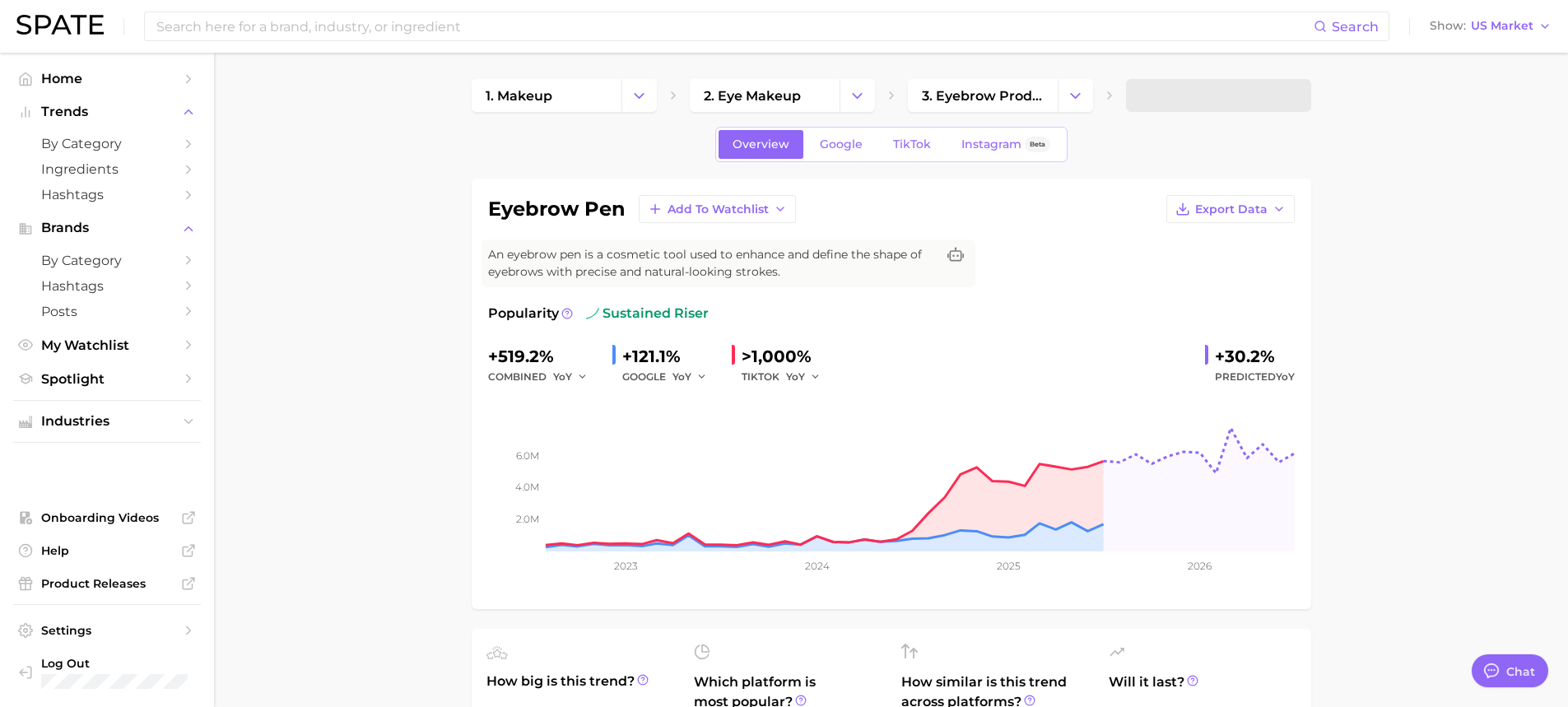
type textarea "x"
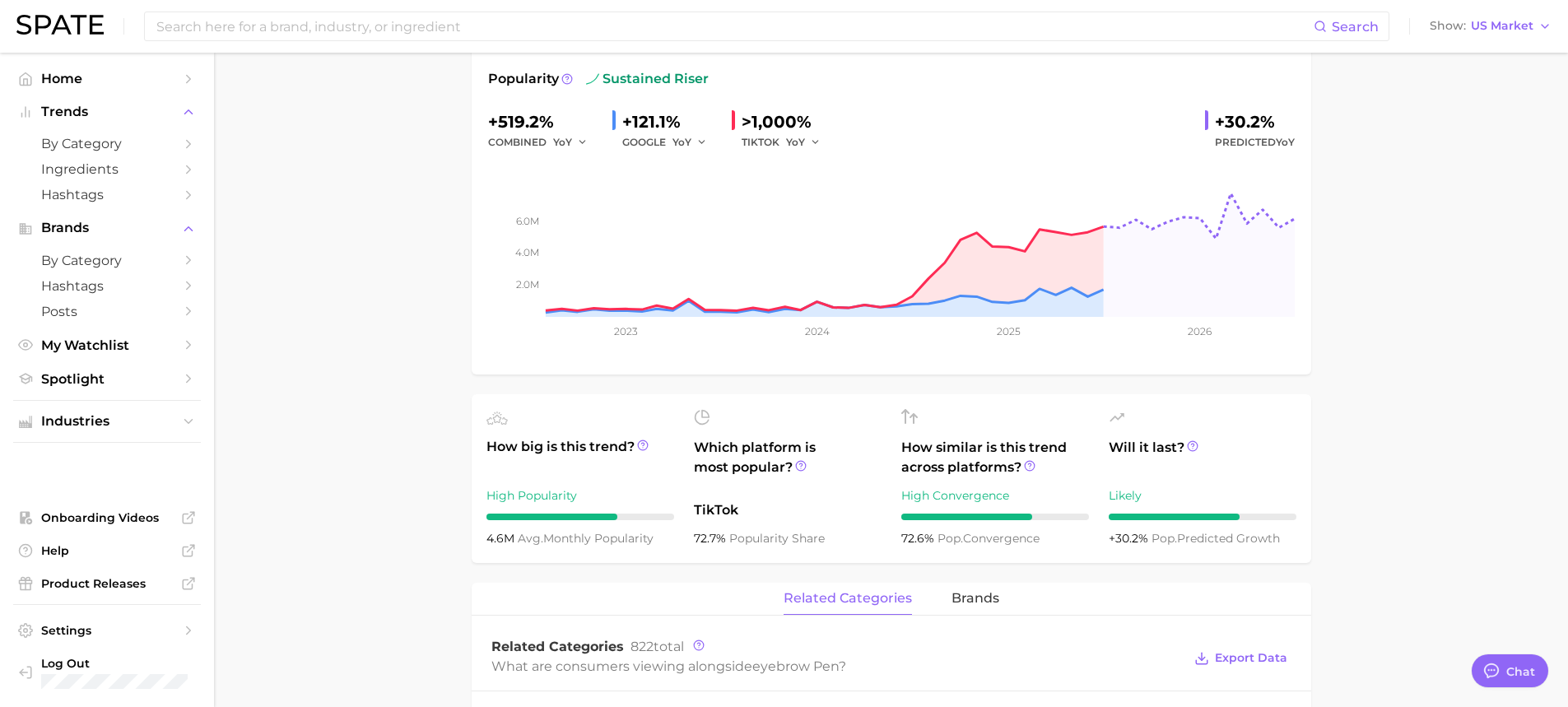
scroll to position [330, 0]
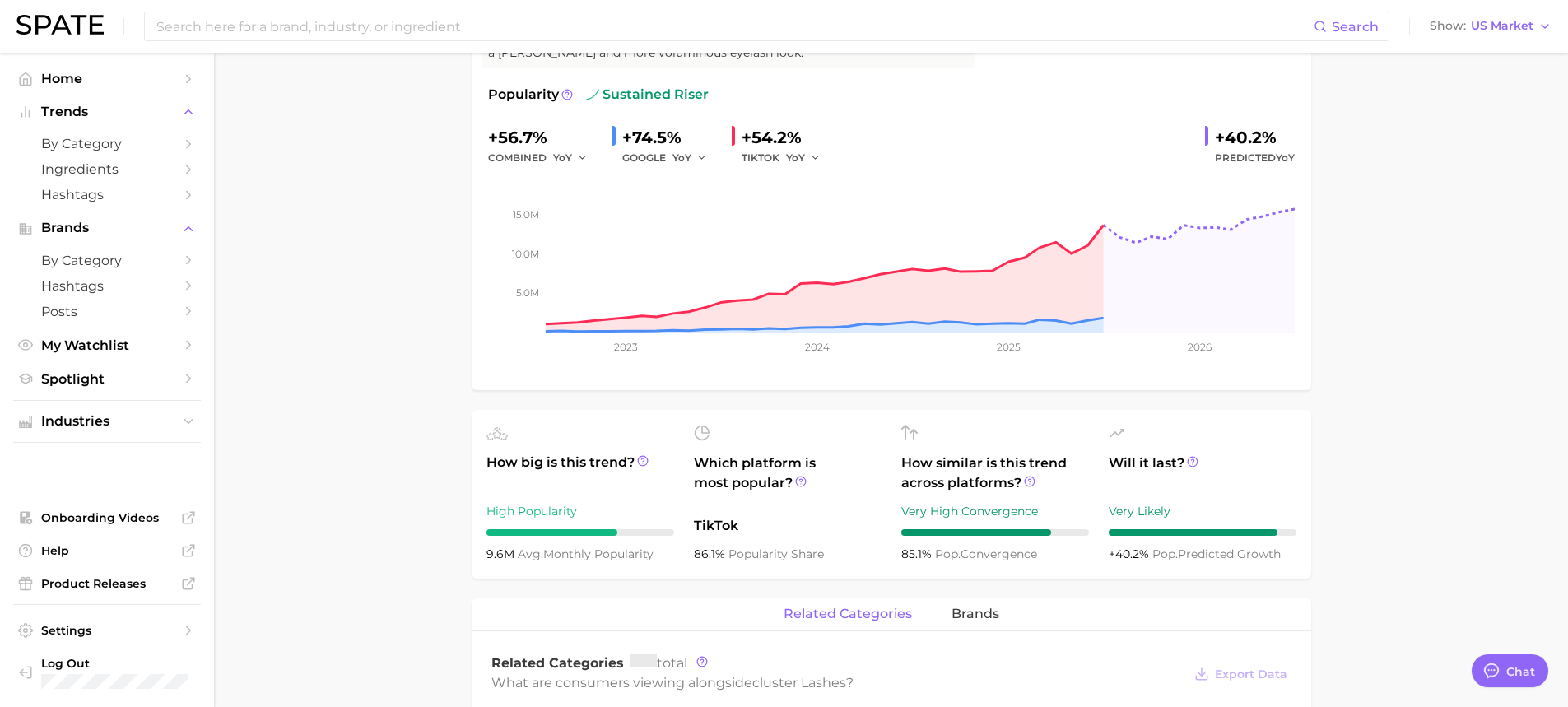
scroll to position [247, 0]
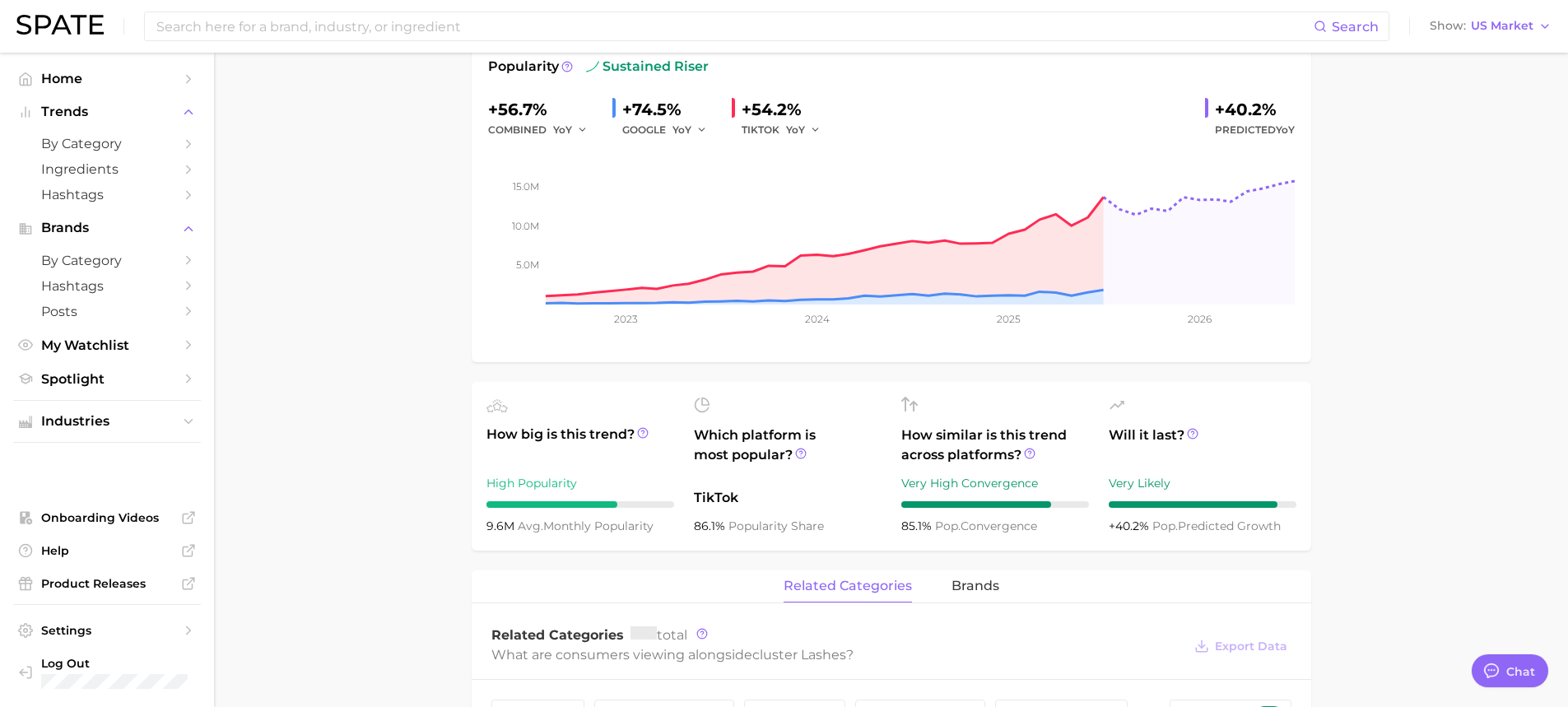
type textarea "x"
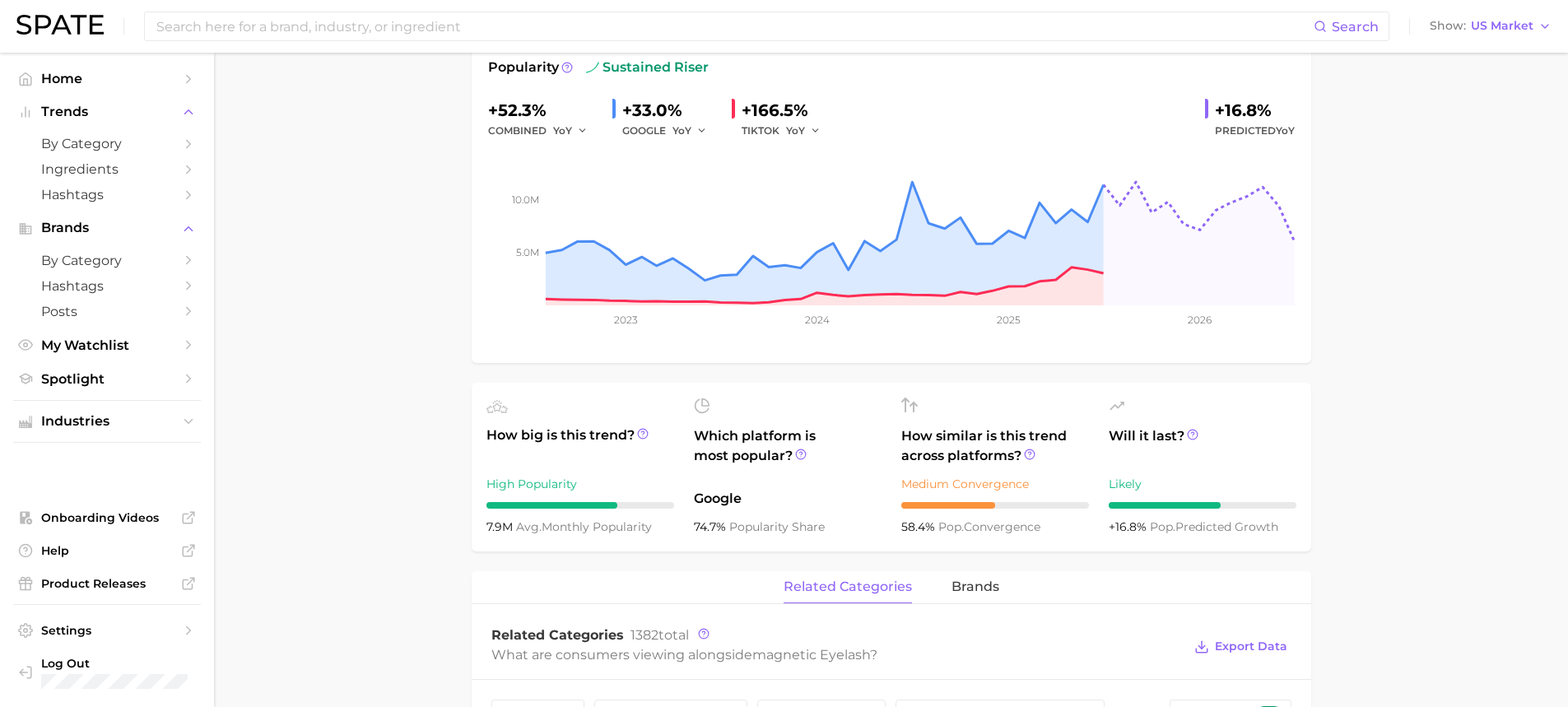
scroll to position [247, 0]
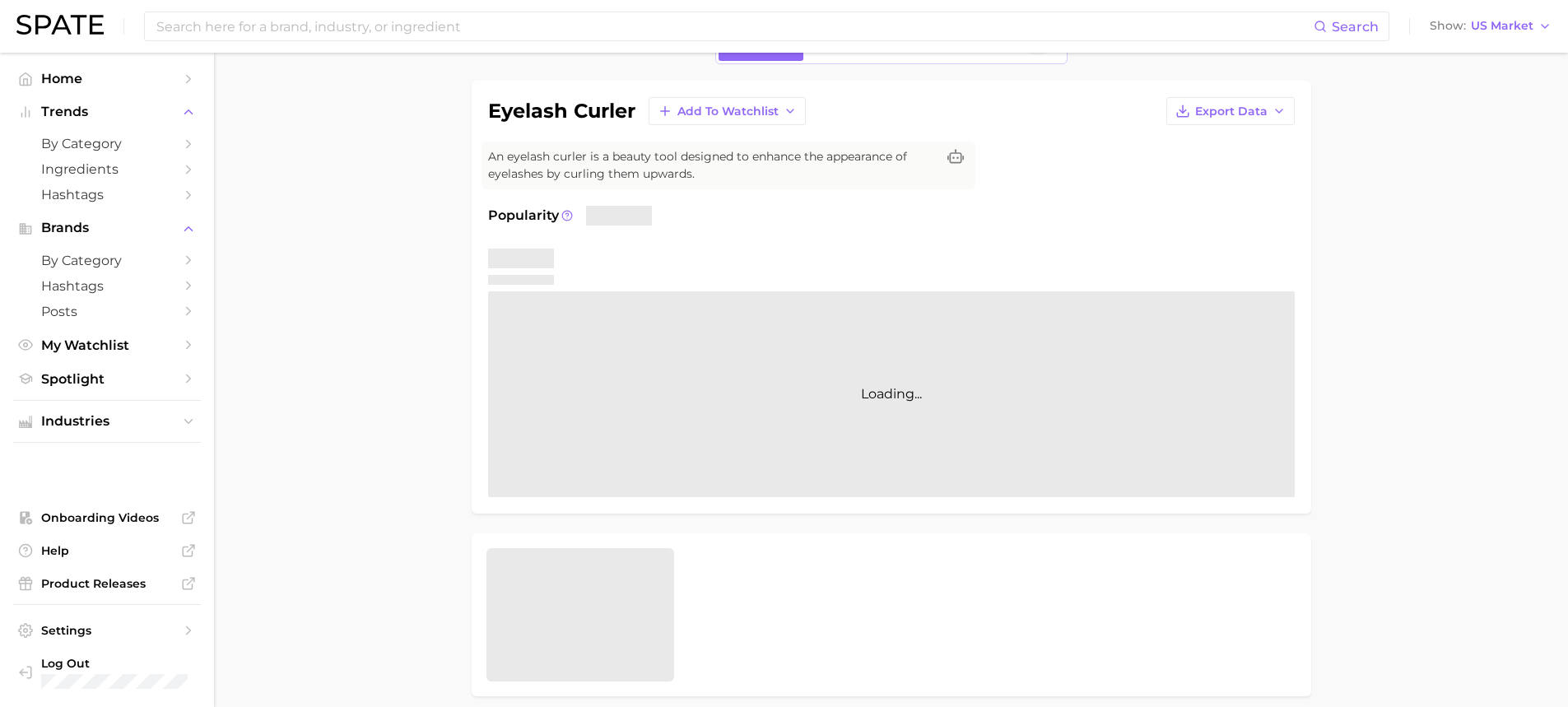
scroll to position [247, 0]
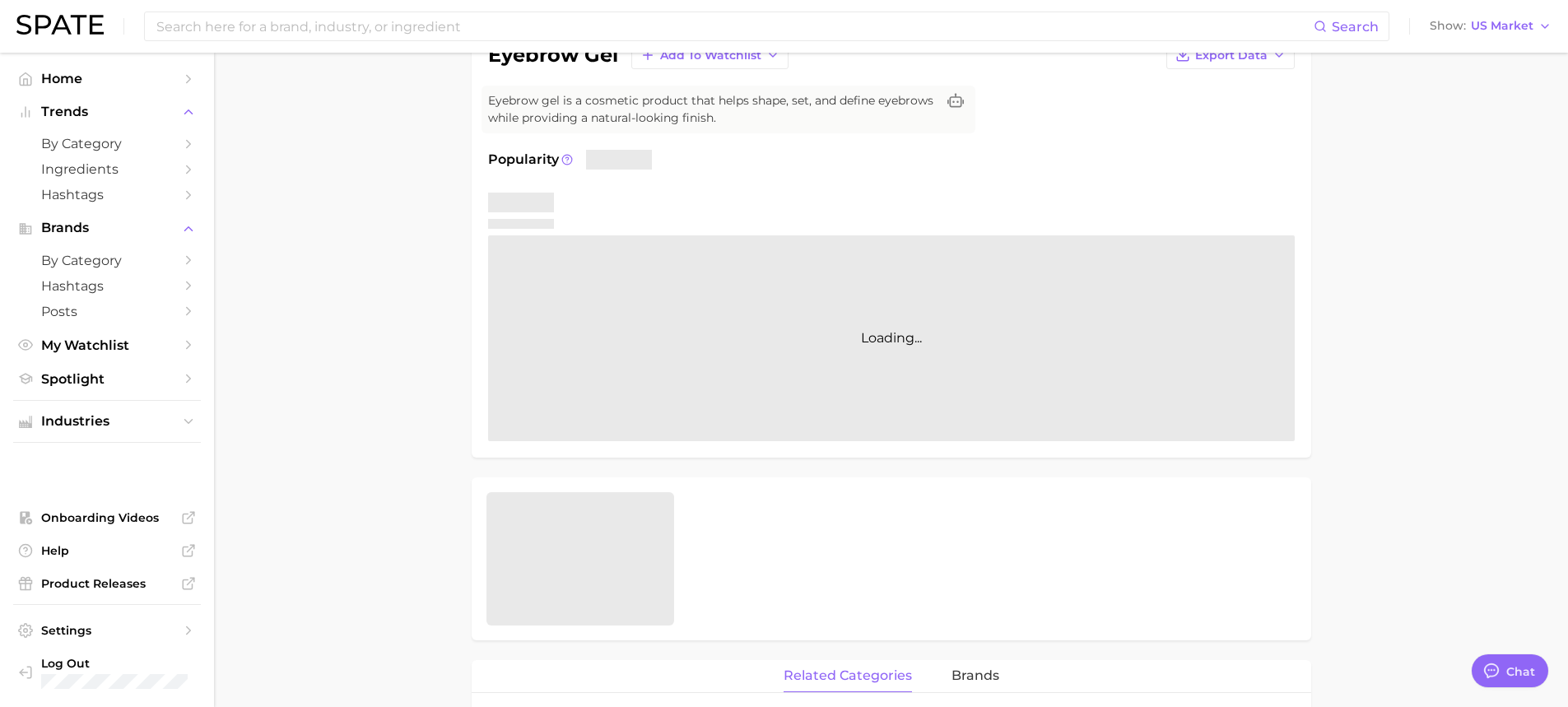
scroll to position [330, 0]
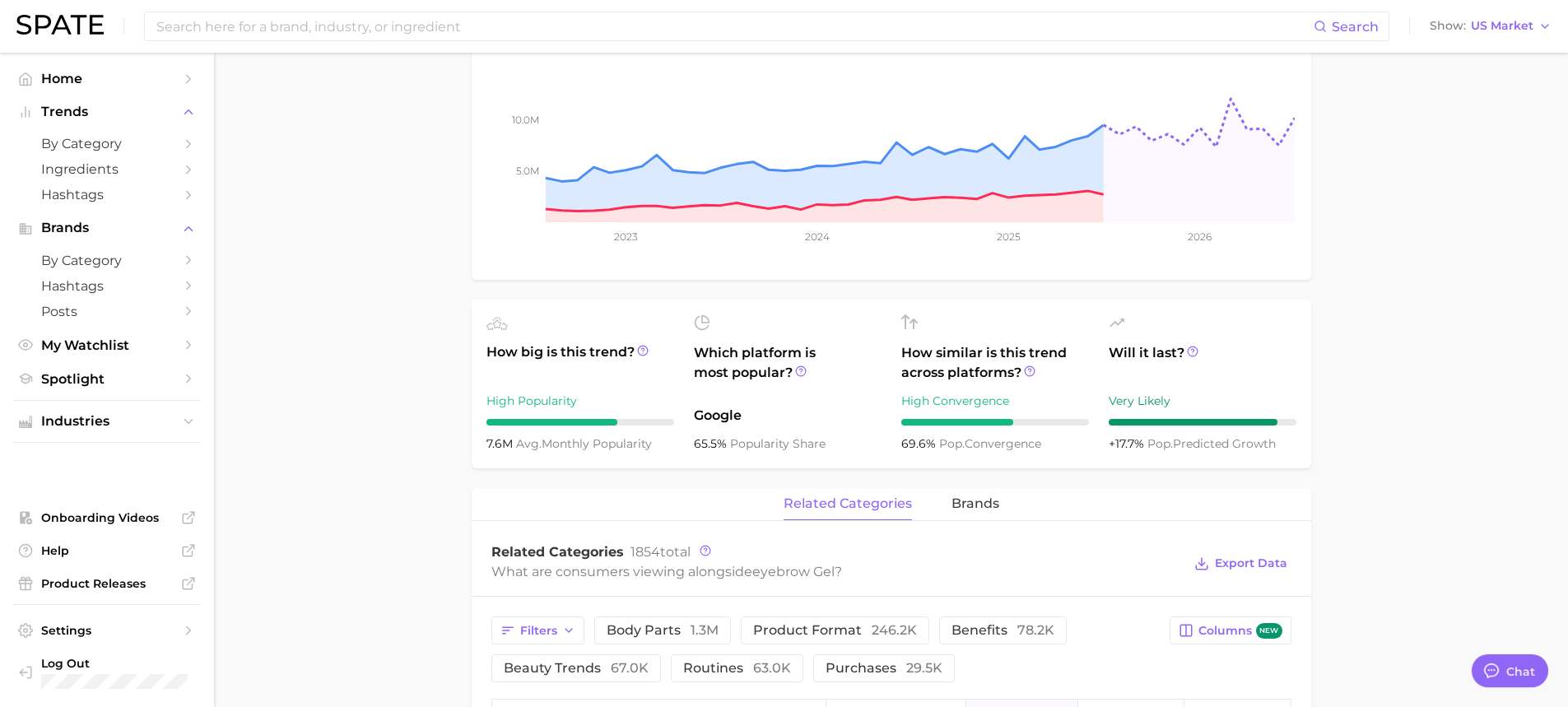
type textarea "x"
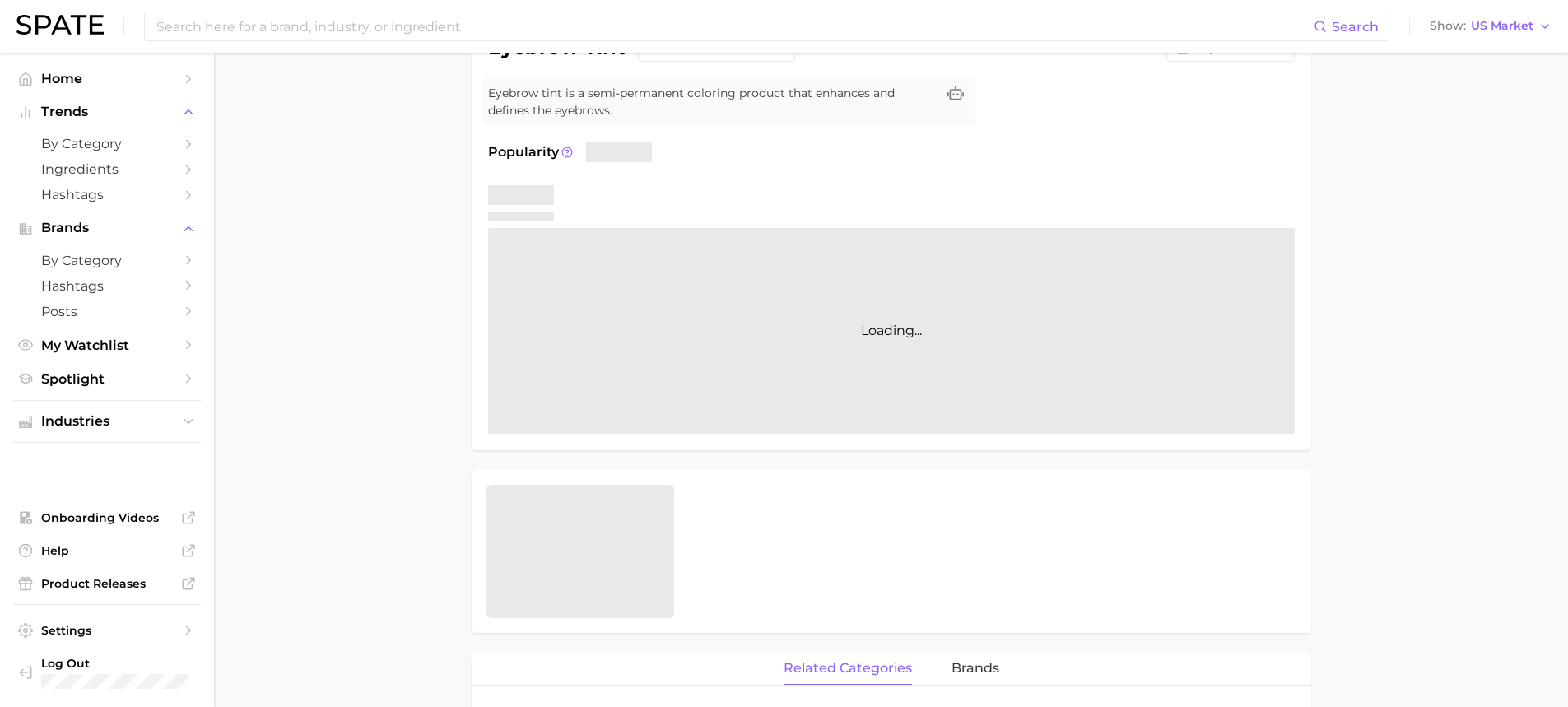
scroll to position [330, 0]
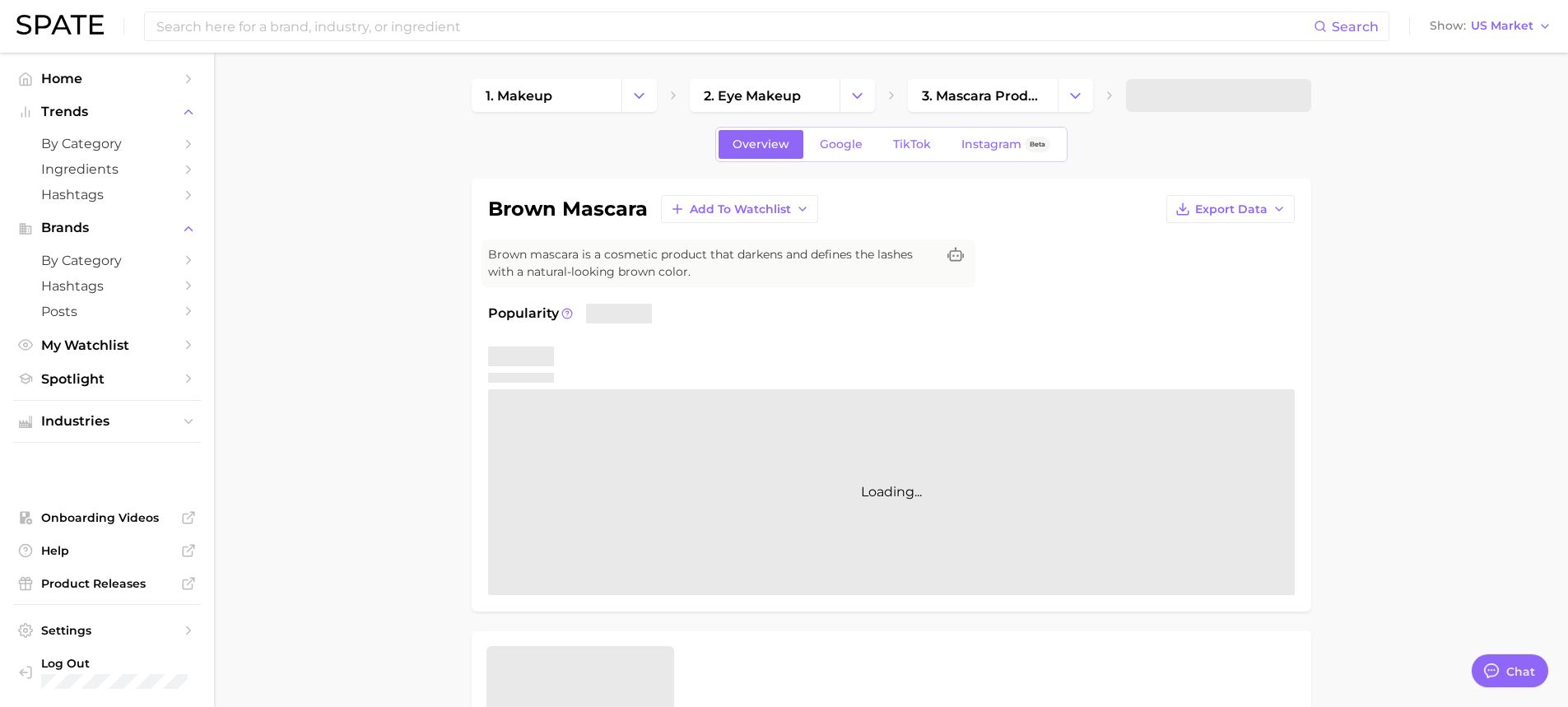
type textarea "x"
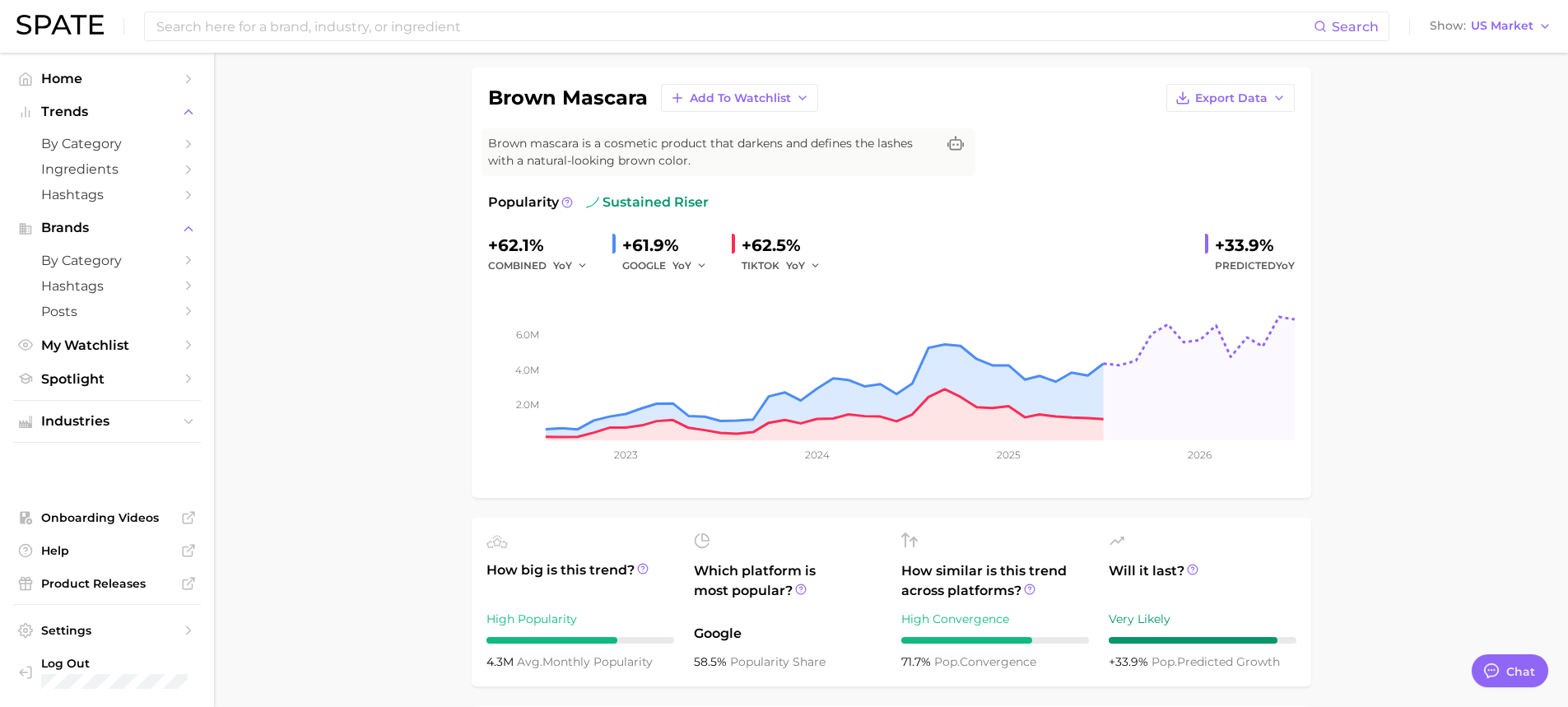
scroll to position [330, 0]
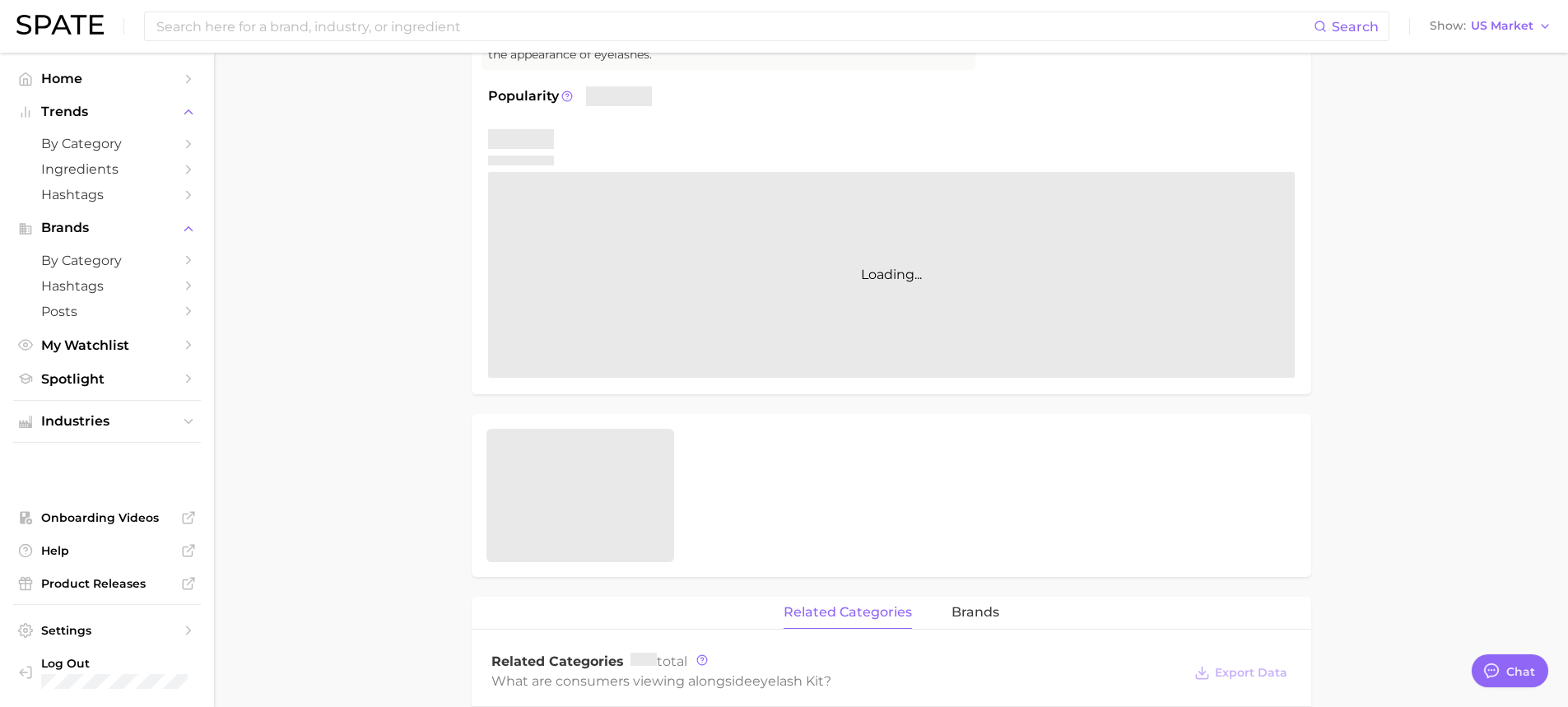
scroll to position [330, 0]
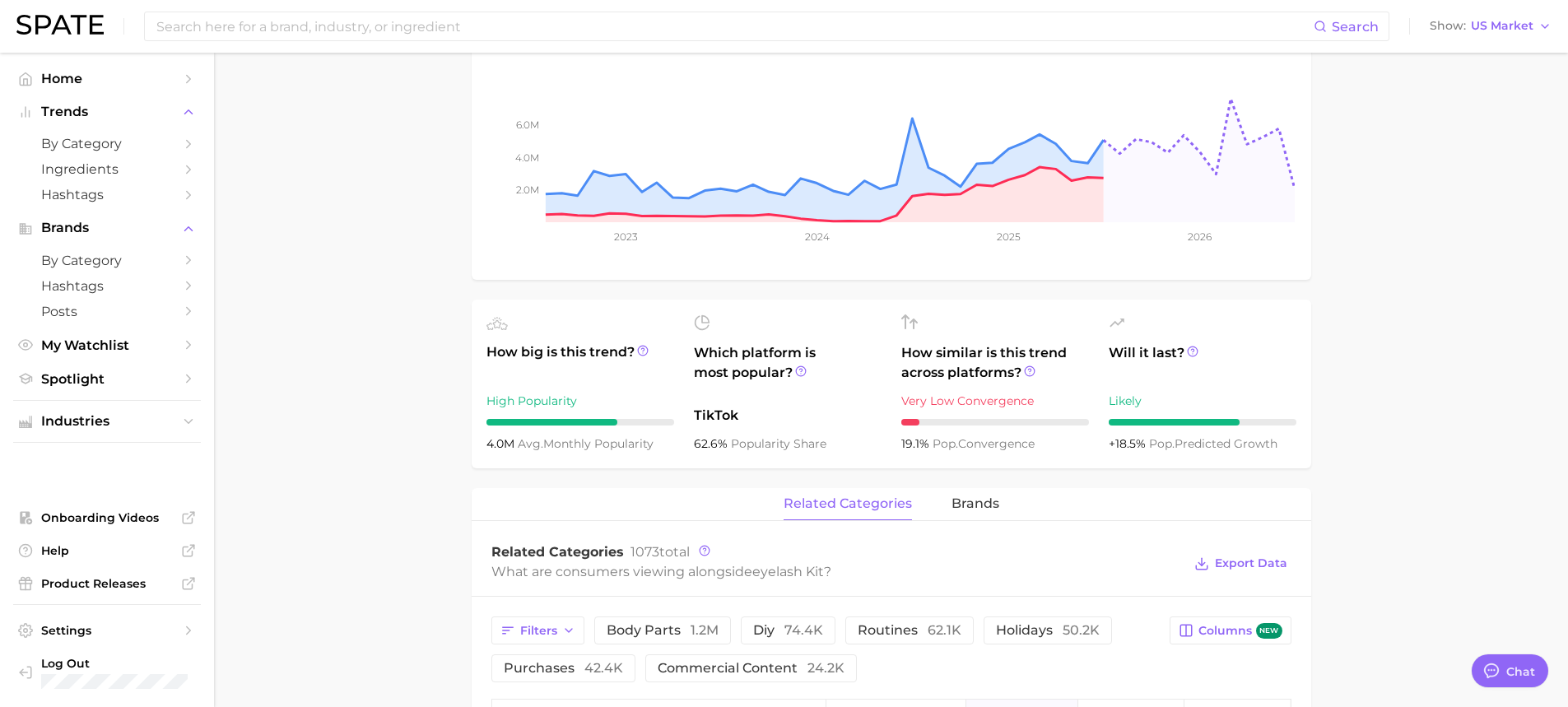
type textarea "x"
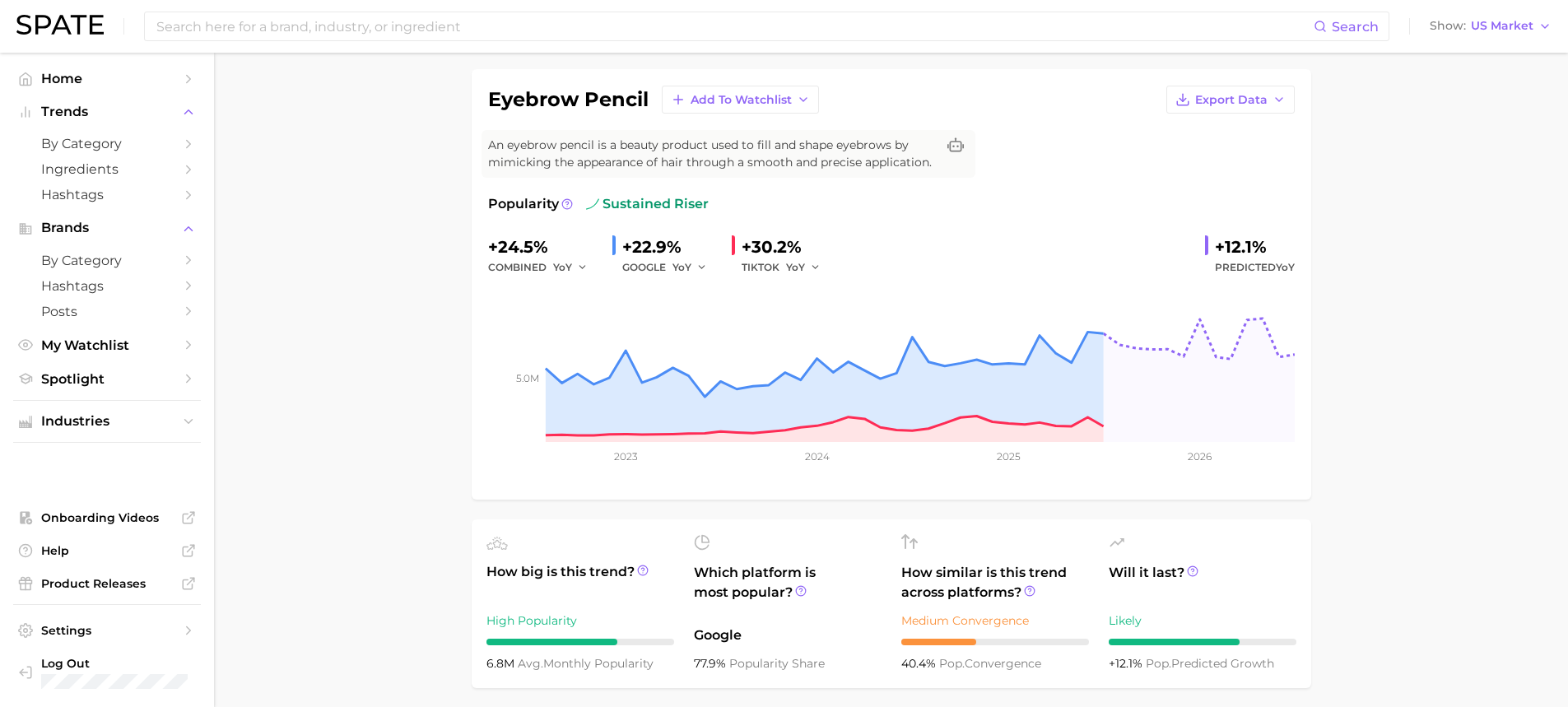
scroll to position [330, 0]
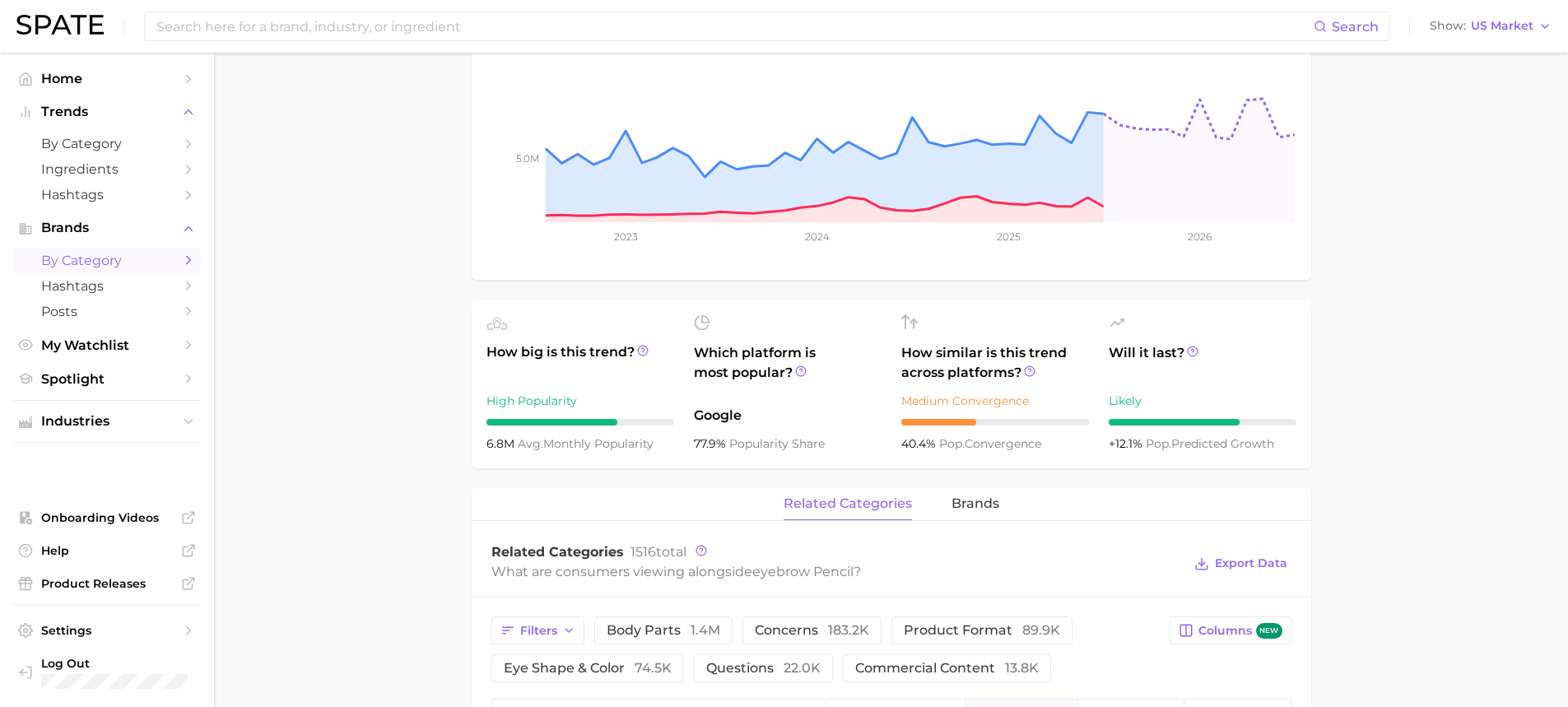
click at [121, 263] on span "by Category" at bounding box center [106, 260] width 132 height 15
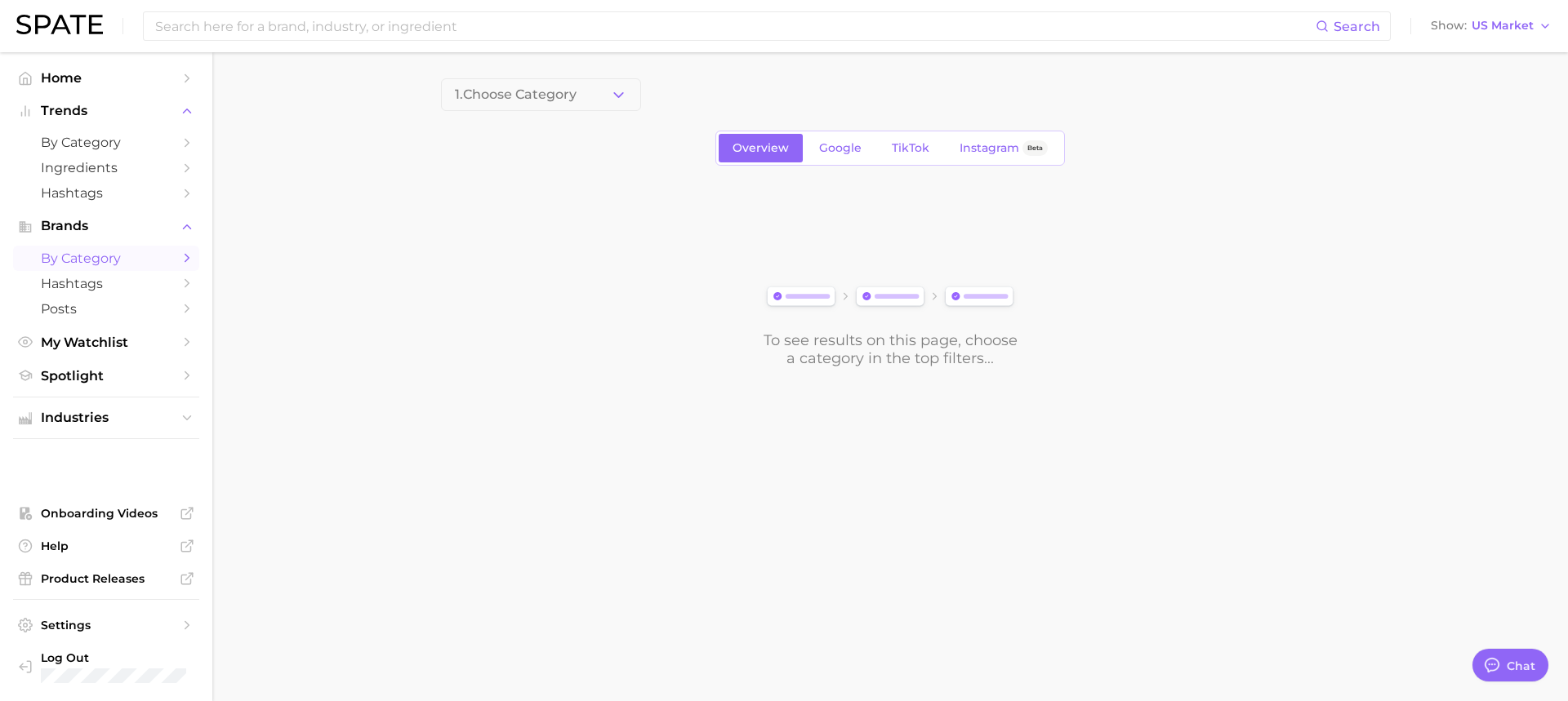
click at [591, 90] on button "1. Choose Category" at bounding box center [541, 94] width 200 height 33
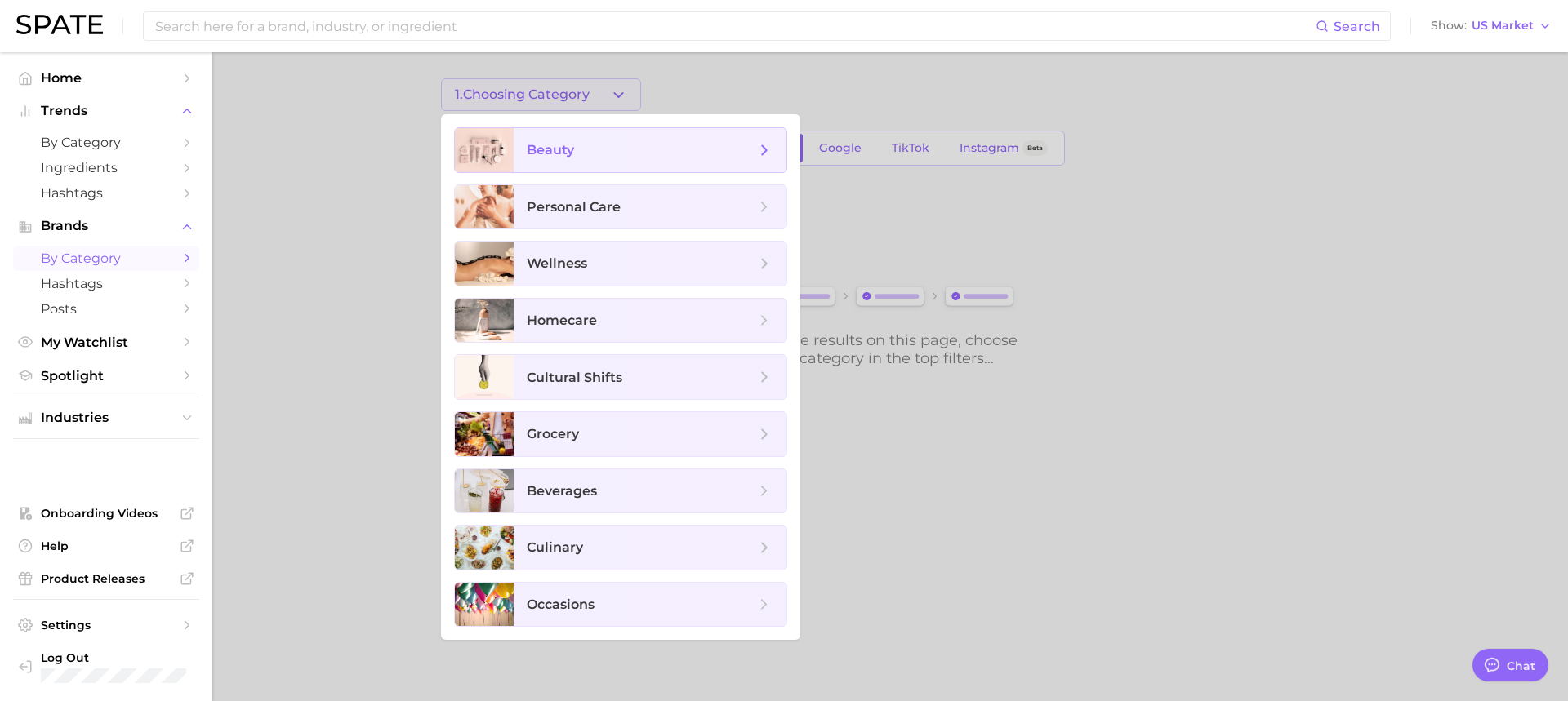
click at [616, 148] on span "beauty" at bounding box center [641, 150] width 229 height 18
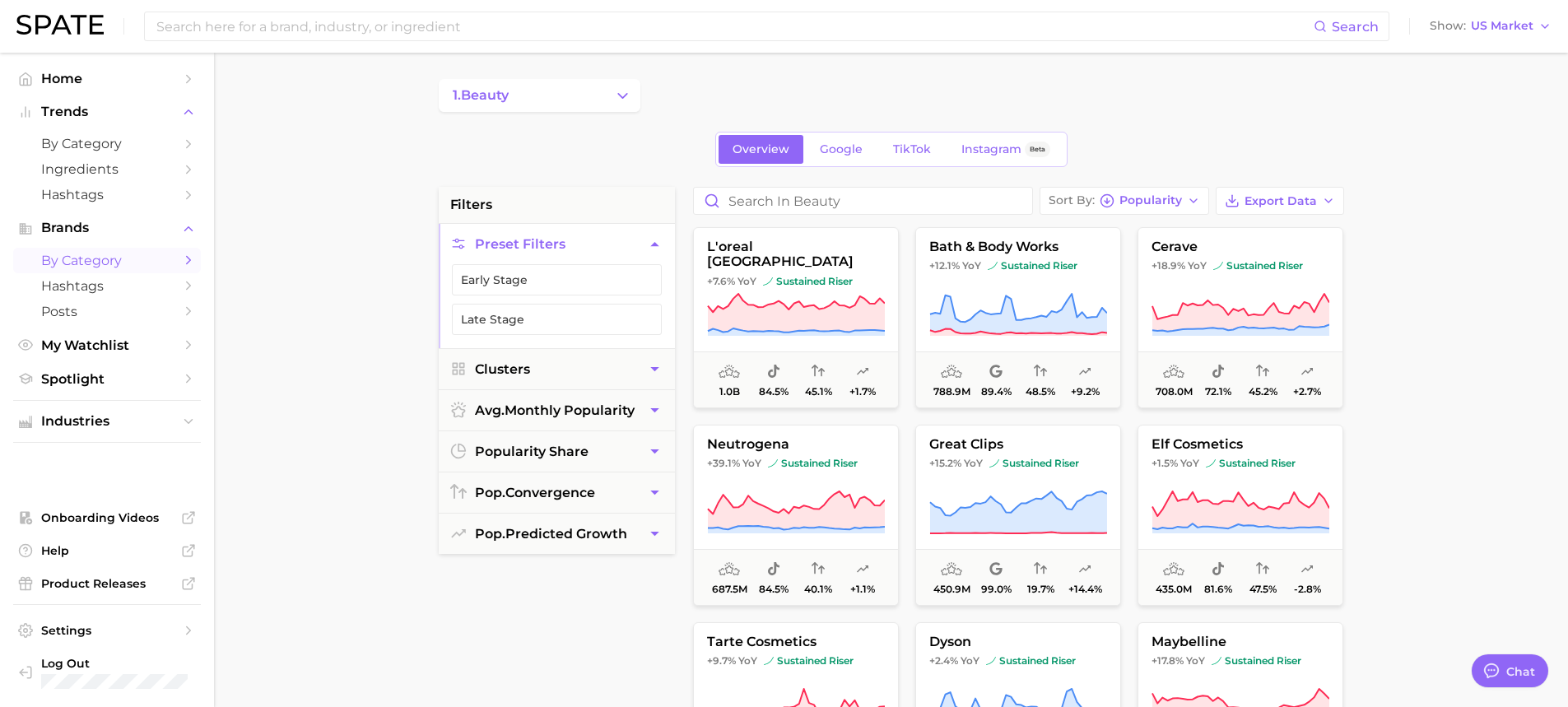
click at [126, 254] on span "by Category" at bounding box center [106, 260] width 132 height 15
click at [569, 97] on button "1. beauty" at bounding box center [539, 95] width 201 height 33
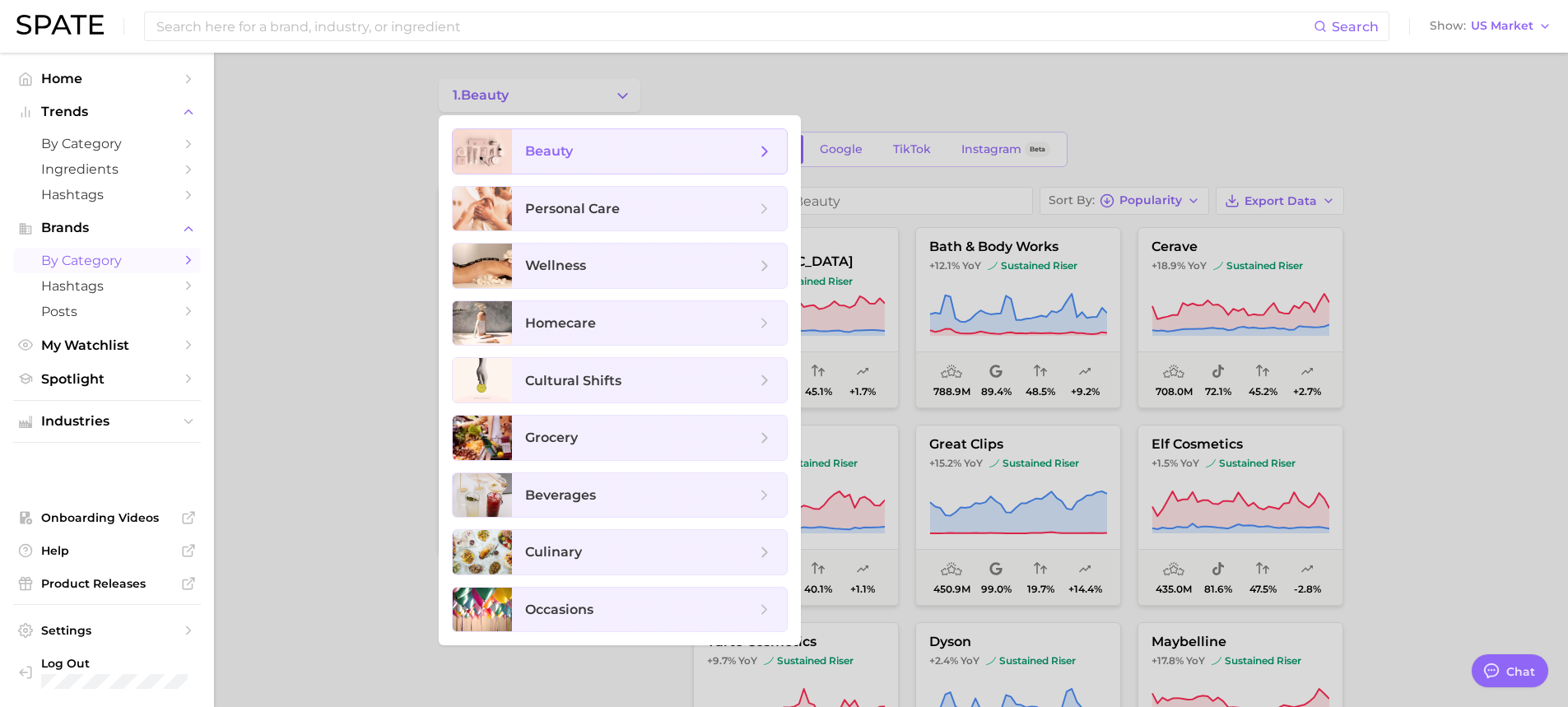
click at [752, 143] on span "beauty" at bounding box center [640, 151] width 231 height 18
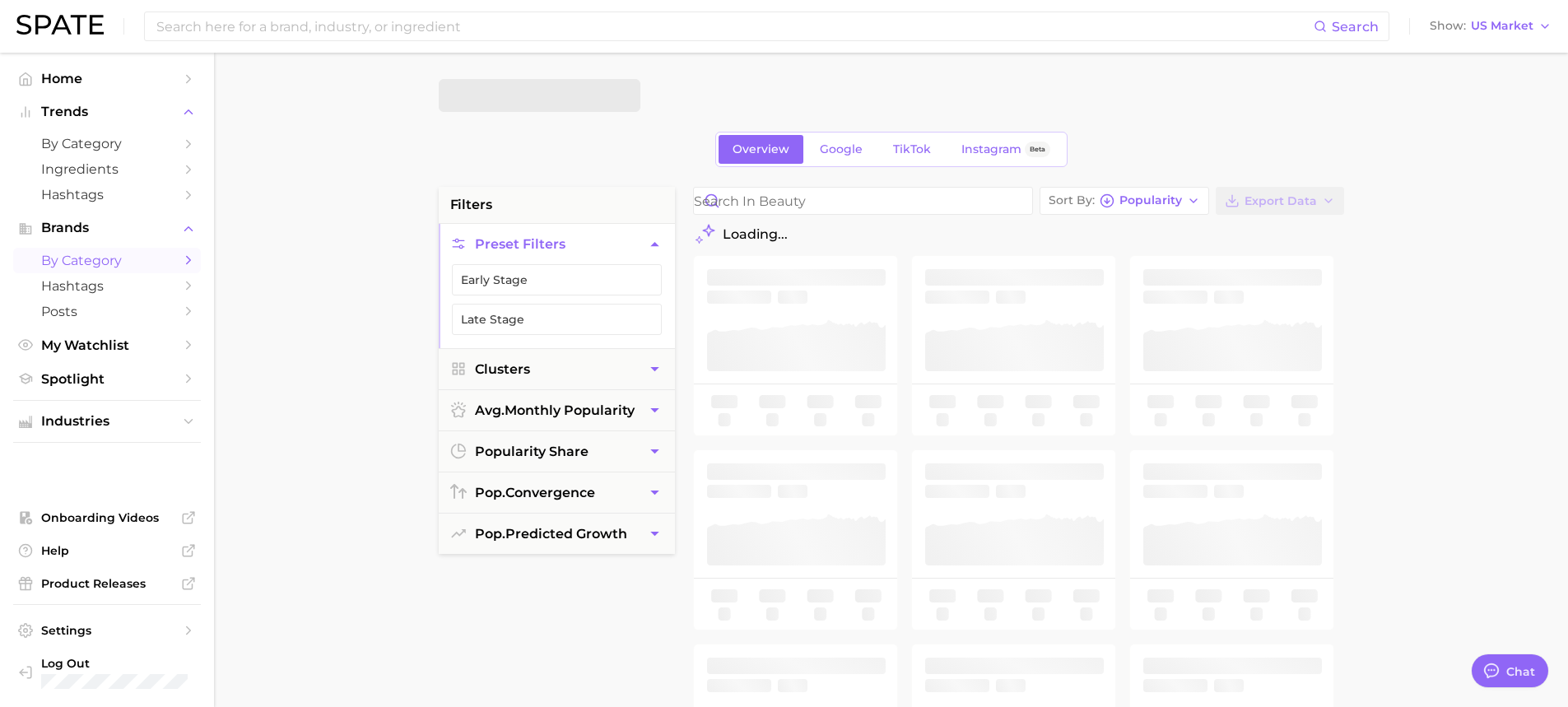
click at [120, 265] on span "by Category" at bounding box center [106, 260] width 132 height 15
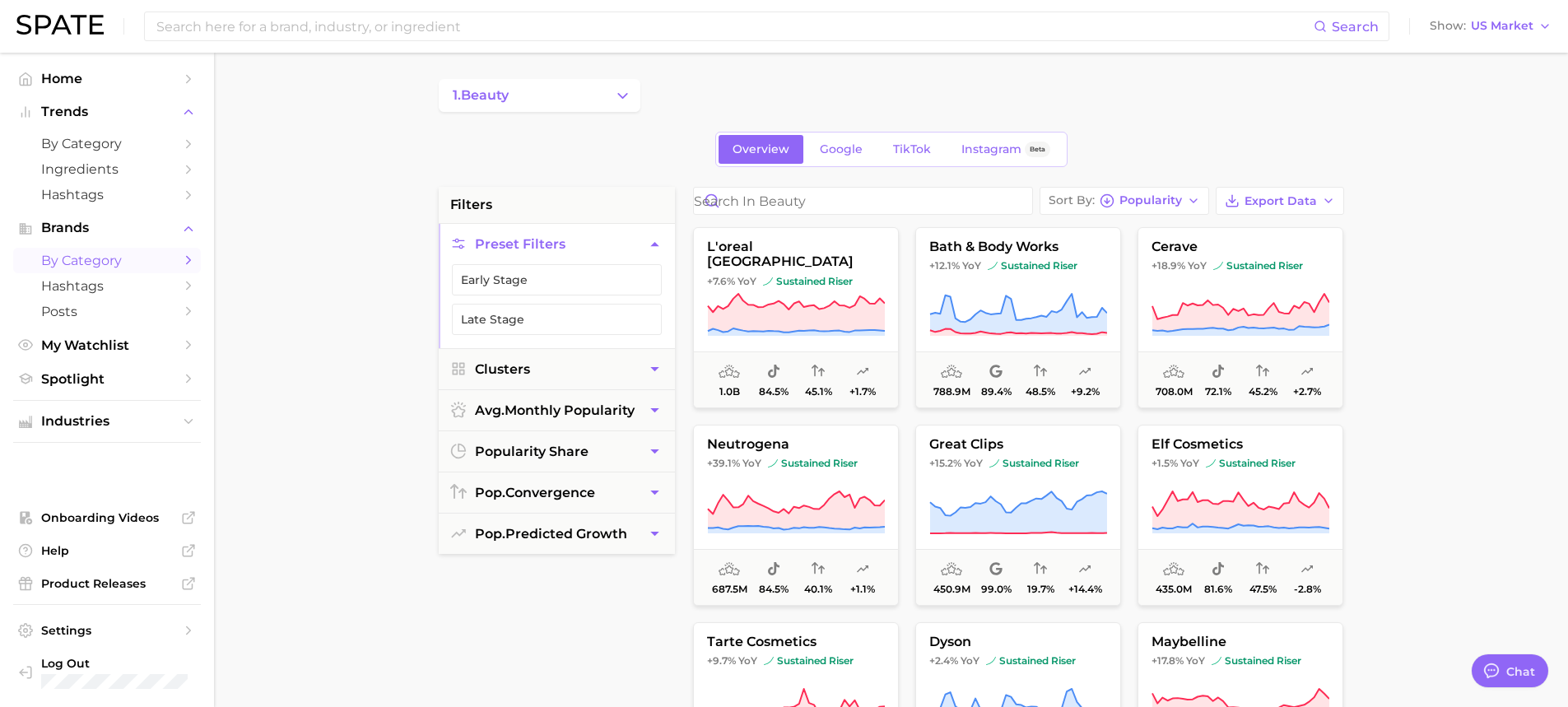
click at [598, 121] on div "1. beauty Overview Google TikTok Instagram Beta filters Preset Filters Early St…" at bounding box center [891, 649] width 905 height 1140
click at [612, 95] on button "1. beauty" at bounding box center [539, 95] width 201 height 33
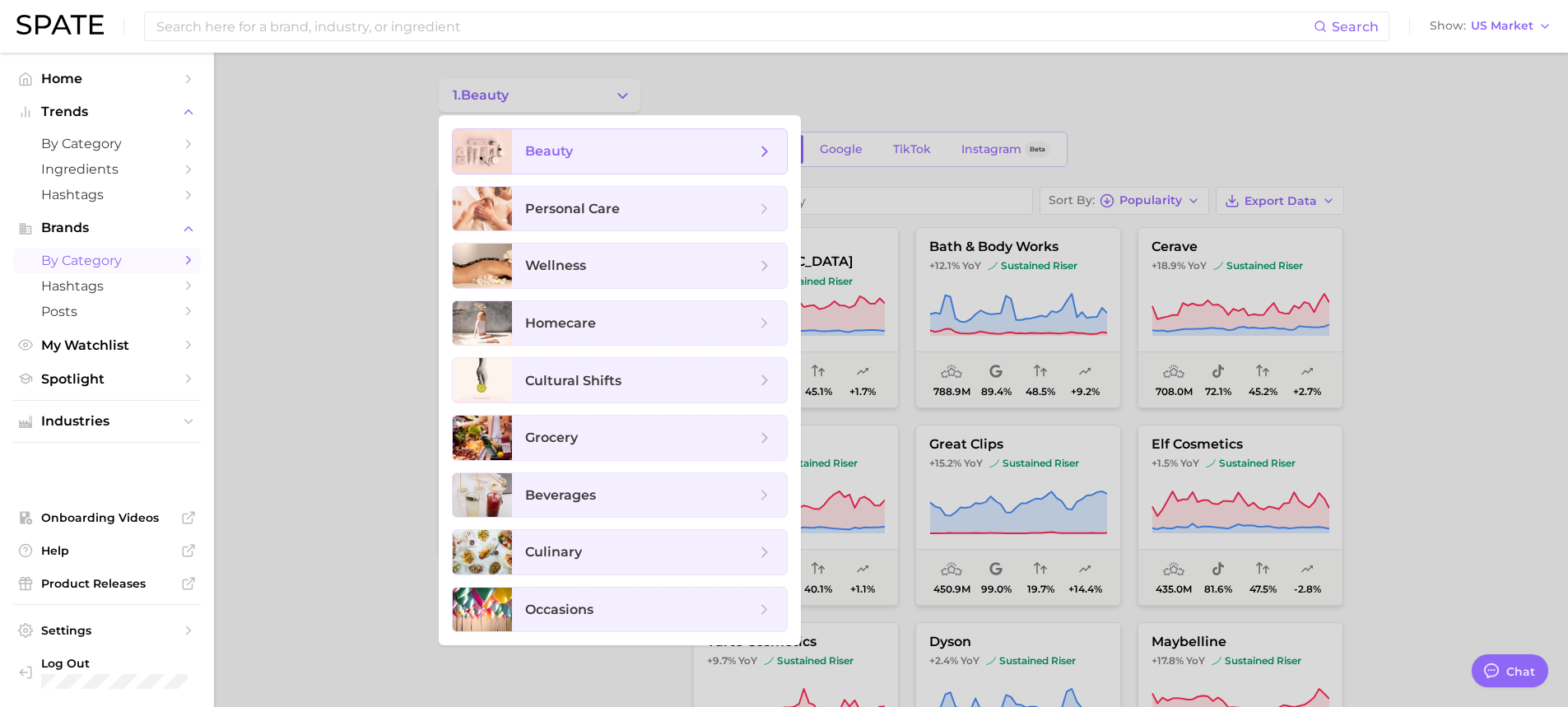
click at [762, 146] on icon at bounding box center [765, 151] width 18 height 18
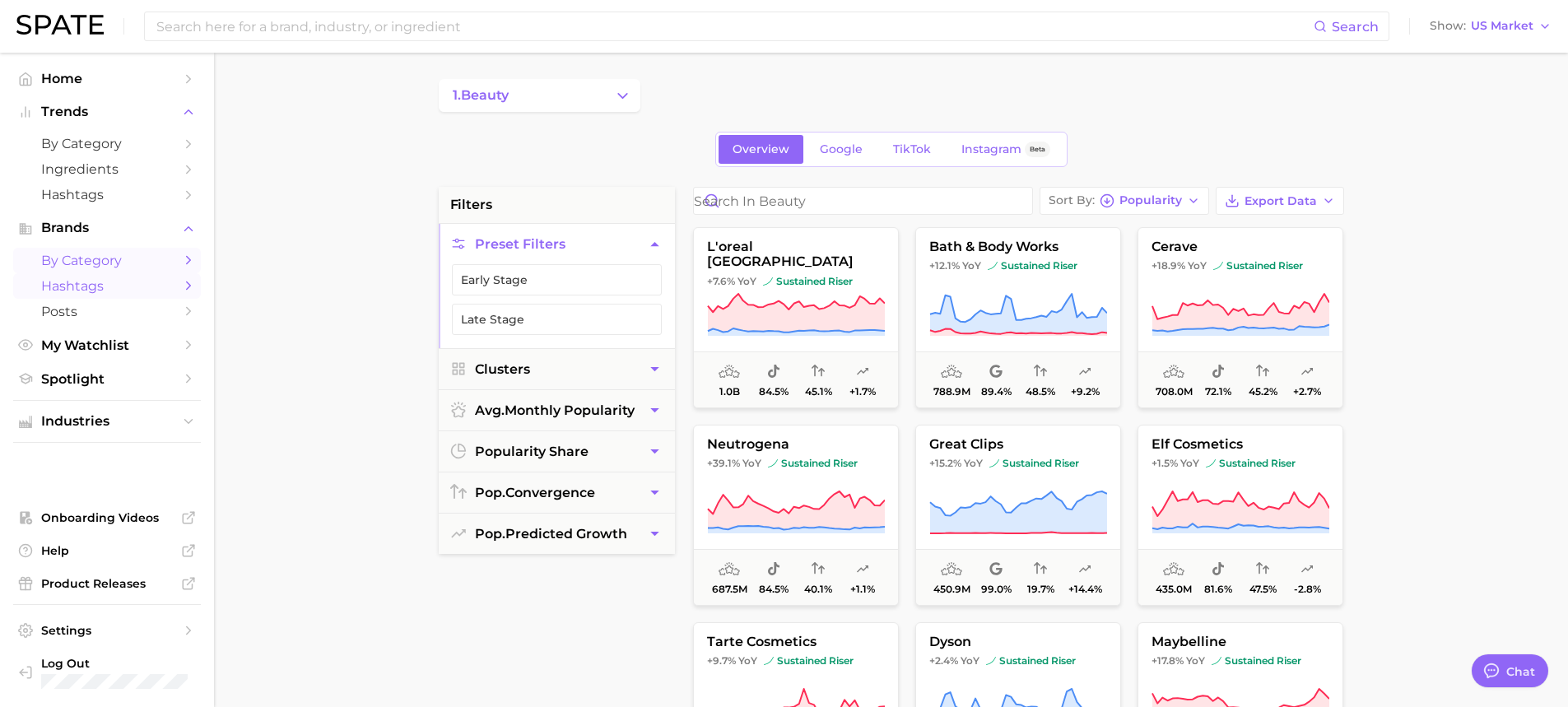
click at [143, 285] on span "Hashtags" at bounding box center [106, 286] width 132 height 15
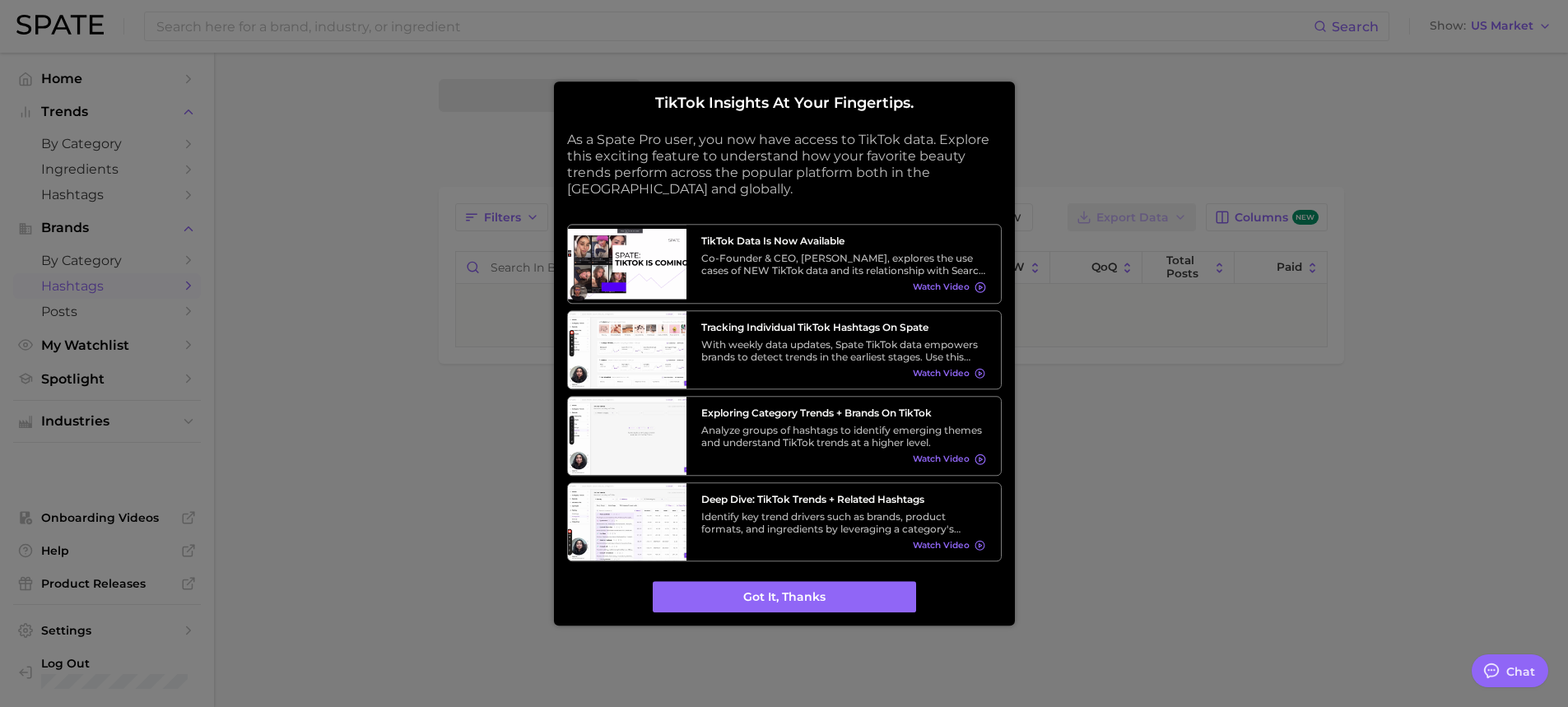
type textarea "x"
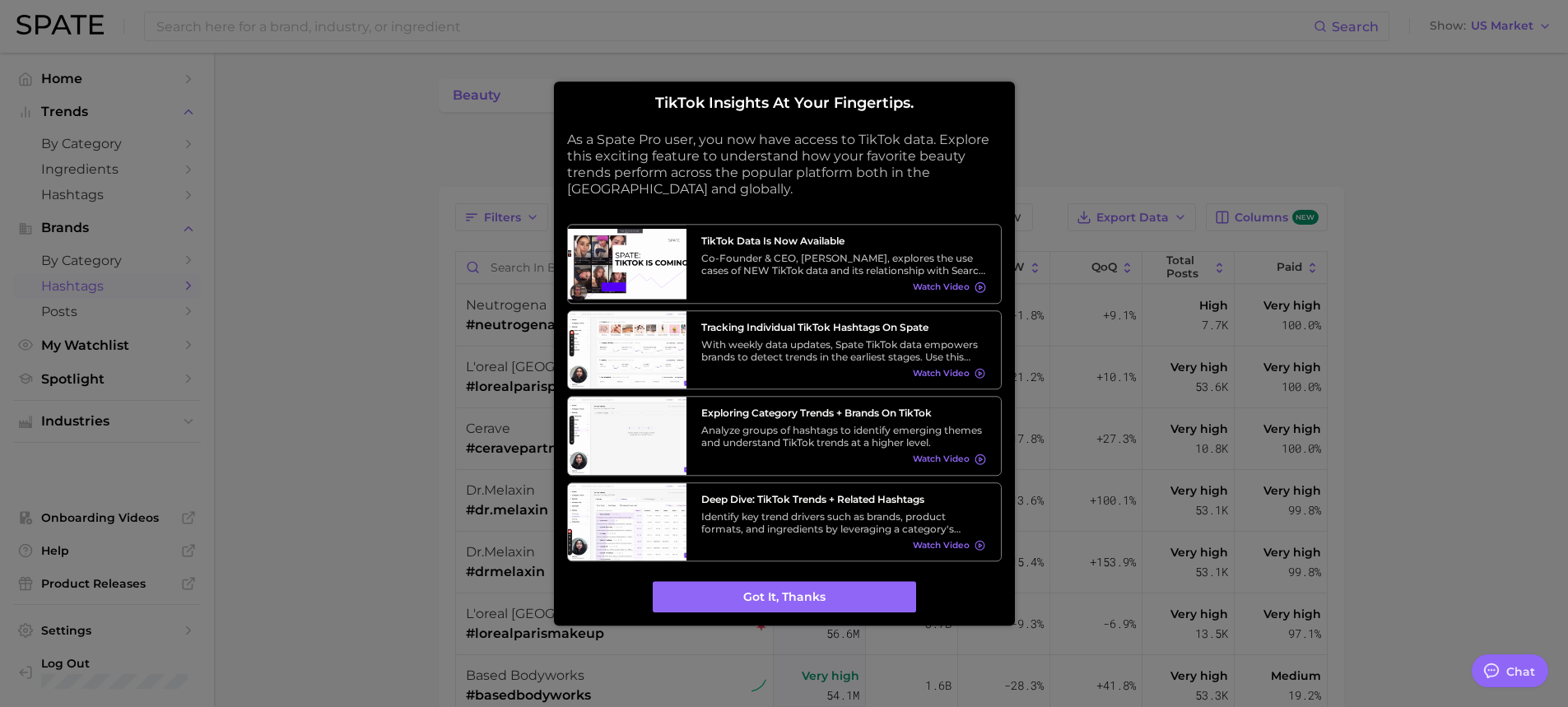
click at [433, 331] on div at bounding box center [784, 354] width 1568 height 707
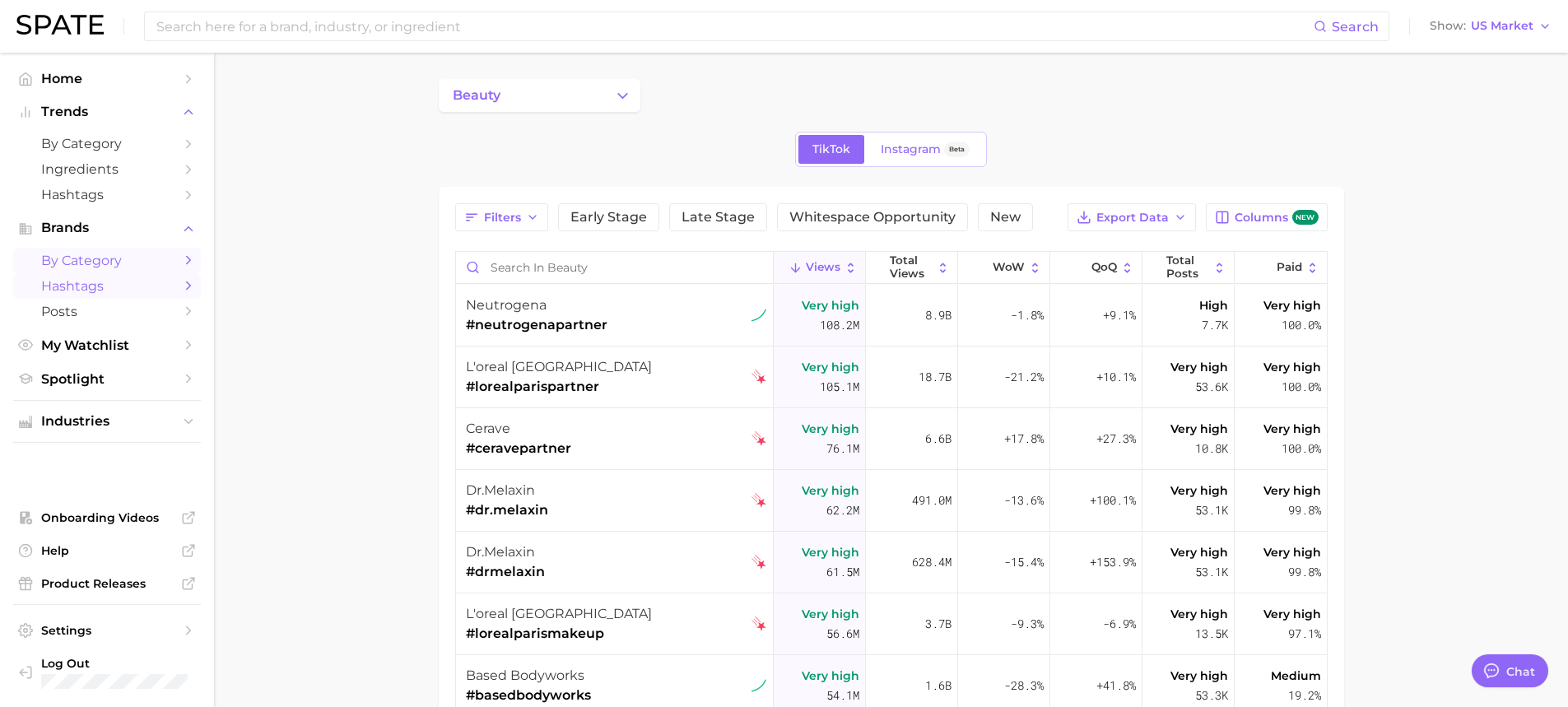
click at [153, 254] on span "by Category" at bounding box center [106, 260] width 132 height 15
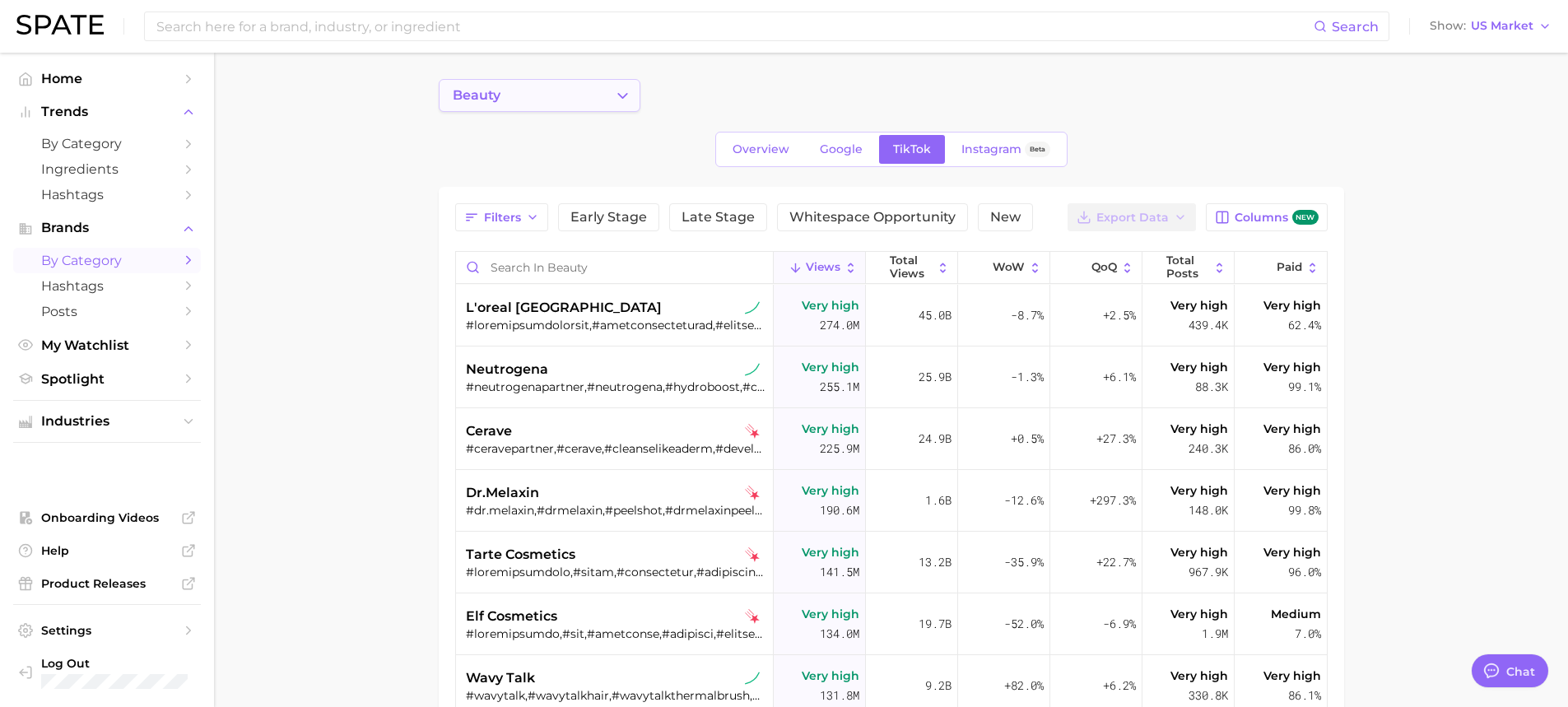
click at [623, 86] on button "beauty" at bounding box center [539, 95] width 201 height 33
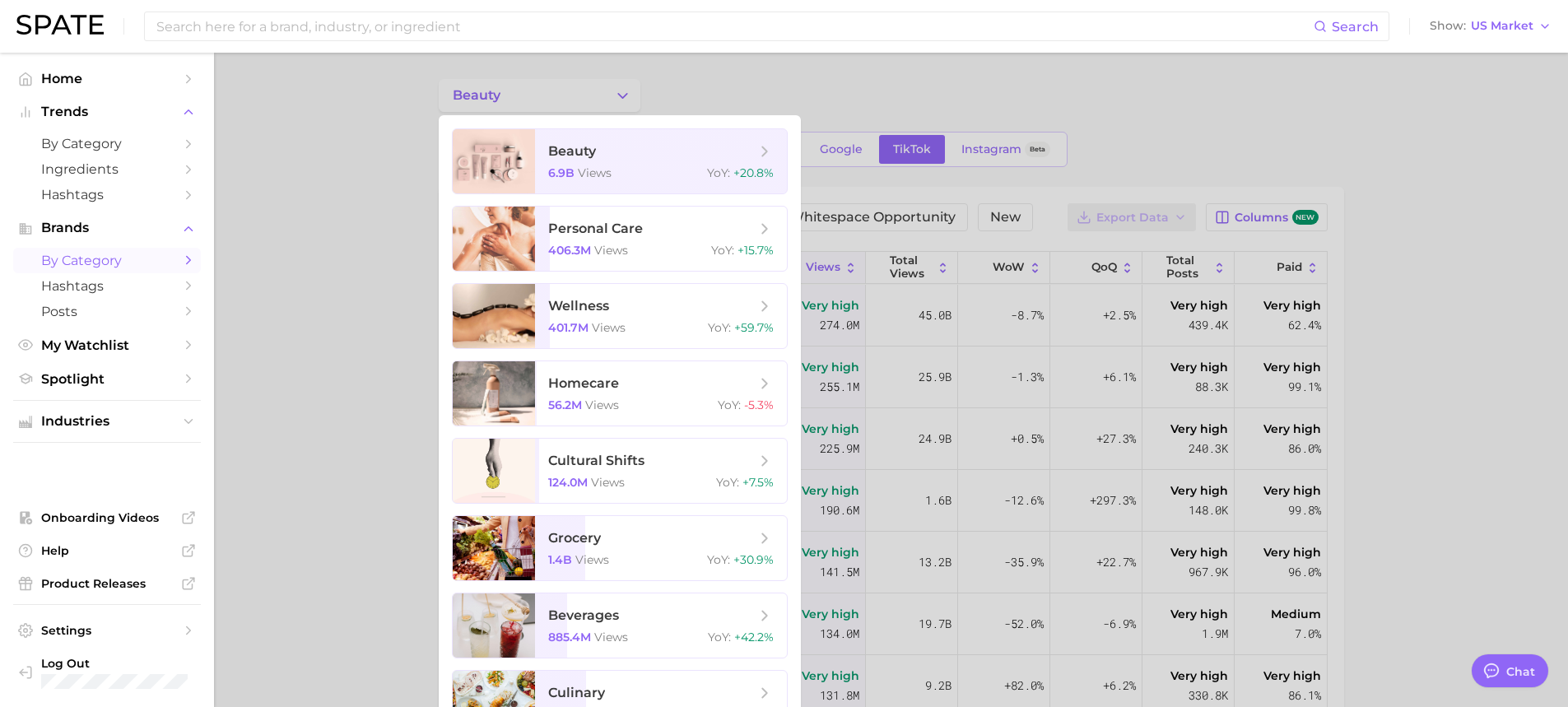
click at [705, 96] on div at bounding box center [784, 354] width 1568 height 707
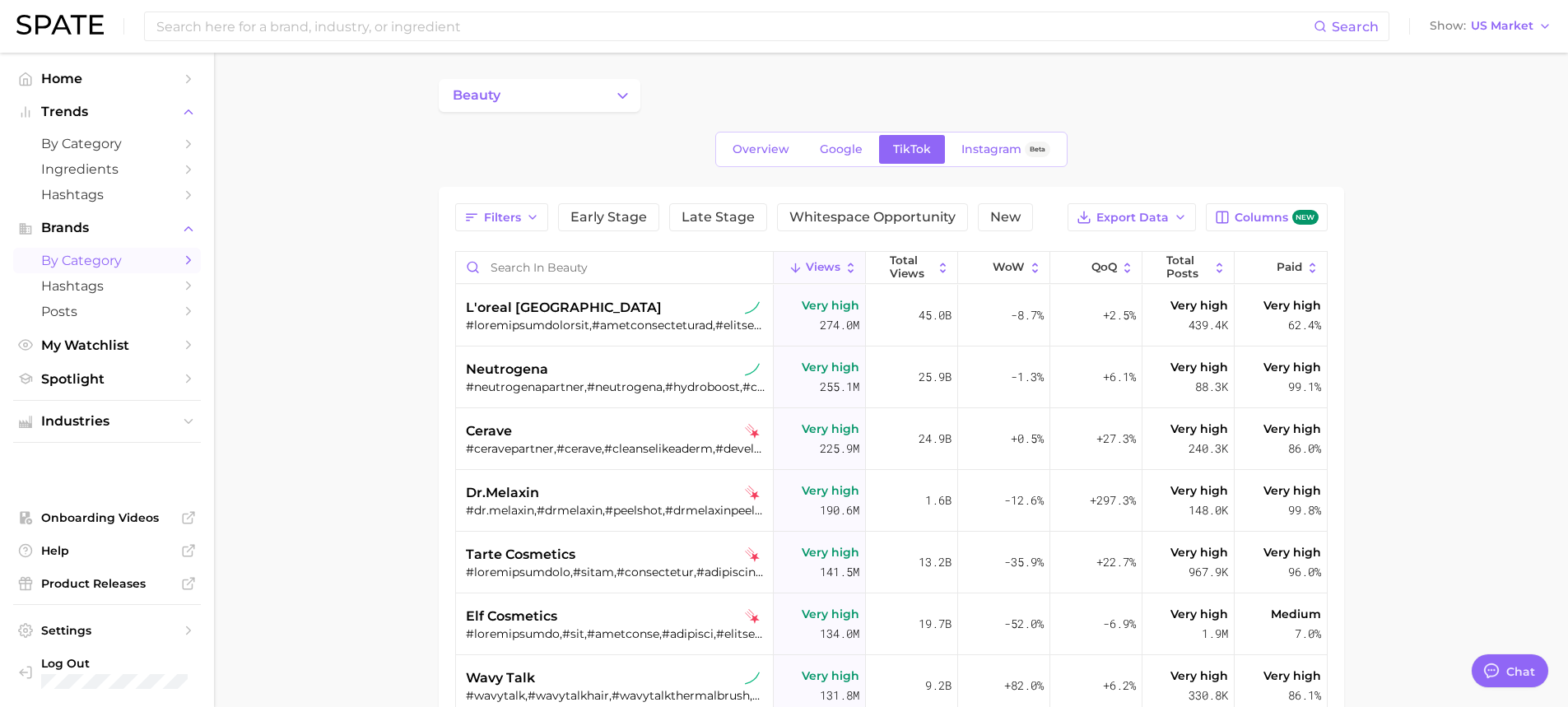
click at [765, 163] on div "Overview Google TikTok Instagram Beta" at bounding box center [891, 149] width 352 height 35
click at [765, 156] on span "Overview" at bounding box center [761, 149] width 57 height 14
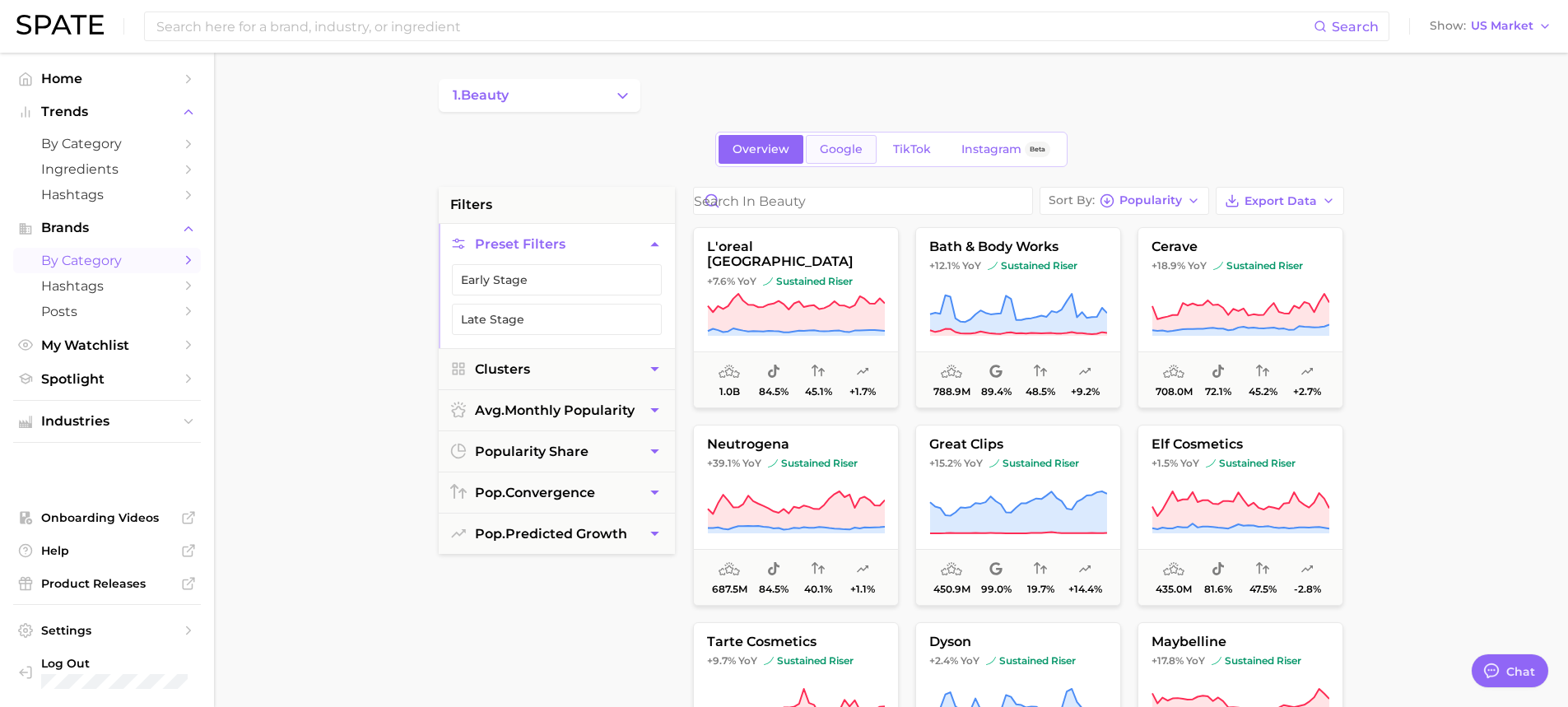
click at [825, 145] on span "Google" at bounding box center [841, 149] width 43 height 14
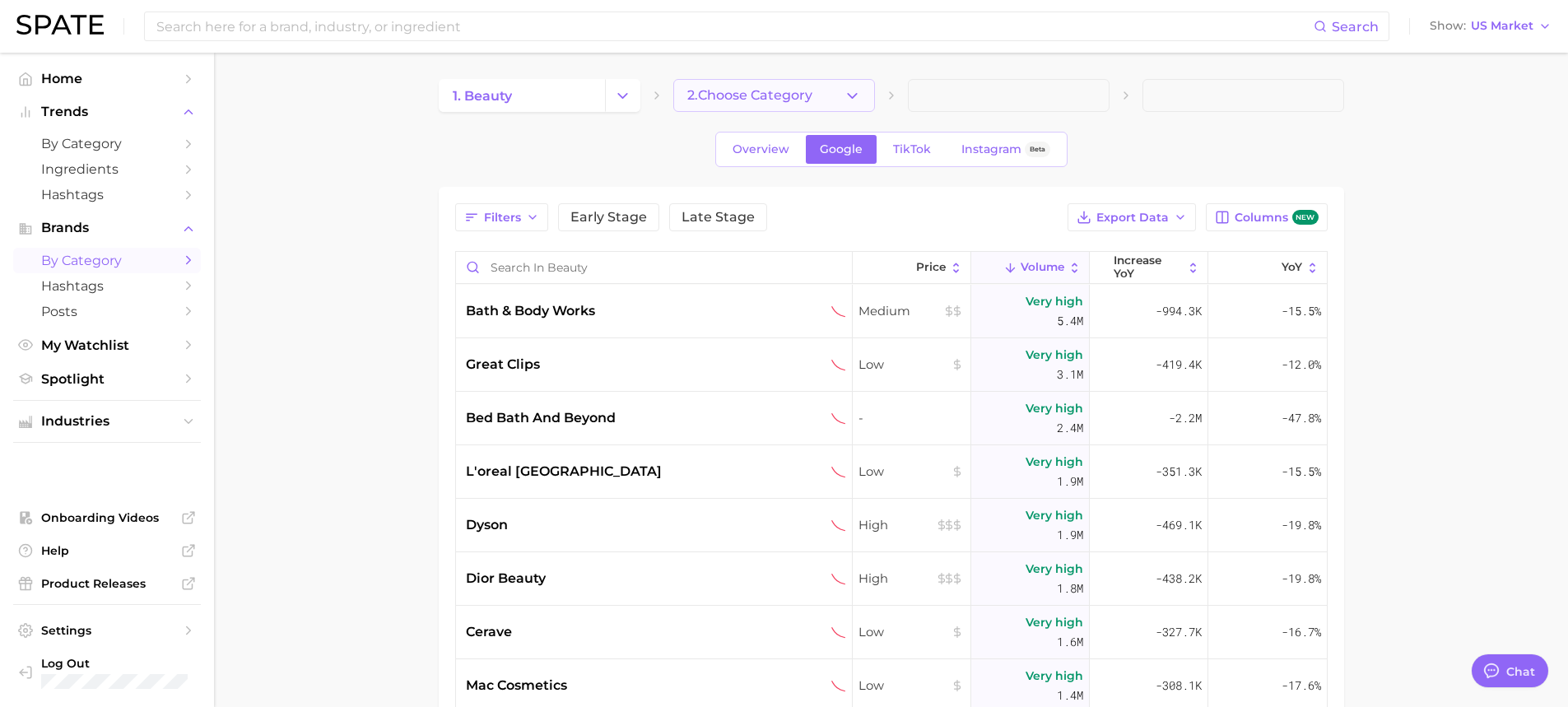
click at [869, 96] on button "2. Choose Category" at bounding box center [774, 95] width 201 height 33
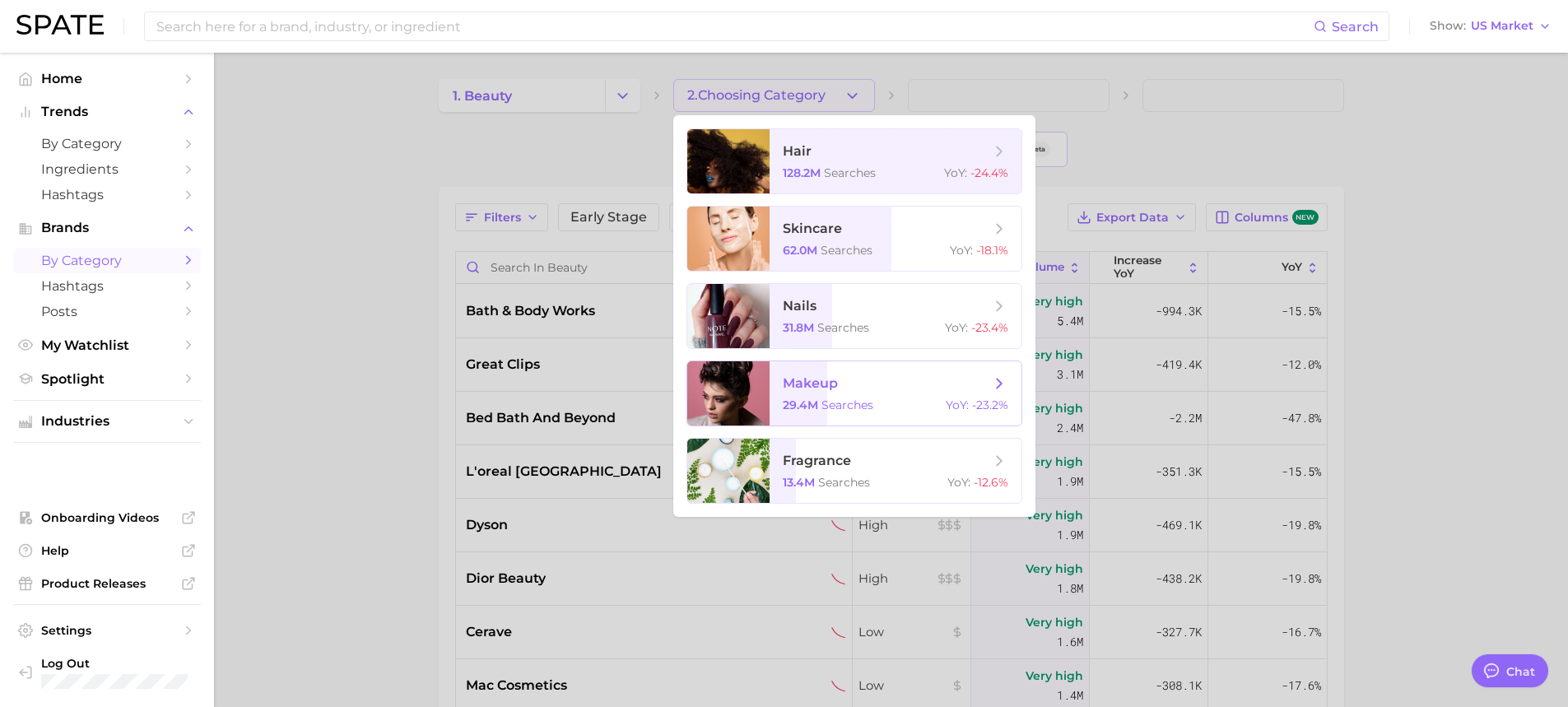
drag, startPoint x: 936, startPoint y: 388, endPoint x: 1031, endPoint y: 10, distance: 389.8
click at [936, 388] on span "makeup" at bounding box center [886, 383] width 207 height 18
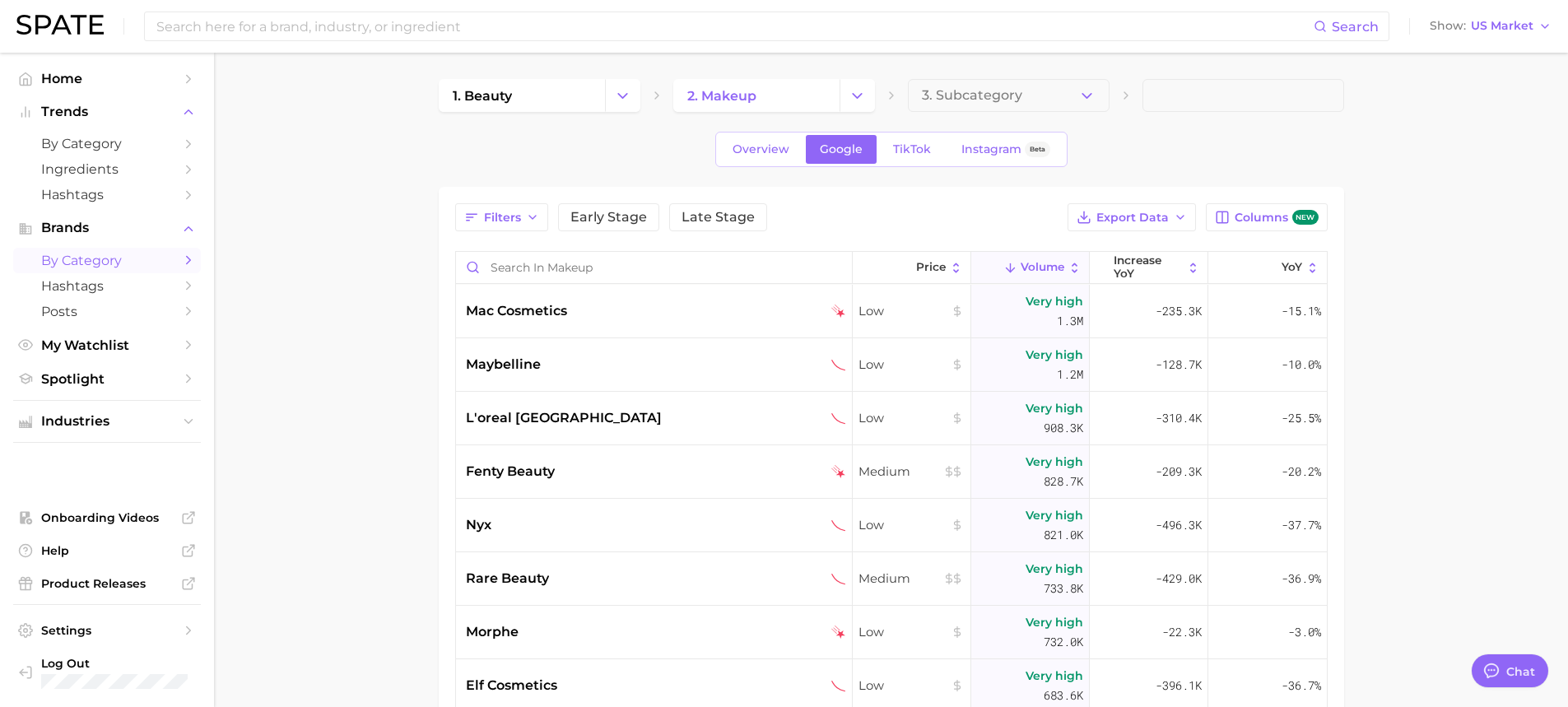
click at [1036, 102] on button "3. Subcategory" at bounding box center [1009, 95] width 201 height 33
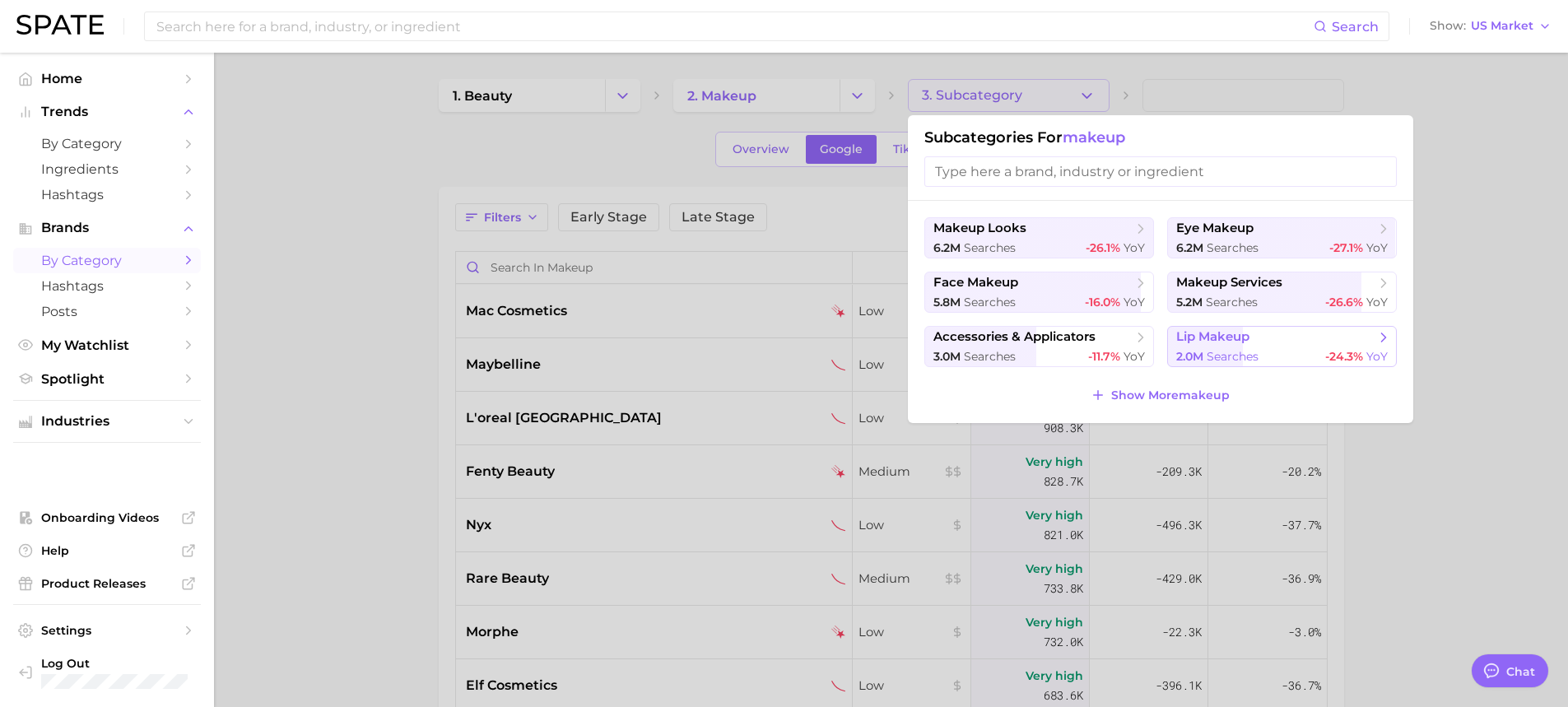
click at [1275, 343] on span "lip makeup" at bounding box center [1276, 337] width 200 height 16
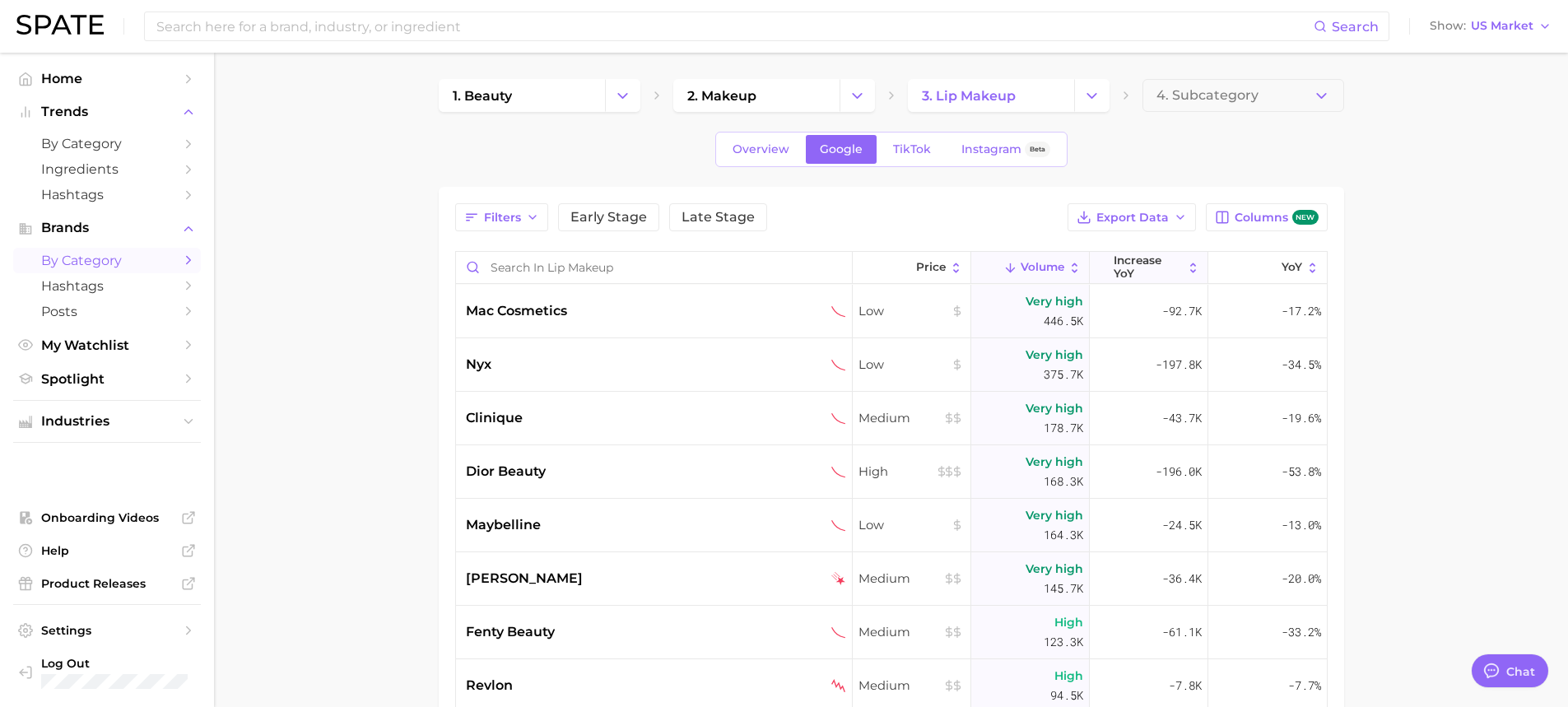
click at [1144, 273] on span "increase YoY" at bounding box center [1148, 267] width 69 height 26
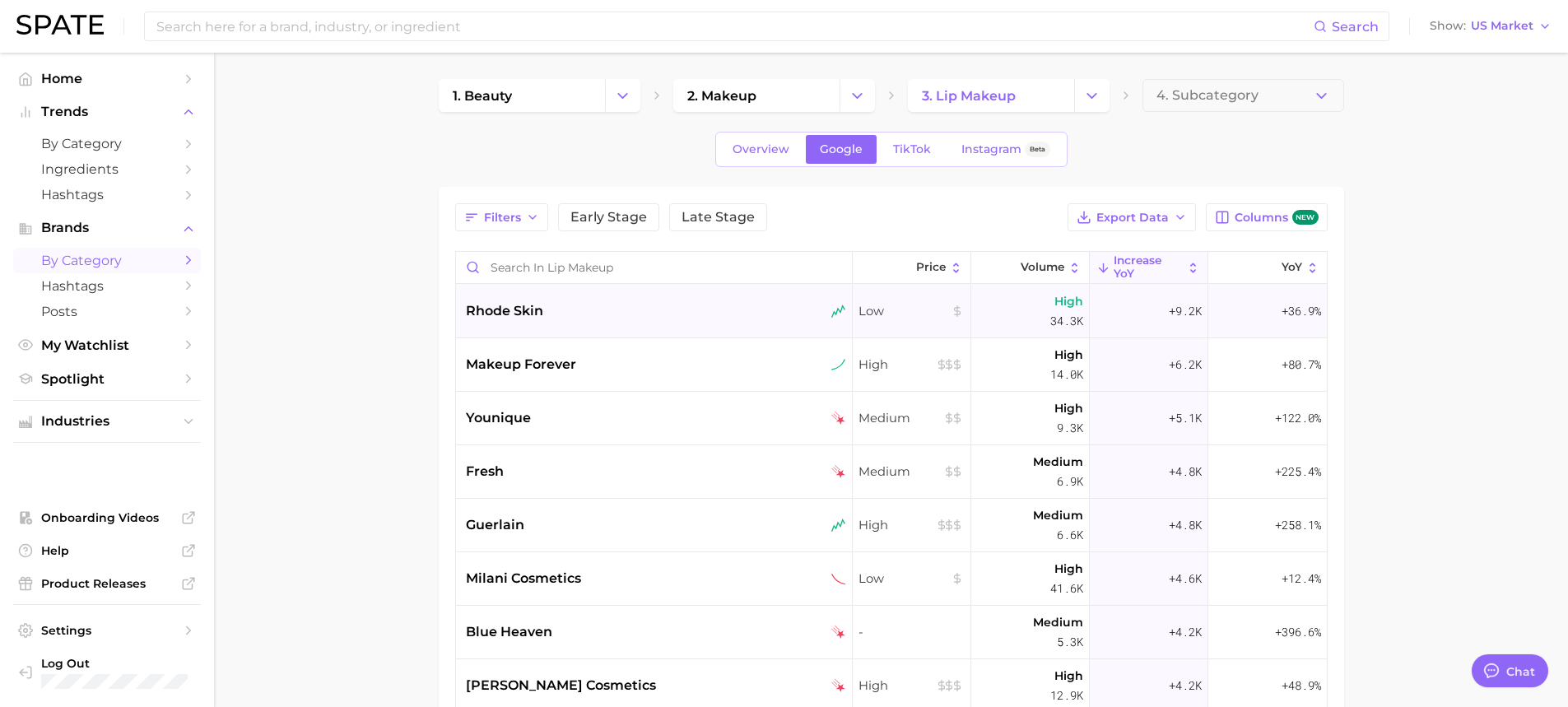
click at [635, 297] on div "rhode skin" at bounding box center [654, 312] width 397 height 53
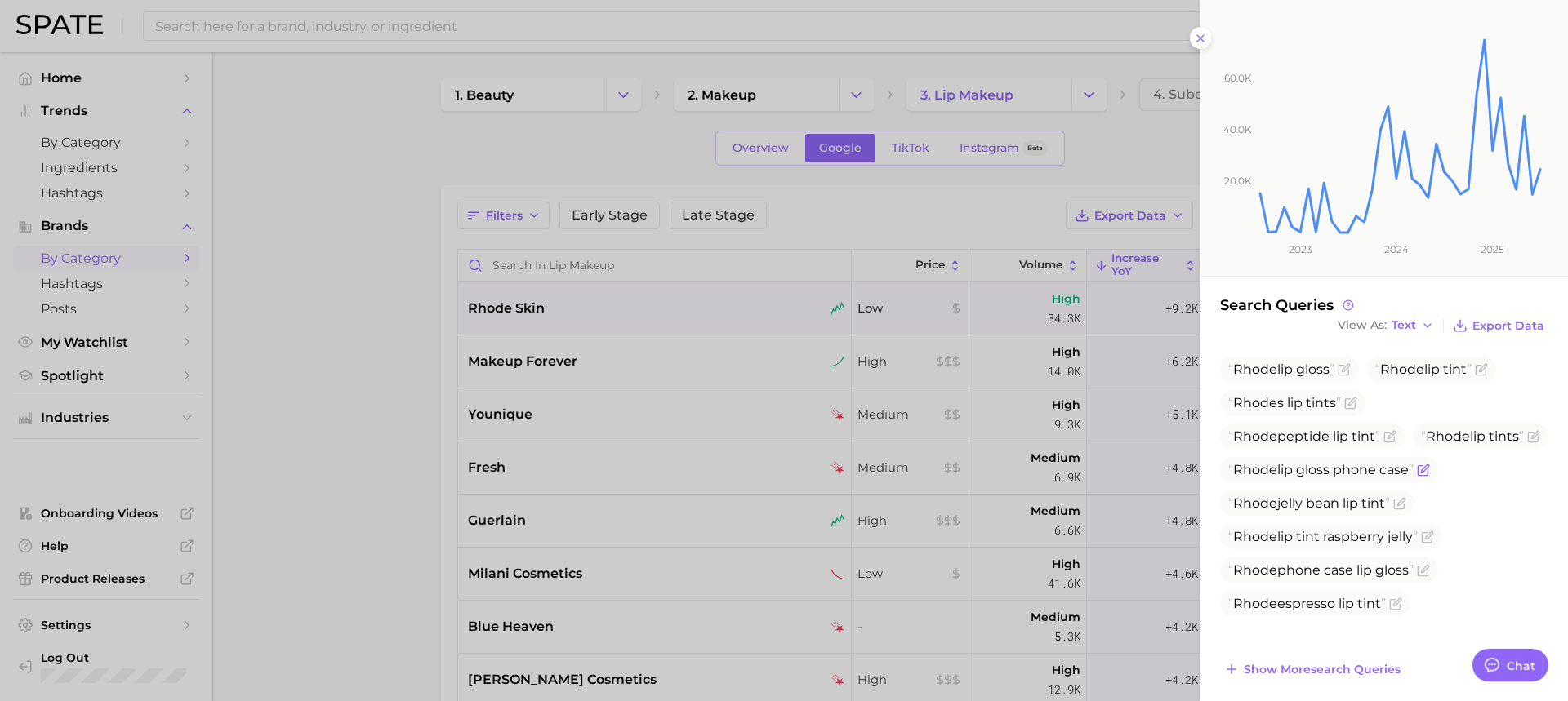
scroll to position [140, 0]
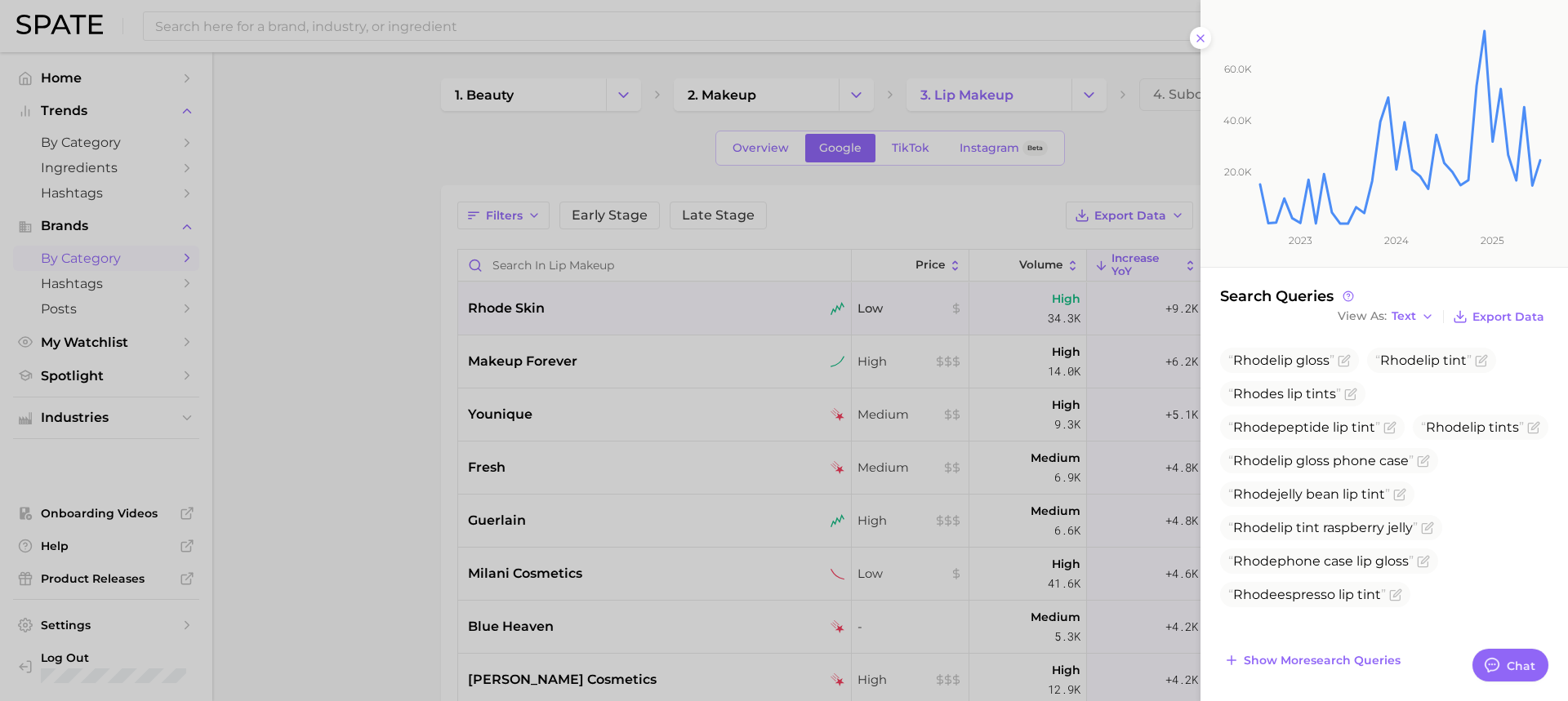
click at [399, 330] on div at bounding box center [784, 350] width 1568 height 701
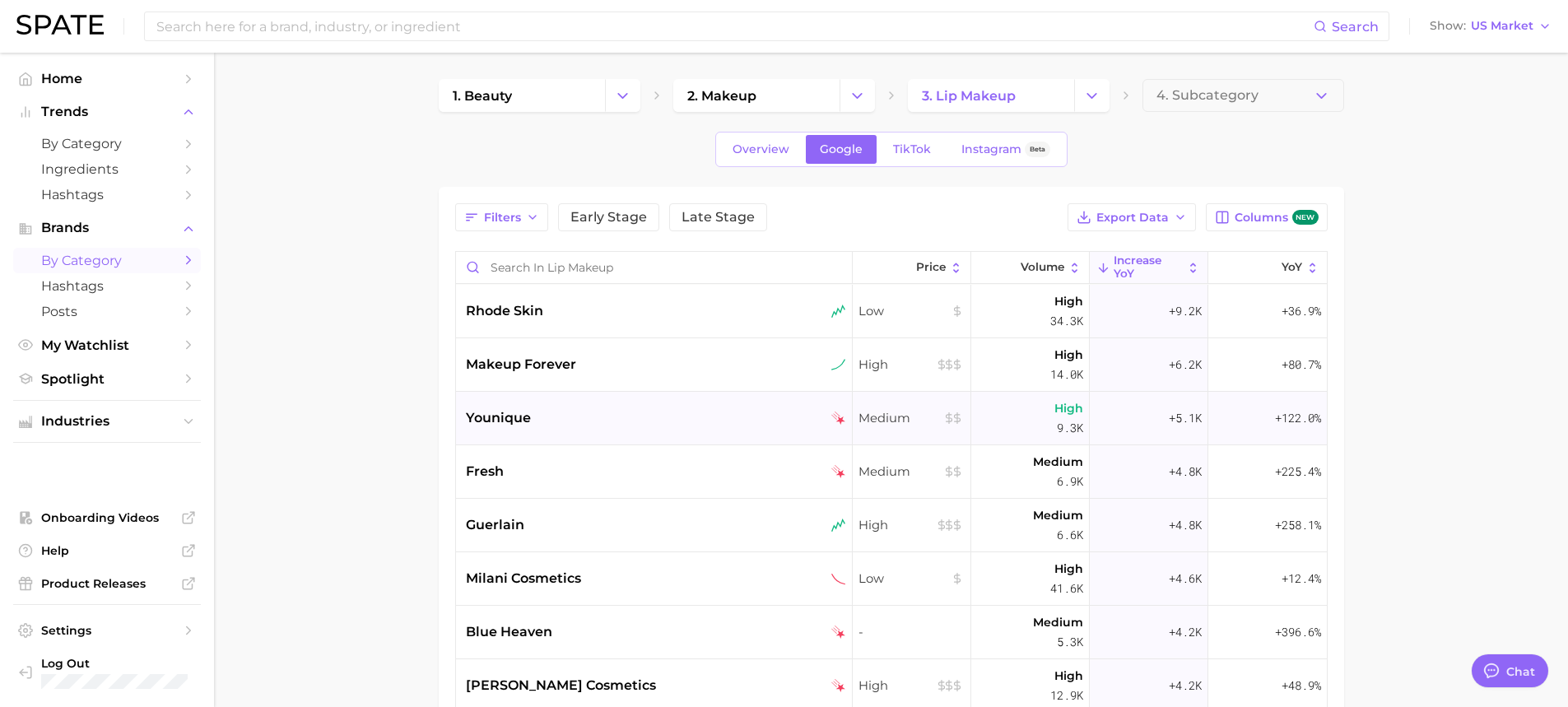
click at [554, 404] on div "younique" at bounding box center [654, 419] width 397 height 53
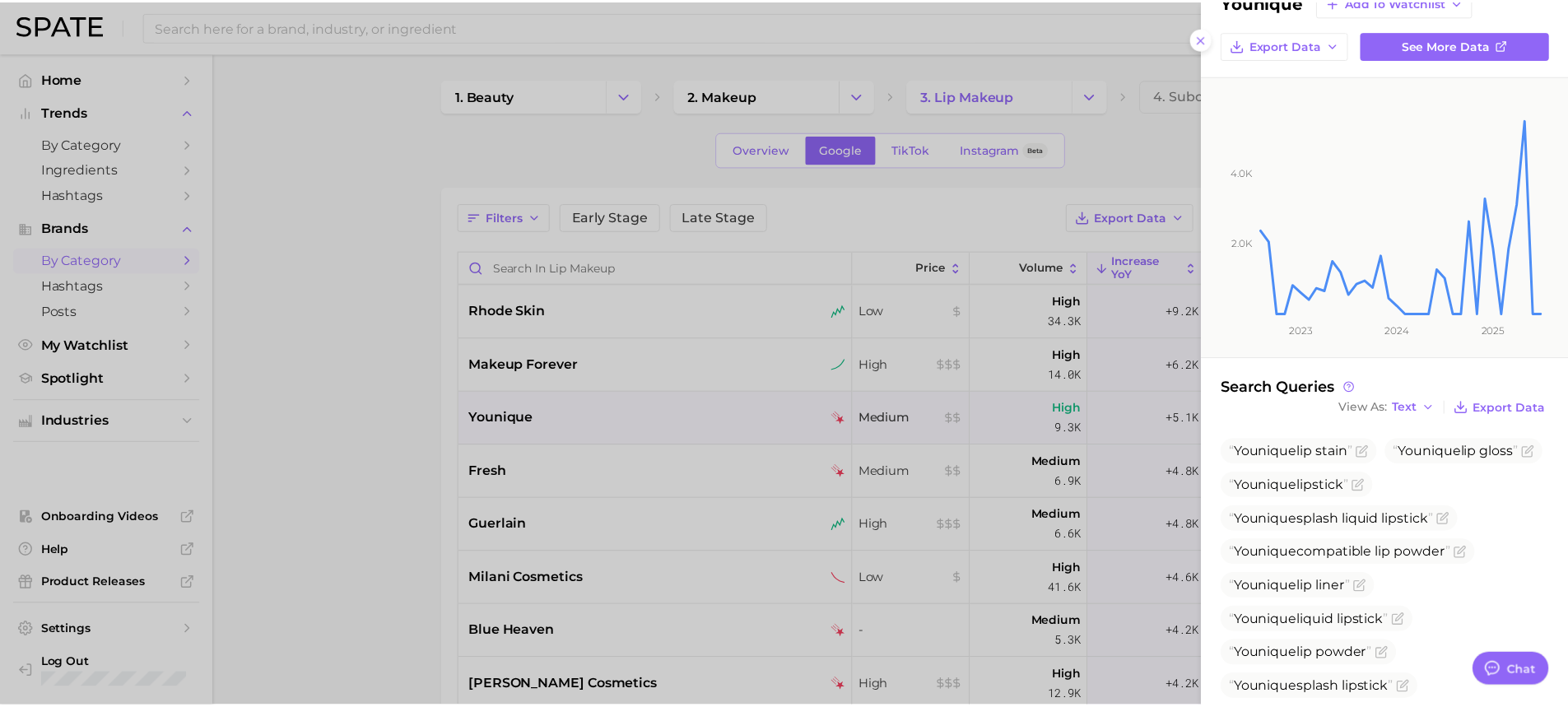
scroll to position [83, 0]
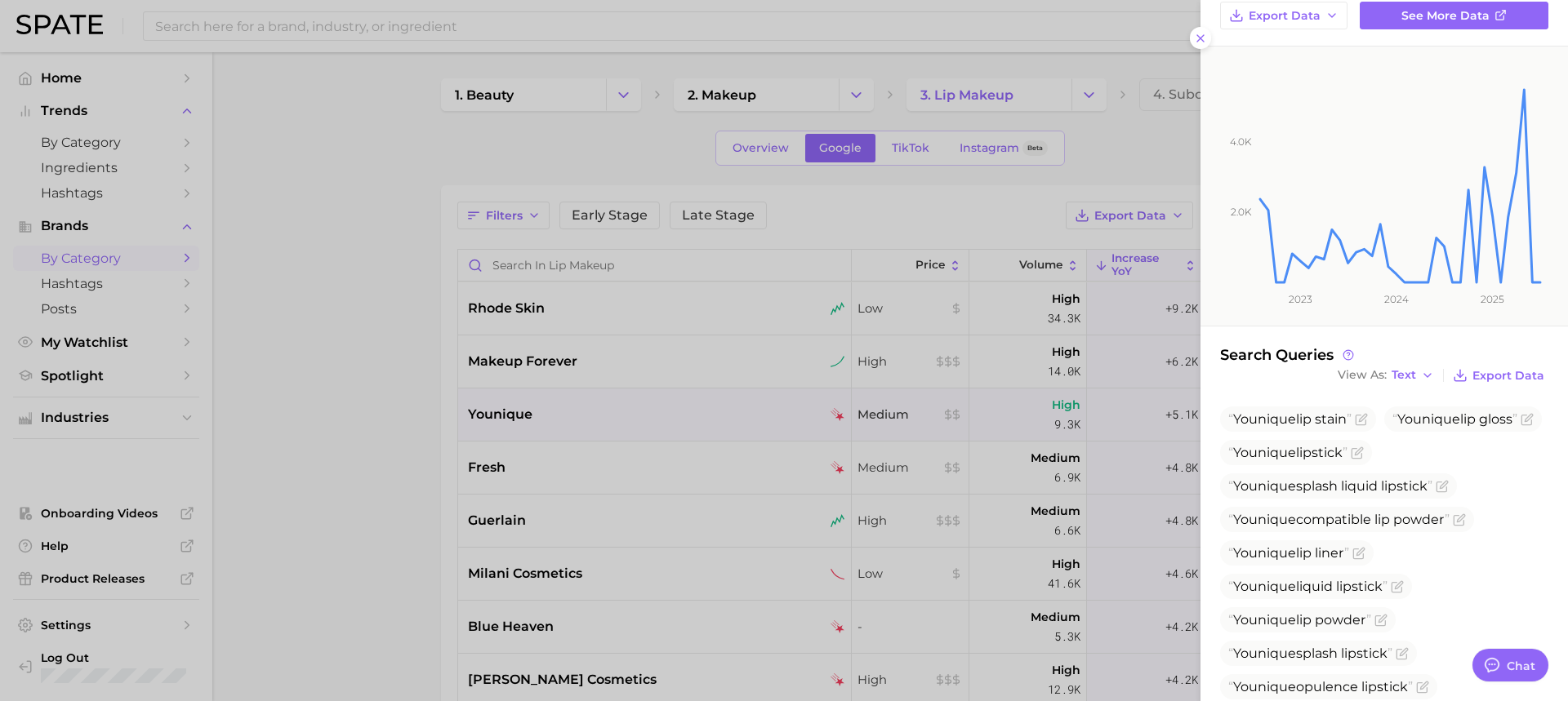
click at [605, 432] on div at bounding box center [784, 350] width 1568 height 701
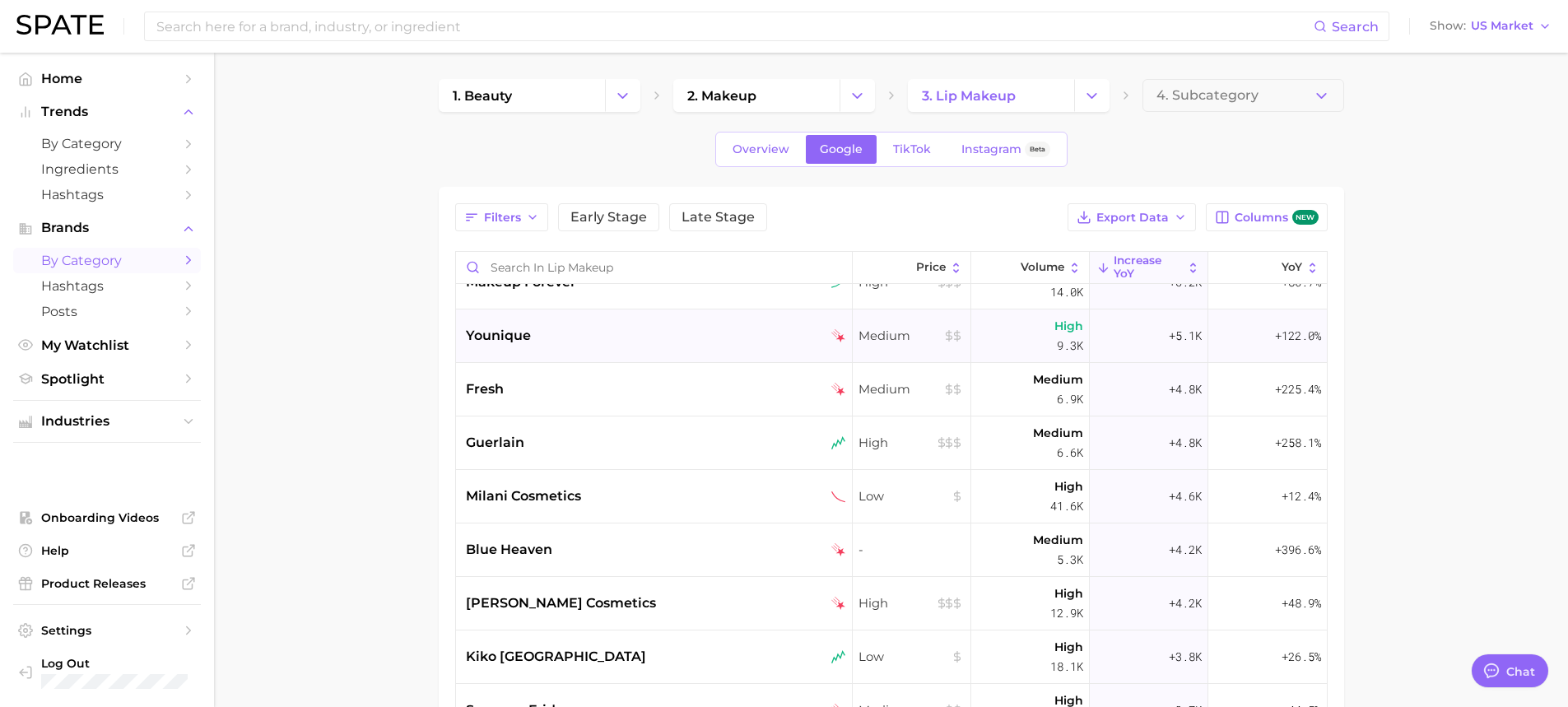
click at [502, 323] on div "younique" at bounding box center [654, 336] width 397 height 53
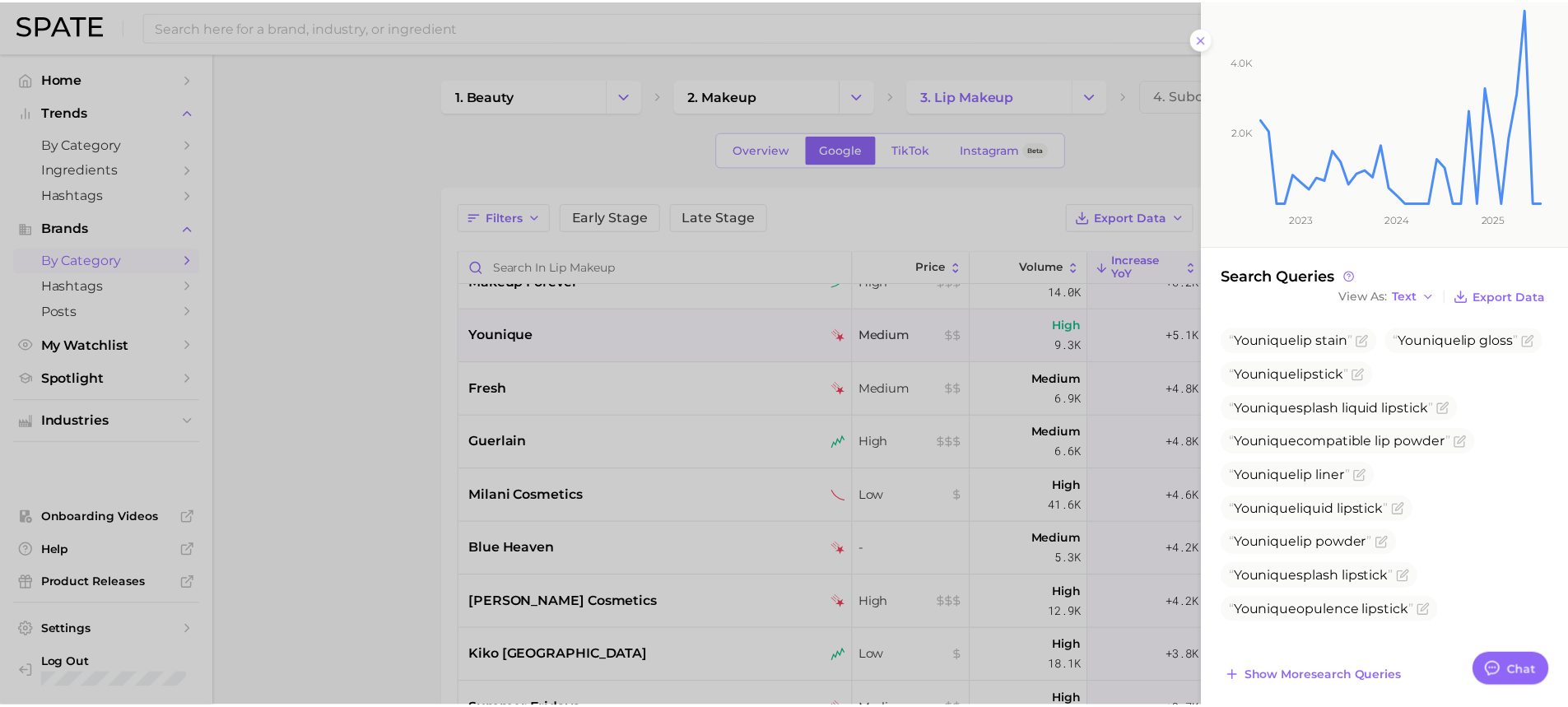
scroll to position [176, 0]
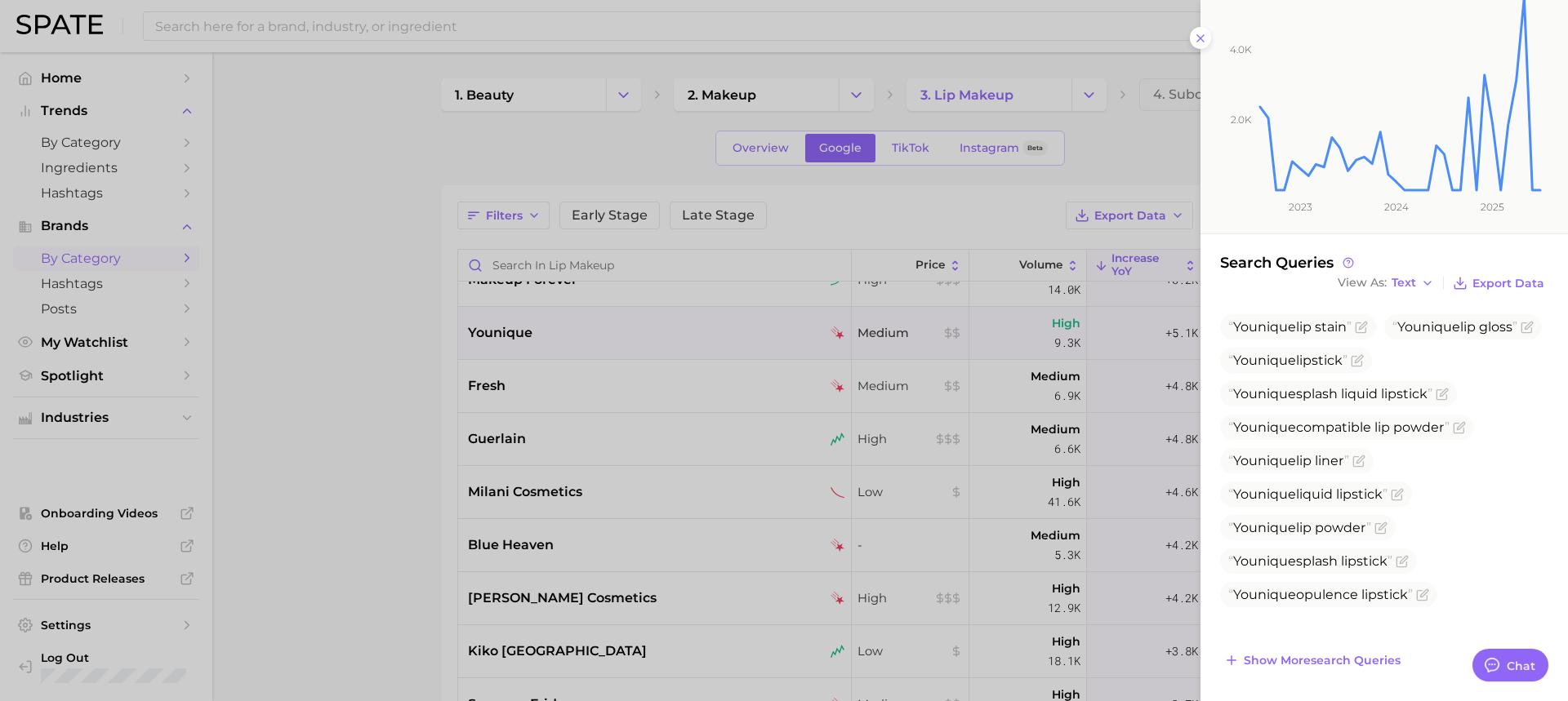
click at [669, 363] on div at bounding box center [784, 350] width 1568 height 701
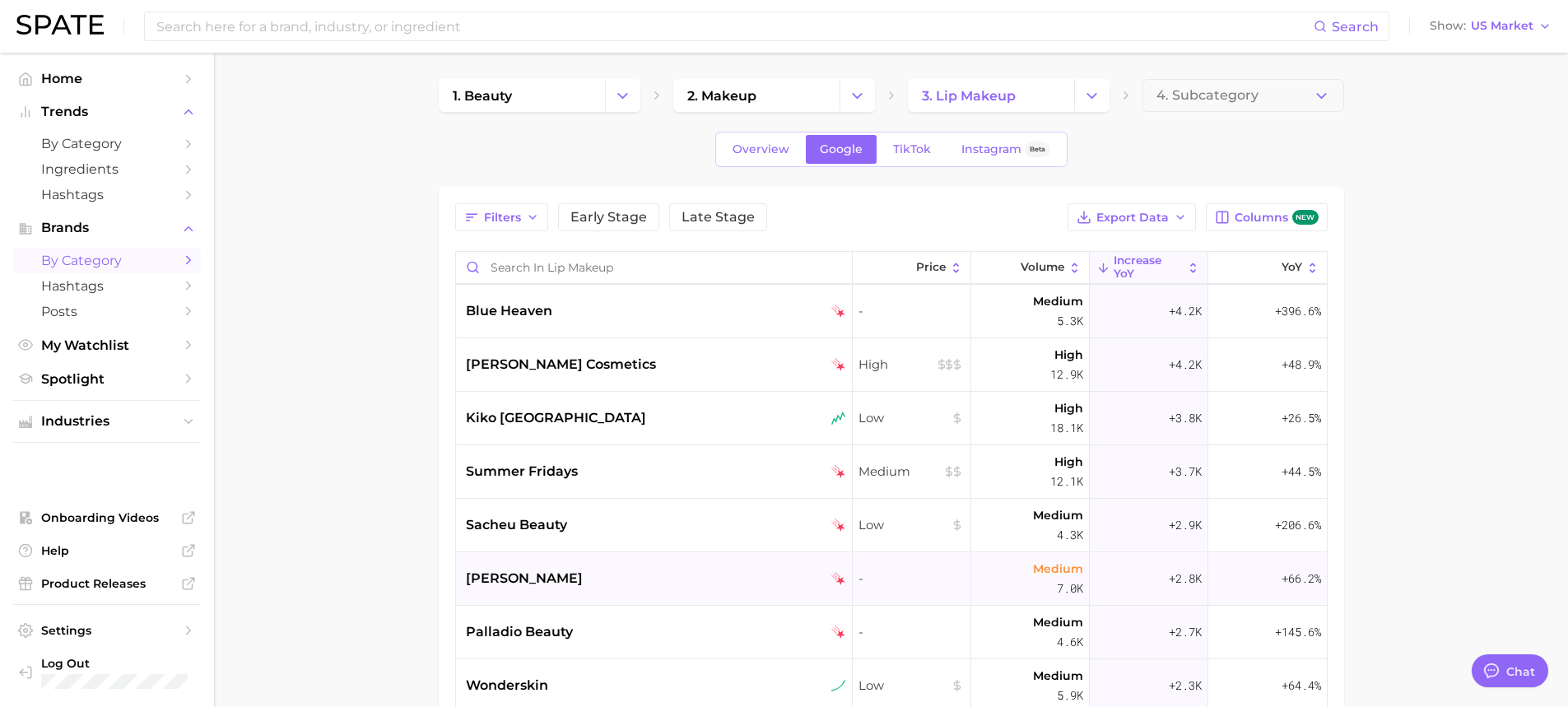
scroll to position [330, 0]
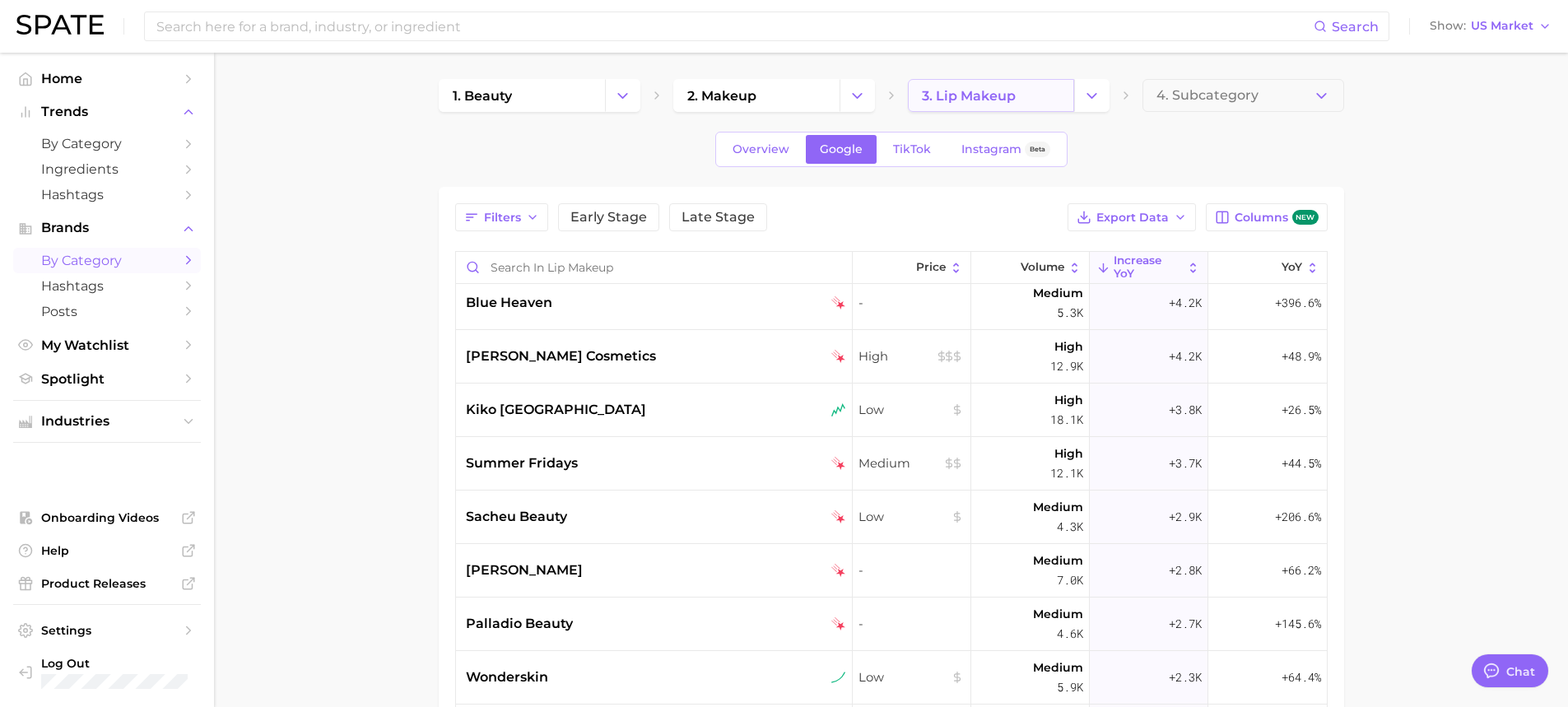
click at [1061, 97] on link "3. lip makeup" at bounding box center [991, 95] width 166 height 33
click at [1103, 107] on button "Change Category" at bounding box center [1091, 95] width 35 height 33
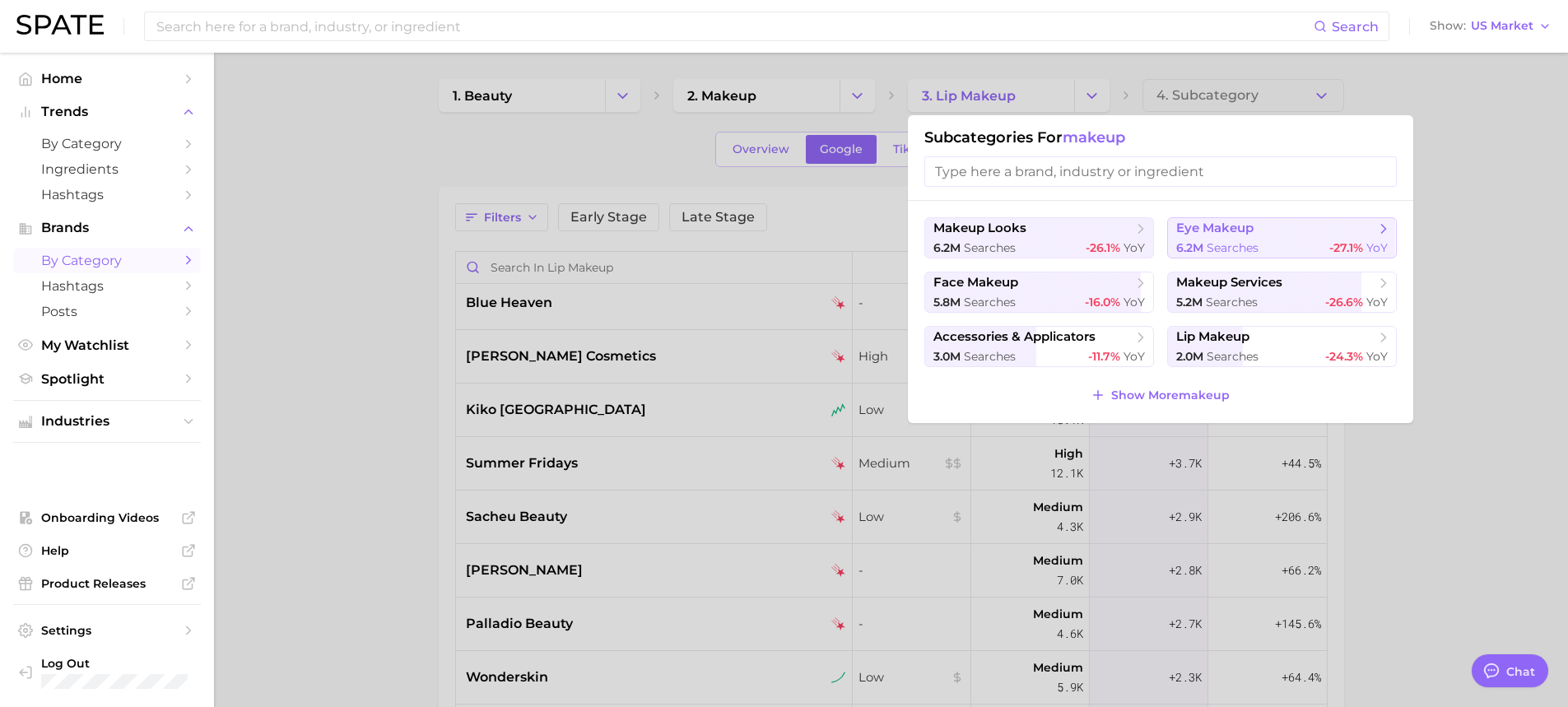
click at [1222, 224] on span "eye makeup" at bounding box center [1215, 228] width 77 height 15
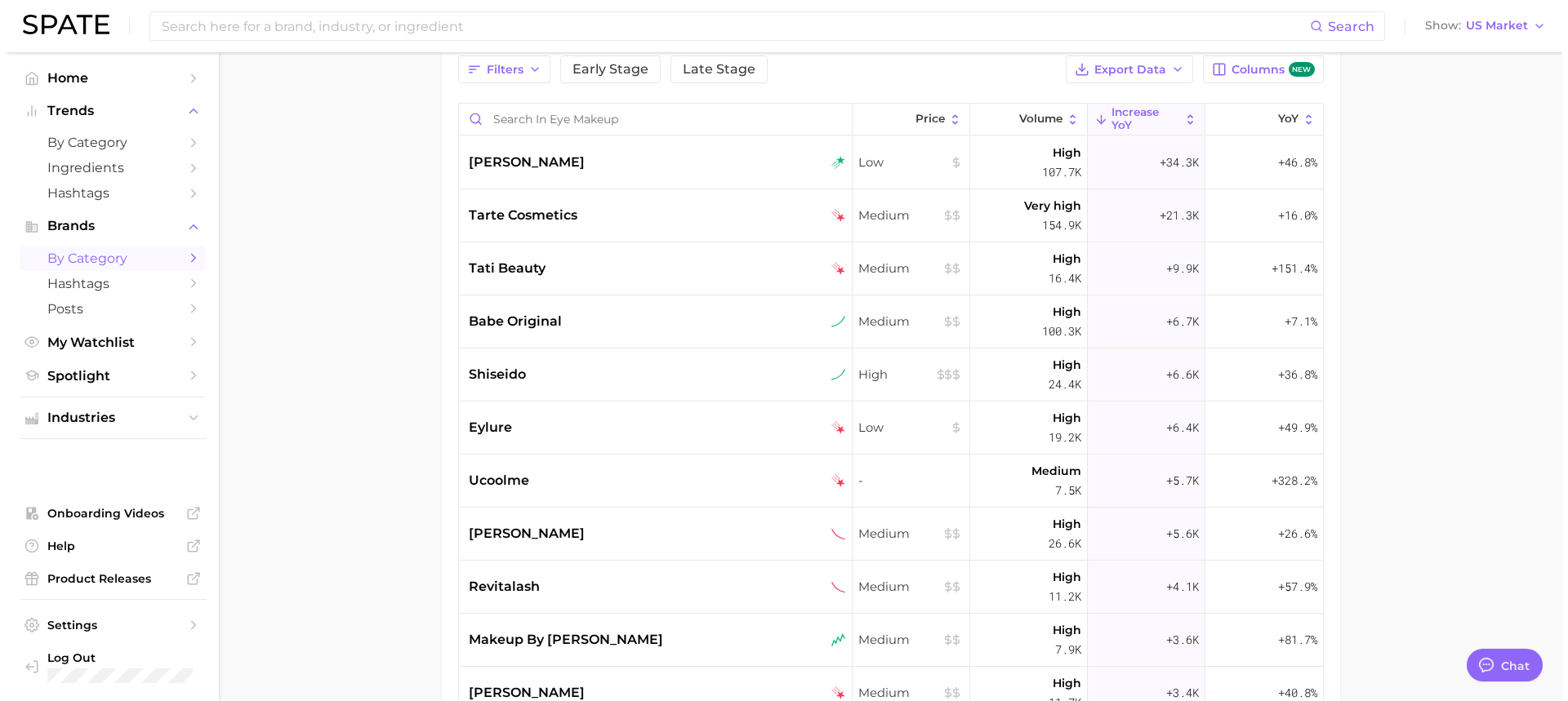
scroll to position [163, 0]
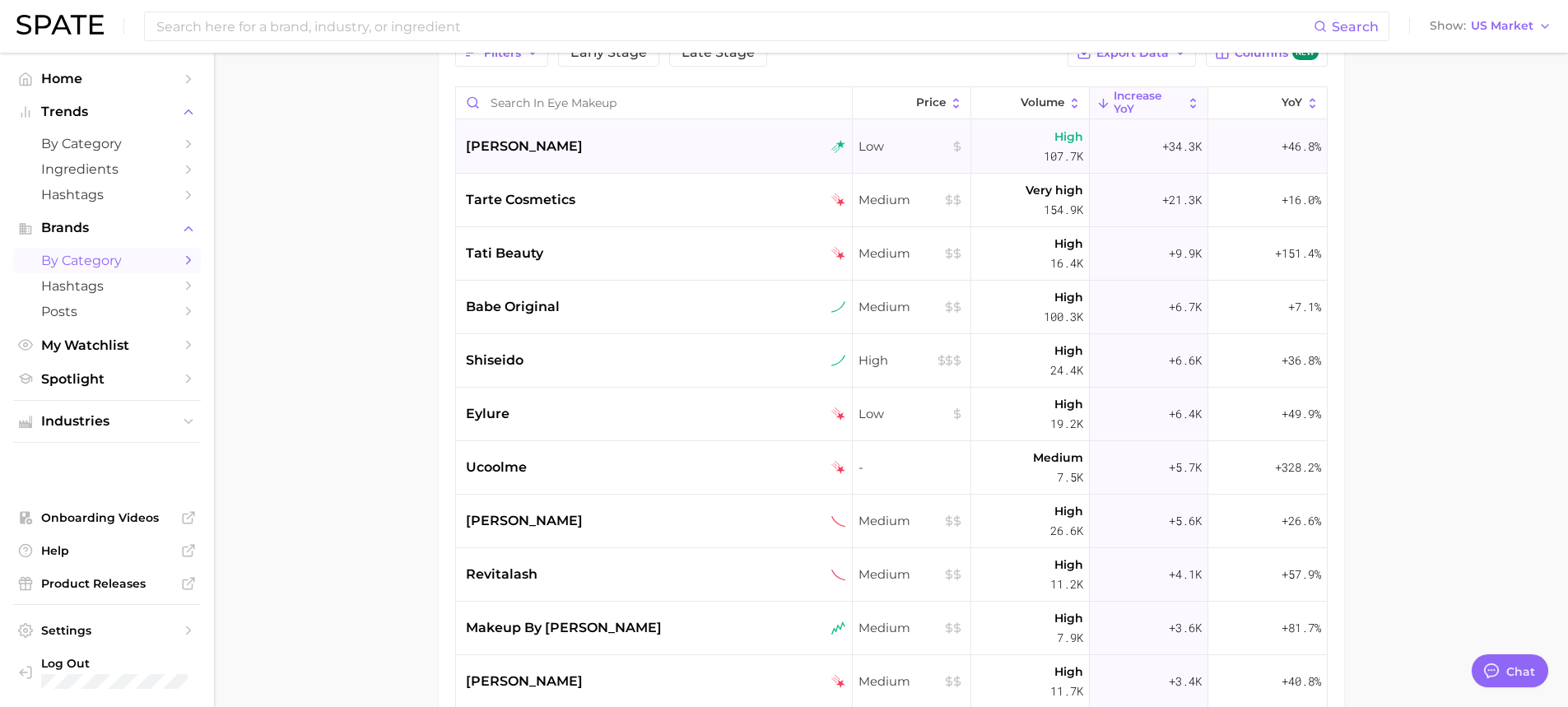
click at [616, 167] on div "ardell" at bounding box center [654, 147] width 397 height 53
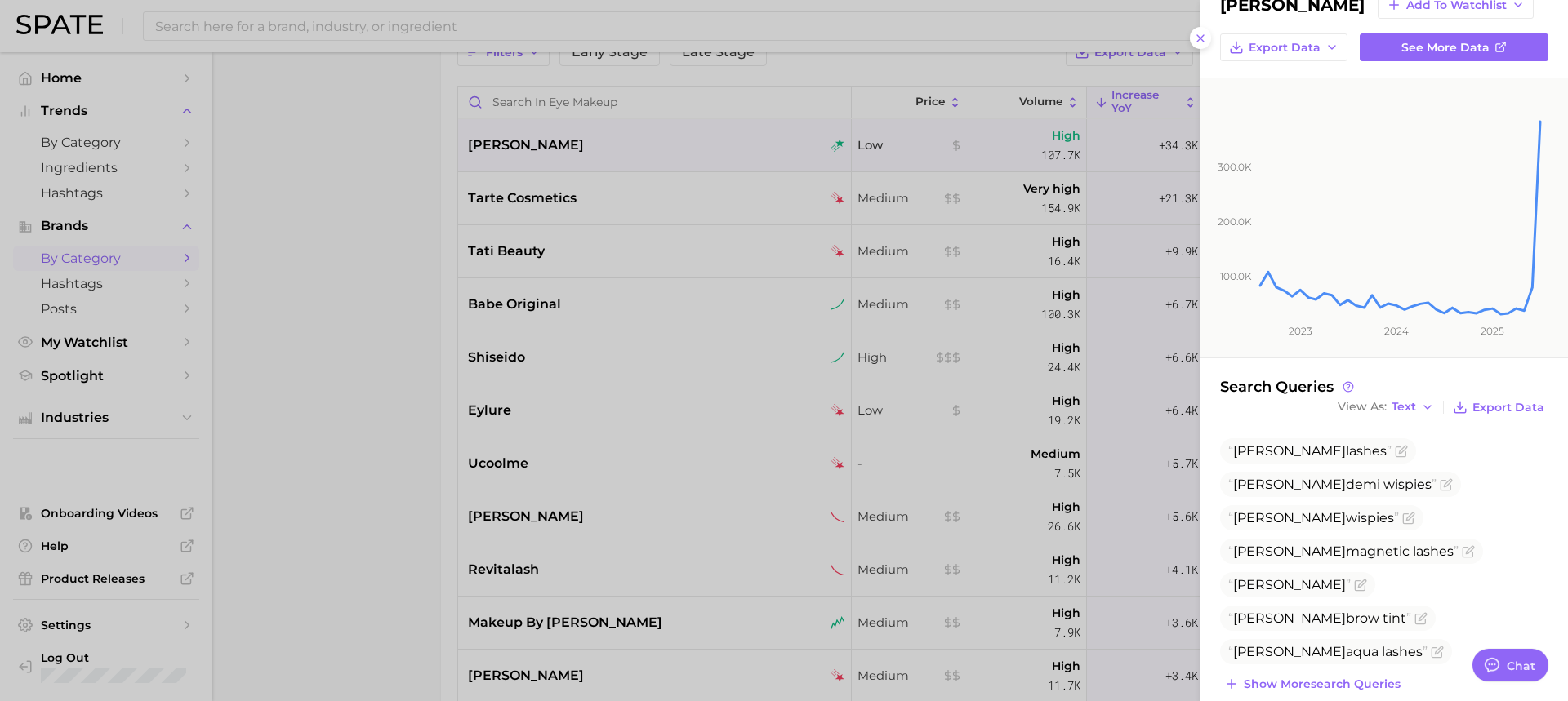
scroll to position [73, 0]
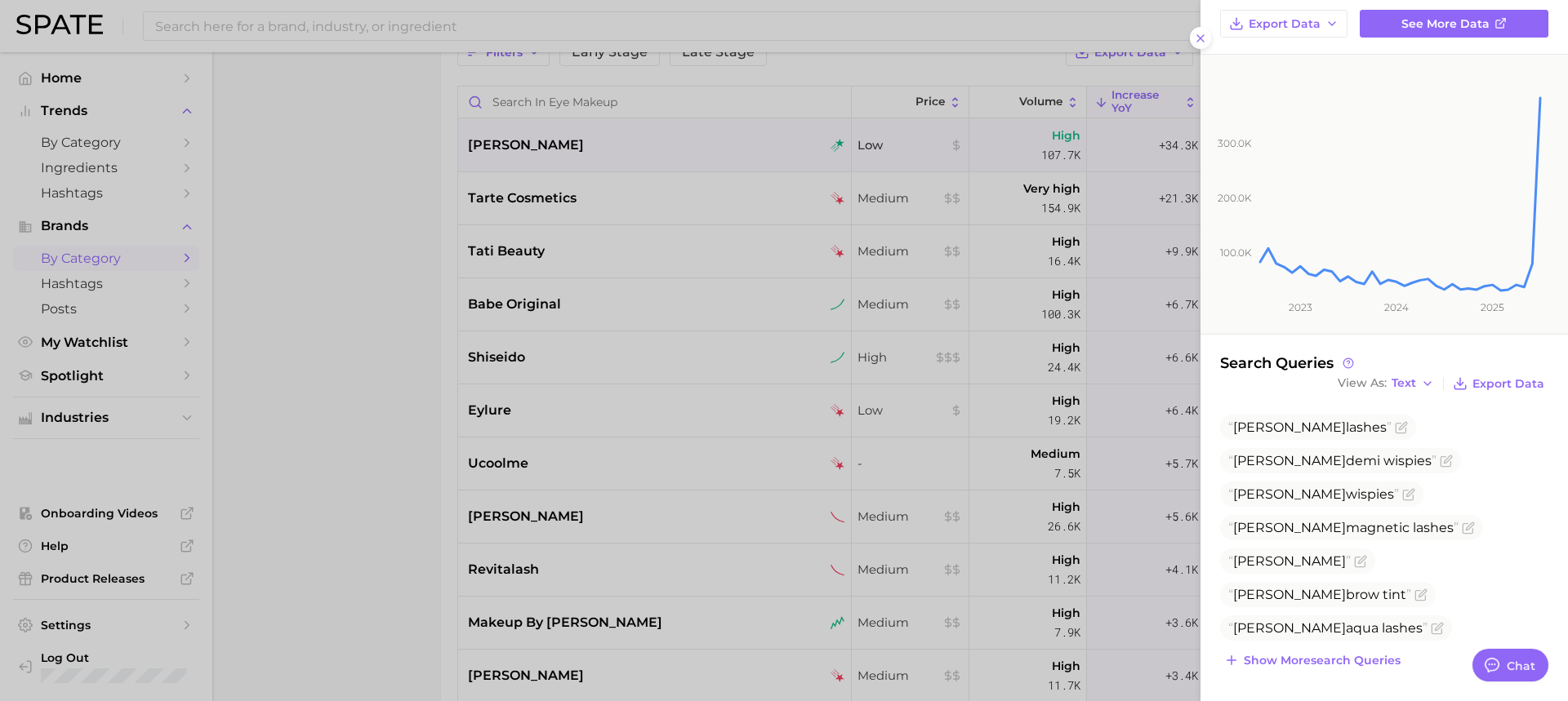
click at [589, 187] on div at bounding box center [784, 350] width 1568 height 701
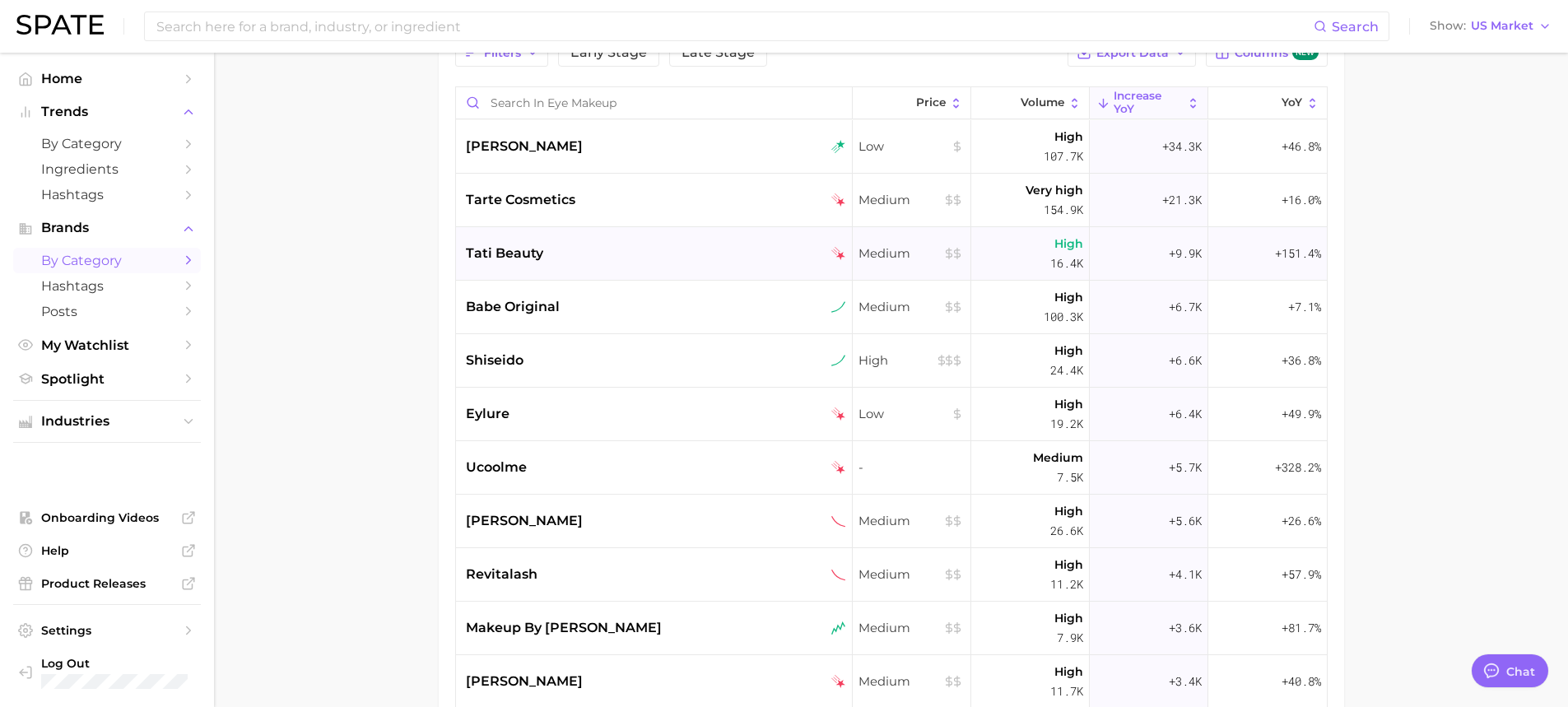
click at [638, 243] on div "tati beauty" at bounding box center [654, 254] width 397 height 53
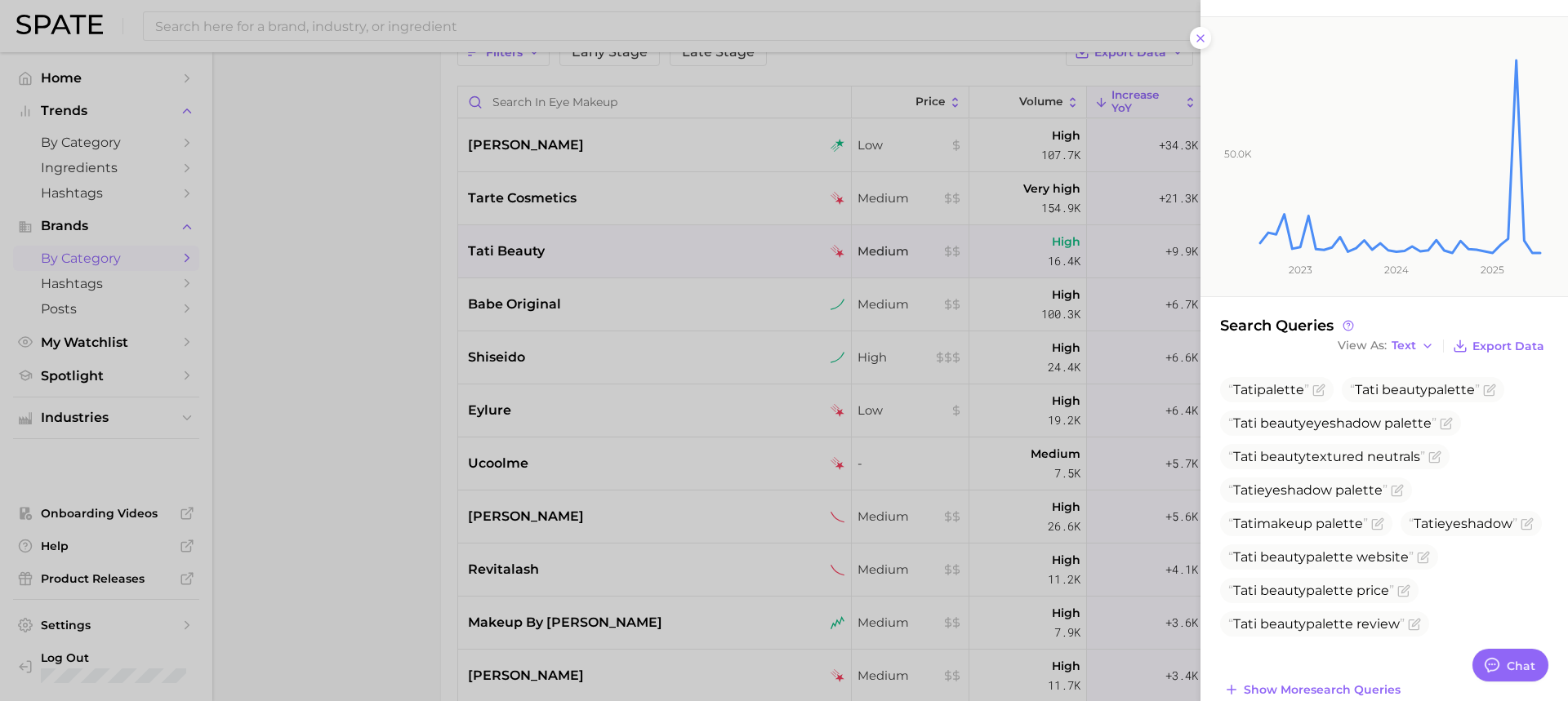
drag, startPoint x: 1386, startPoint y: 357, endPoint x: 1386, endPoint y: 374, distance: 17.0
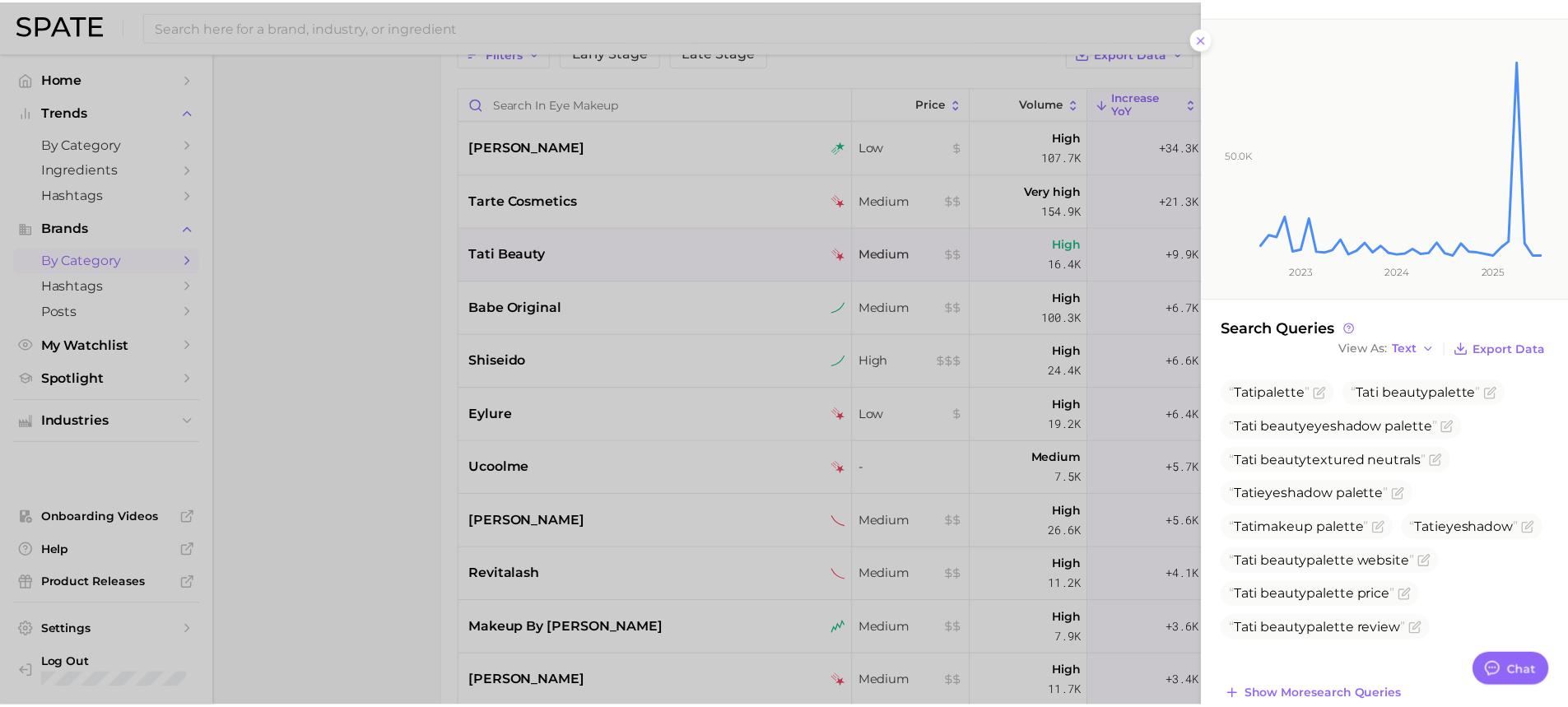
scroll to position [113, 0]
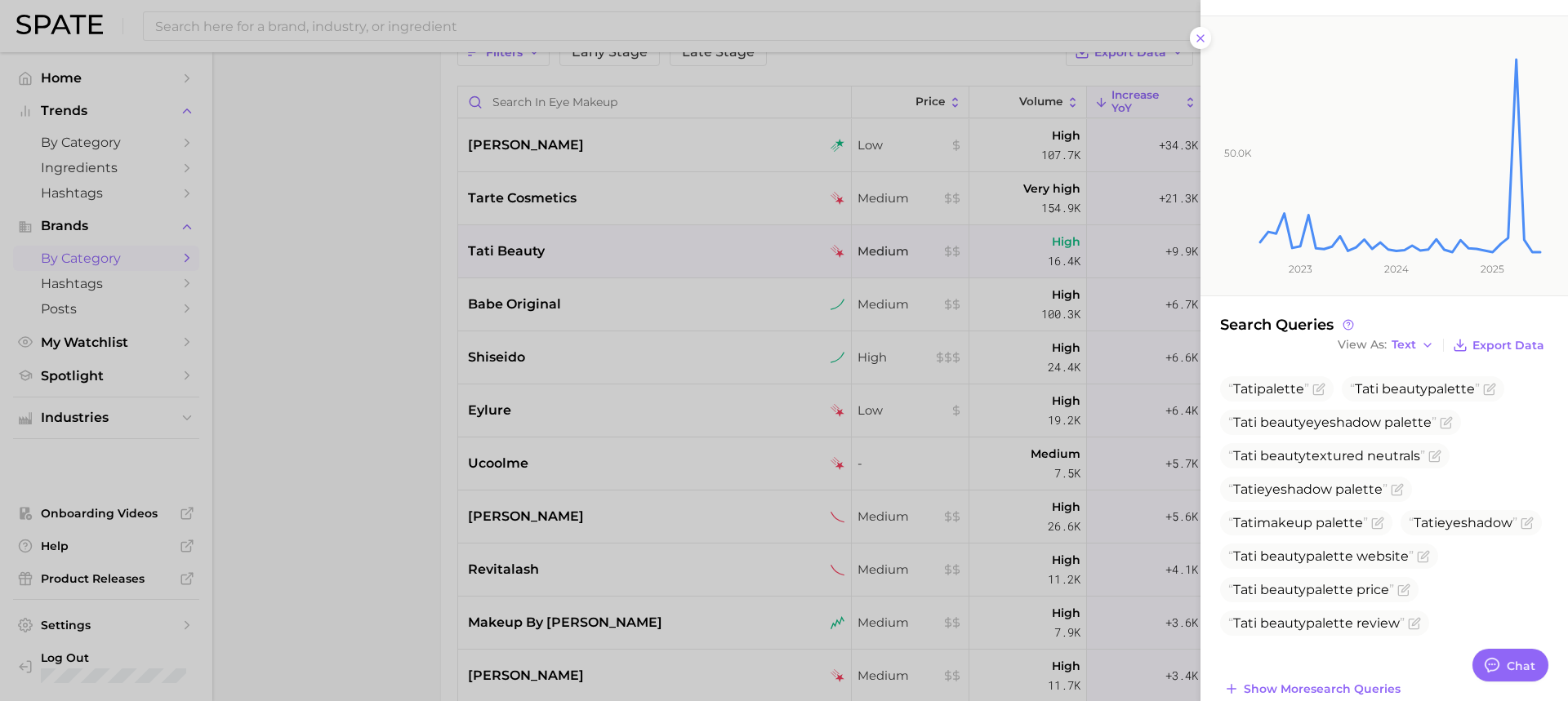
click at [340, 286] on div at bounding box center [784, 350] width 1568 height 701
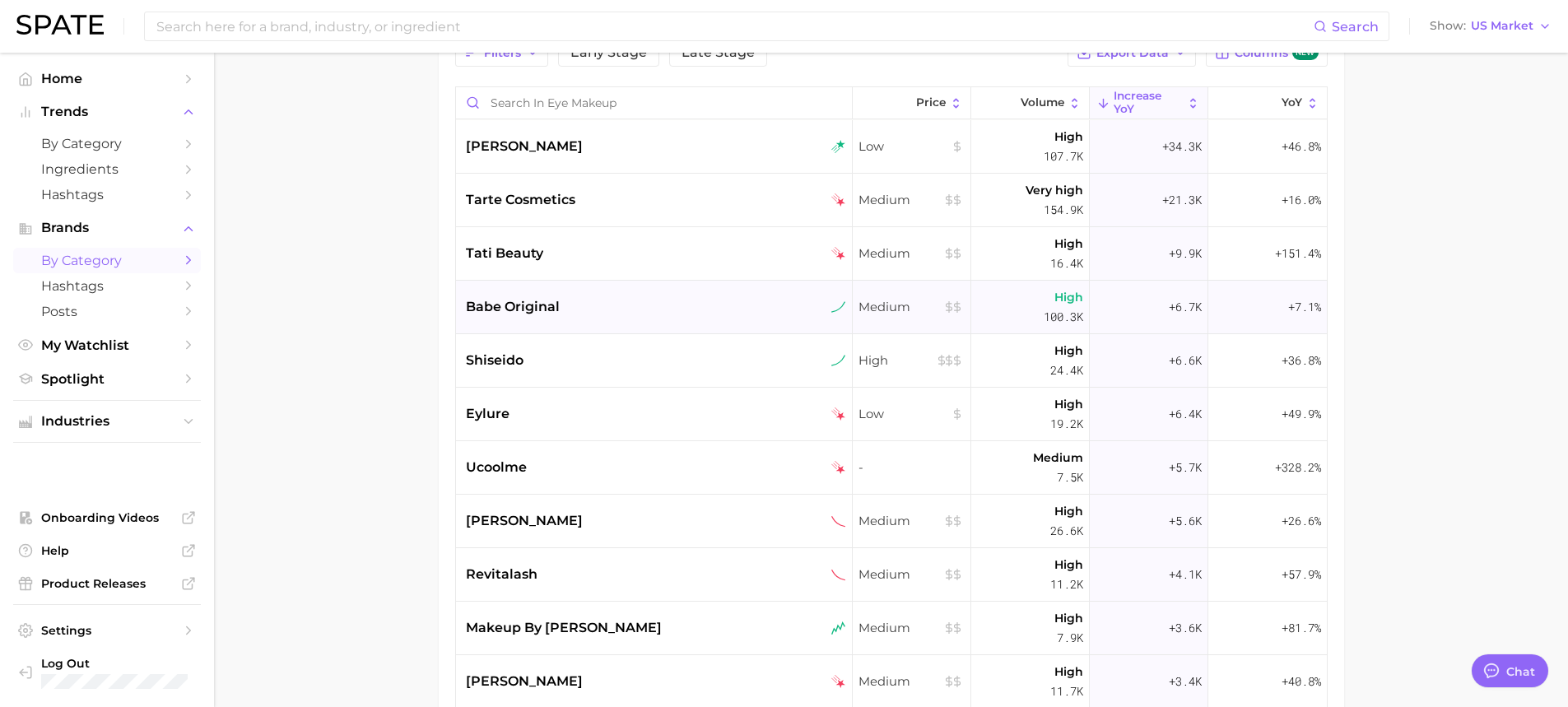
click at [784, 321] on div "babe original" at bounding box center [654, 308] width 397 height 53
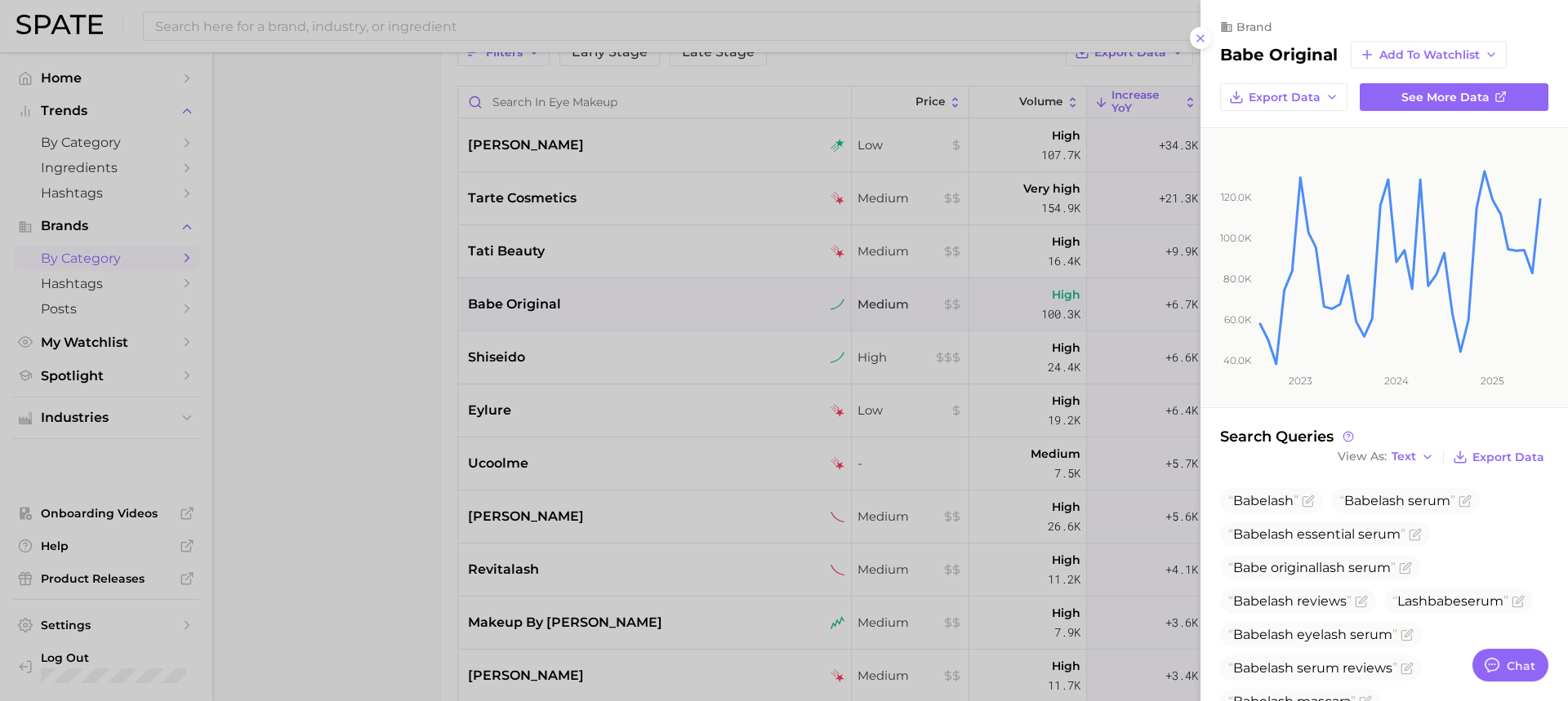
click at [717, 346] on div at bounding box center [784, 350] width 1568 height 701
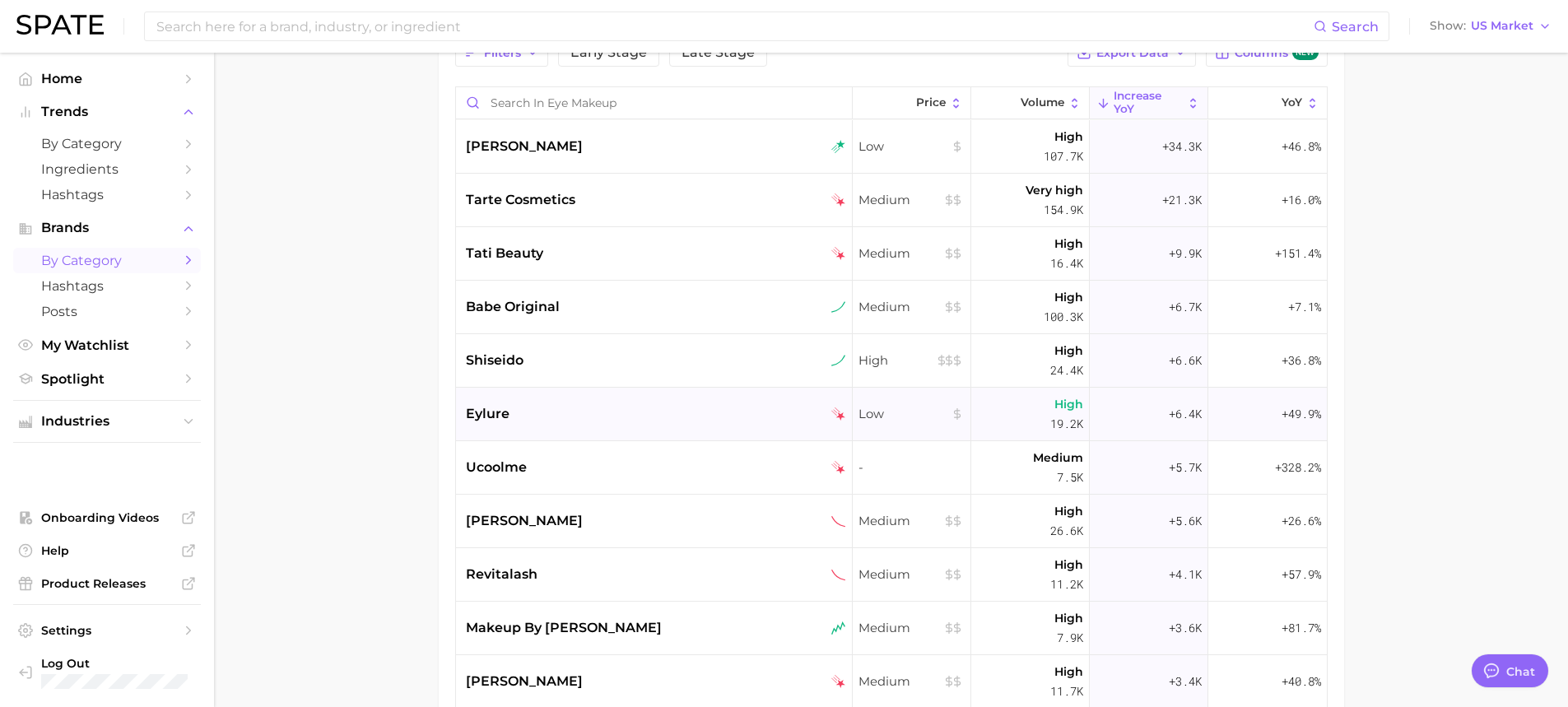
click at [731, 424] on div "eylure" at bounding box center [654, 414] width 397 height 53
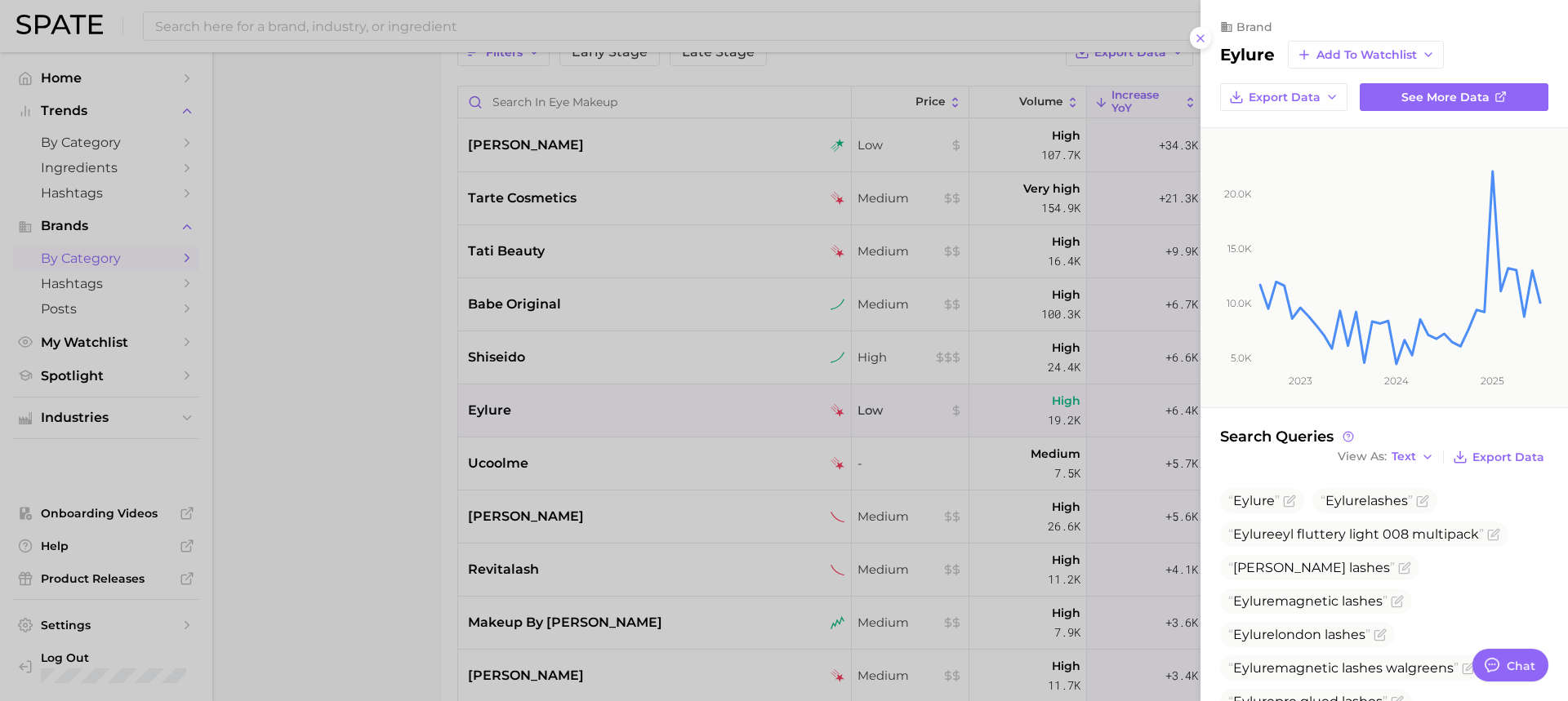
click at [394, 431] on div at bounding box center [784, 350] width 1568 height 701
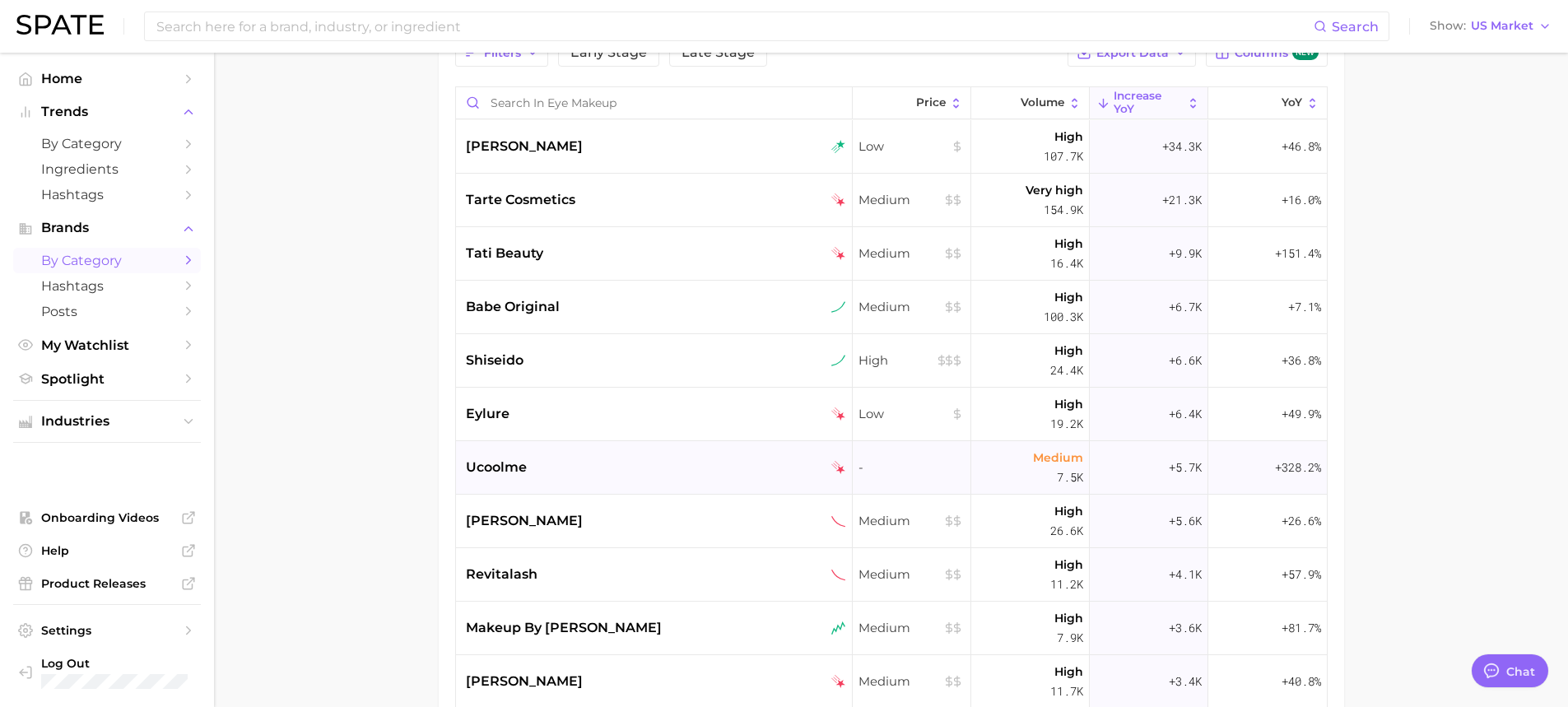
click at [682, 472] on div "ucoolme" at bounding box center [656, 468] width 380 height 20
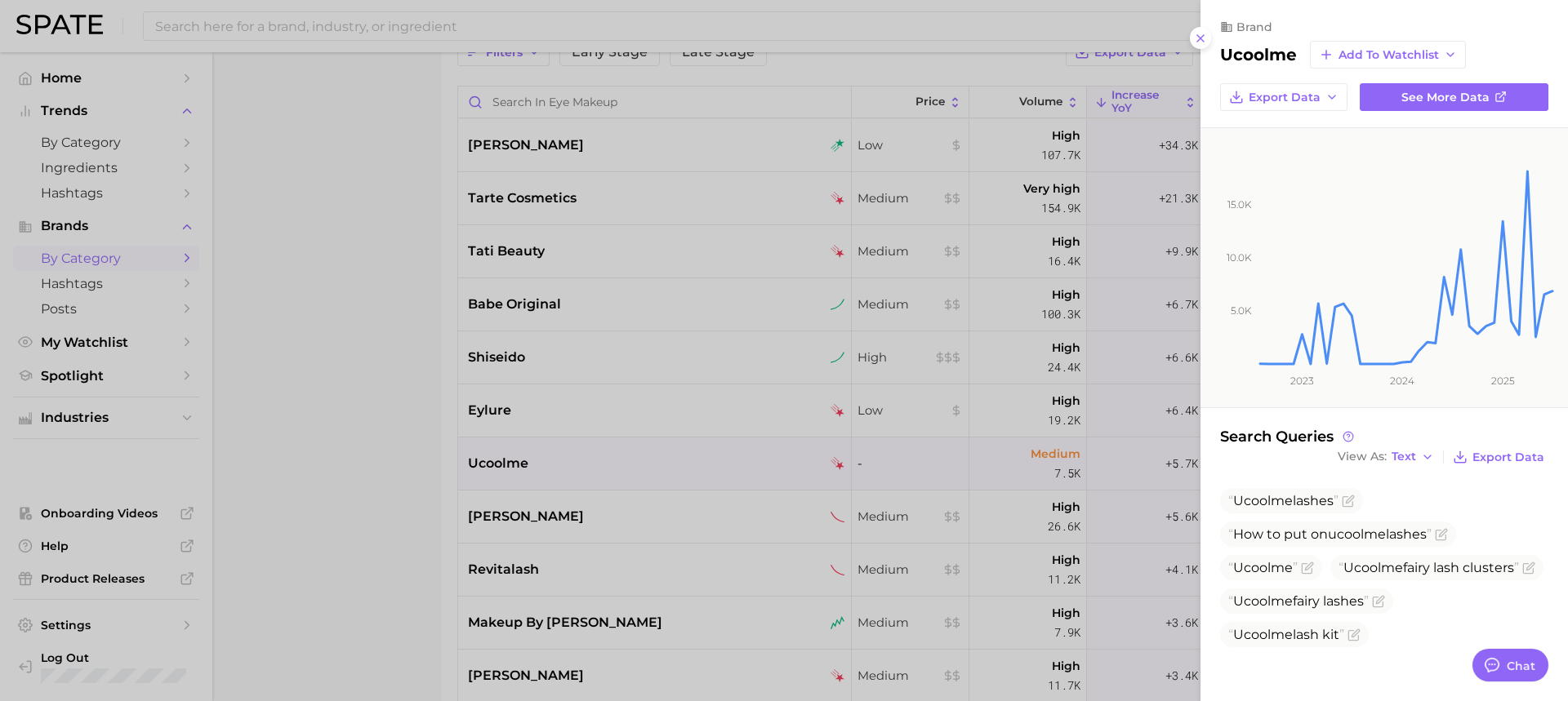
click at [685, 466] on div at bounding box center [784, 350] width 1568 height 701
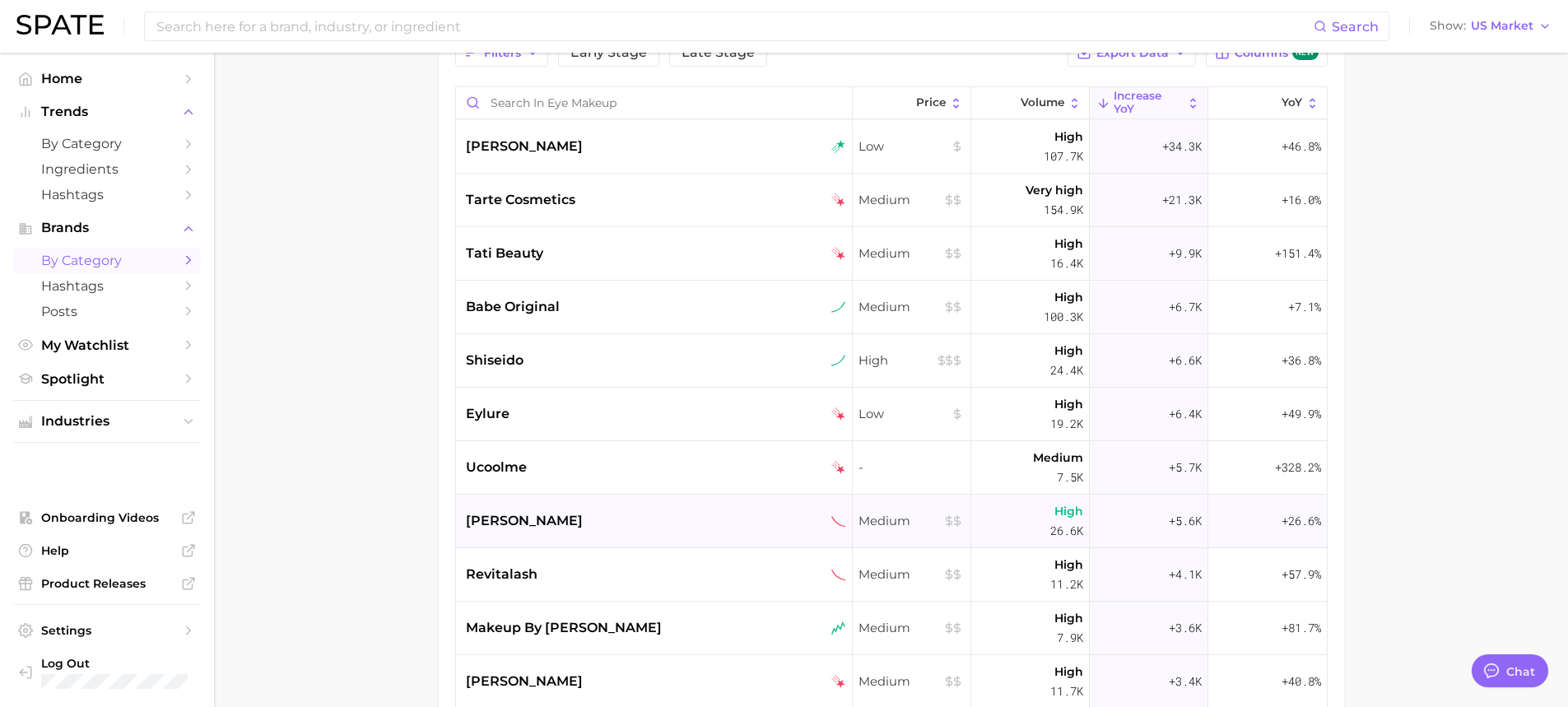
click at [581, 501] on div "laura mercier" at bounding box center [654, 522] width 397 height 53
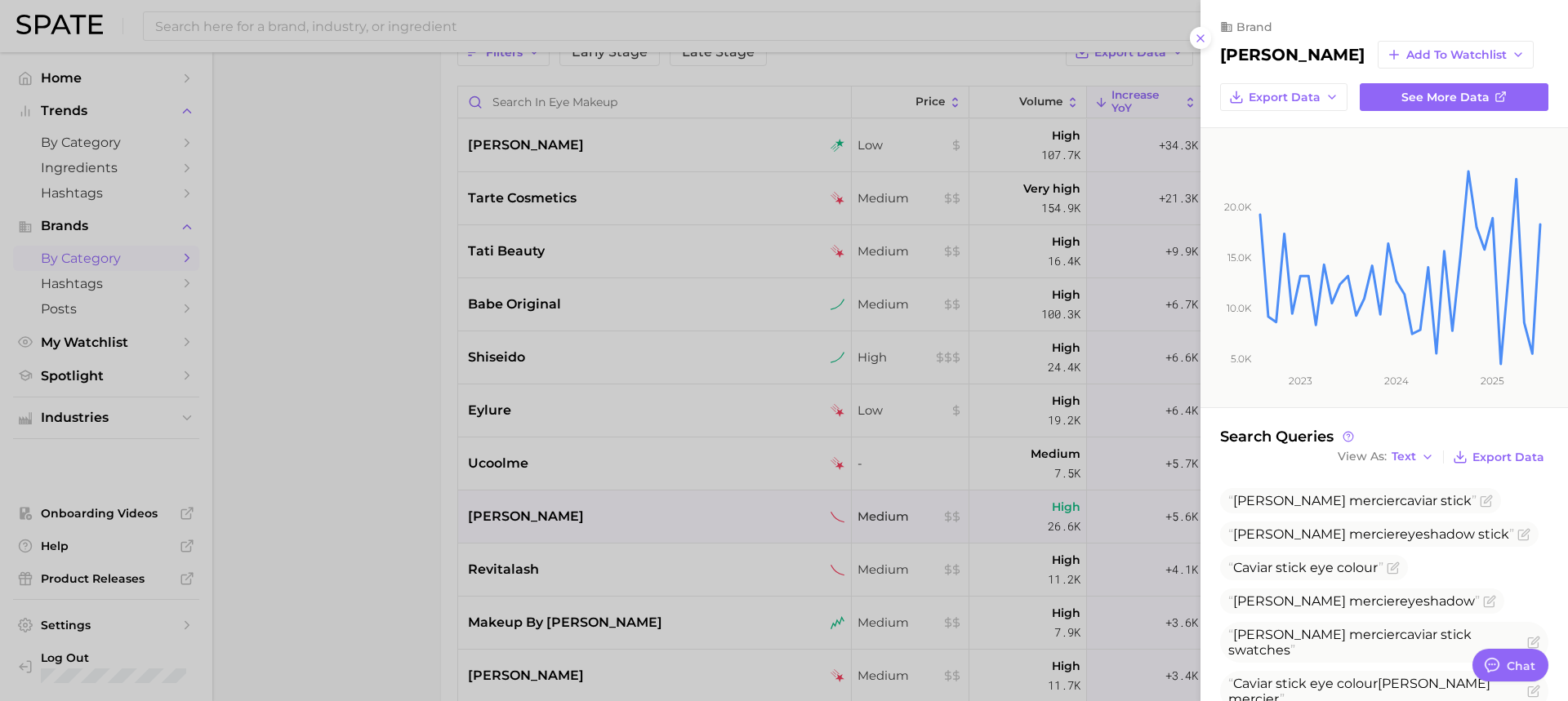
click at [356, 528] on div at bounding box center [784, 350] width 1568 height 701
